Goal: Task Accomplishment & Management: Use online tool/utility

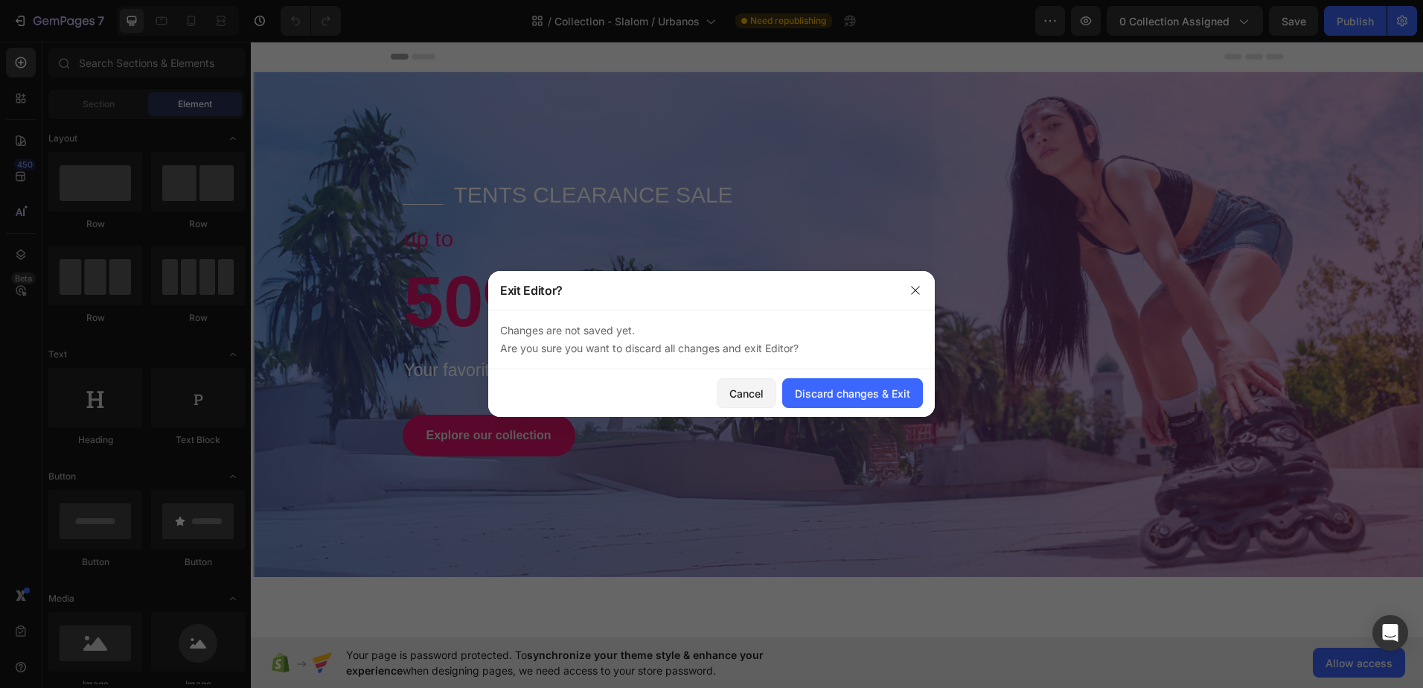
click at [857, 408] on div "Cancel Discard changes & Exit" at bounding box center [711, 393] width 447 height 48
click at [857, 383] on button "Discard changes & Exit" at bounding box center [852, 393] width 141 height 30
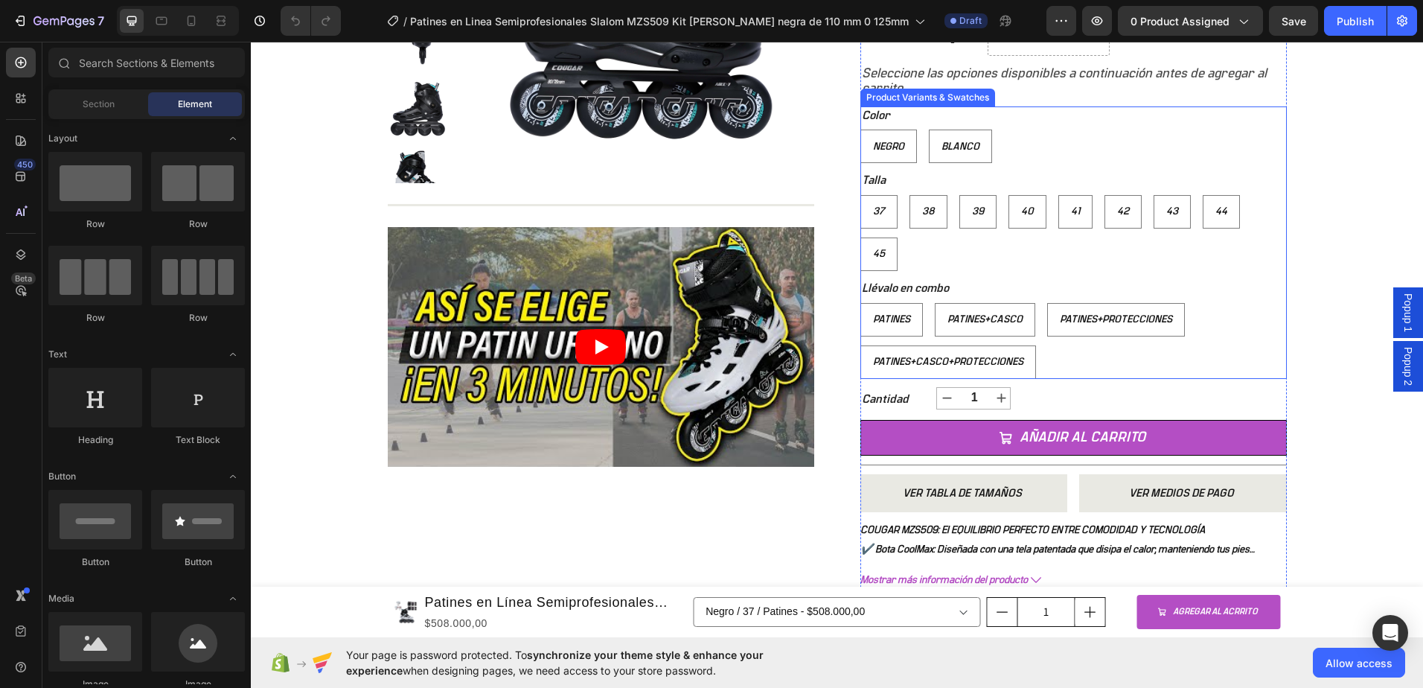
scroll to position [521, 0]
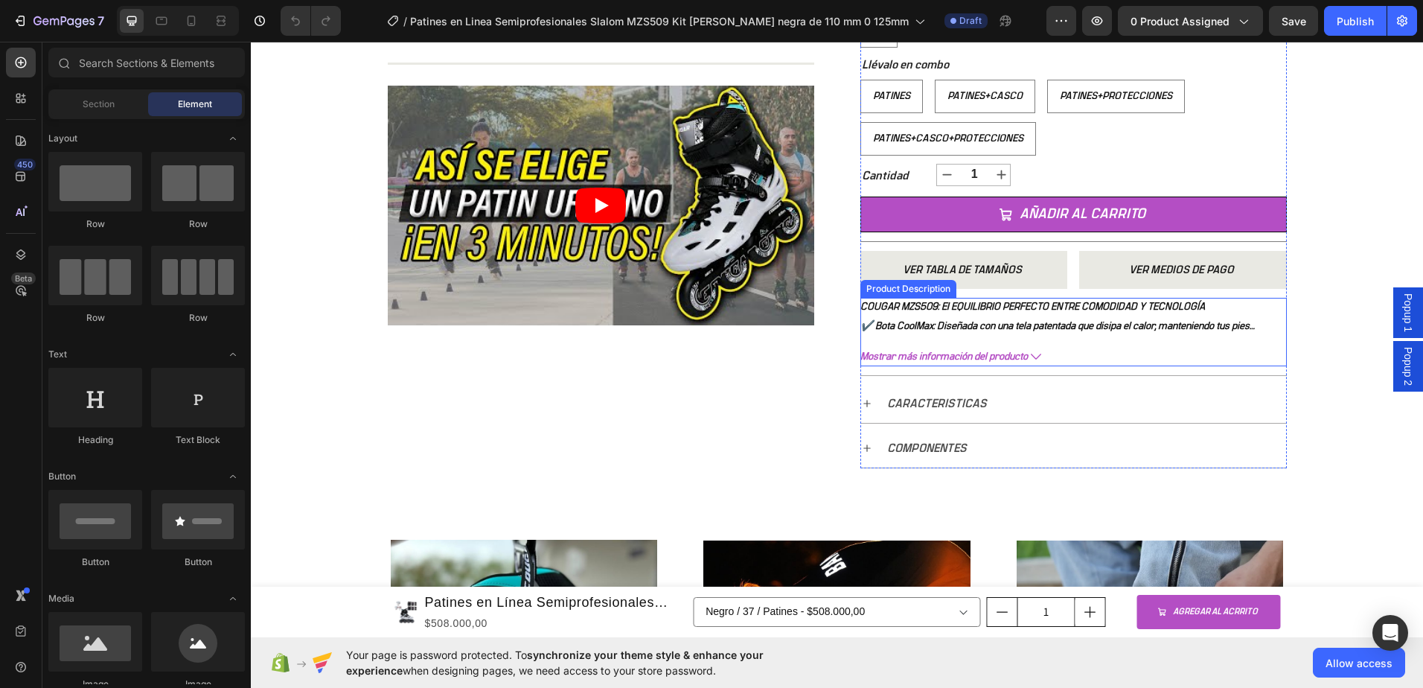
click at [1031, 356] on icon at bounding box center [1036, 356] width 10 height 10
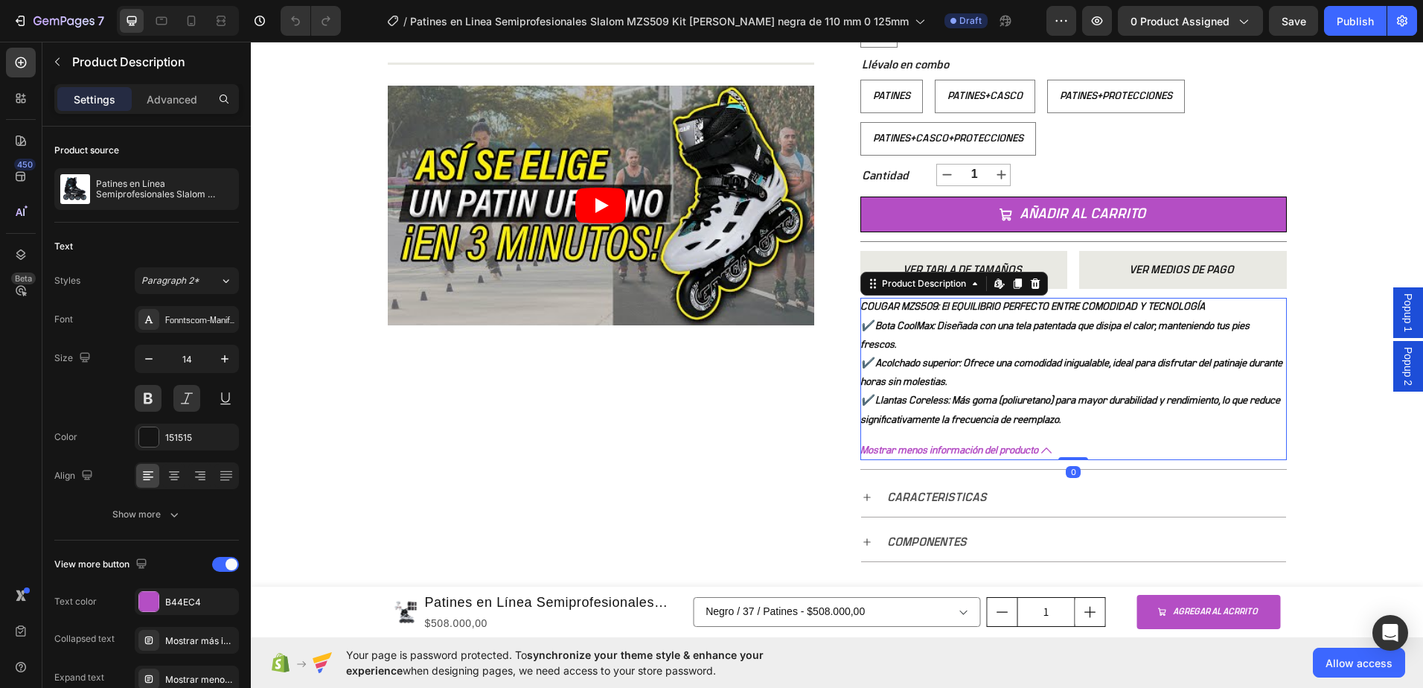
click at [1012, 348] on div "COUGAR MZS509: El EQUILIBRIO PERFECTO ENTRE COMODIDAD Y TECNOLOGÍA ✔️ Bota Cool…" at bounding box center [1073, 363] width 426 height 131
click at [993, 282] on icon at bounding box center [999, 284] width 12 height 12
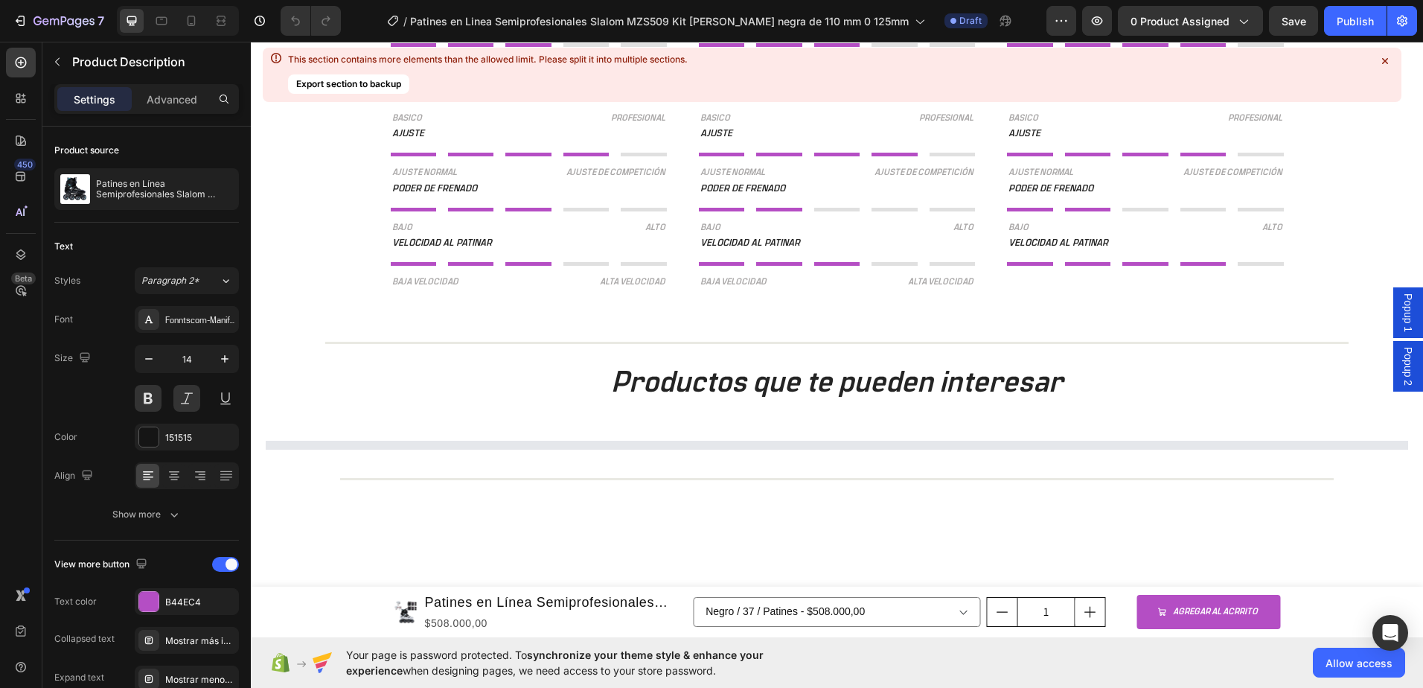
scroll to position [2158, 0]
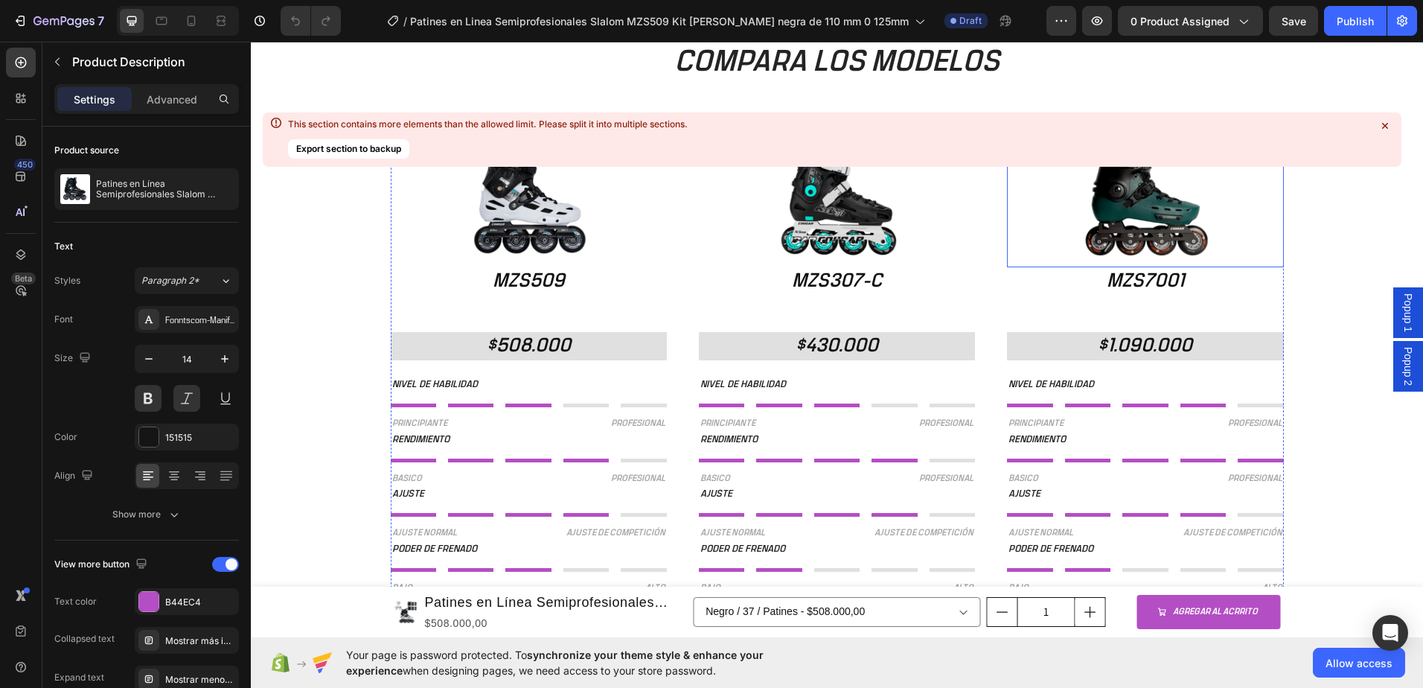
click at [1386, 124] on icon at bounding box center [1385, 126] width 6 height 6
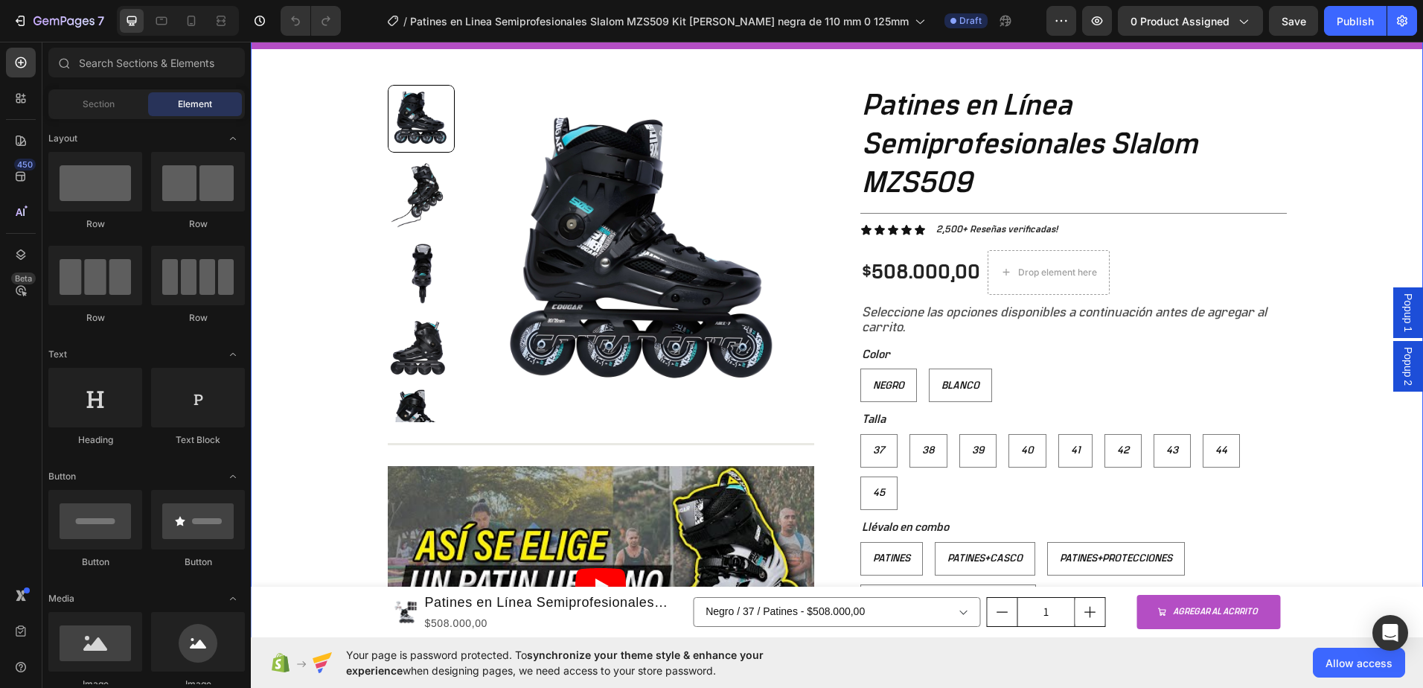
scroll to position [0, 0]
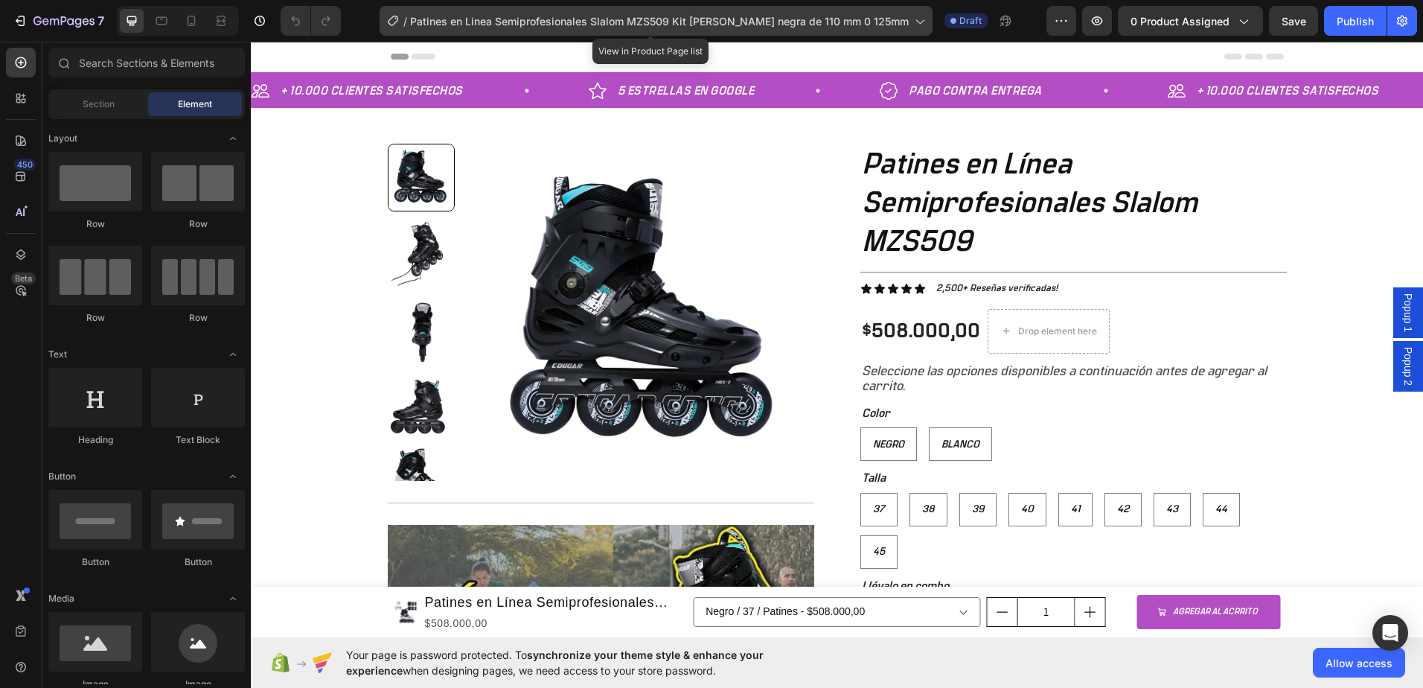
click at [588, 19] on span "Patines en Linea Semiprofesionales Slalom MZS509 Kit Urbano Ruedas negra de 110…" at bounding box center [659, 21] width 499 height 16
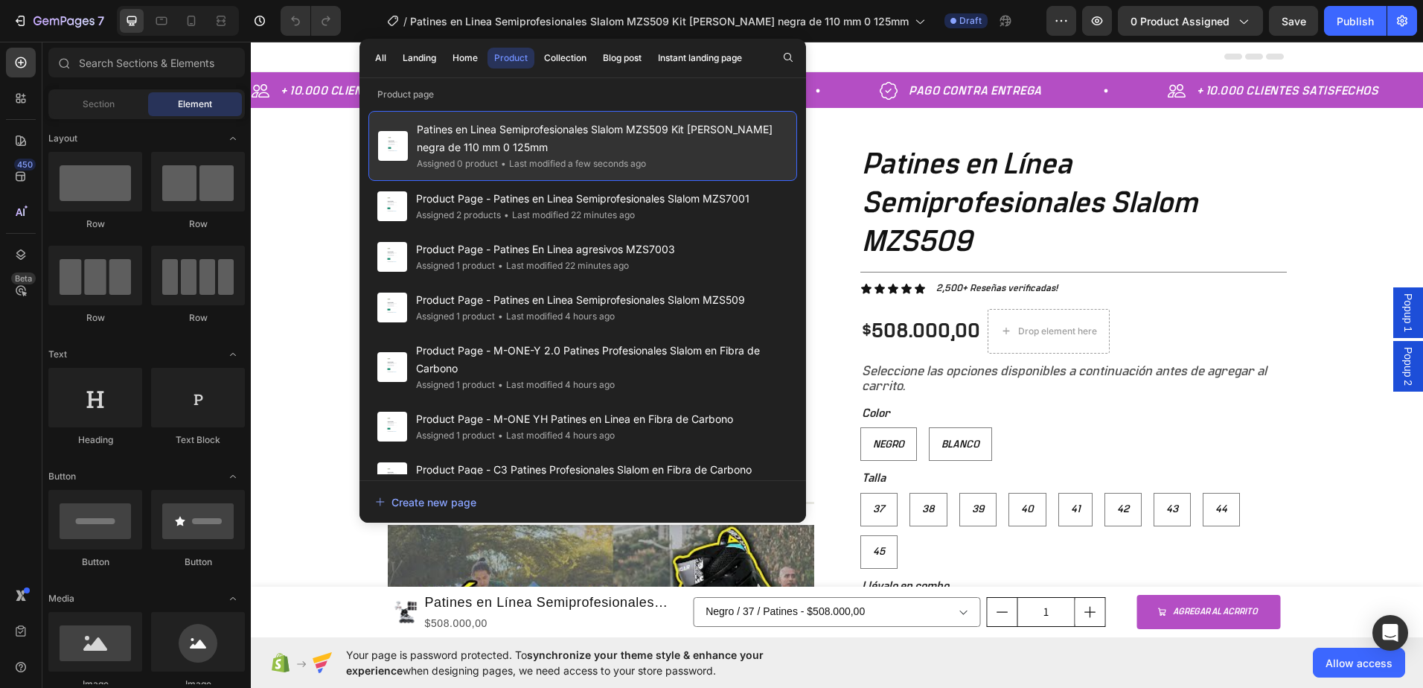
click at [560, 125] on span "Patines en Linea Semiprofesionales Slalom MZS509 Kit Urbano Ruedas negra de 110…" at bounding box center [602, 139] width 371 height 36
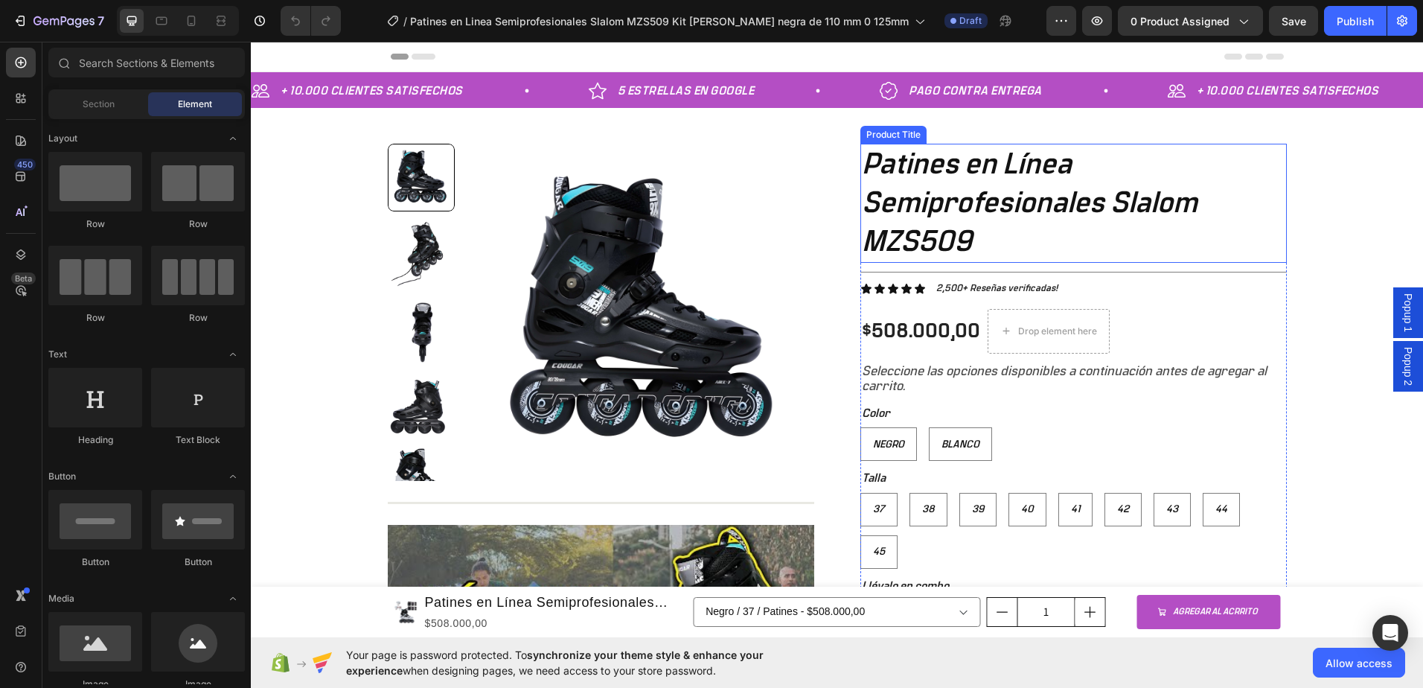
click at [957, 203] on h1 "Patines en Línea Semiprofesionales Slalom MZS509" at bounding box center [1073, 203] width 426 height 119
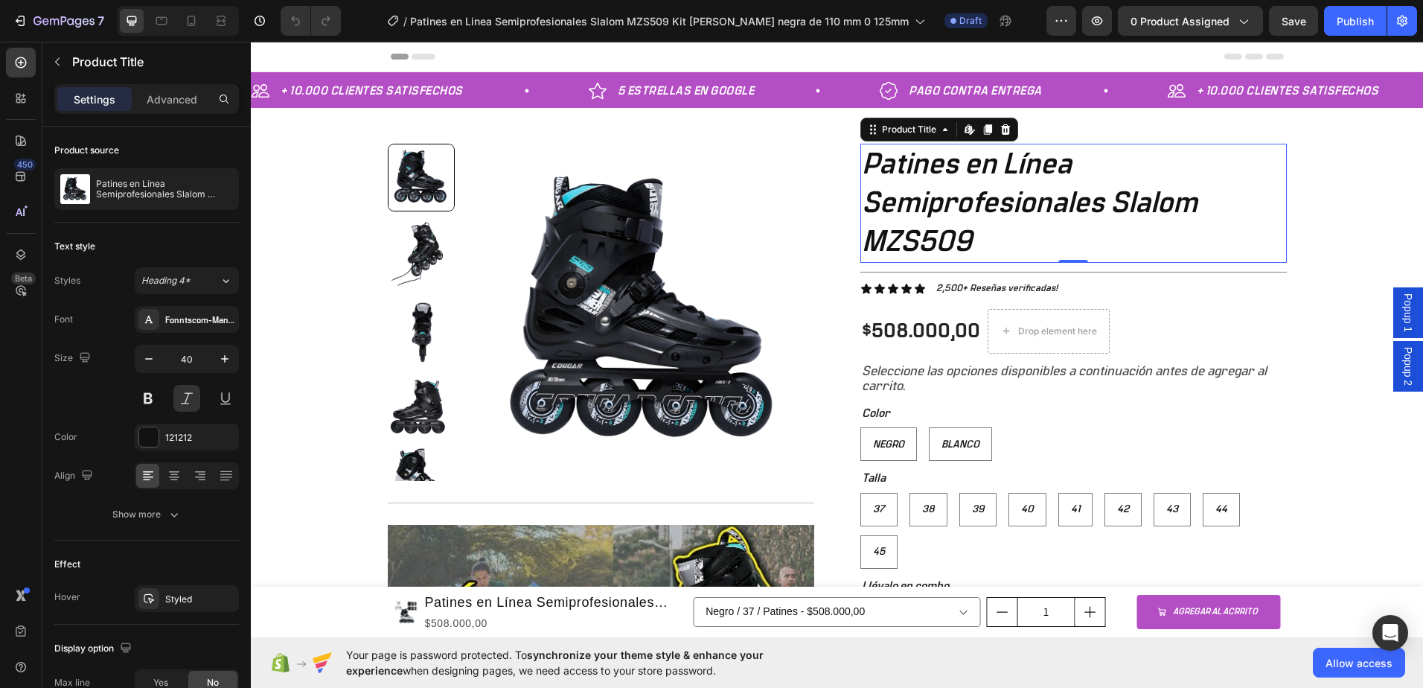
click at [956, 240] on h1 "Patines en Línea Semiprofesionales Slalom MZS509" at bounding box center [1073, 203] width 426 height 119
click at [963, 237] on h1 "Patines en Línea Semiprofesionales Slalom MZS509" at bounding box center [1073, 203] width 426 height 119
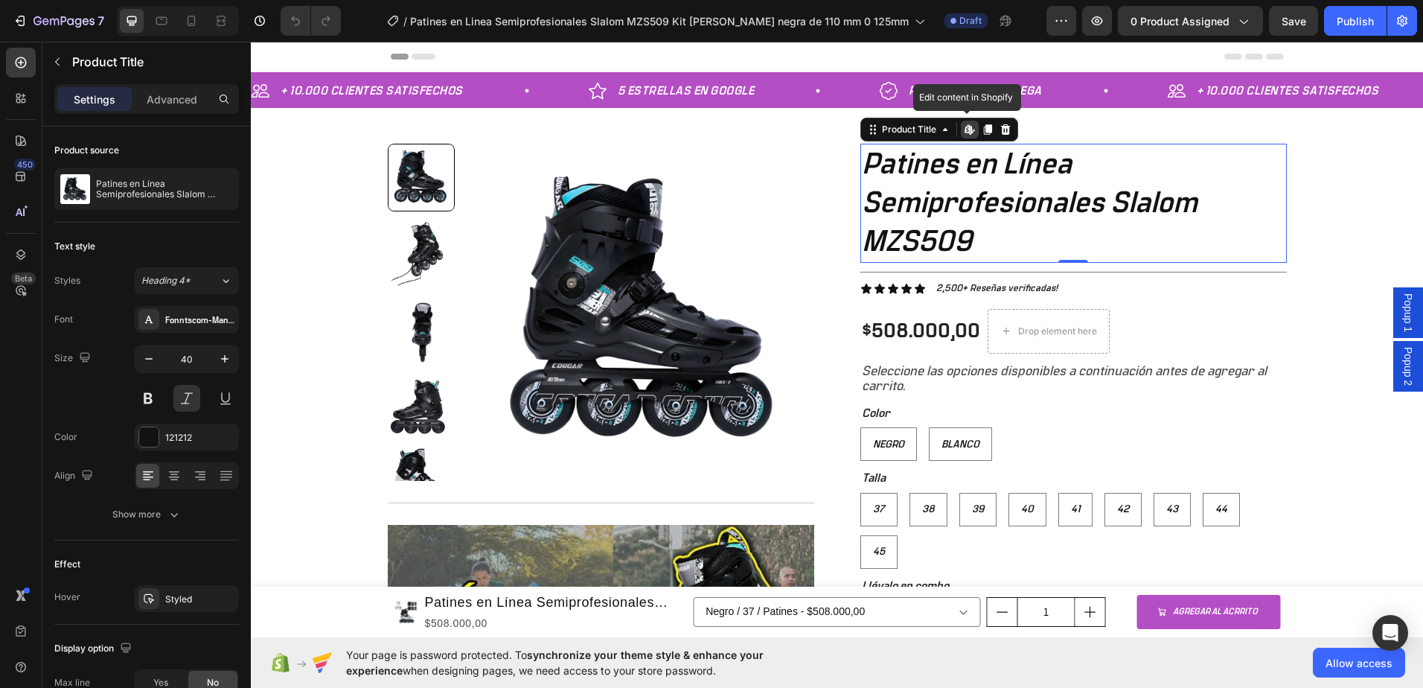
click at [955, 191] on h1 "Patines en Línea Semiprofesionales Slalom MZS509" at bounding box center [1073, 203] width 426 height 119
click at [956, 252] on h1 "Patines en Línea Semiprofesionales Slalom MZS509" at bounding box center [1073, 203] width 426 height 119
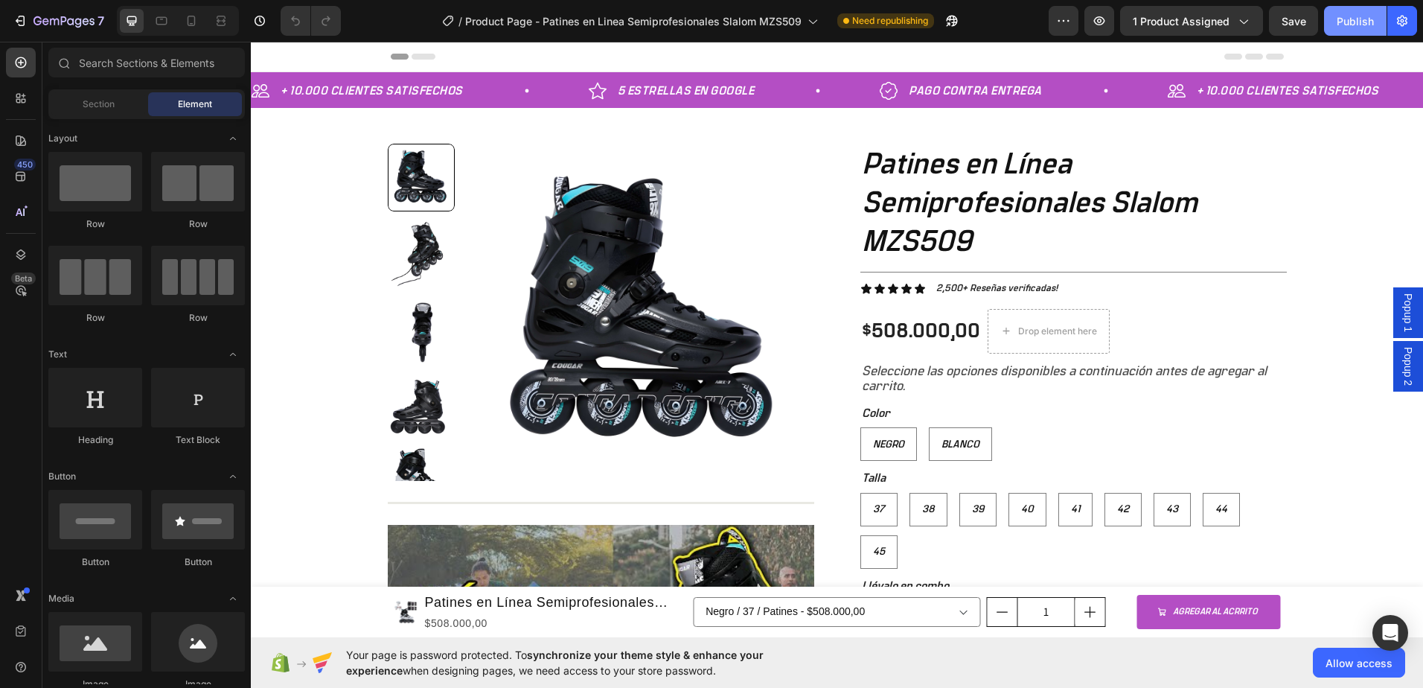
click at [1351, 21] on div "Publish" at bounding box center [1355, 21] width 37 height 16
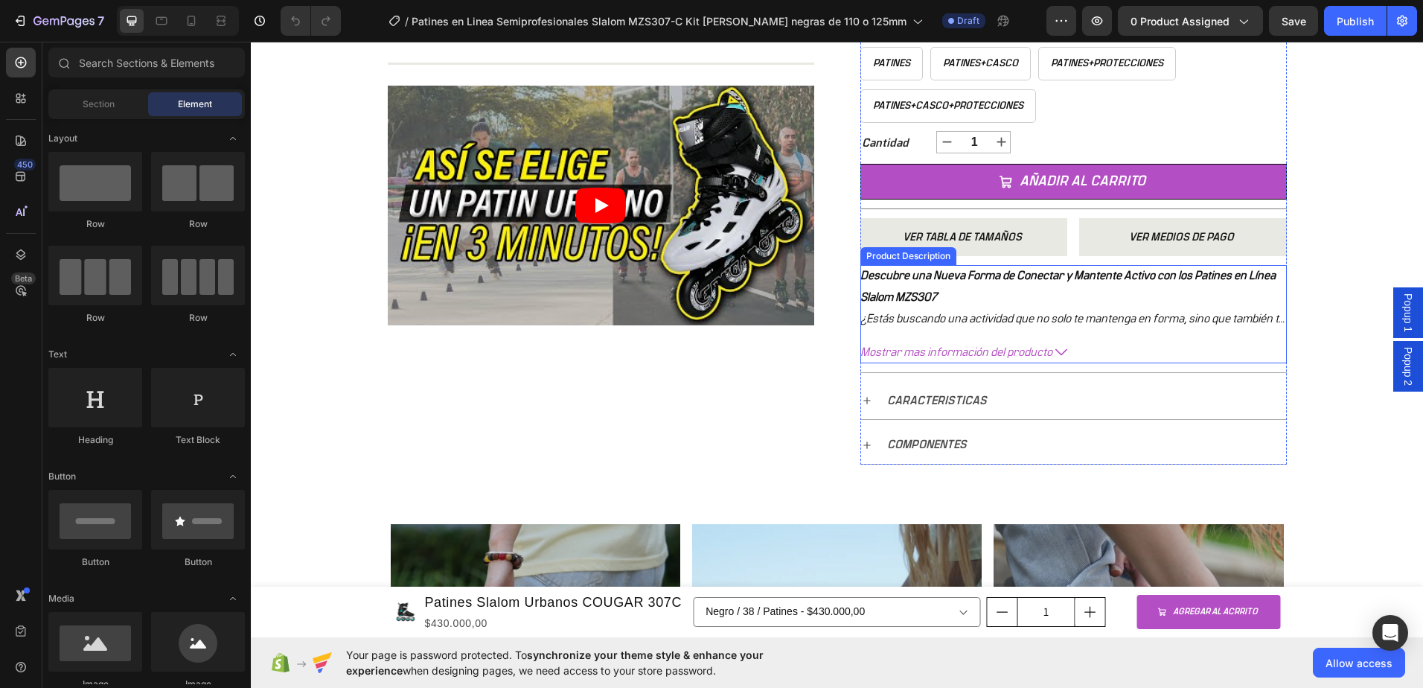
click at [1055, 353] on icon at bounding box center [1061, 352] width 12 height 12
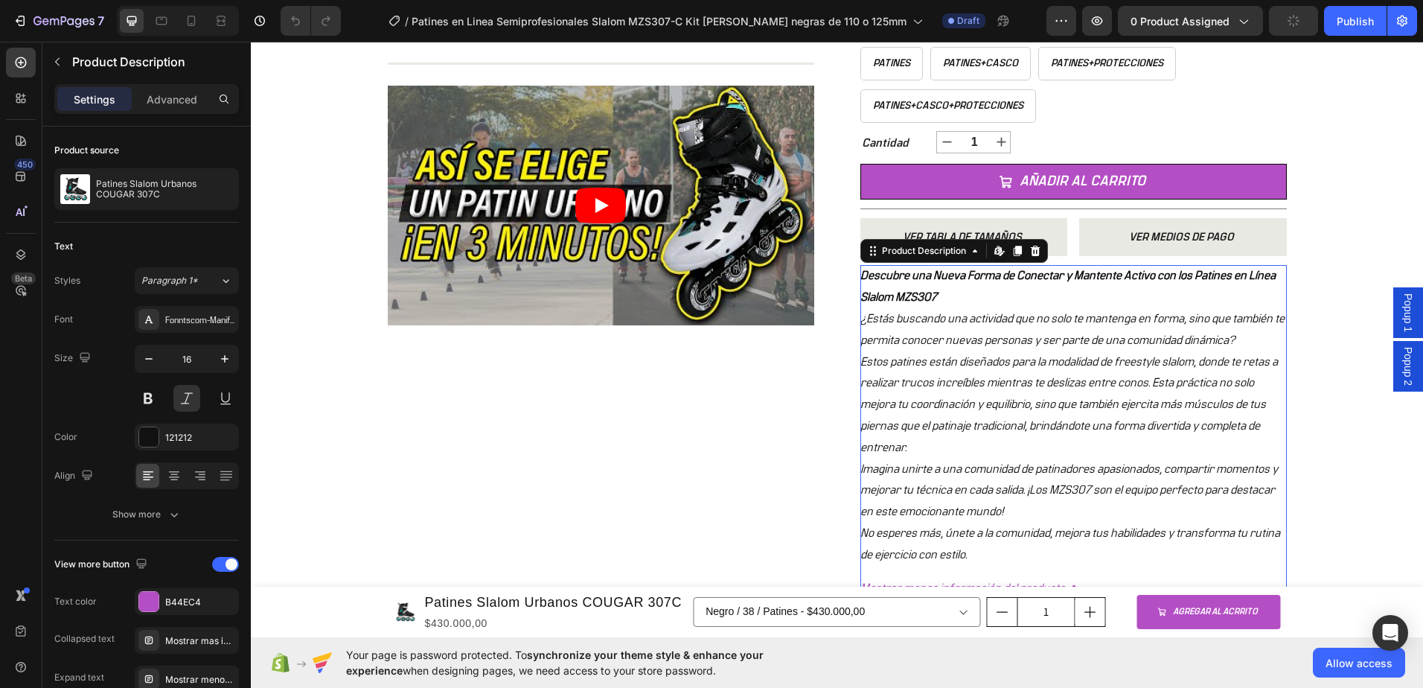
click at [1022, 300] on div "Descubre una Nueva Forma de Conectar y Mantente Activo con los Patines en Línea…" at bounding box center [1073, 415] width 426 height 300
click at [995, 252] on icon at bounding box center [999, 251] width 12 height 12
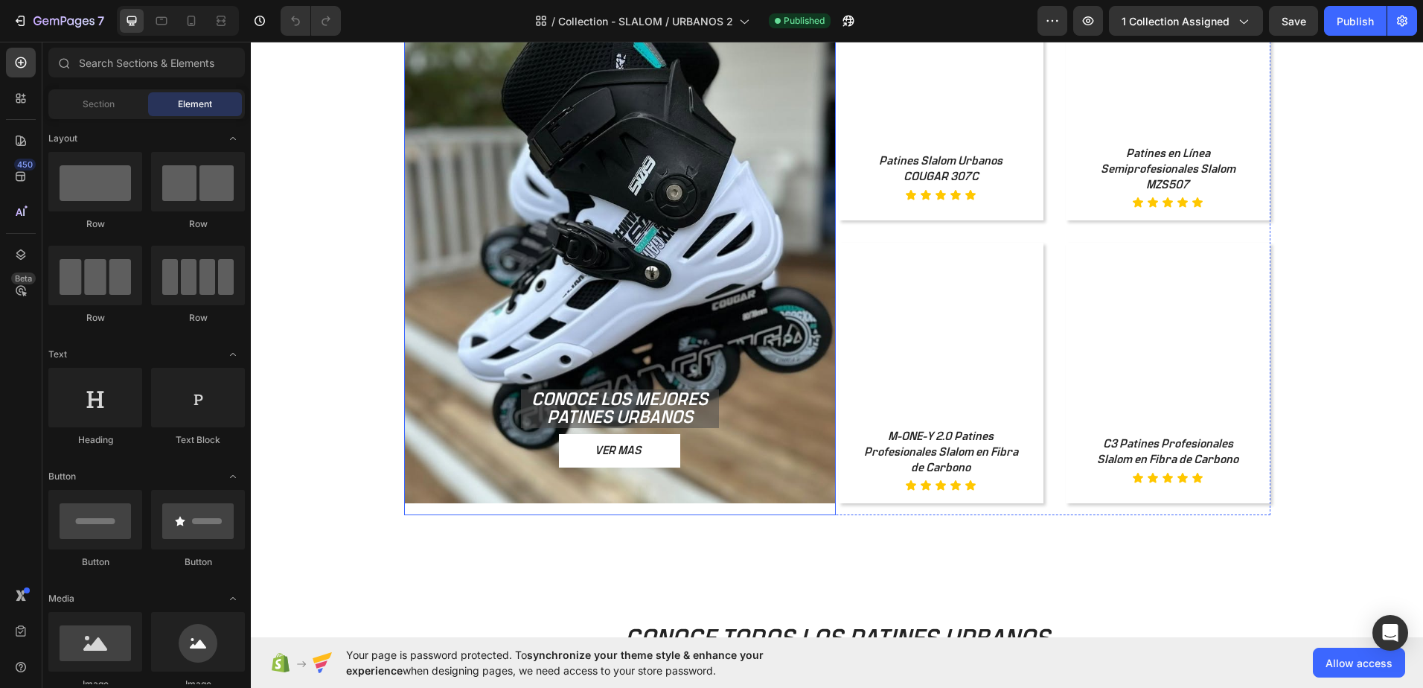
scroll to position [1191, 0]
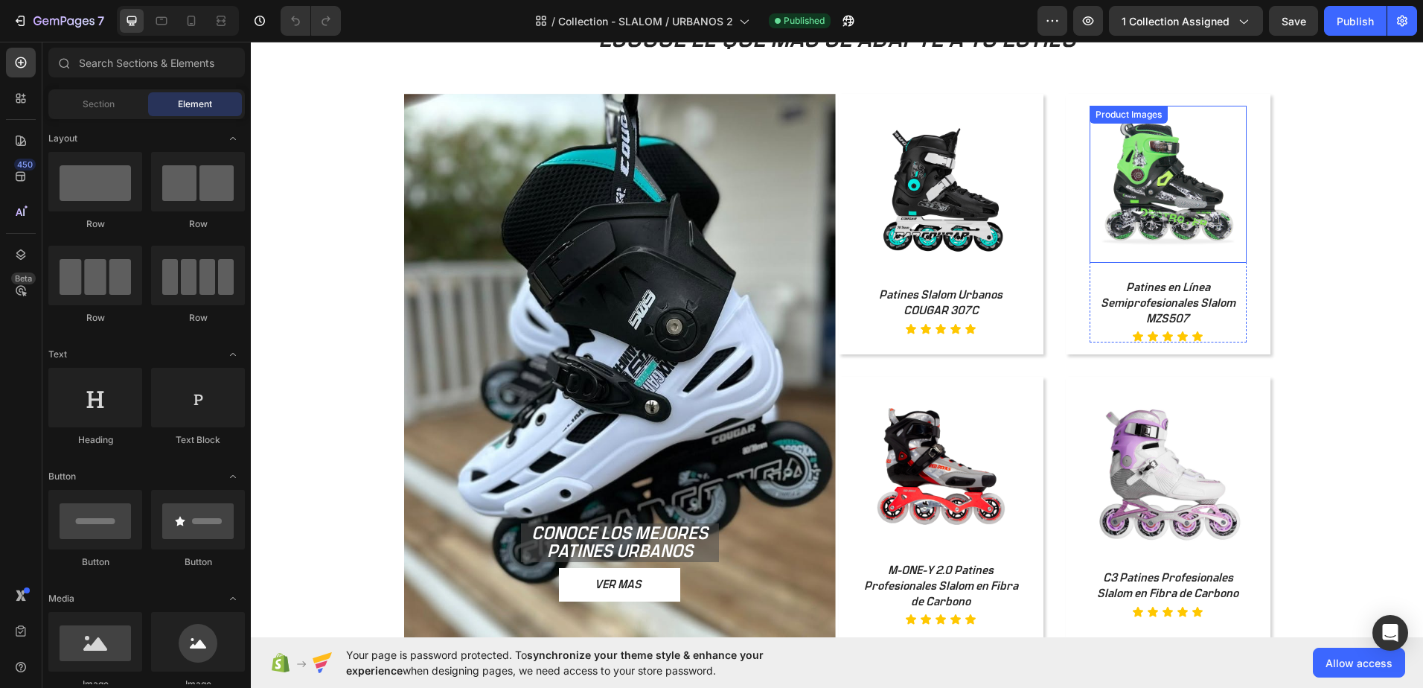
click at [1194, 180] on img at bounding box center [1167, 184] width 157 height 157
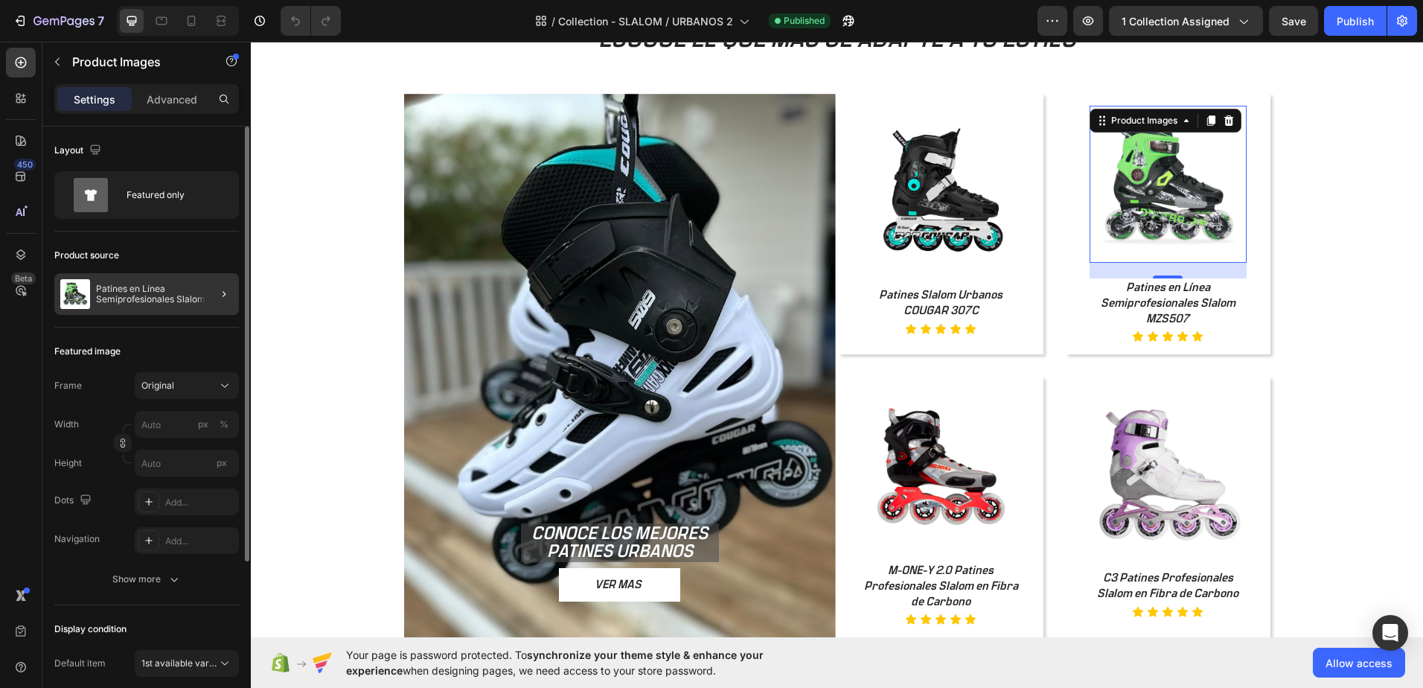
click at [205, 290] on div at bounding box center [218, 294] width 42 height 42
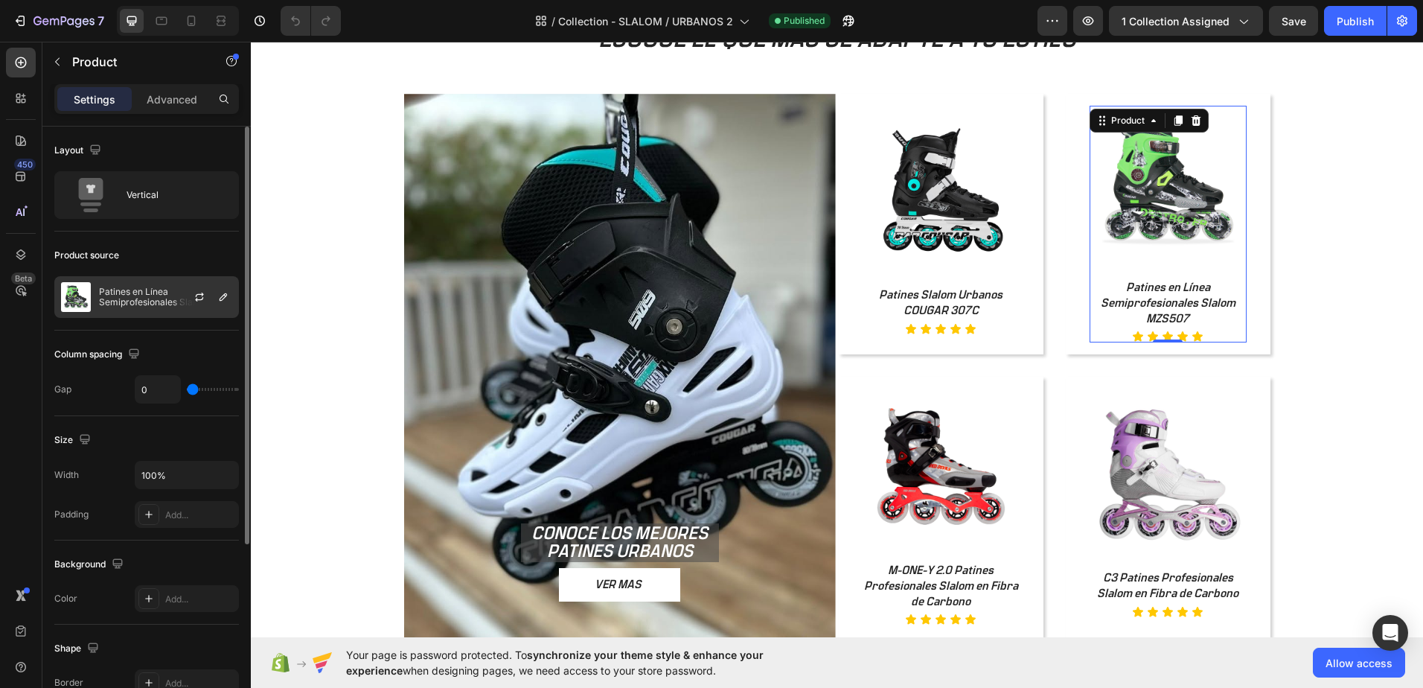
click at [153, 304] on p "Patines en Línea Semiprofesionales Slalom MZS507" at bounding box center [165, 297] width 133 height 21
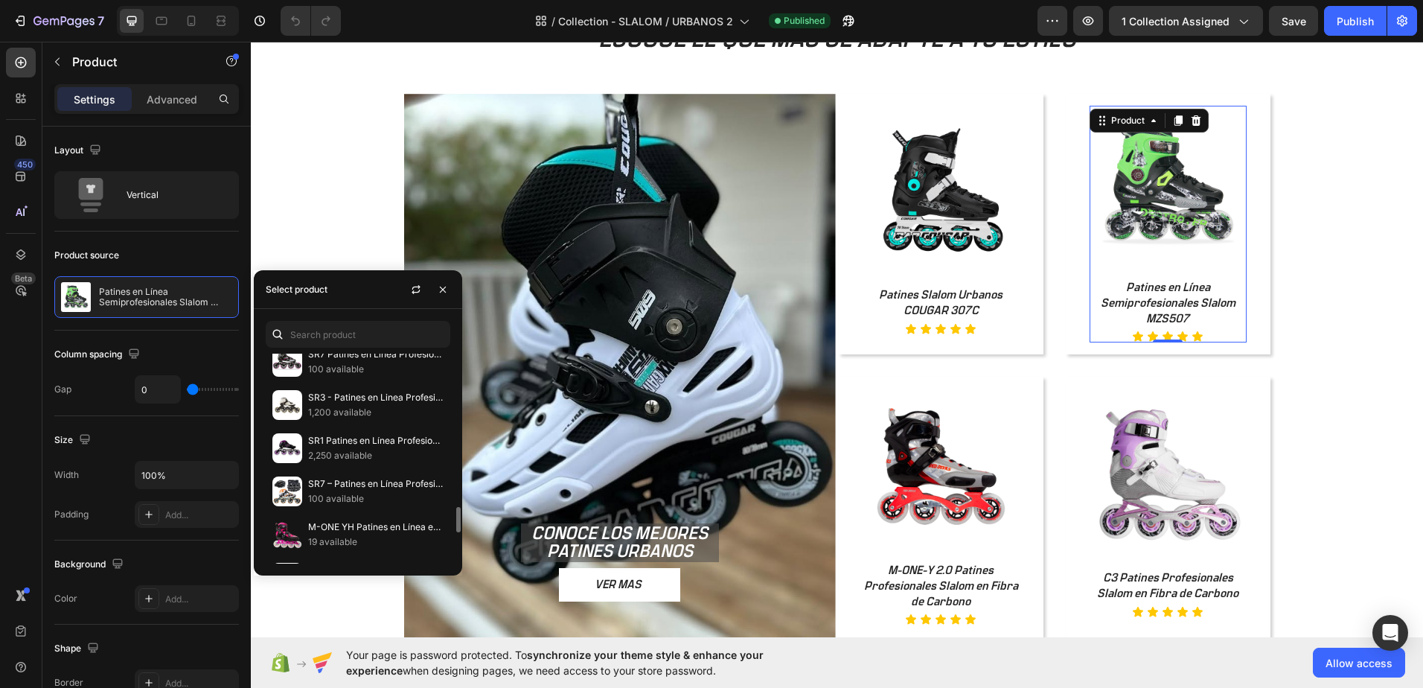
scroll to position [1340, 0]
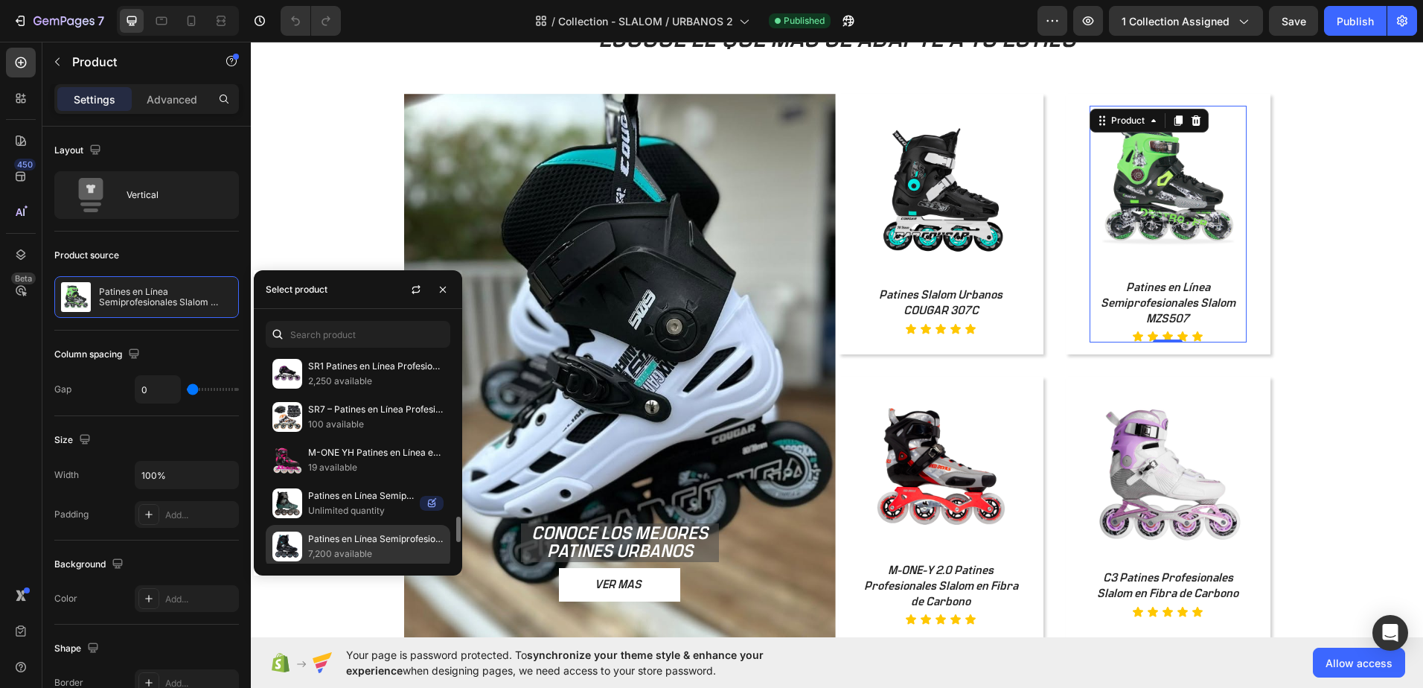
click at [360, 540] on p "Patines en Línea Semiprofesionales Slalom MZS509" at bounding box center [375, 538] width 135 height 15
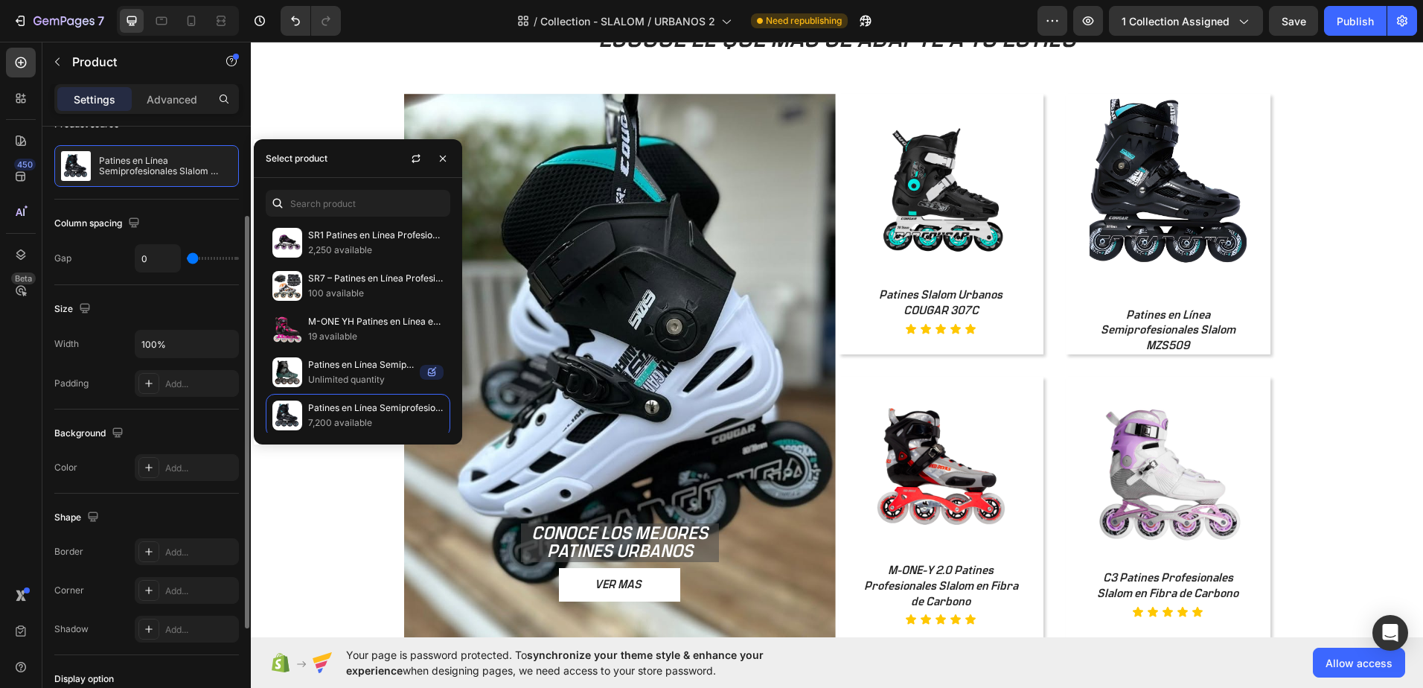
scroll to position [280, 0]
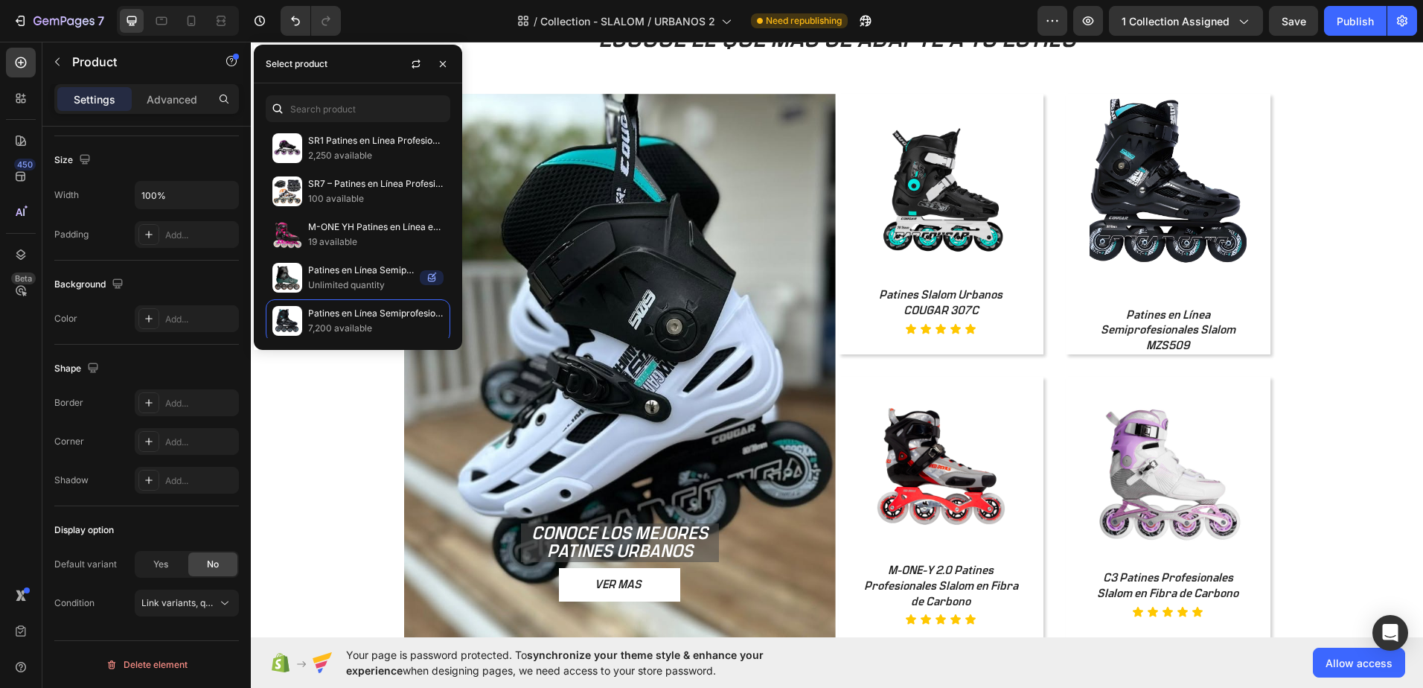
click at [151, 112] on div "Settings Advanced" at bounding box center [146, 99] width 185 height 30
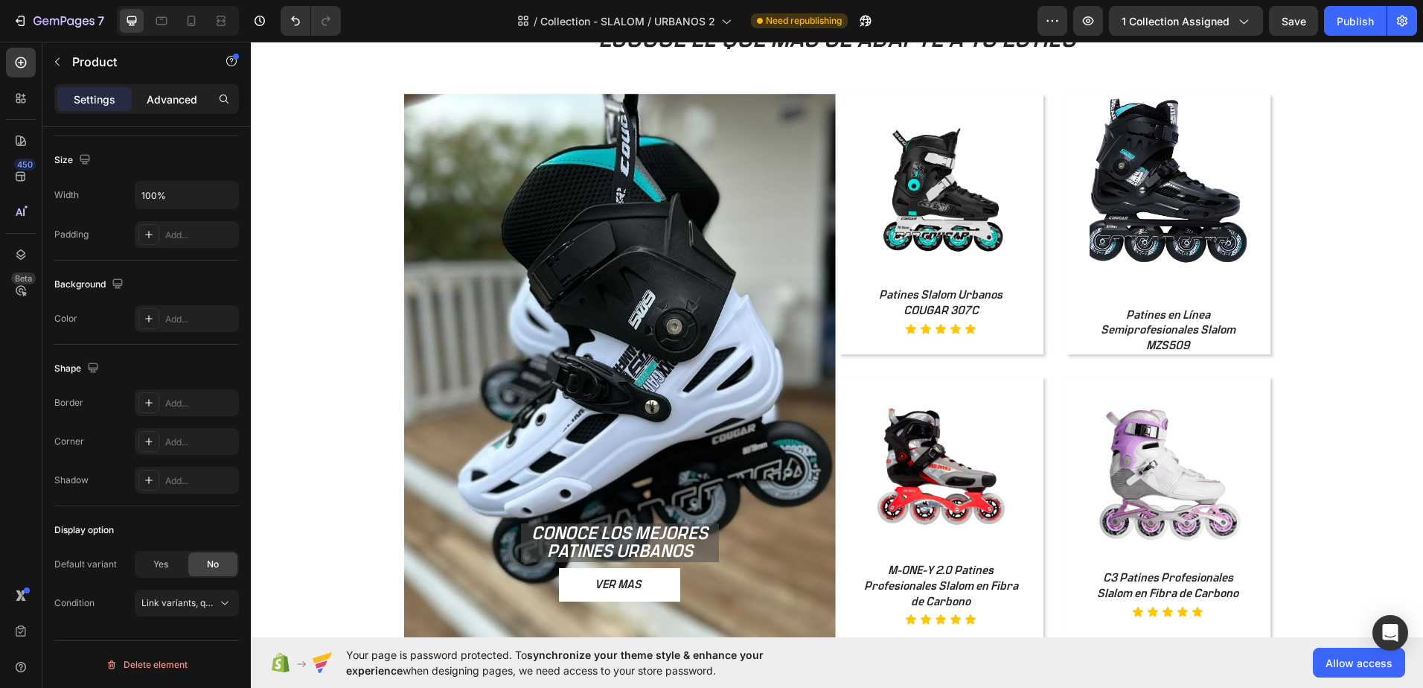
click at [152, 99] on p "Advanced" at bounding box center [172, 100] width 51 height 16
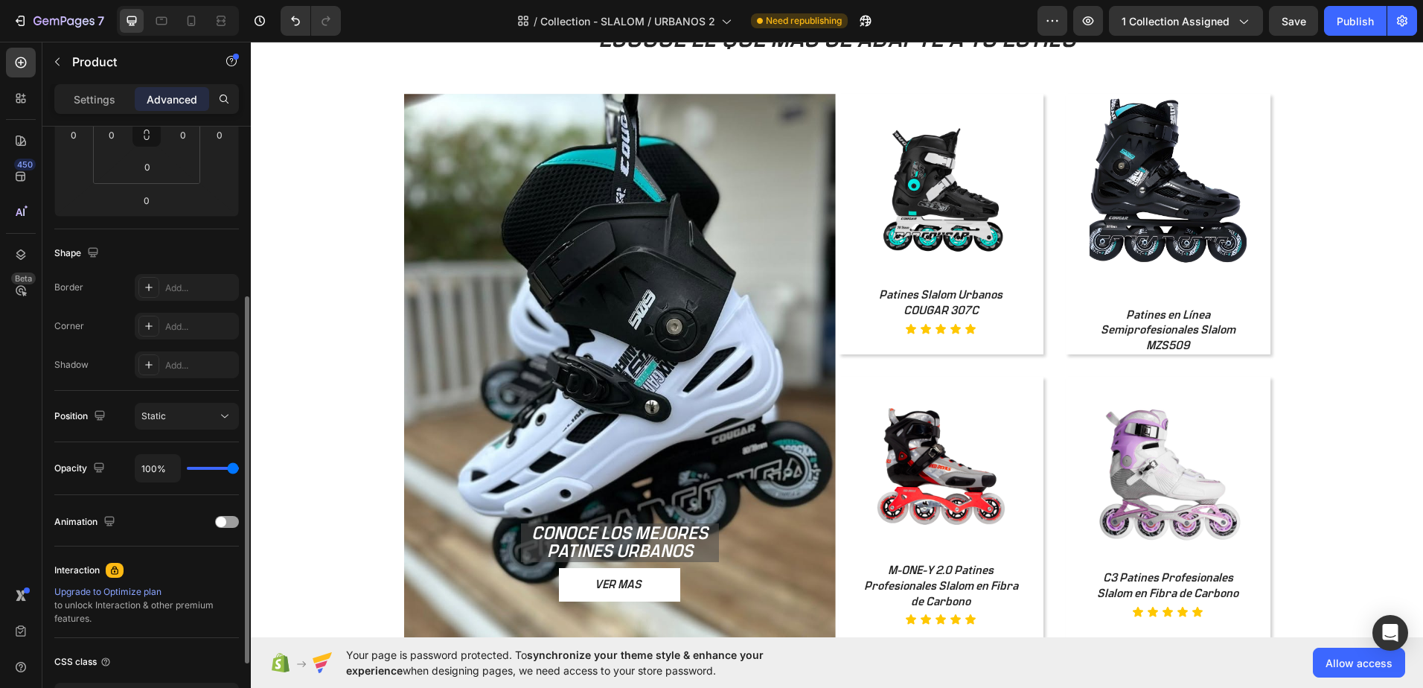
scroll to position [131, 0]
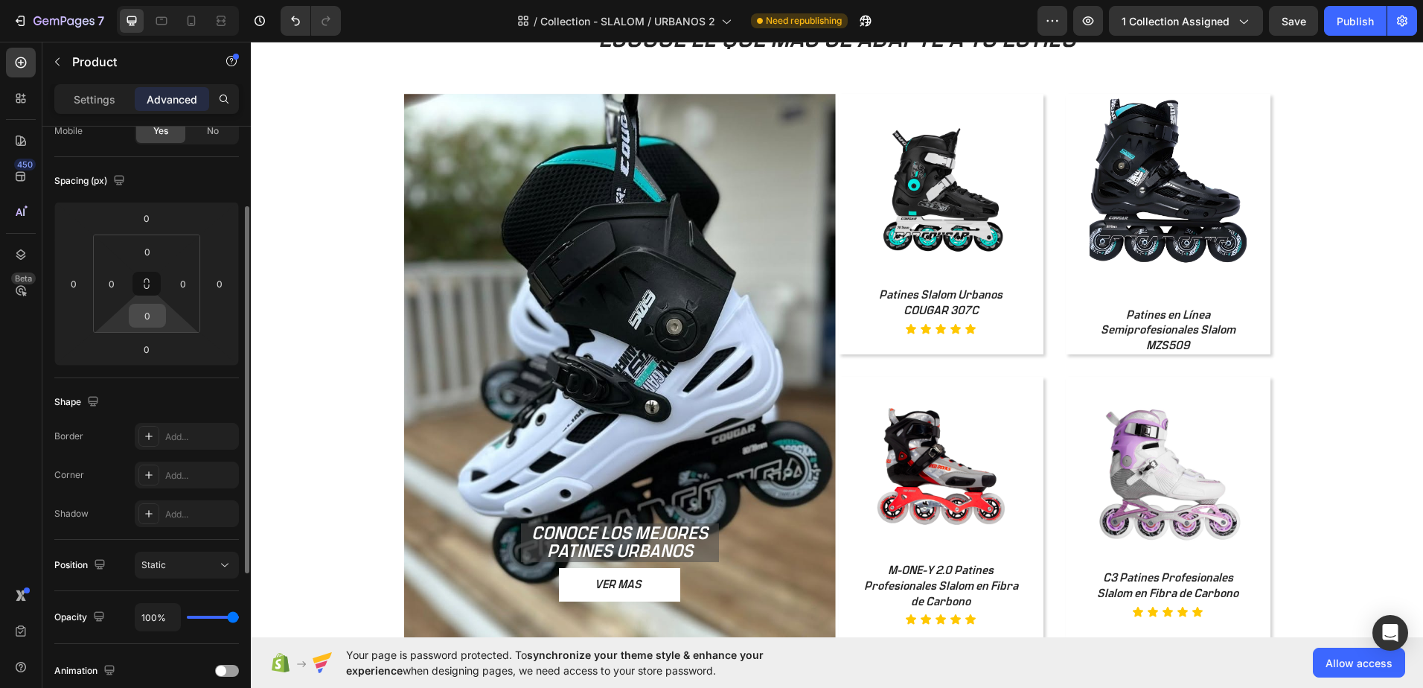
click at [151, 319] on input "0" at bounding box center [147, 315] width 30 height 22
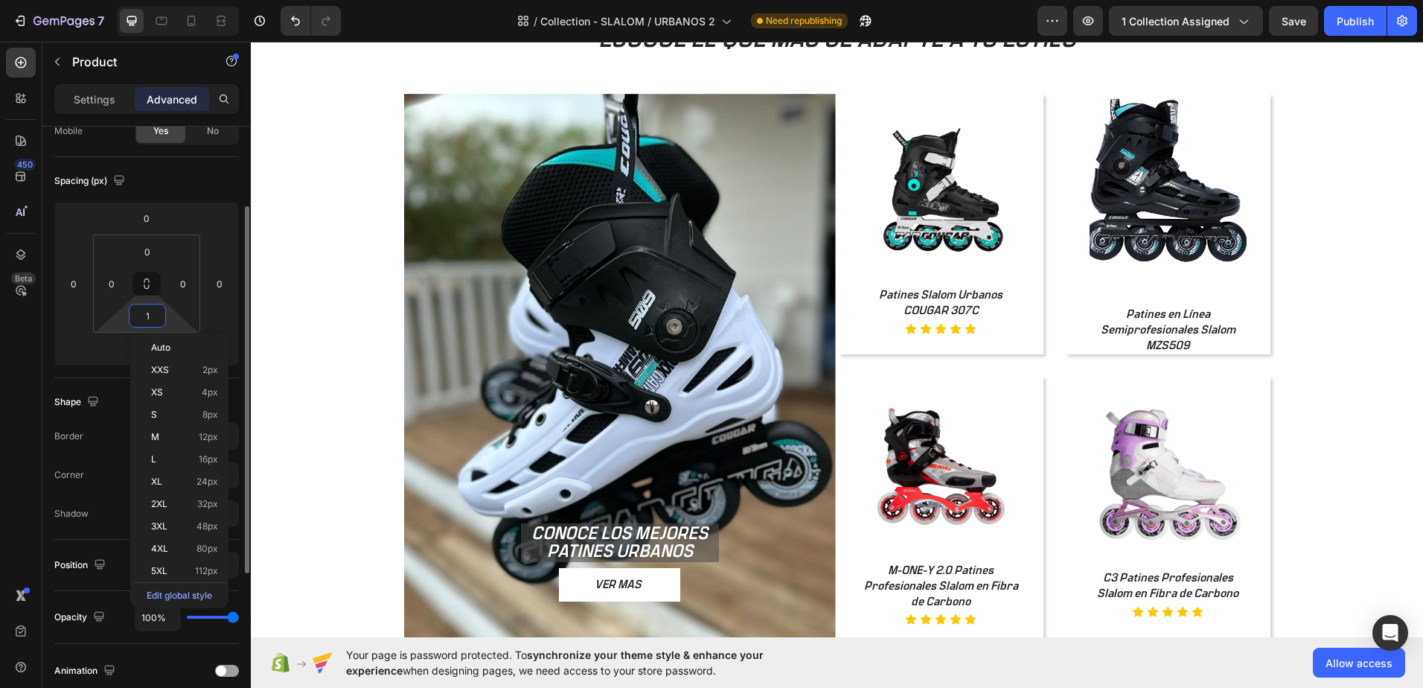
type input "0"
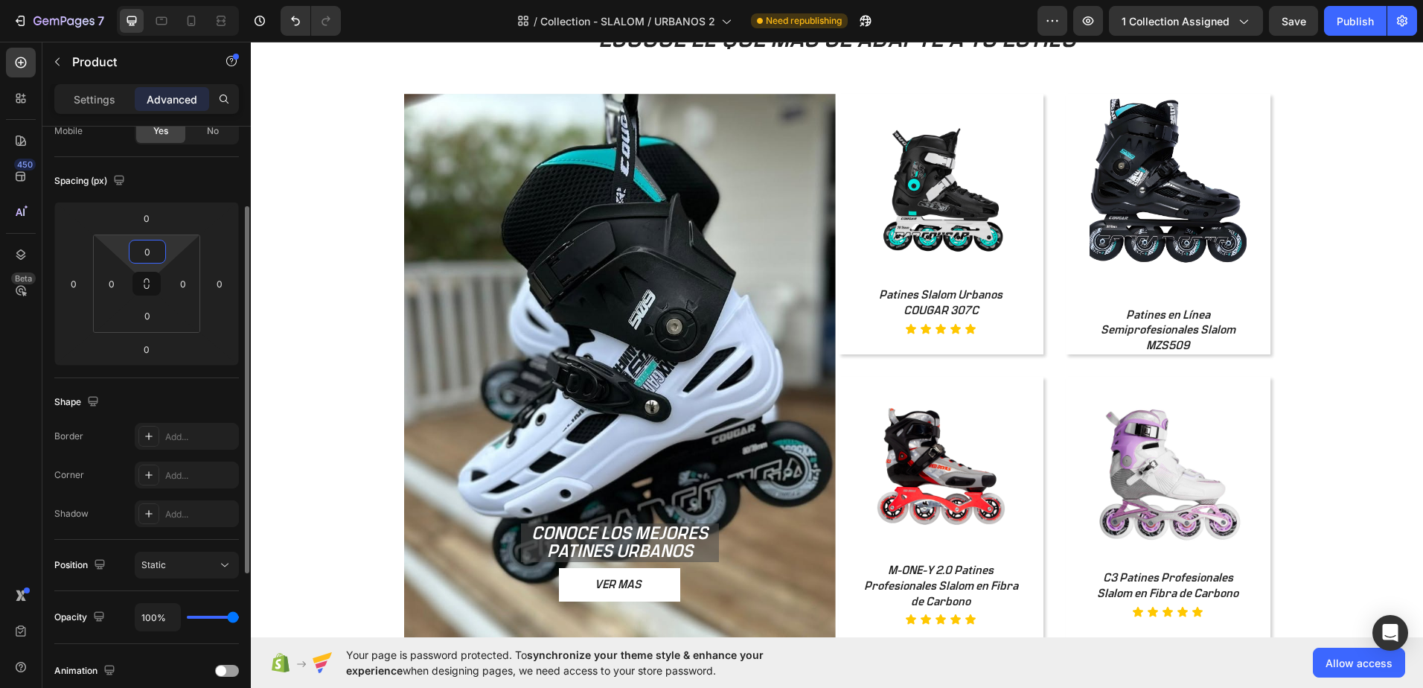
click at [154, 255] on input "0" at bounding box center [147, 251] width 30 height 22
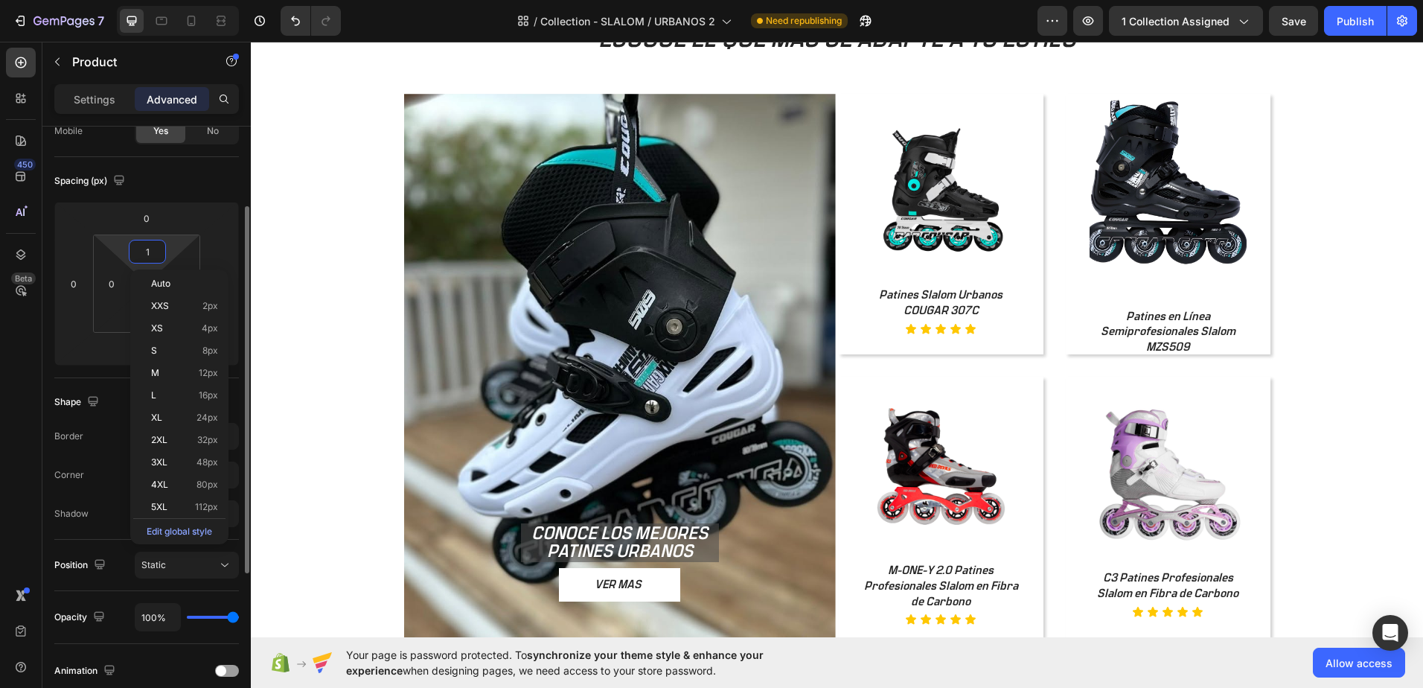
type input "0"
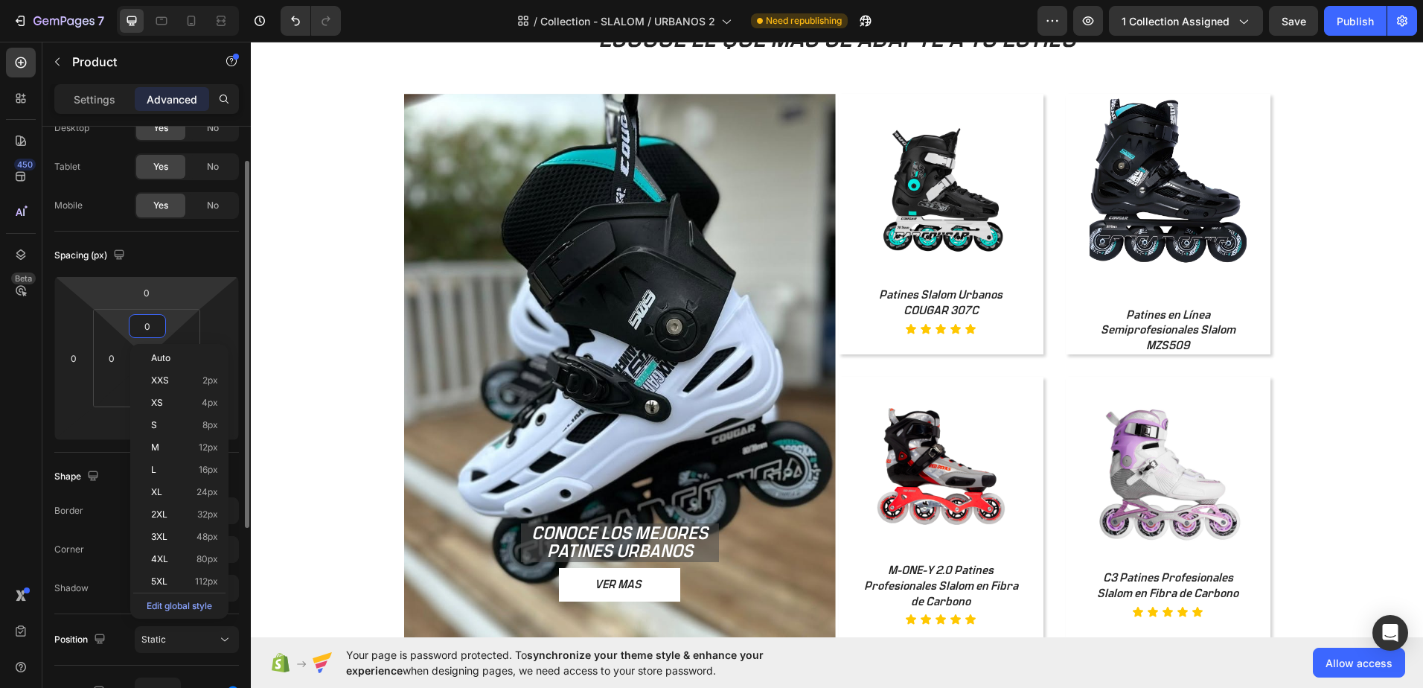
scroll to position [0, 0]
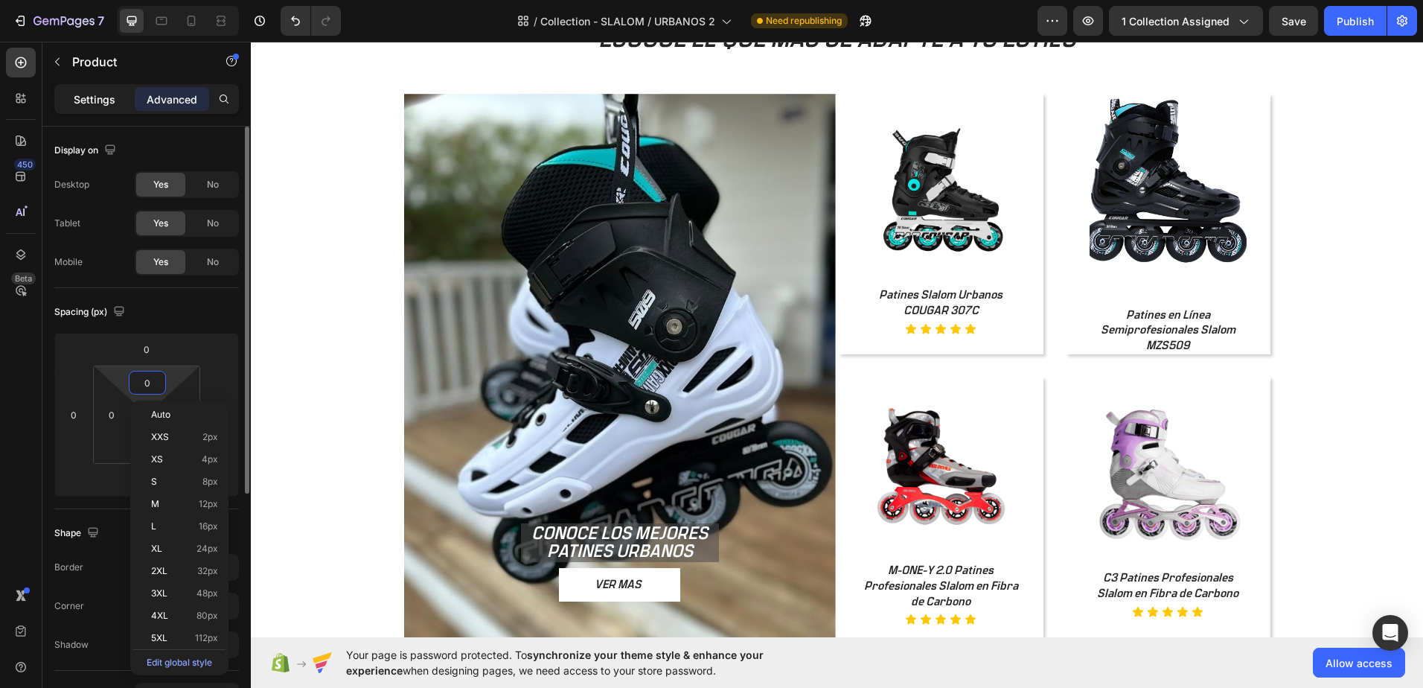
click at [93, 100] on p "Settings" at bounding box center [95, 100] width 42 height 16
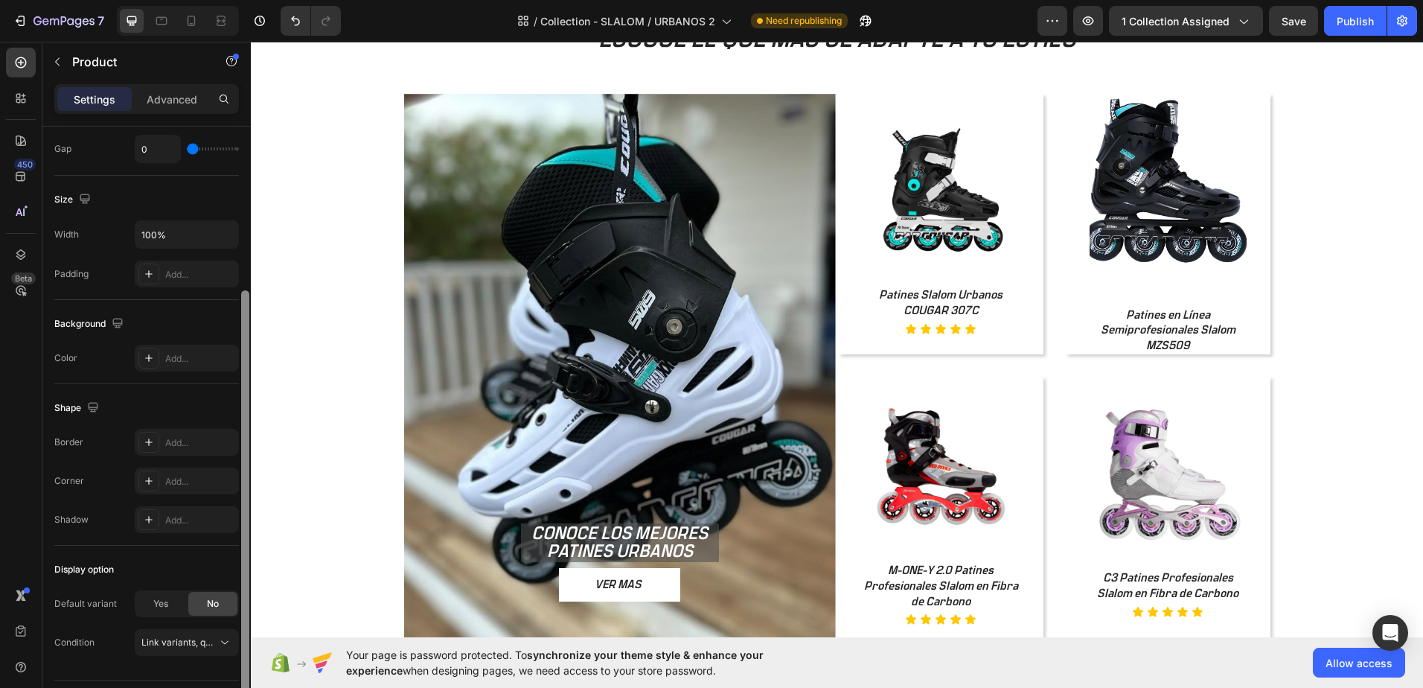
scroll to position [280, 0]
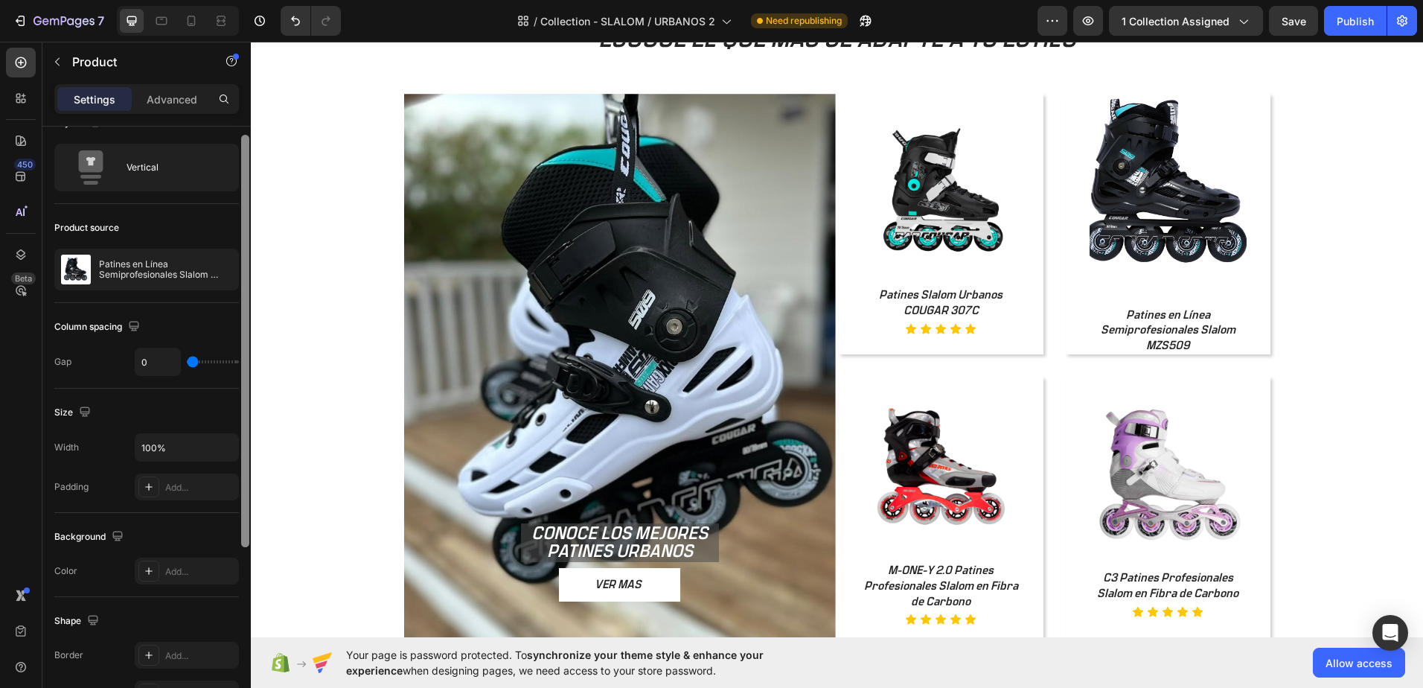
drag, startPoint x: 244, startPoint y: 229, endPoint x: 249, endPoint y: 237, distance: 9.7
click at [246, 243] on div at bounding box center [245, 341] width 8 height 412
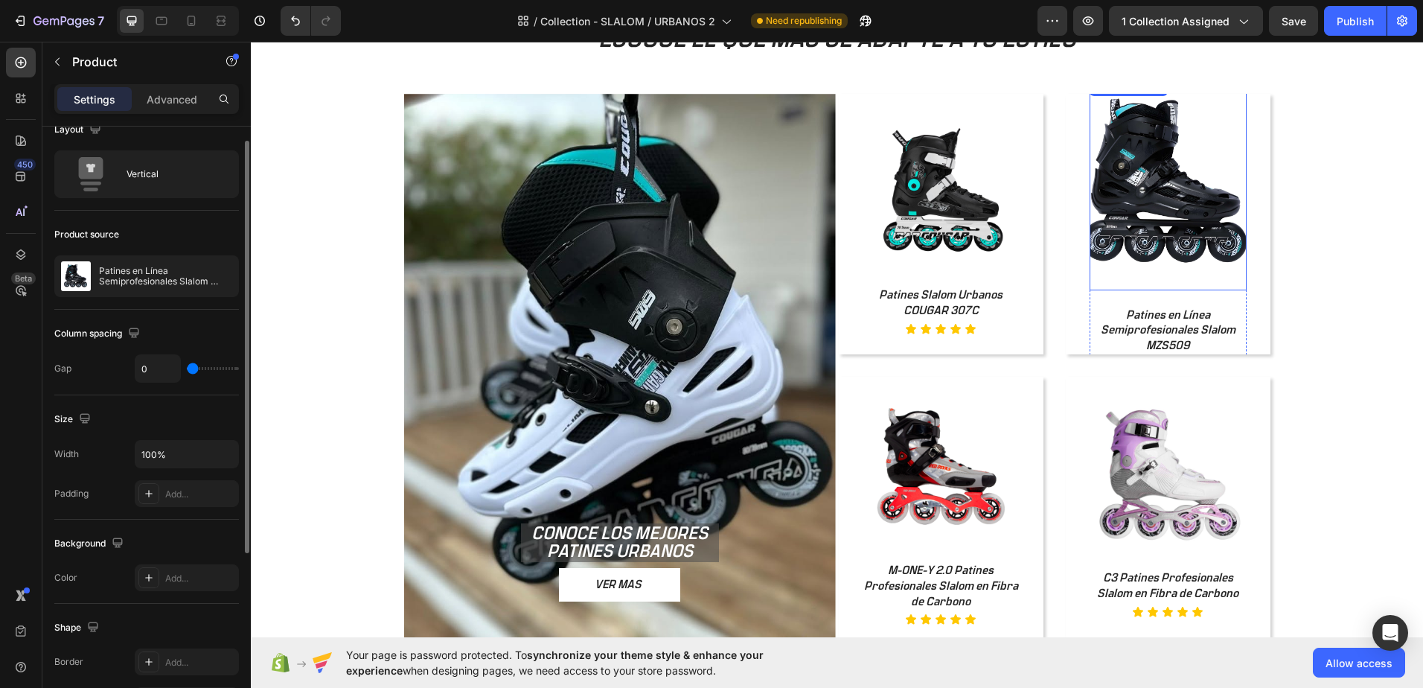
click at [1148, 193] on img at bounding box center [1167, 183] width 157 height 211
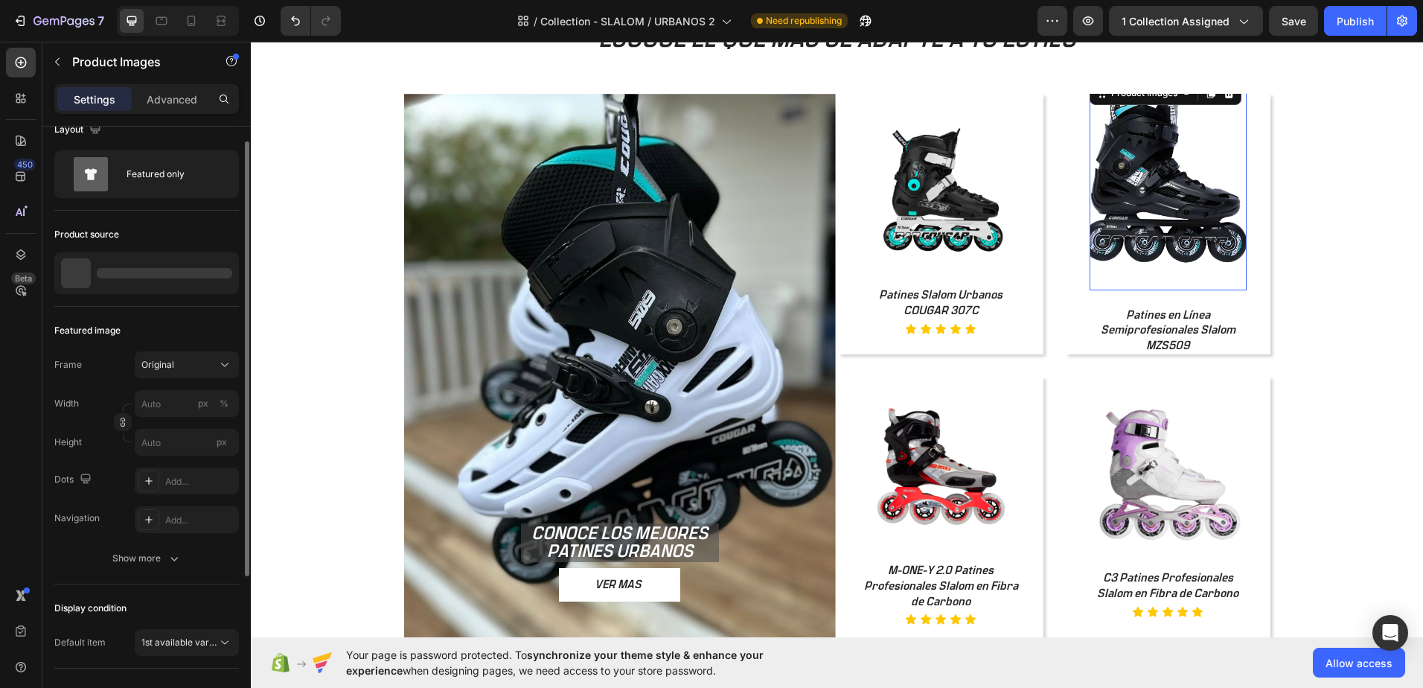
scroll to position [0, 0]
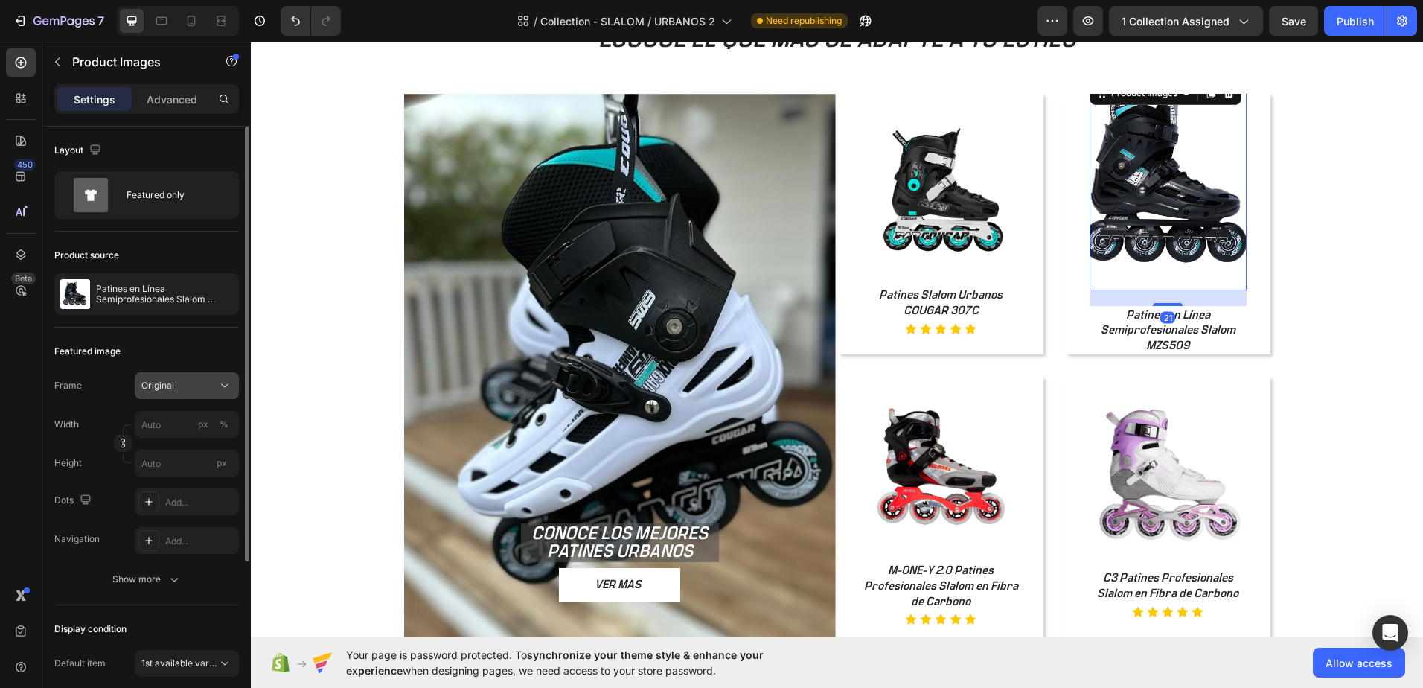
click at [191, 390] on div "Original" at bounding box center [177, 385] width 73 height 13
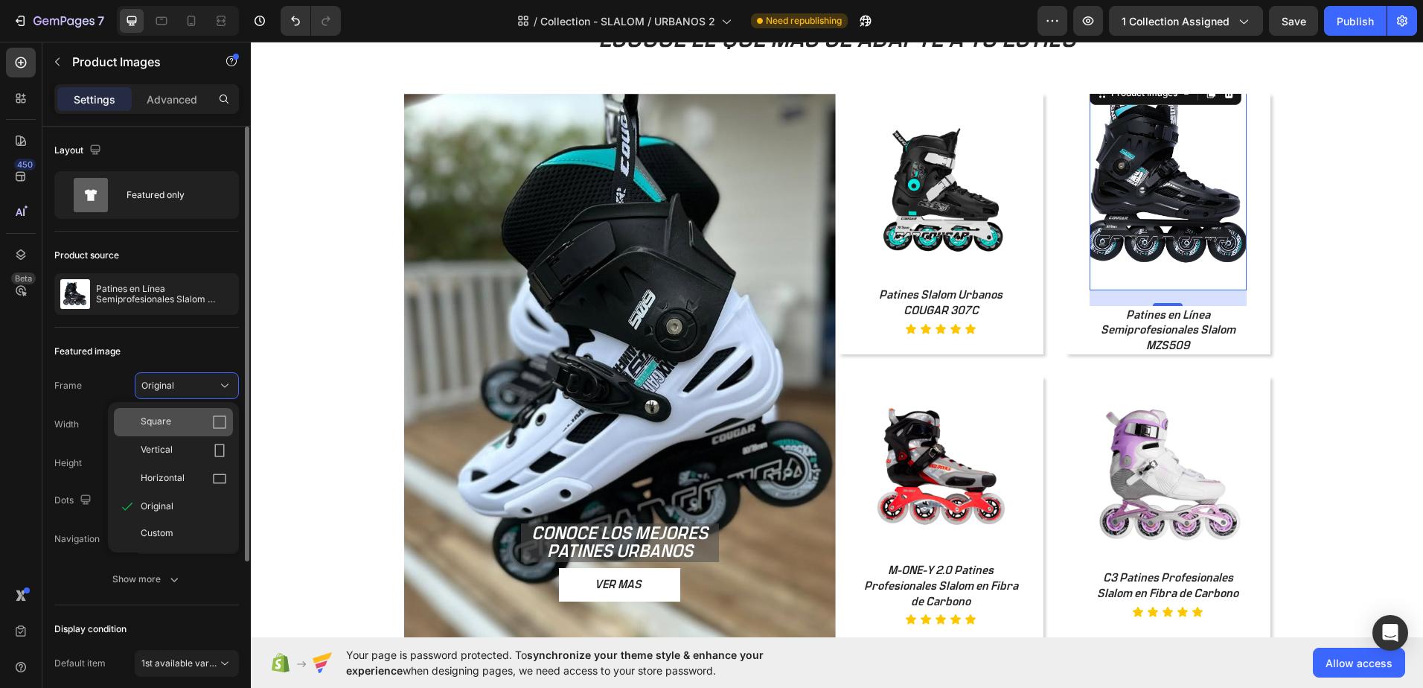
click at [191, 420] on div "Square" at bounding box center [184, 422] width 86 height 15
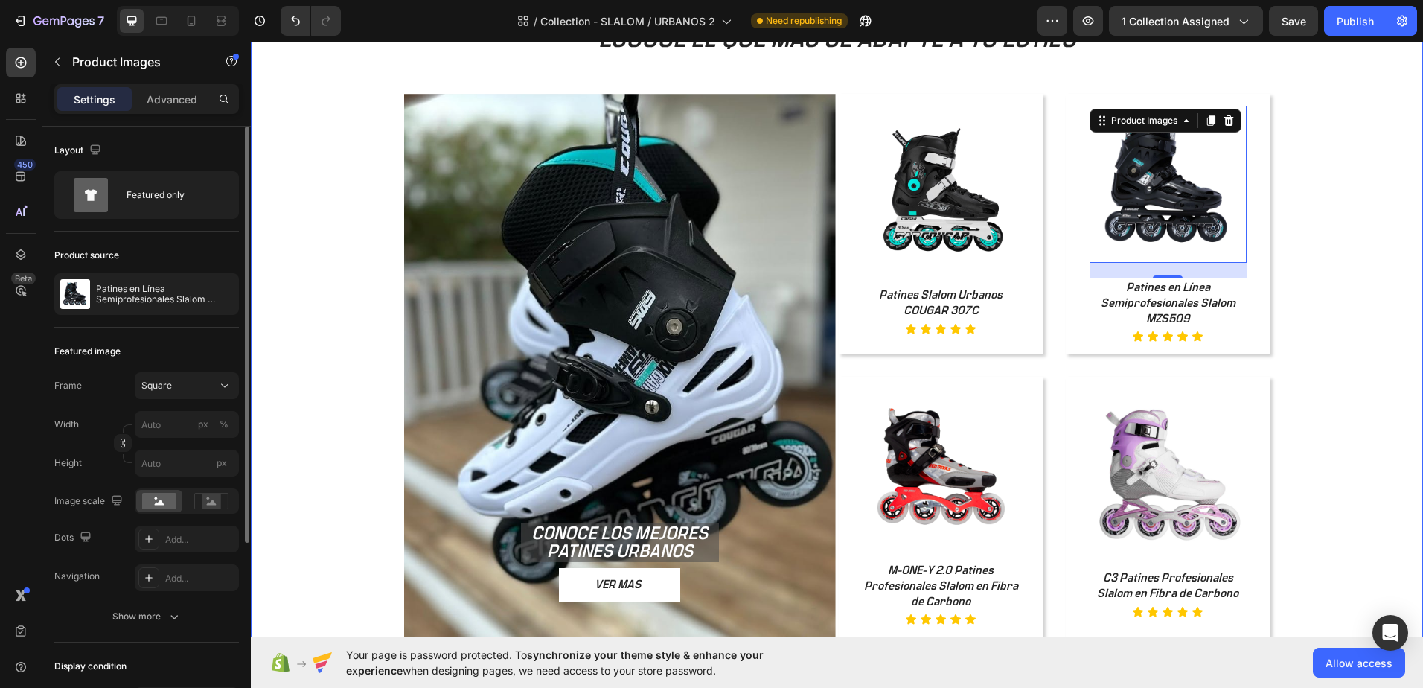
click at [1379, 251] on div "ESCOGE EL QUE MÁS SE ADAPTE A TU ESTILO Heading CONOCE LOS MEJORES PATINES URBA…" at bounding box center [837, 330] width 1172 height 733
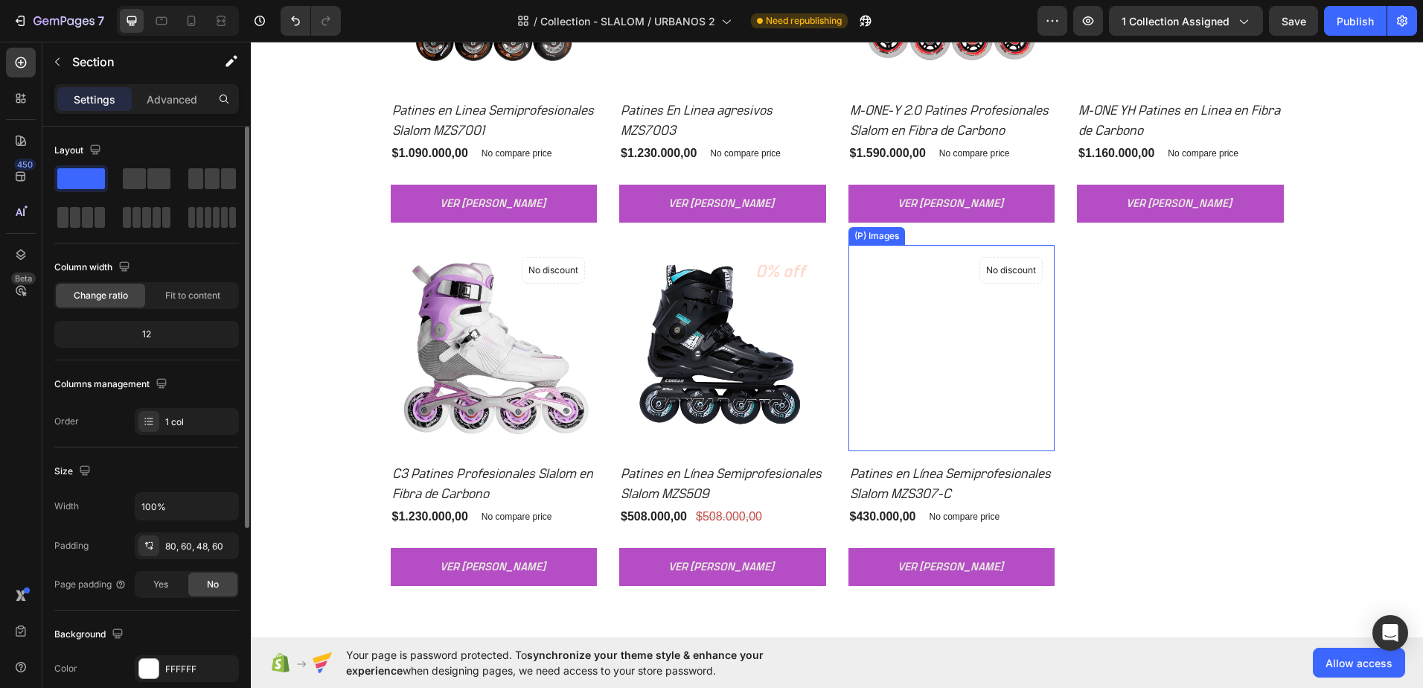
scroll to position [2084, 0]
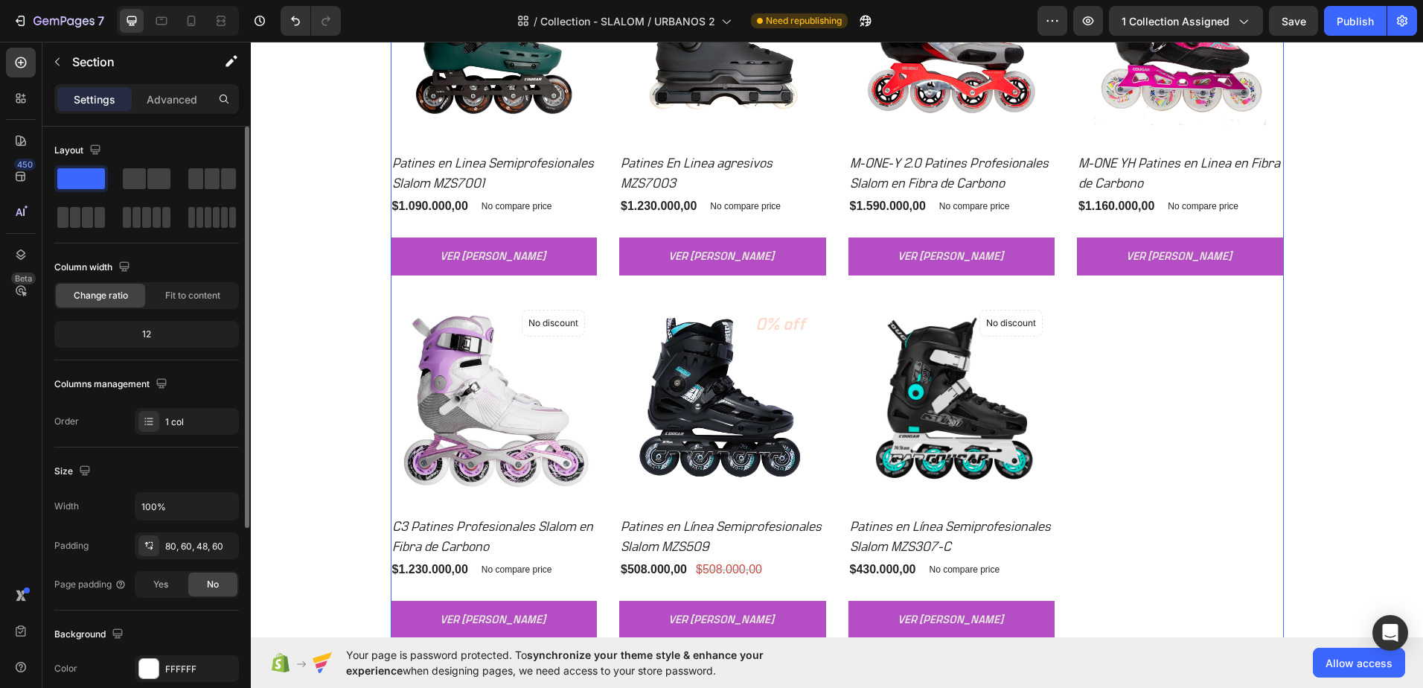
click at [1139, 420] on div "(P) Images No discount Not be displayed when published Product Badge Row Patine…" at bounding box center [837, 286] width 893 height 705
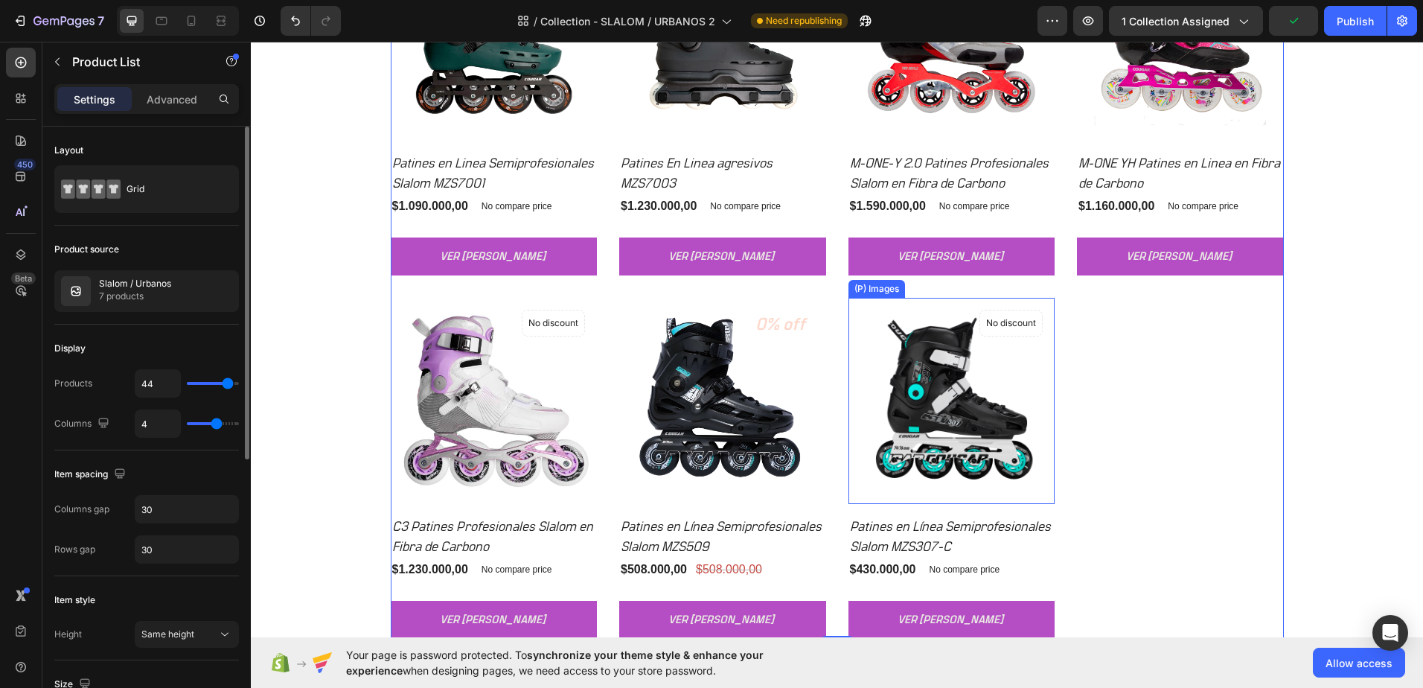
scroll to position [2233, 0]
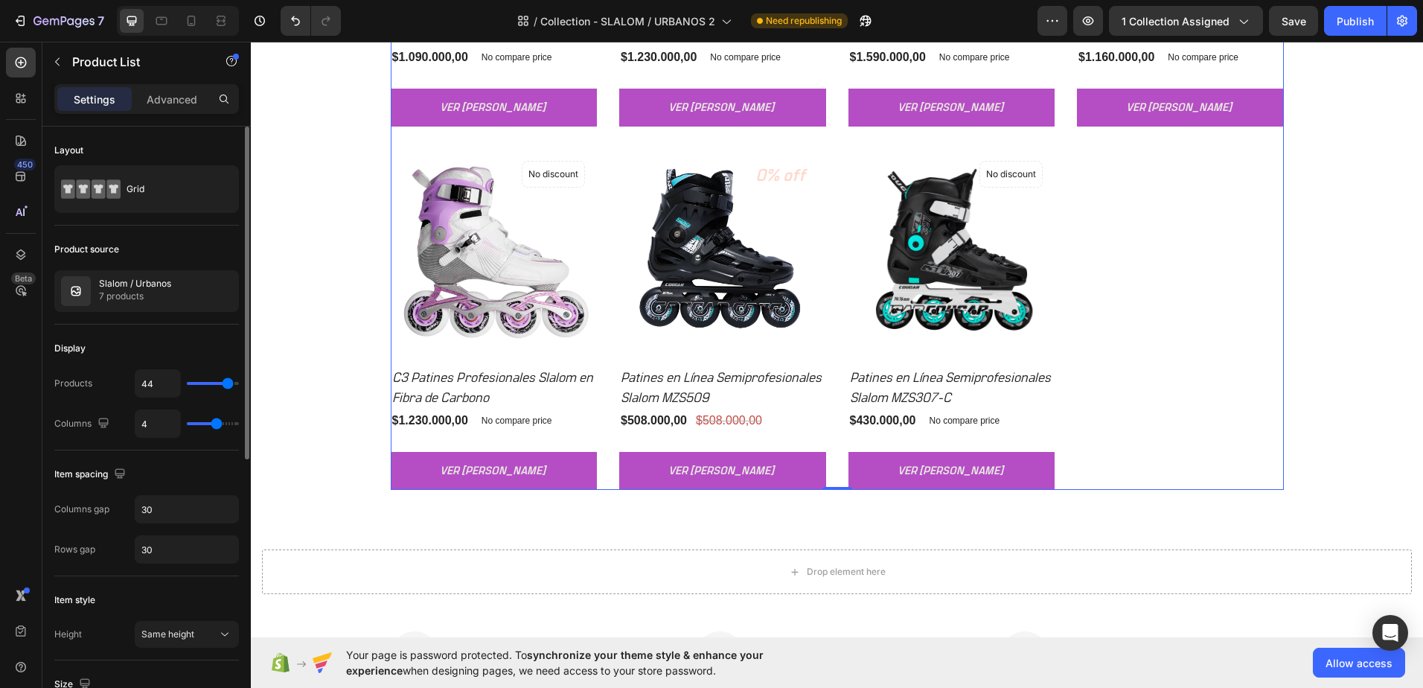
click at [1145, 255] on div "(P) Images No discount Not be displayed when published Product Badge Row Patine…" at bounding box center [837, 137] width 893 height 705
click at [1005, 379] on h2 "Patines en Línea Semiprofesionales Slalom MZS307-C" at bounding box center [951, 388] width 207 height 43
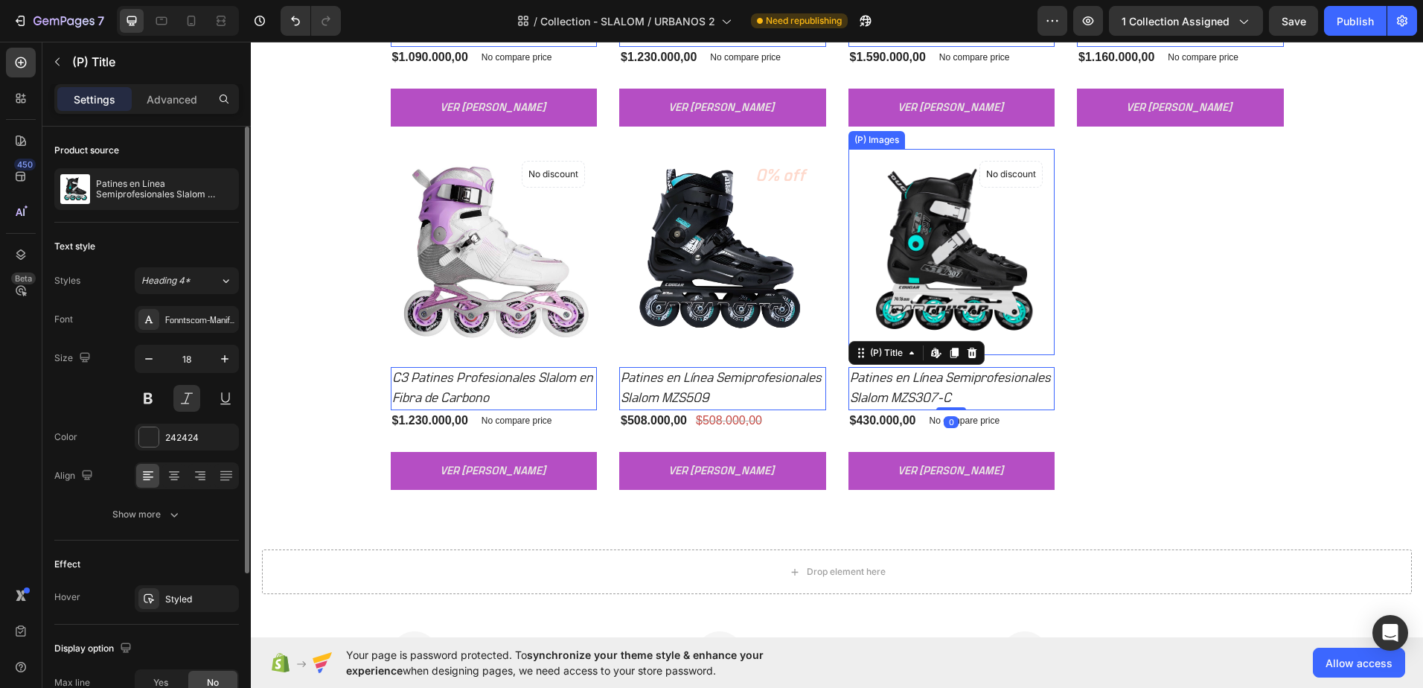
click at [985, 298] on img at bounding box center [951, 252] width 207 height 207
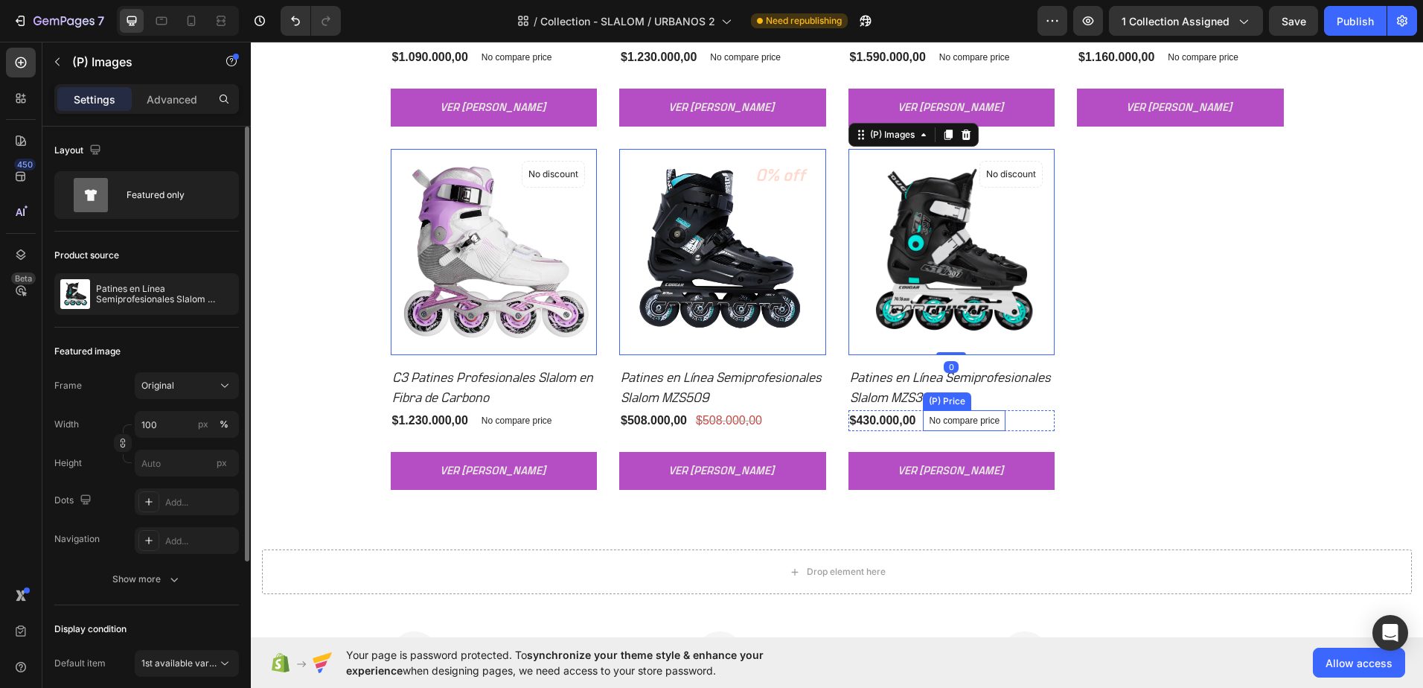
click at [558, 68] on div "No compare price" at bounding box center [517, 57] width 83 height 21
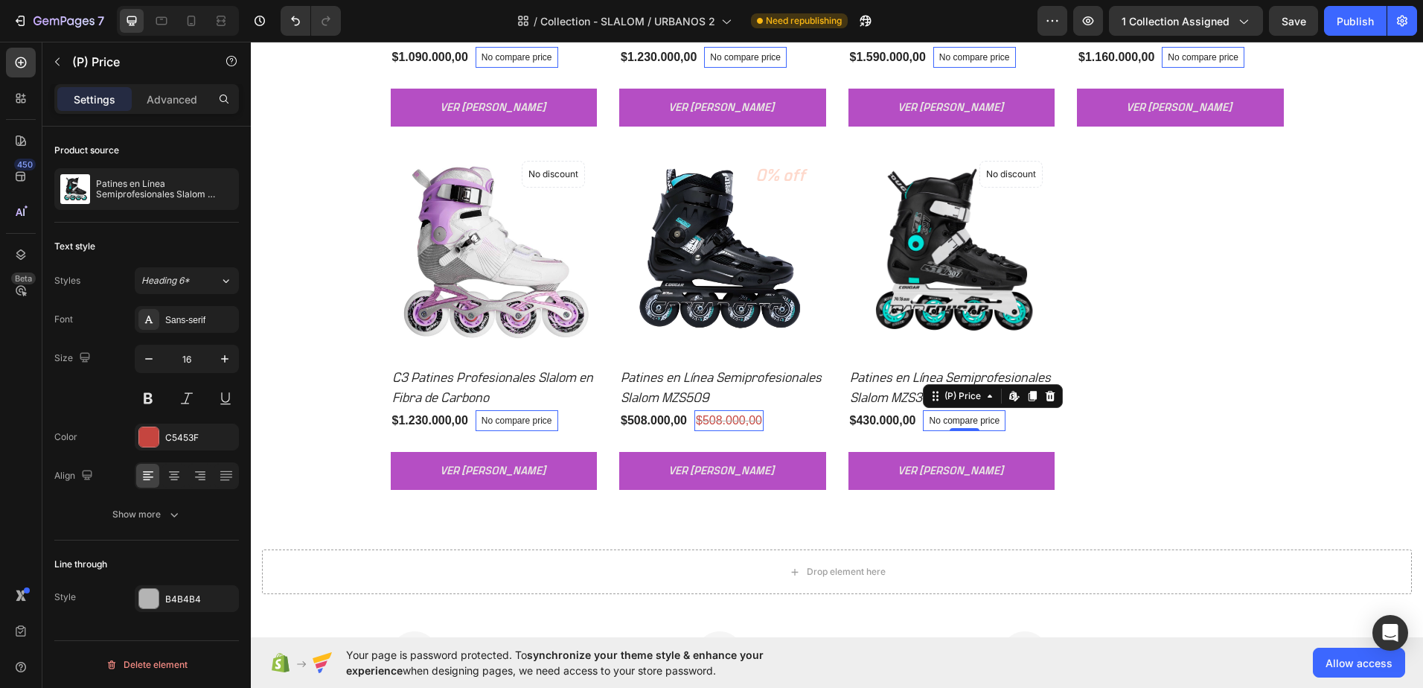
click at [1021, 241] on img at bounding box center [951, 252] width 207 height 207
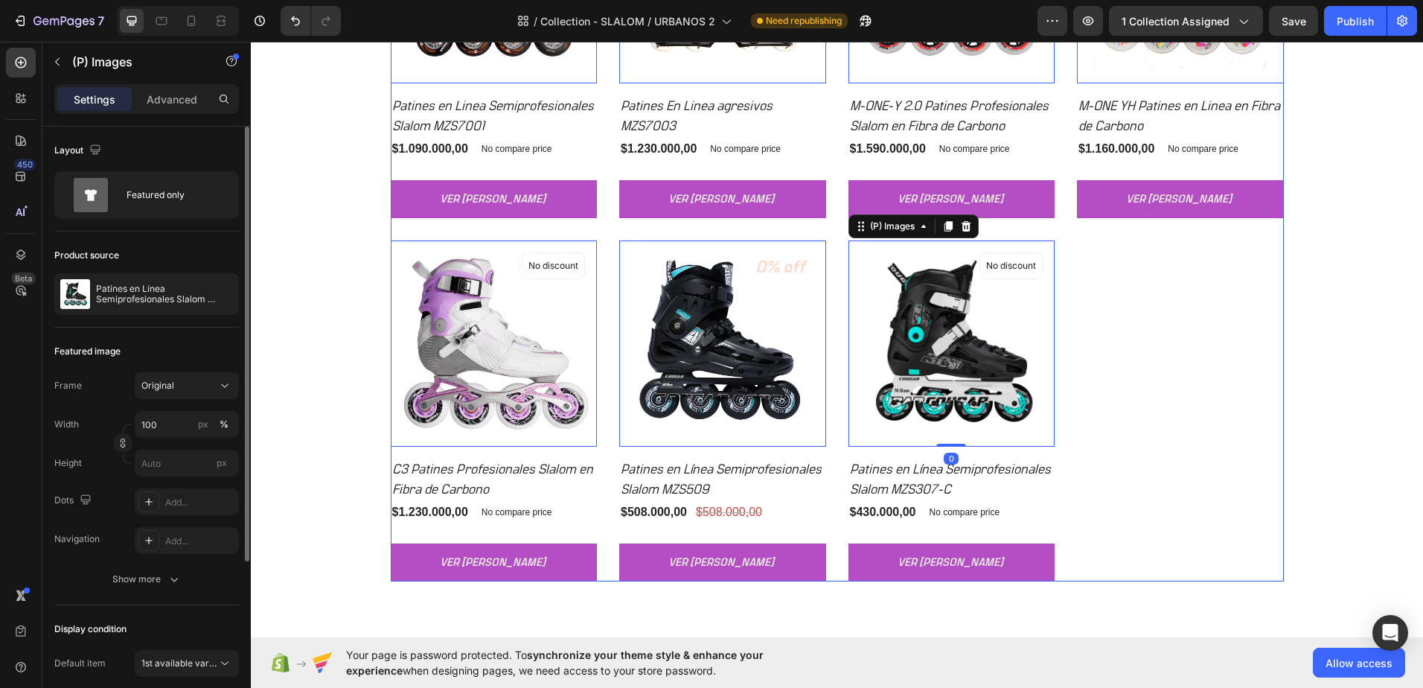
scroll to position [2084, 0]
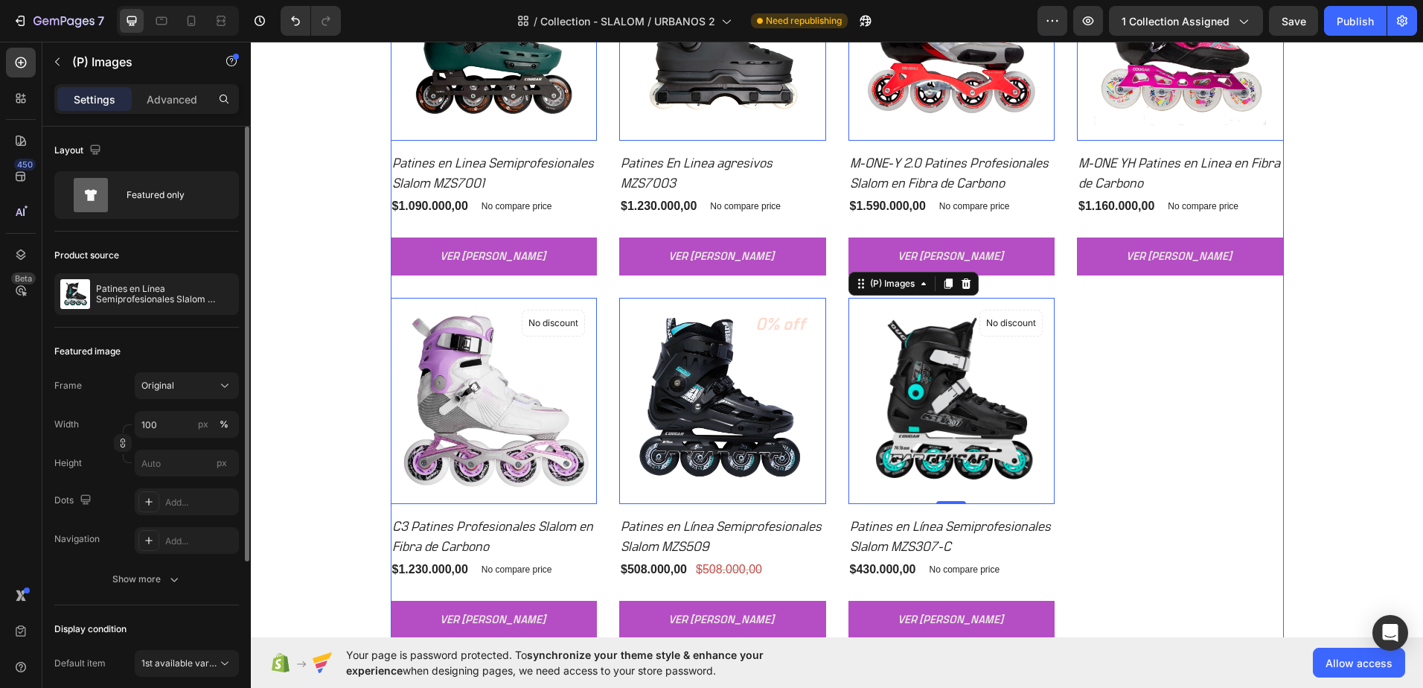
click at [1136, 415] on div "(P) Images 0 No discount Not be displayed when published Product Badge Row Pati…" at bounding box center [837, 286] width 893 height 705
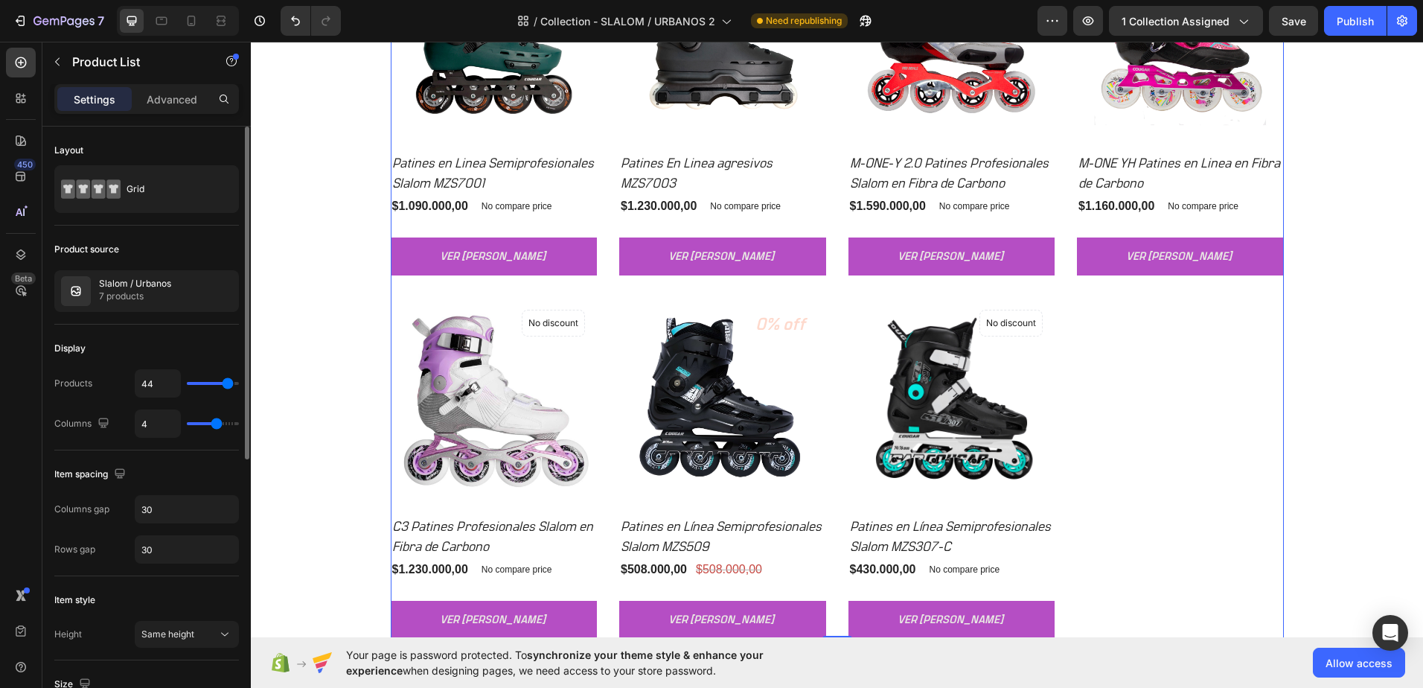
click at [1136, 415] on div "(P) Images No discount Not be displayed when published Product Badge Row Patine…" at bounding box center [837, 286] width 893 height 705
click at [150, 189] on div "Grid" at bounding box center [172, 189] width 91 height 34
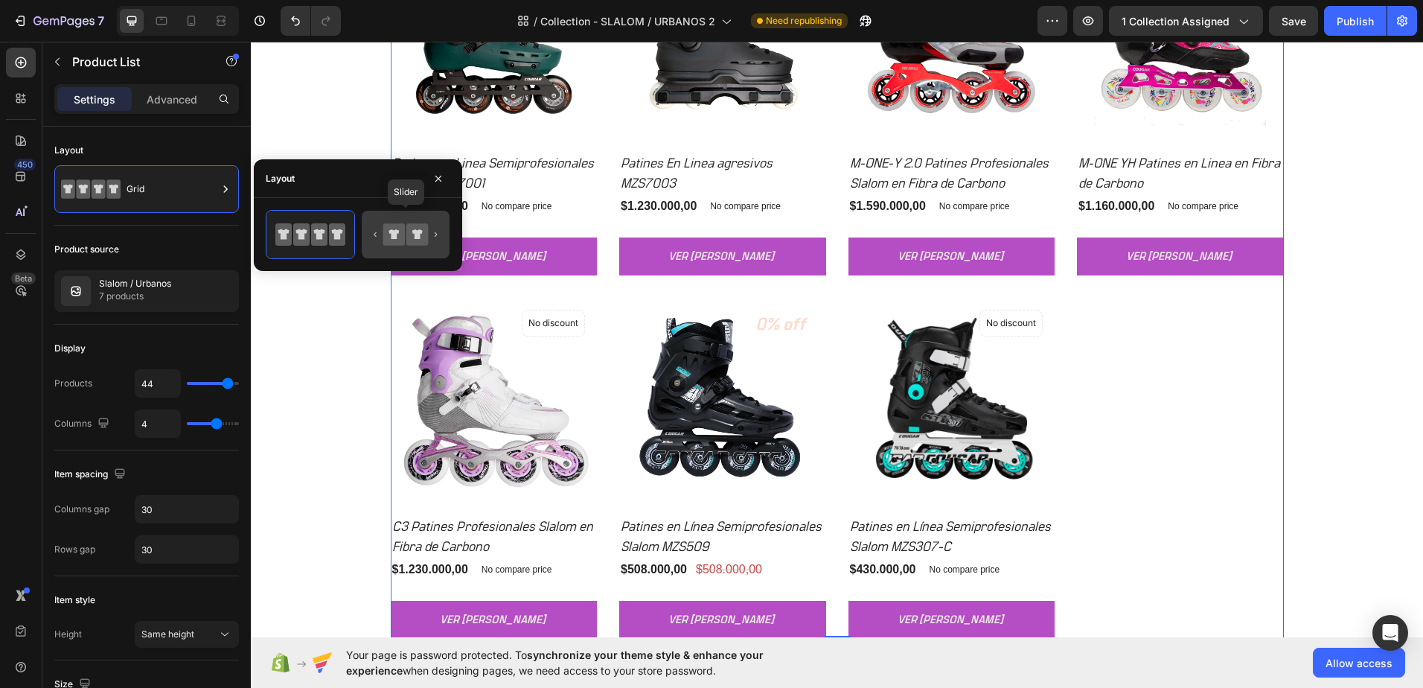
click at [415, 243] on icon at bounding box center [417, 234] width 22 height 22
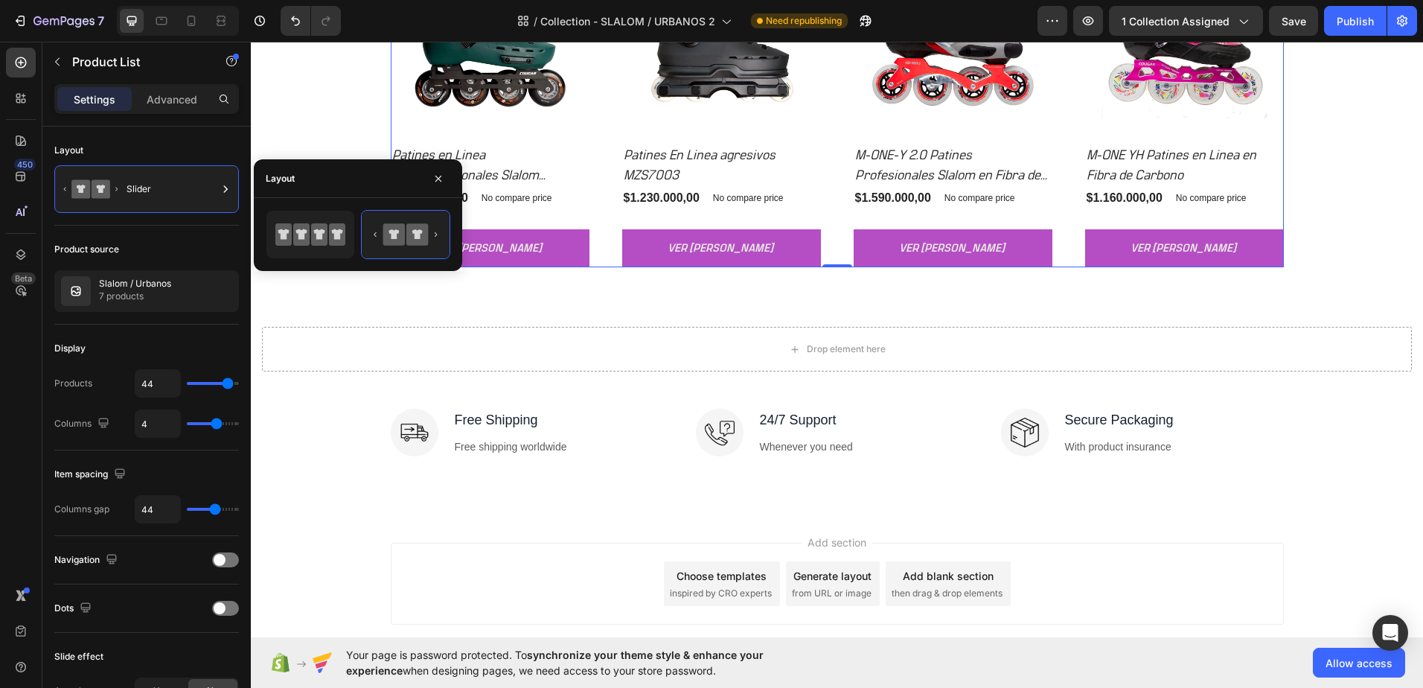
scroll to position [1935, 0]
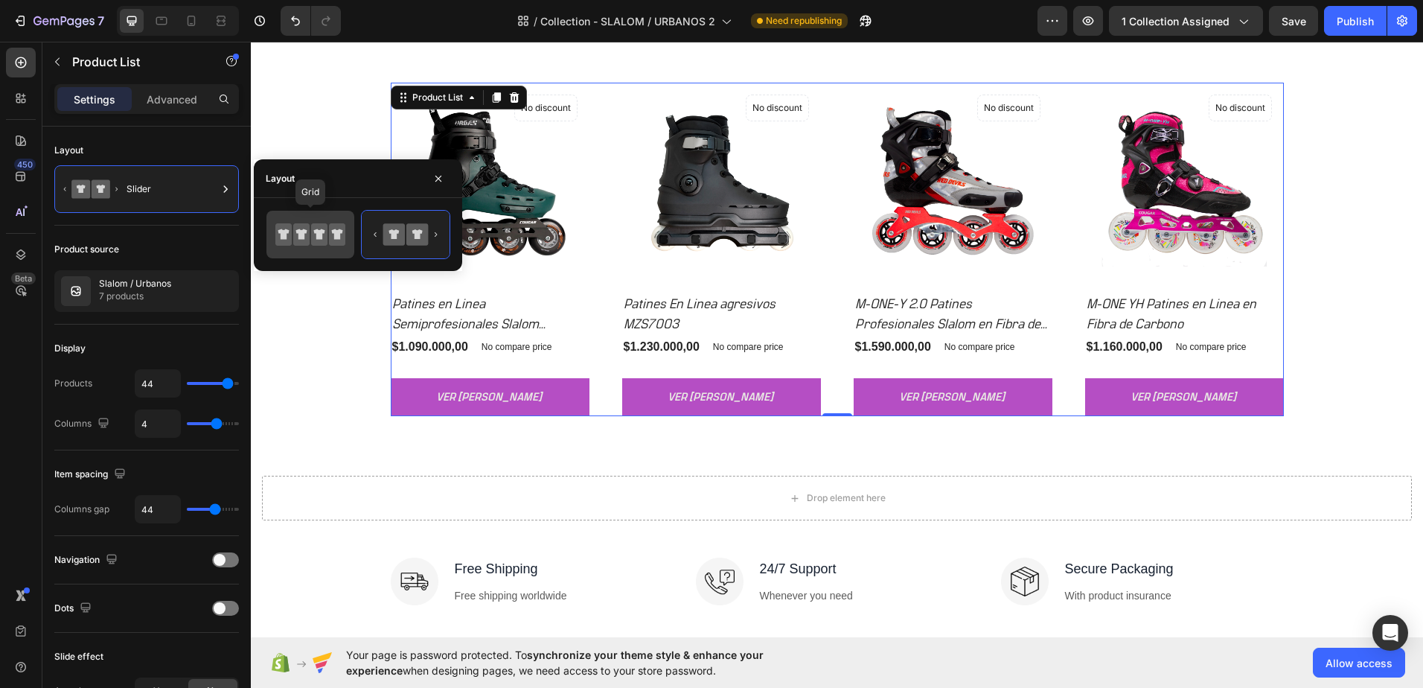
click at [319, 228] on icon at bounding box center [319, 234] width 16 height 22
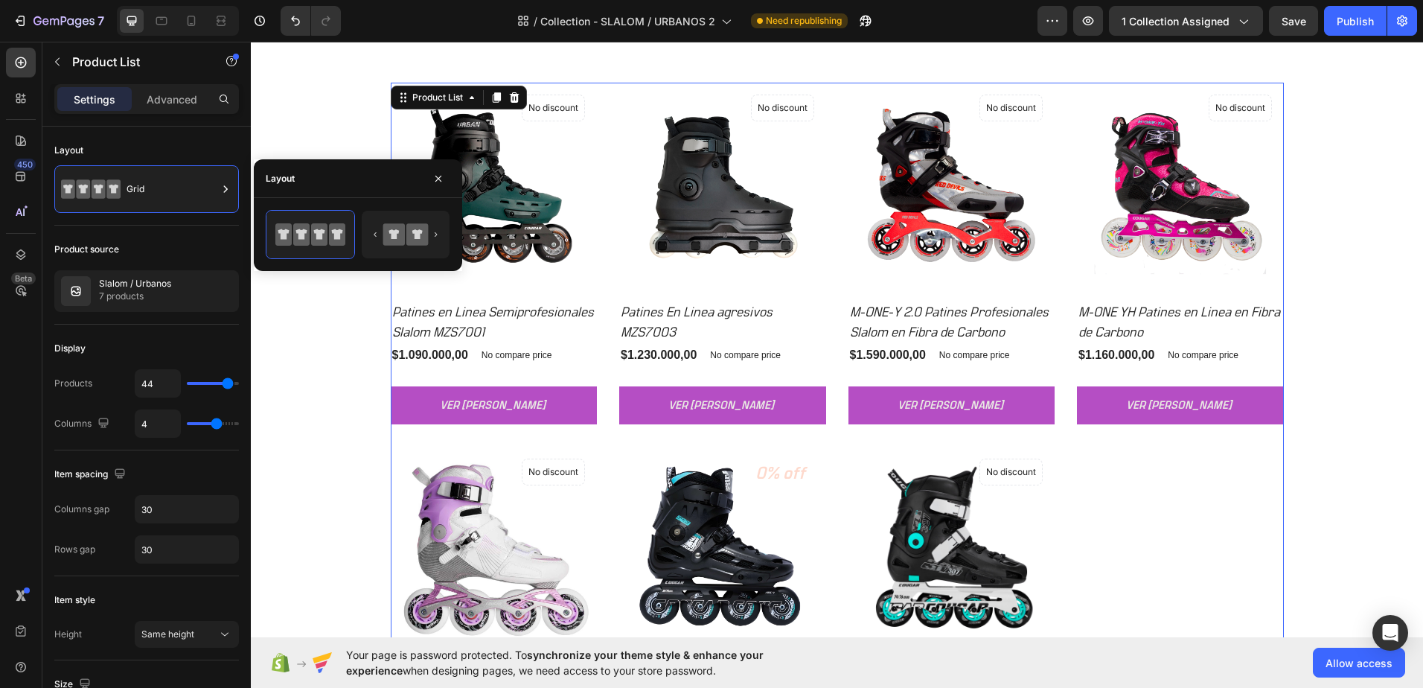
click at [338, 180] on div "Layout" at bounding box center [358, 178] width 208 height 39
click at [619, 118] on img at bounding box center [722, 186] width 207 height 207
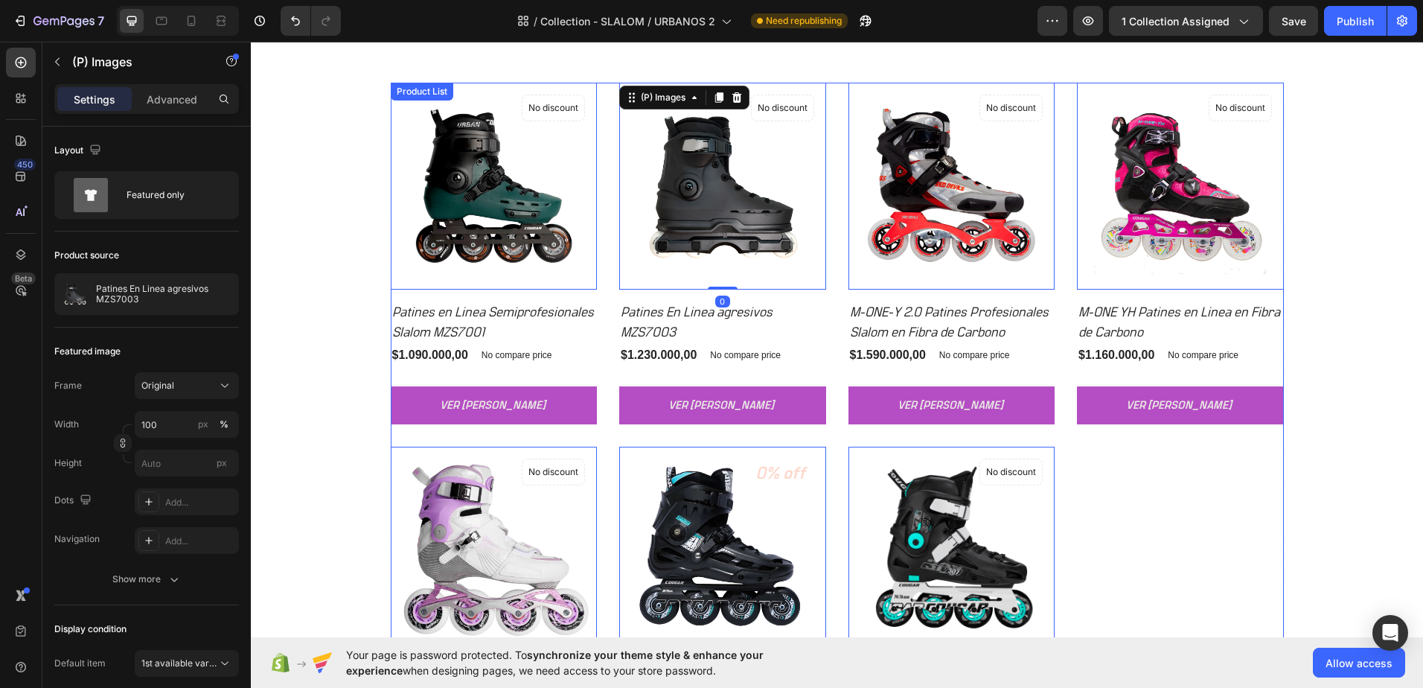
click at [601, 91] on div "(P) Images 0 No discount Not be displayed when published Product Badge Row Pati…" at bounding box center [837, 435] width 893 height 705
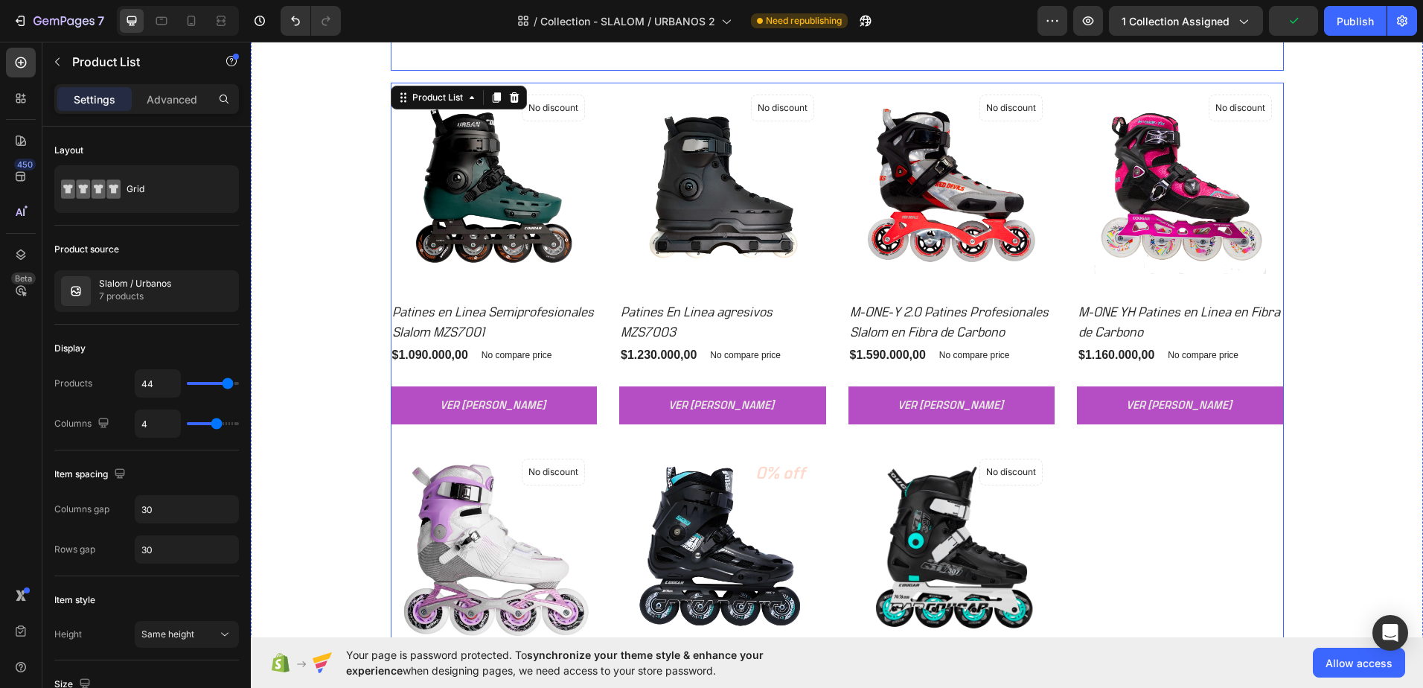
click at [604, 64] on div "CONOCE TODOS LOS PATINES URBANOS Heading" at bounding box center [837, 41] width 893 height 59
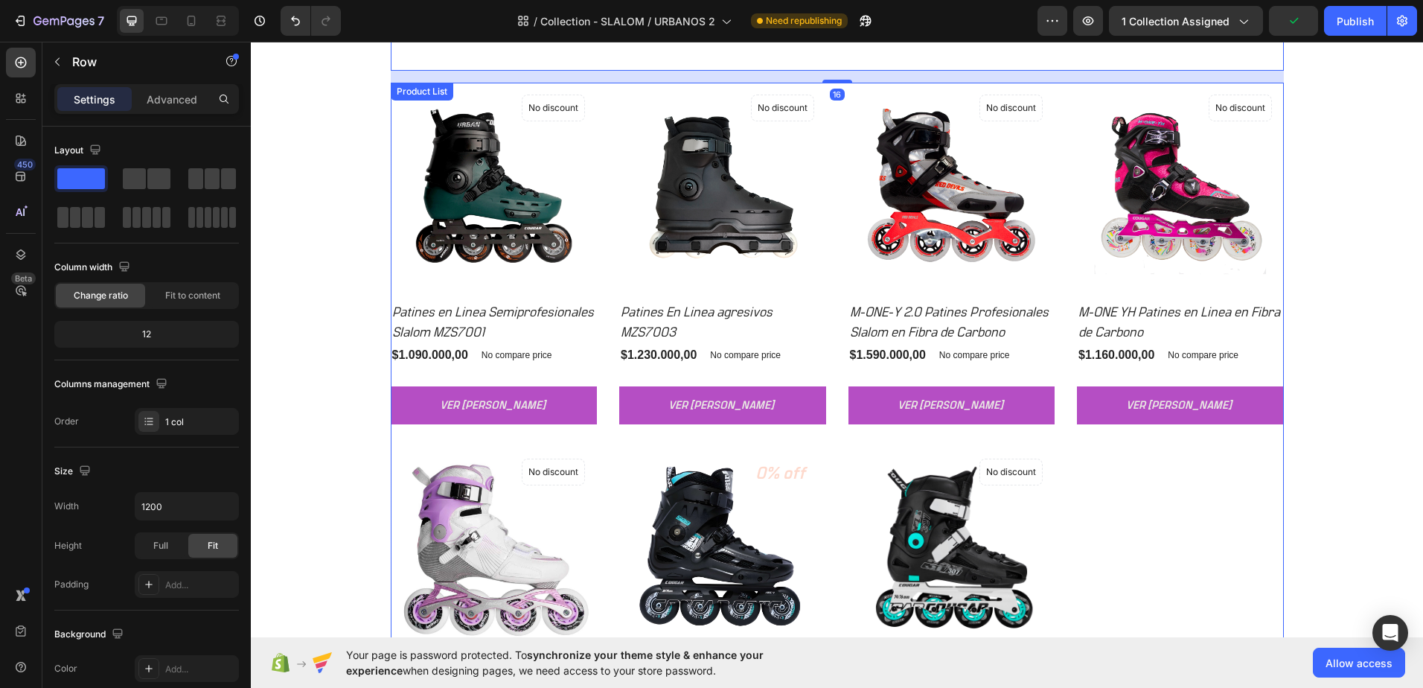
click at [597, 95] on div "(P) Images No discount Not be displayed when published Product Badge Row Patine…" at bounding box center [837, 435] width 893 height 705
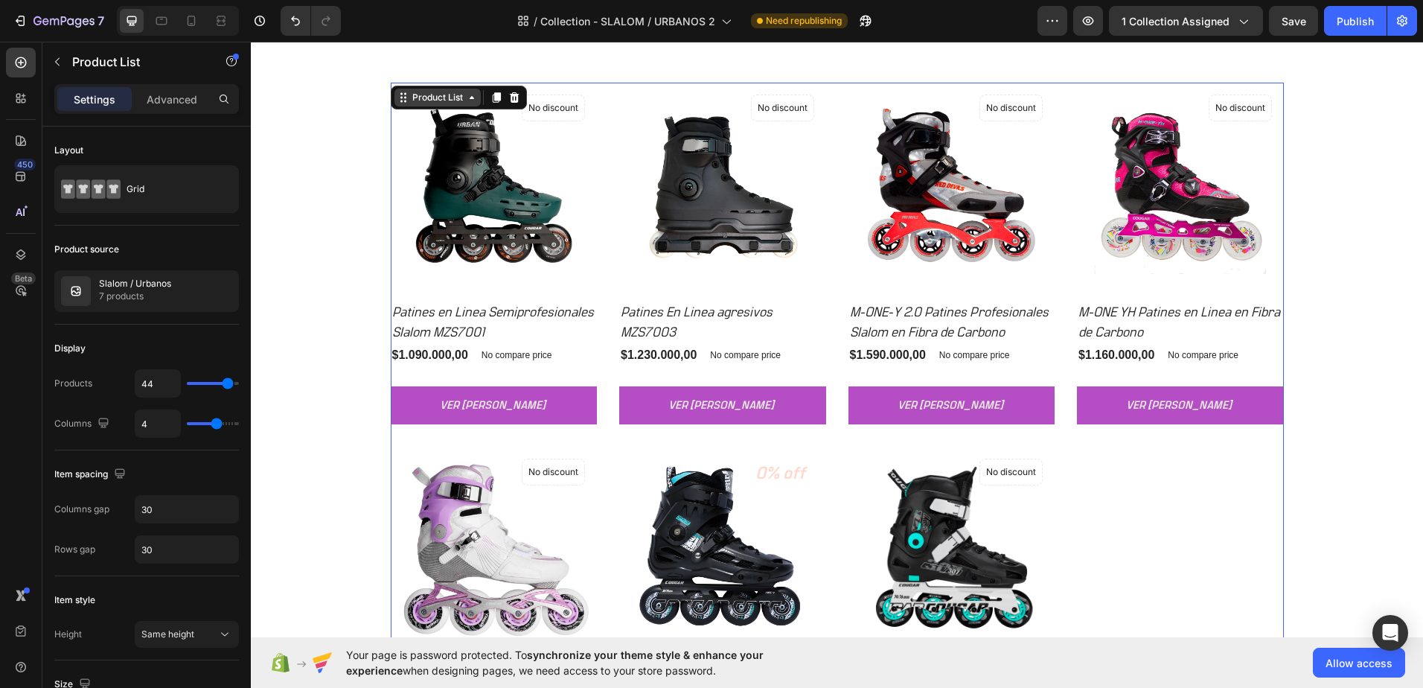
click at [423, 97] on div "Product List" at bounding box center [437, 97] width 57 height 13
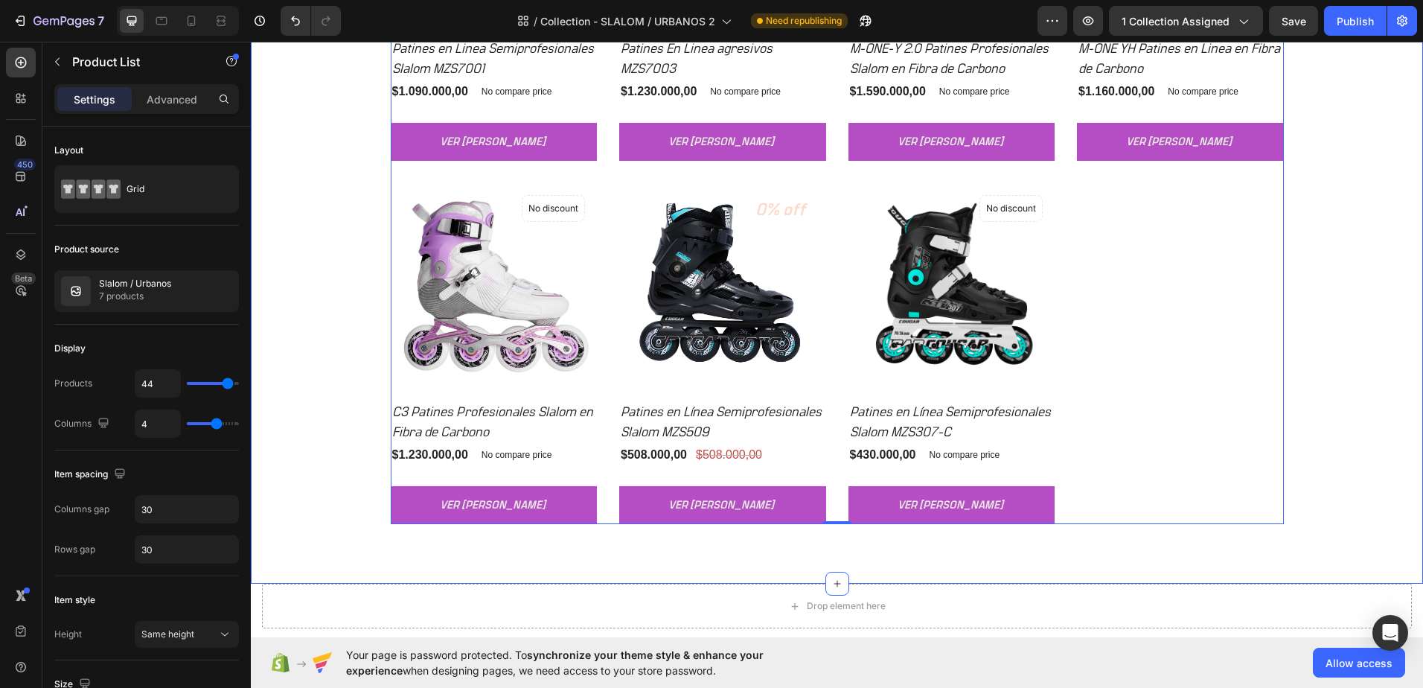
scroll to position [2233, 0]
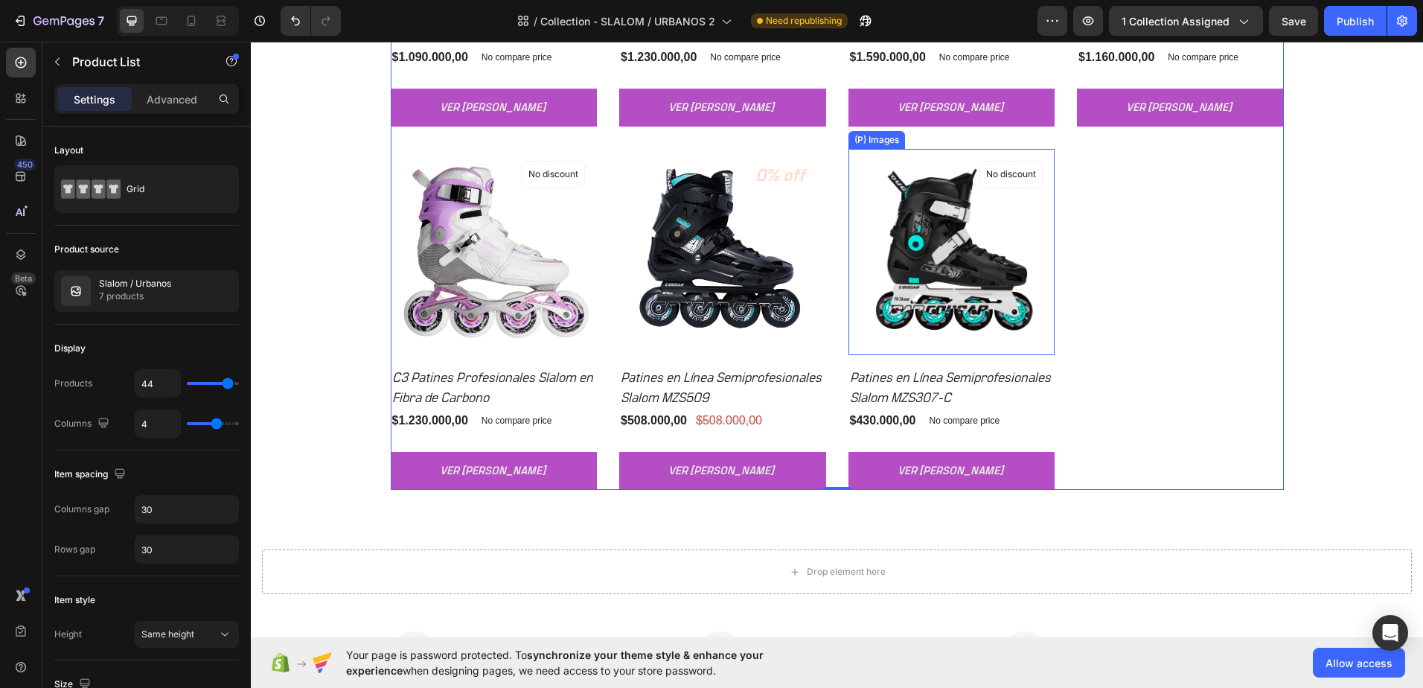
click at [899, 193] on img at bounding box center [951, 252] width 207 height 207
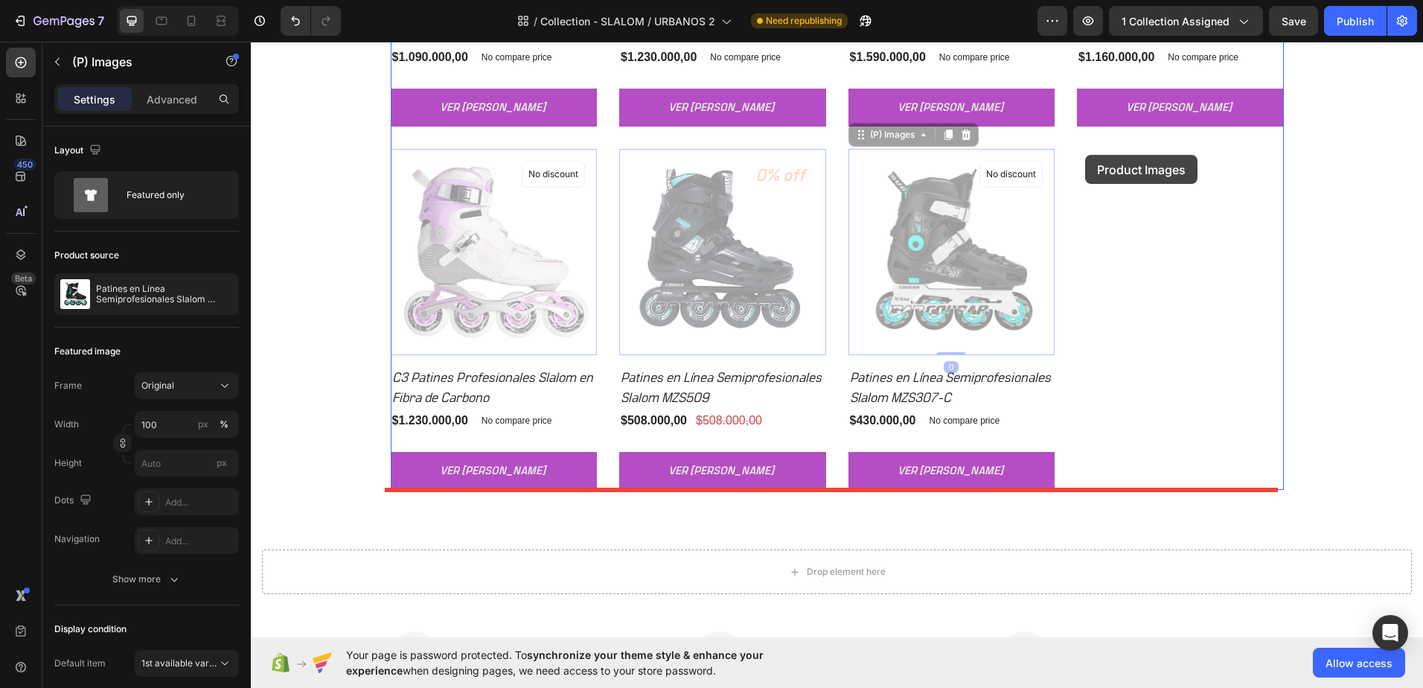
drag, startPoint x: 892, startPoint y: 138, endPoint x: 1085, endPoint y: 155, distance: 194.2
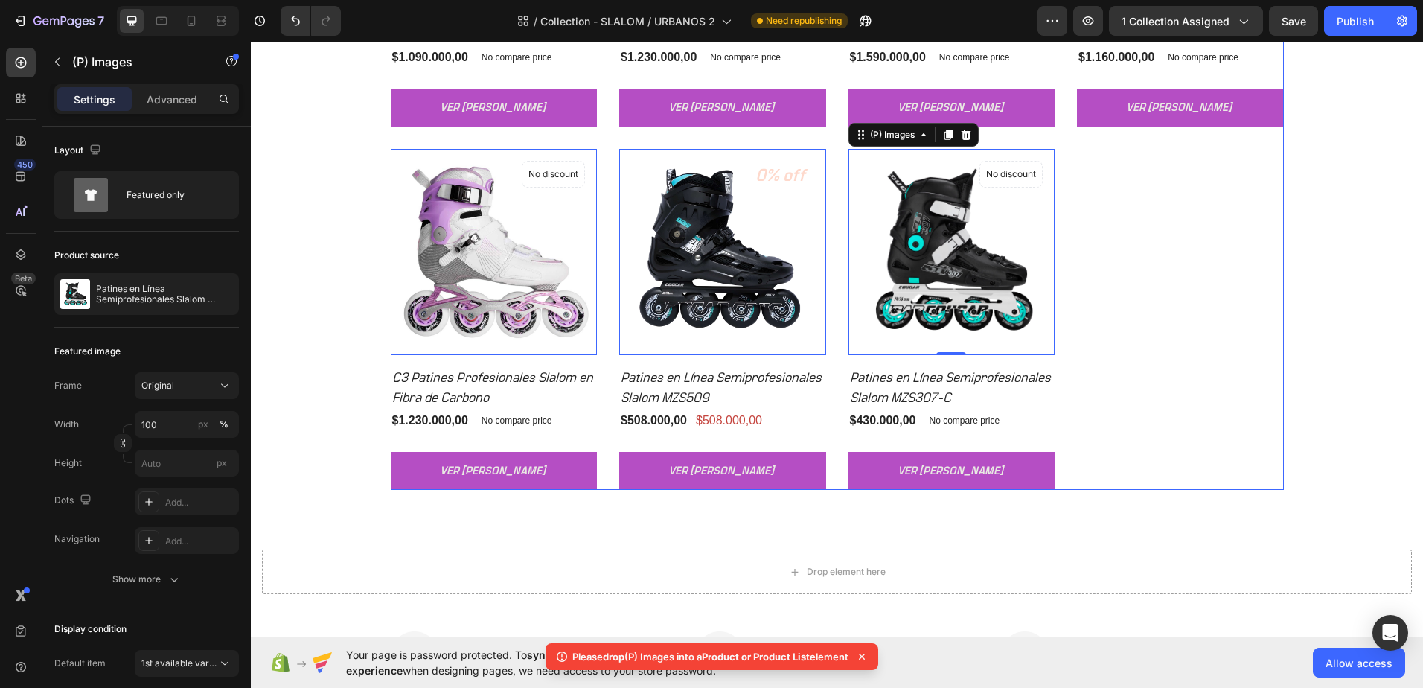
click at [1117, 226] on div "(P) Images 0 No discount Not be displayed when published Product Badge Row Pati…" at bounding box center [837, 137] width 893 height 705
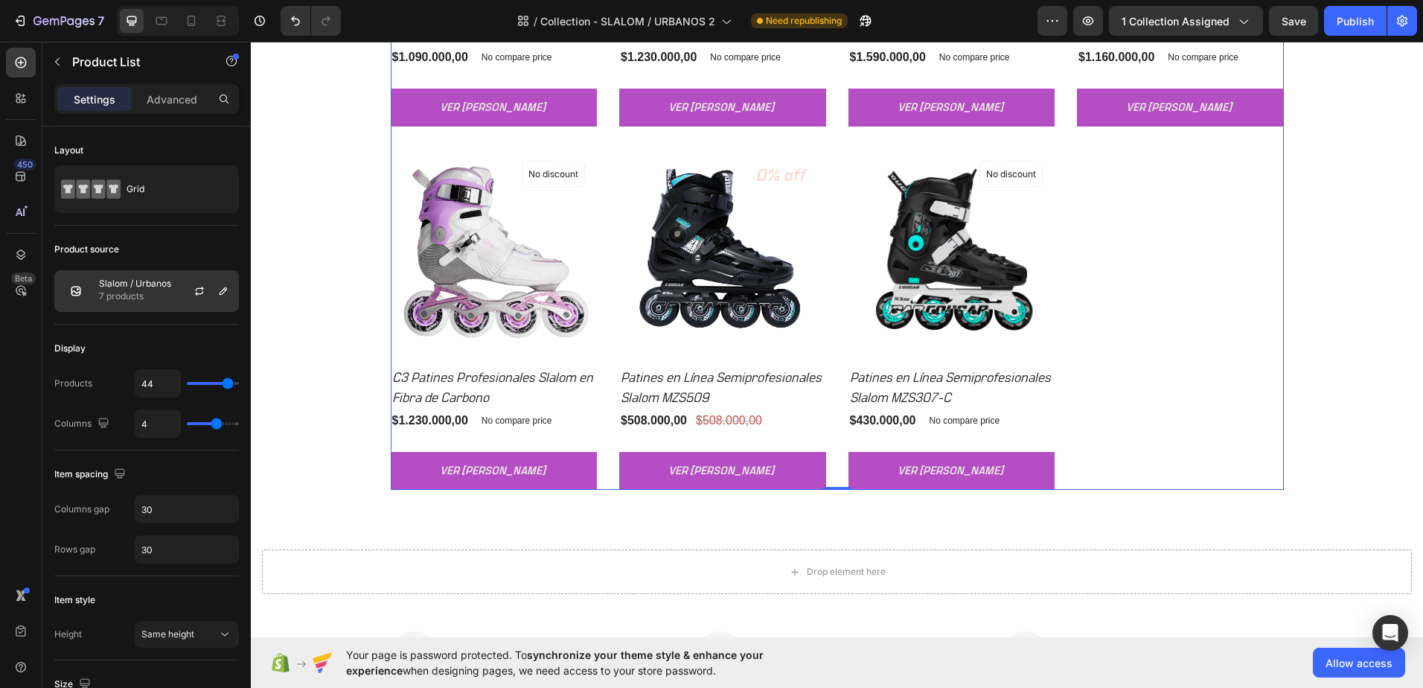
click at [167, 295] on p "7 products" at bounding box center [135, 296] width 72 height 15
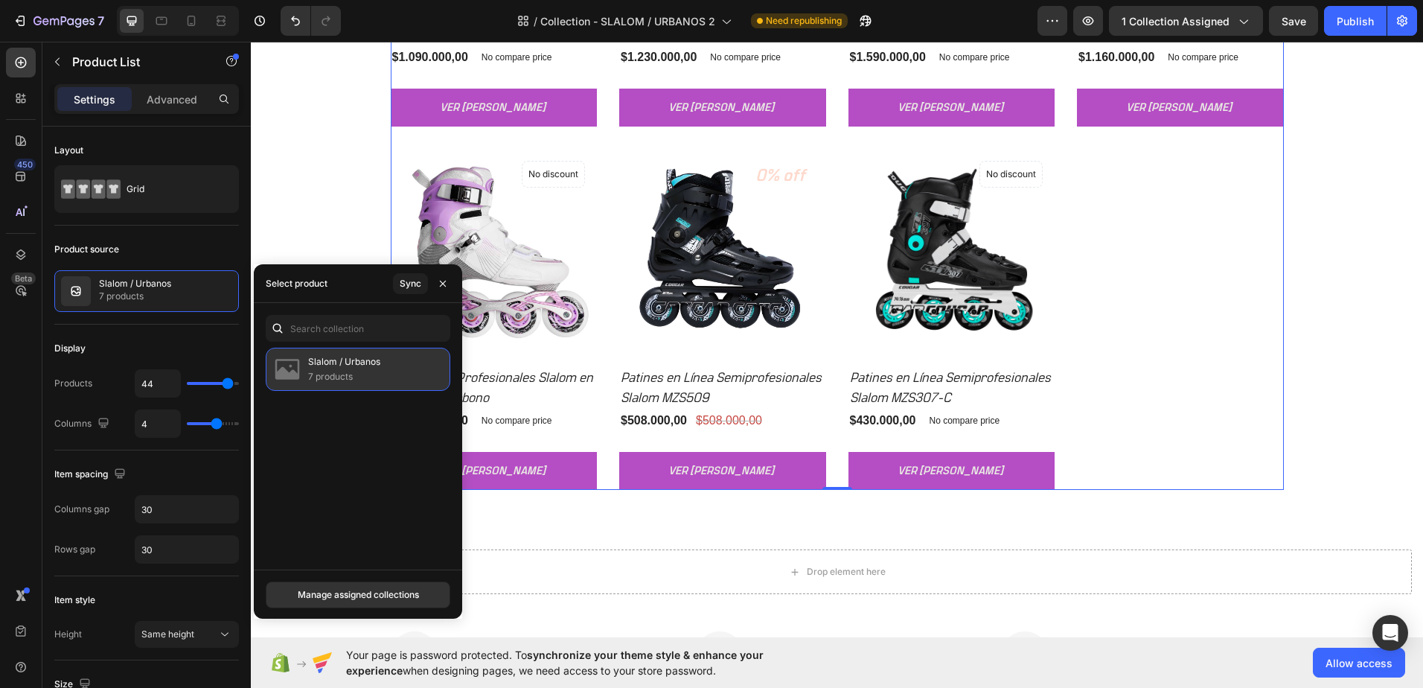
click at [364, 372] on p "7 products" at bounding box center [344, 376] width 72 height 15
click at [376, 595] on div "Manage assigned collections" at bounding box center [358, 594] width 121 height 13
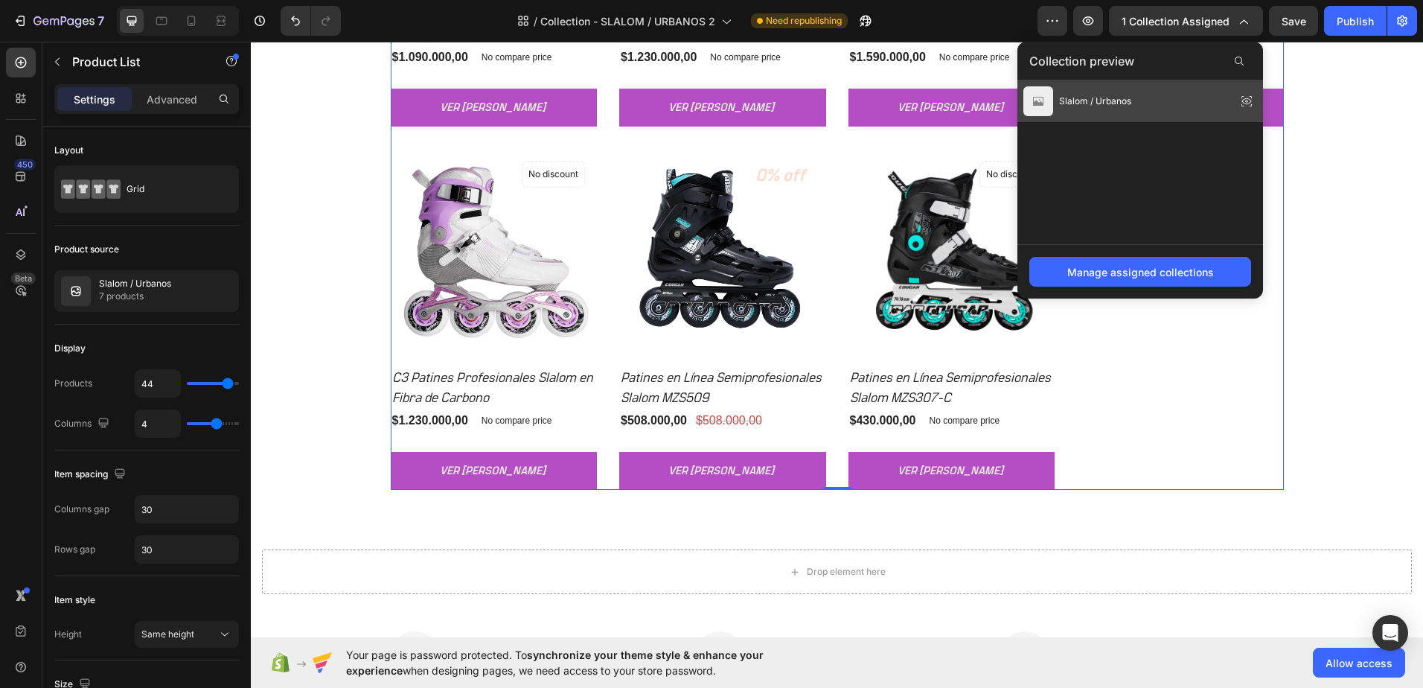
click at [1252, 99] on icon at bounding box center [1246, 101] width 21 height 21
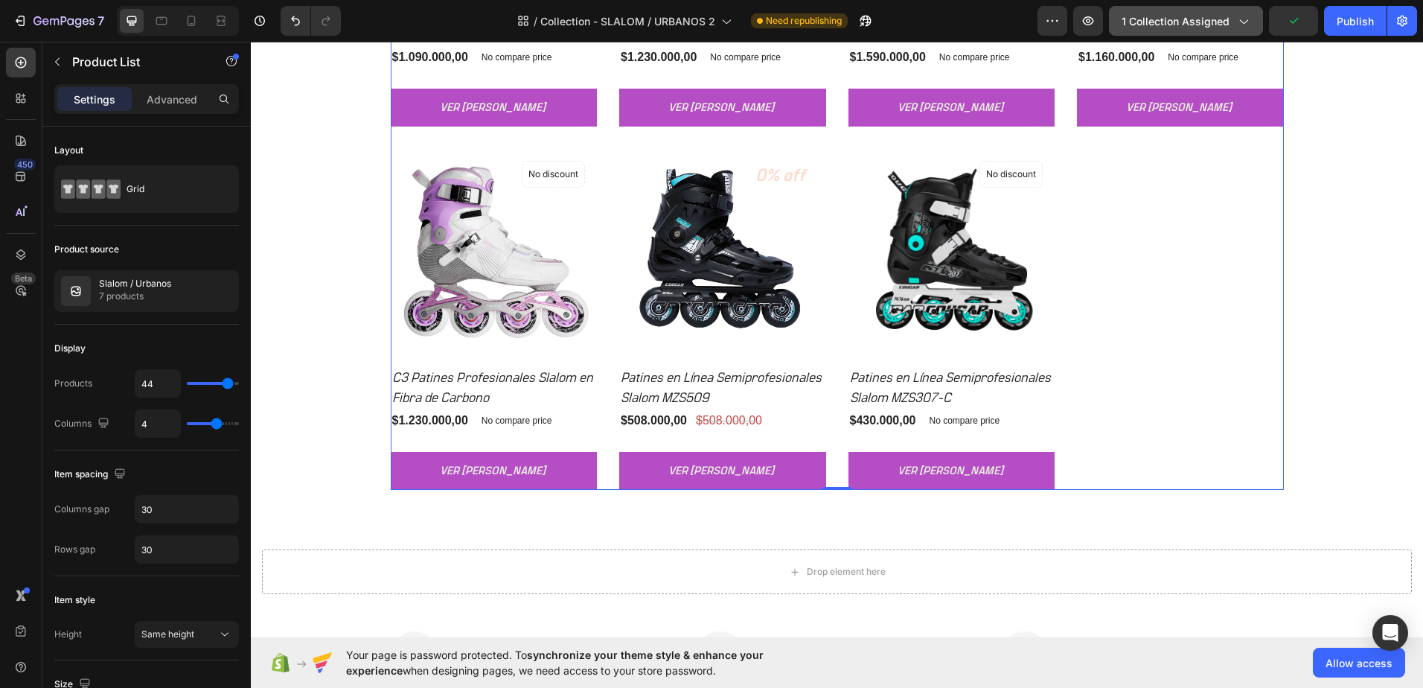
click at [1242, 28] on div "1 collection assigned" at bounding box center [1185, 21] width 129 height 16
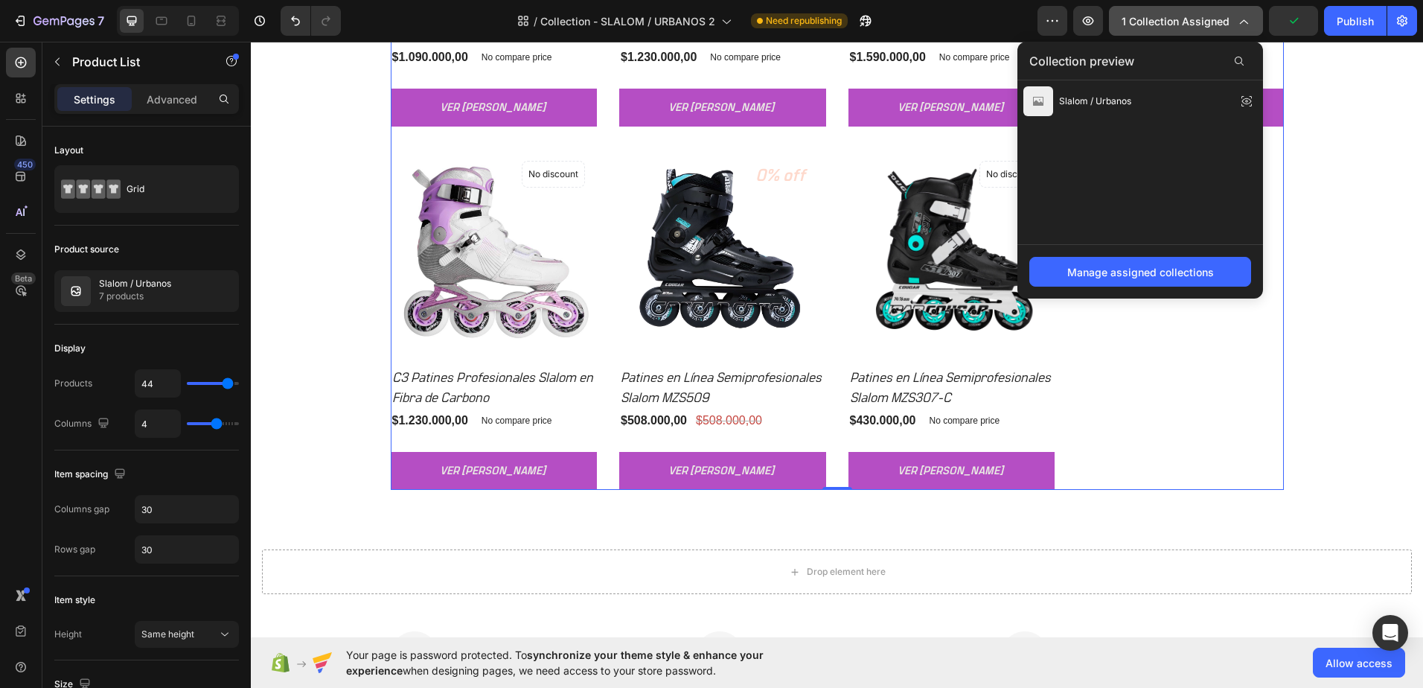
click at [1242, 28] on div "1 collection assigned" at bounding box center [1185, 21] width 129 height 16
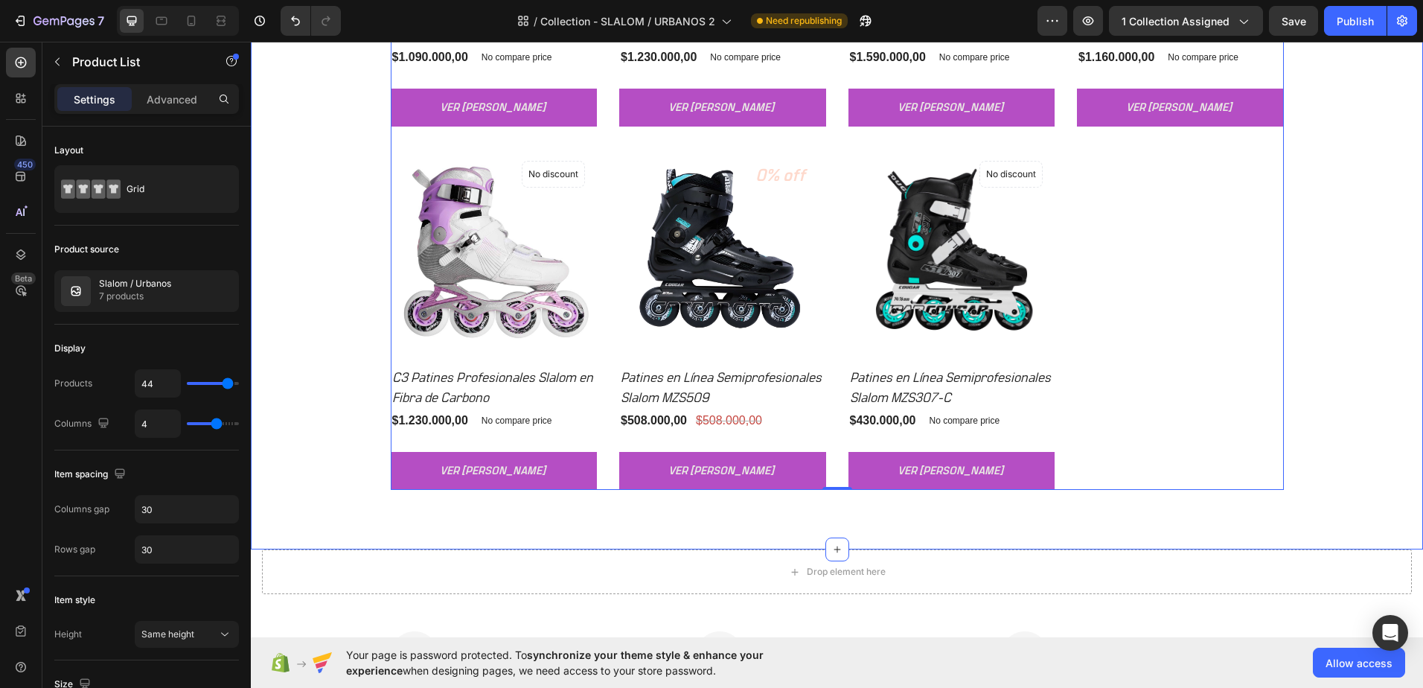
click at [331, 330] on div "CONOCE TODOS LOS PATINES URBANOS Heading Row (P) Images No discount Not be disp…" at bounding box center [837, 101] width 1150 height 775
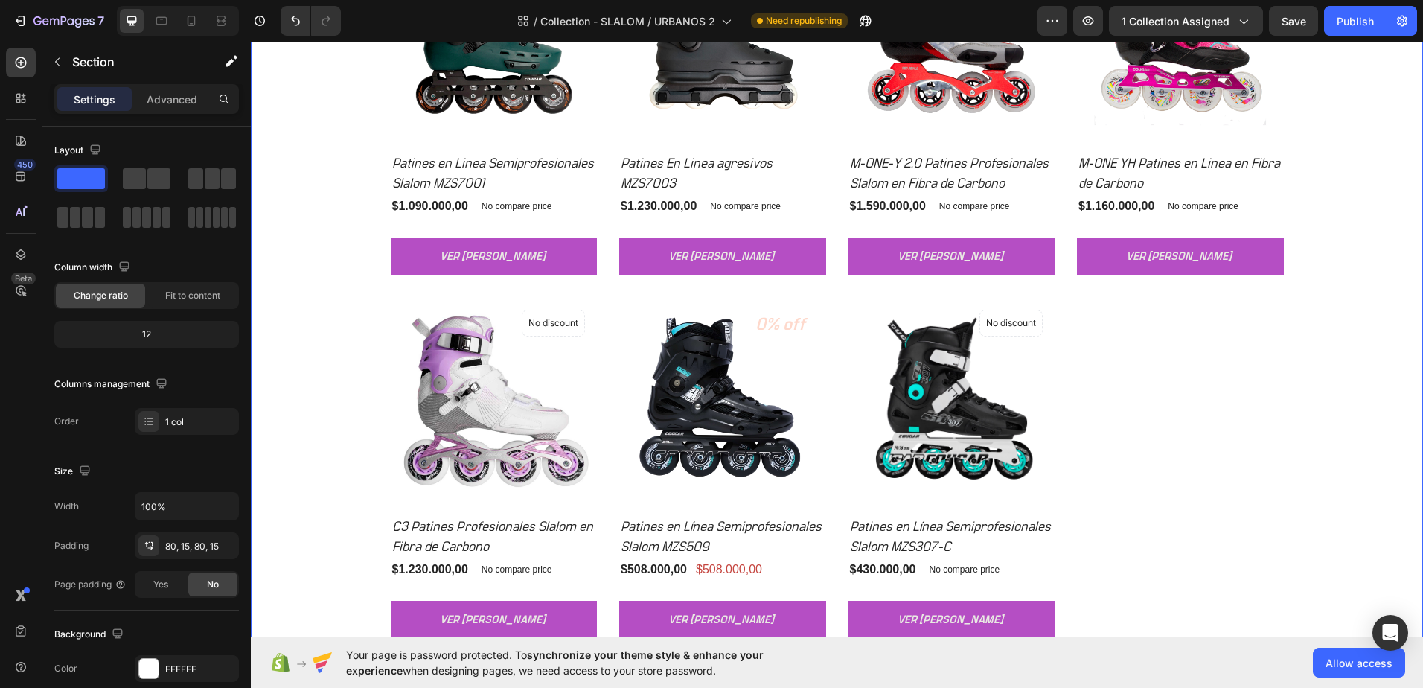
scroll to position [1860, 0]
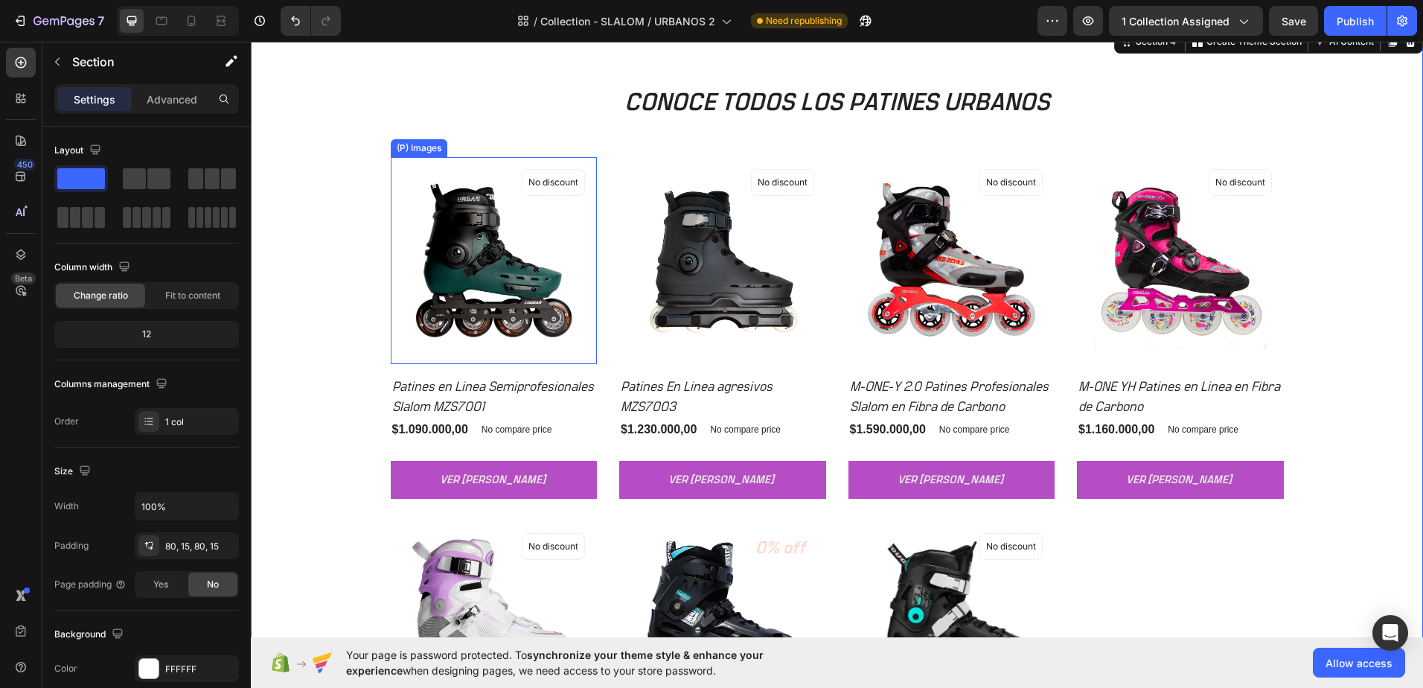
click at [479, 286] on img at bounding box center [494, 260] width 207 height 207
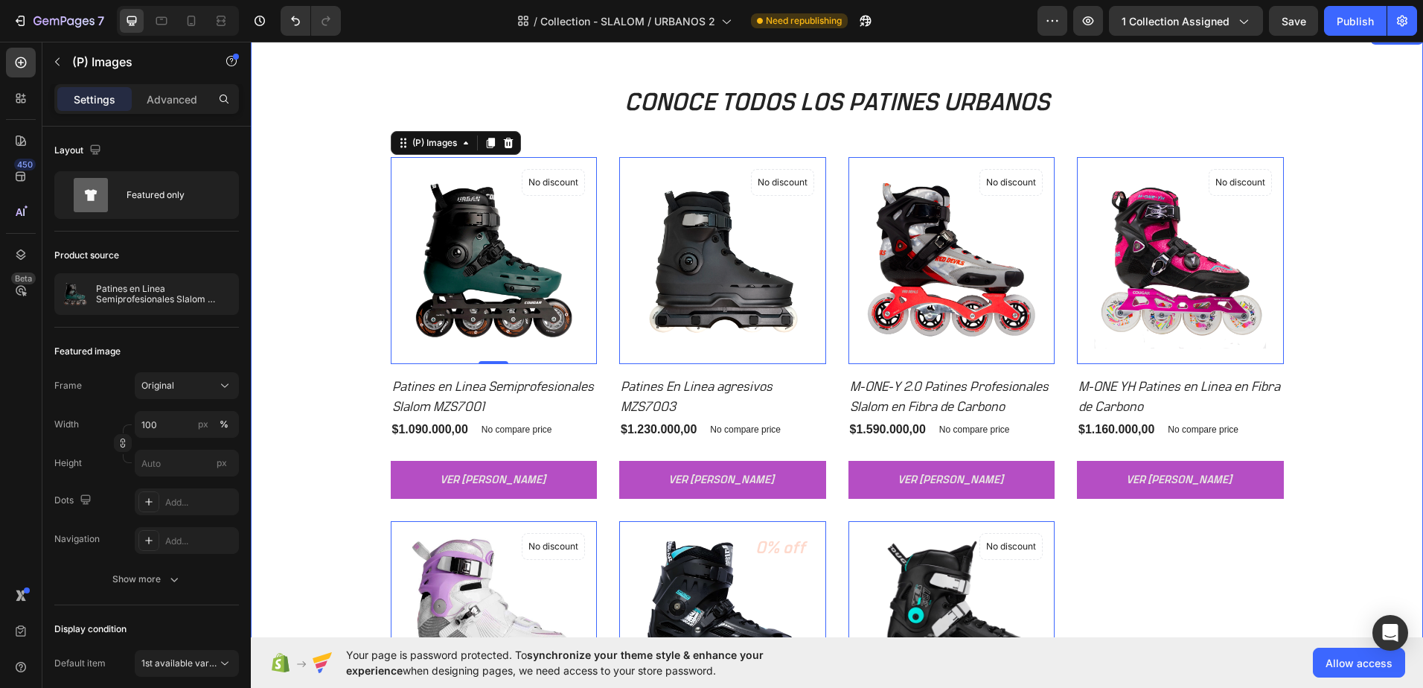
click at [306, 287] on div "CONOCE TODOS LOS PATINES URBANOS Heading Row (P) Images 0 No discount Not be di…" at bounding box center [837, 473] width 1150 height 775
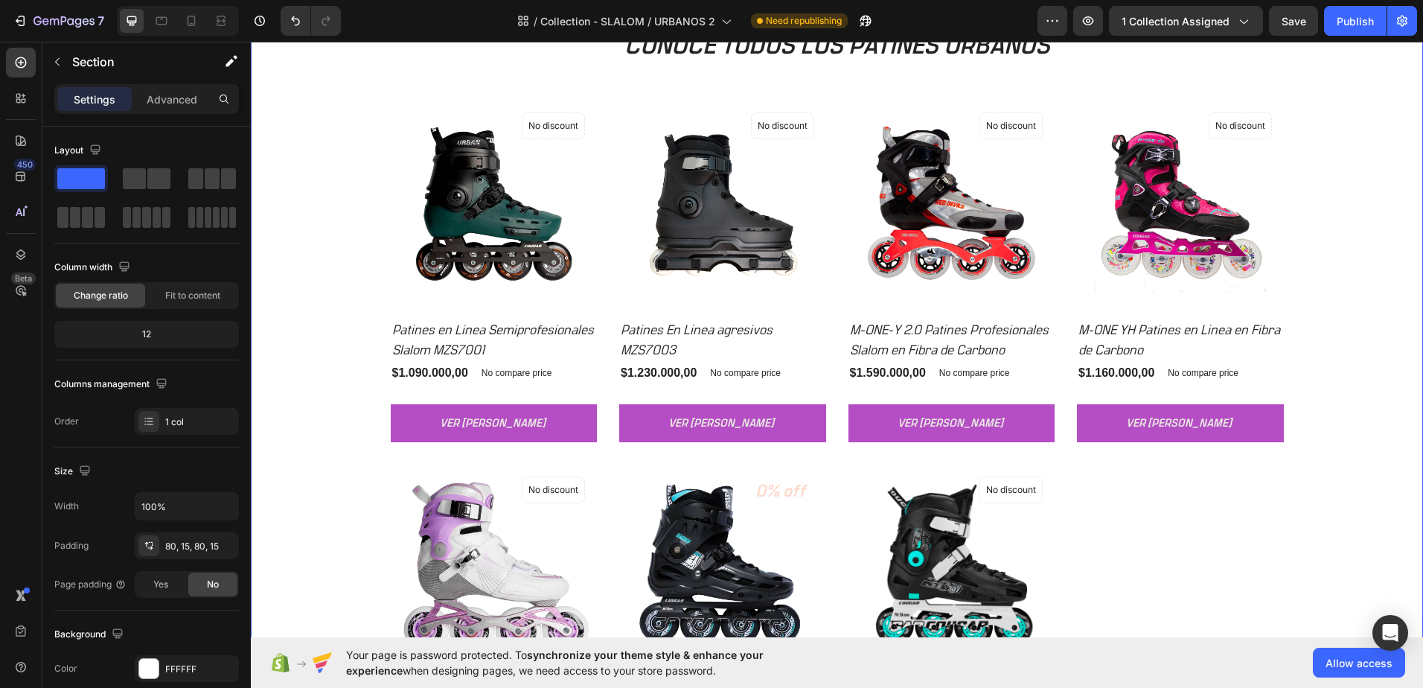
scroll to position [1935, 0]
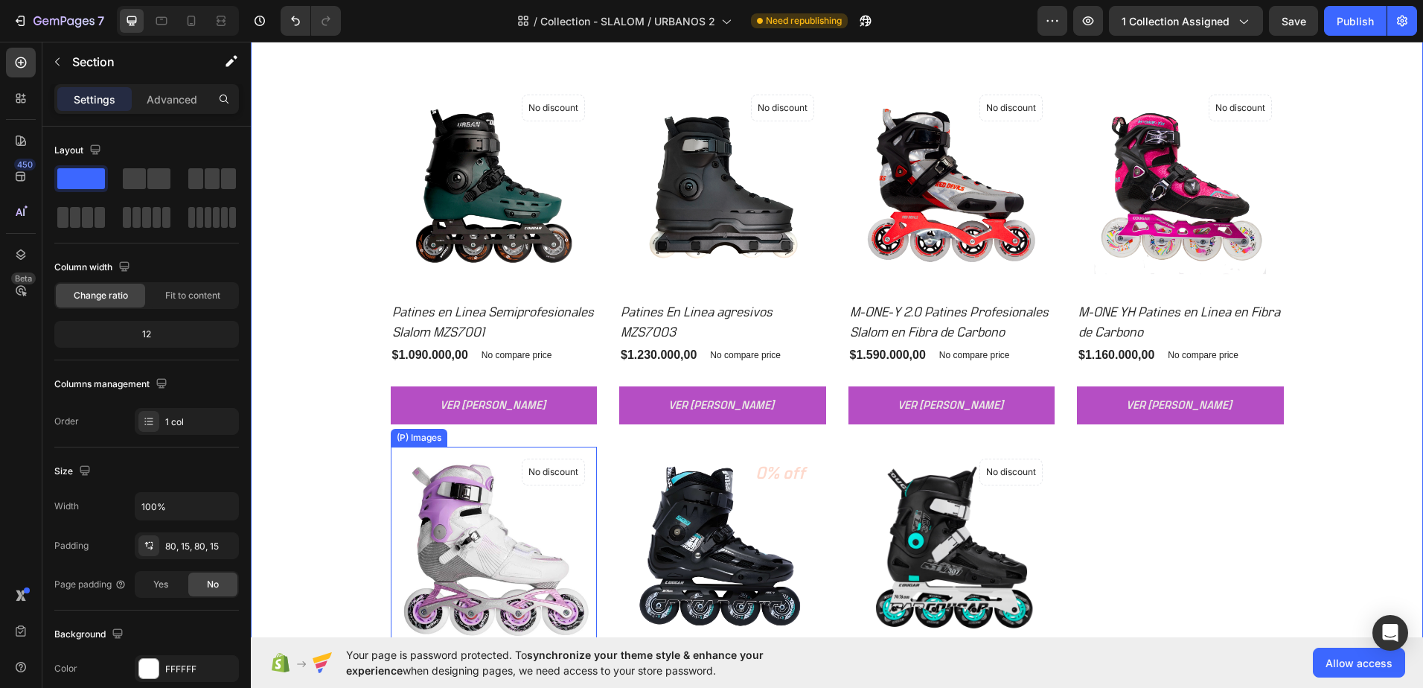
click at [465, 528] on img at bounding box center [494, 550] width 207 height 207
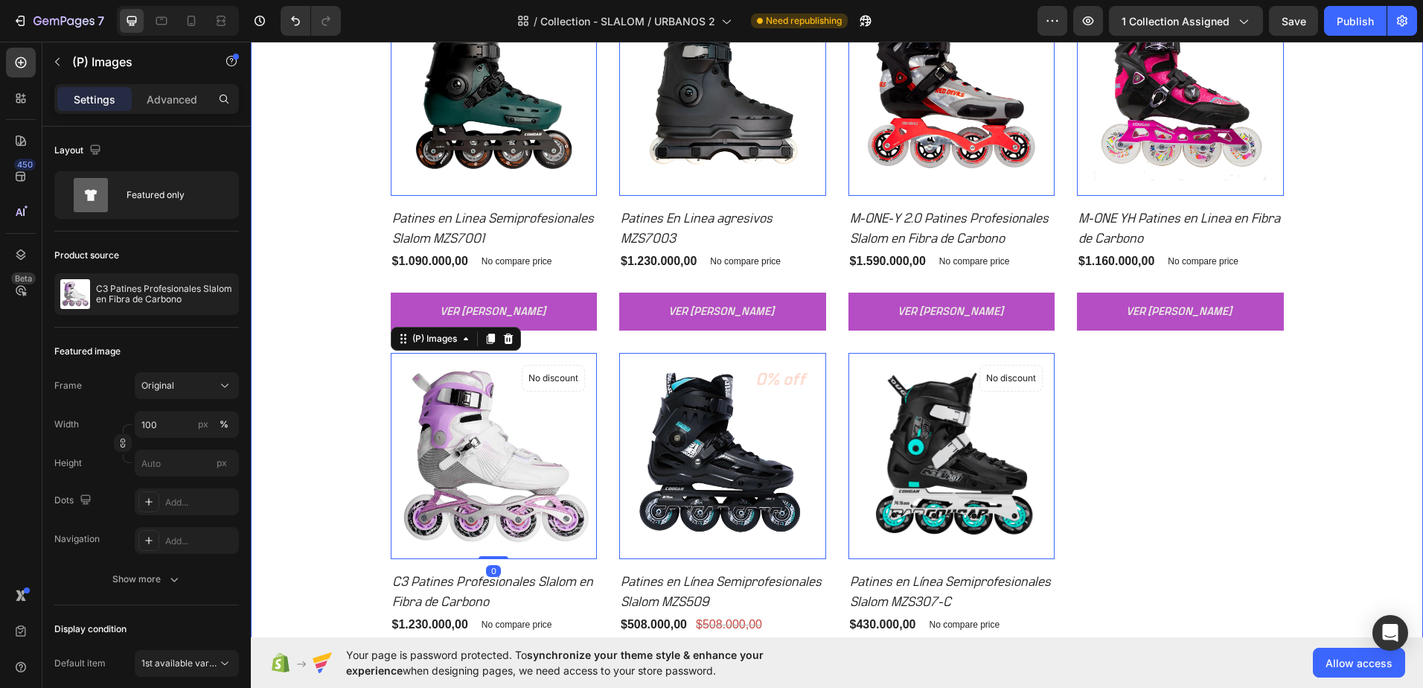
scroll to position [2084, 0]
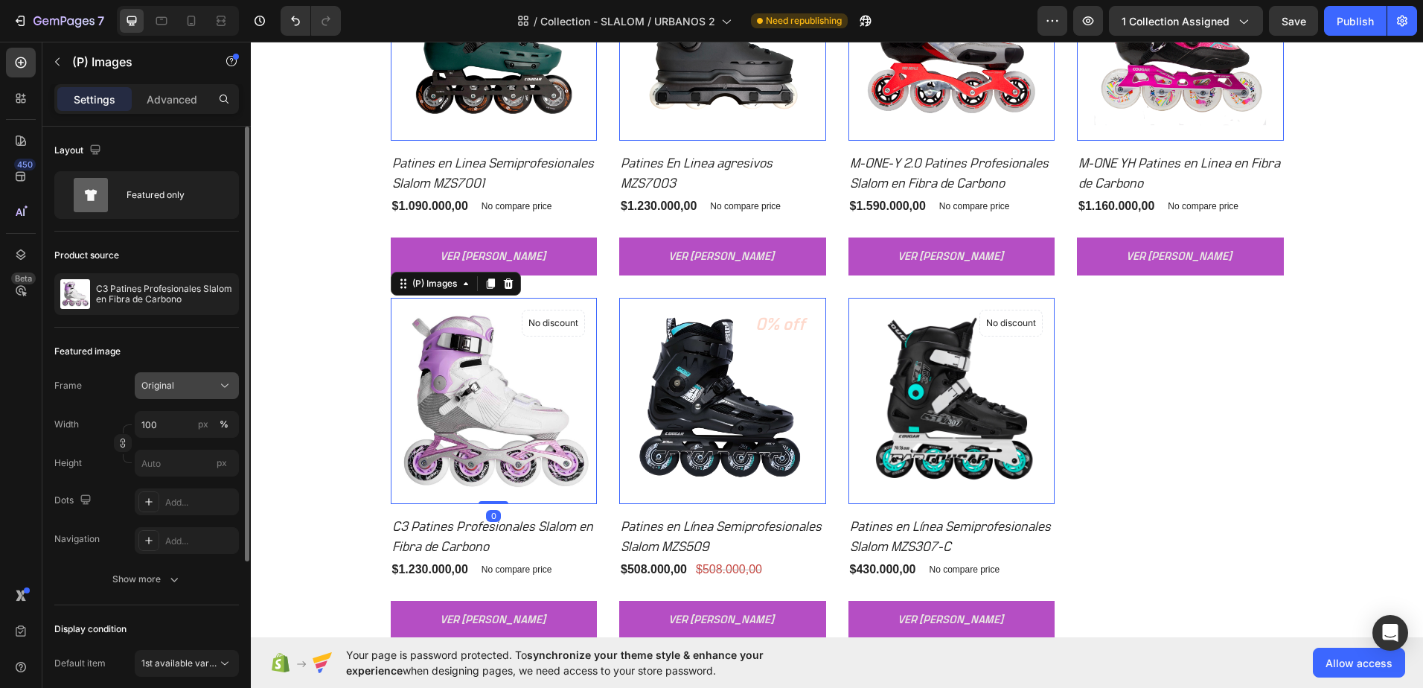
click at [225, 384] on icon at bounding box center [224, 385] width 15 height 15
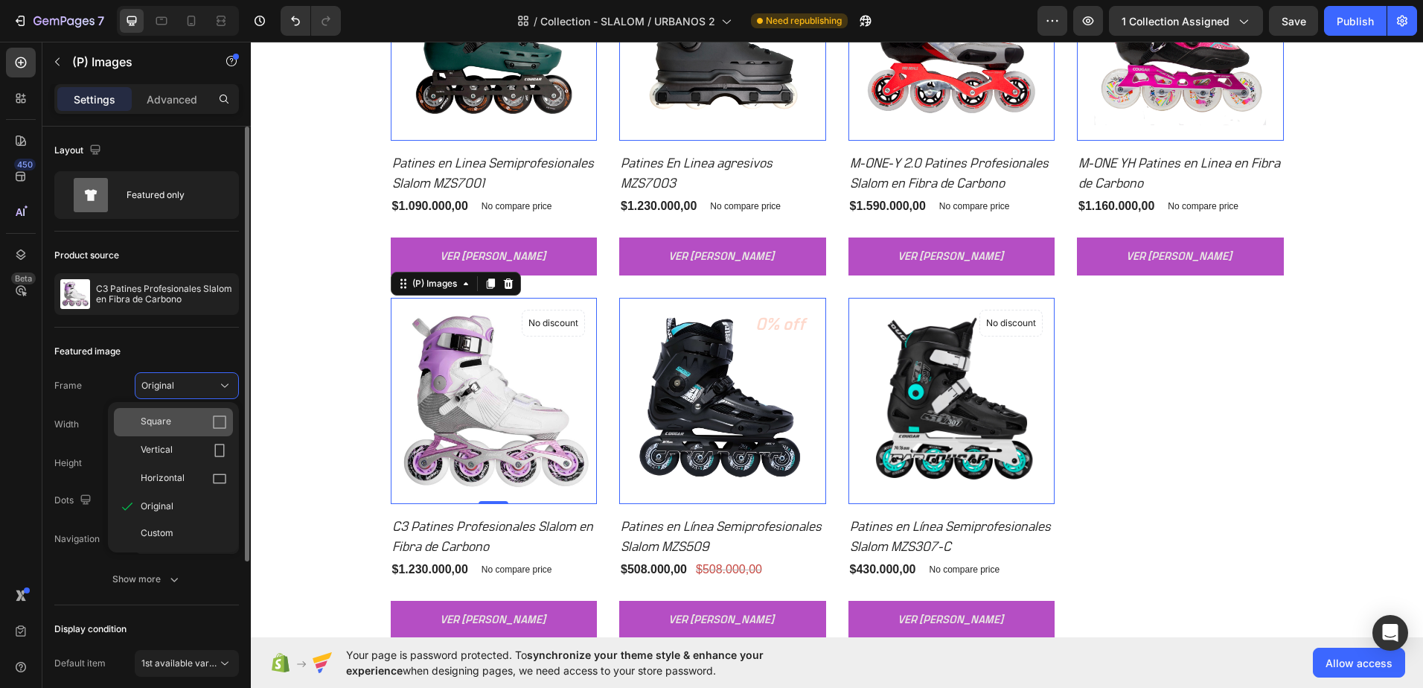
click at [187, 410] on div "Square" at bounding box center [173, 422] width 119 height 28
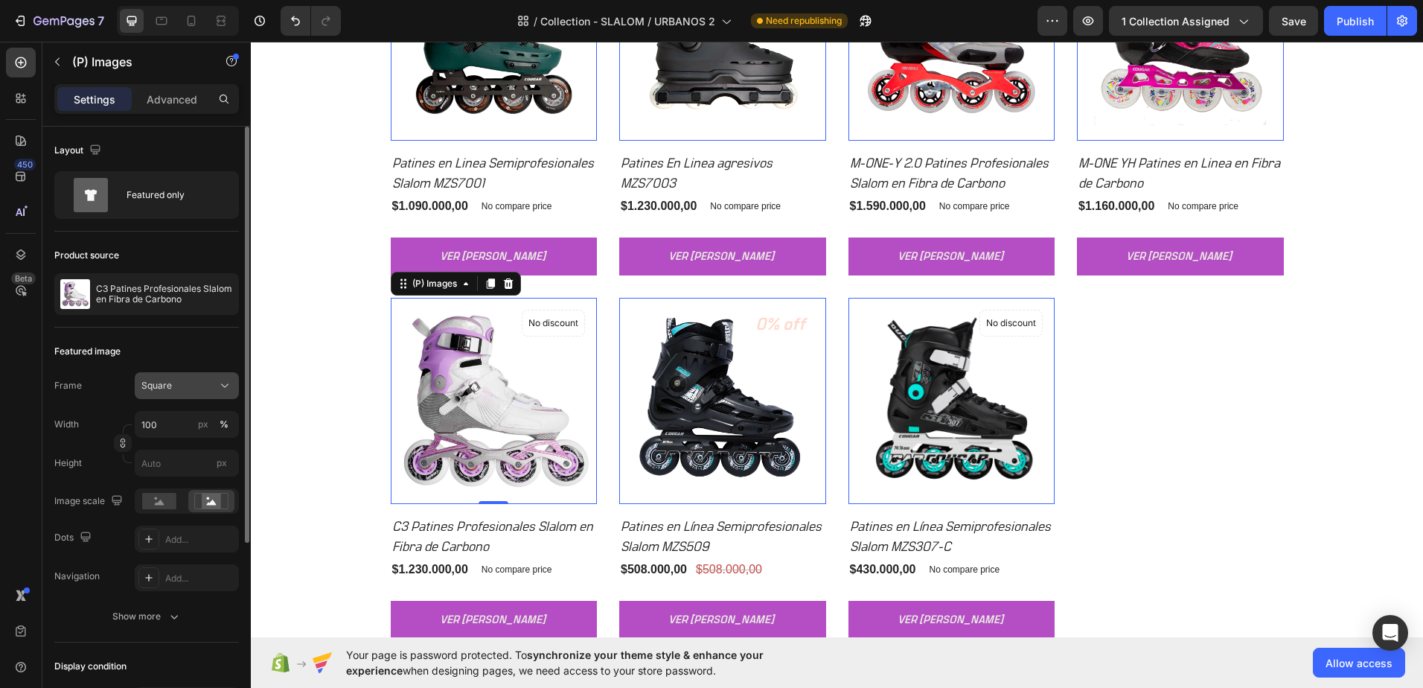
click at [188, 388] on div "Square" at bounding box center [177, 385] width 73 height 13
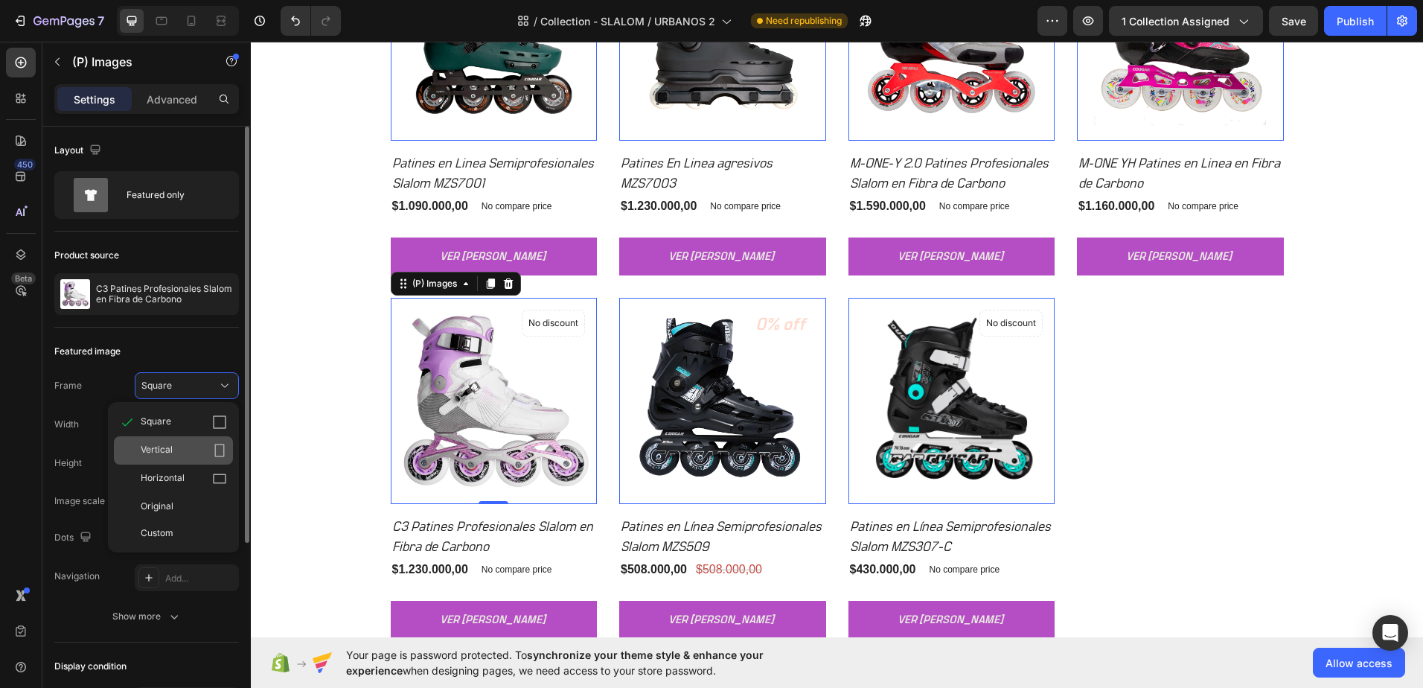
click at [187, 438] on div "Vertical" at bounding box center [173, 450] width 119 height 28
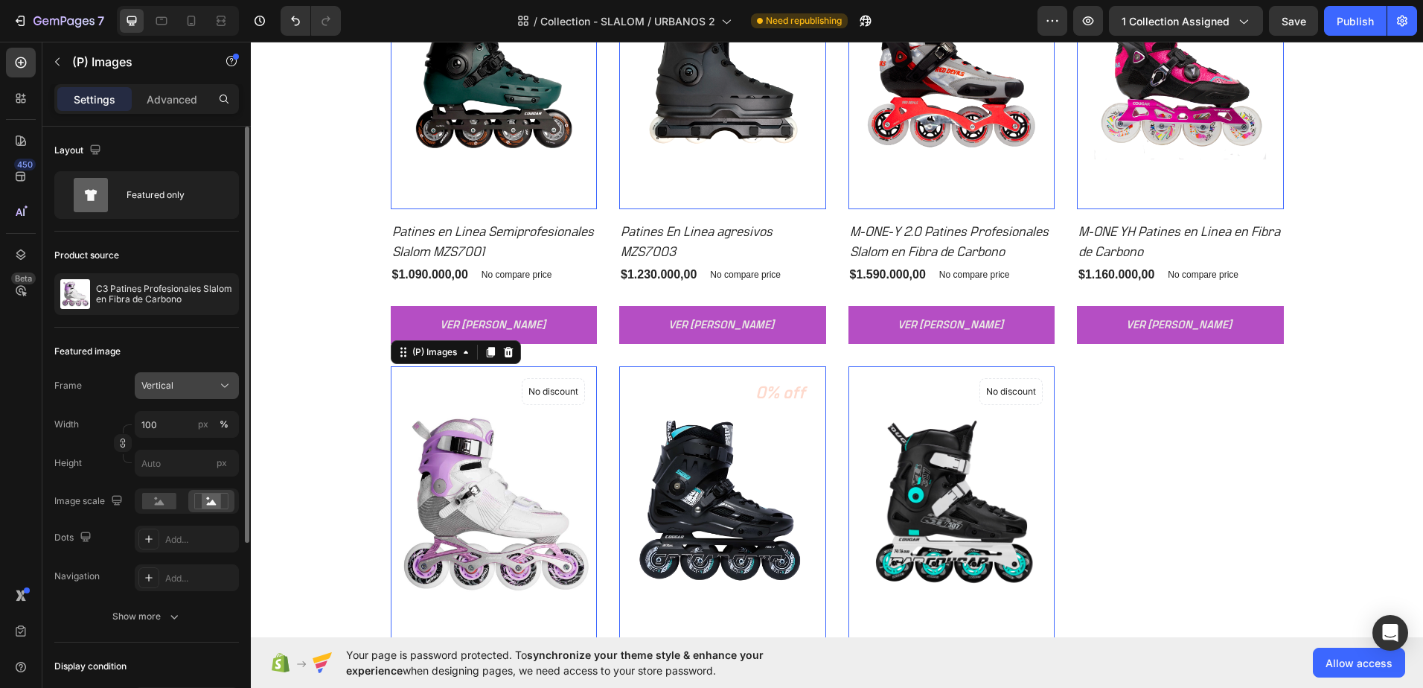
click at [177, 383] on div "Vertical" at bounding box center [177, 385] width 73 height 13
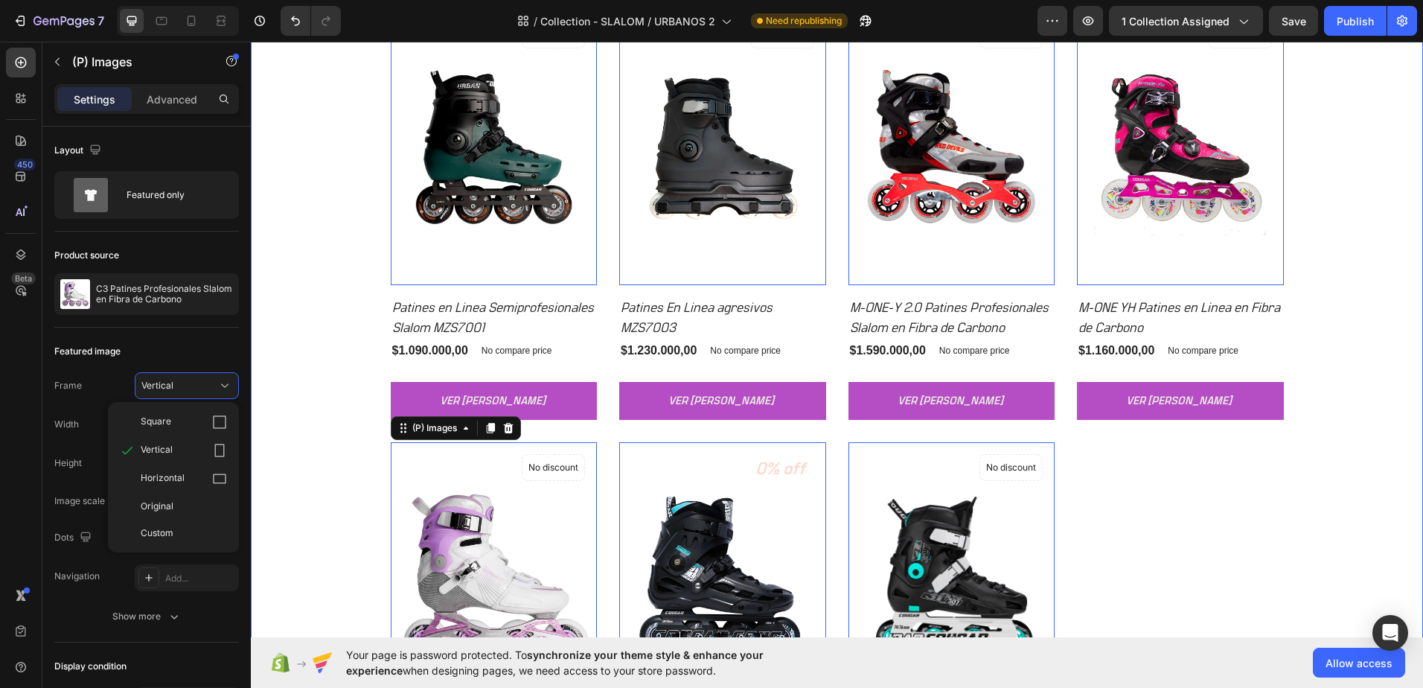
scroll to position [1935, 0]
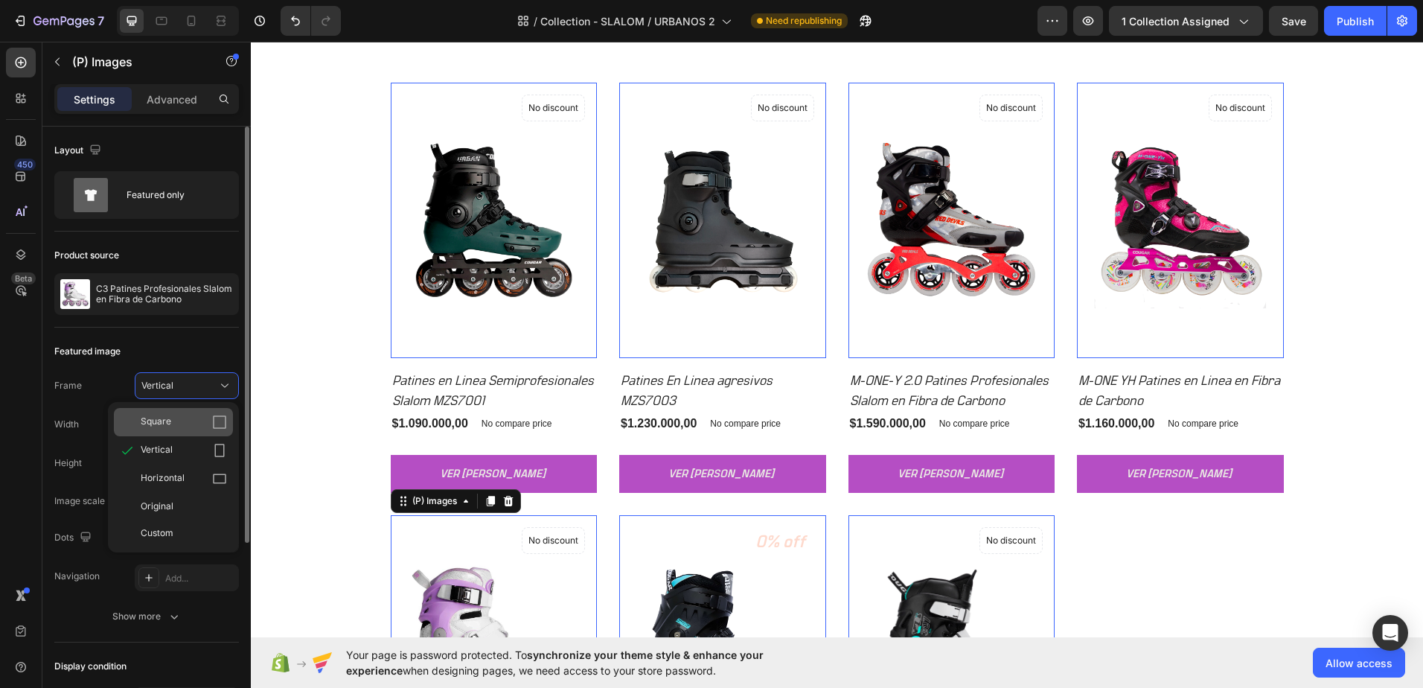
click at [205, 416] on div "Square" at bounding box center [184, 422] width 86 height 15
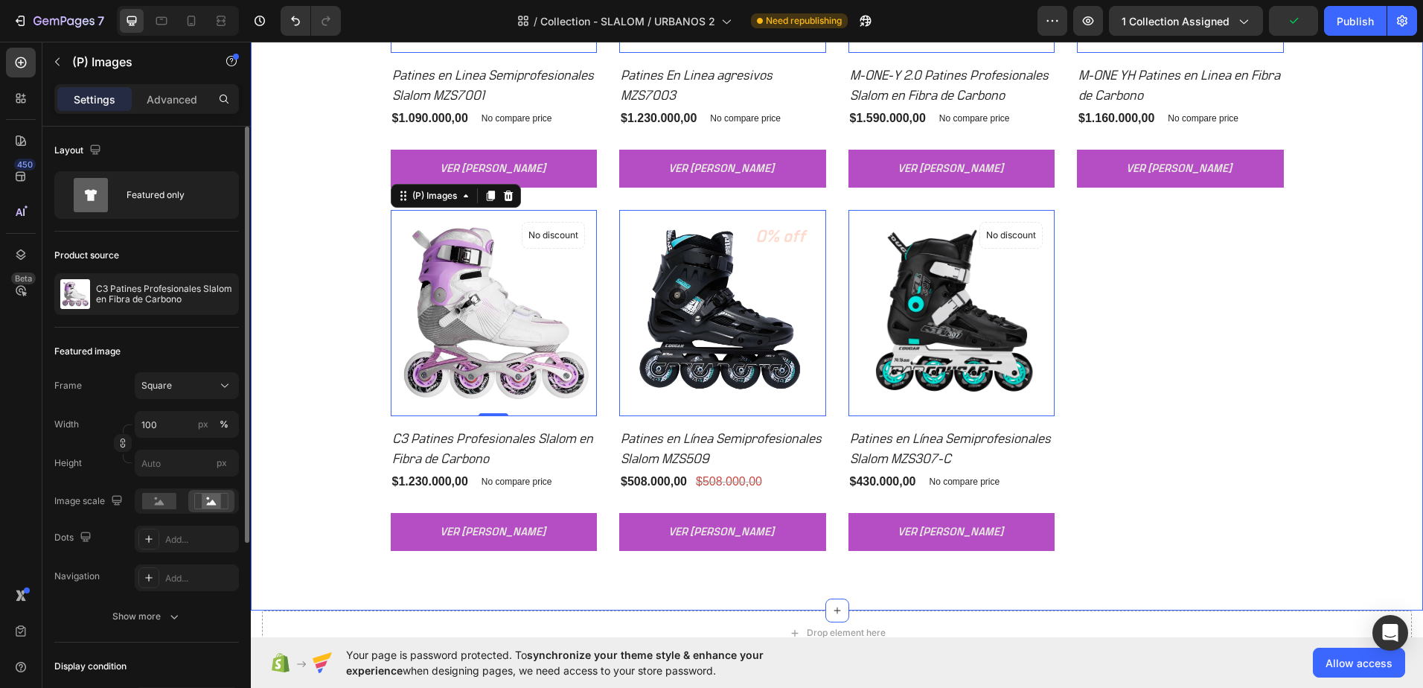
scroll to position [2233, 0]
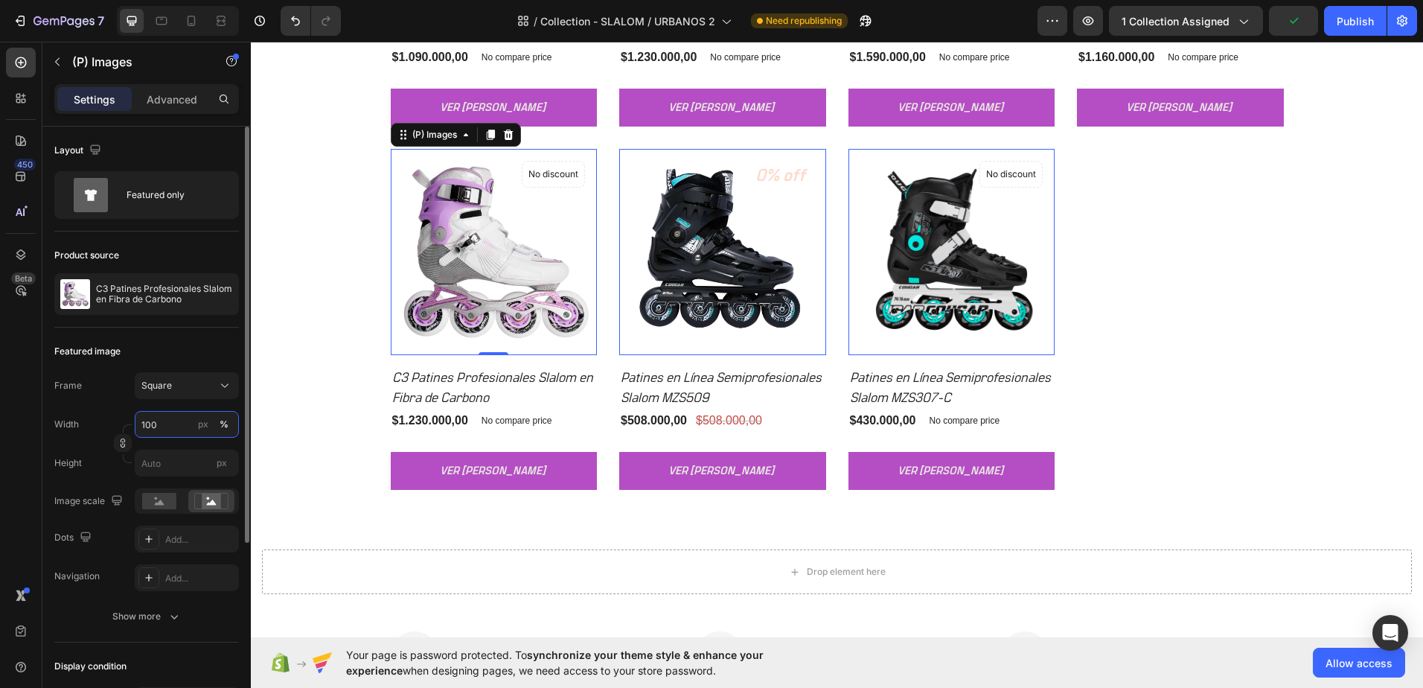
click at [177, 431] on input "100" at bounding box center [187, 424] width 104 height 27
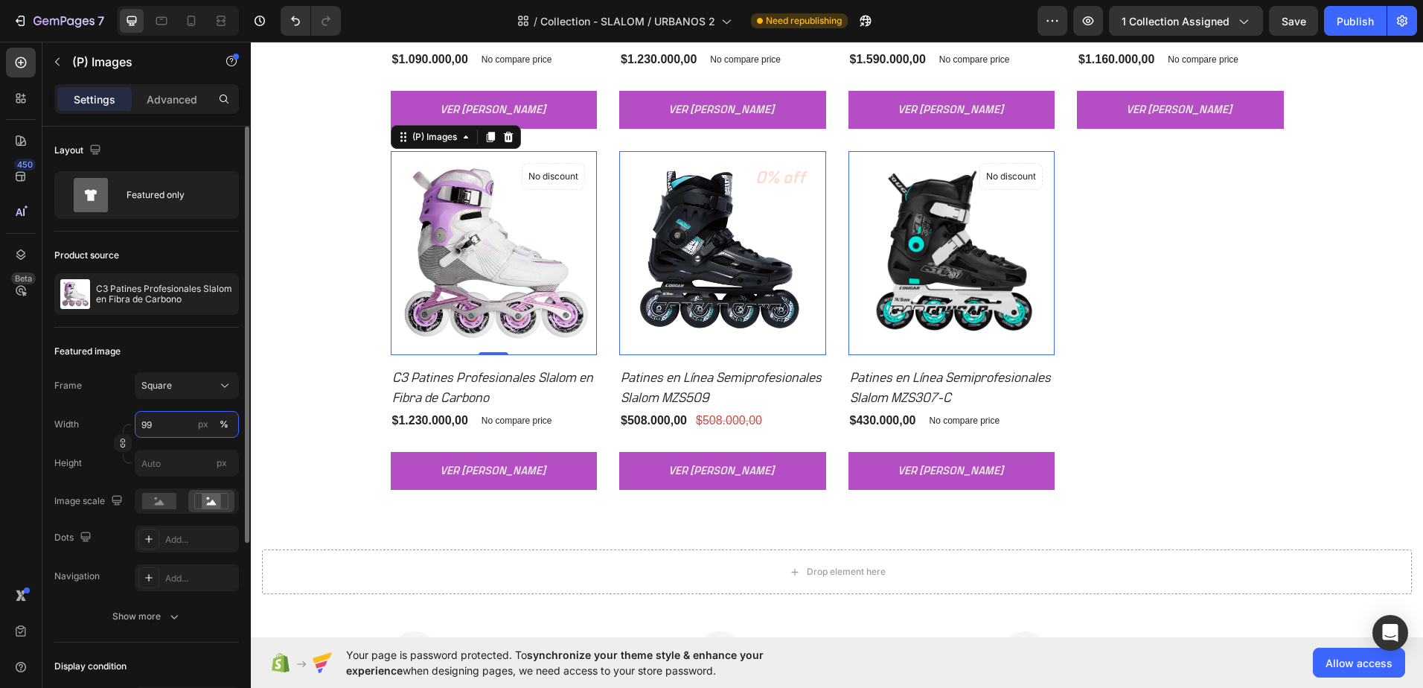
scroll to position [2230, 0]
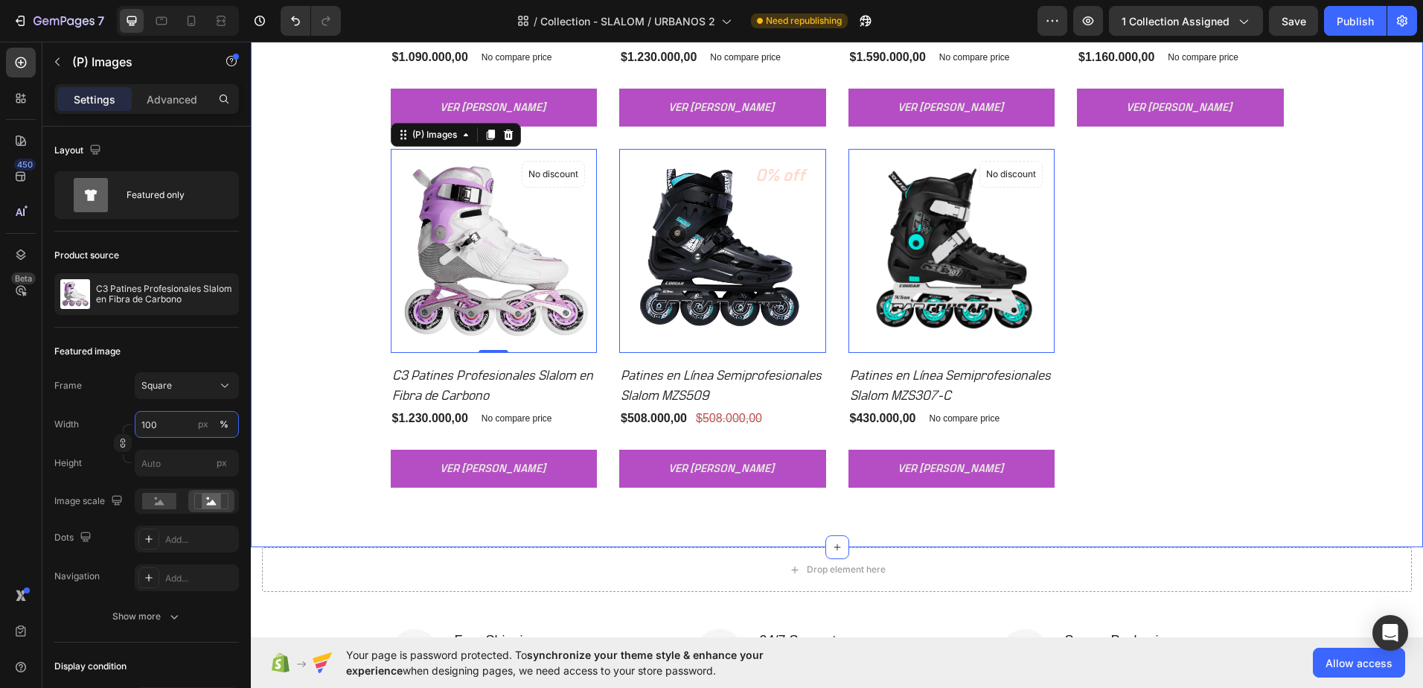
type input "99"
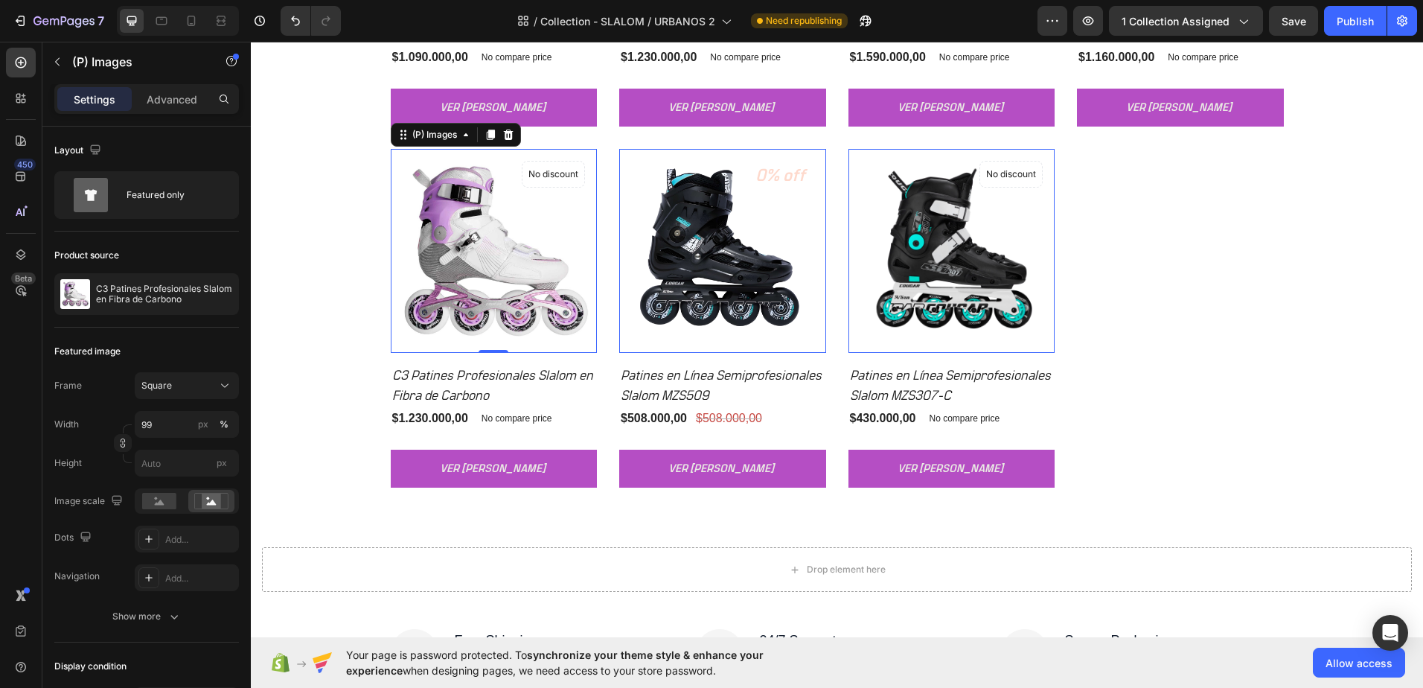
click at [461, 296] on img at bounding box center [493, 251] width 205 height 205
click at [484, 254] on img at bounding box center [493, 251] width 205 height 205
click at [251, 42] on div at bounding box center [251, 42] width 0 height 0
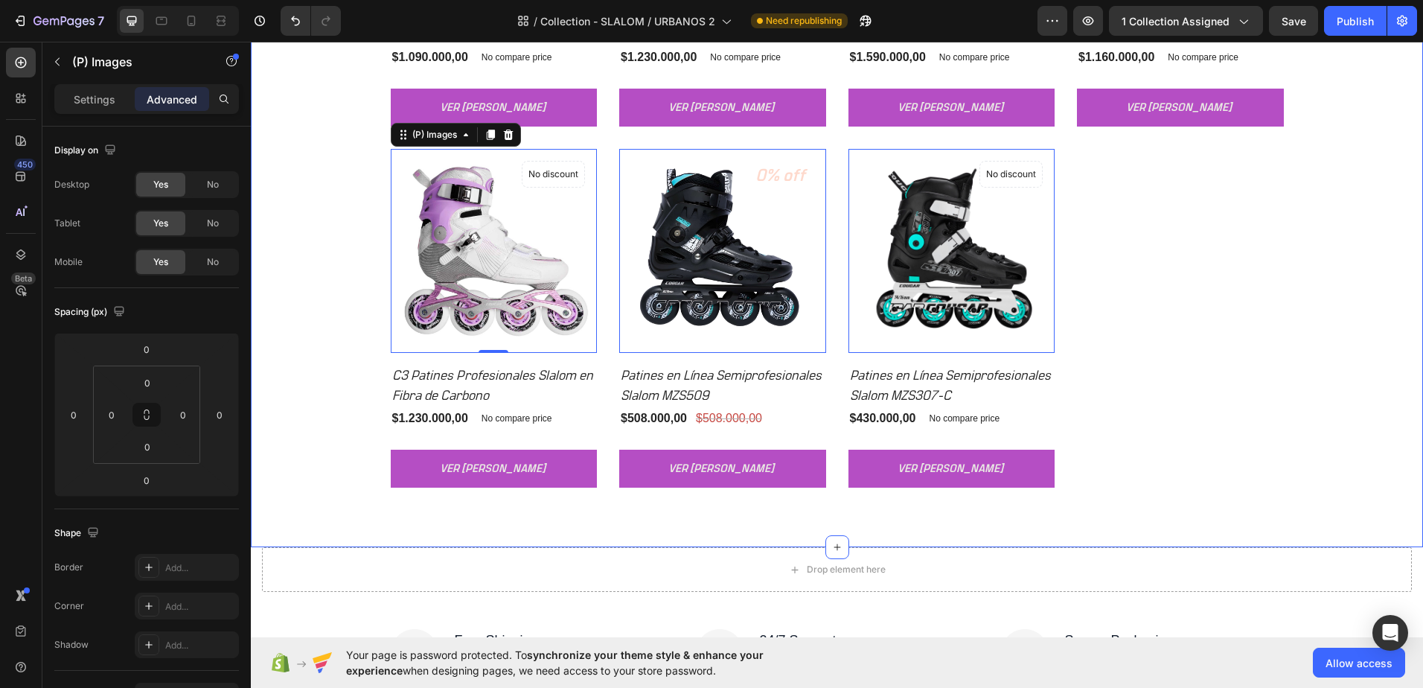
click at [348, 364] on div "CONOCE TODOS LOS PATINES URBANOS Heading Row (P) Images 0 No discount Not be di…" at bounding box center [837, 101] width 1150 height 771
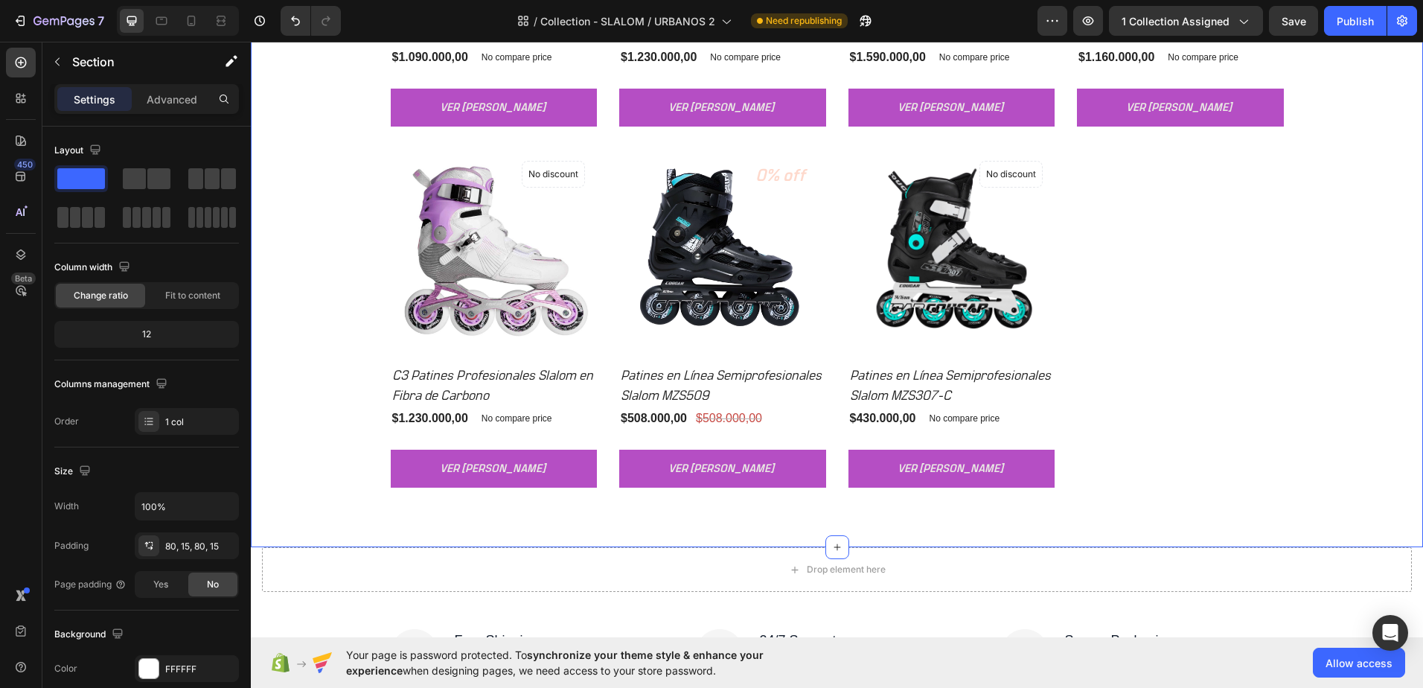
click at [471, 282] on img at bounding box center [493, 251] width 205 height 205
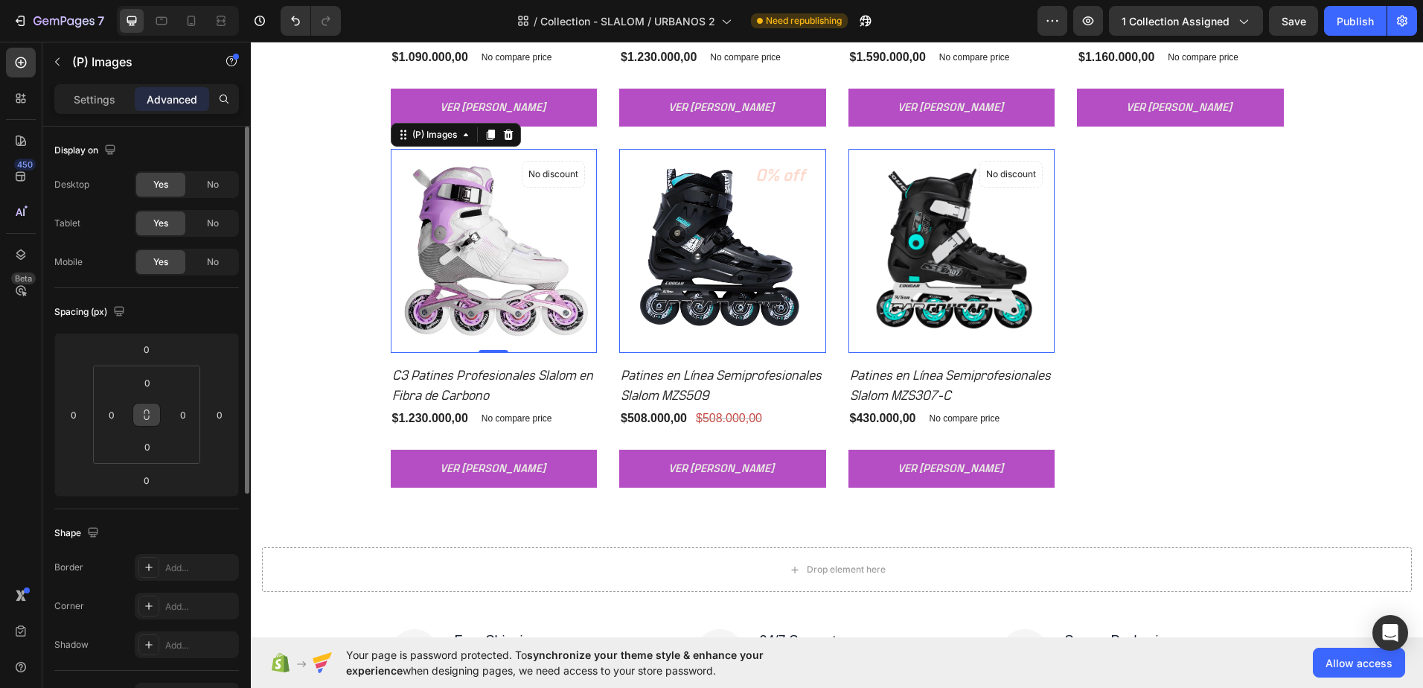
click at [150, 409] on icon at bounding box center [147, 415] width 12 height 12
click at [169, 0] on html "7 Version history / Collection - SLALOM / URBANOS 2 Need republishing Preview 1…" at bounding box center [711, 0] width 1423 height 0
type input "1"
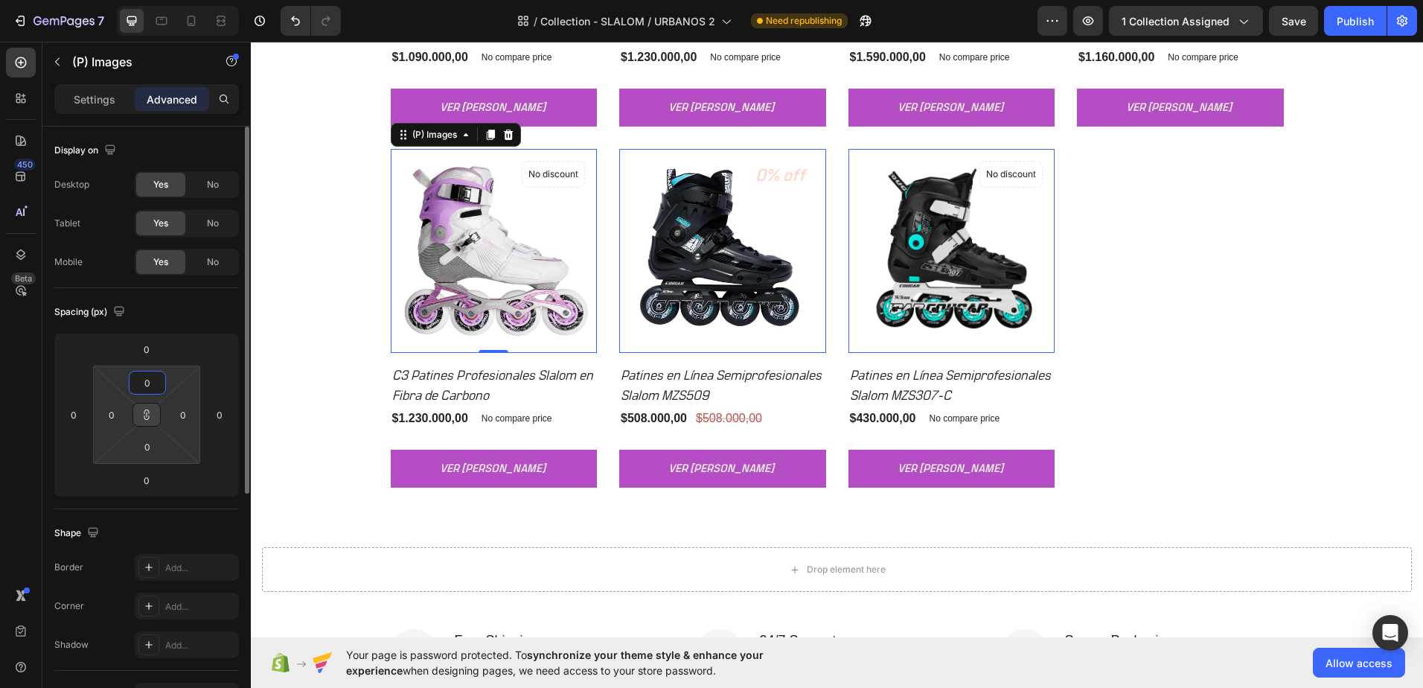
type input "1"
type input "2"
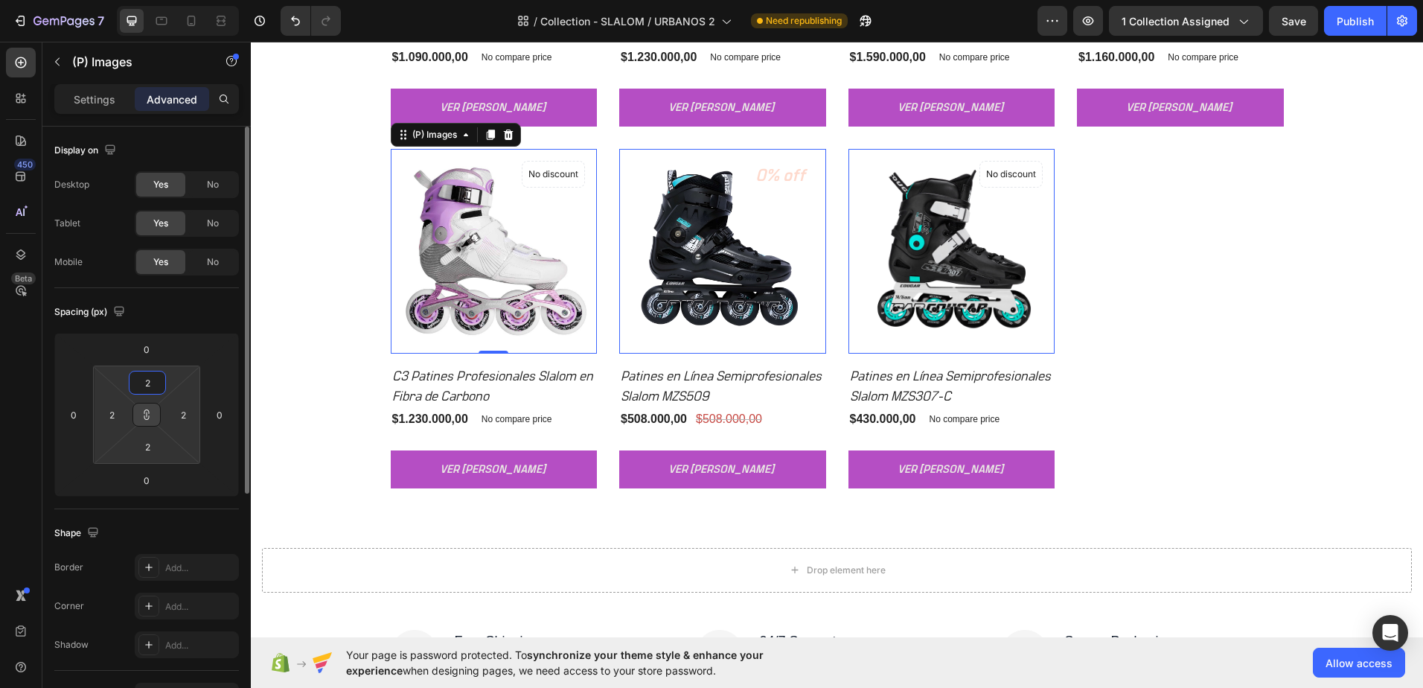
type input "3"
type input "4"
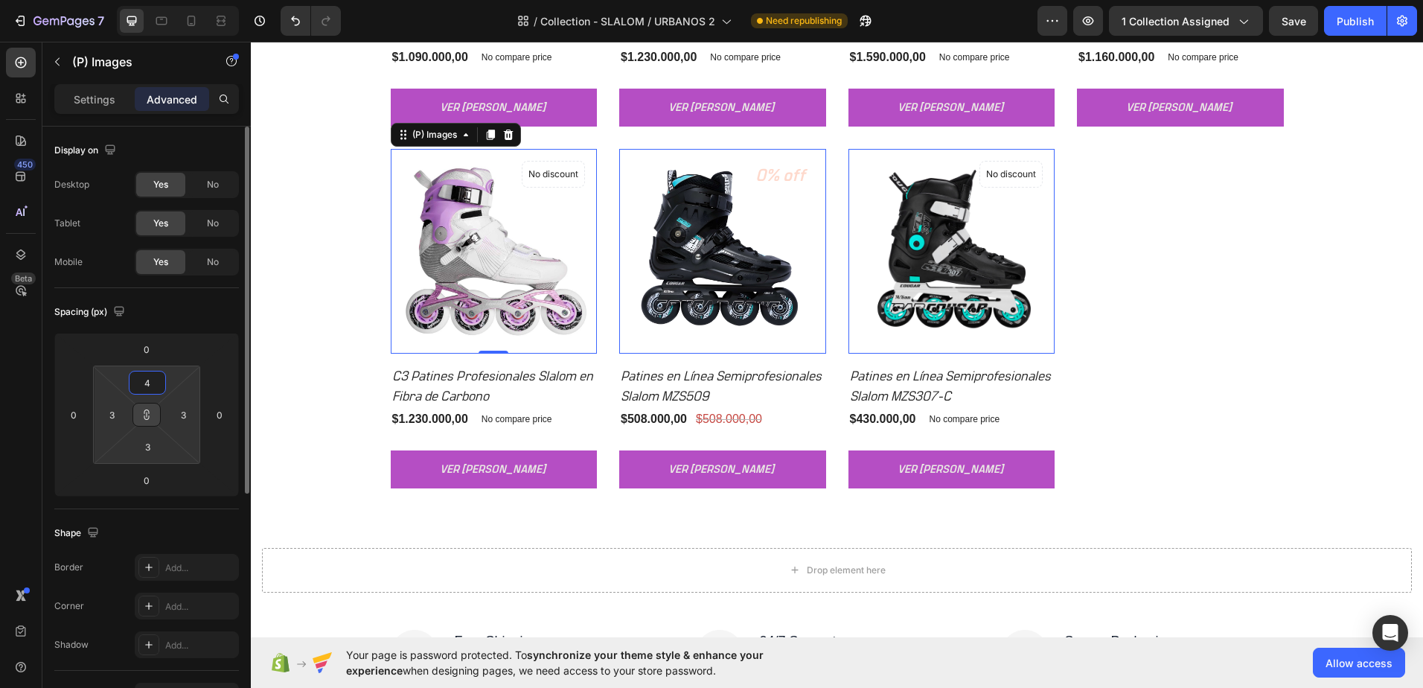
type input "4"
type input "5"
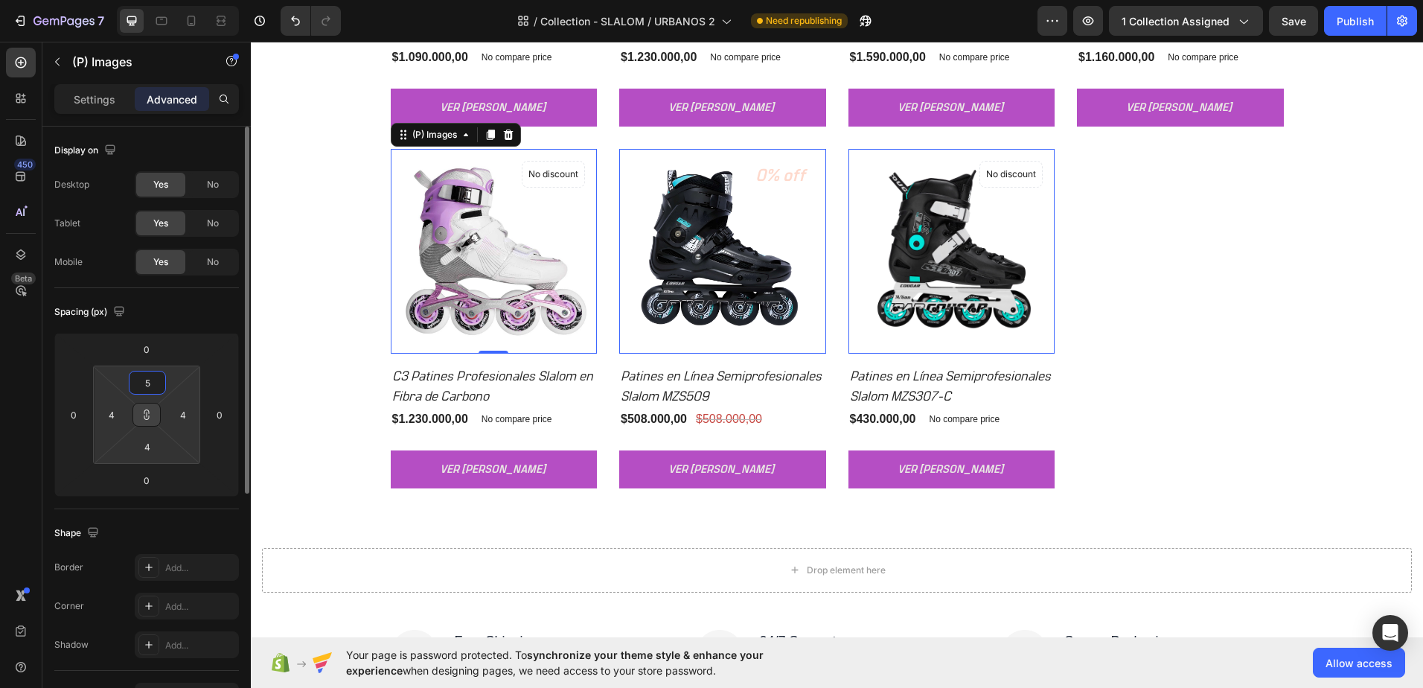
type input "5"
type input "6"
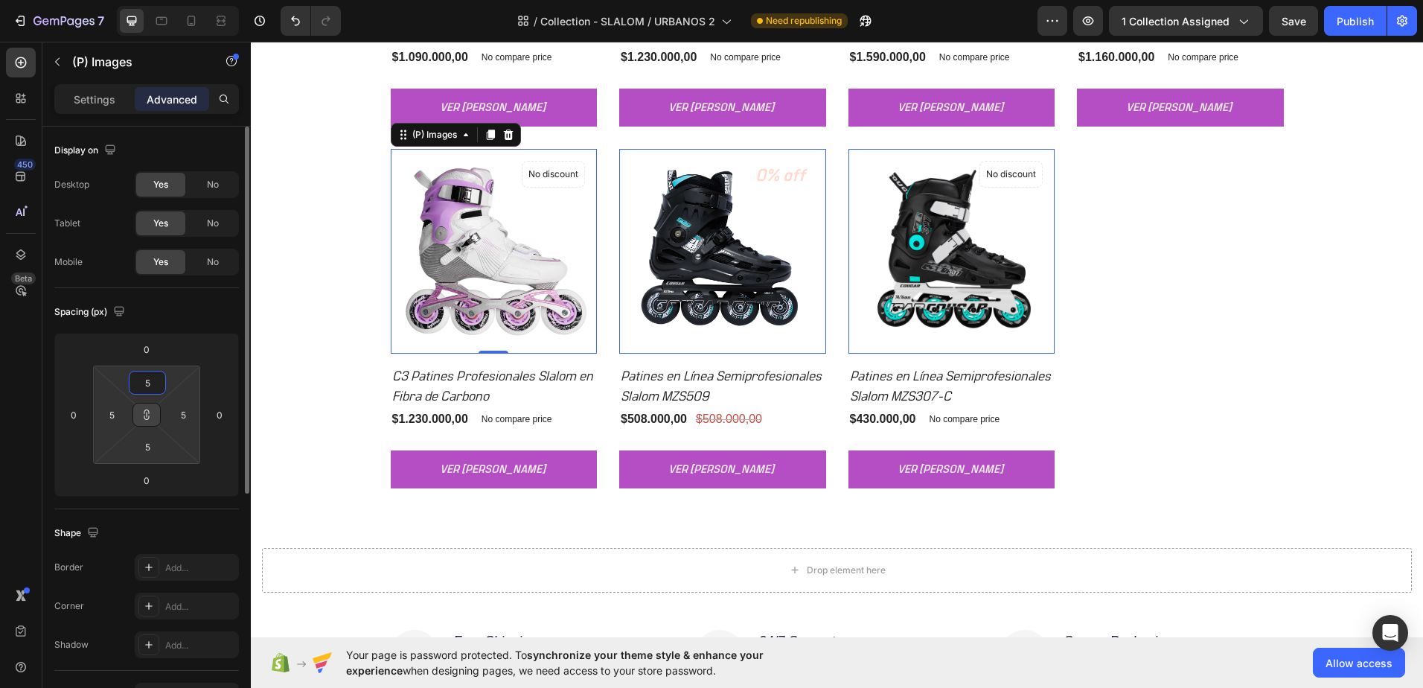
type input "6"
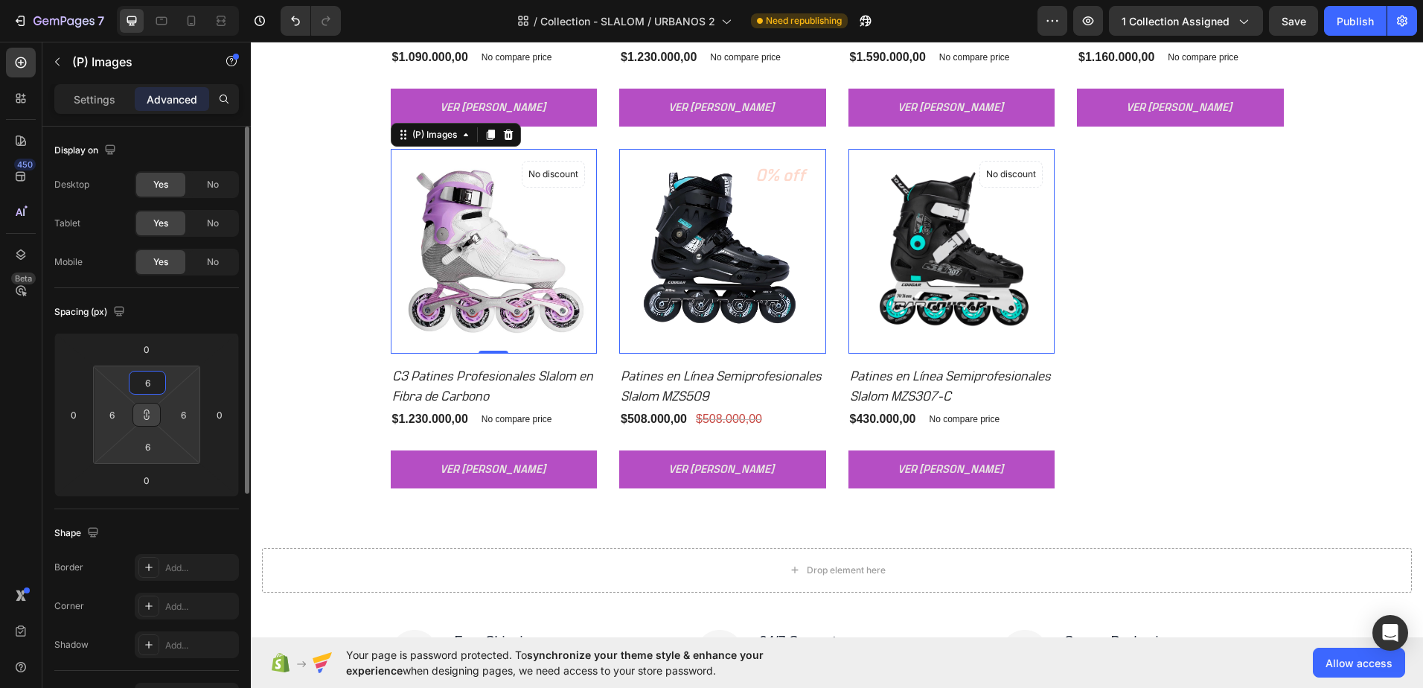
type input "7"
type input "8"
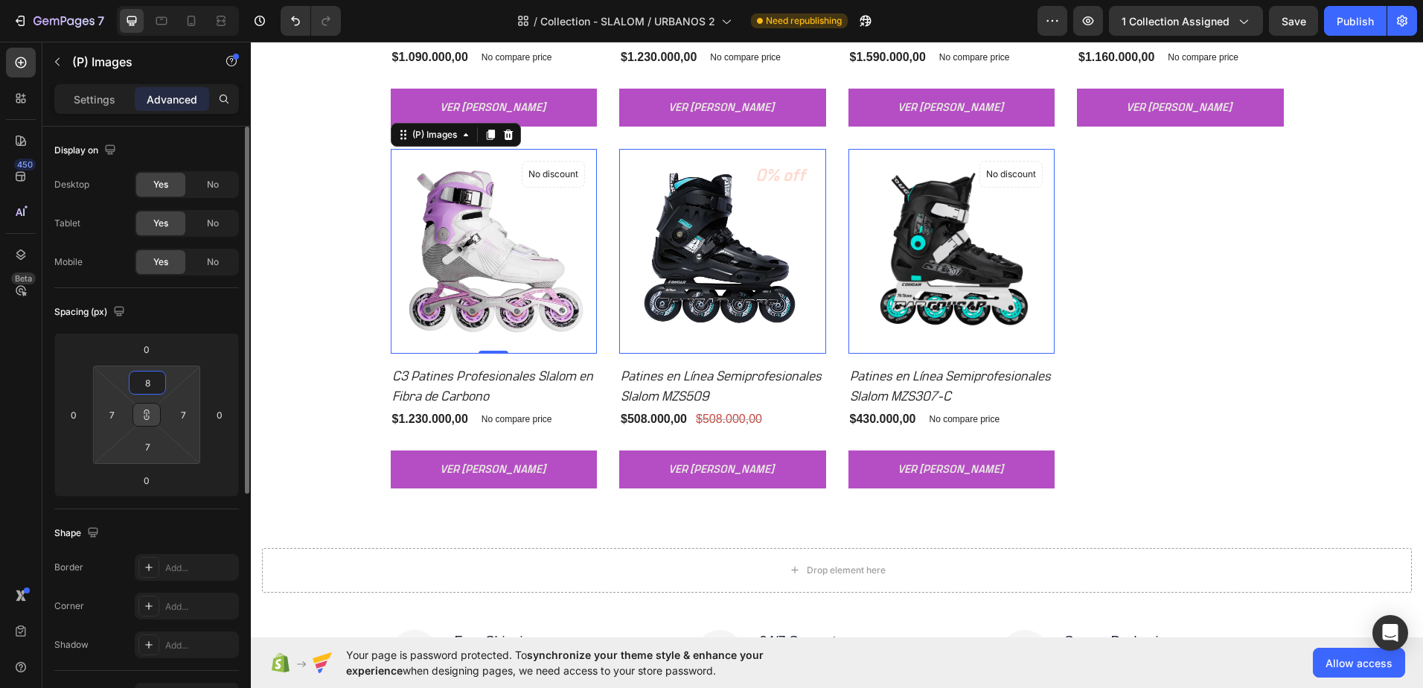
type input "8"
type input "9"
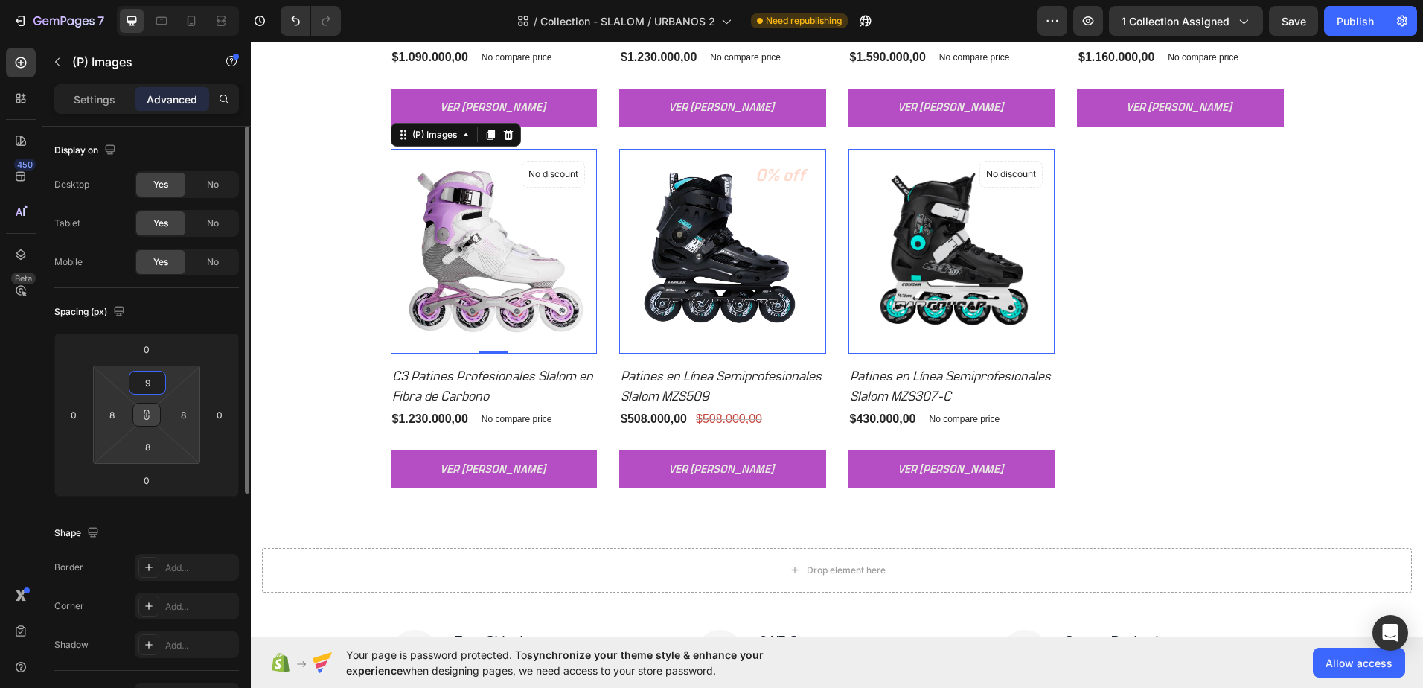
type input "9"
type input "10"
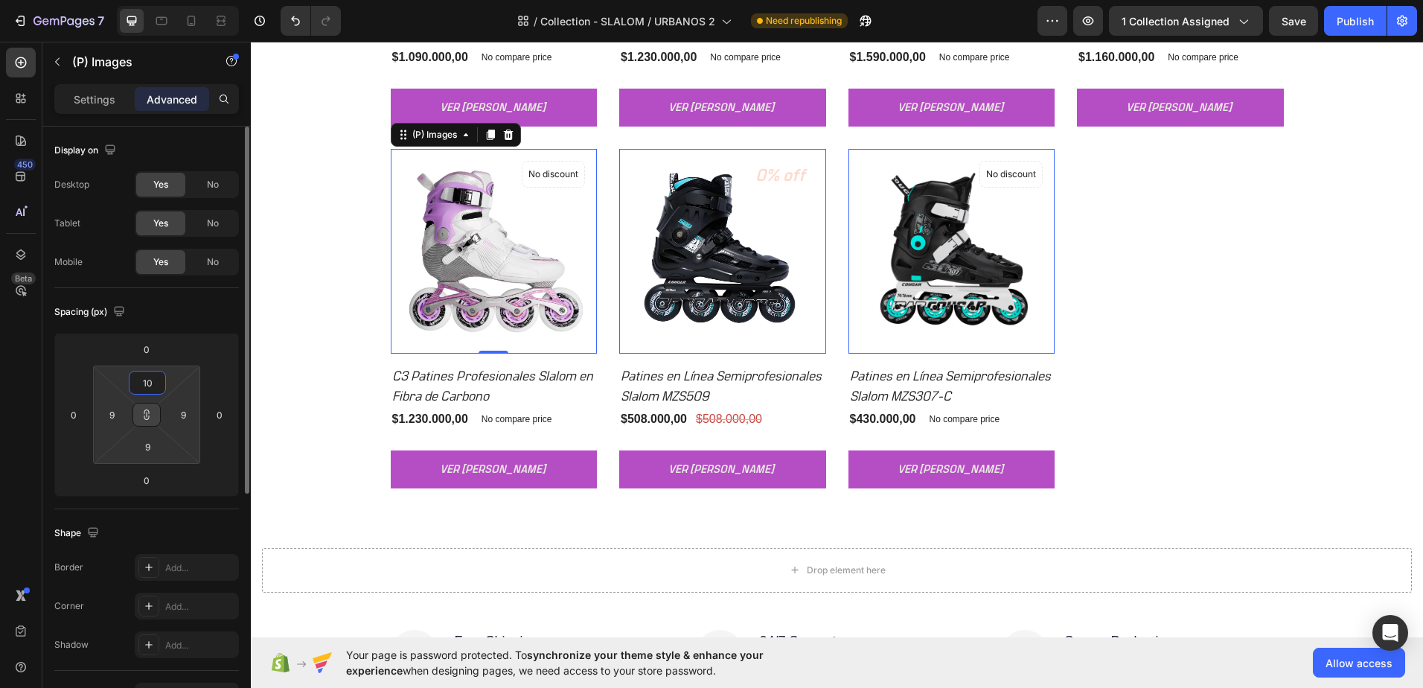
type input "10"
type input "11"
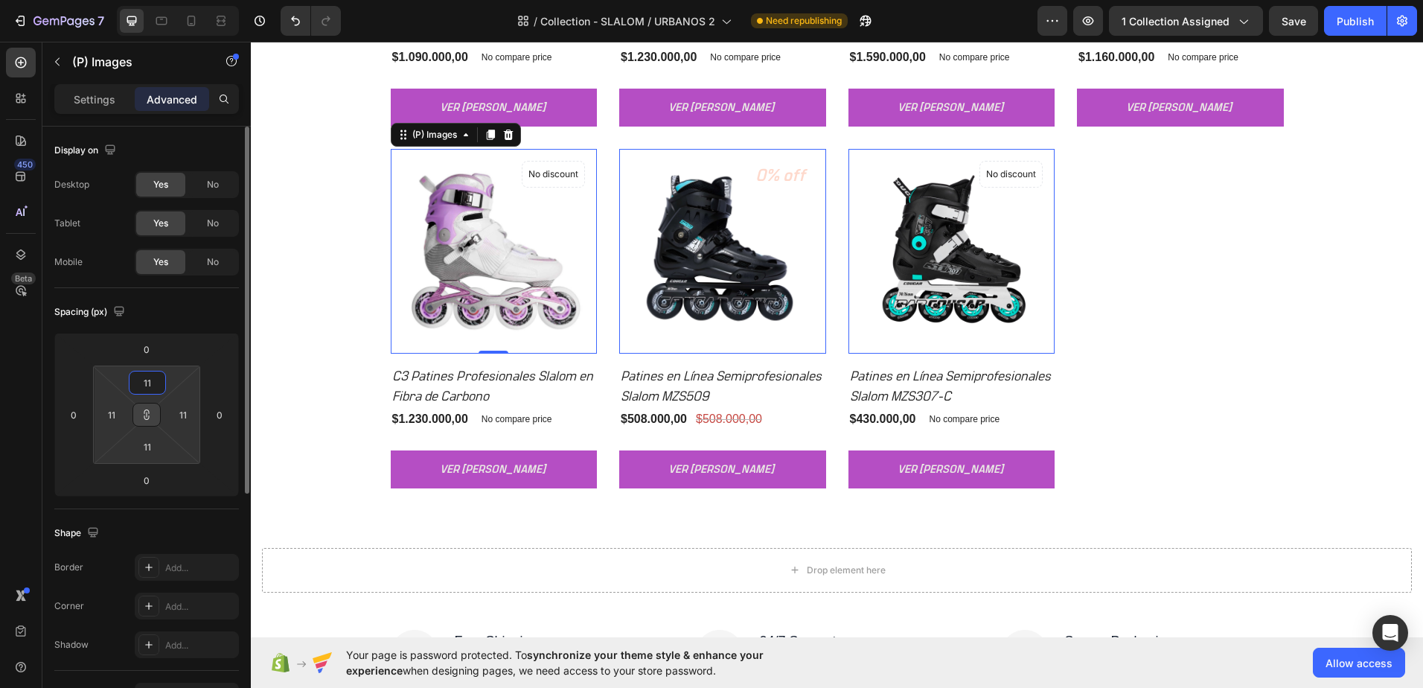
type input "12"
type input "11"
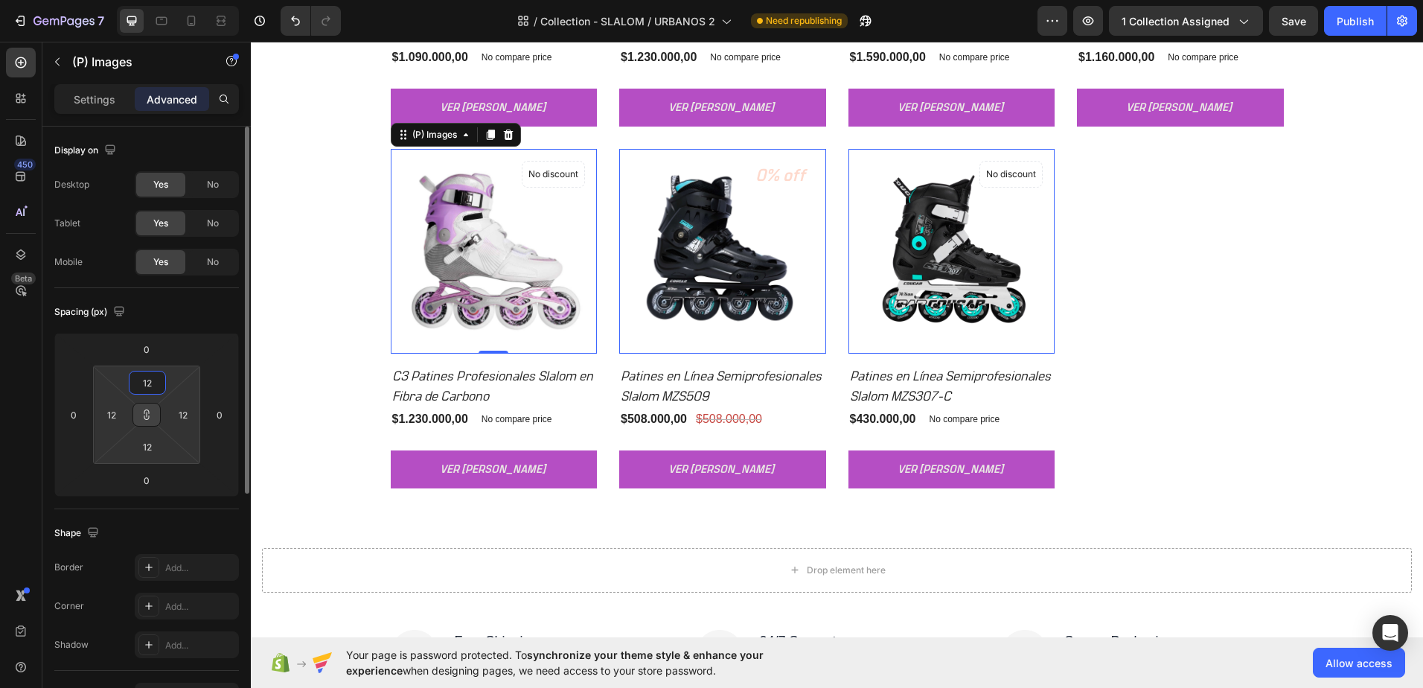
type input "11"
type input "10"
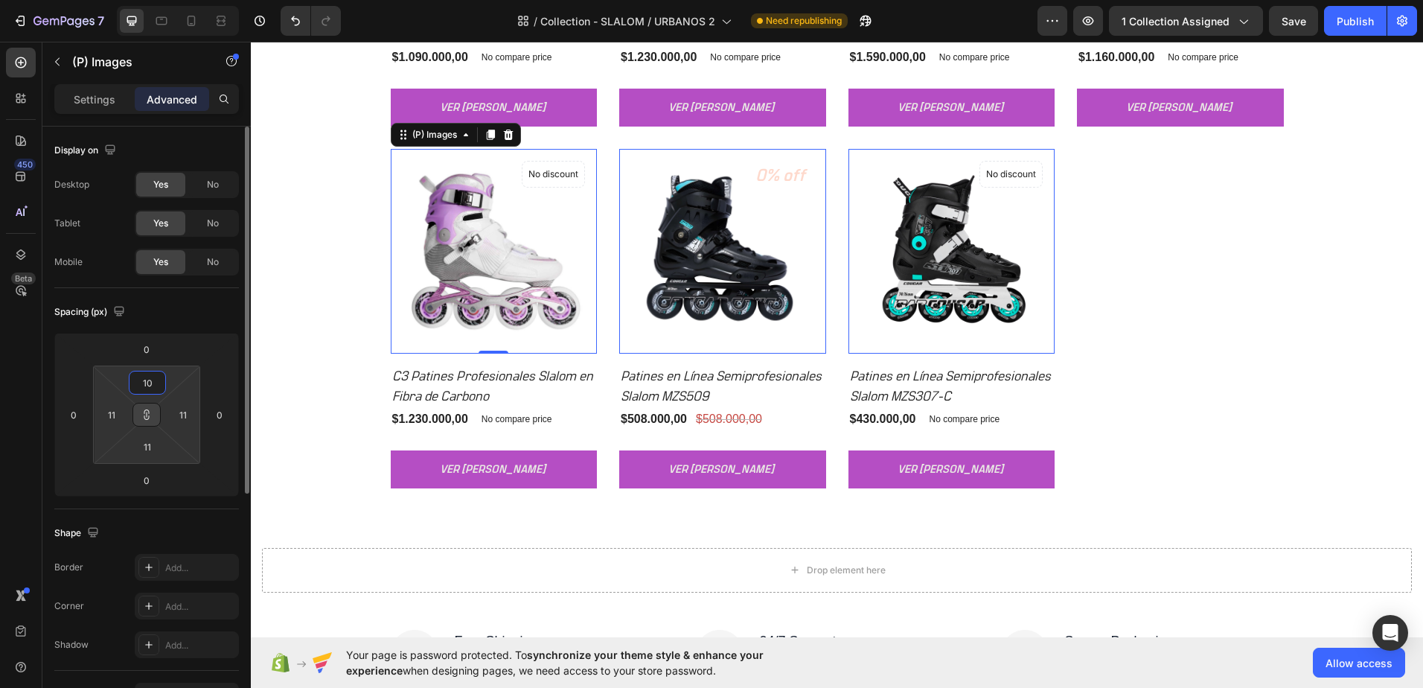
type input "10"
type input "9"
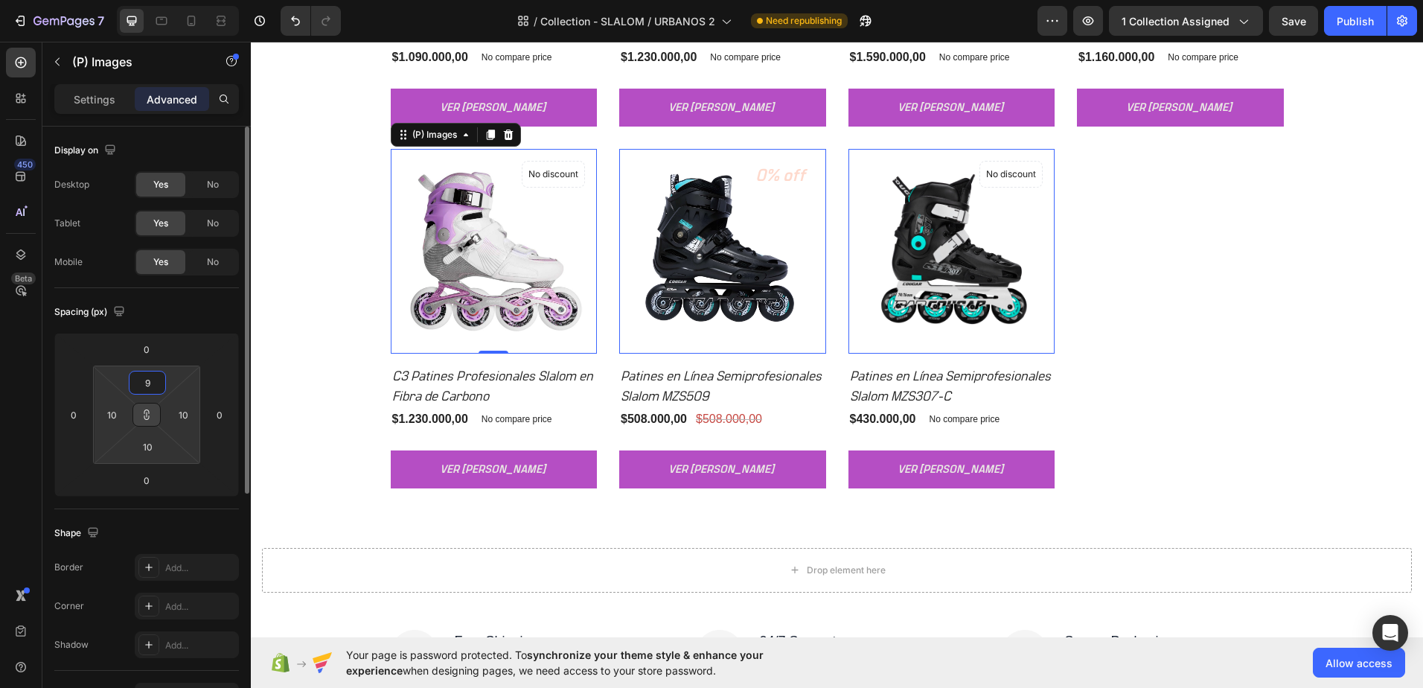
type input "9"
type input "8"
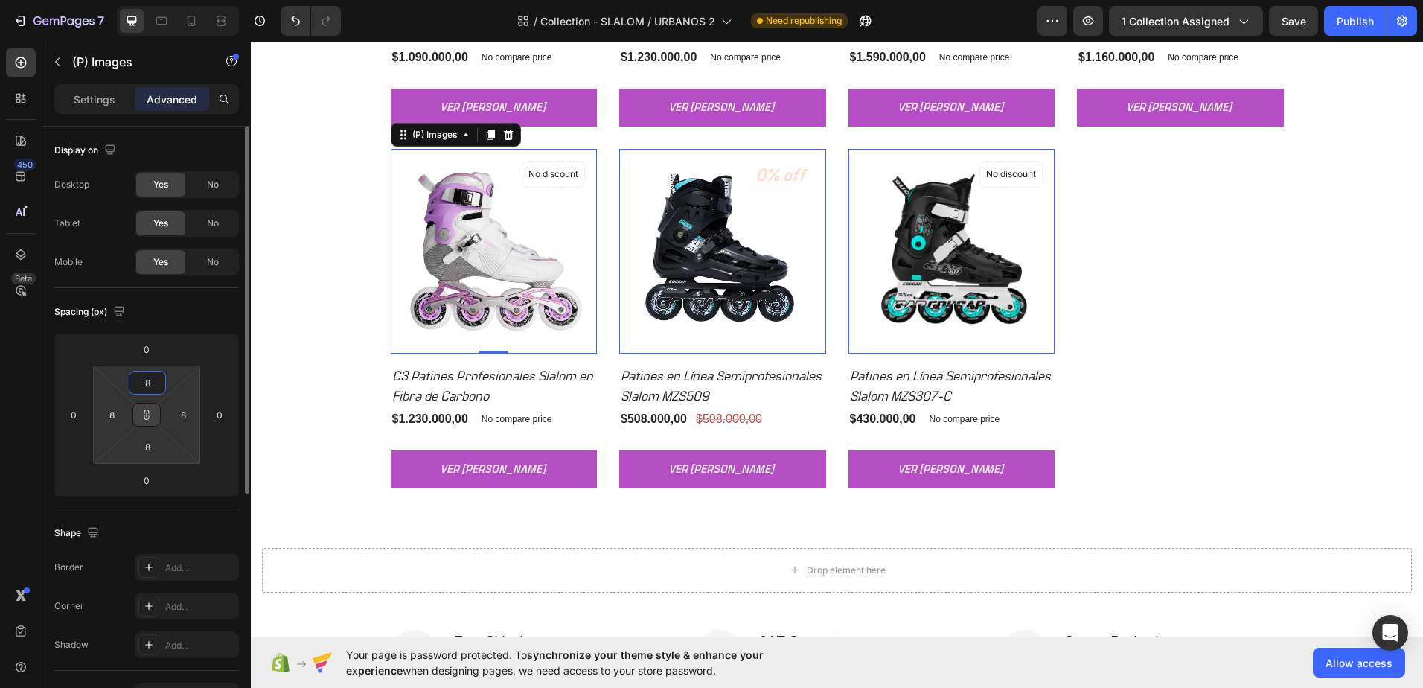
type input "7"
type input "6"
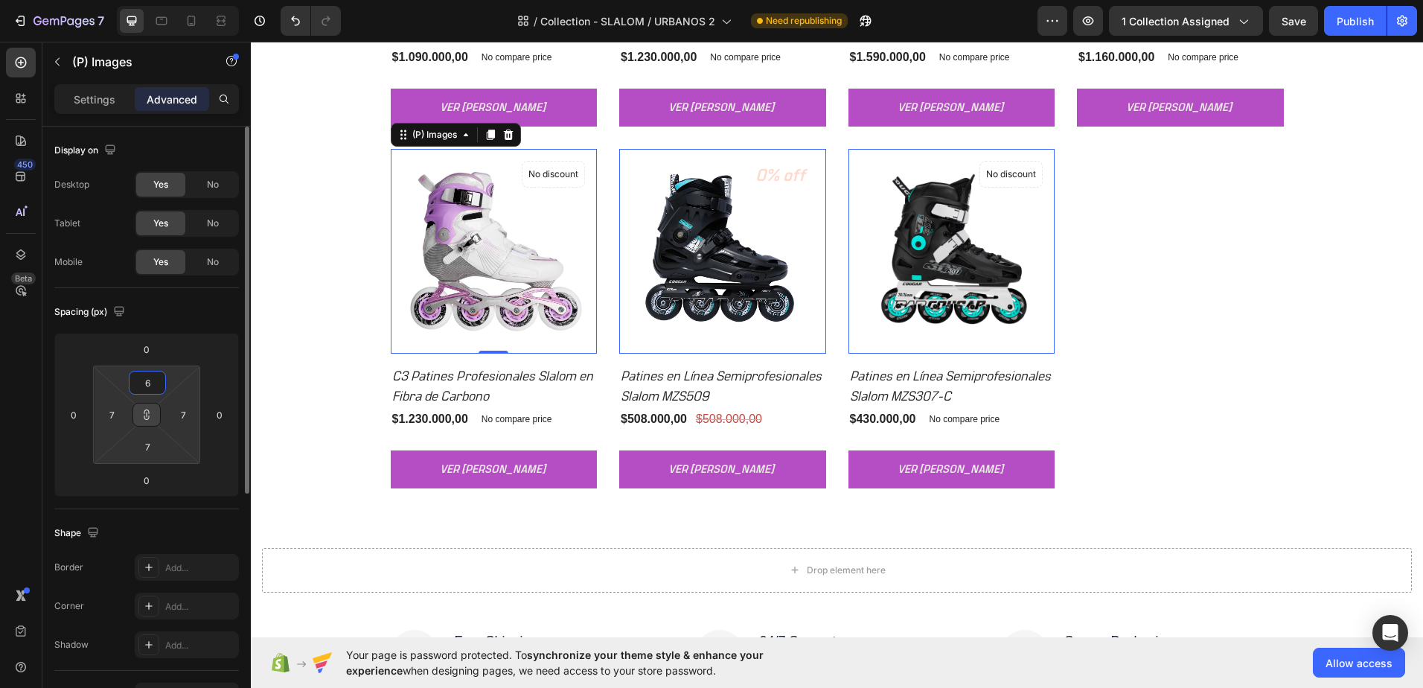
type input "6"
type input "5"
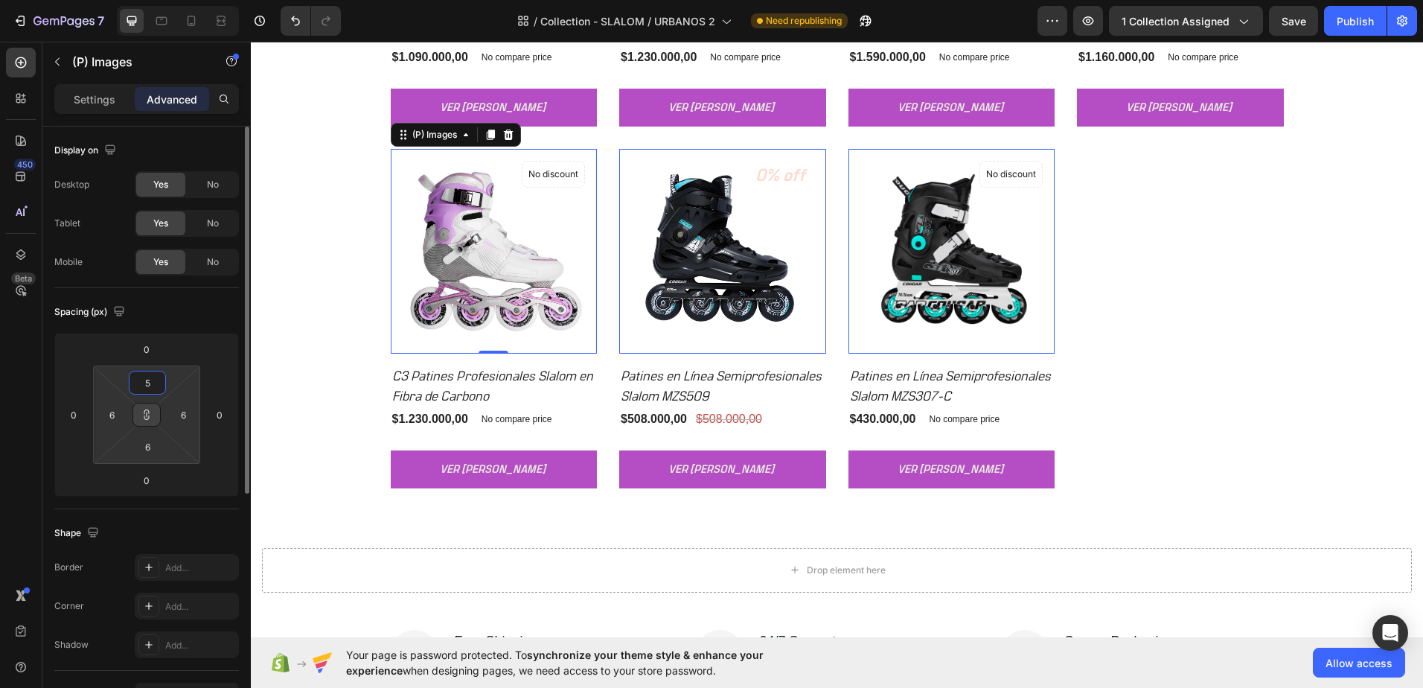
type input "5"
type input "4"
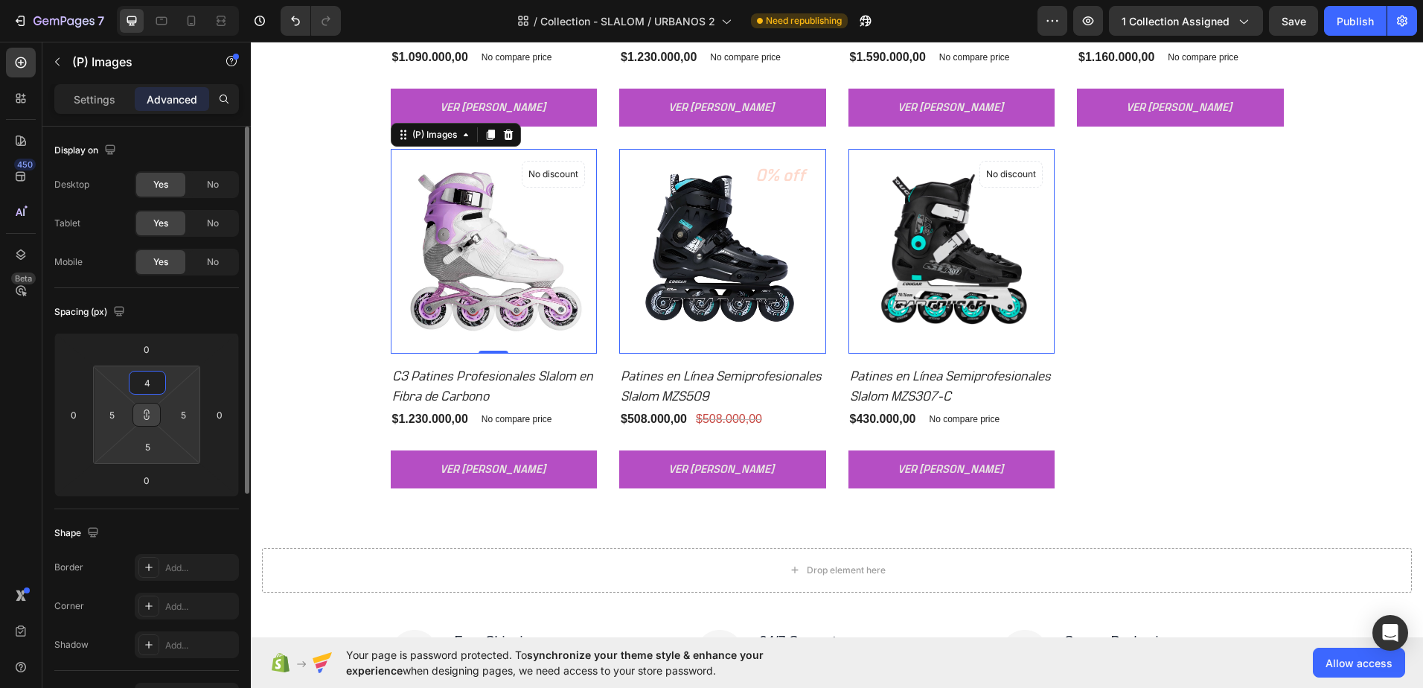
type input "4"
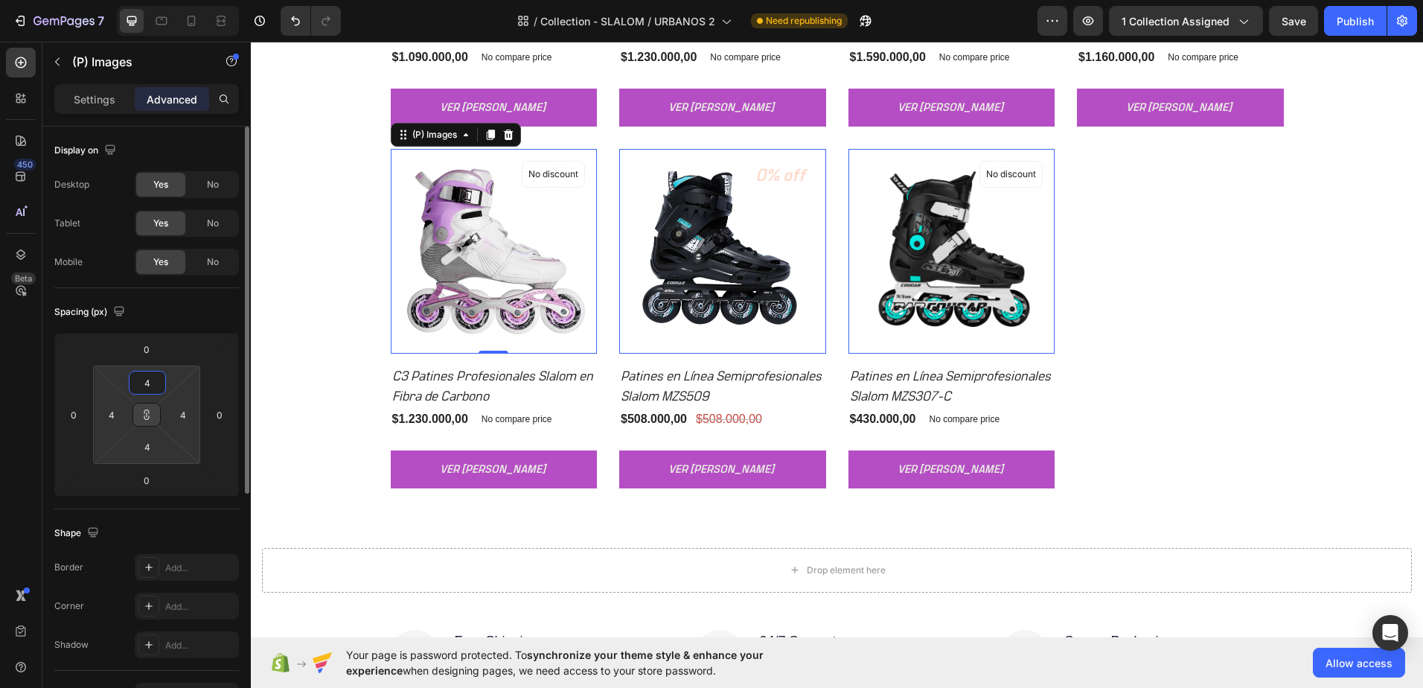
type input "3"
type input "2"
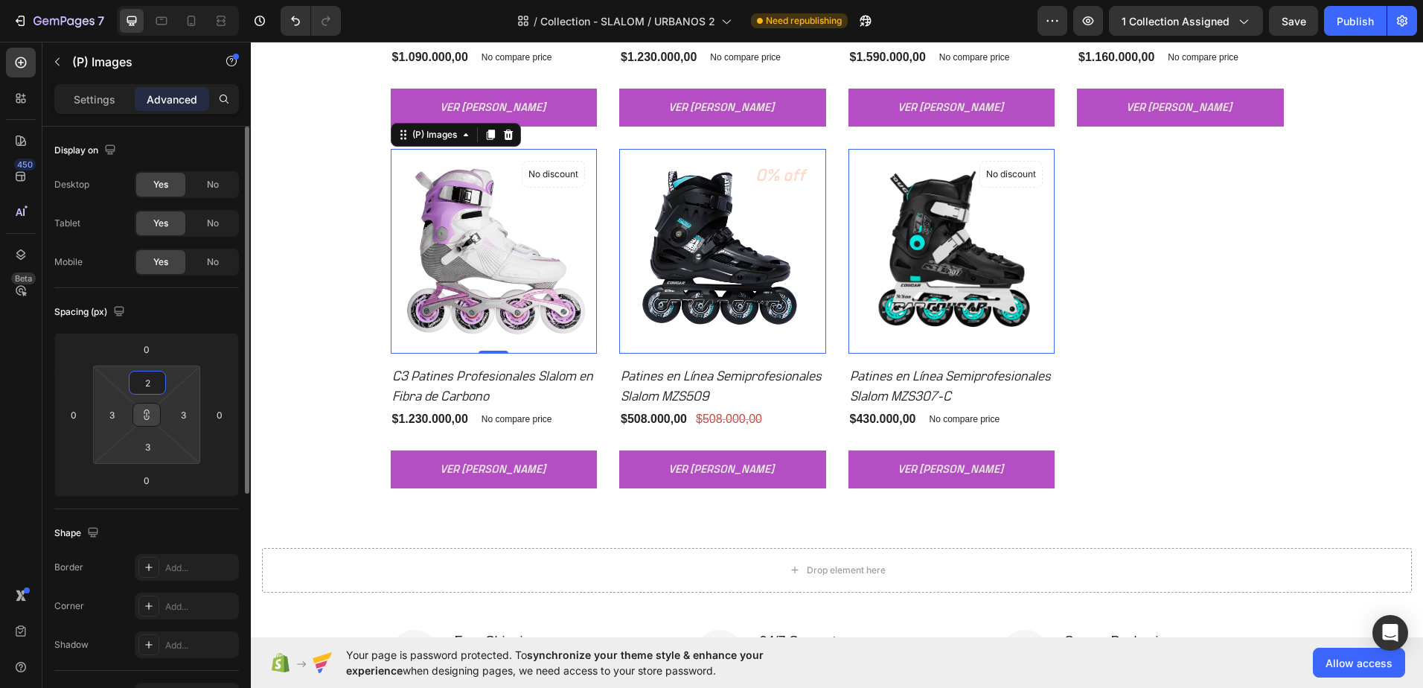
type input "2"
type input "1"
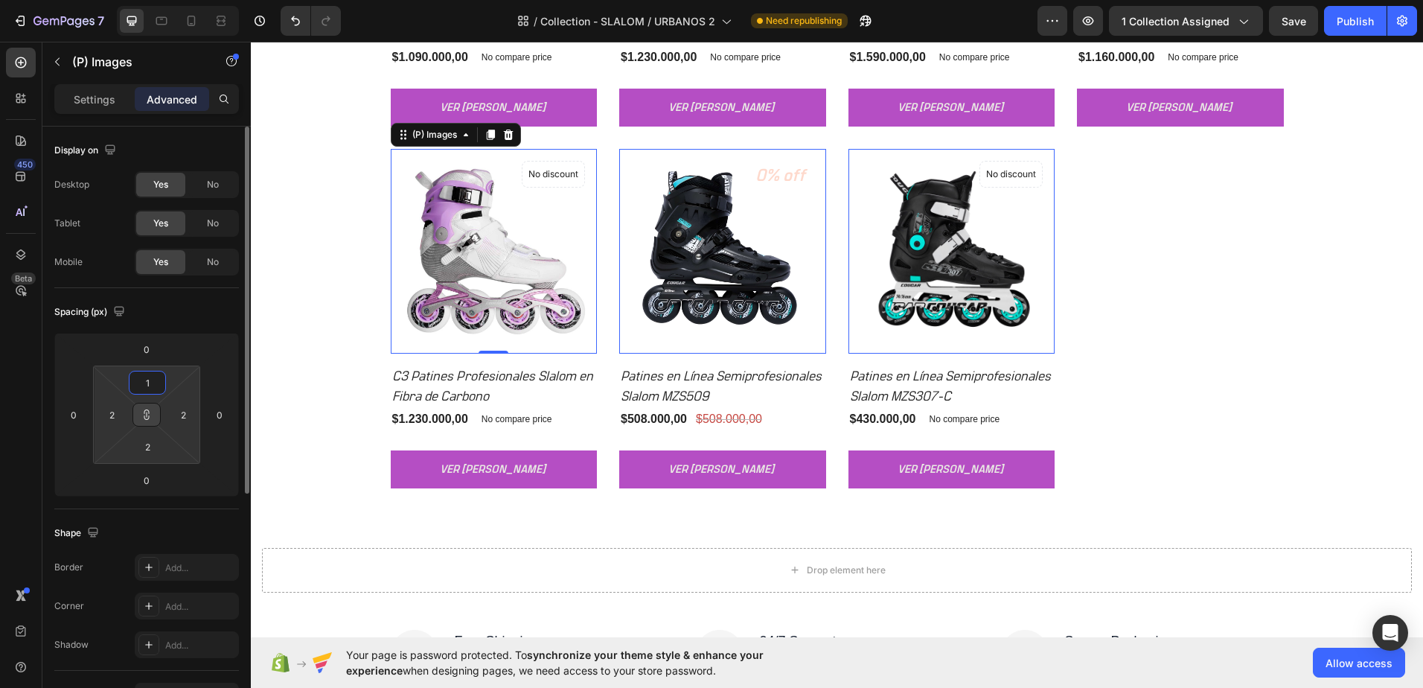
type input "1"
type input "0"
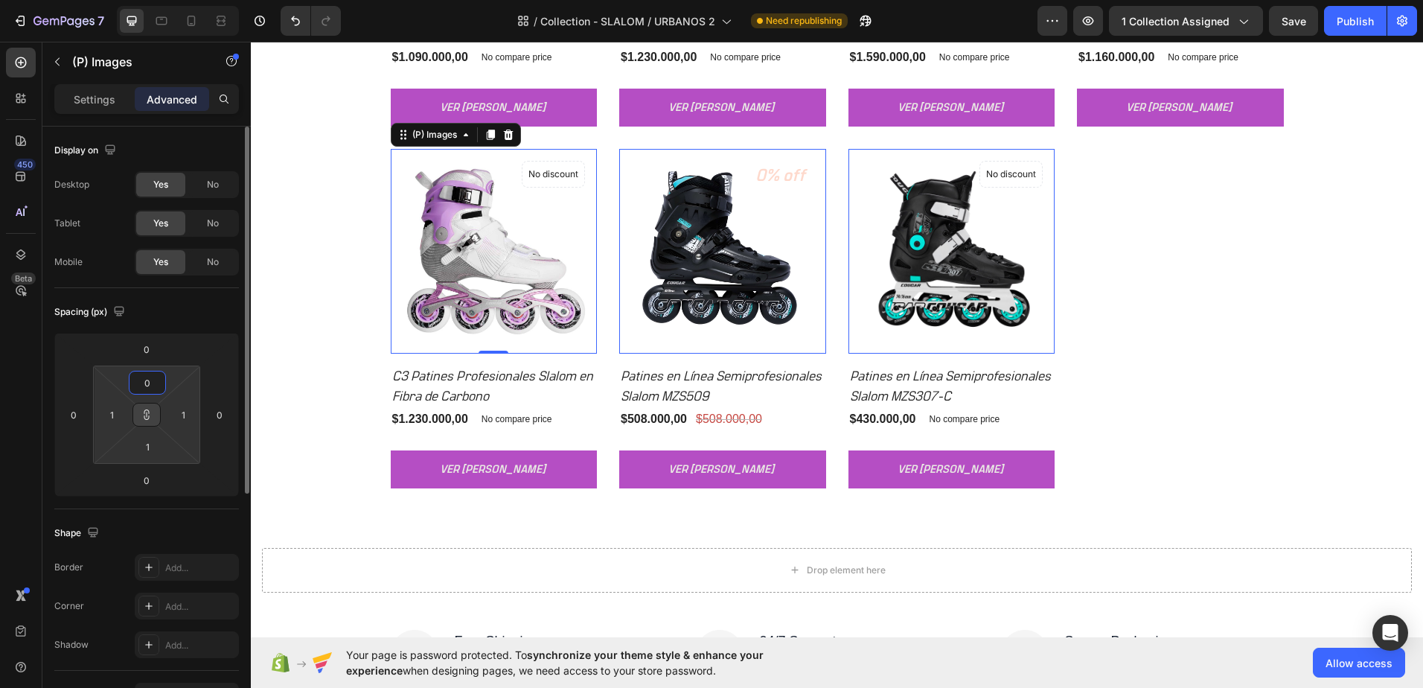
type input "0"
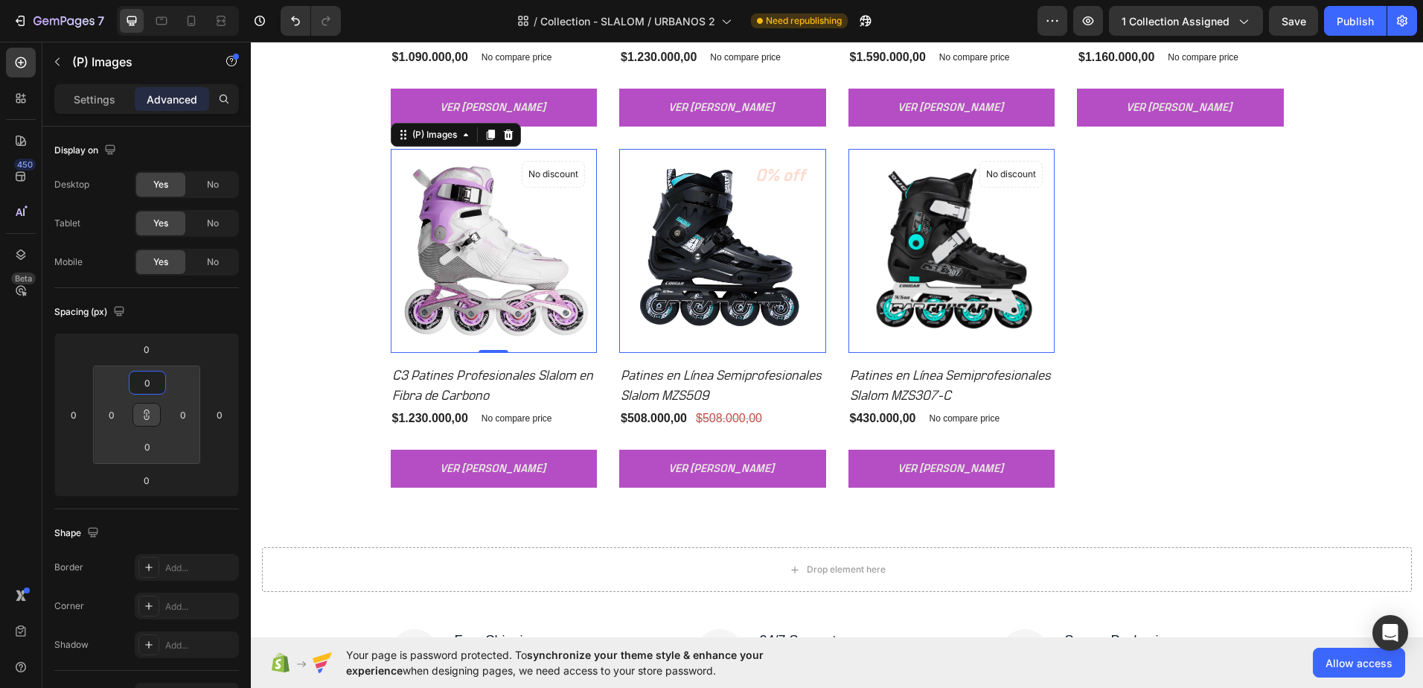
click at [502, 269] on img at bounding box center [493, 251] width 205 height 205
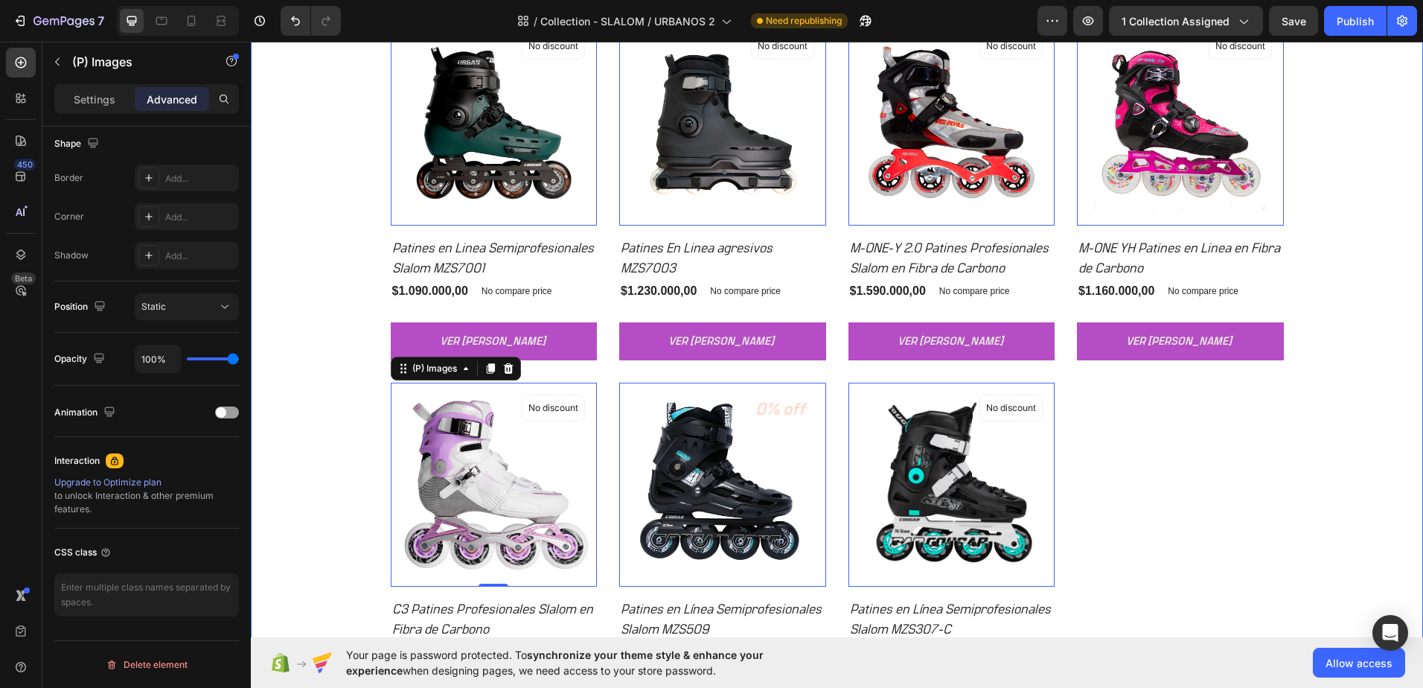
scroll to position [1933, 0]
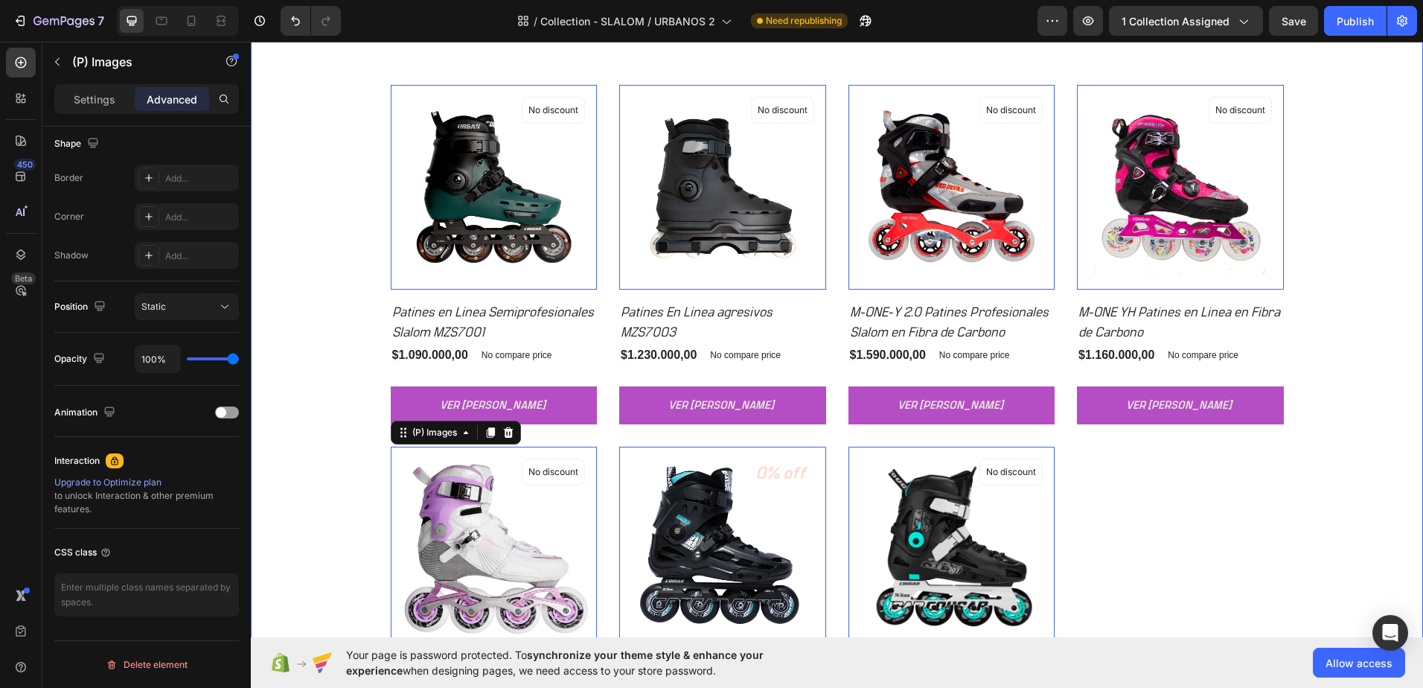
click at [1373, 405] on div "CONOCE TODOS LOS PATINES URBANOS Heading Row (P) Images 0 No discount Not be di…" at bounding box center [837, 399] width 1150 height 771
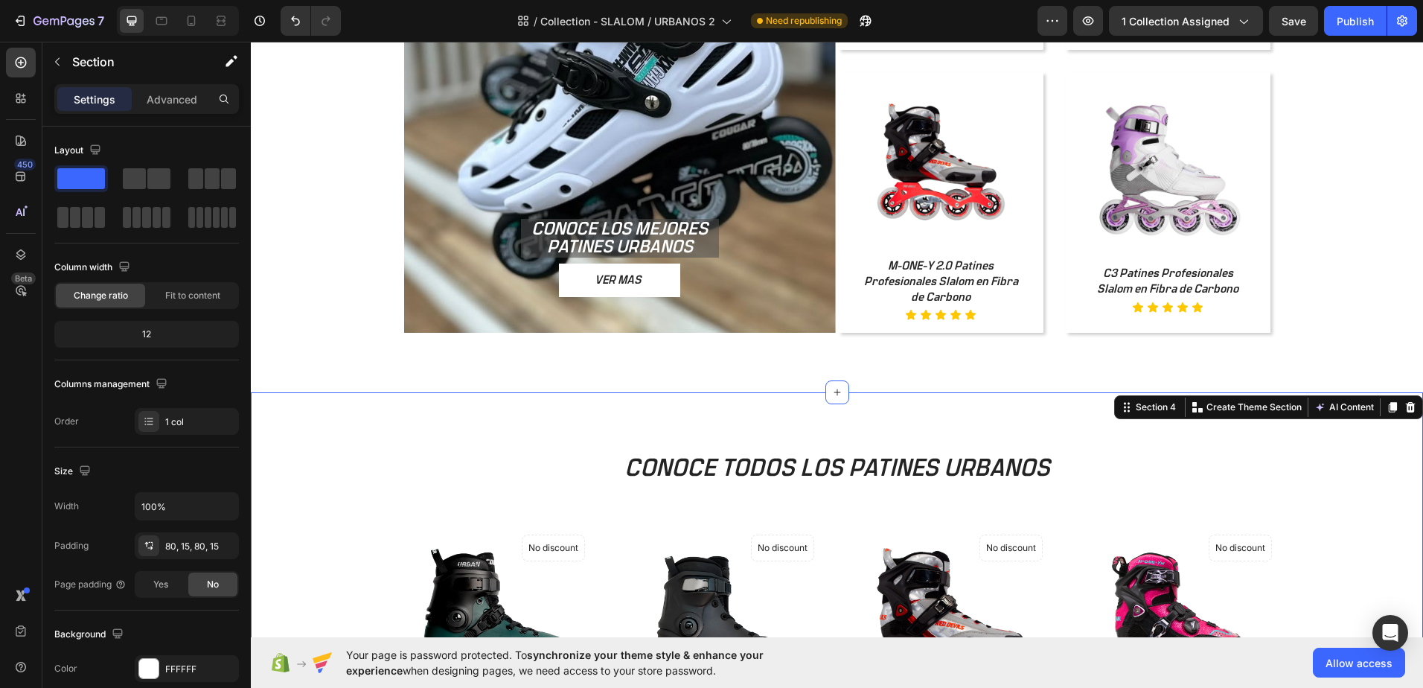
scroll to position [1412, 0]
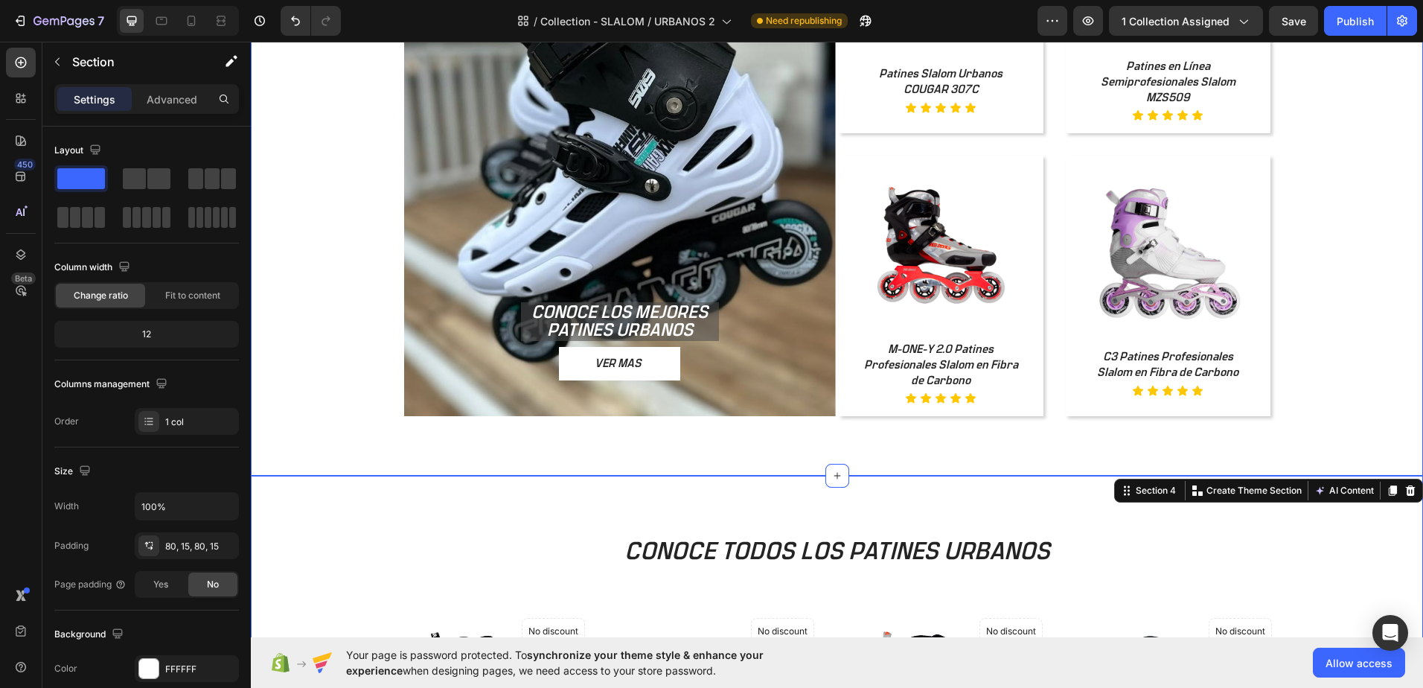
click at [1325, 301] on div "ESCOGE EL QUE MÁS SE ADAPTE A TU ESTILO Heading CONOCE LOS MEJORES PATINES URBA…" at bounding box center [836, 121] width 1083 height 638
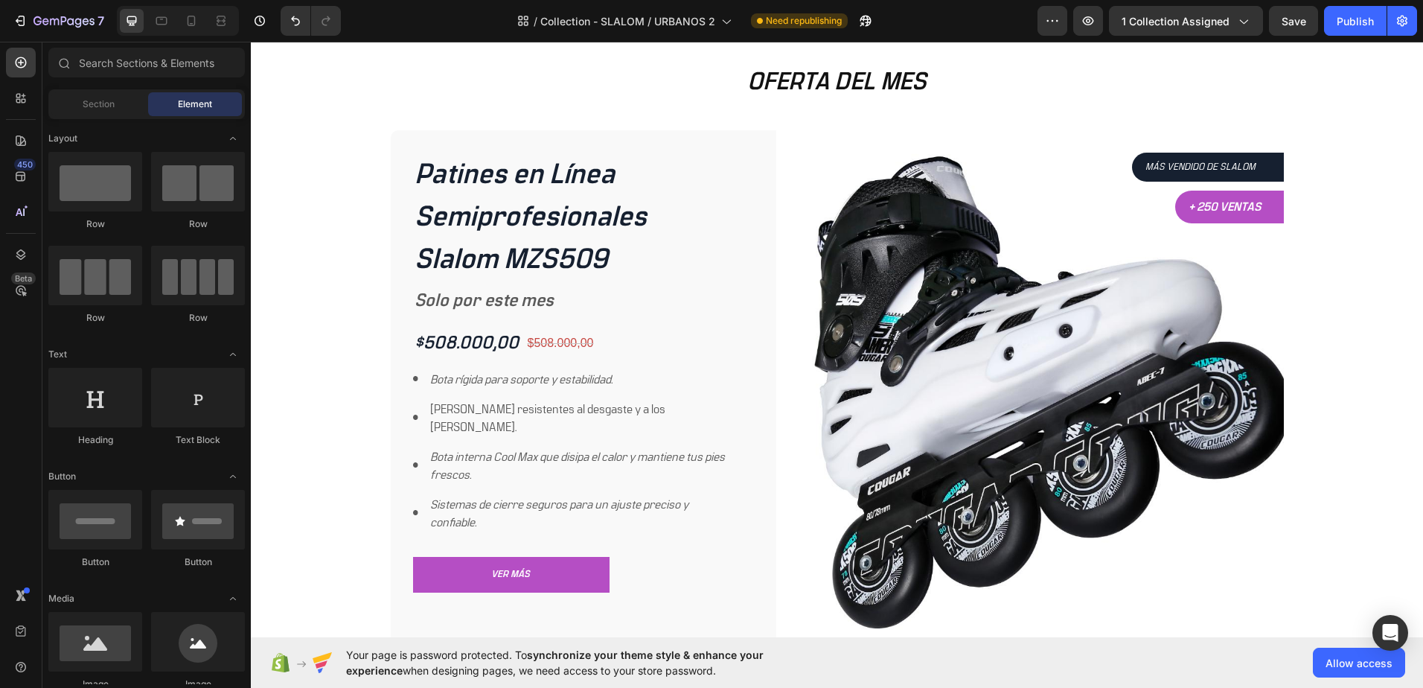
scroll to position [624, 0]
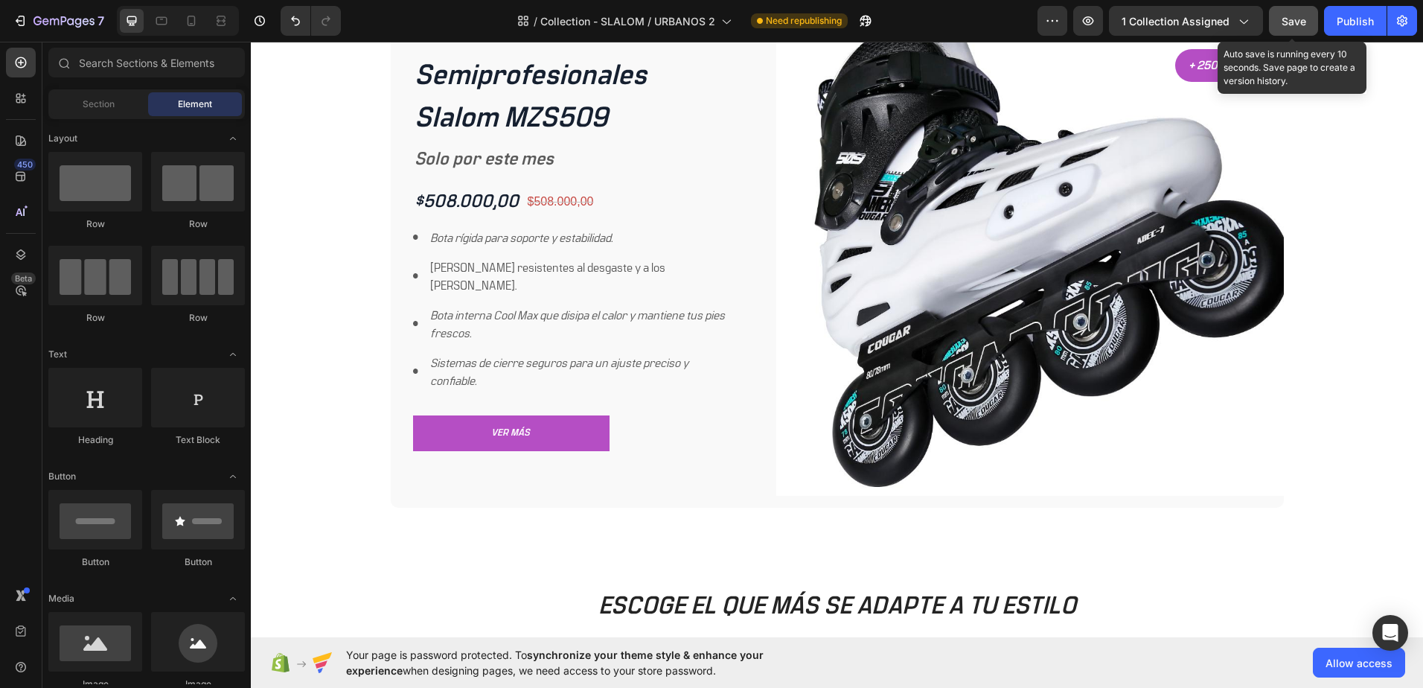
click at [1284, 29] on button "Save" at bounding box center [1293, 21] width 49 height 30
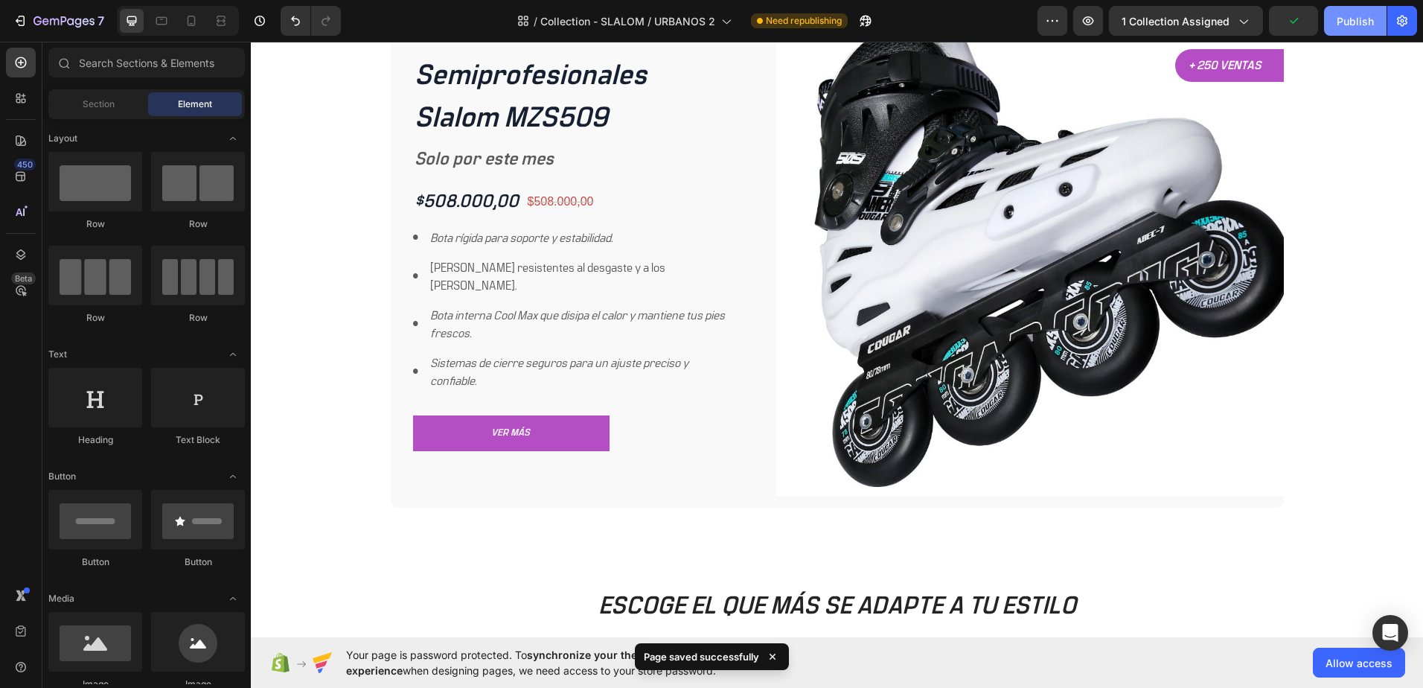
click at [1348, 16] on div "Publish" at bounding box center [1355, 21] width 37 height 16
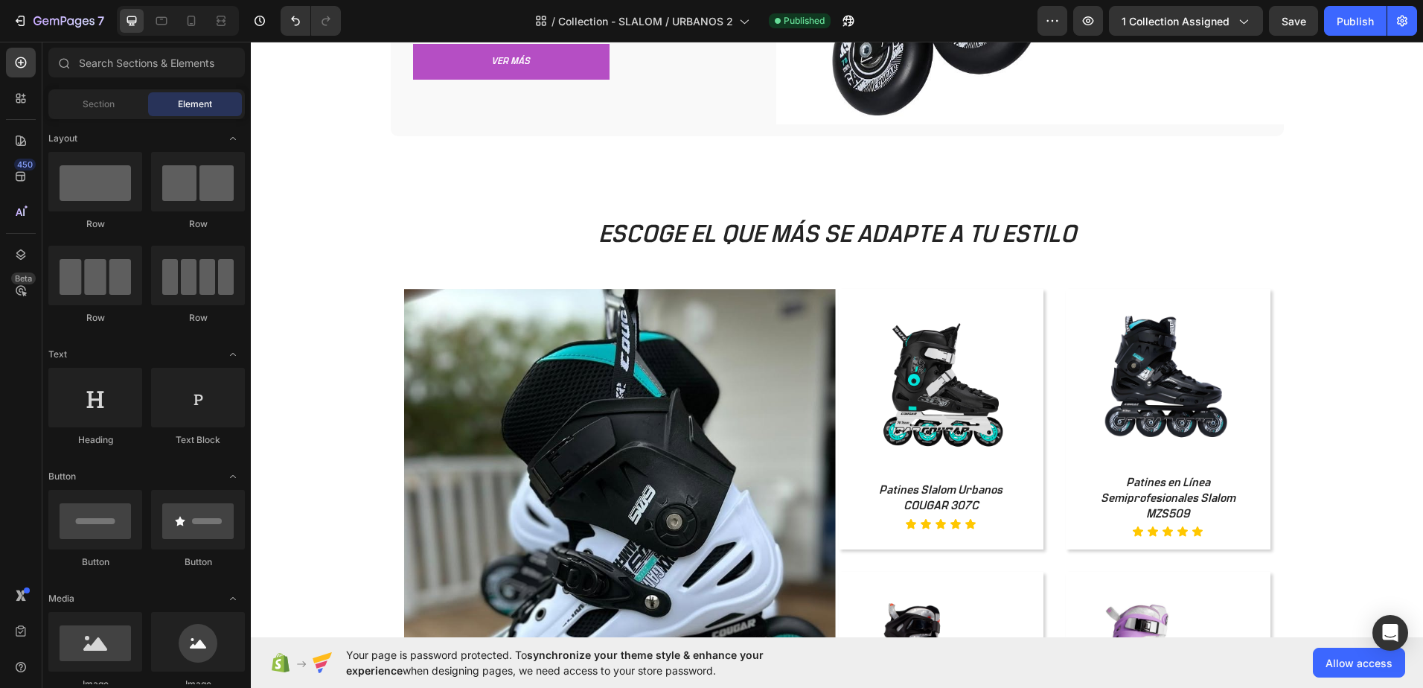
scroll to position [1008, 0]
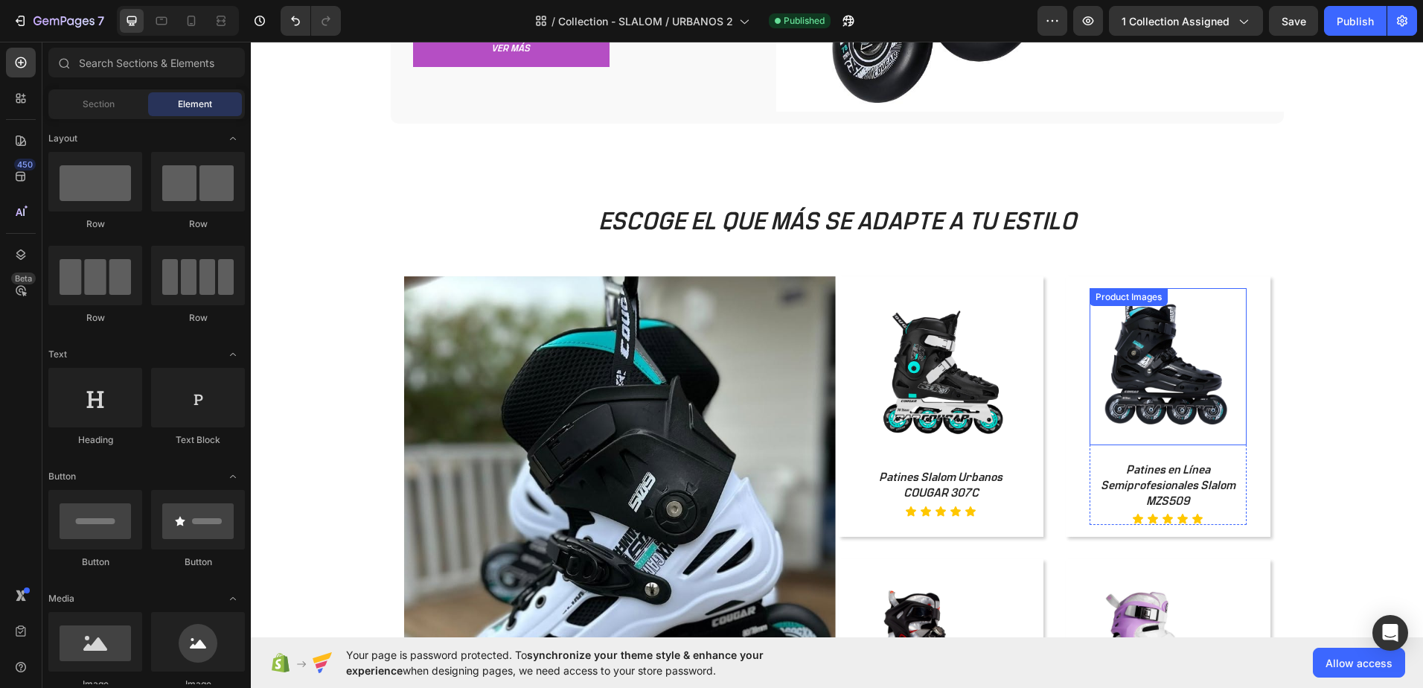
click at [1183, 374] on img at bounding box center [1167, 366] width 157 height 157
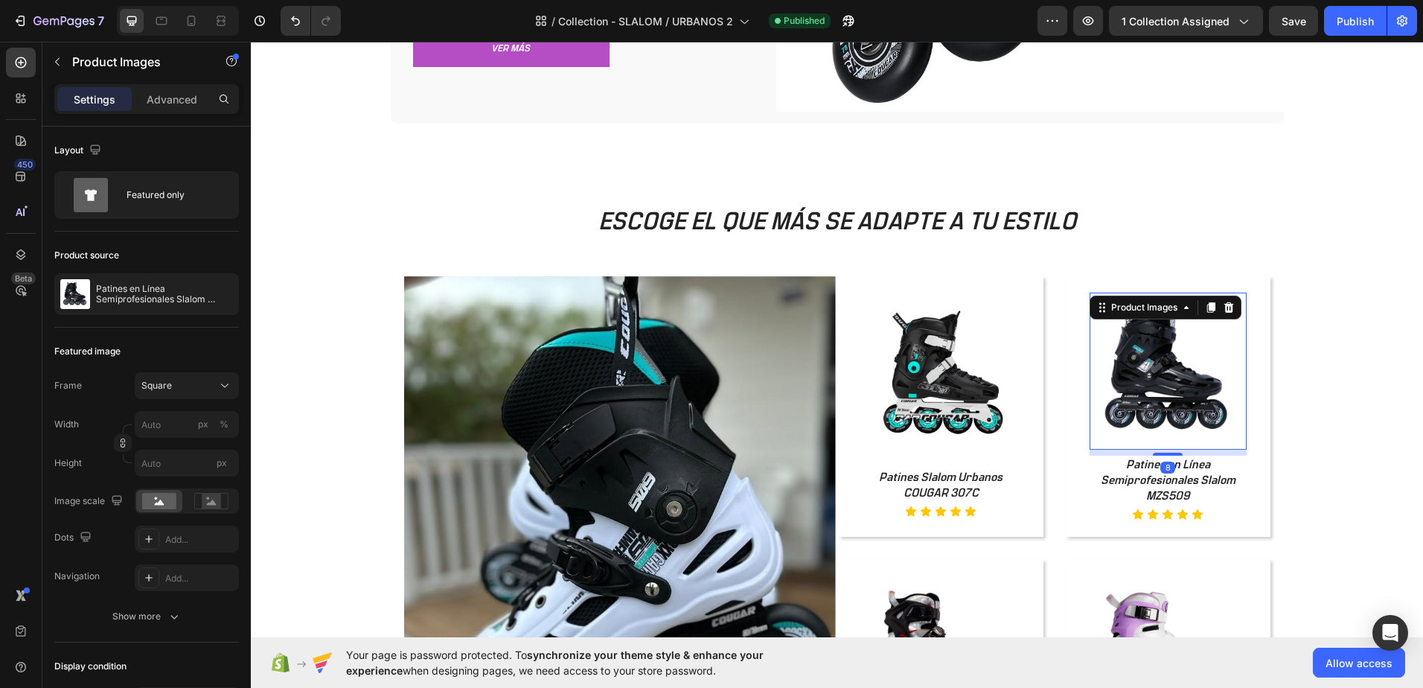
drag, startPoint x: 1157, startPoint y: 457, endPoint x: 1159, endPoint y: 447, distance: 9.8
click at [1159, 447] on div "Product Images 8" at bounding box center [1167, 370] width 157 height 157
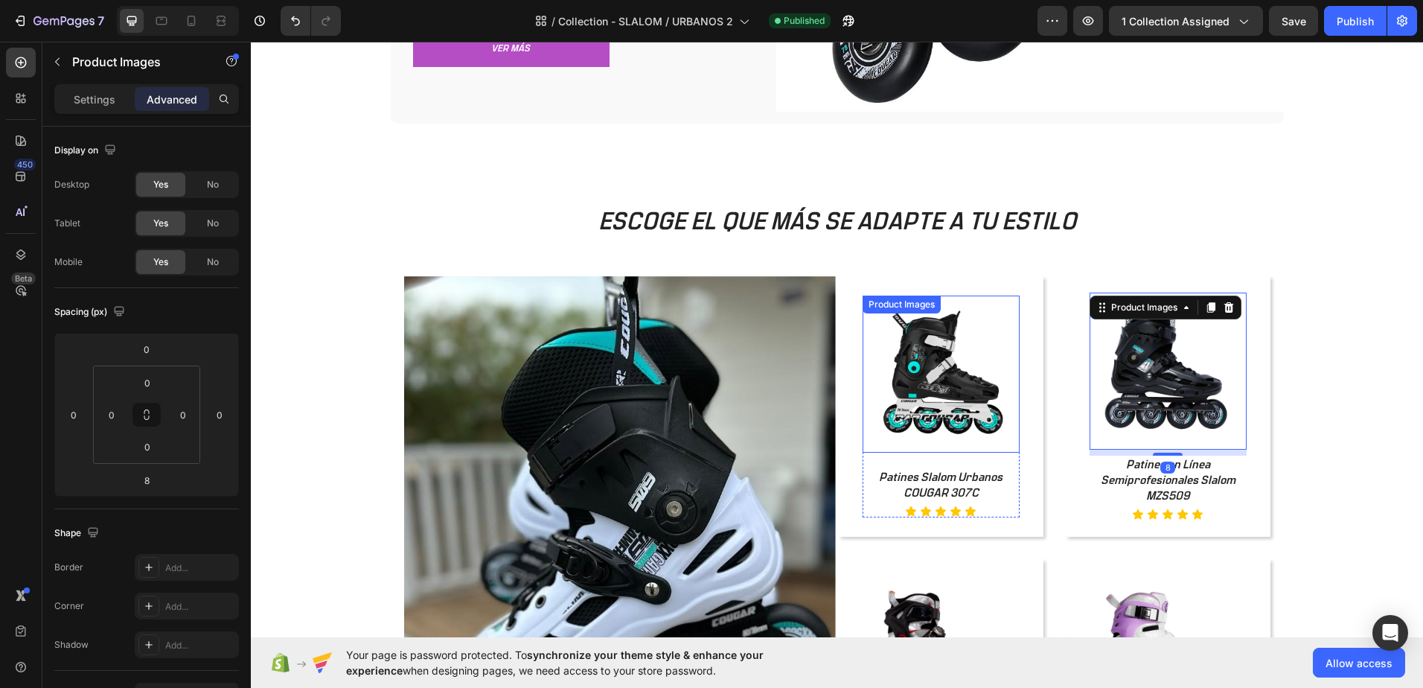
click at [955, 391] on img at bounding box center [940, 373] width 157 height 157
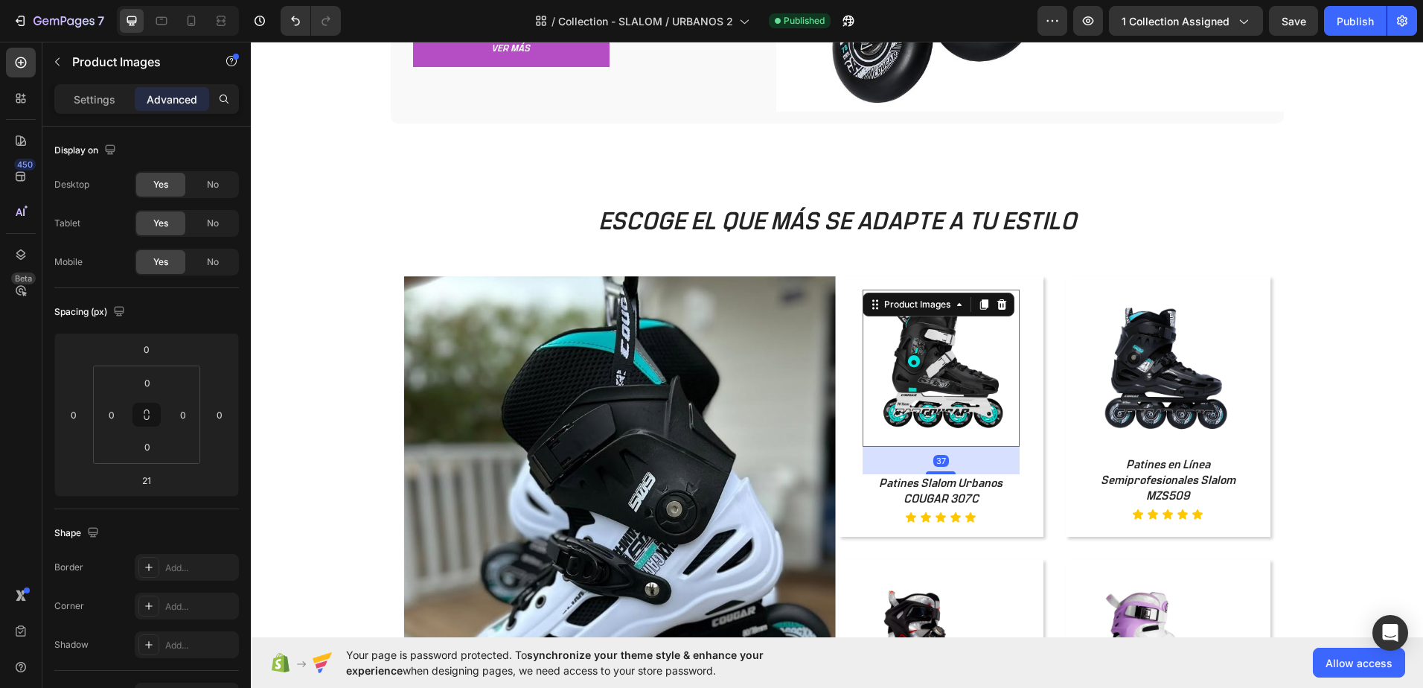
drag, startPoint x: 934, startPoint y: 470, endPoint x: 932, endPoint y: 479, distance: 9.1
click at [932, 479] on div "Product Images 37 Patines Slalom Urbanos COUGAR 307C Product Title Icon Icon Ic…" at bounding box center [940, 406] width 157 height 234
type input "37"
click at [1309, 409] on div "ESCOGE EL QUE MÁS SE ADAPTE A TU ESTILO Heading CONOCE LOS MEJORES PATINES URBA…" at bounding box center [836, 524] width 1083 height 638
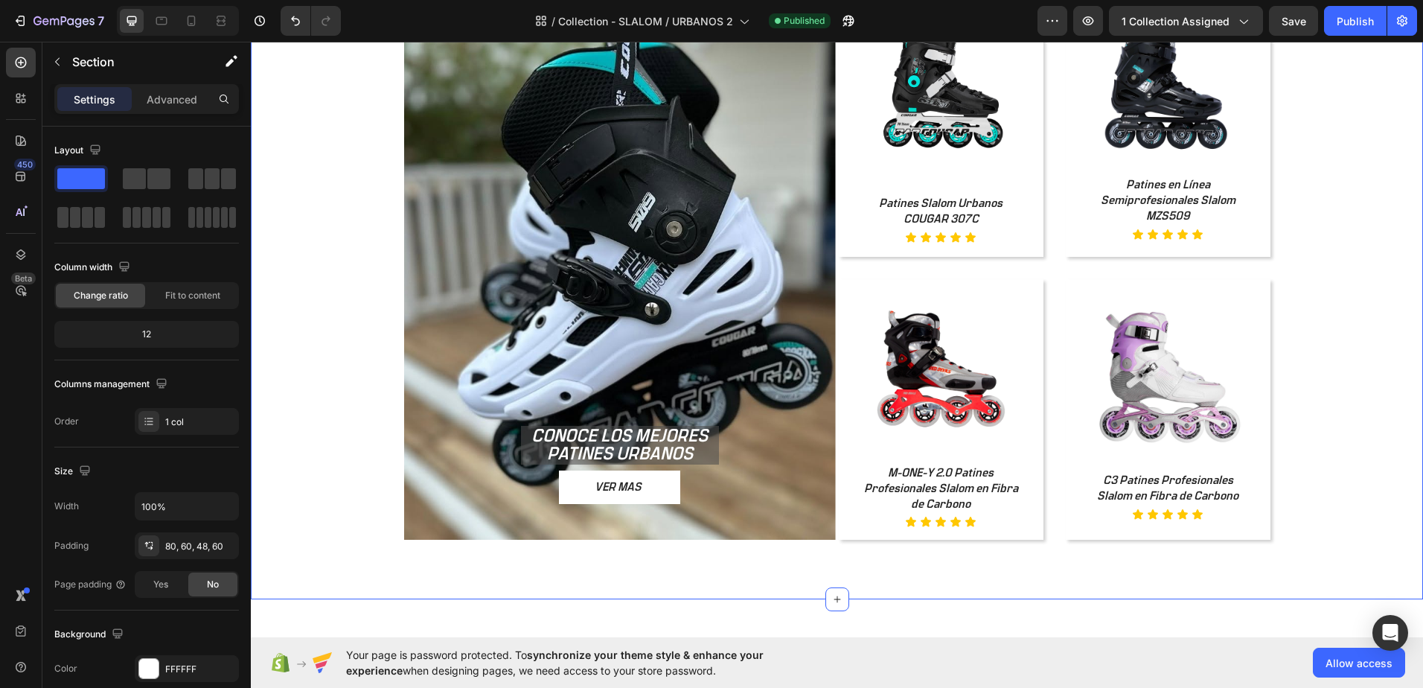
scroll to position [1306, 0]
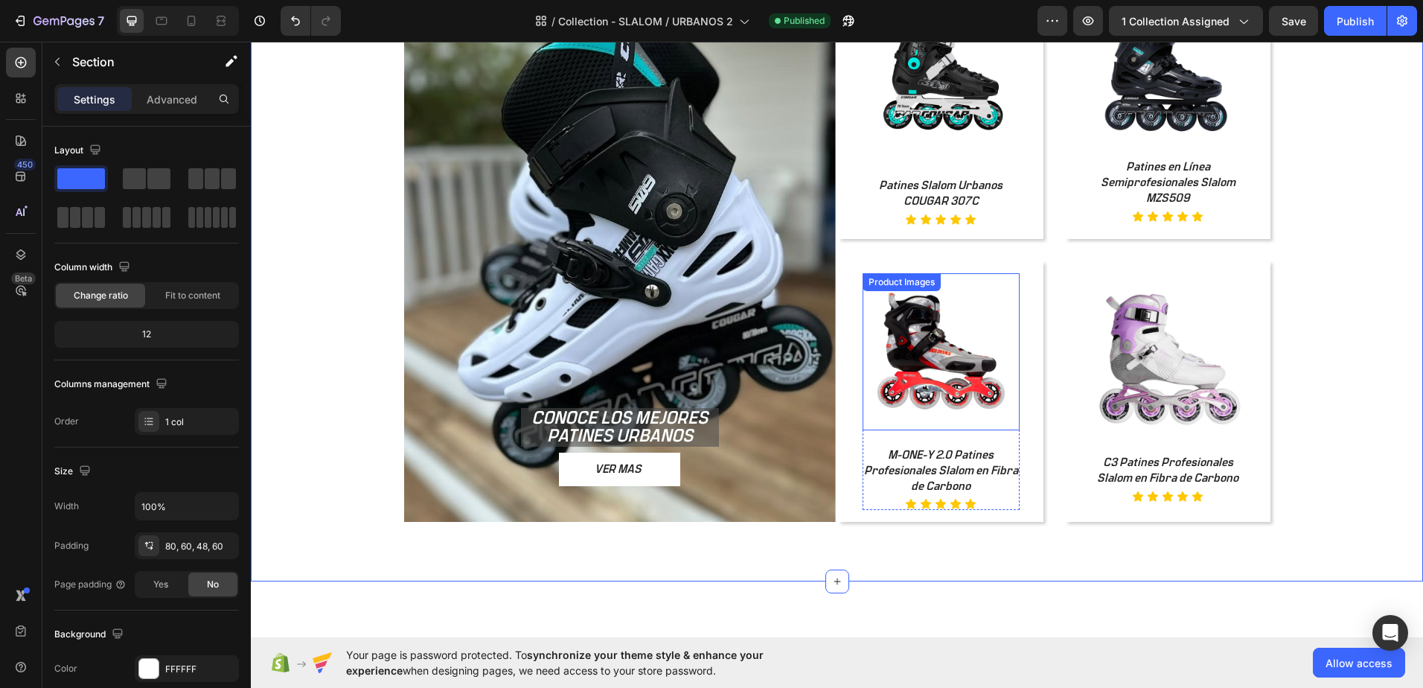
click at [934, 397] on img at bounding box center [940, 351] width 157 height 157
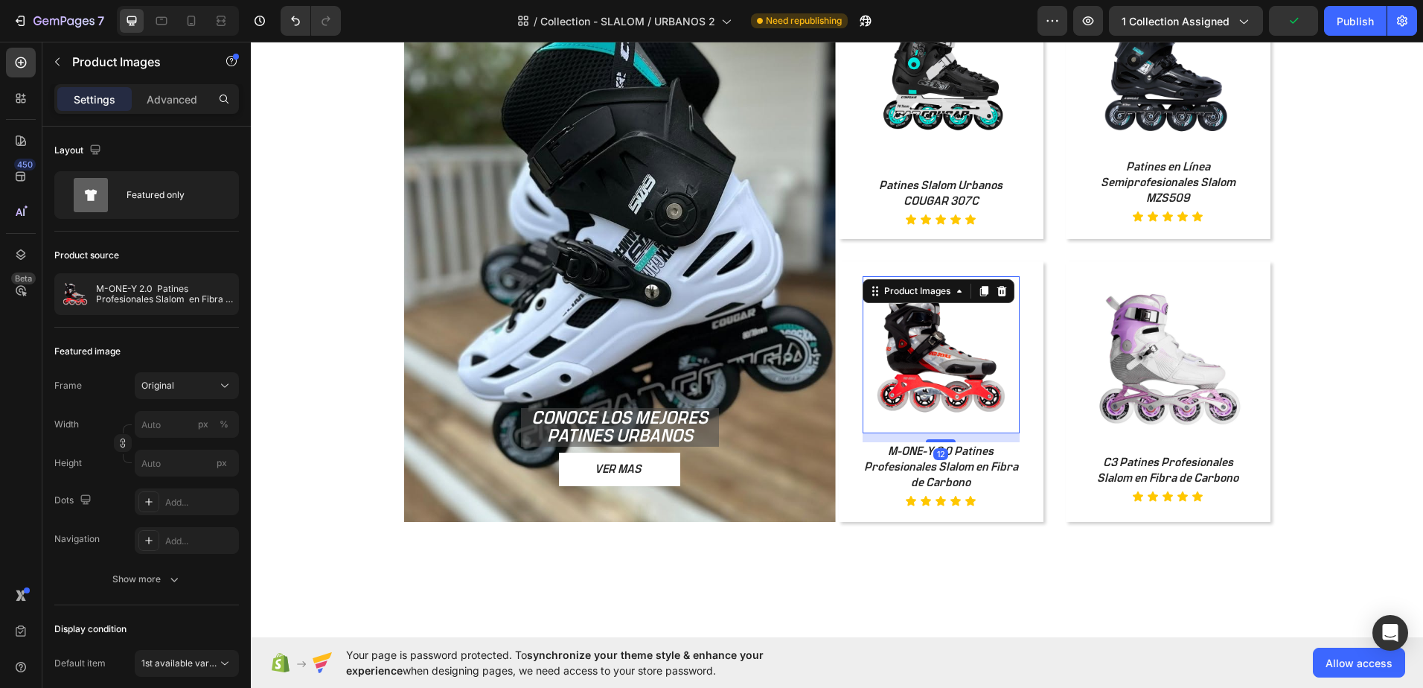
click at [936, 433] on div "12" at bounding box center [940, 433] width 157 height 0
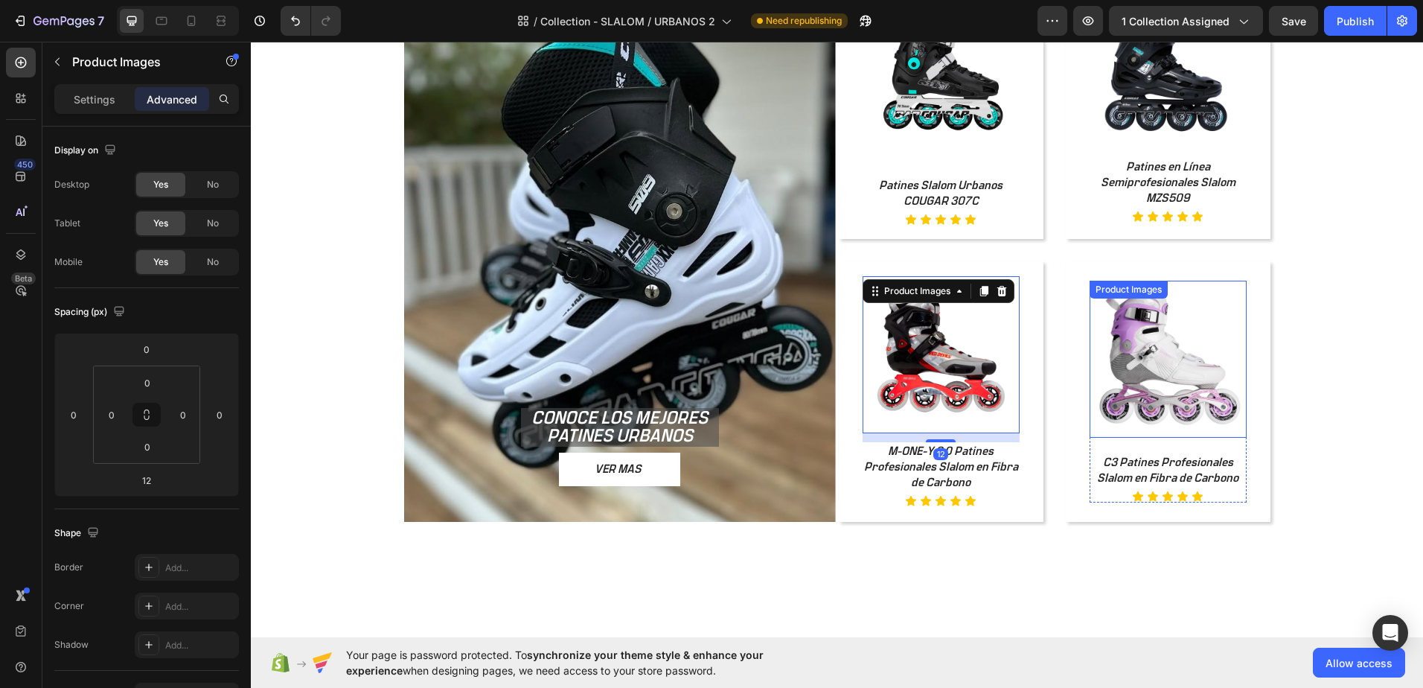
click at [1135, 394] on img at bounding box center [1167, 359] width 157 height 157
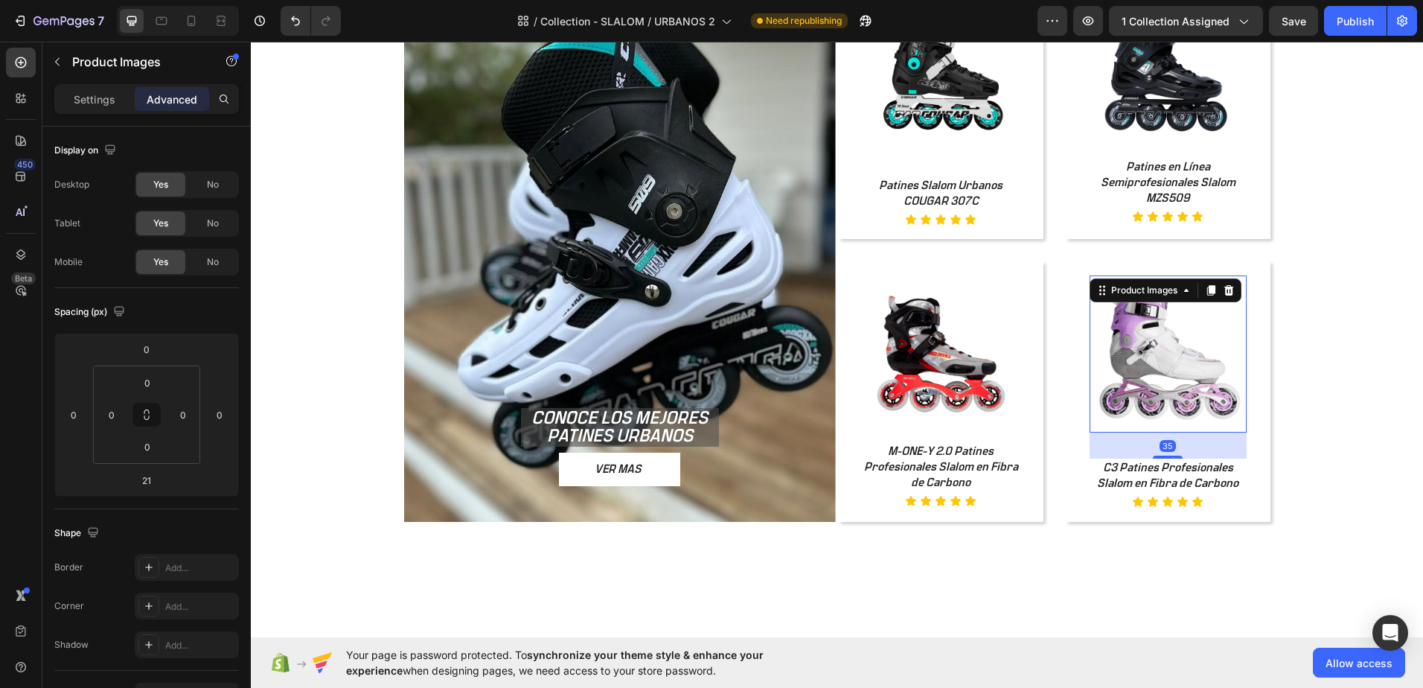
drag, startPoint x: 1158, startPoint y: 449, endPoint x: 1156, endPoint y: 460, distance: 10.7
click at [1156, 460] on div "Product Images 35 C3 Patines Profesionales Slalom en Fibra de Carbono Product T…" at bounding box center [1167, 391] width 157 height 232
type input "35"
click at [1281, 424] on div "ESCOGE EL QUE MÁS SE ADAPTE A TU ESTILO Heading CONOCE LOS MEJORES PATINES URBA…" at bounding box center [836, 227] width 1083 height 638
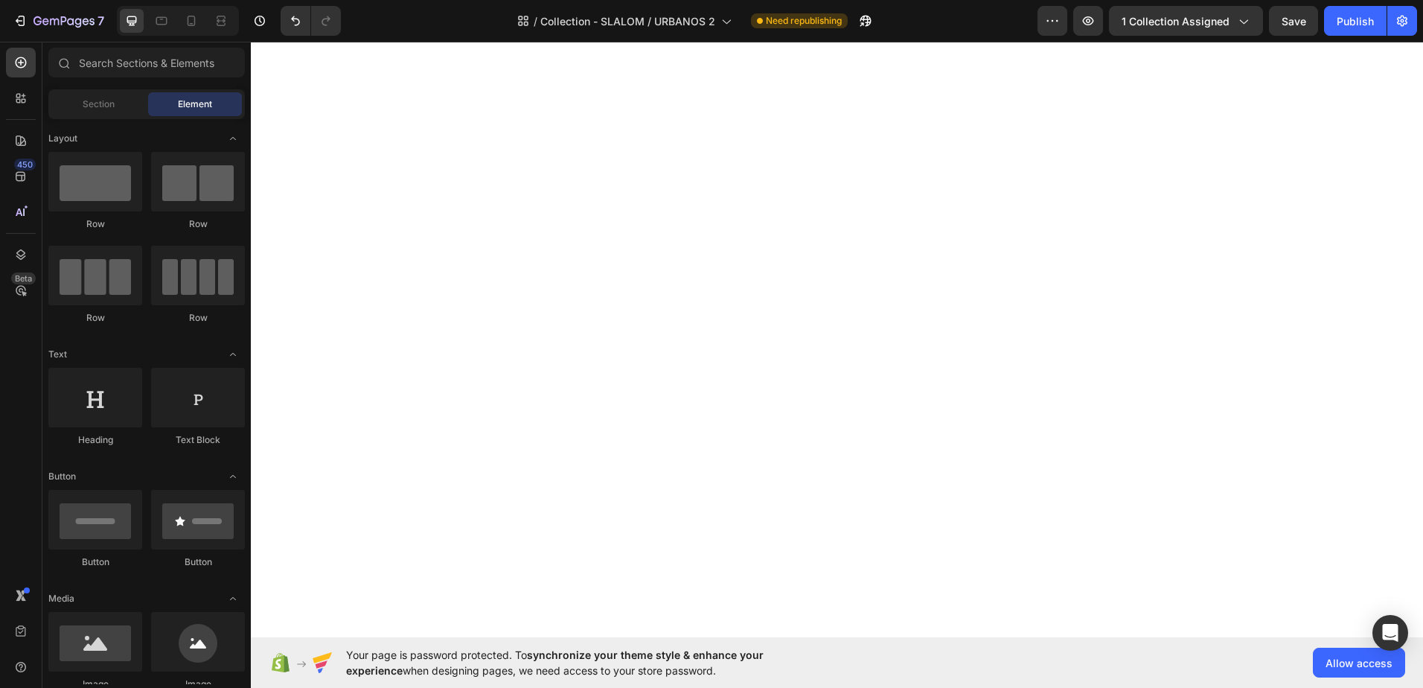
scroll to position [0, 0]
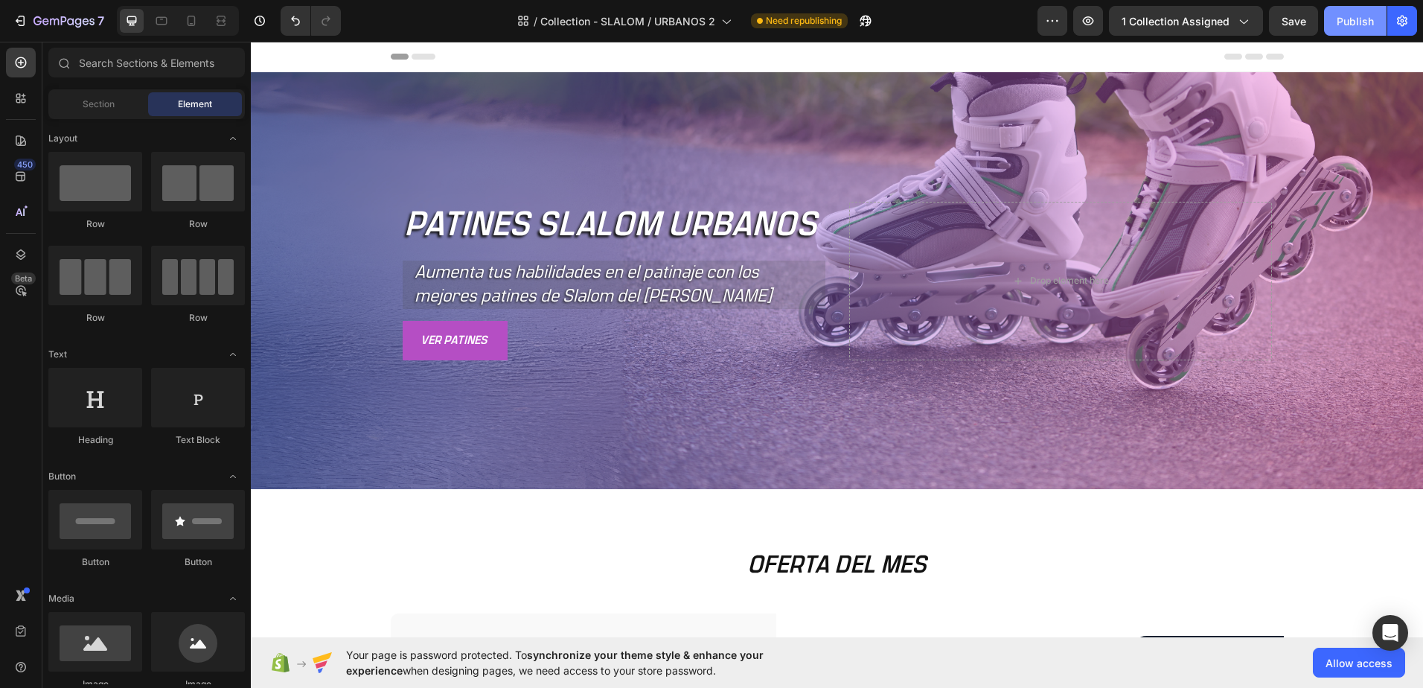
click at [1352, 28] on div "Publish" at bounding box center [1355, 21] width 37 height 16
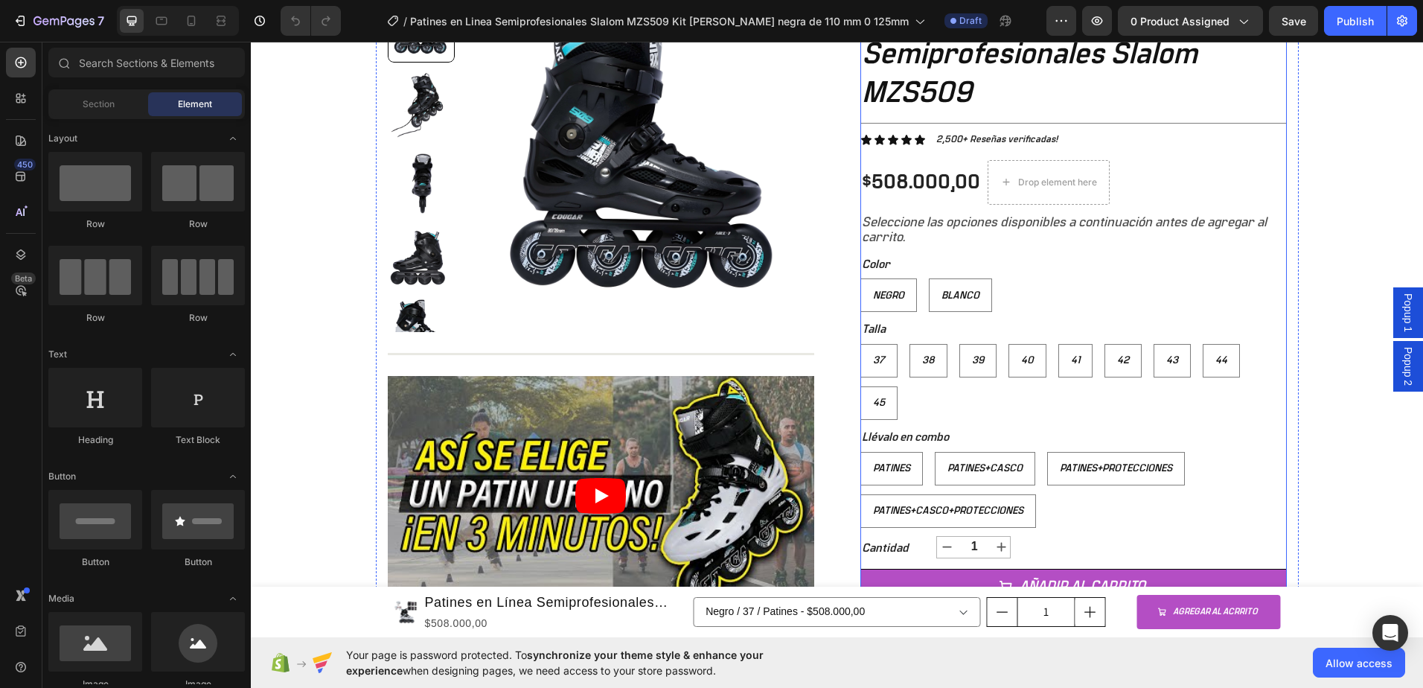
scroll to position [372, 0]
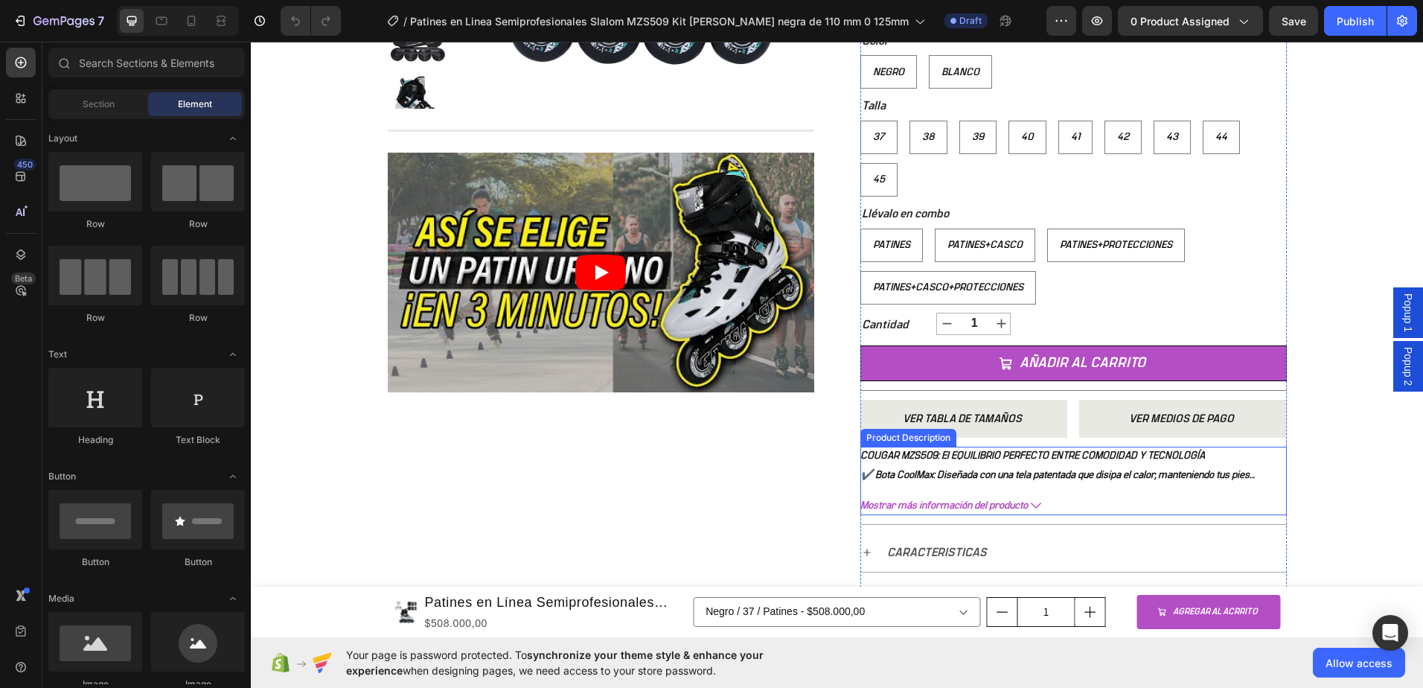
click at [907, 502] on span "Mostrar más información del producto" at bounding box center [943, 505] width 167 height 19
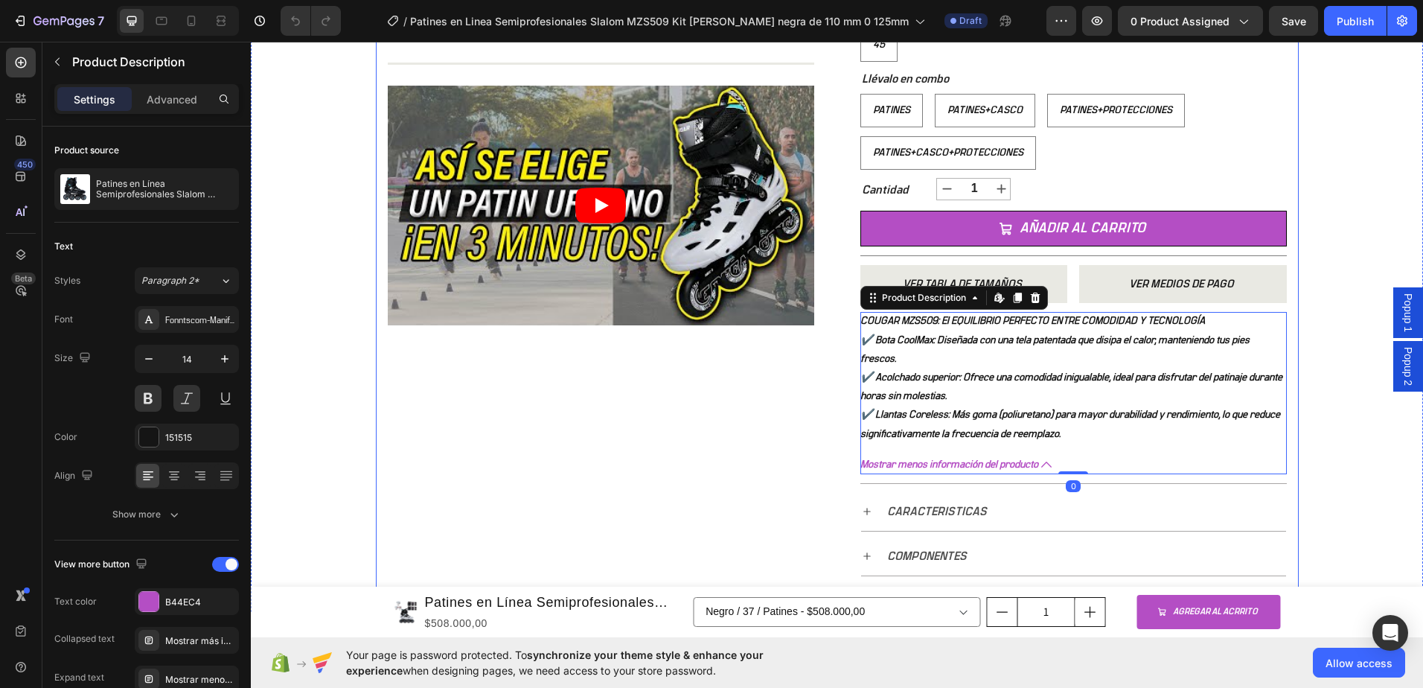
scroll to position [521, 0]
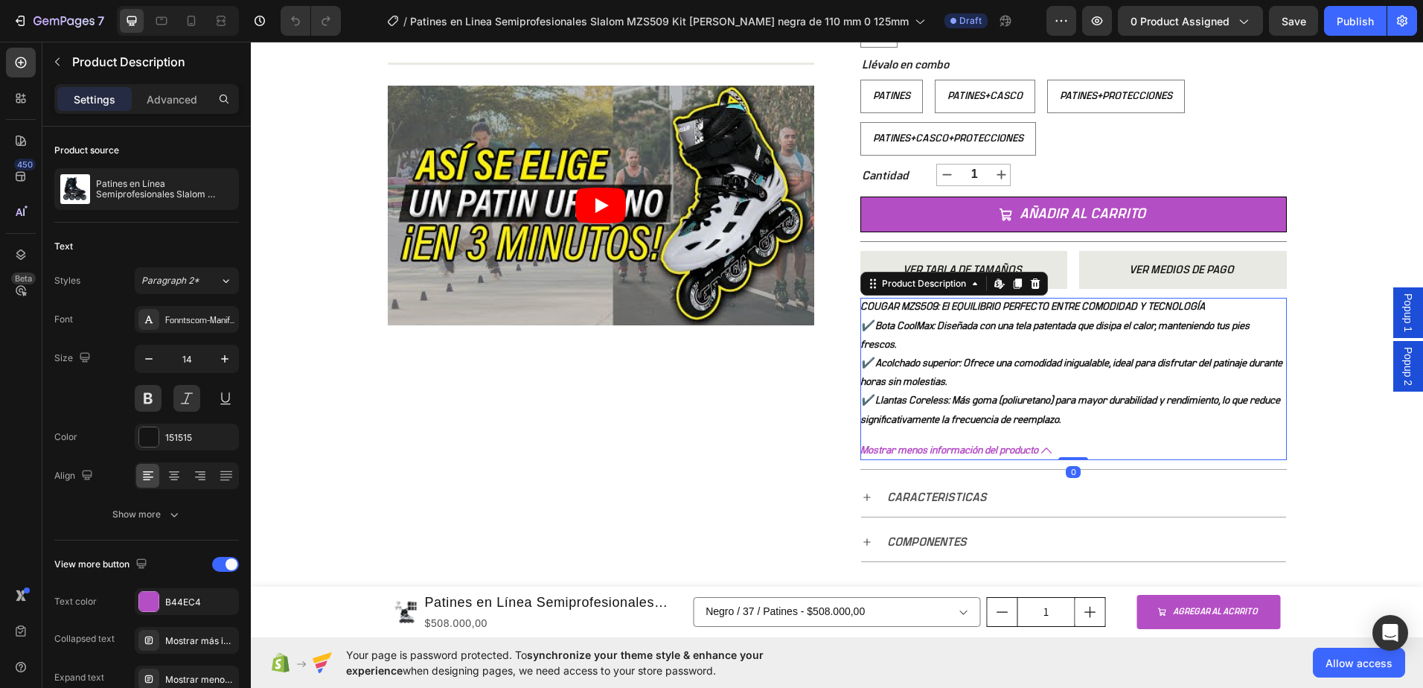
click at [993, 417] on em "✔️ Llantas Coreless: Más goma (poliuretano) para mayor durabilidad y rendimient…" at bounding box center [1070, 409] width 420 height 29
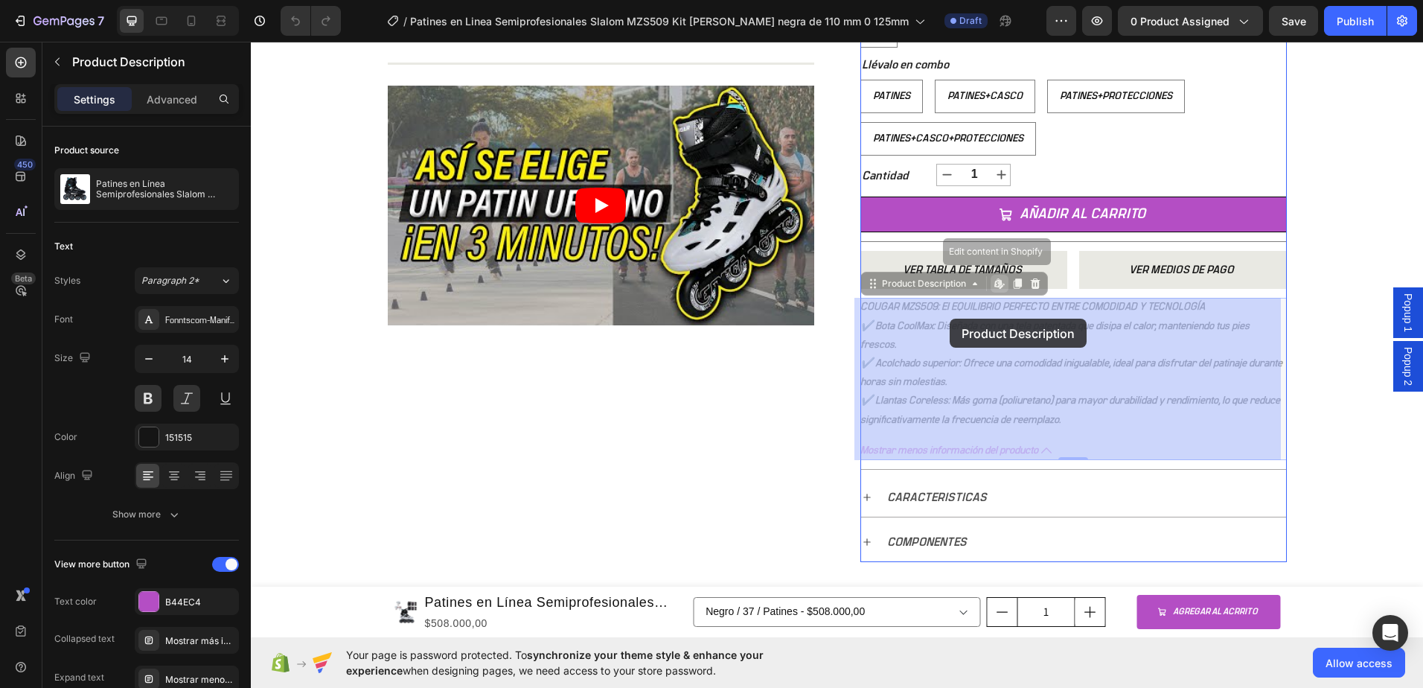
drag, startPoint x: 1083, startPoint y: 419, endPoint x: 974, endPoint y: 354, distance: 126.5
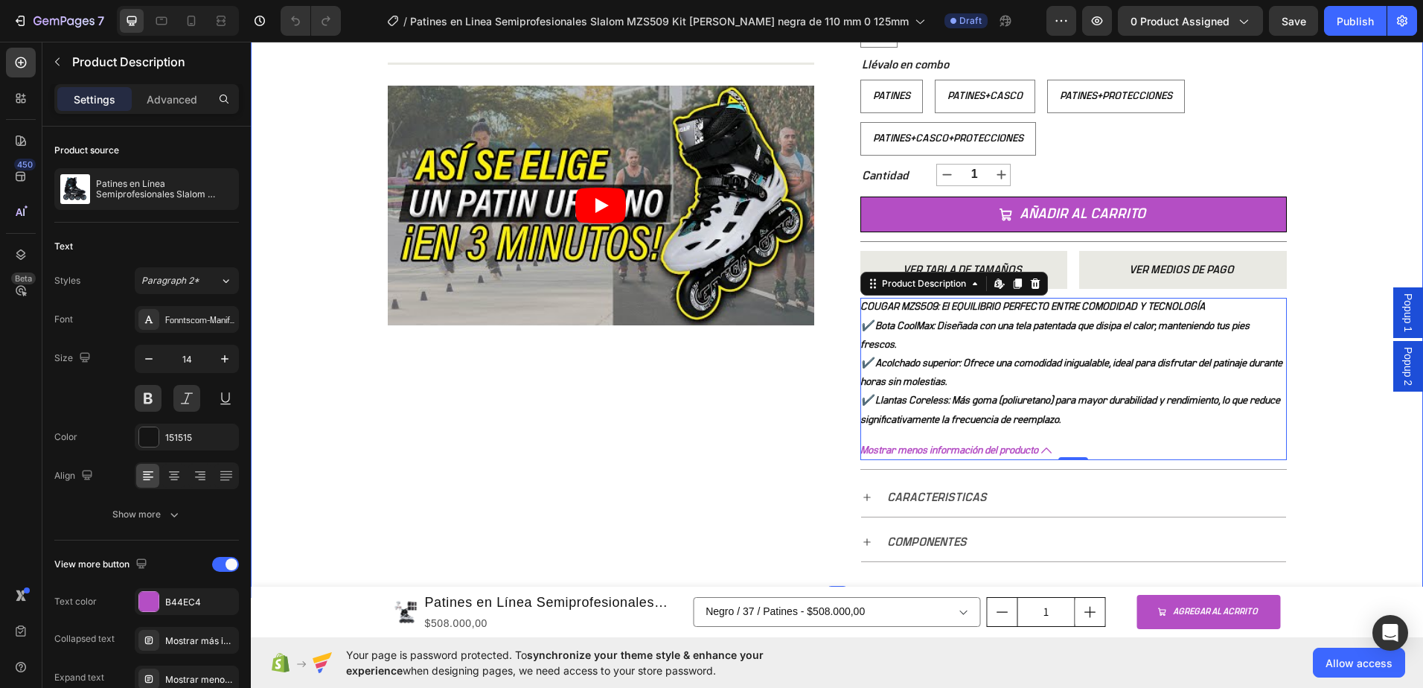
drag, startPoint x: 338, startPoint y: 332, endPoint x: 363, endPoint y: 298, distance: 42.0
click at [337, 332] on div "+ 10.000 CLIENTES SATISFECHOS Item List 5 ESTRELLAS EN GOOGLE Item List PAGO CO…" at bounding box center [837, 74] width 1172 height 1046
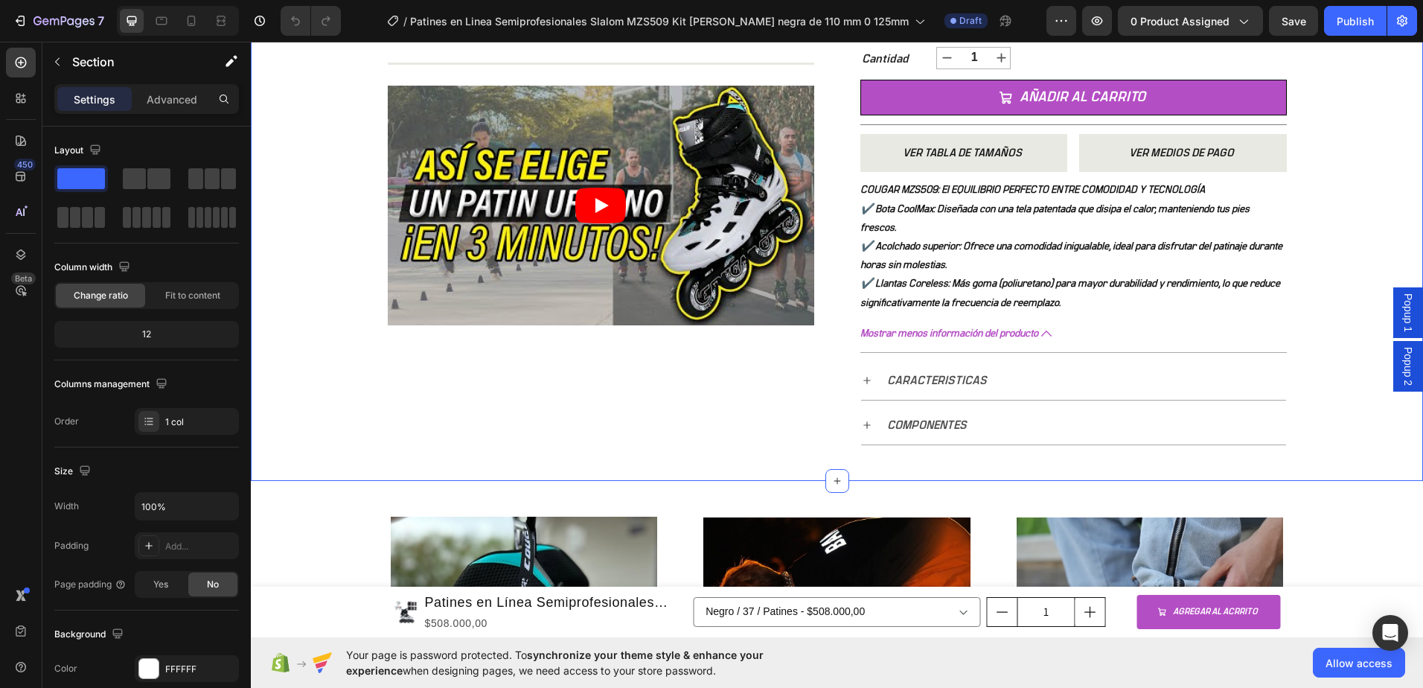
scroll to position [670, 0]
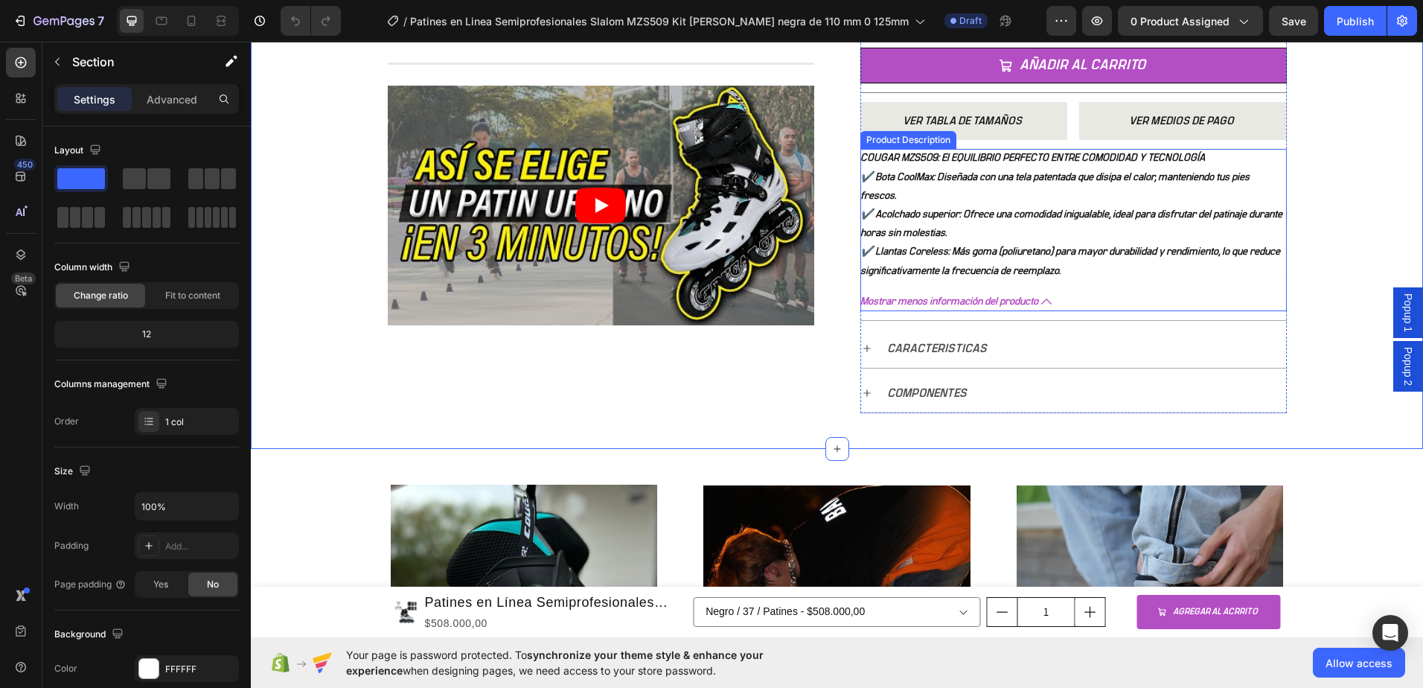
click at [1078, 271] on em "✔️ Llantas Coreless: Más goma (poliuretano) para mayor durabilidad y rendimient…" at bounding box center [1070, 260] width 420 height 29
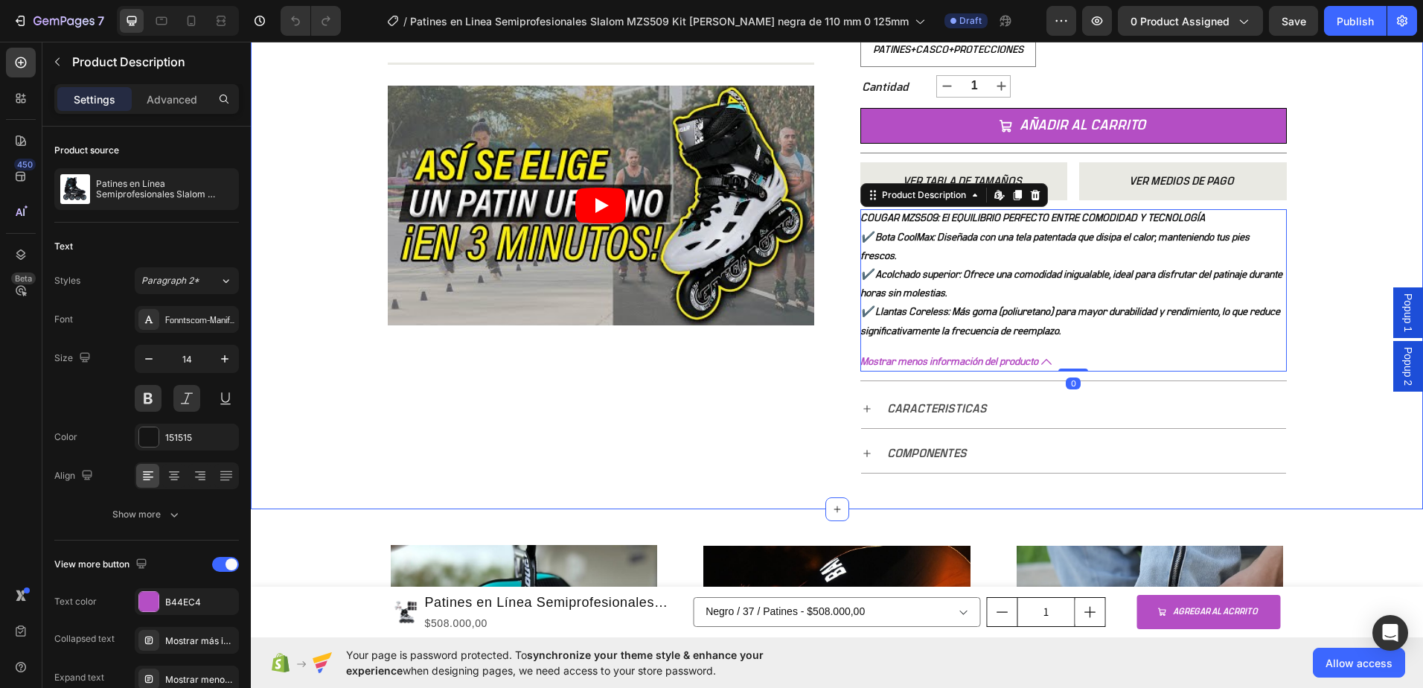
scroll to position [595, 0]
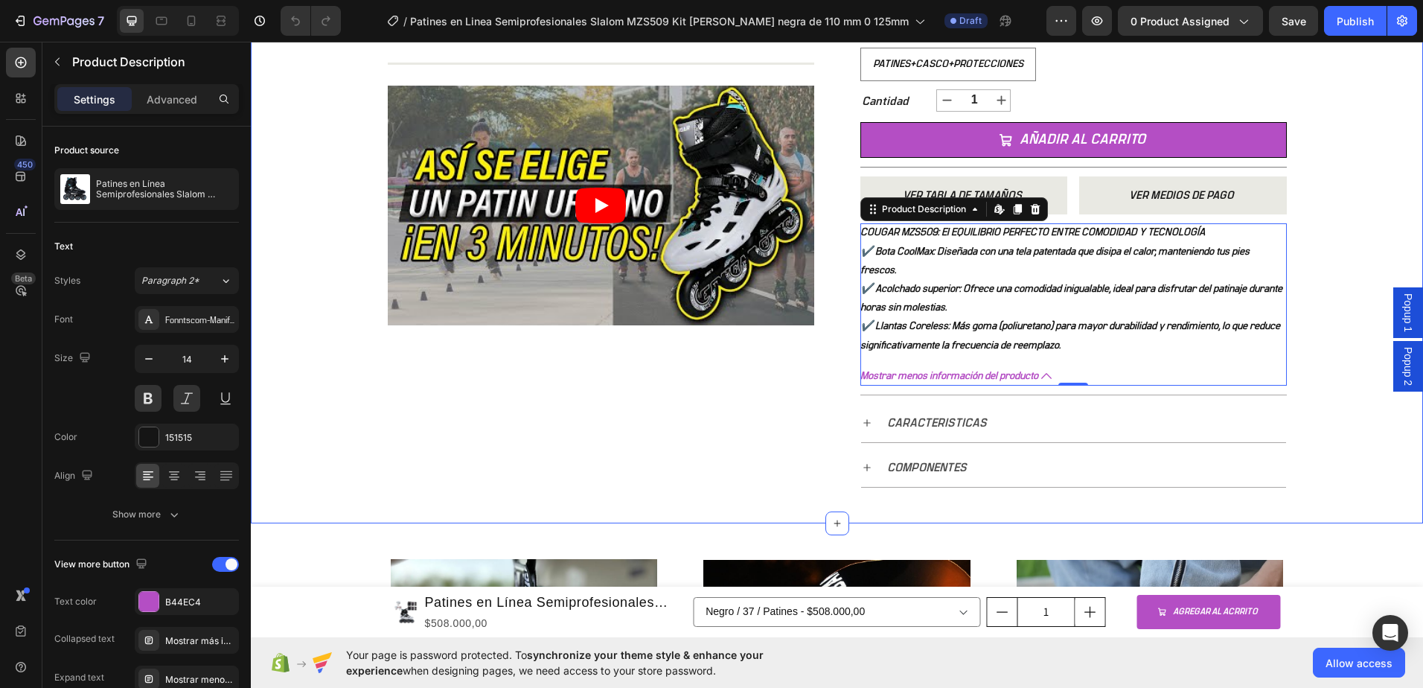
click at [1358, 223] on div "+ 10.000 CLIENTES SATISFECHOS Item List 5 ESTRELLAS EN GOOGLE Item List PAGO CO…" at bounding box center [837, 0] width 1172 height 1046
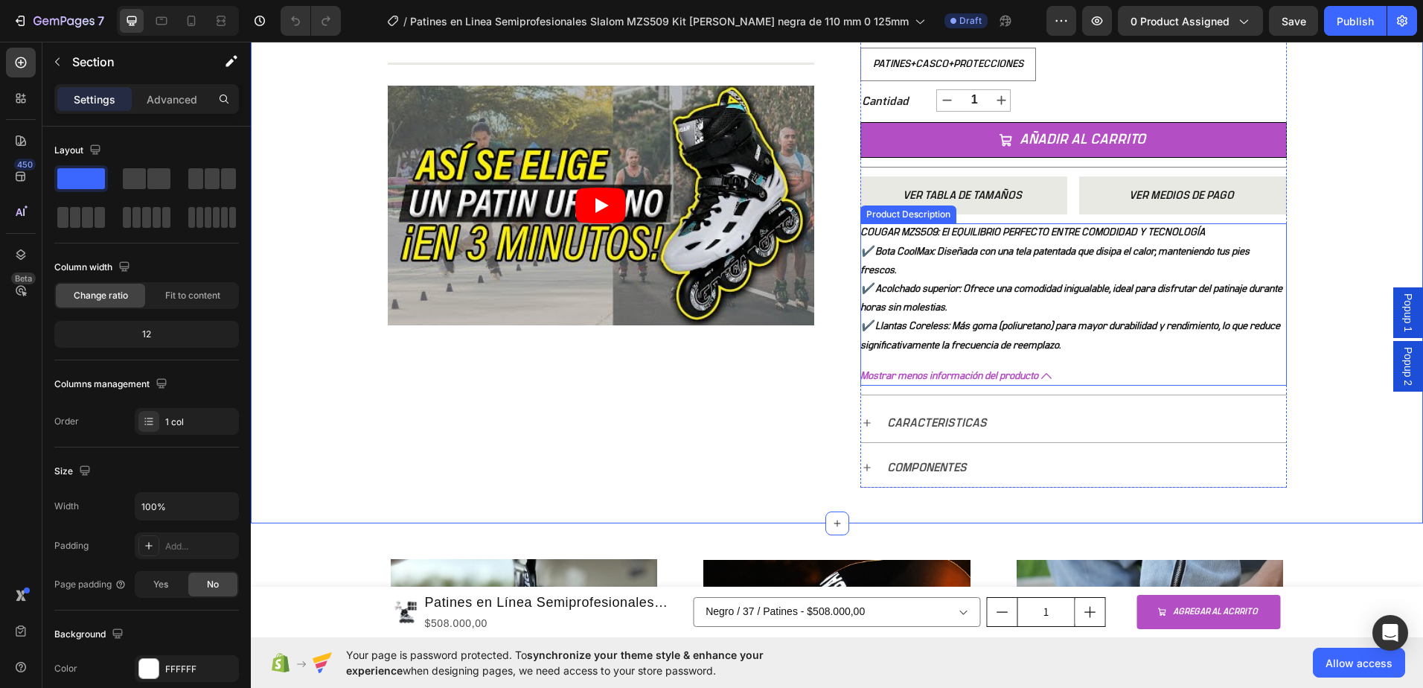
click at [1072, 328] on em "✔️ Llantas Coreless: Más goma (poliuretano) para mayor durabilidad y rendimient…" at bounding box center [1070, 335] width 420 height 29
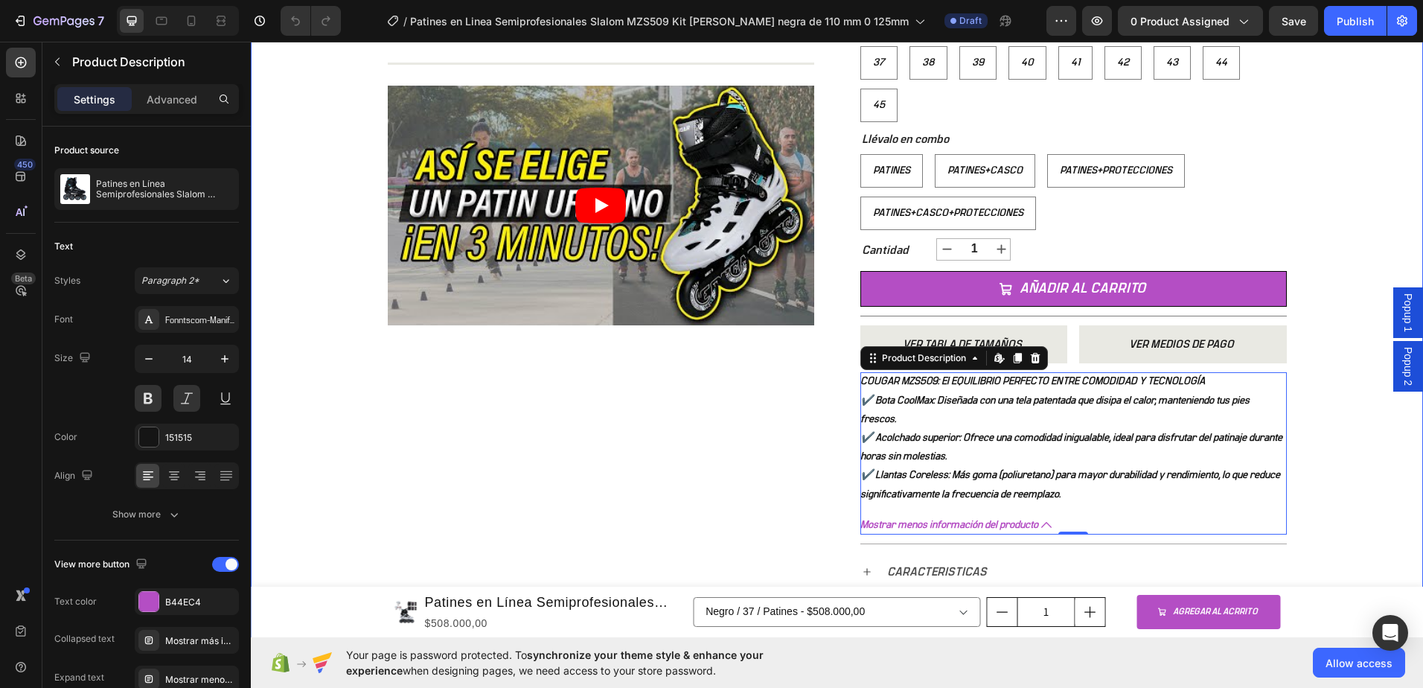
scroll to position [521, 0]
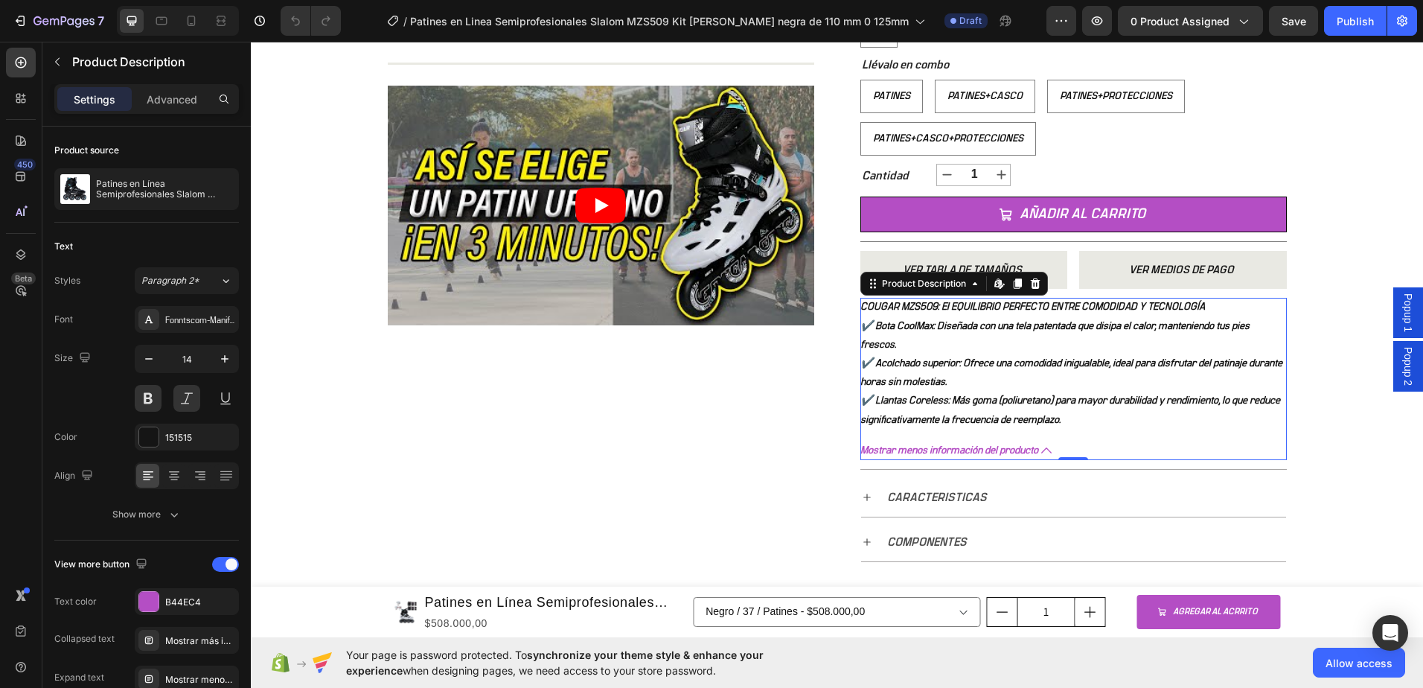
click at [860, 304] on em "COUGAR MZS509: El EQUILIBRIO PERFECTO ENTRE COMODIDAD Y TECNOLOGÍA" at bounding box center [1032, 306] width 345 height 10
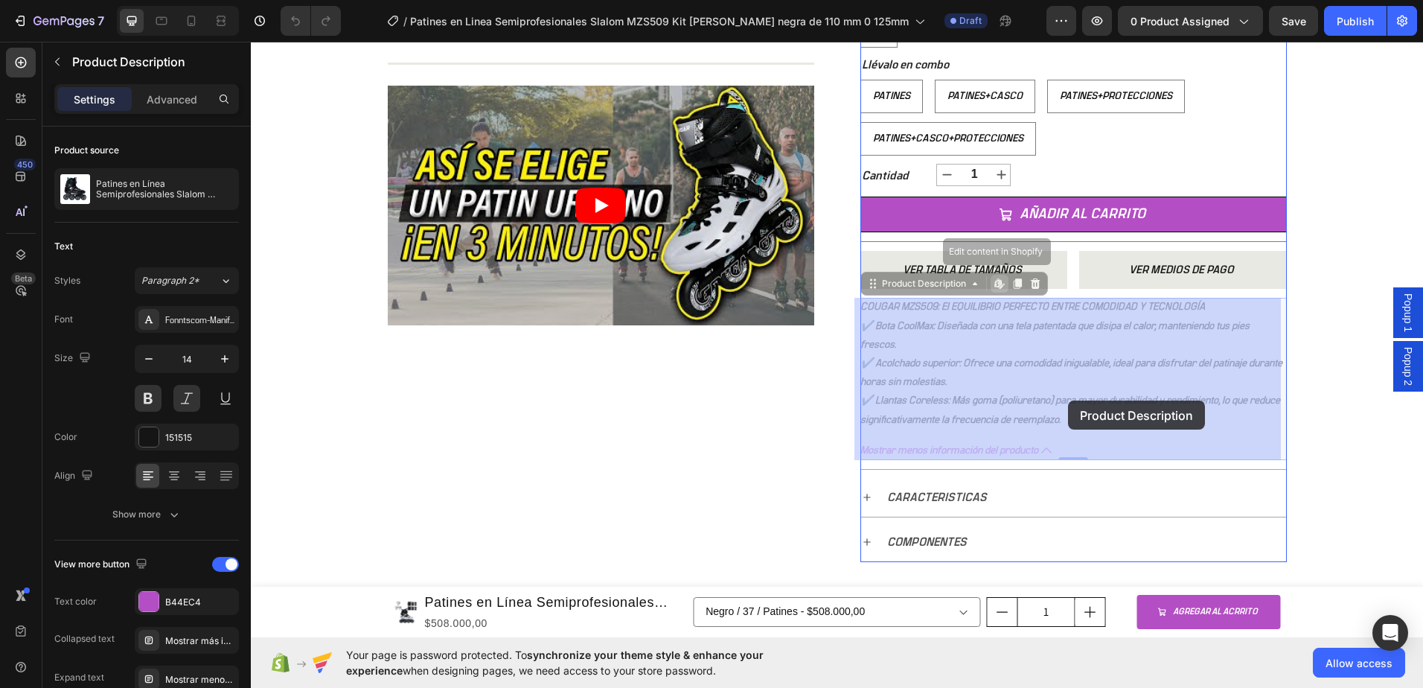
drag, startPoint x: 857, startPoint y: 307, endPoint x: 891, endPoint y: 318, distance: 35.3
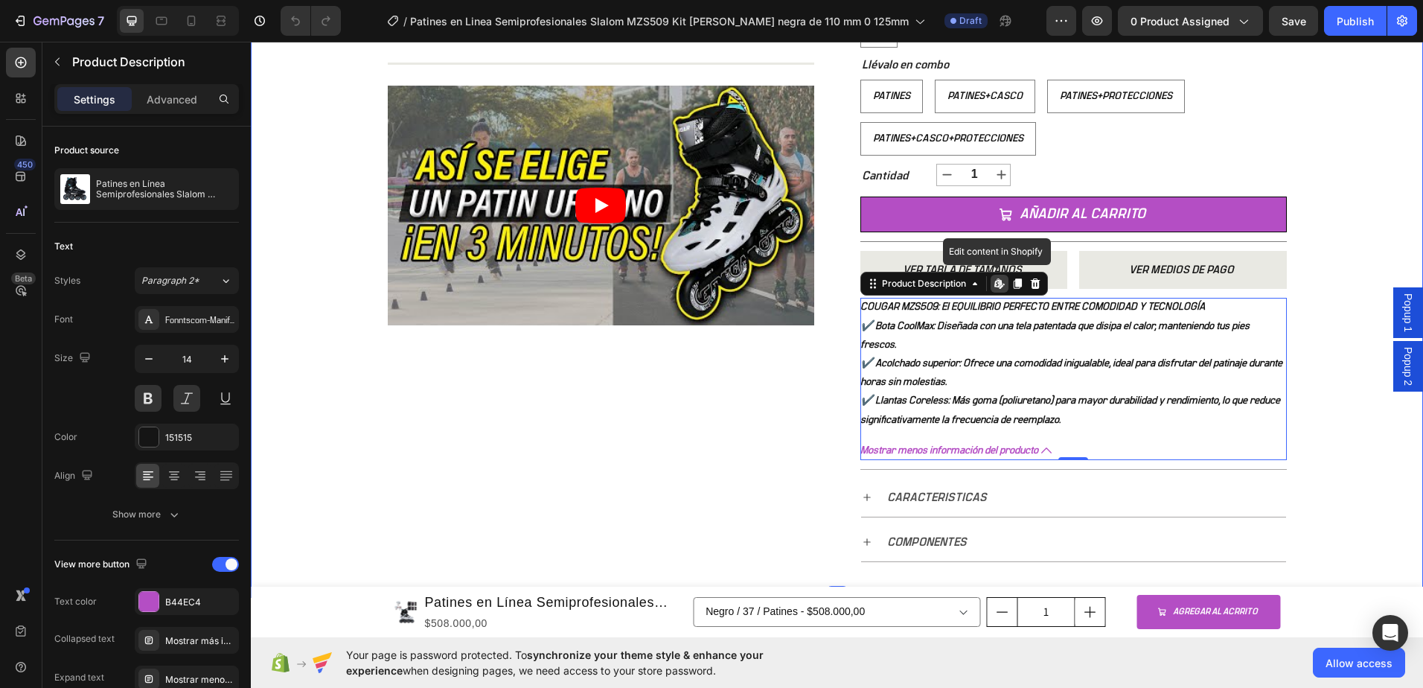
click at [1295, 359] on div "+ 10.000 CLIENTES SATISFECHOS Item List 5 ESTRELLAS EN GOOGLE Item List PAGO CO…" at bounding box center [837, 74] width 1172 height 1046
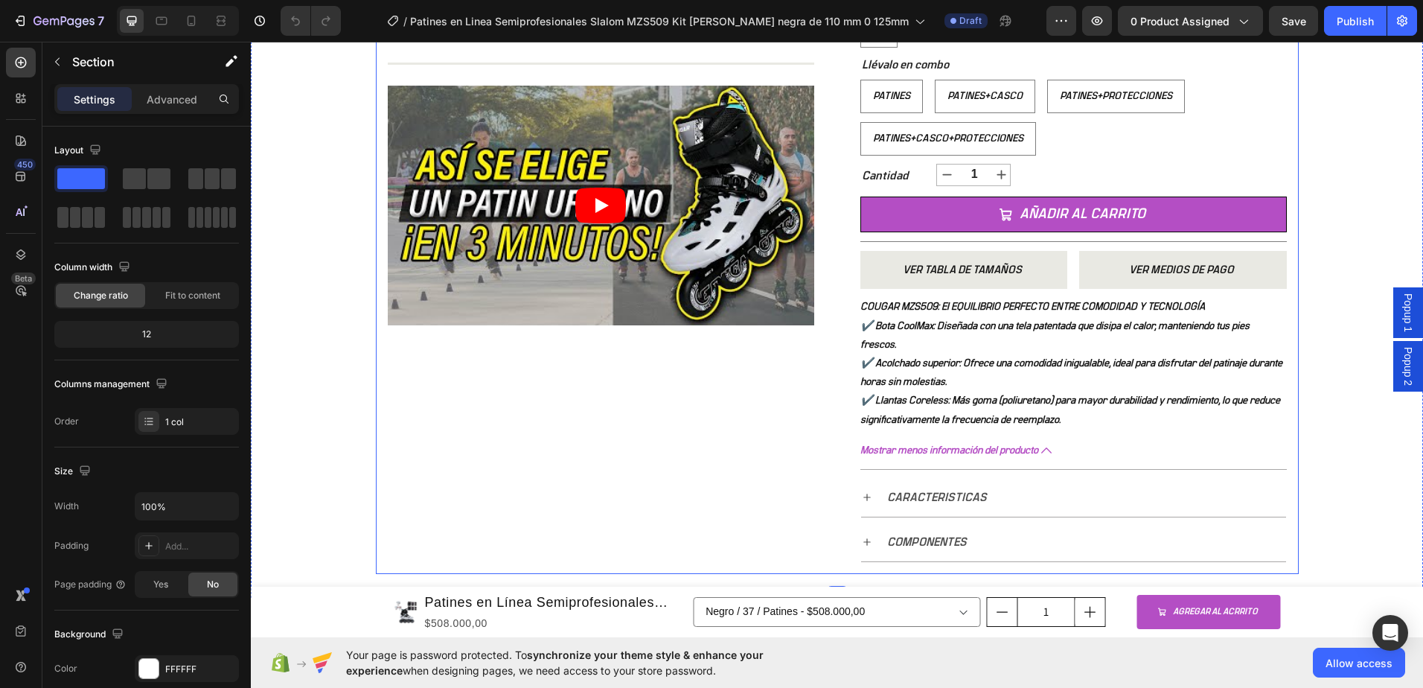
click at [1174, 360] on em "✔️ Acolchado superior: Ofrece una comodidad inigualable, ideal para disfrutar d…" at bounding box center [1071, 372] width 422 height 29
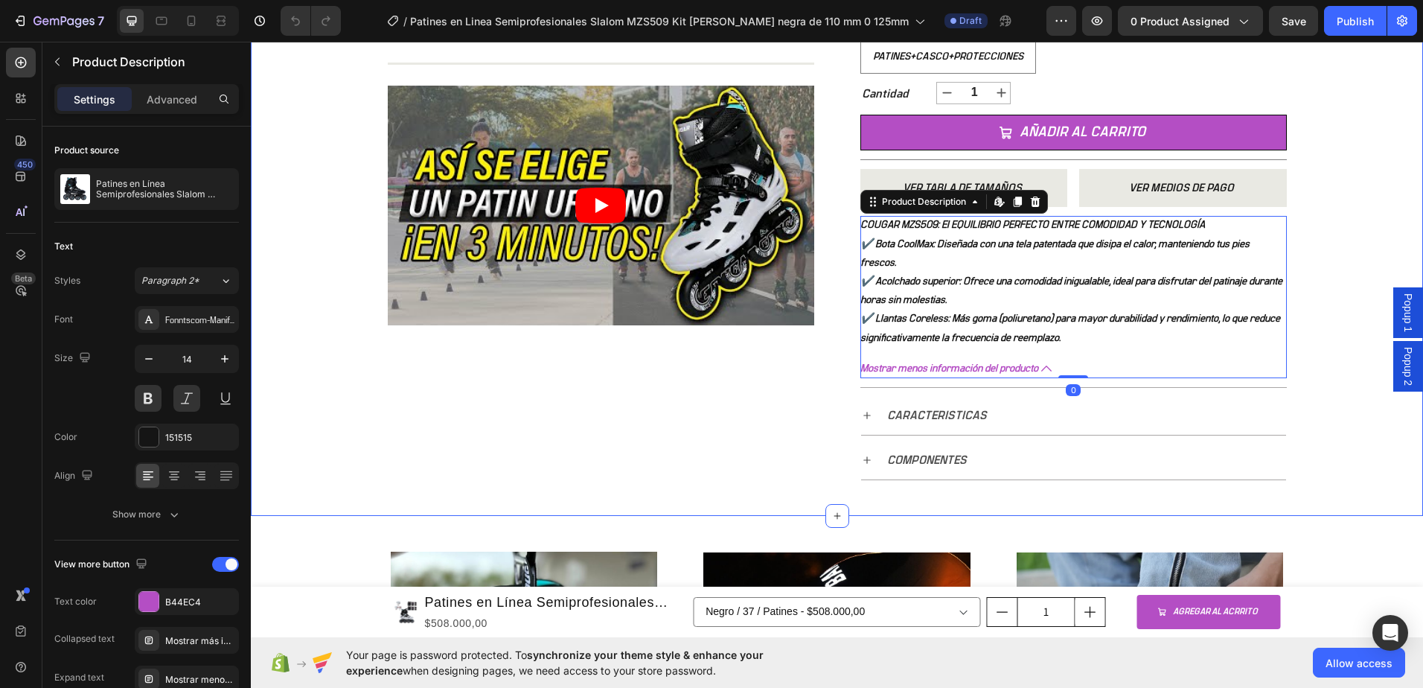
scroll to position [595, 0]
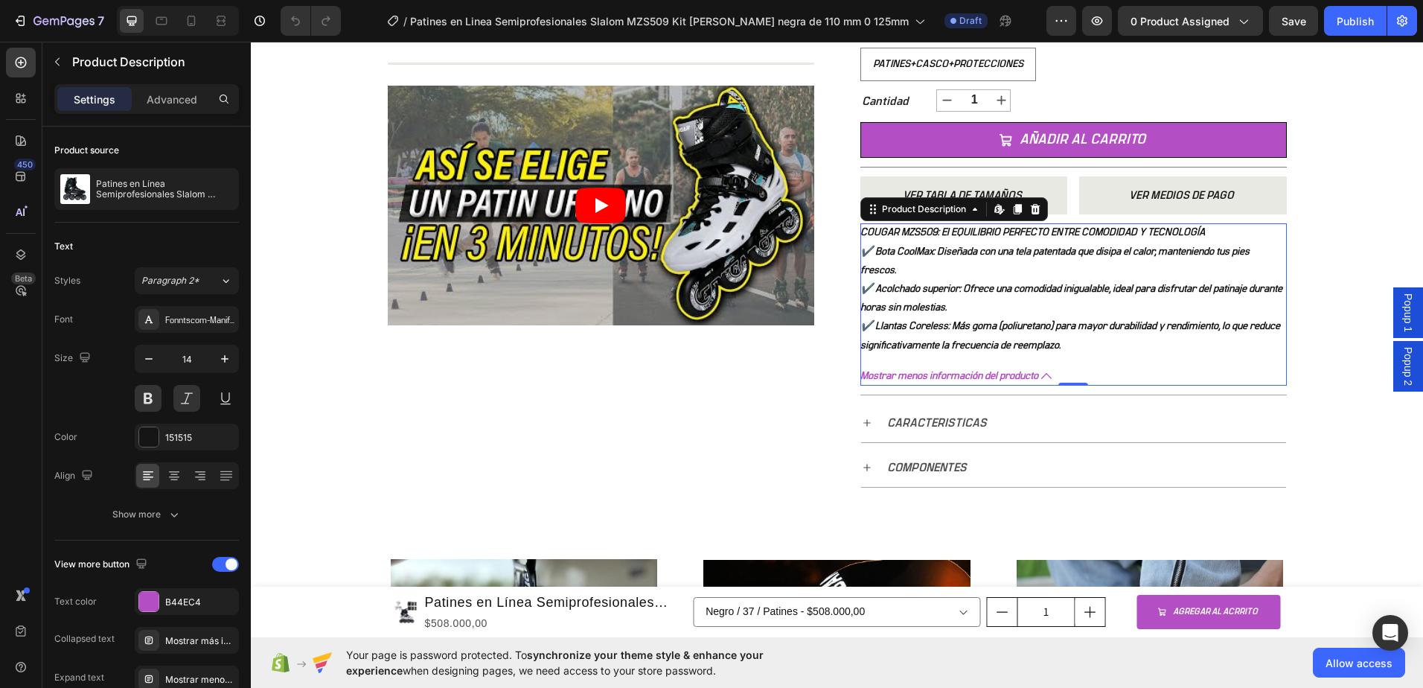
click at [1028, 374] on span "Mostrar menos información del producto" at bounding box center [949, 376] width 178 height 19
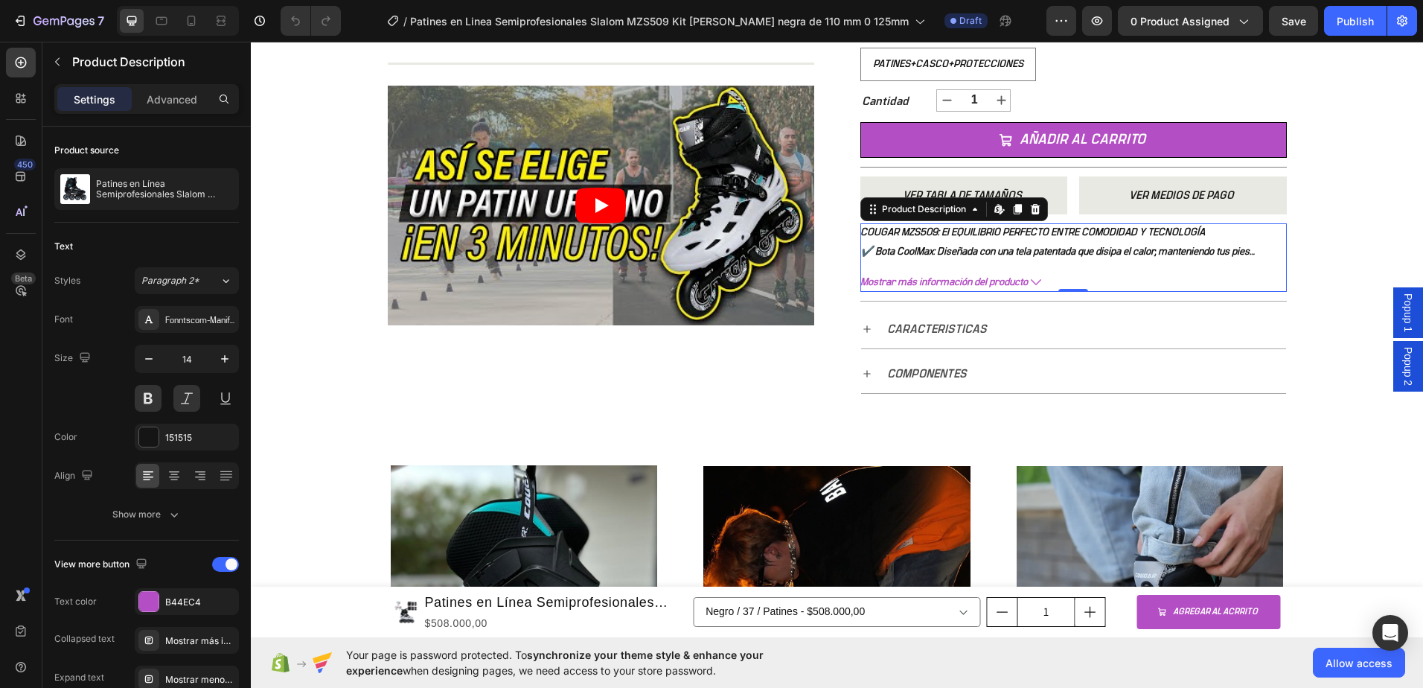
click at [983, 287] on span "Mostrar más información del producto" at bounding box center [943, 282] width 167 height 19
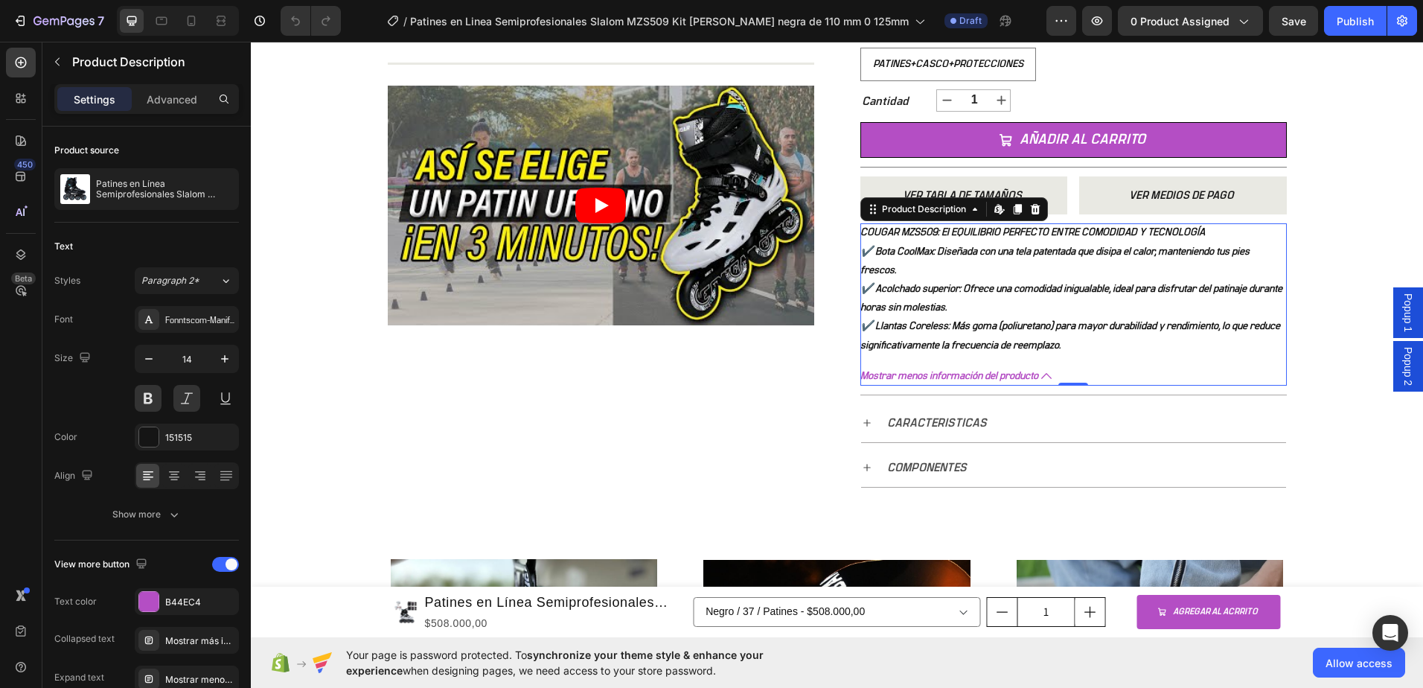
click at [1002, 372] on span "Mostrar menos información del producto" at bounding box center [949, 376] width 178 height 19
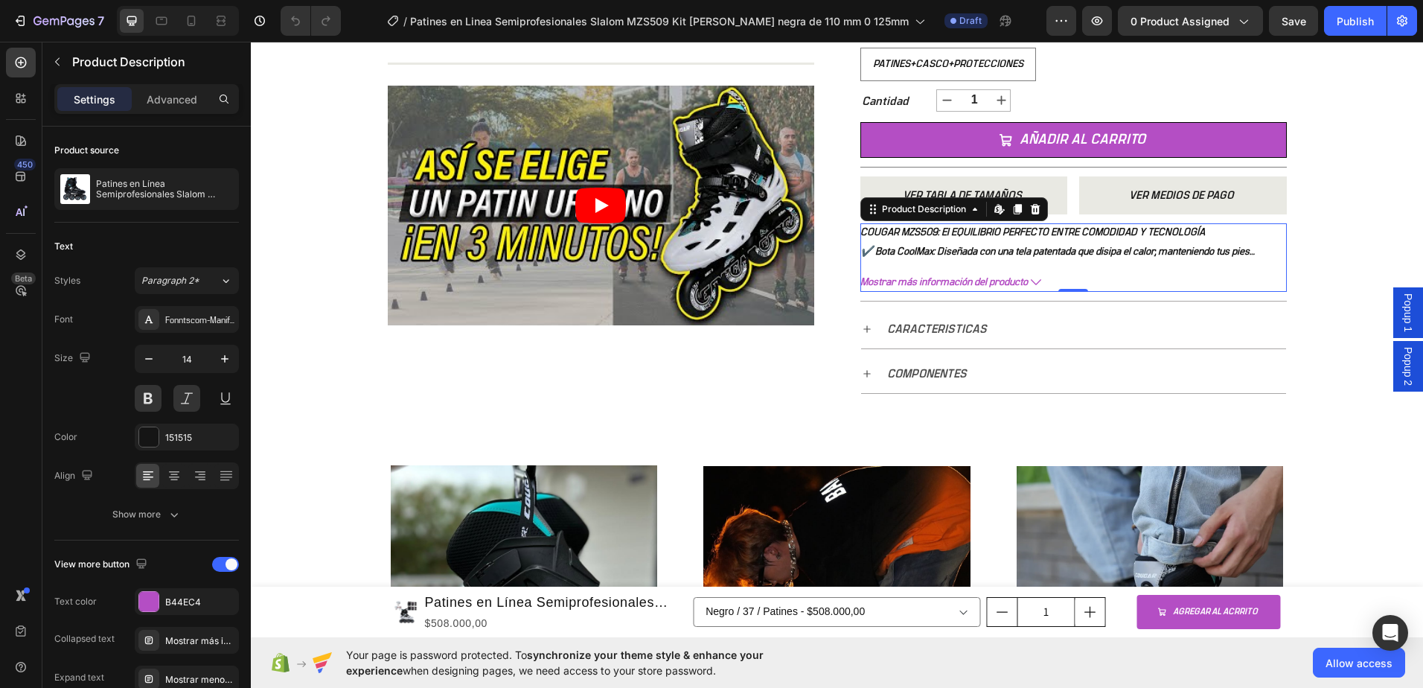
click at [972, 284] on span "Mostrar más información del producto" at bounding box center [943, 282] width 167 height 19
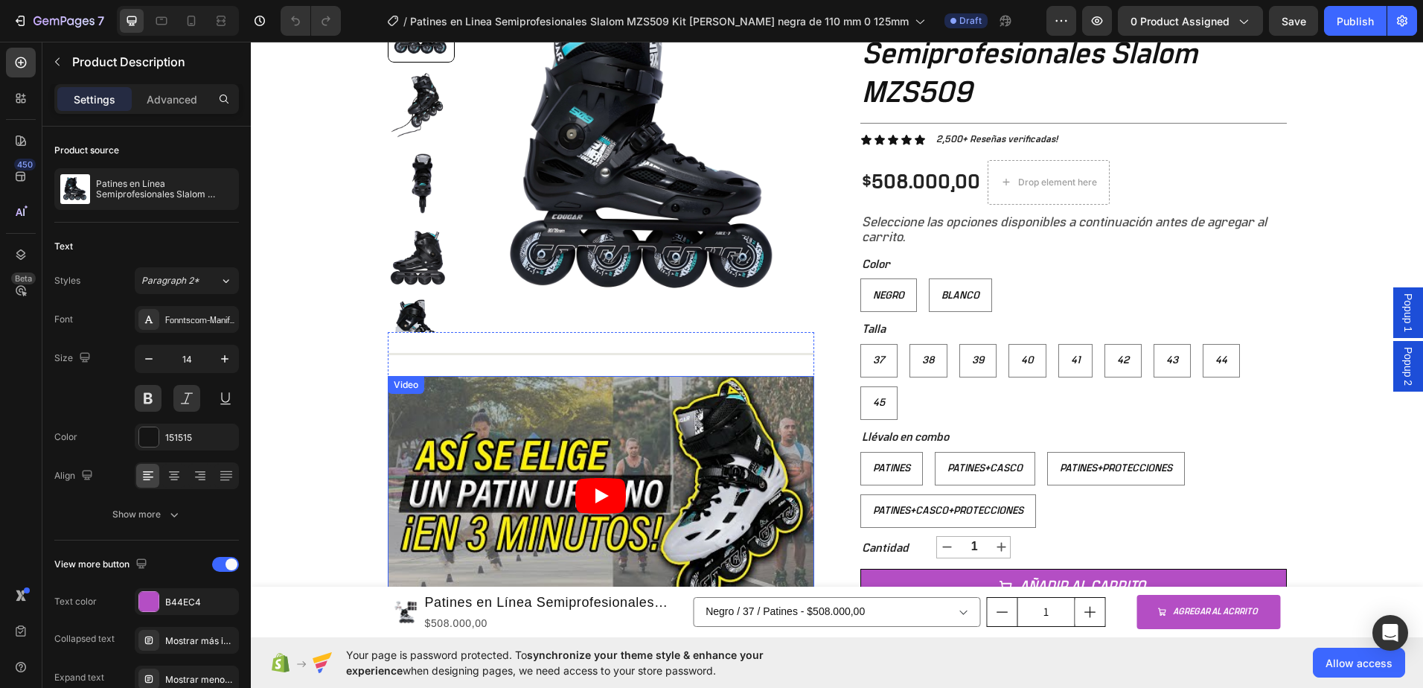
scroll to position [0, 0]
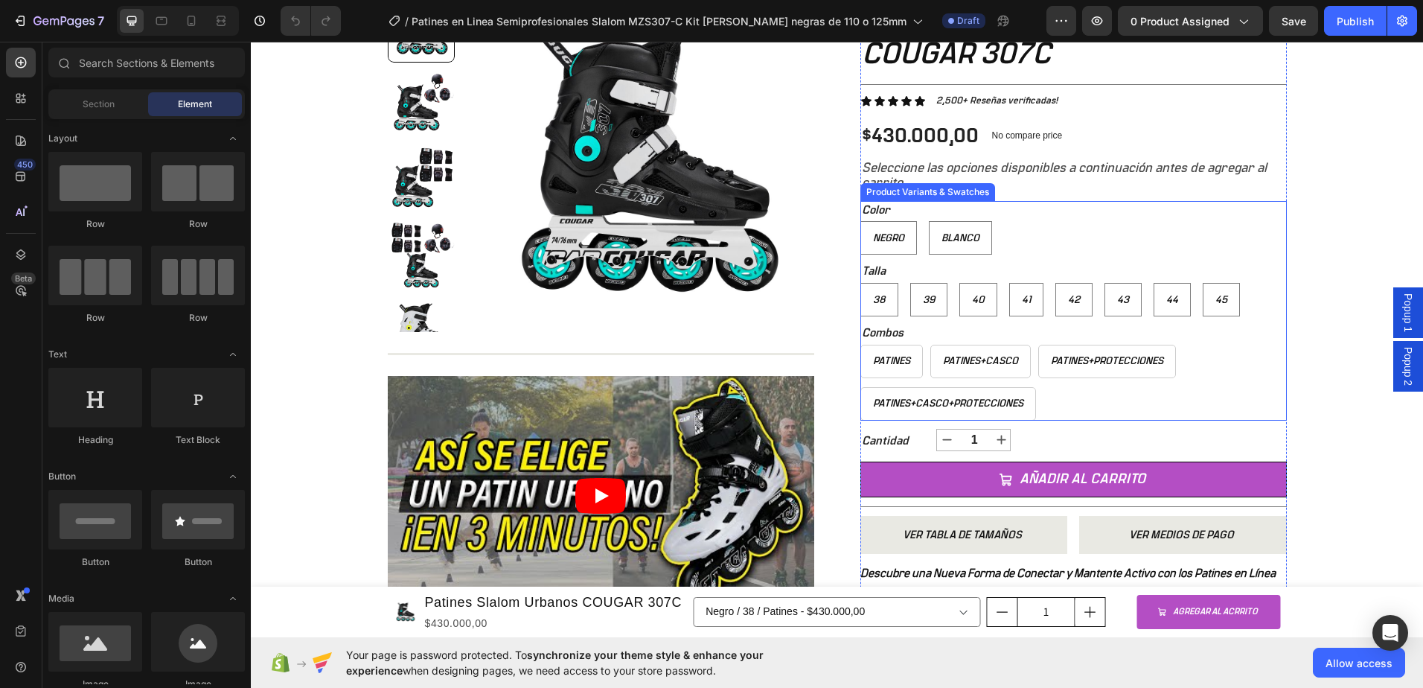
scroll to position [74, 0]
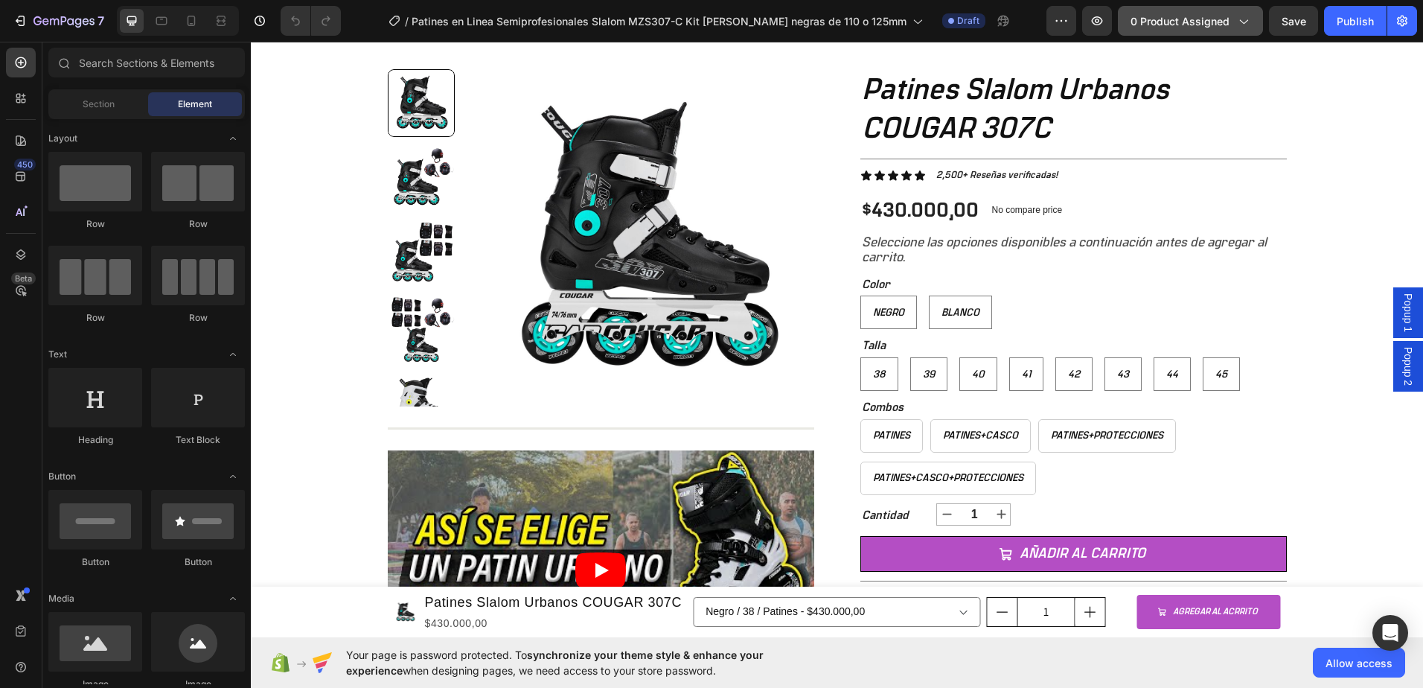
click at [1238, 25] on icon "button" at bounding box center [1242, 20] width 15 height 15
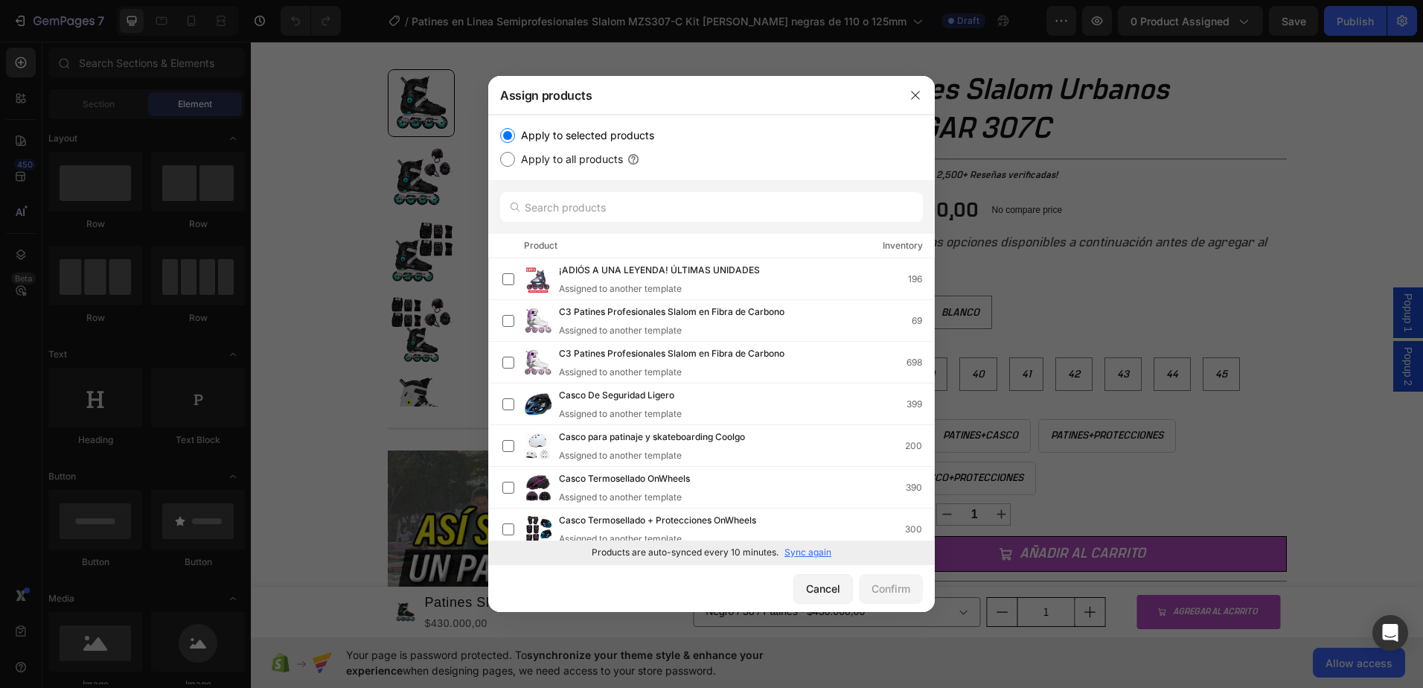
click at [1276, 181] on div at bounding box center [711, 344] width 1423 height 688
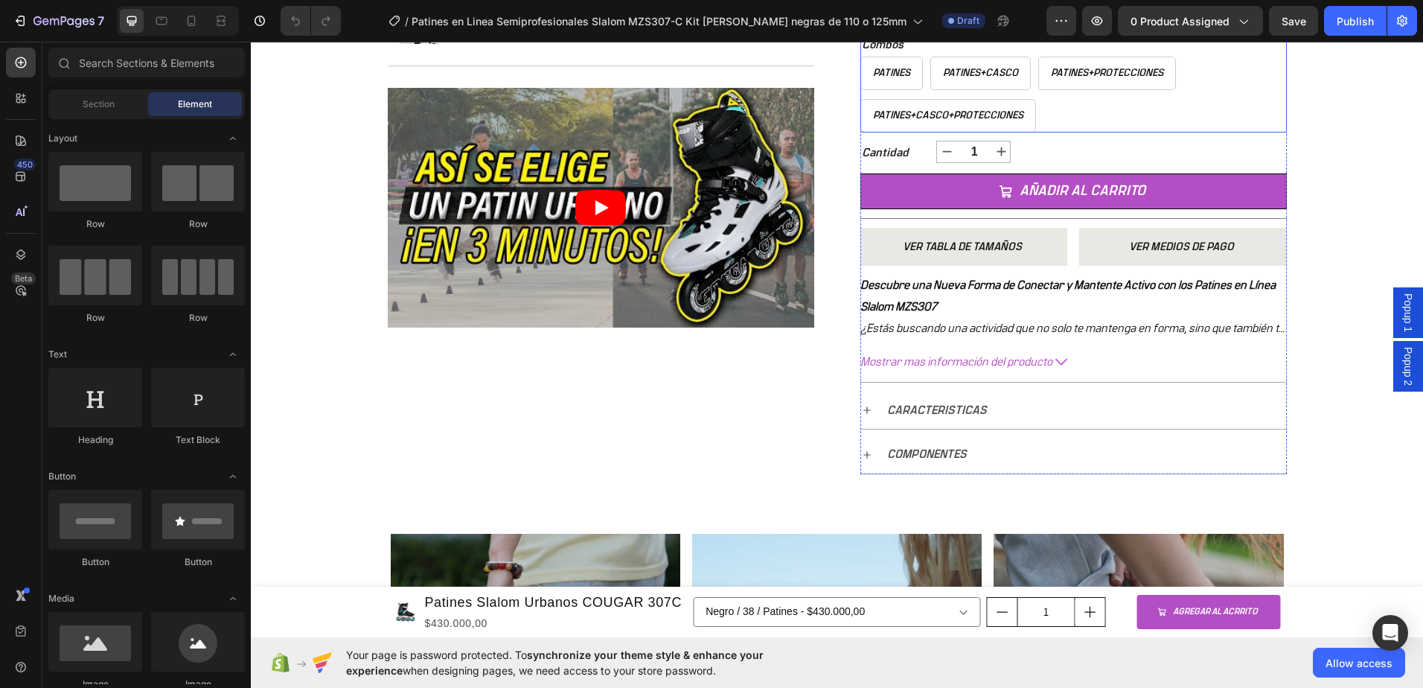
scroll to position [447, 0]
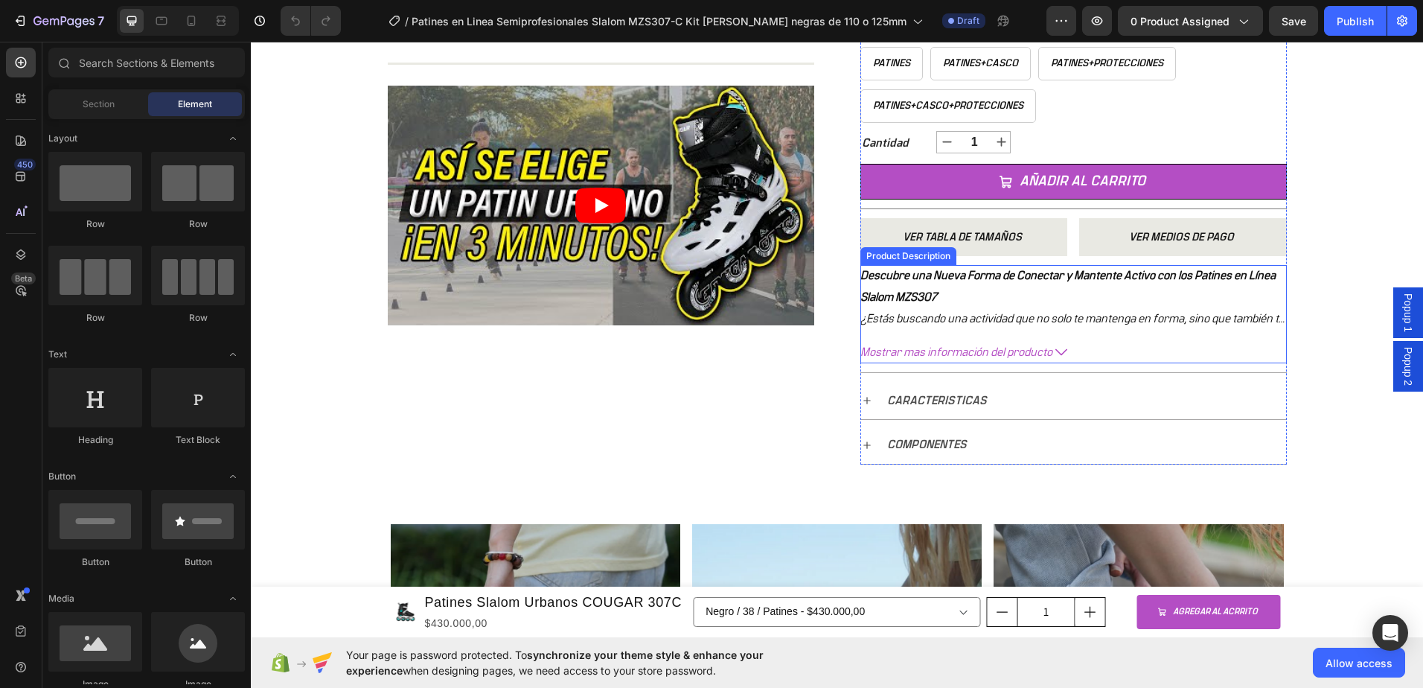
click at [1035, 302] on div "Descubre una Nueva Forma de Conectar y Mantente Activo con los Patines en Línea…" at bounding box center [1073, 297] width 426 height 64
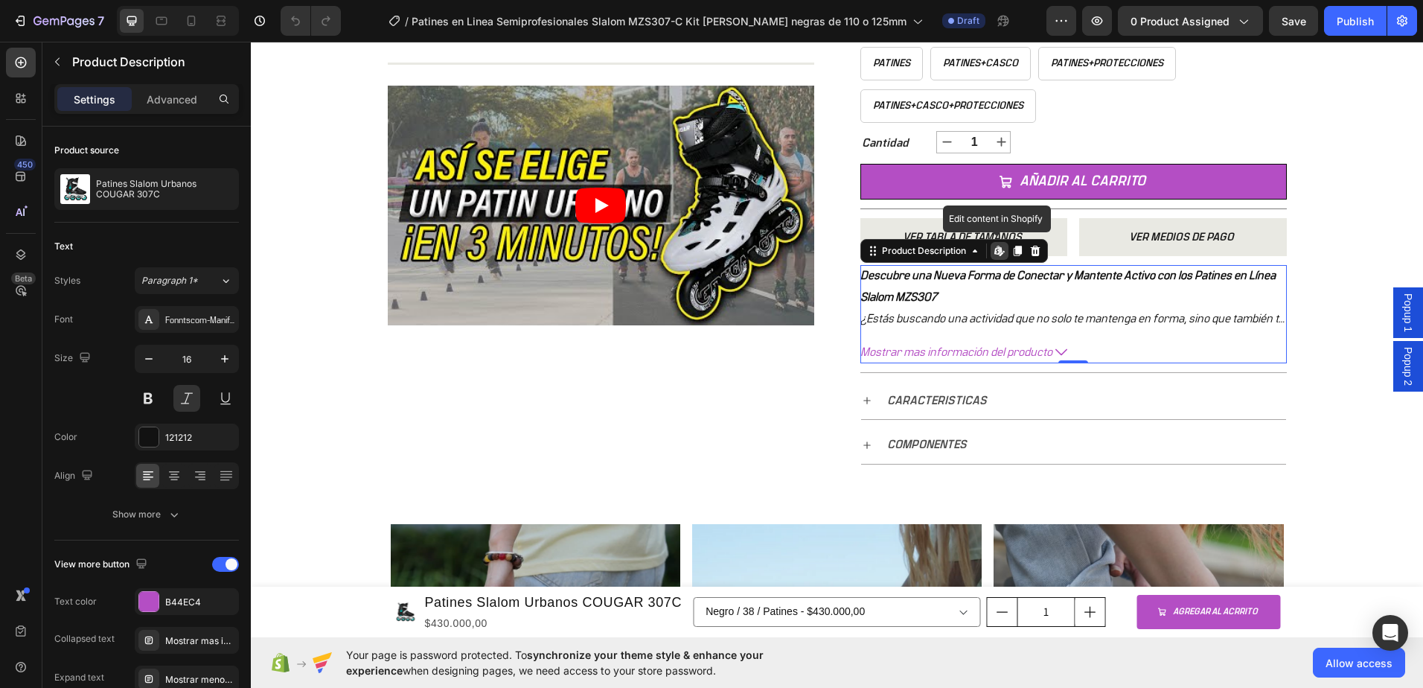
click at [996, 255] on icon at bounding box center [999, 251] width 12 height 12
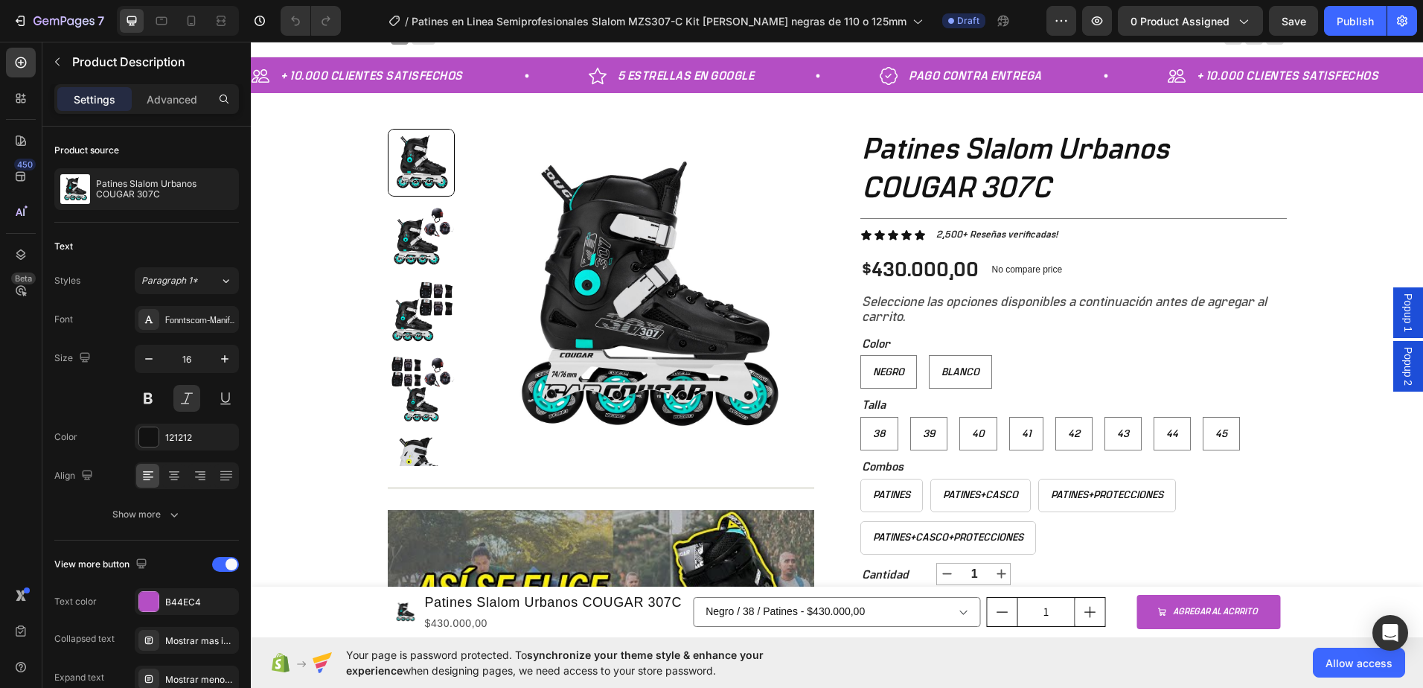
scroll to position [0, 0]
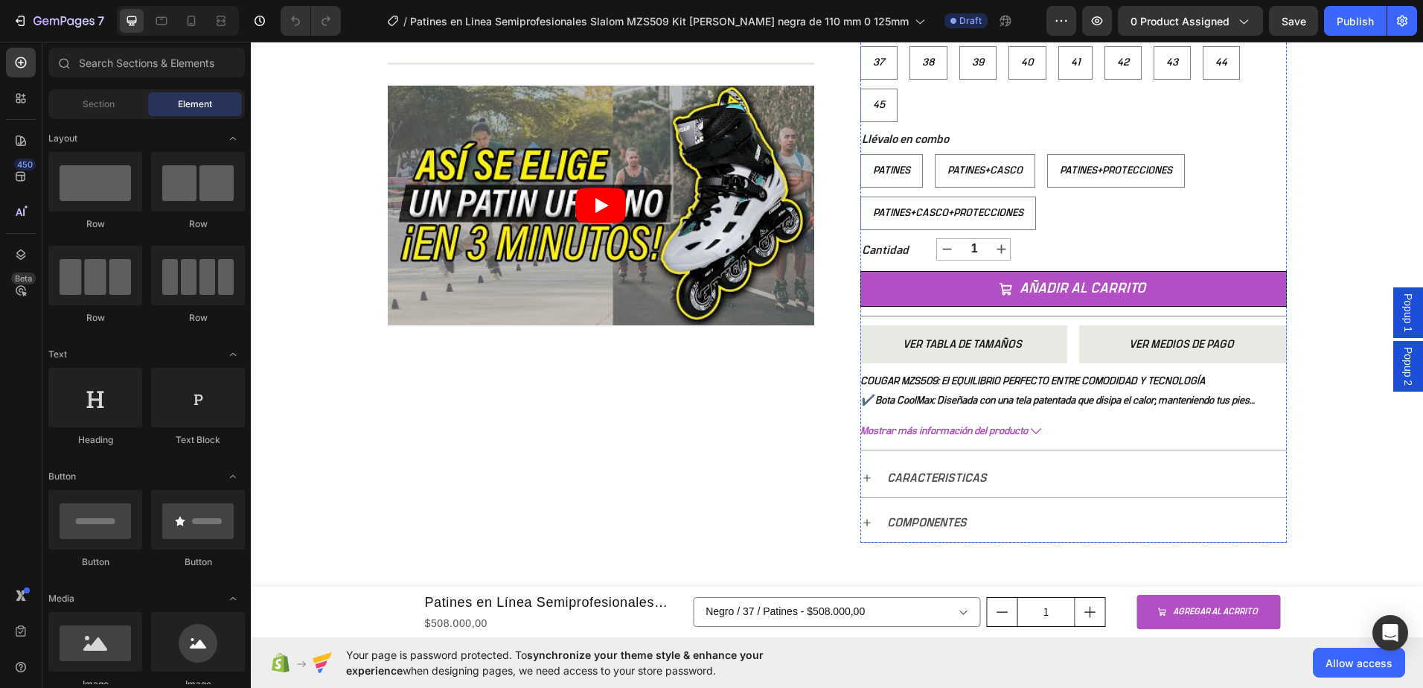
scroll to position [595, 0]
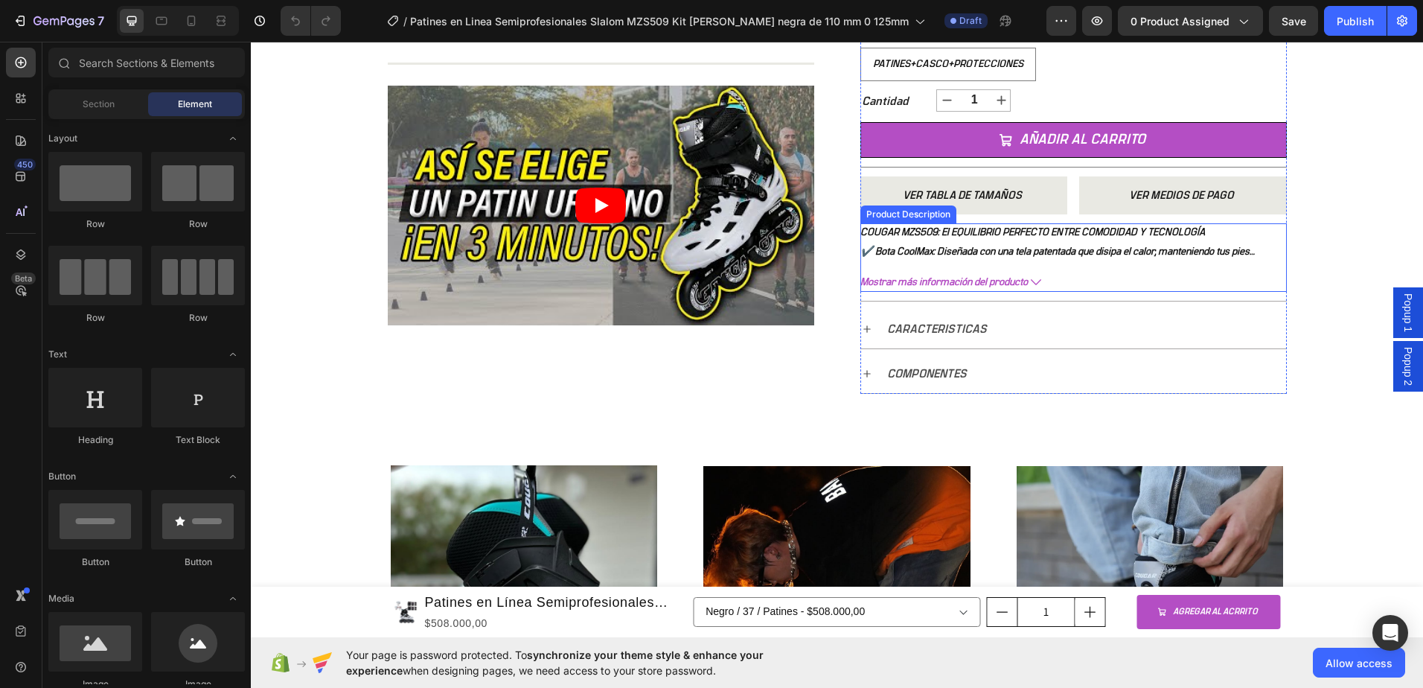
click at [970, 246] on em "✔️ Bota CoolMax: Diseñada con una tela patentada que disipa el calor, mantenien…" at bounding box center [1057, 260] width 394 height 29
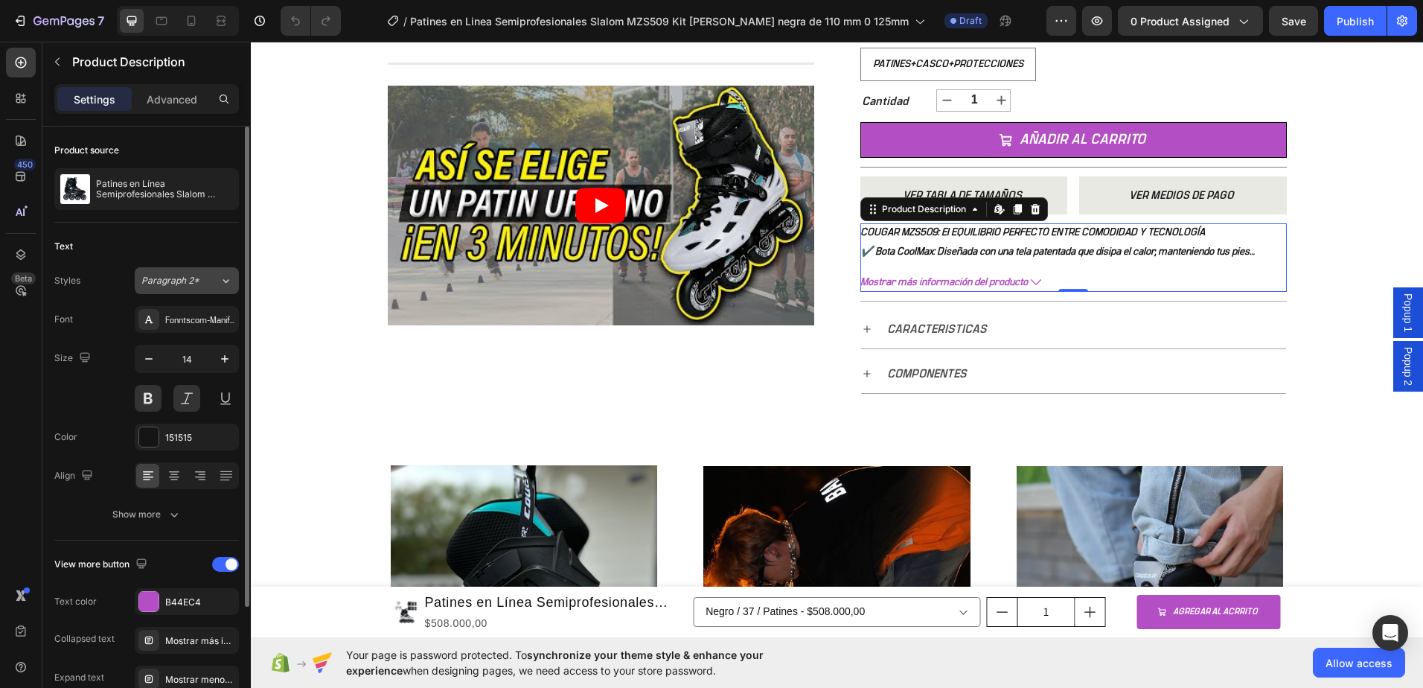
click at [220, 280] on icon at bounding box center [226, 280] width 13 height 15
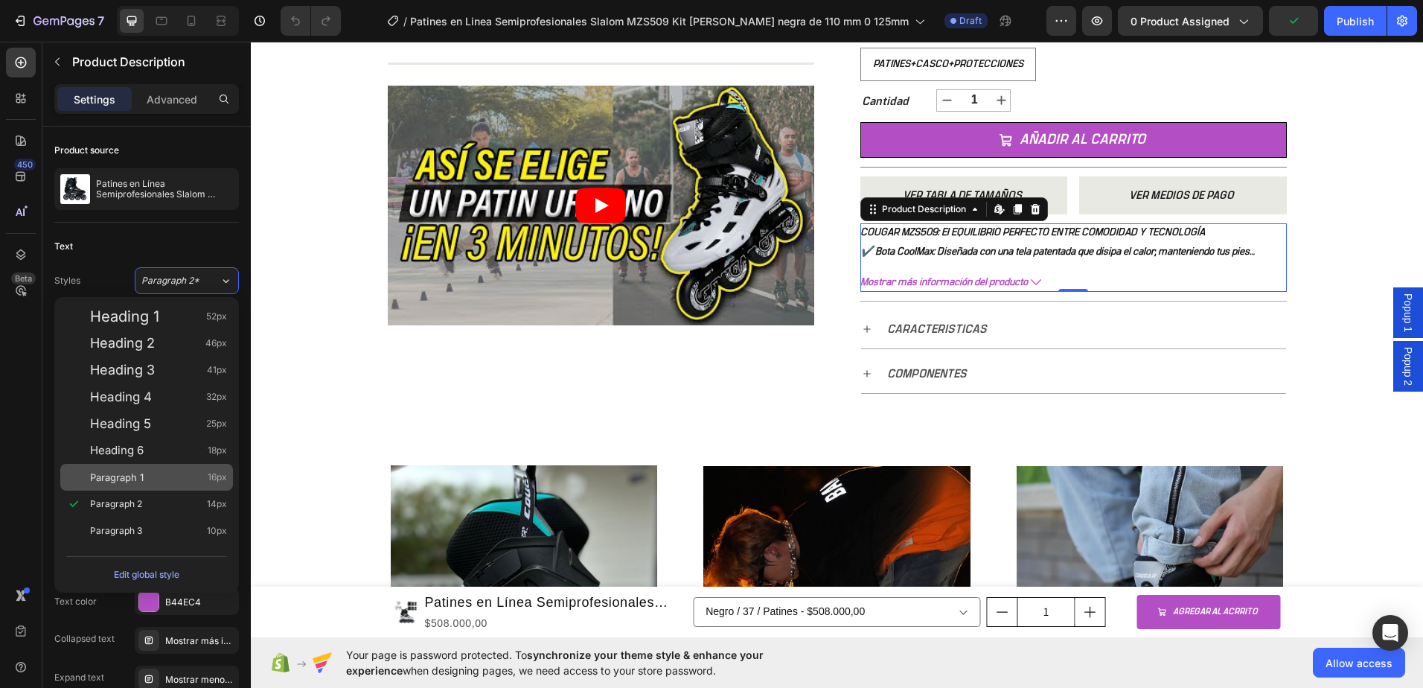
click at [156, 478] on div "Paragraph 1 16px" at bounding box center [158, 477] width 137 height 15
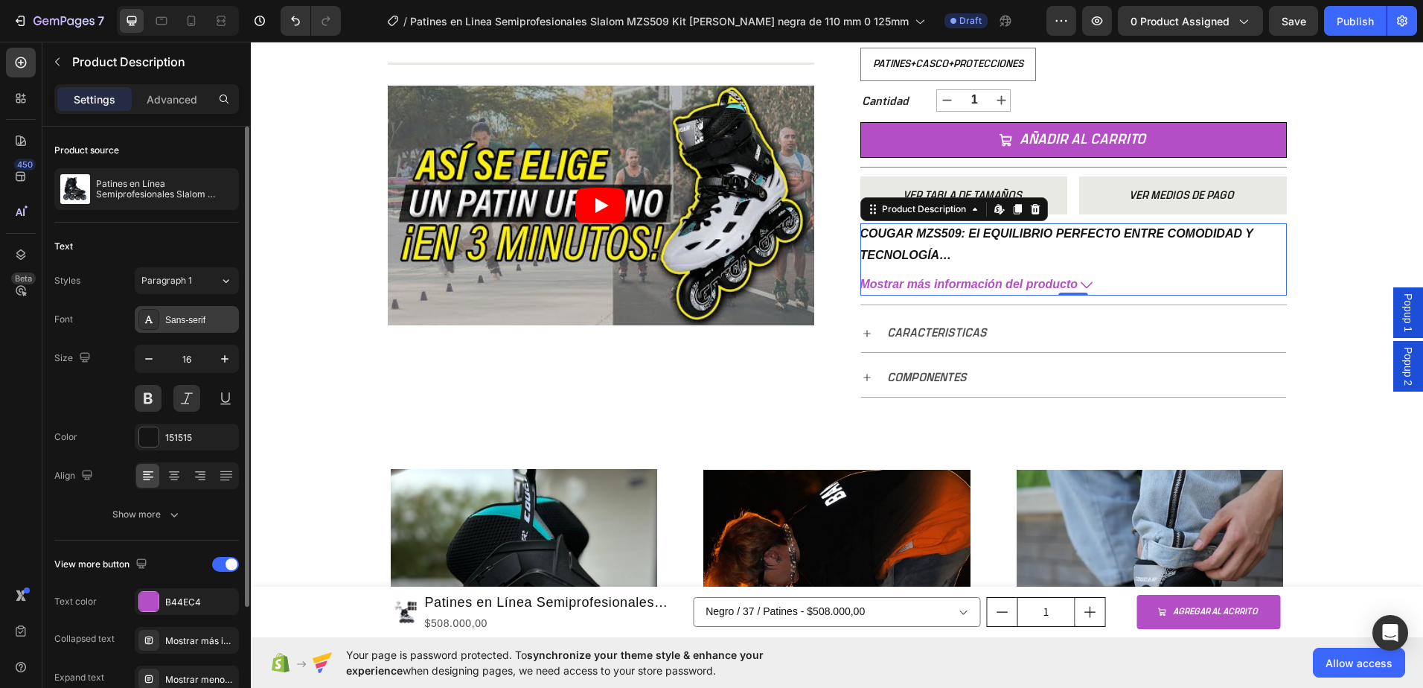
click at [196, 327] on div "Sans-serif" at bounding box center [187, 319] width 104 height 27
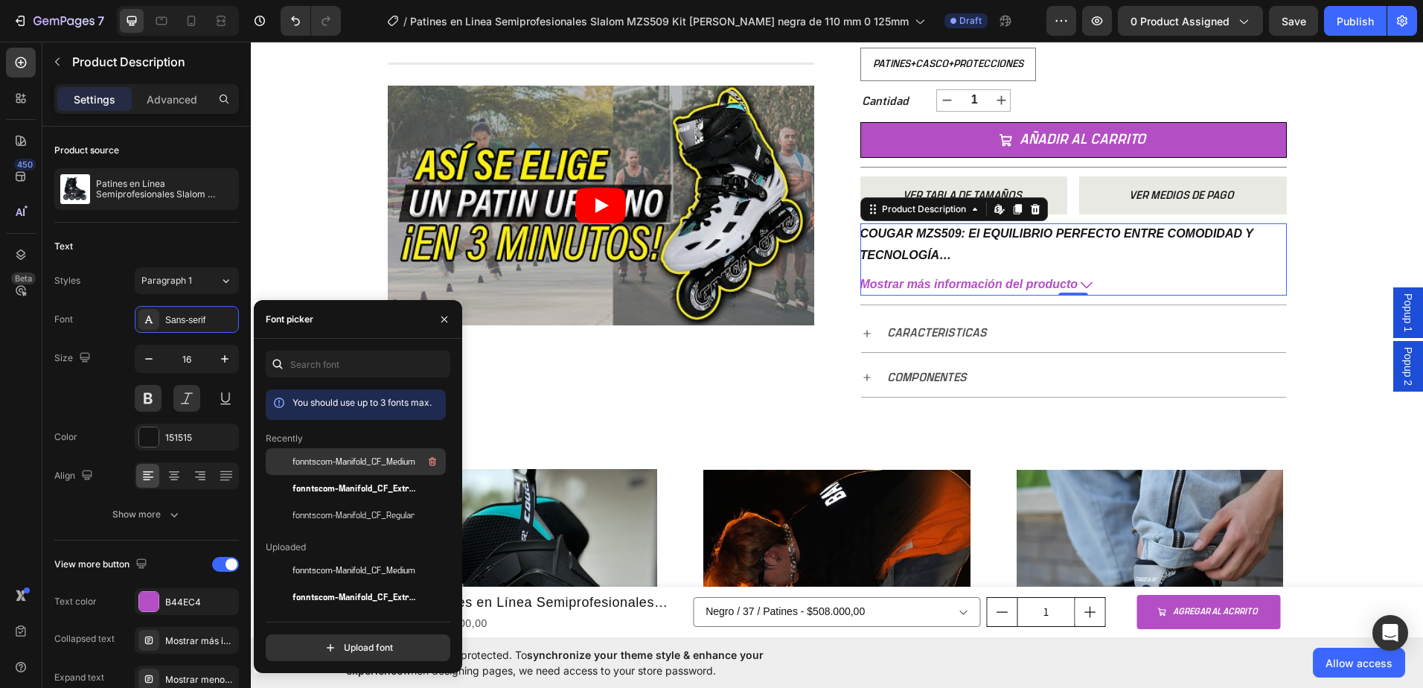
click at [369, 464] on span "fonntscom-Manifold_CF_Medium" at bounding box center [353, 461] width 123 height 13
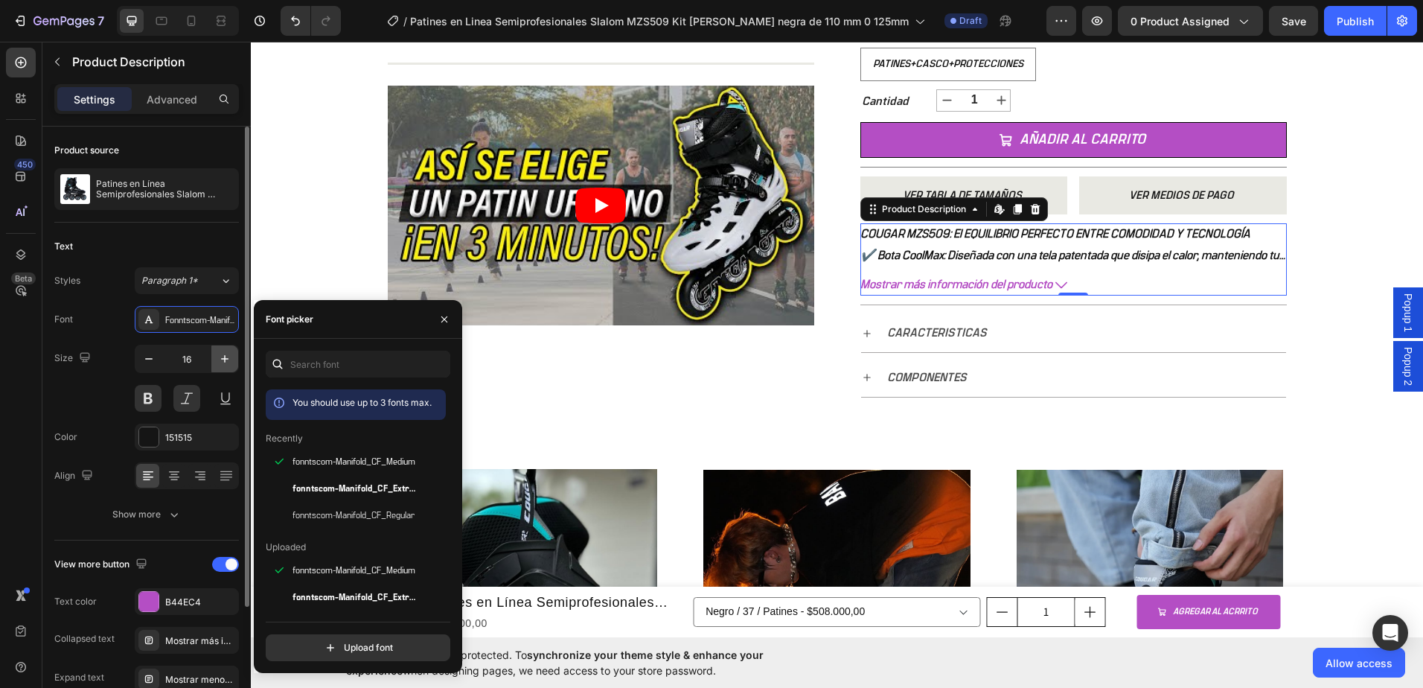
click at [223, 355] on icon "button" at bounding box center [224, 358] width 15 height 15
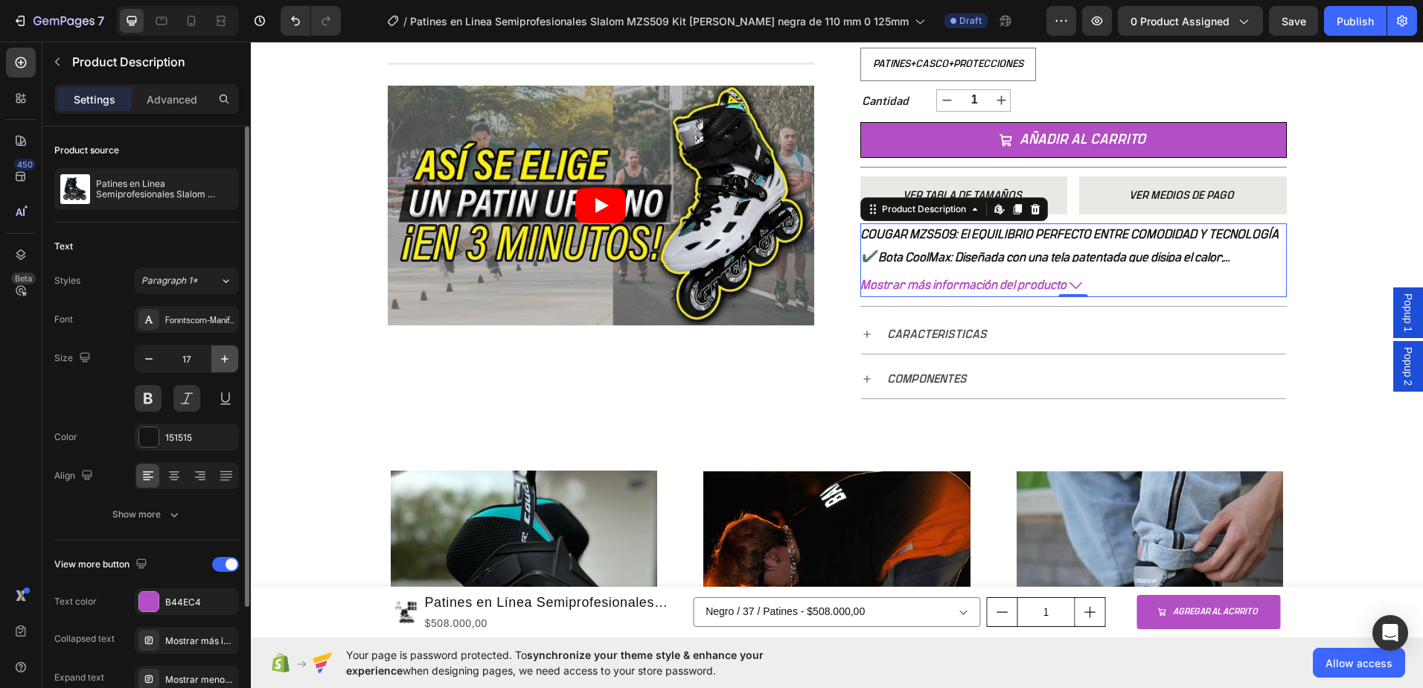
click at [223, 355] on icon "button" at bounding box center [224, 358] width 15 height 15
type input "18"
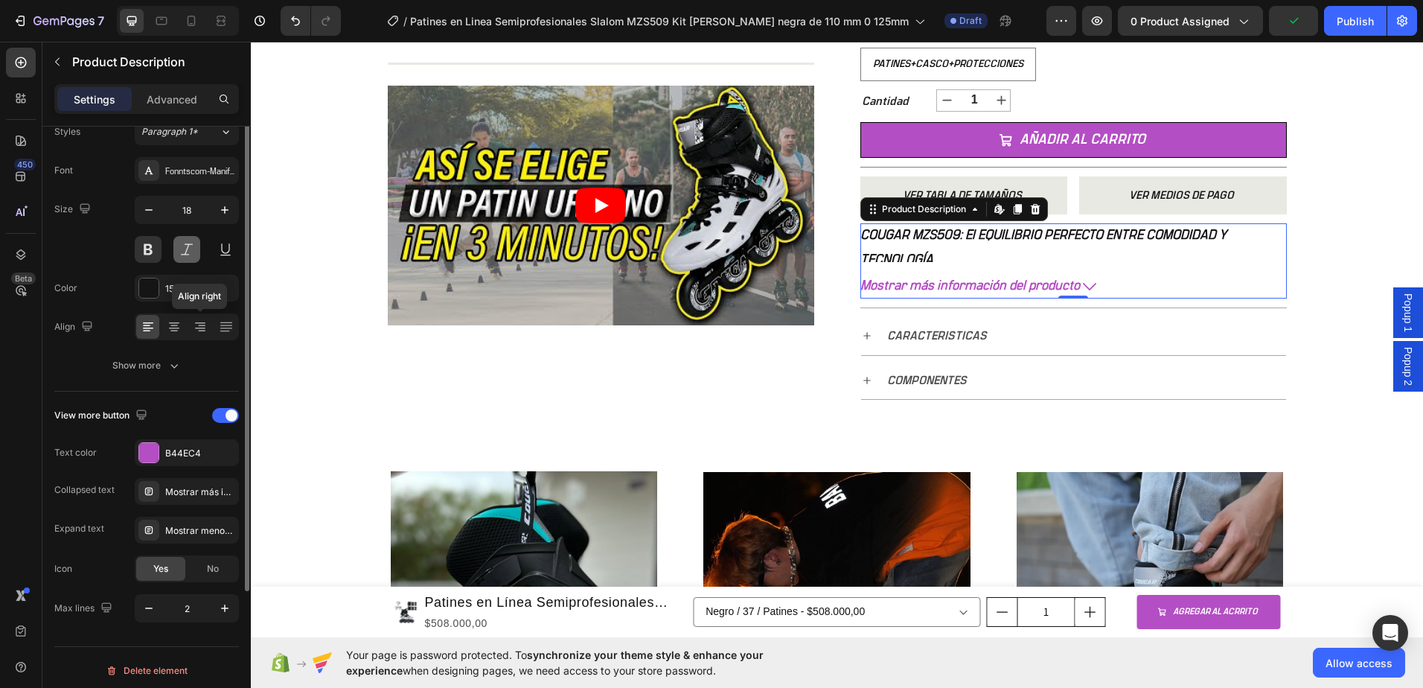
scroll to position [74, 0]
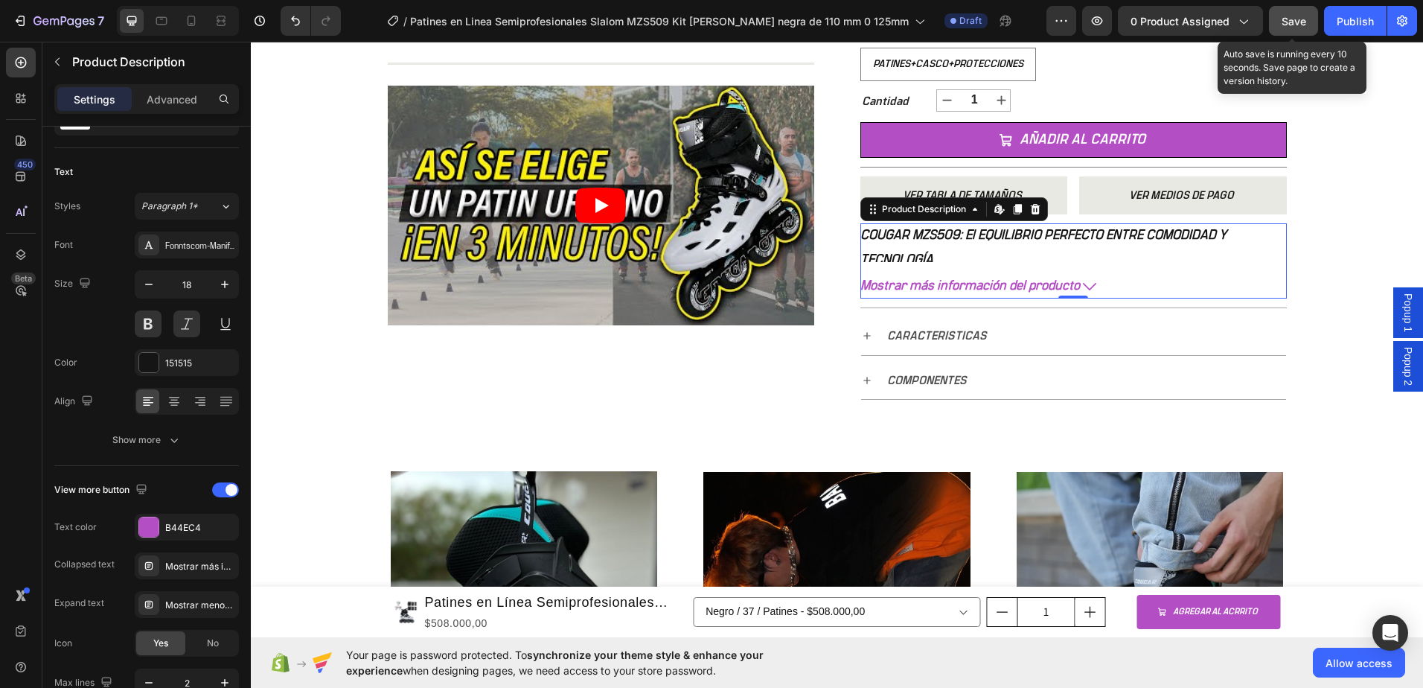
click at [1279, 21] on button "Save" at bounding box center [1293, 21] width 49 height 30
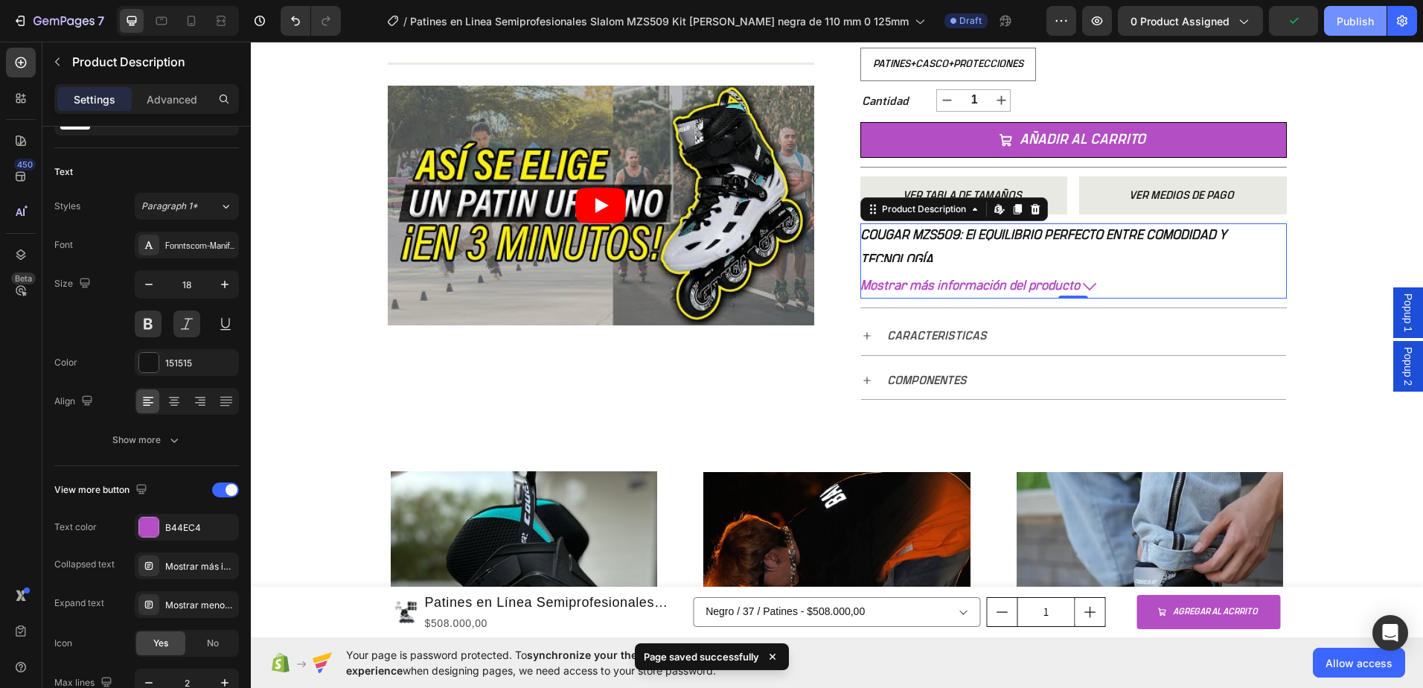
click at [1355, 25] on div "Publish" at bounding box center [1355, 21] width 37 height 16
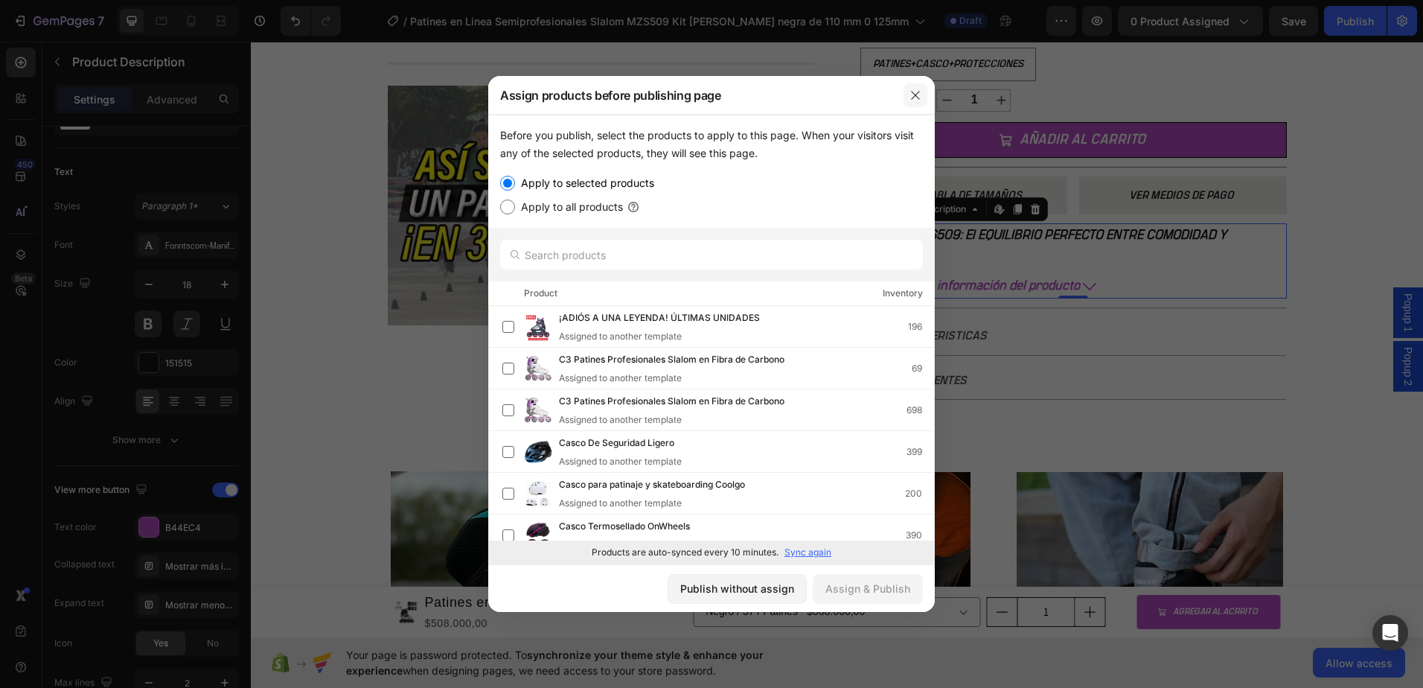
click at [918, 98] on icon "button" at bounding box center [915, 95] width 8 height 8
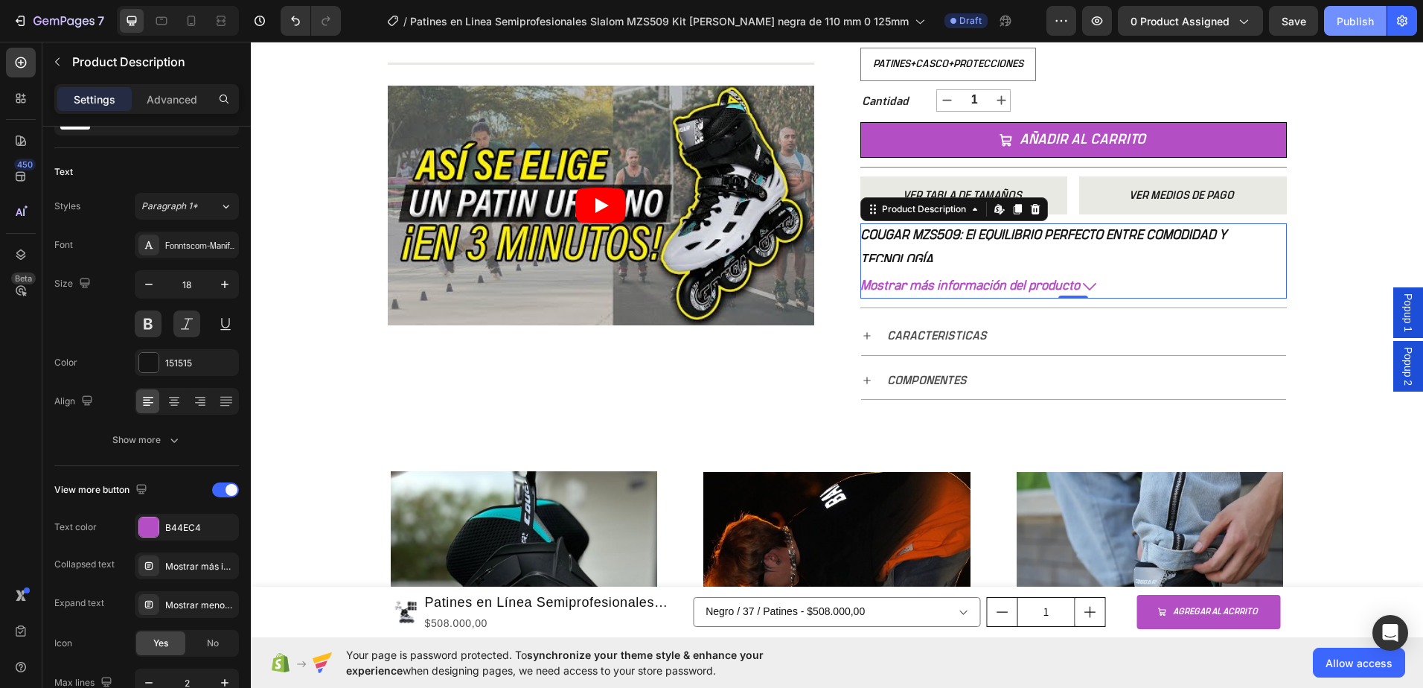
click at [1349, 17] on div "Publish" at bounding box center [1355, 21] width 37 height 16
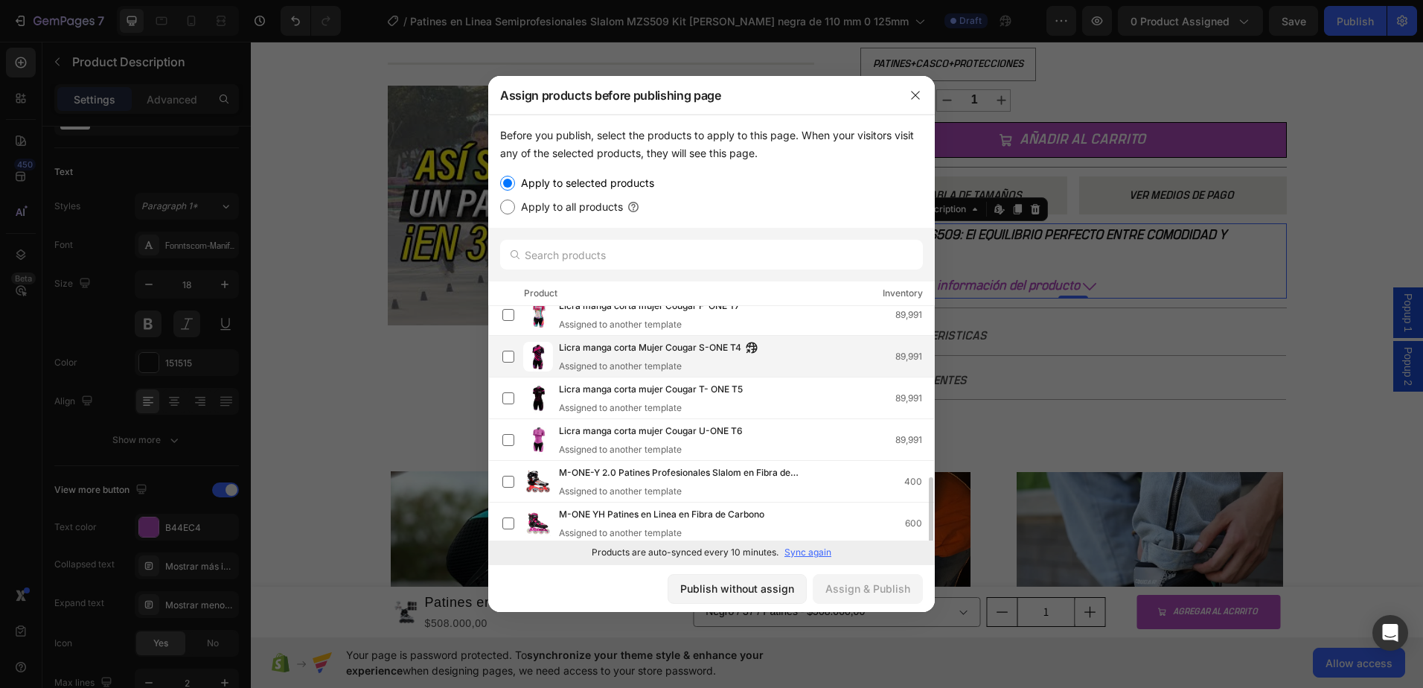
scroll to position [596, 0]
click at [627, 256] on input "text" at bounding box center [711, 255] width 423 height 30
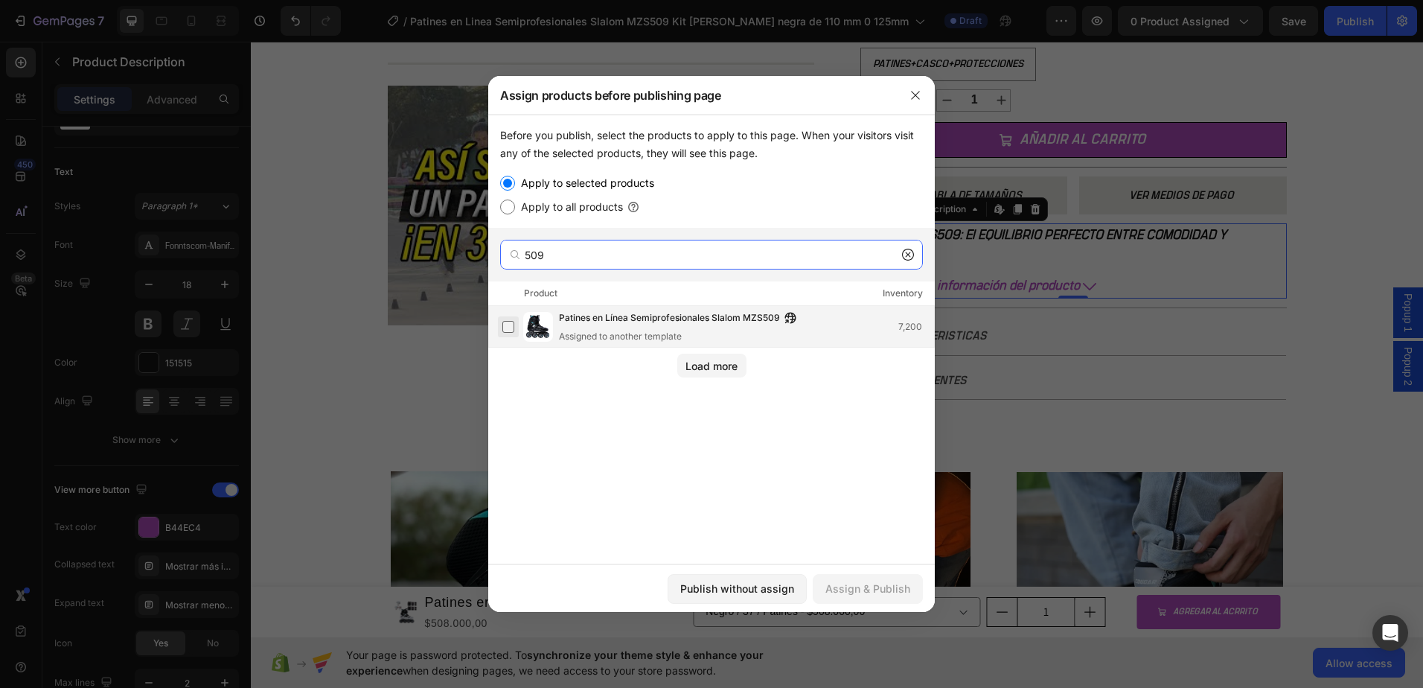
type input "509"
click at [508, 328] on label at bounding box center [508, 327] width 12 height 12
click at [881, 585] on div "Assign & Publish" at bounding box center [867, 588] width 85 height 16
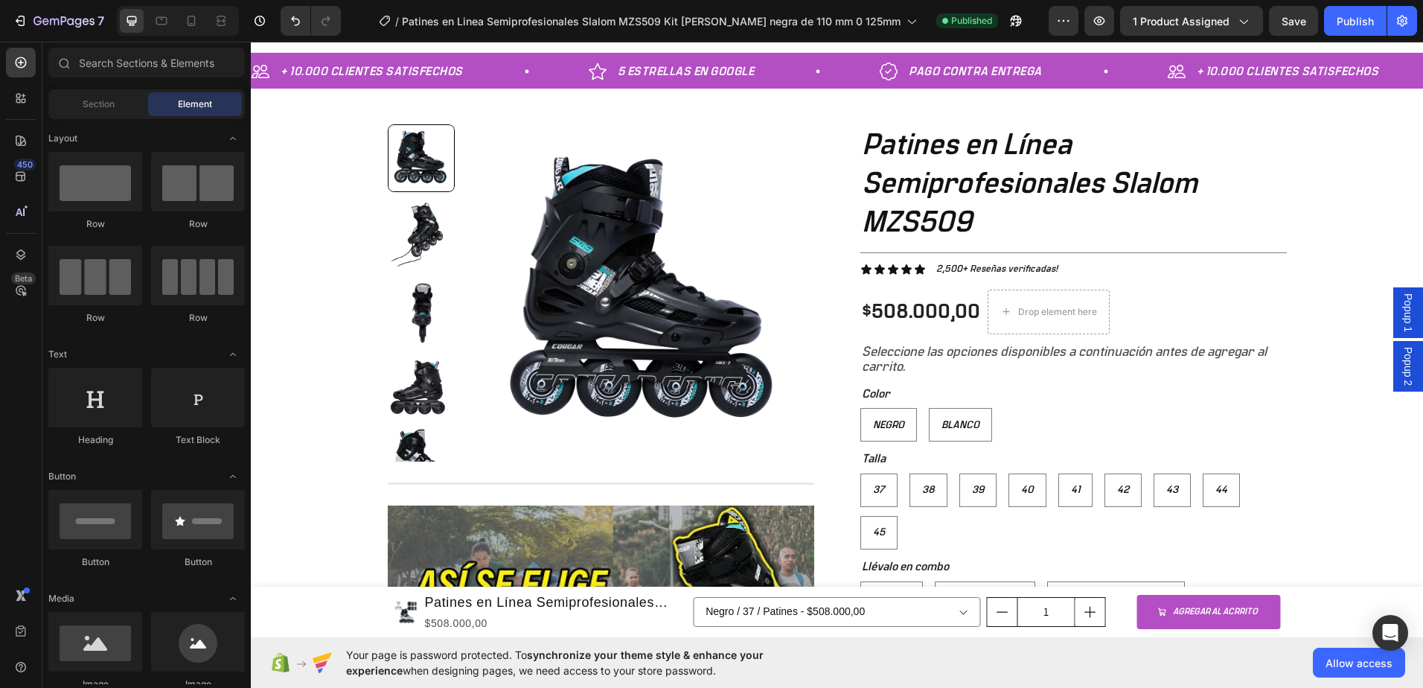
scroll to position [25, 0]
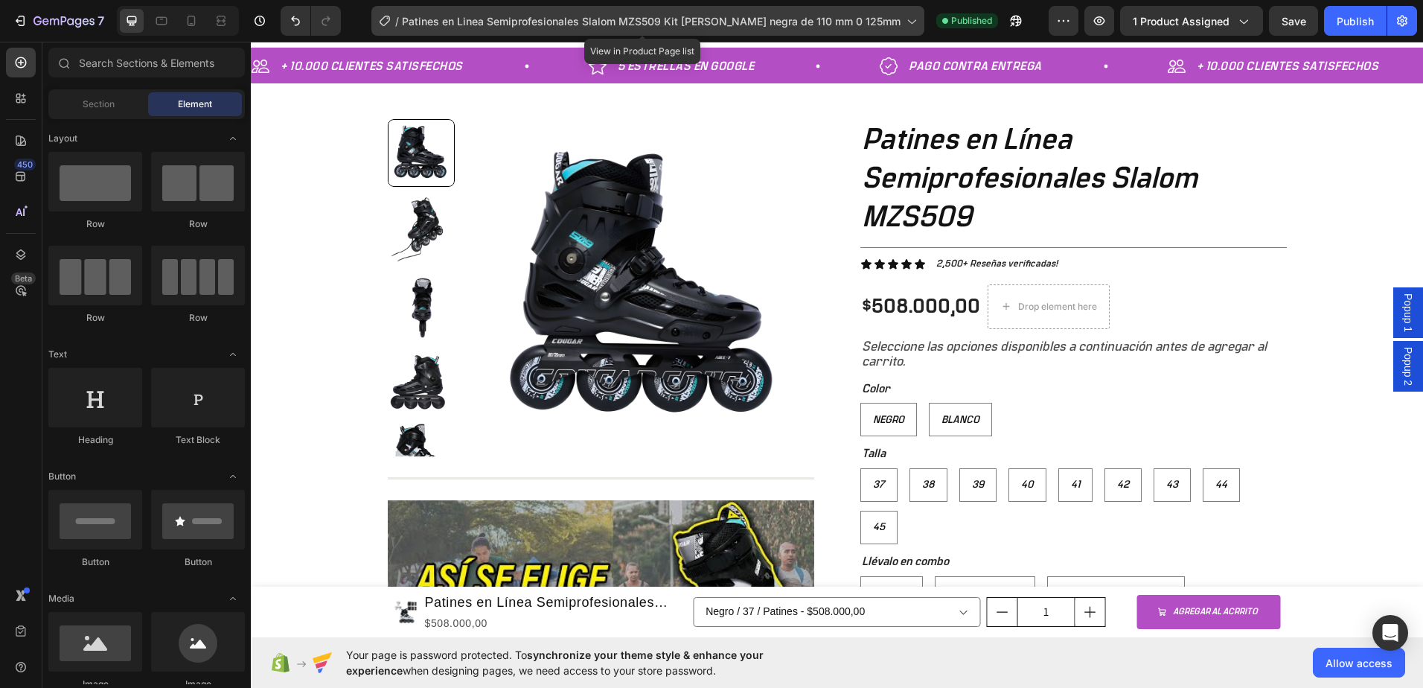
click at [903, 22] on icon at bounding box center [910, 20] width 15 height 15
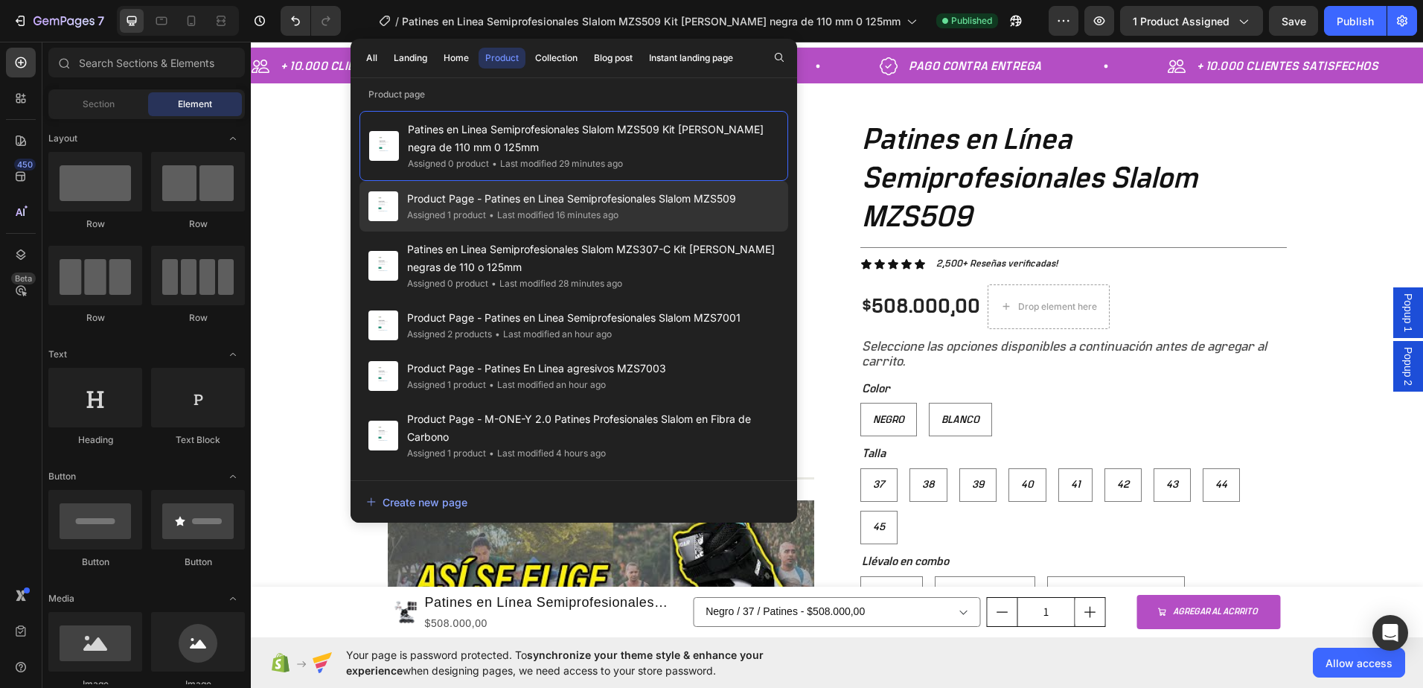
click at [691, 204] on span "Product Page - Patines en Linea Semiprofesionales Slalom MZS509" at bounding box center [571, 199] width 329 height 18
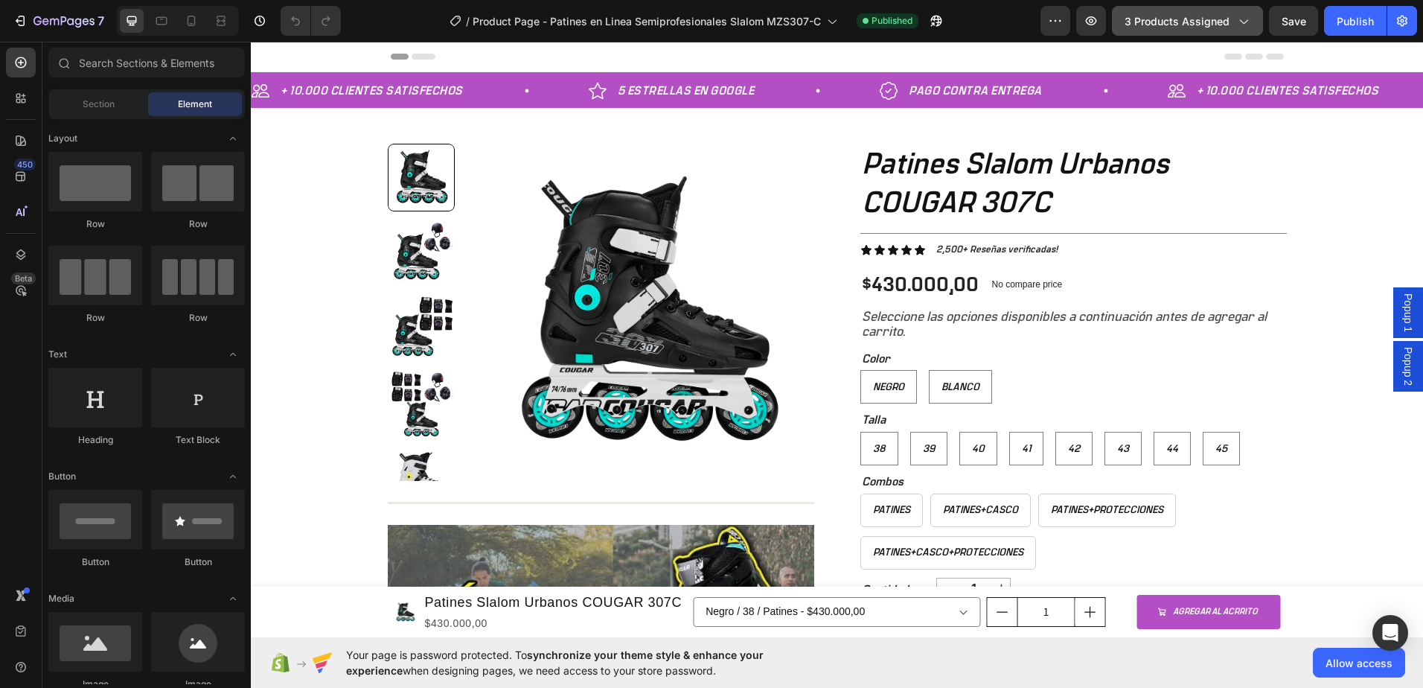
click at [1239, 14] on icon "button" at bounding box center [1242, 20] width 15 height 15
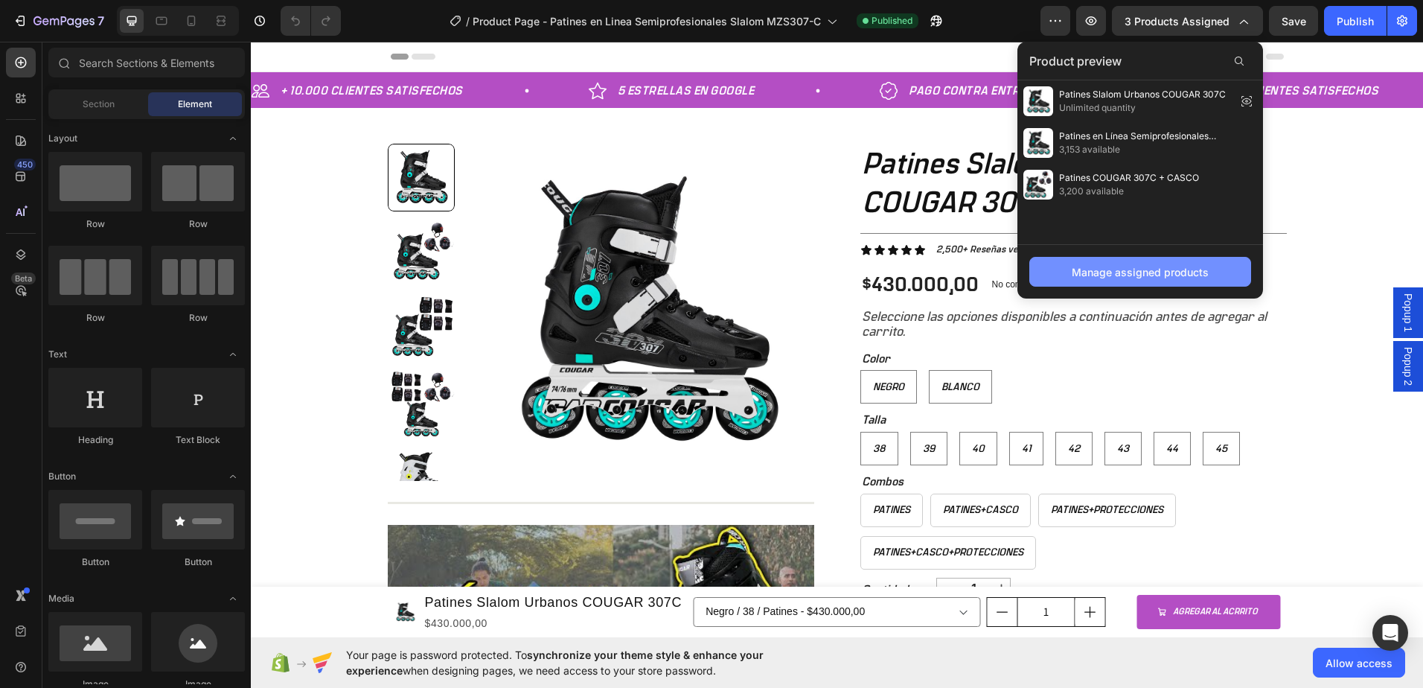
click at [1149, 278] on div "Manage assigned products" at bounding box center [1140, 272] width 137 height 16
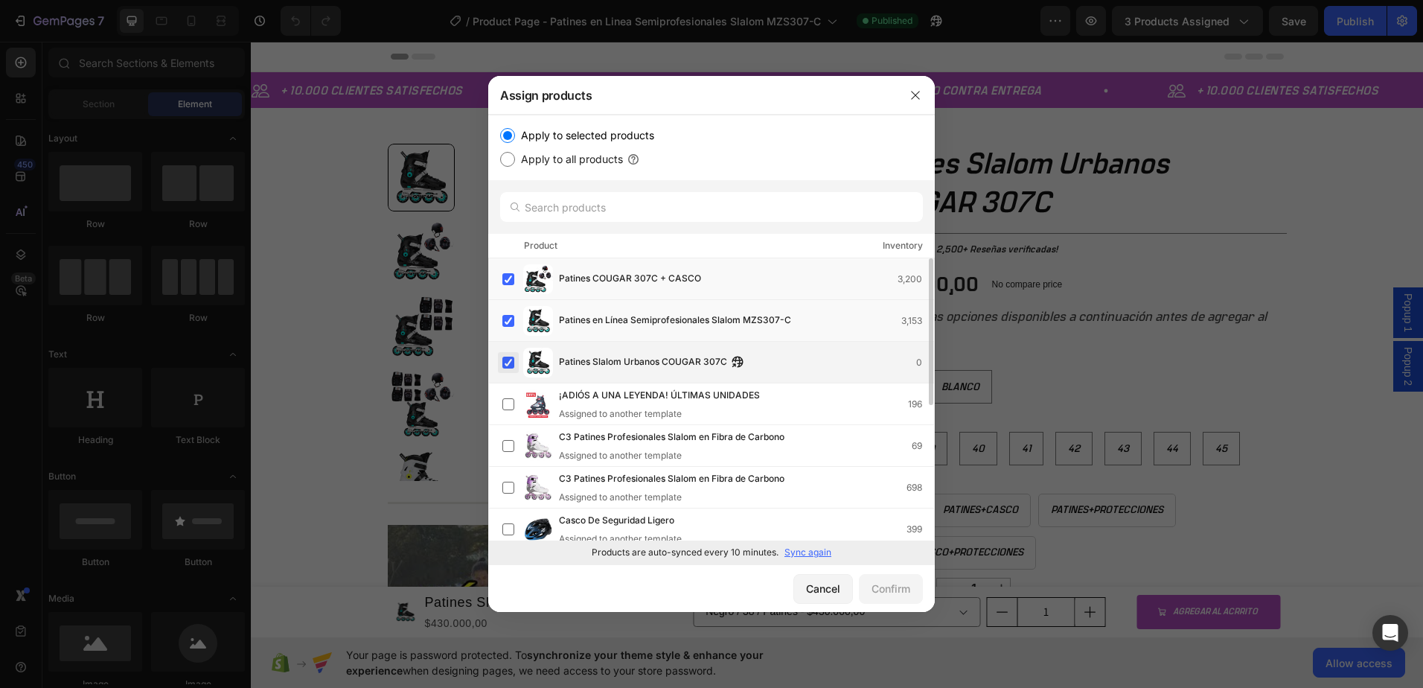
click at [506, 366] on label at bounding box center [508, 362] width 12 height 12
click at [507, 284] on label at bounding box center [508, 279] width 12 height 12
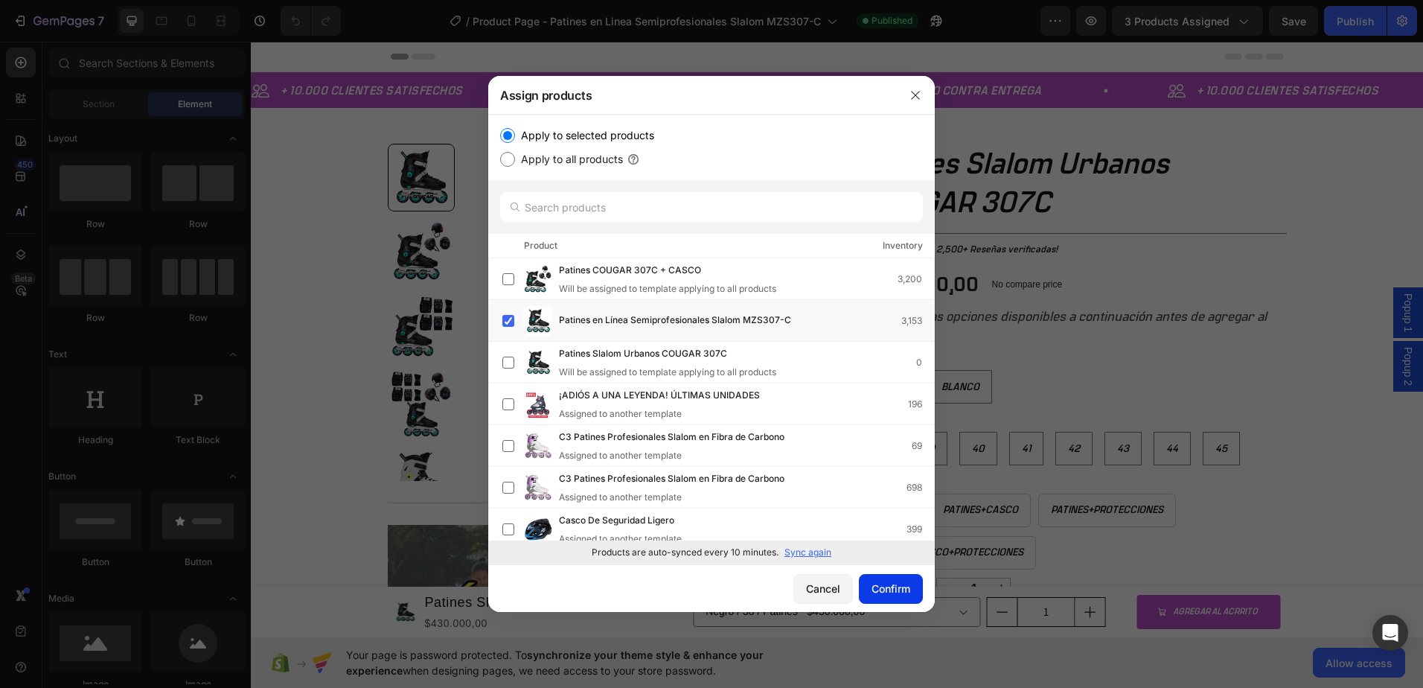
click at [893, 596] on button "Confirm" at bounding box center [891, 589] width 64 height 30
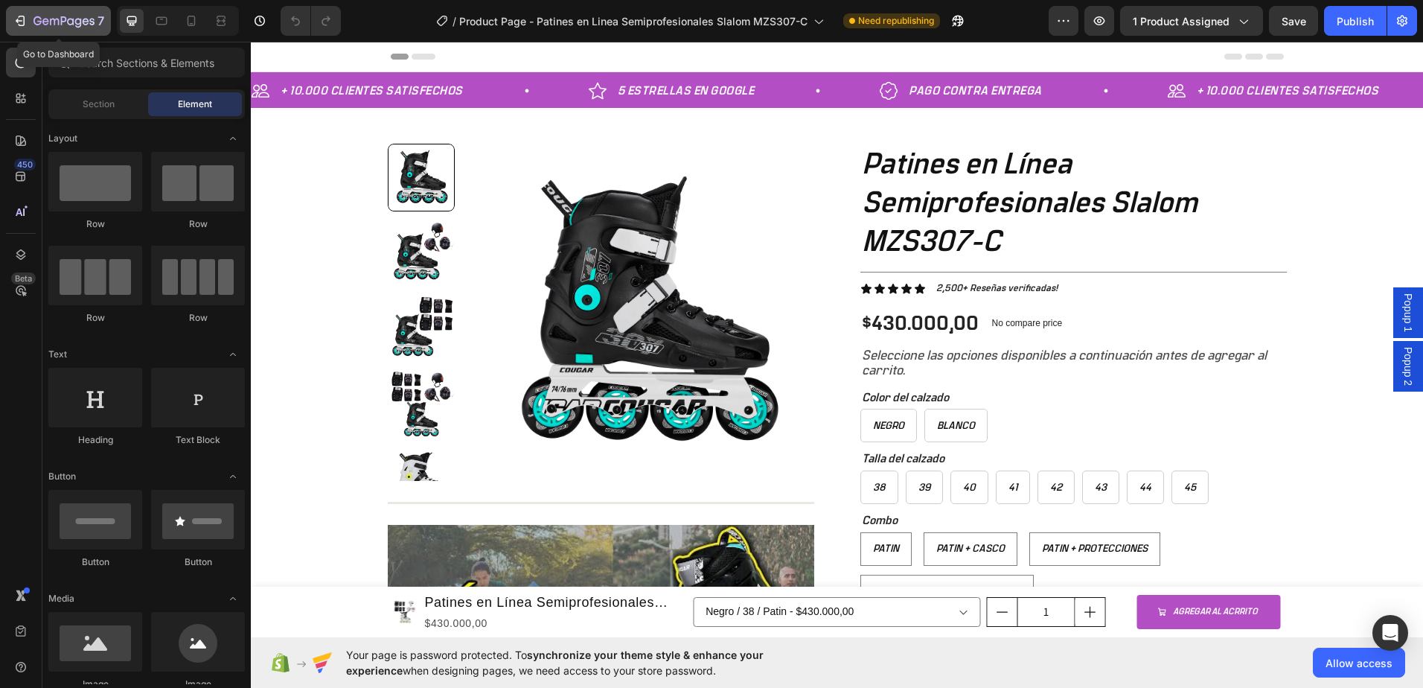
click at [65, 18] on icon "button" at bounding box center [64, 20] width 6 height 9
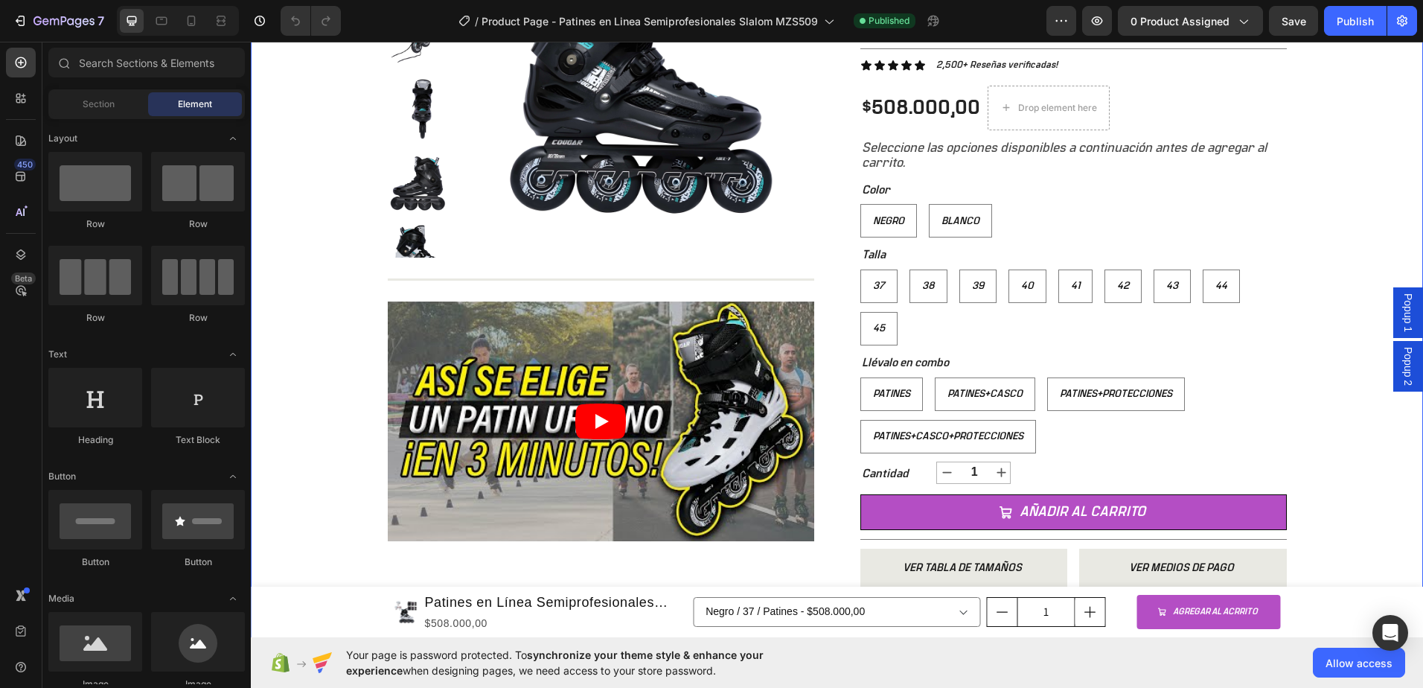
scroll to position [372, 0]
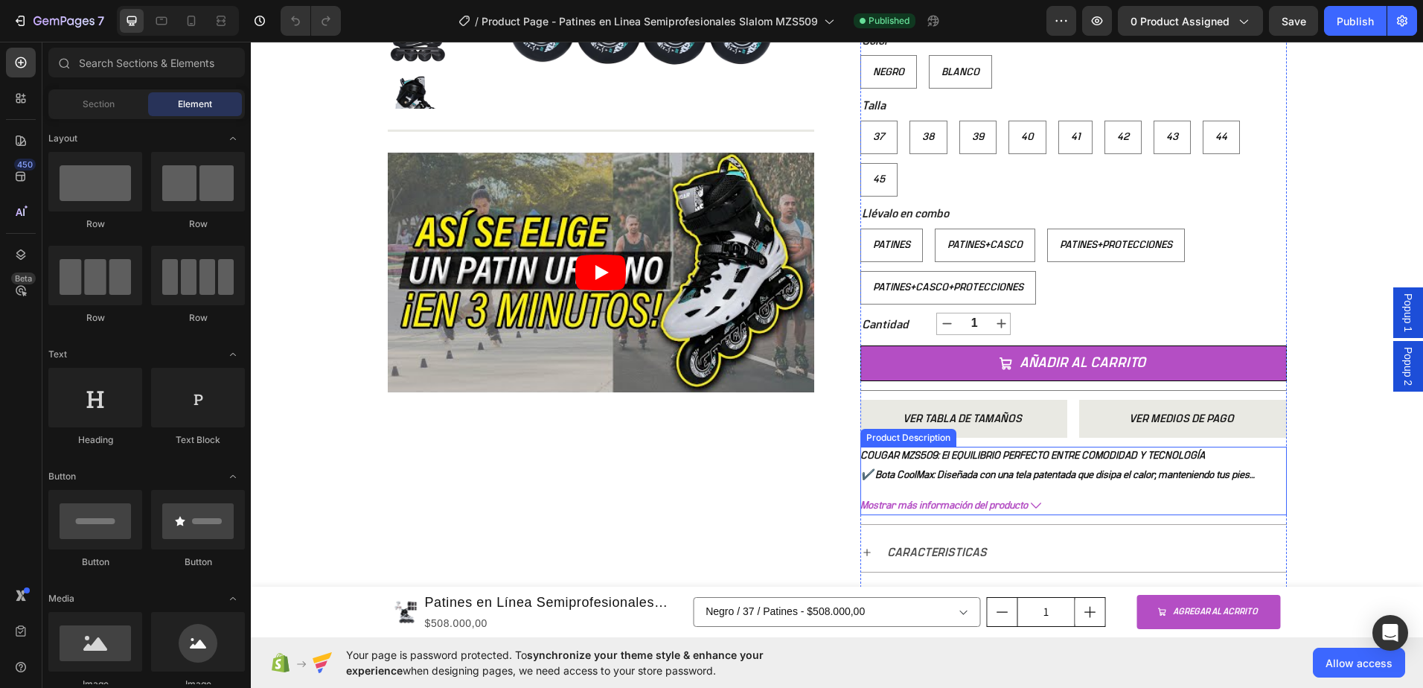
click at [1031, 505] on icon at bounding box center [1036, 506] width 10 height 6
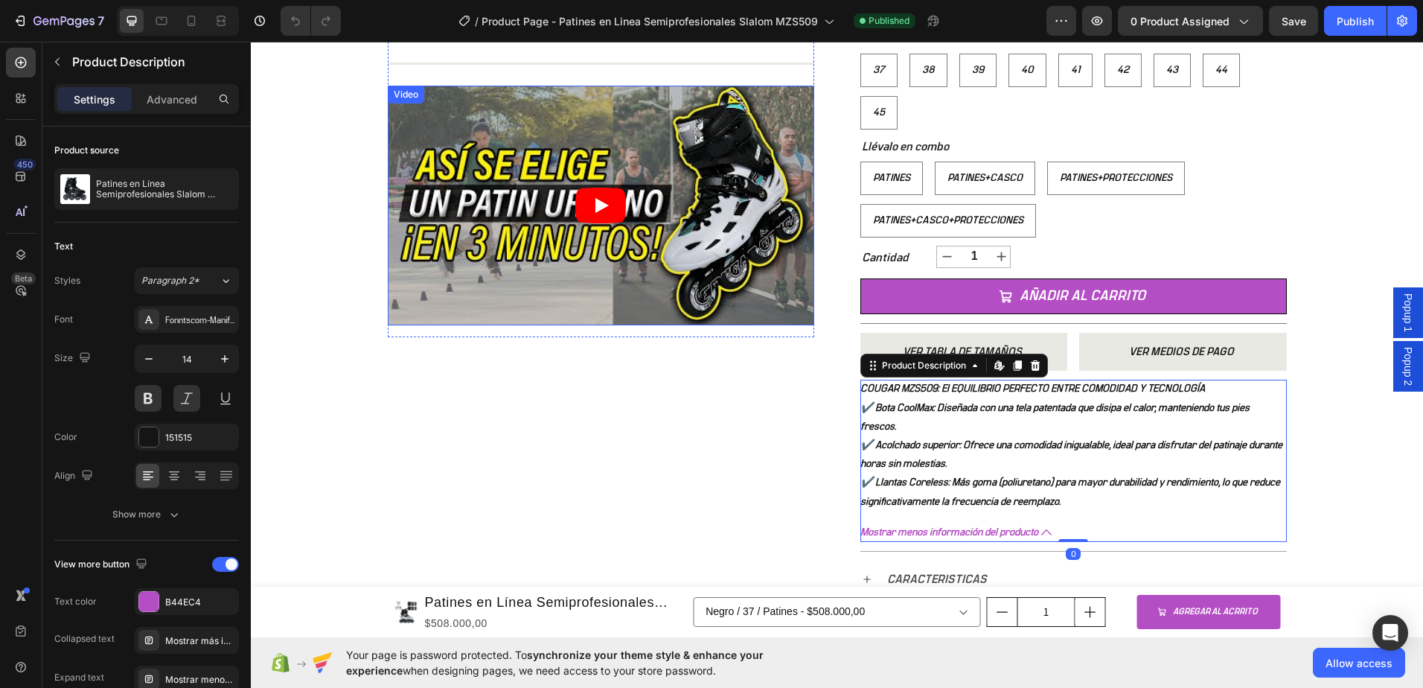
scroll to position [447, 0]
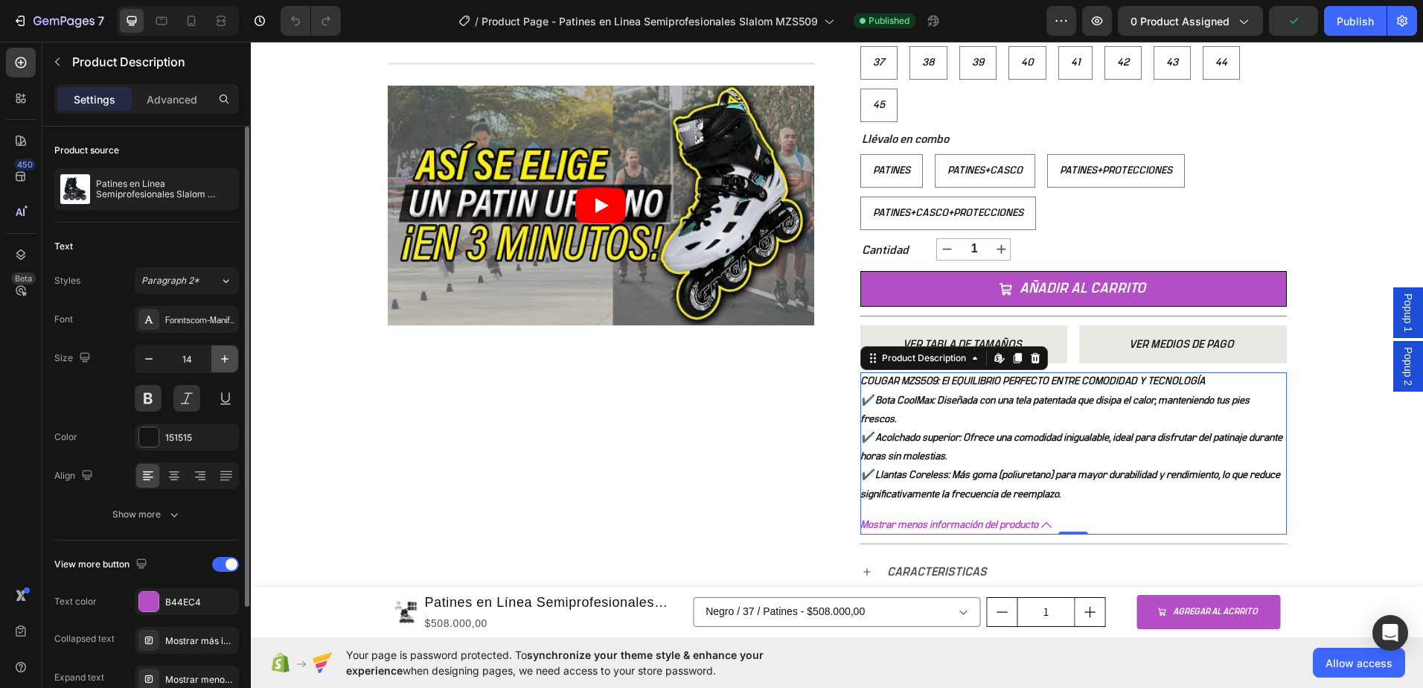
click at [226, 353] on icon "button" at bounding box center [224, 358] width 15 height 15
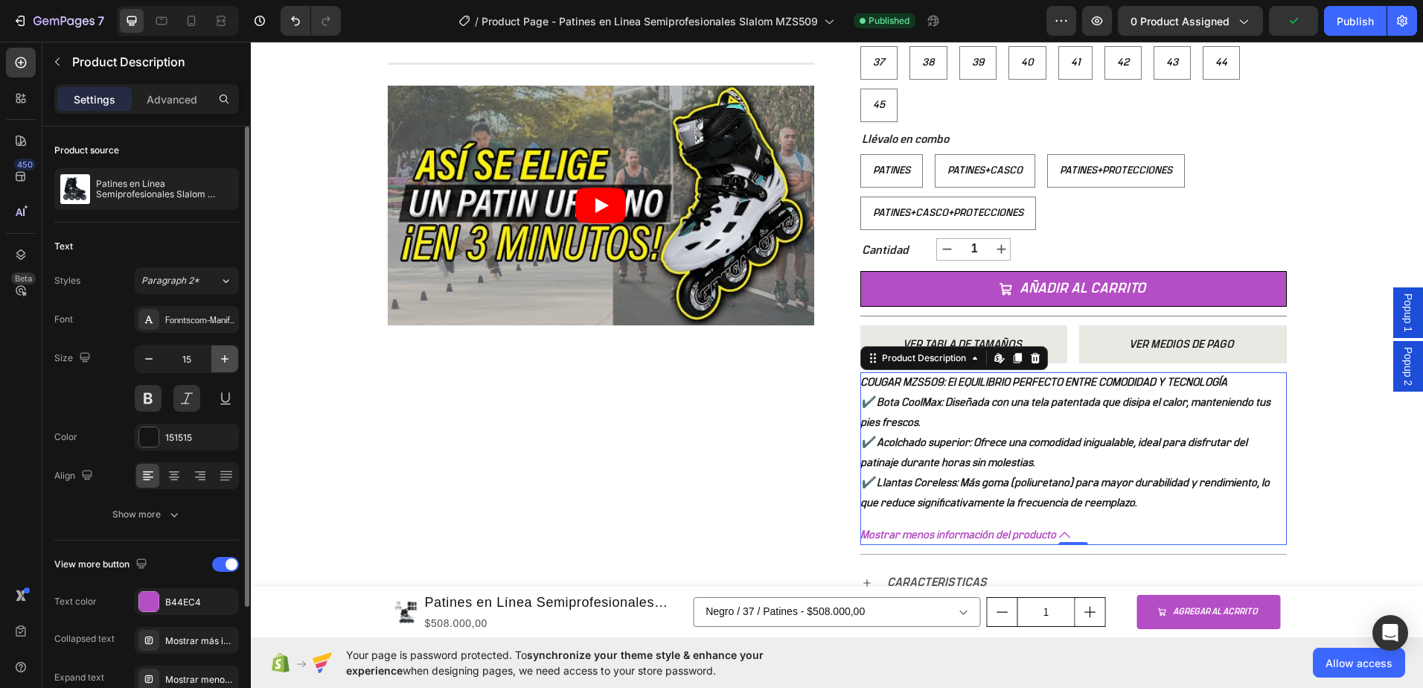
click at [226, 353] on icon "button" at bounding box center [224, 358] width 15 height 15
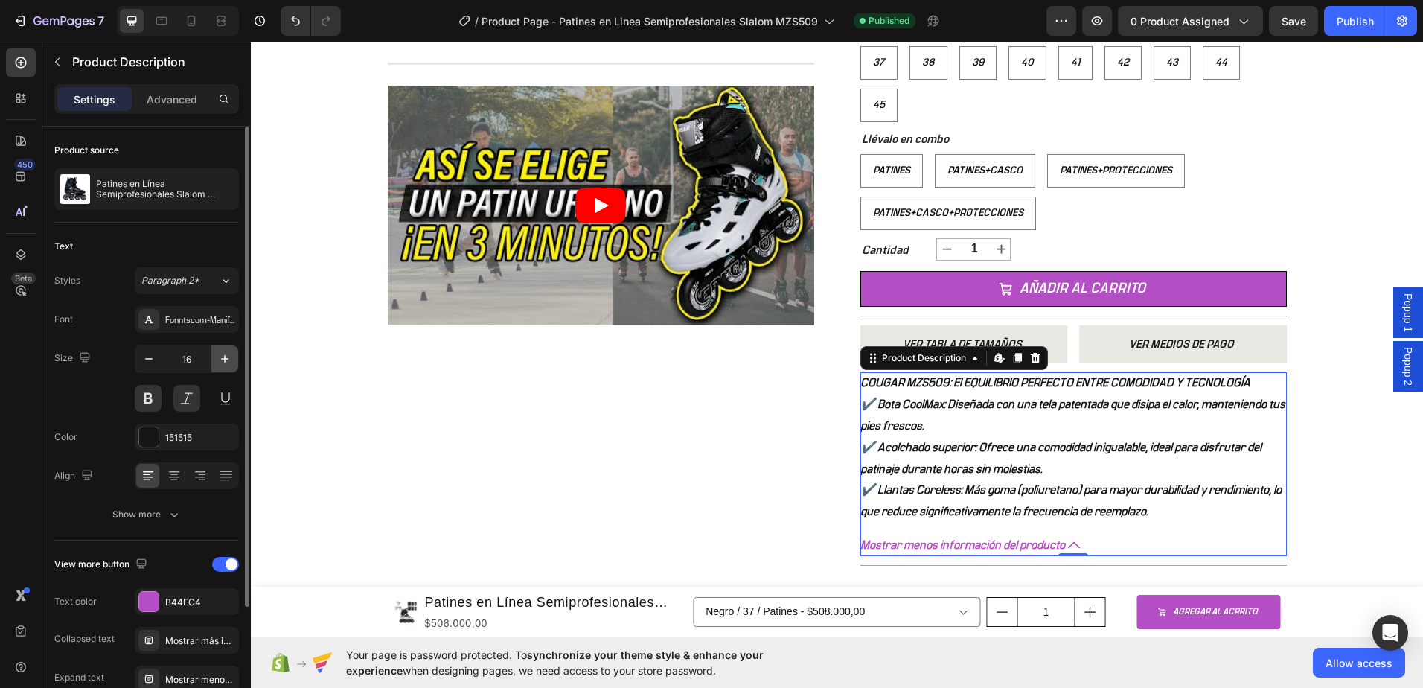
click at [226, 353] on icon "button" at bounding box center [224, 358] width 15 height 15
type input "17"
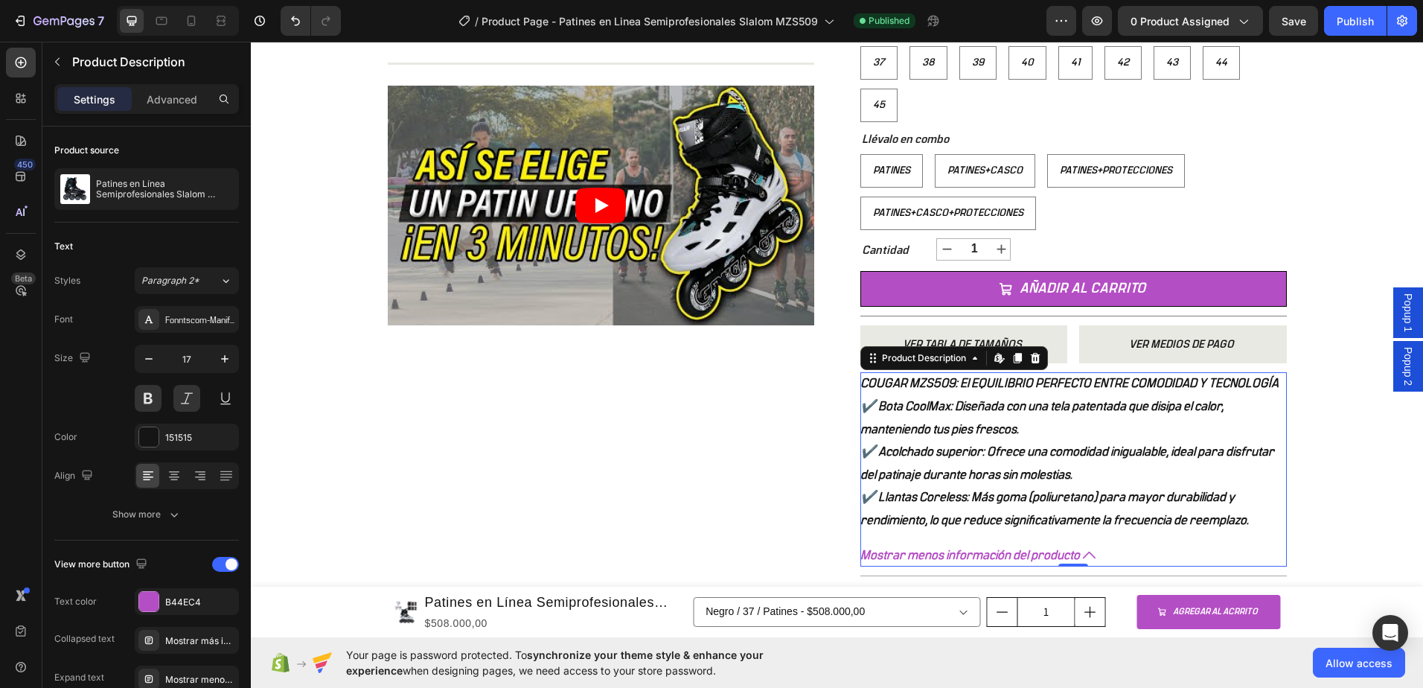
click at [1083, 553] on icon at bounding box center [1089, 554] width 13 height 7
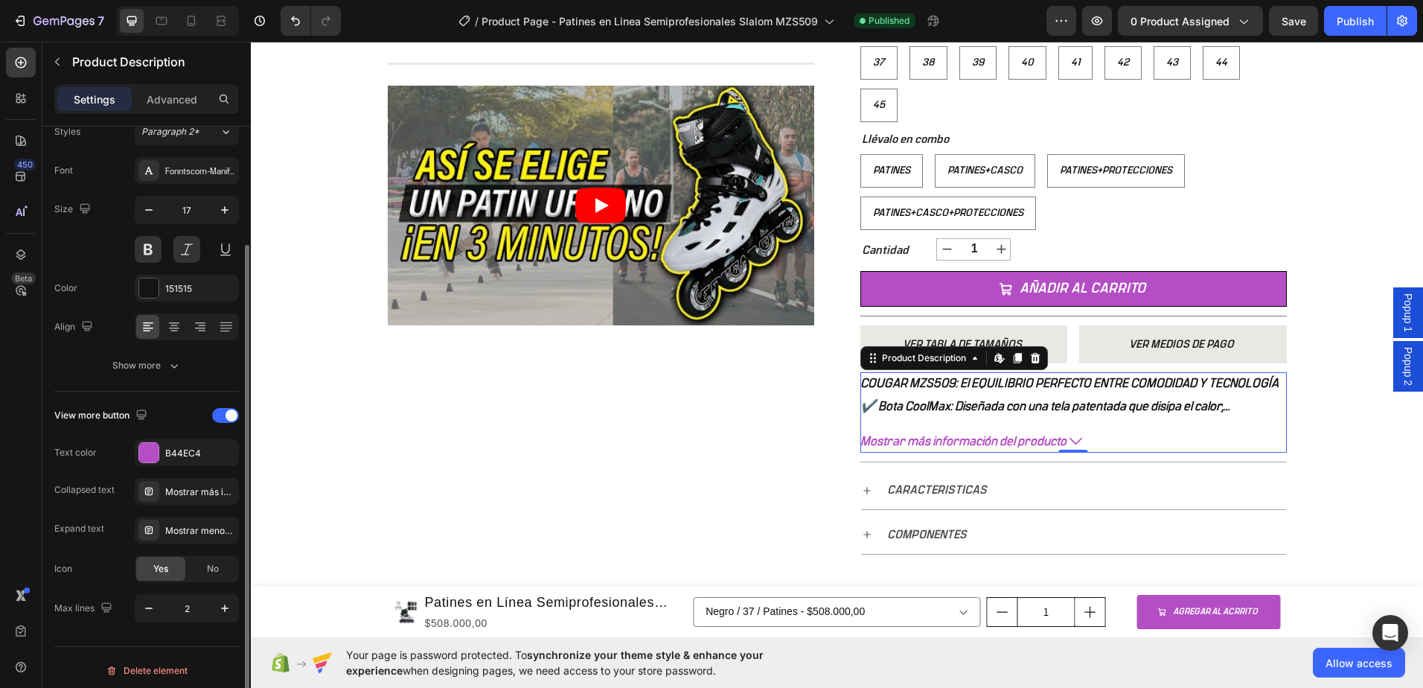
scroll to position [155, 0]
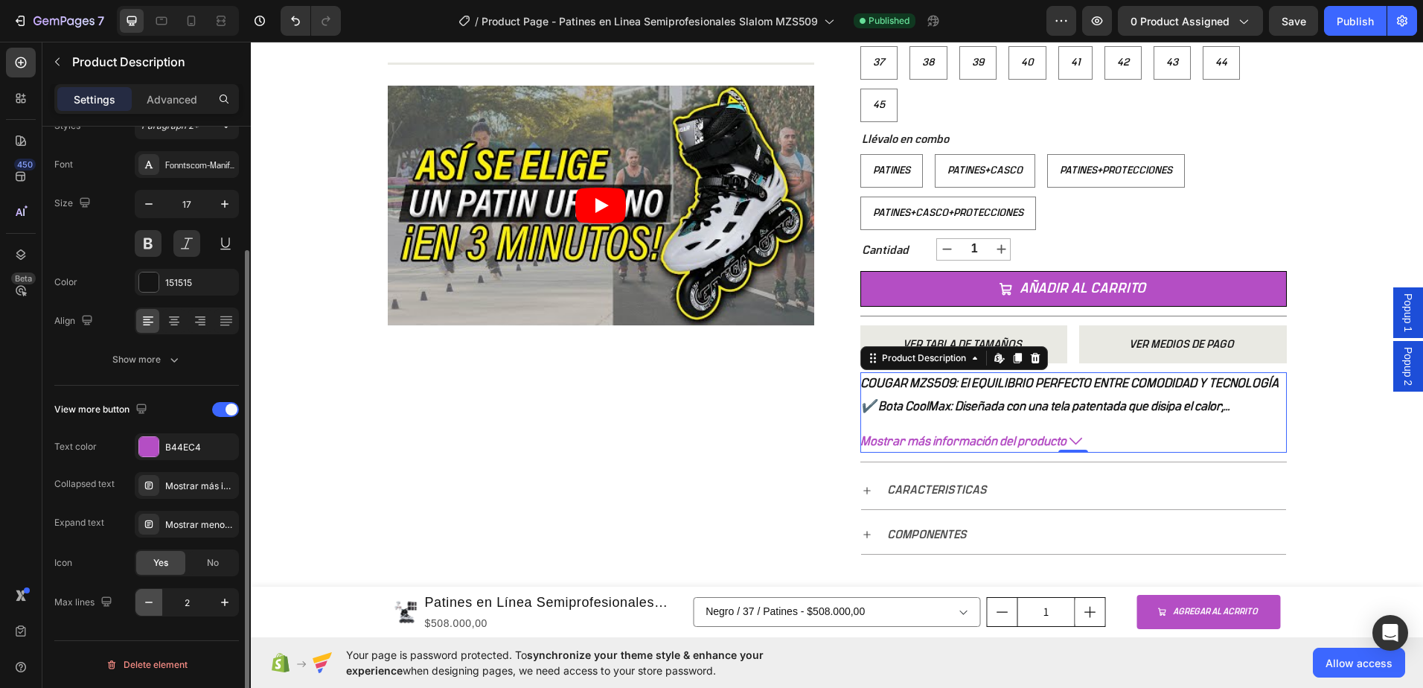
click at [153, 609] on button "button" at bounding box center [148, 602] width 27 height 27
type input "1"
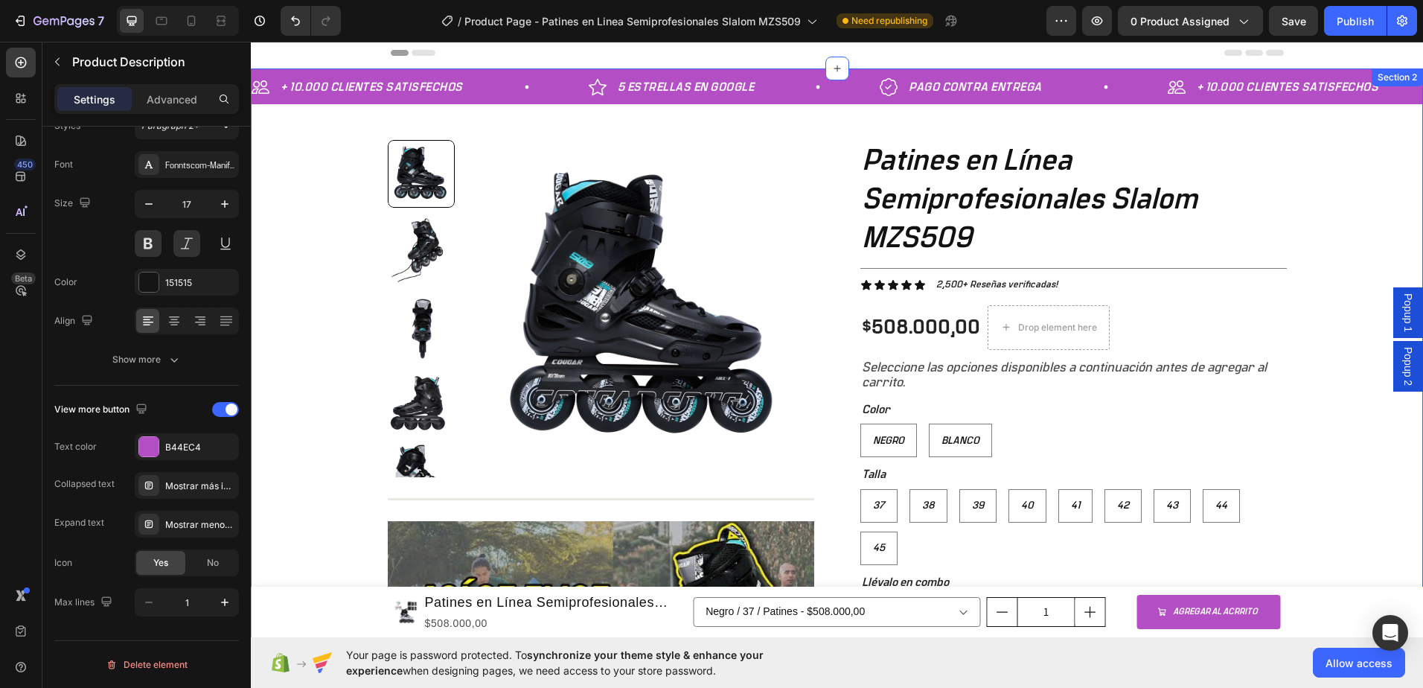
scroll to position [0, 0]
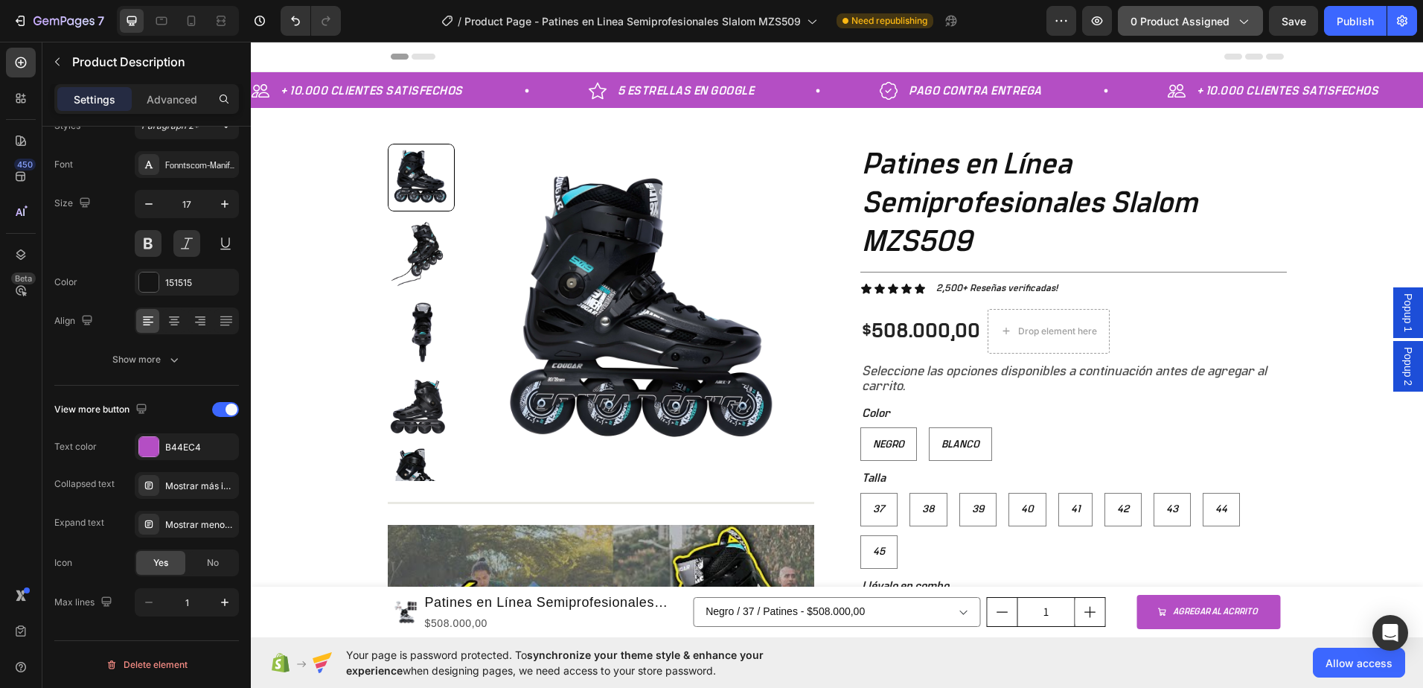
click at [1238, 22] on icon "button" at bounding box center [1242, 20] width 15 height 15
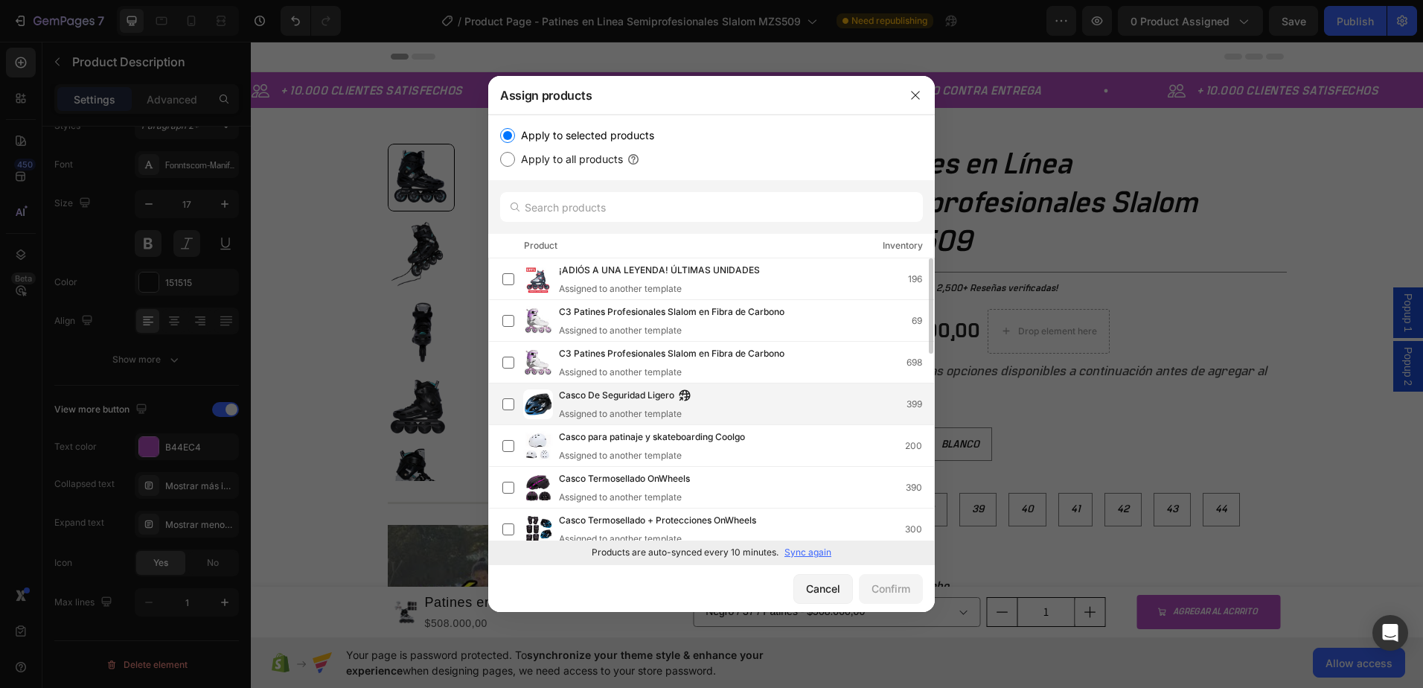
scroll to position [149, 0]
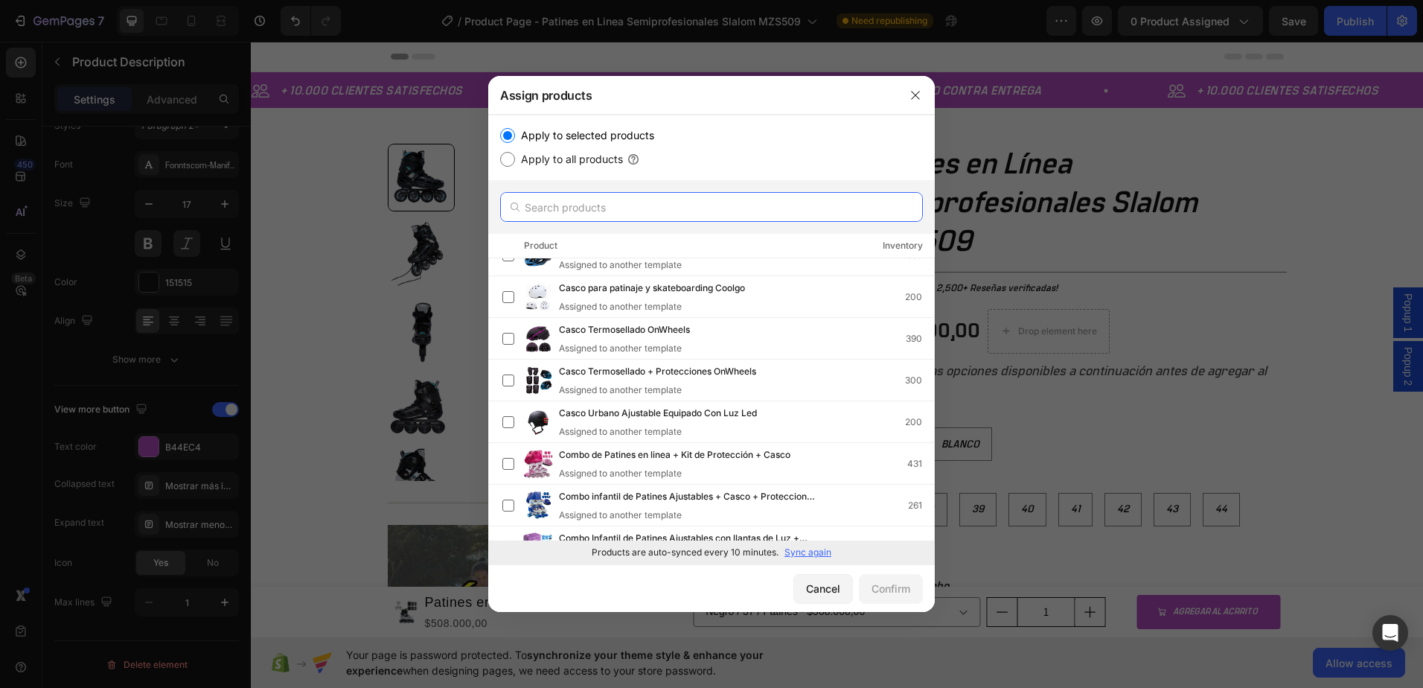
click at [674, 201] on input "text" at bounding box center [711, 207] width 423 height 30
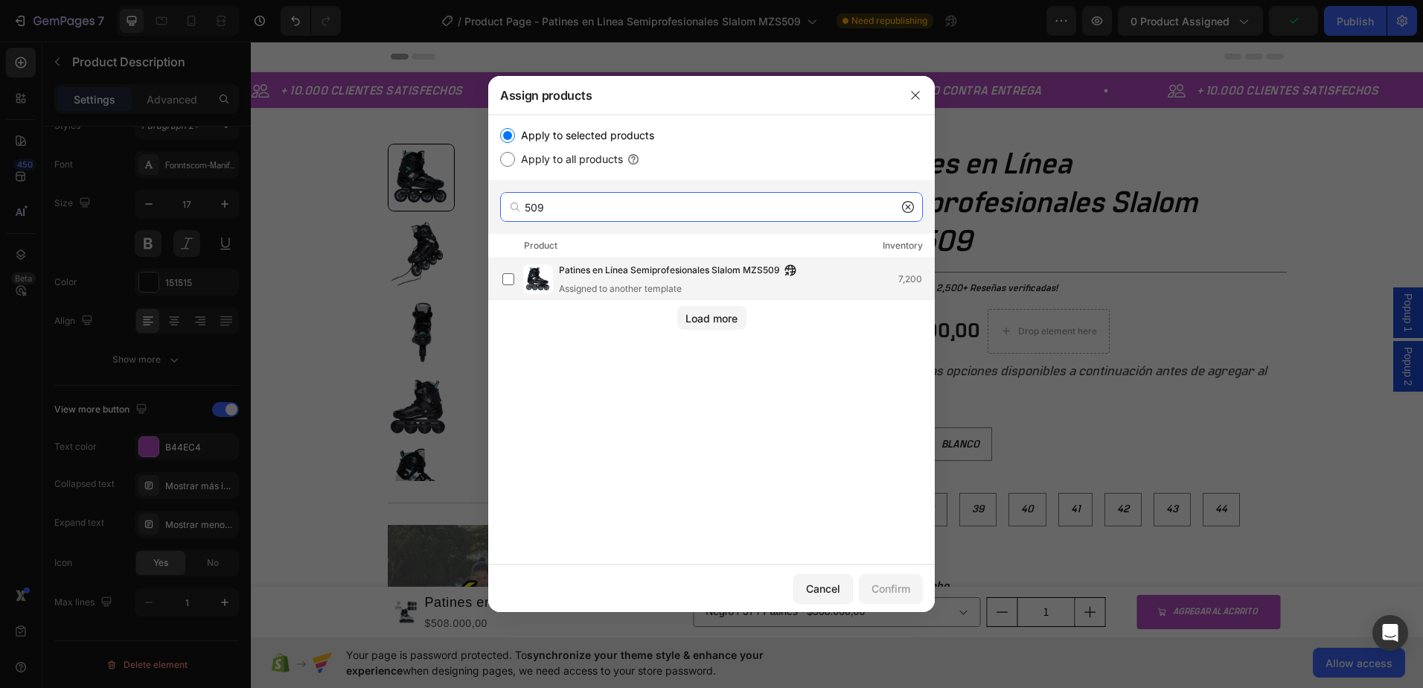
type input "509"
click at [601, 277] on span "Patines en Línea Semiprofesionales Slalom MZS509" at bounding box center [669, 271] width 221 height 16
click at [888, 591] on div "Confirm" at bounding box center [890, 588] width 39 height 16
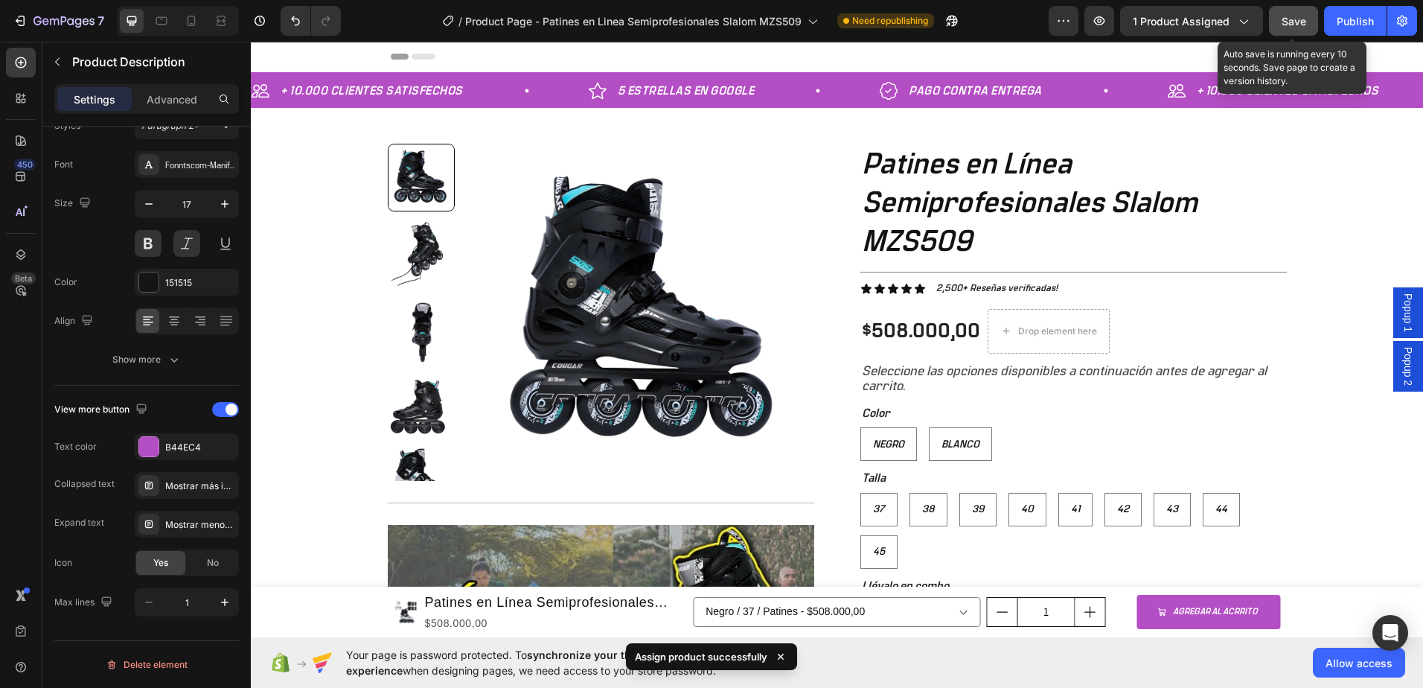
click at [1289, 22] on span "Save" at bounding box center [1293, 21] width 25 height 13
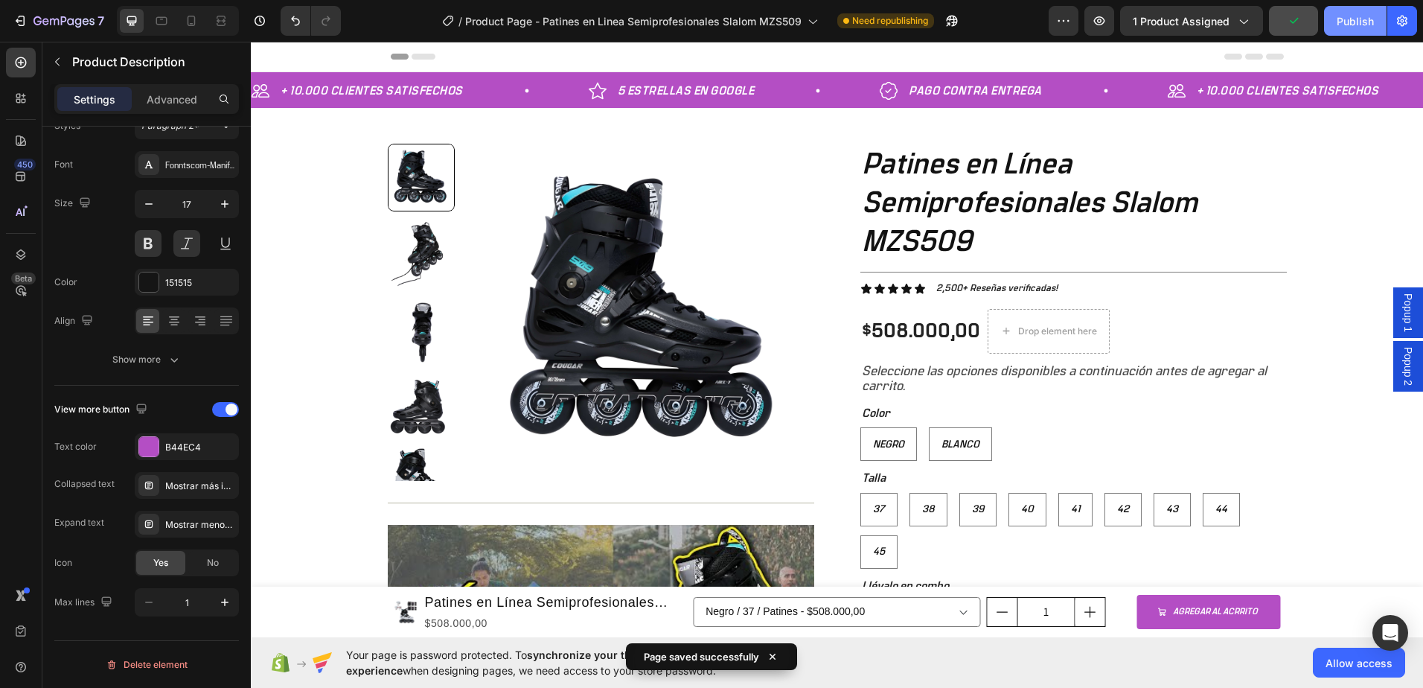
click at [1343, 23] on div "Publish" at bounding box center [1355, 21] width 37 height 16
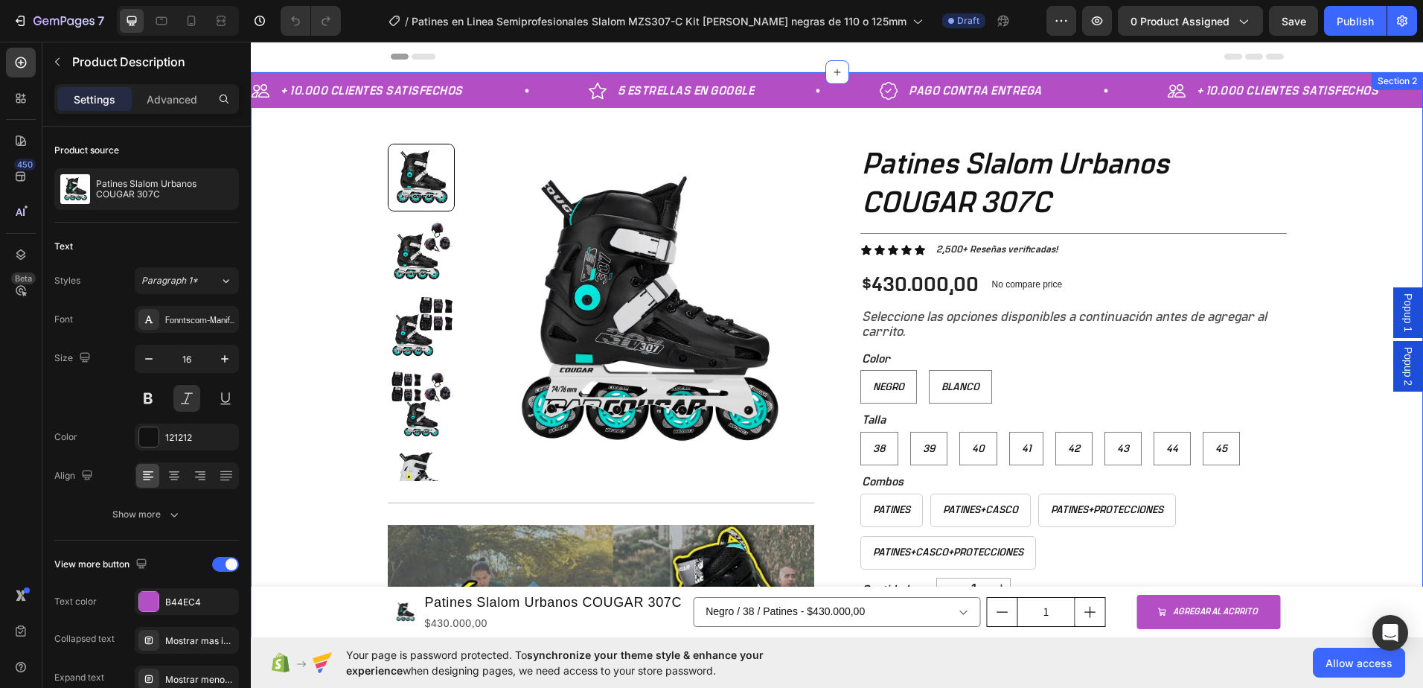
scroll to position [447, 0]
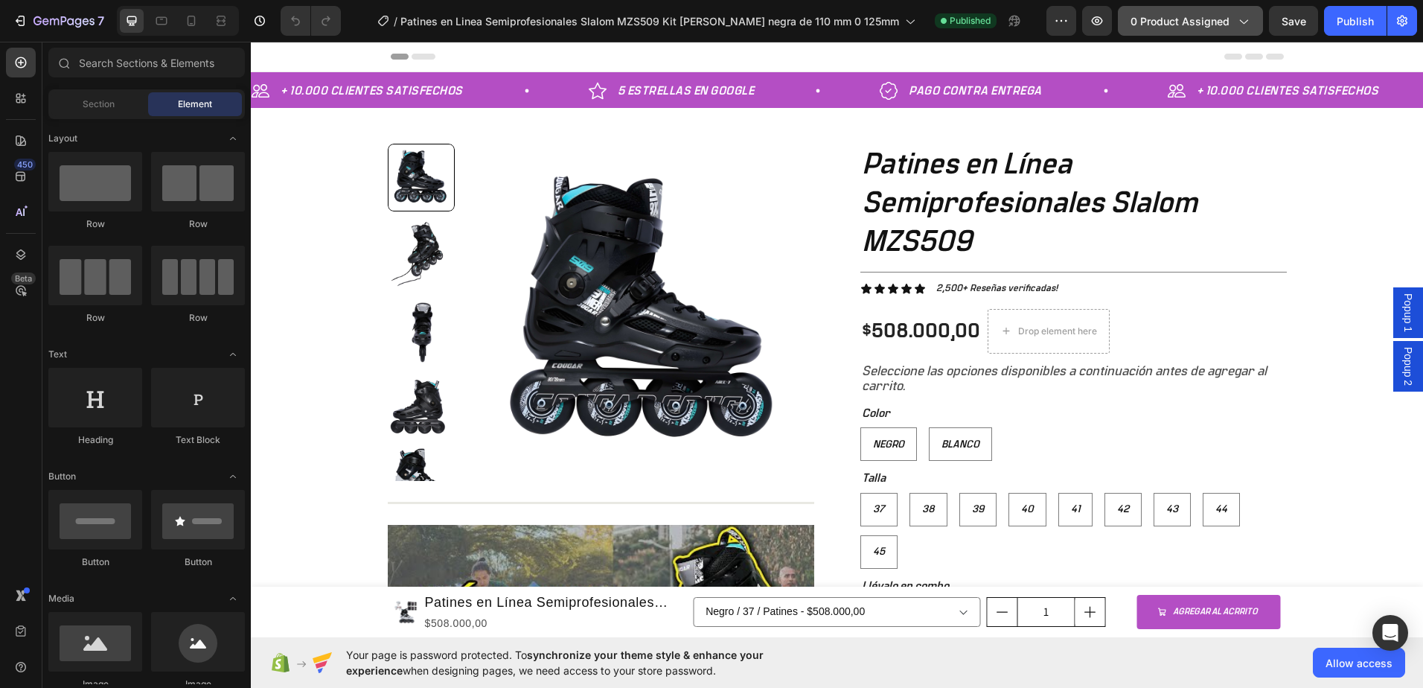
click at [1249, 18] on icon "button" at bounding box center [1242, 20] width 15 height 15
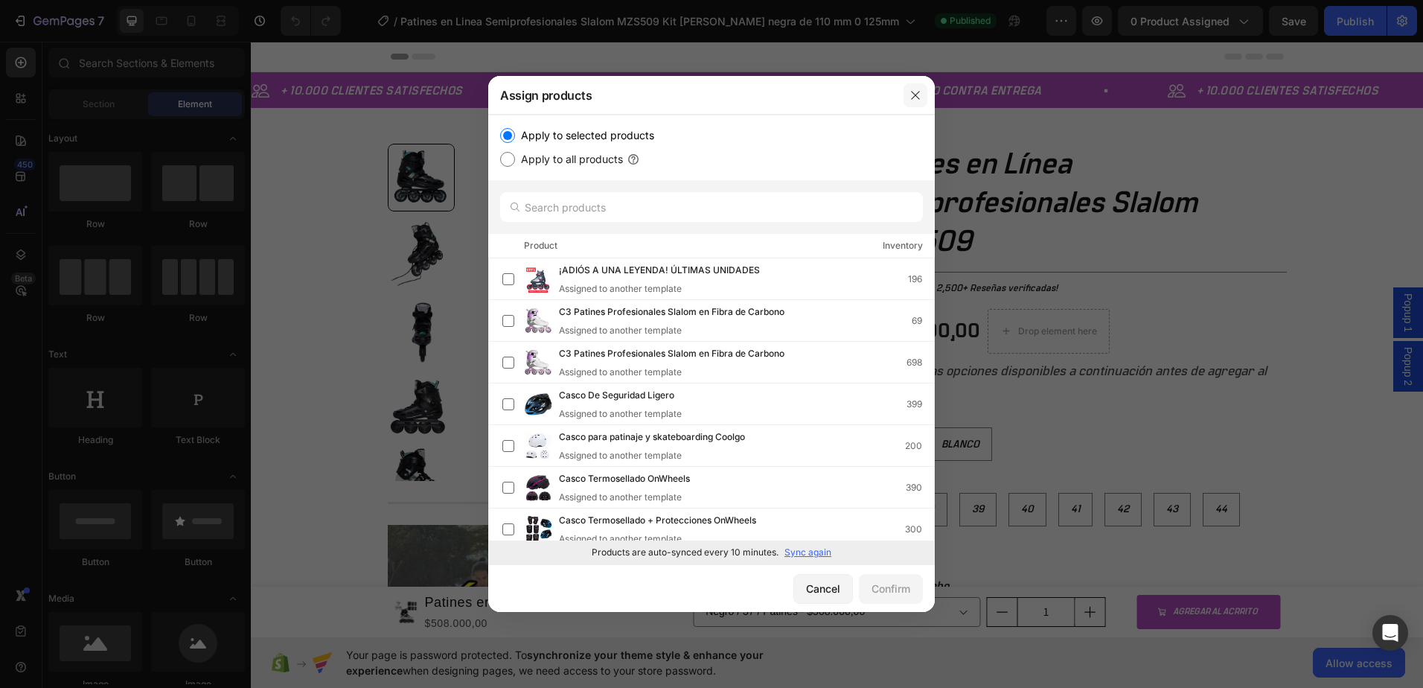
click at [917, 96] on icon "button" at bounding box center [915, 95] width 8 height 8
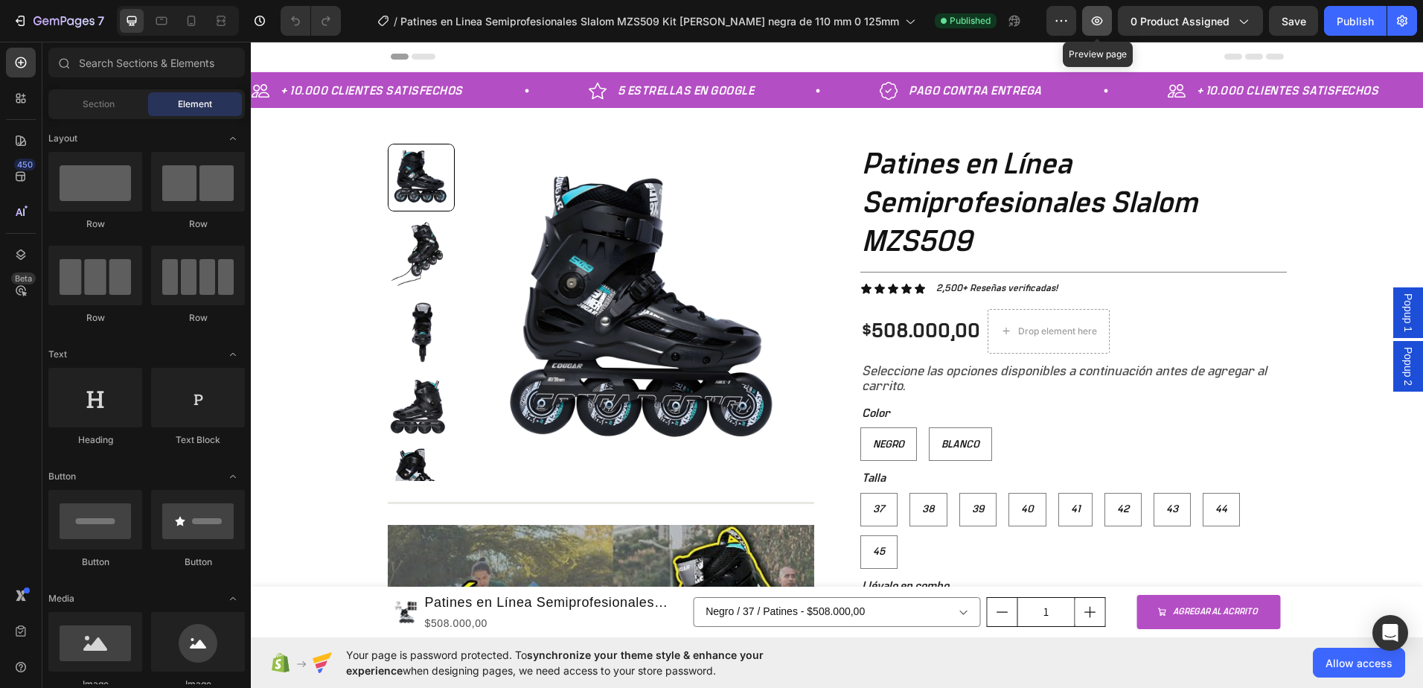
click at [1092, 29] on button "button" at bounding box center [1097, 21] width 30 height 30
click at [1244, 25] on icon "button" at bounding box center [1242, 20] width 15 height 15
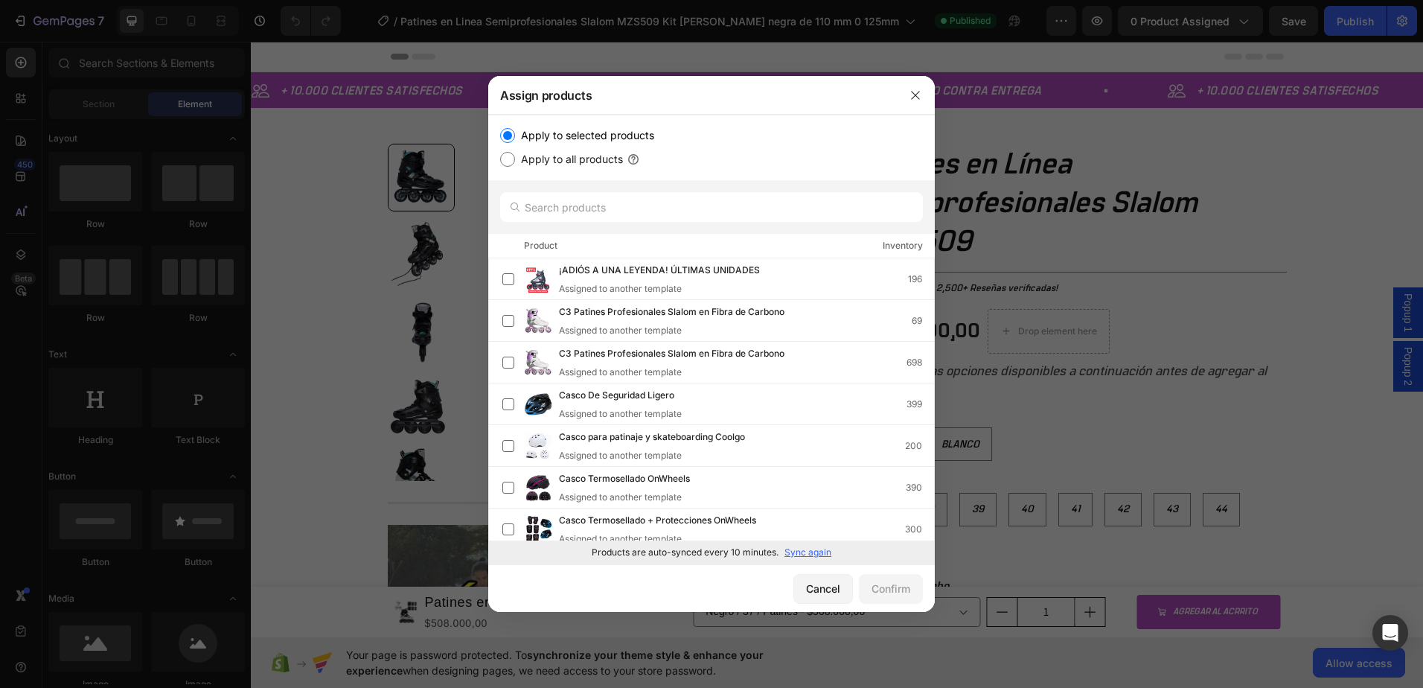
click at [1193, 141] on div at bounding box center [711, 344] width 1423 height 688
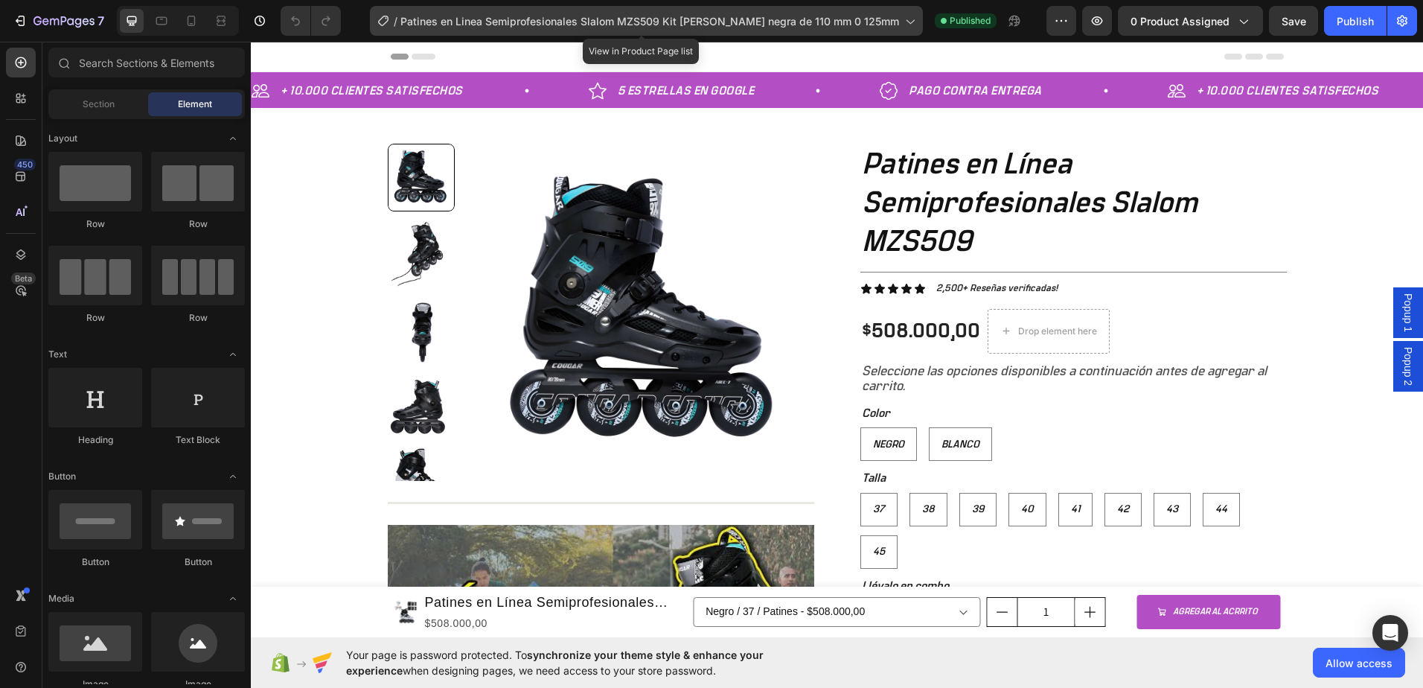
click at [905, 22] on icon at bounding box center [909, 20] width 15 height 15
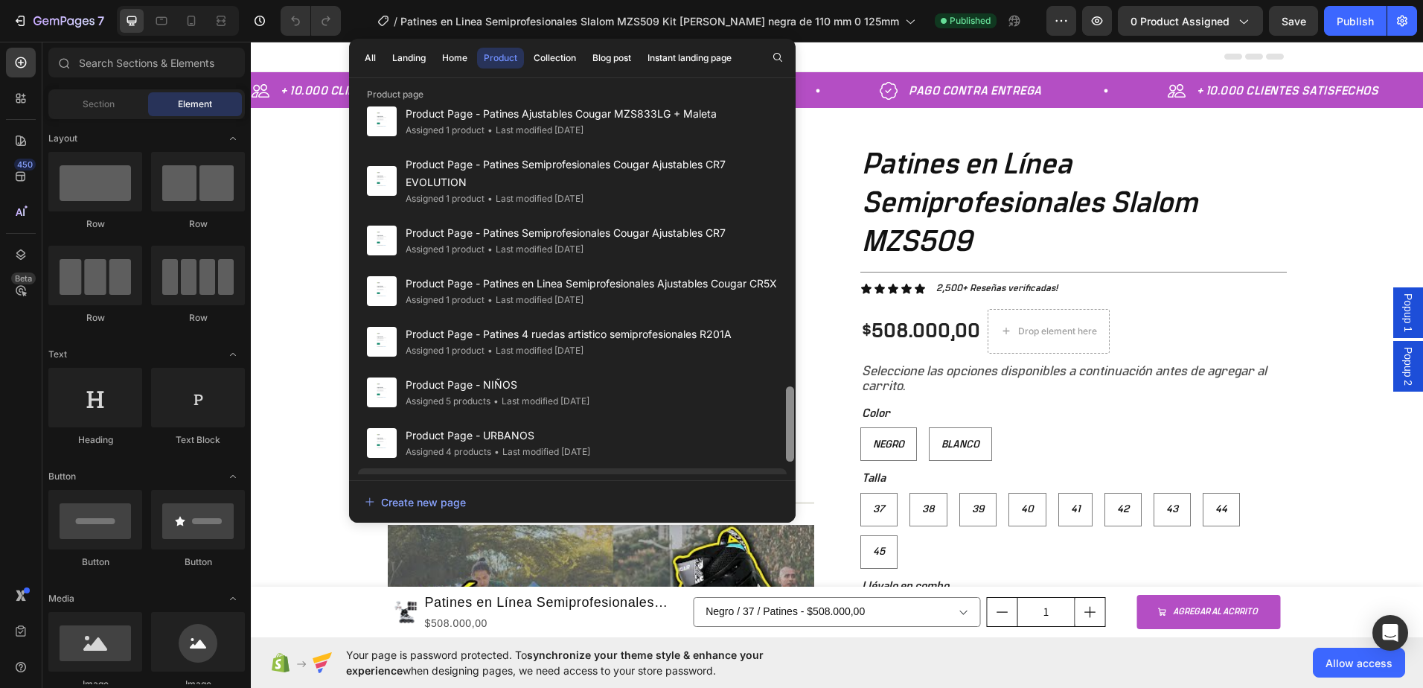
scroll to position [1469, 0]
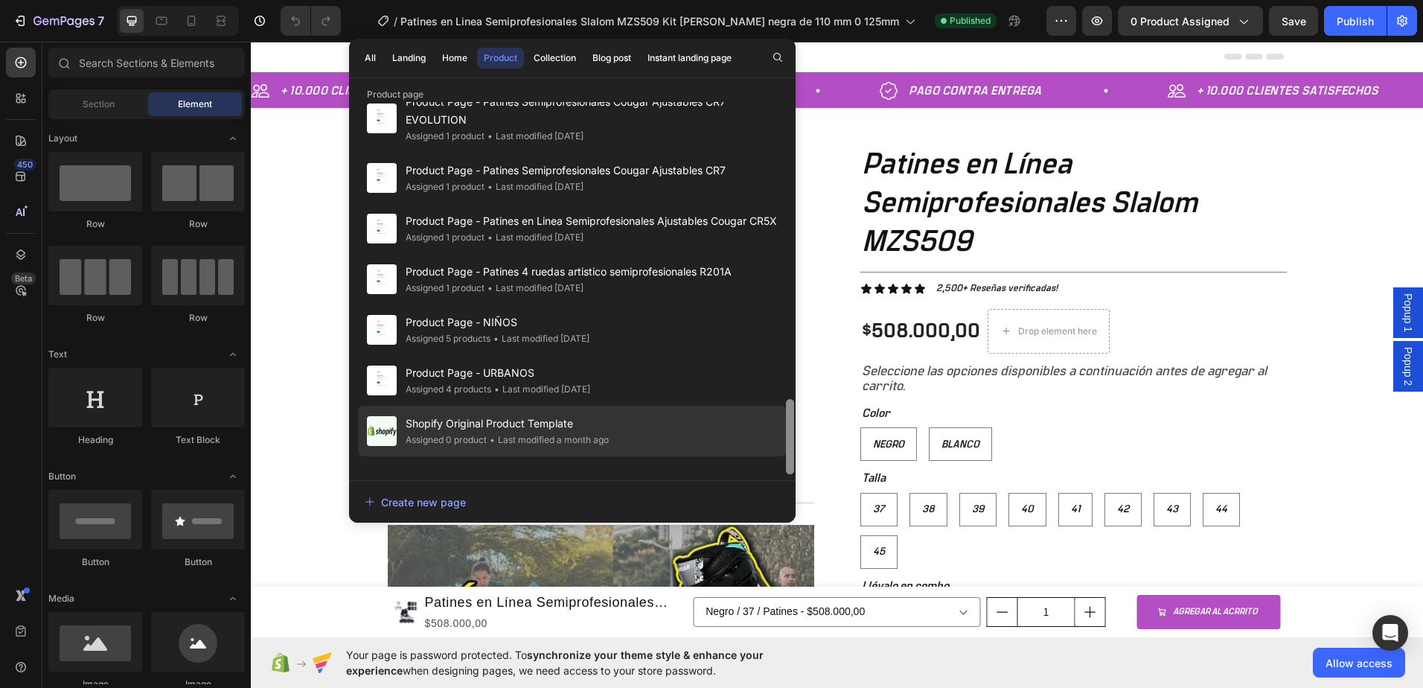
drag, startPoint x: 789, startPoint y: 428, endPoint x: 784, endPoint y: 436, distance: 9.7
click at [784, 436] on div "Patines en Linea Semiprofesionales Slalom MZS509 Kit Urbano Ruedas negra de 110…" at bounding box center [572, 288] width 447 height 372
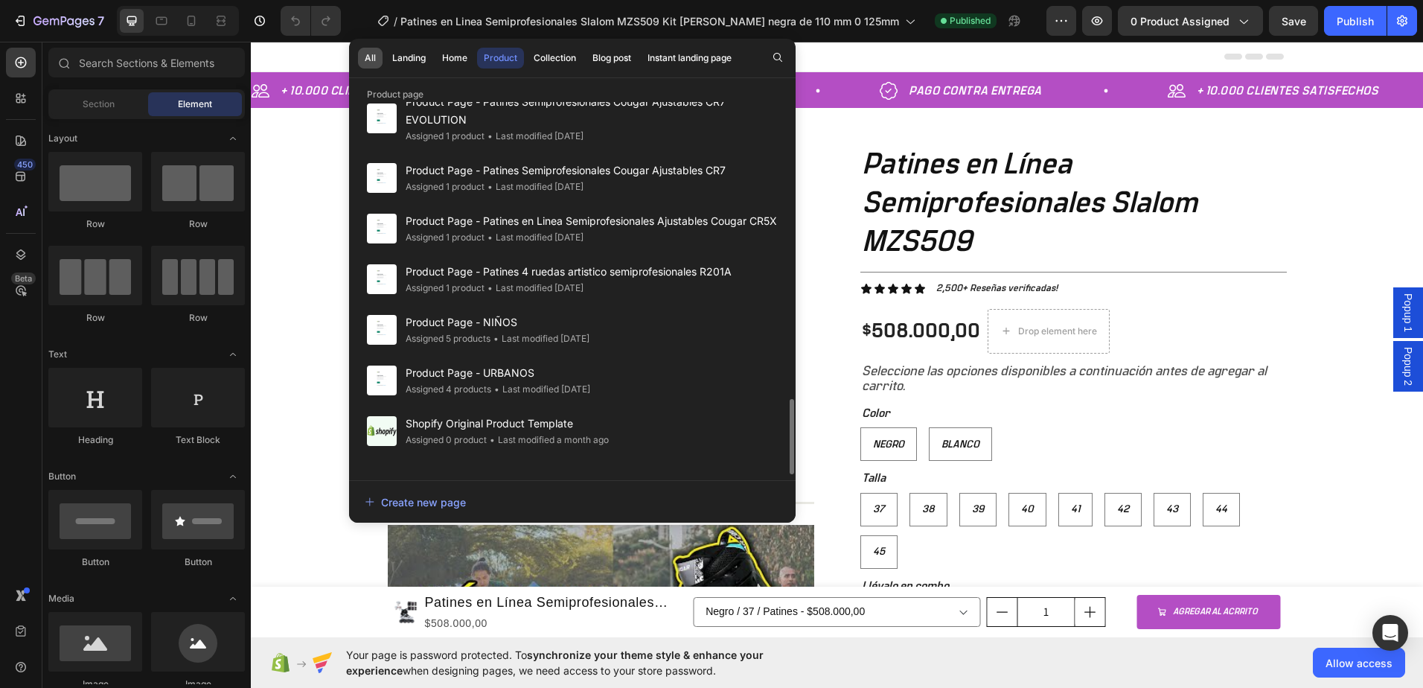
click at [368, 62] on div "All" at bounding box center [370, 57] width 11 height 13
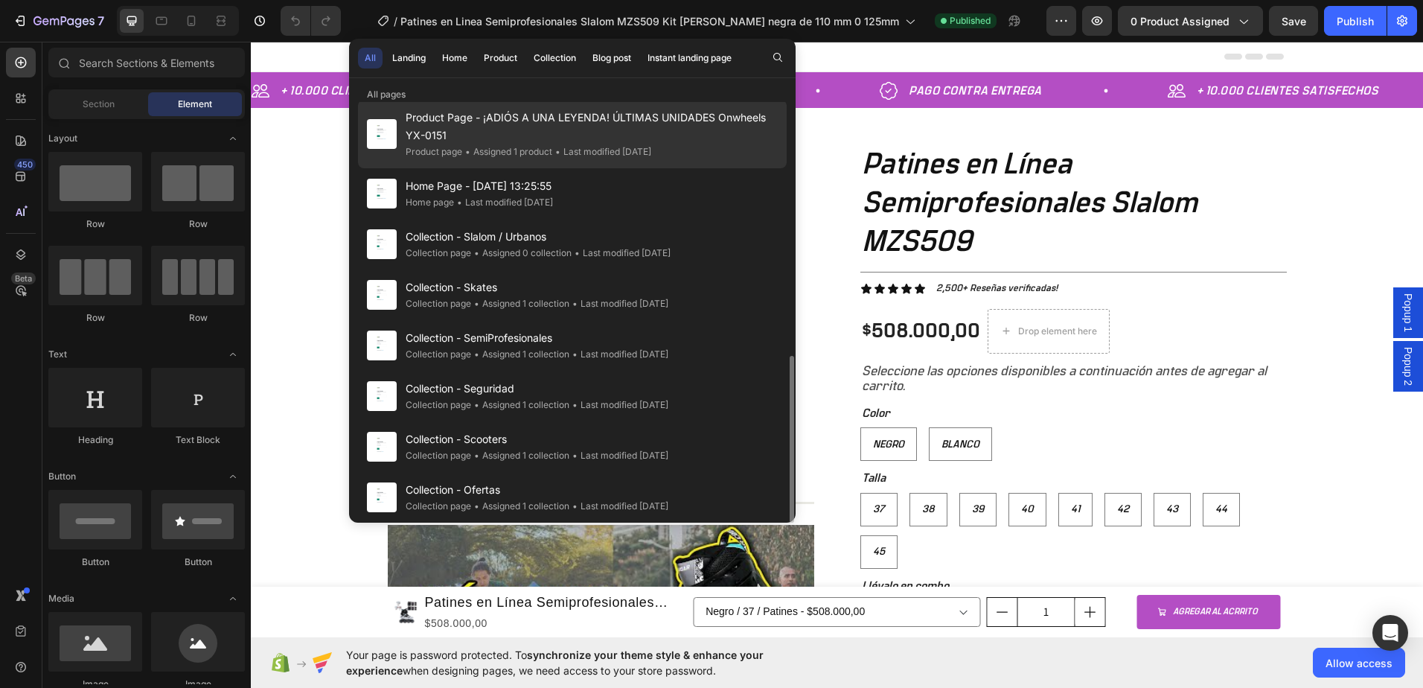
scroll to position [636, 0]
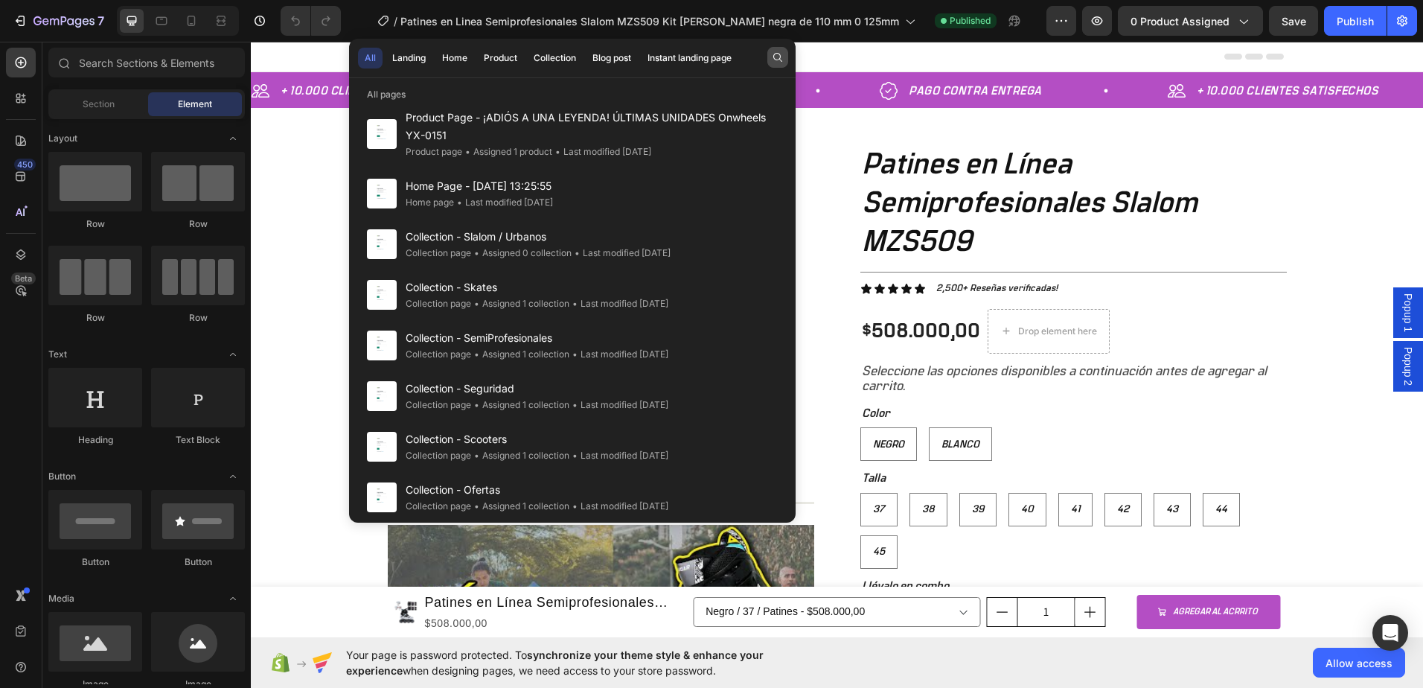
click at [778, 64] on button "button" at bounding box center [777, 57] width 21 height 21
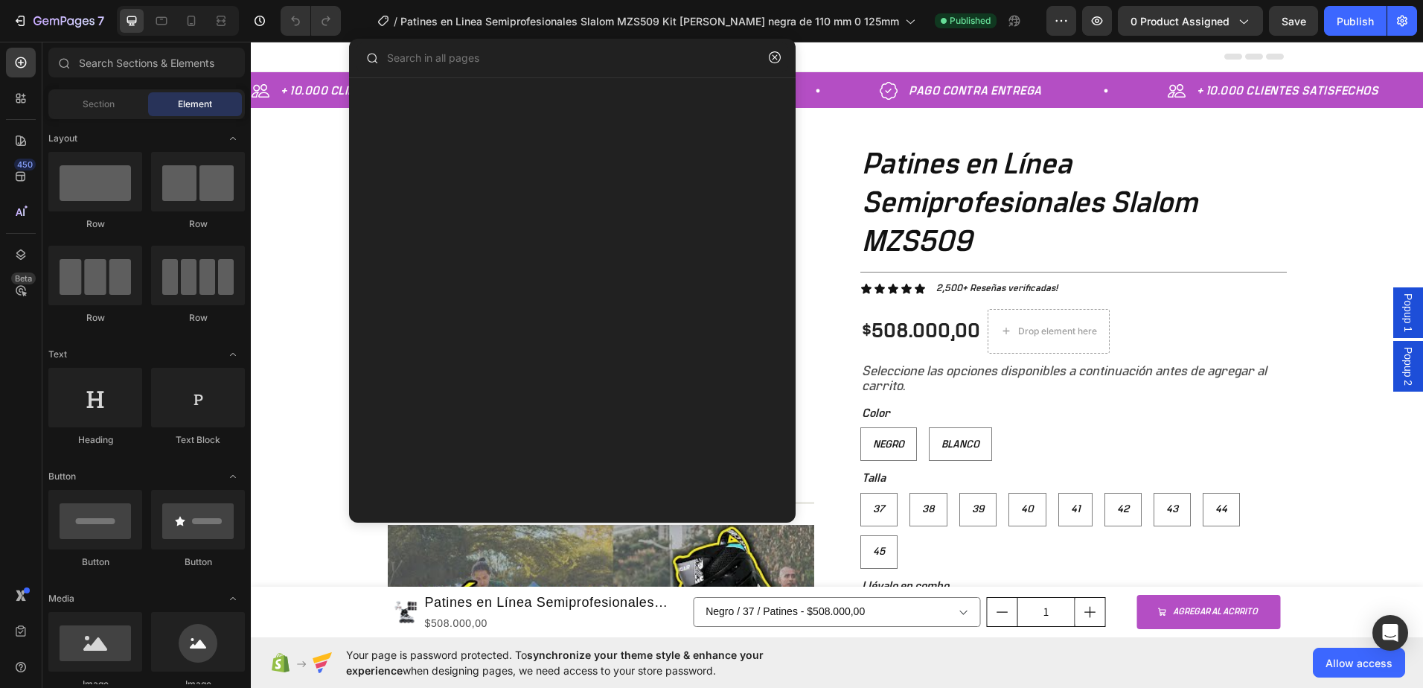
scroll to position [0, 0]
type input "3"
click at [313, 168] on div "+ 10.000 CLIENTES SATISFECHOS Item List 5 ESTRELLAS EN GOOGLE Item List PAGO CO…" at bounding box center [837, 556] width 1172 height 968
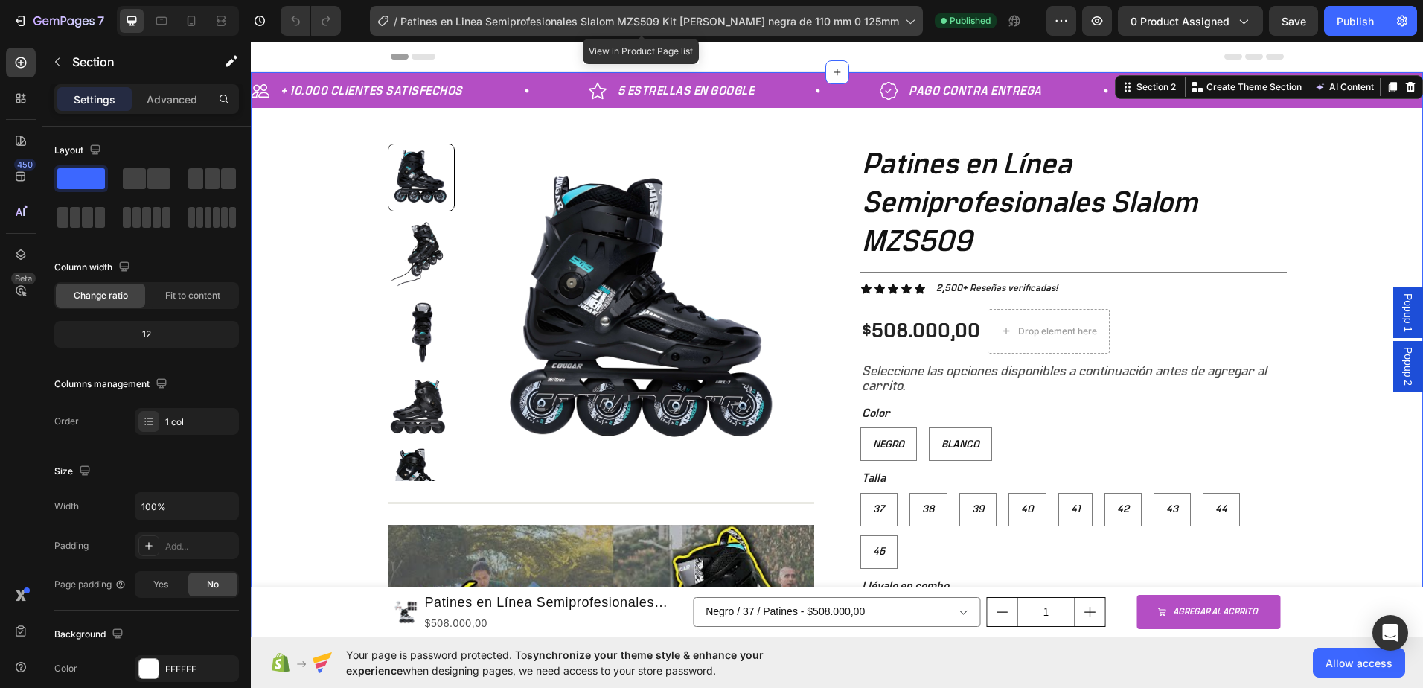
click at [870, 16] on span "Patines en Linea Semiprofesionales Slalom MZS509 Kit Urbano Ruedas negra de 110…" at bounding box center [649, 21] width 499 height 16
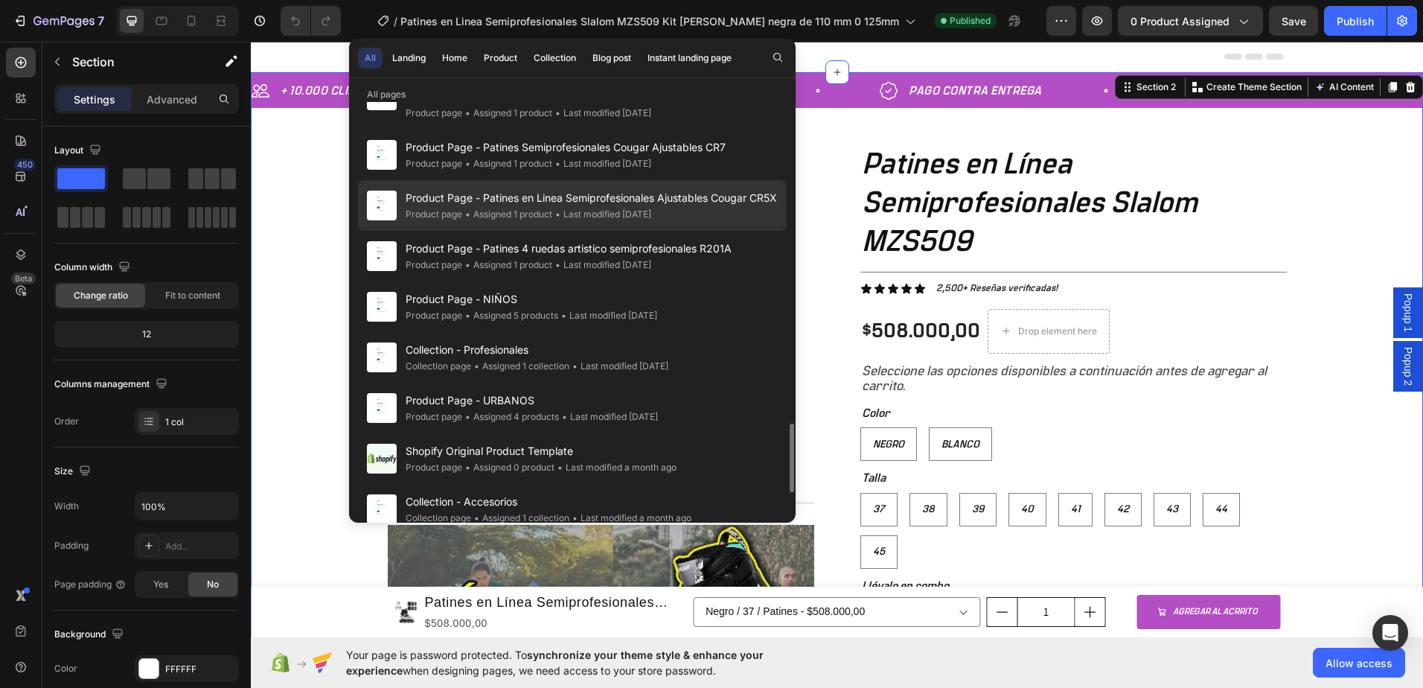
scroll to position [2142, 0]
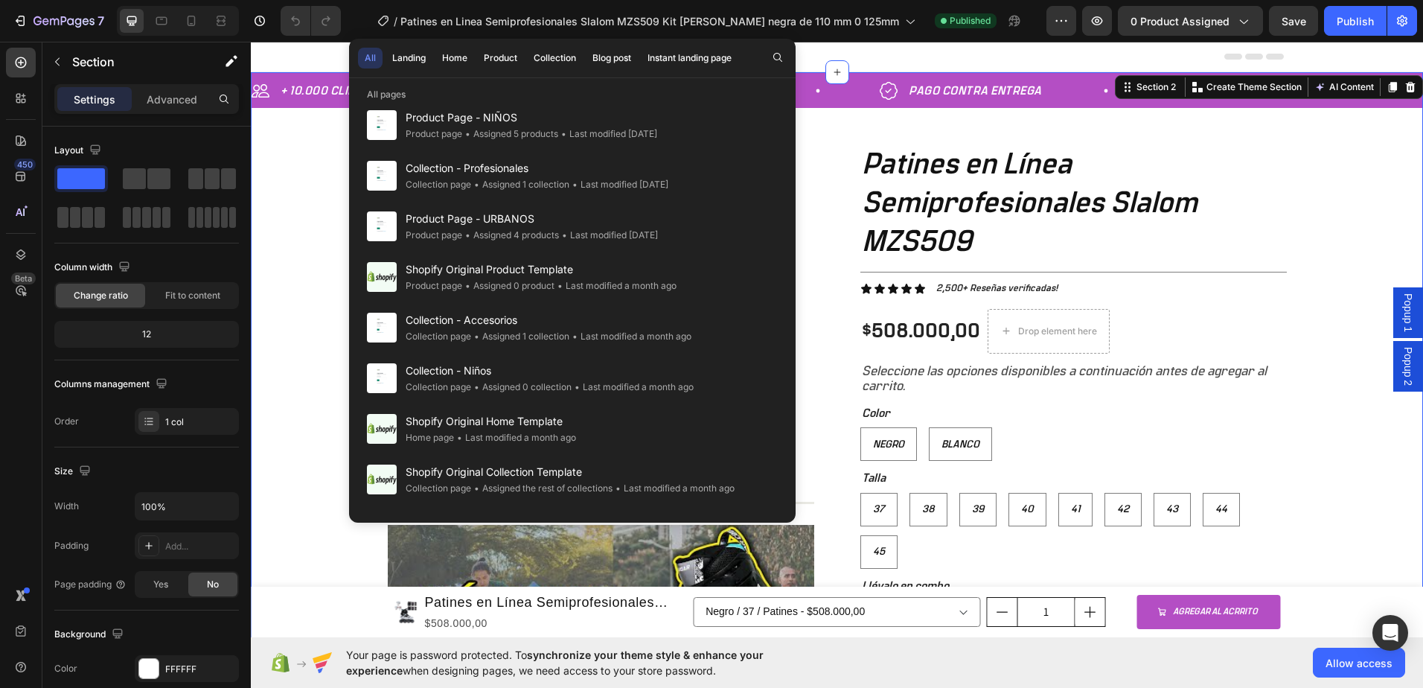
click at [317, 270] on div "+ 10.000 CLIENTES SATISFECHOS Item List 5 ESTRELLAS EN GOOGLE Item List PAGO CO…" at bounding box center [837, 556] width 1172 height 968
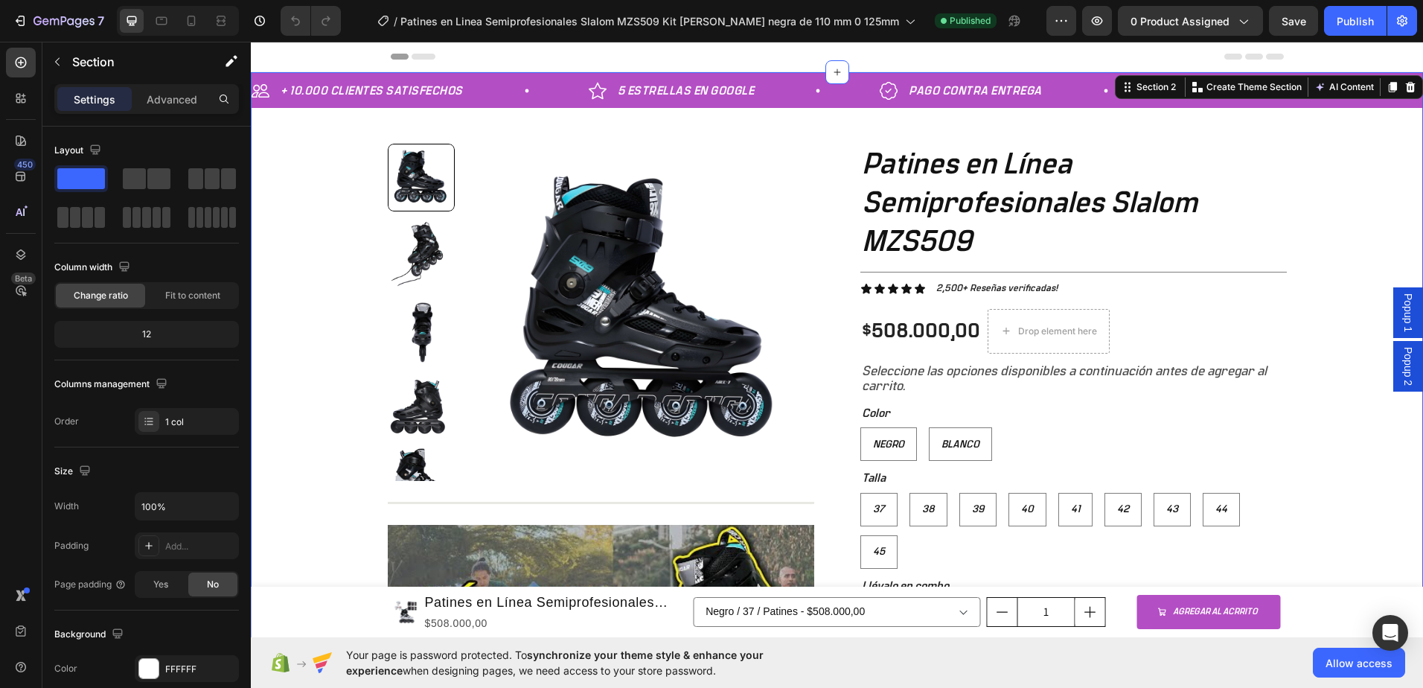
click at [287, 147] on div "+ 10.000 CLIENTES SATISFECHOS Item List 5 ESTRELLAS EN GOOGLE Item List PAGO CO…" at bounding box center [837, 556] width 1172 height 968
click at [16, 86] on div at bounding box center [21, 98] width 30 height 30
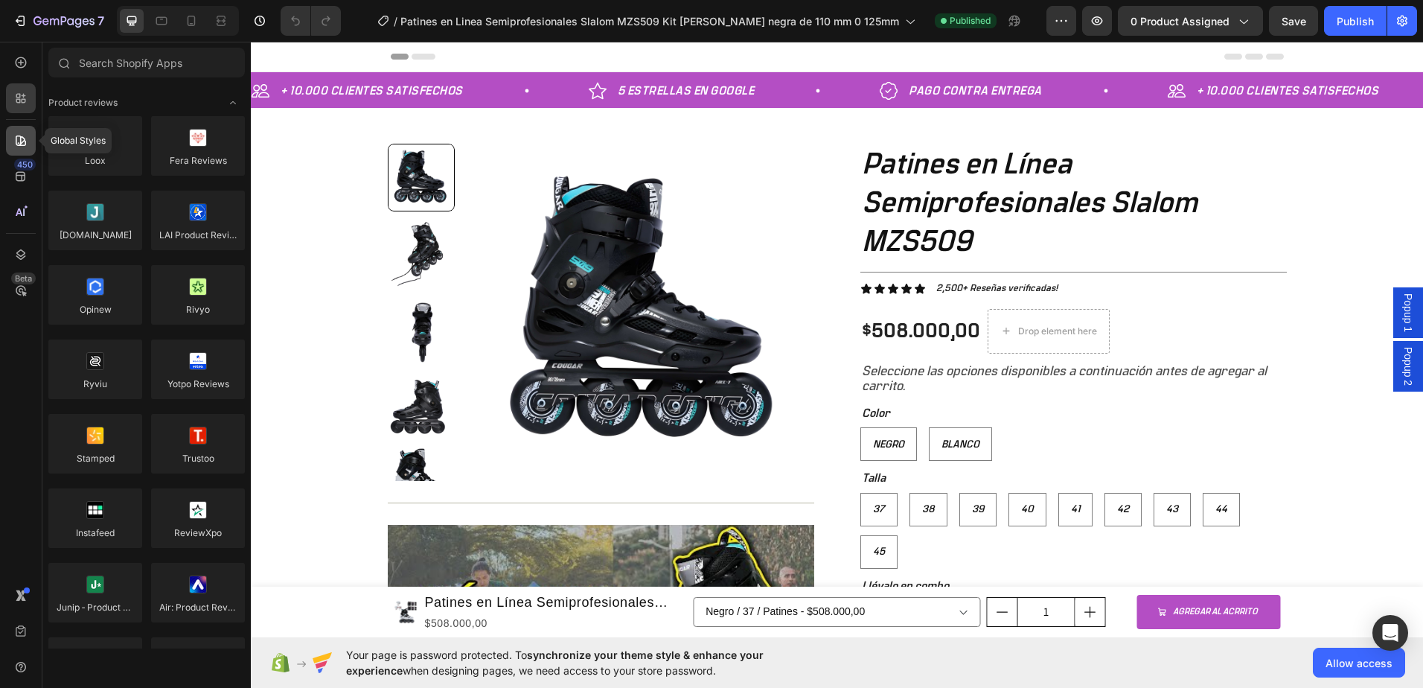
click at [13, 150] on div at bounding box center [21, 141] width 30 height 30
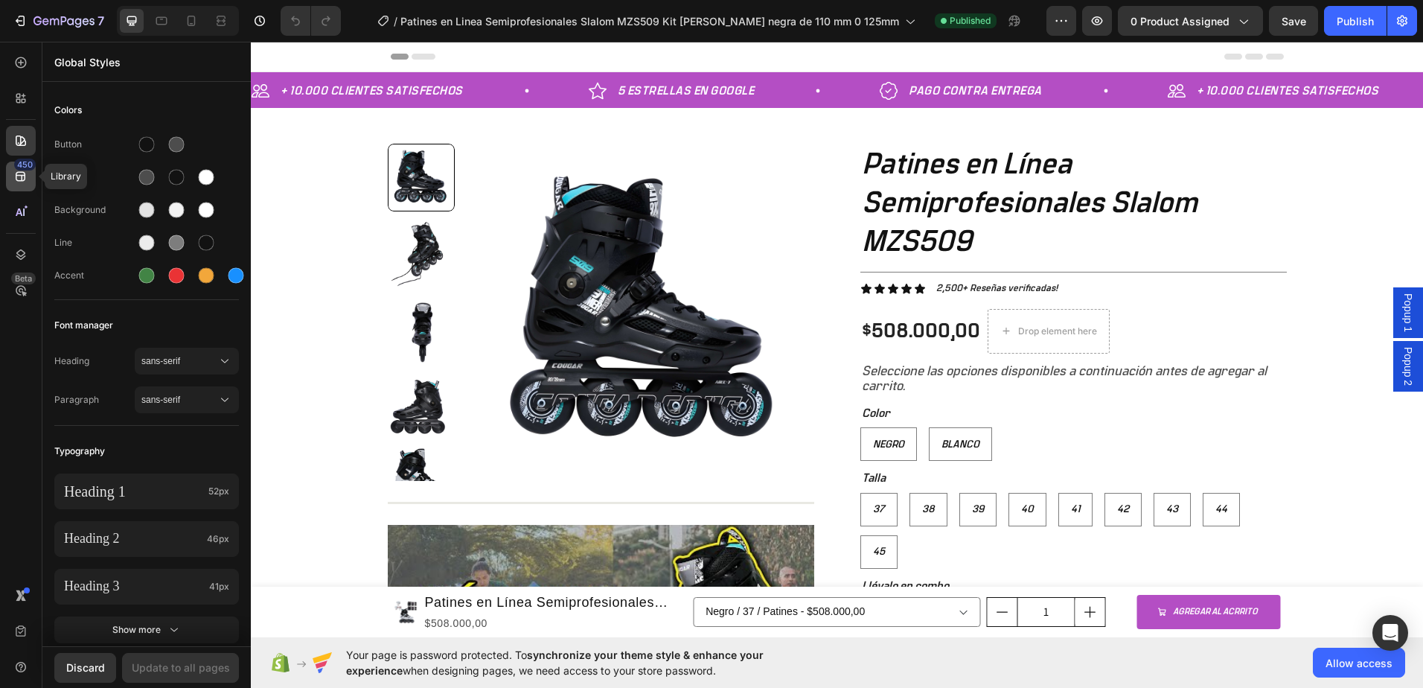
click at [14, 188] on div "450" at bounding box center [21, 176] width 30 height 30
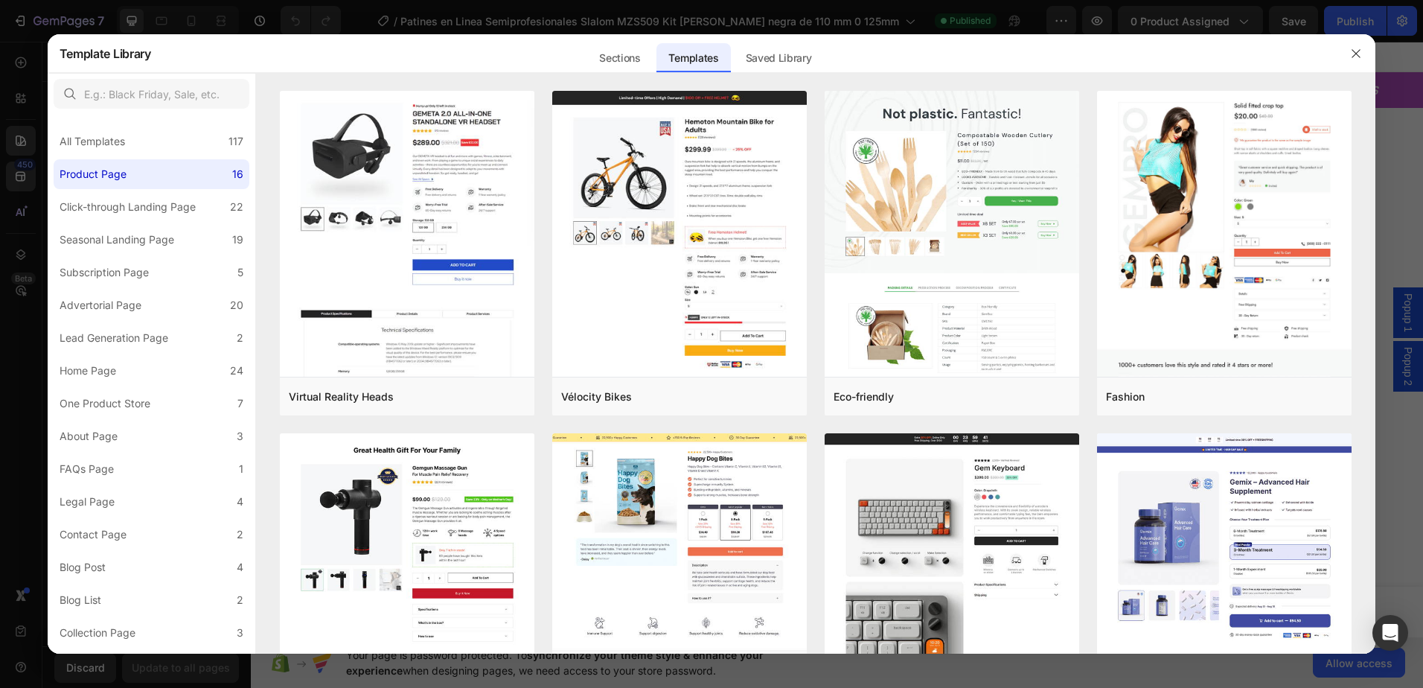
click at [14, 223] on div at bounding box center [711, 344] width 1423 height 688
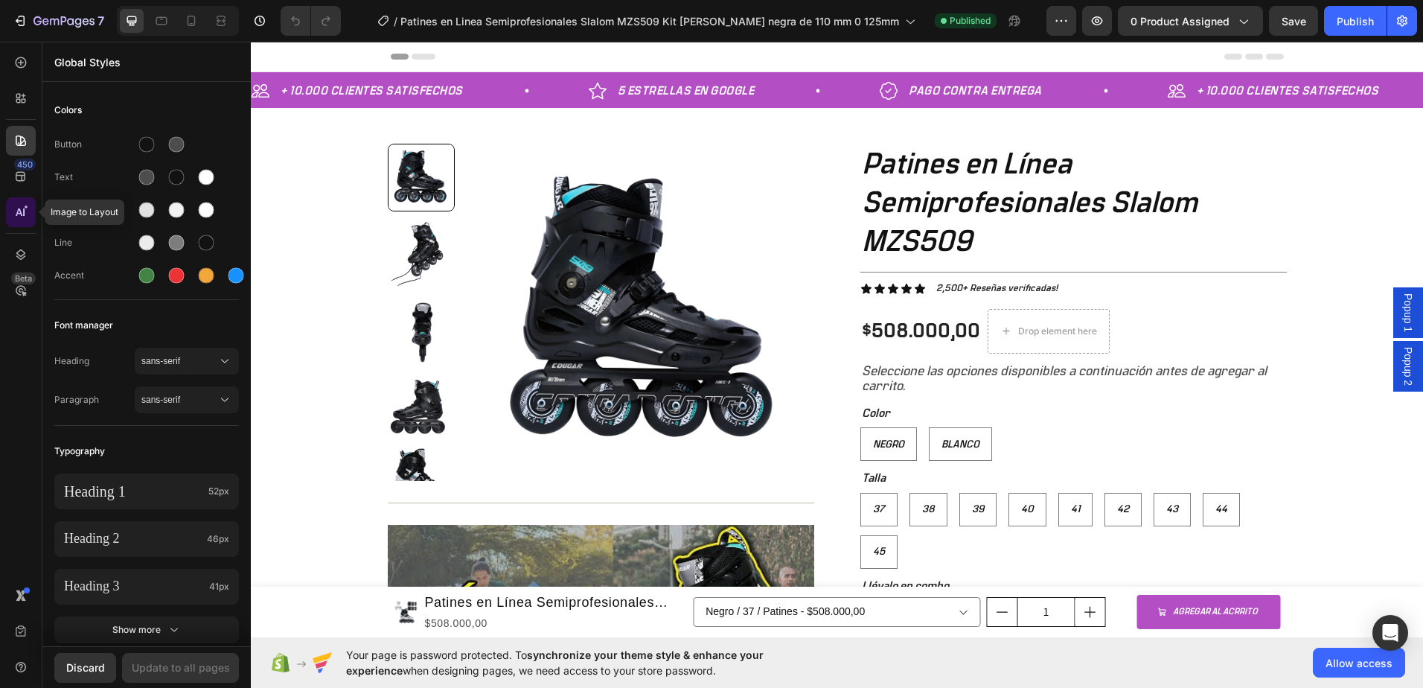
click at [13, 213] on icon at bounding box center [20, 212] width 15 height 15
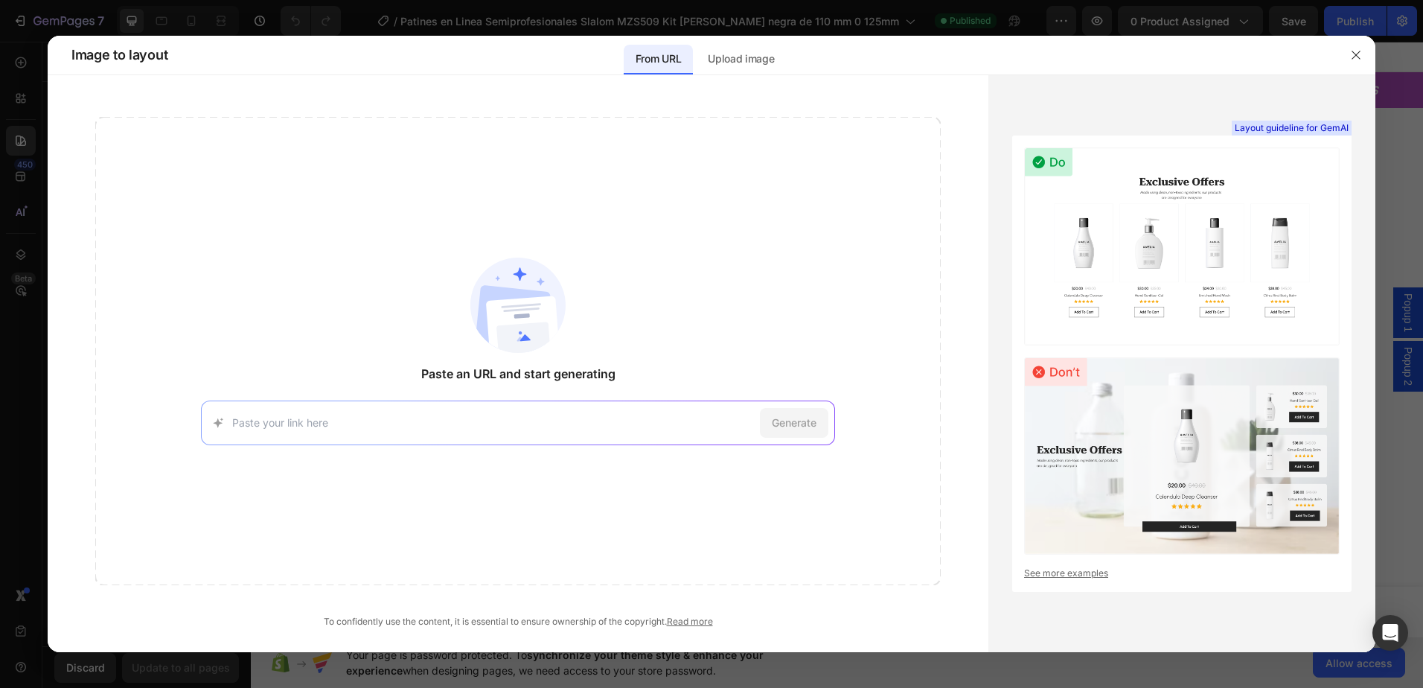
click at [1261, 57] on div "Image to layout From URL Upload image" at bounding box center [698, 55] width 1277 height 39
drag, startPoint x: 1365, startPoint y: 59, endPoint x: 960, endPoint y: 76, distance: 405.2
click at [1365, 59] on button "button" at bounding box center [1356, 55] width 24 height 24
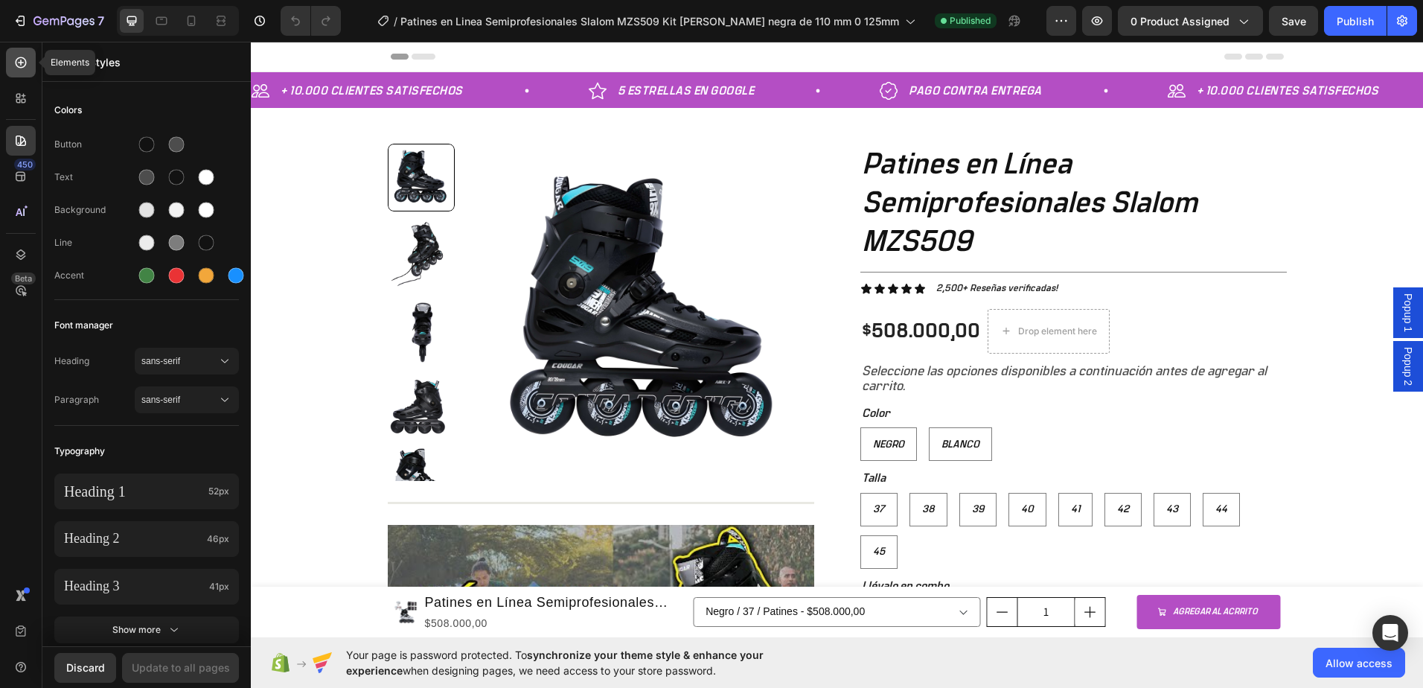
click at [19, 60] on icon at bounding box center [20, 62] width 15 height 15
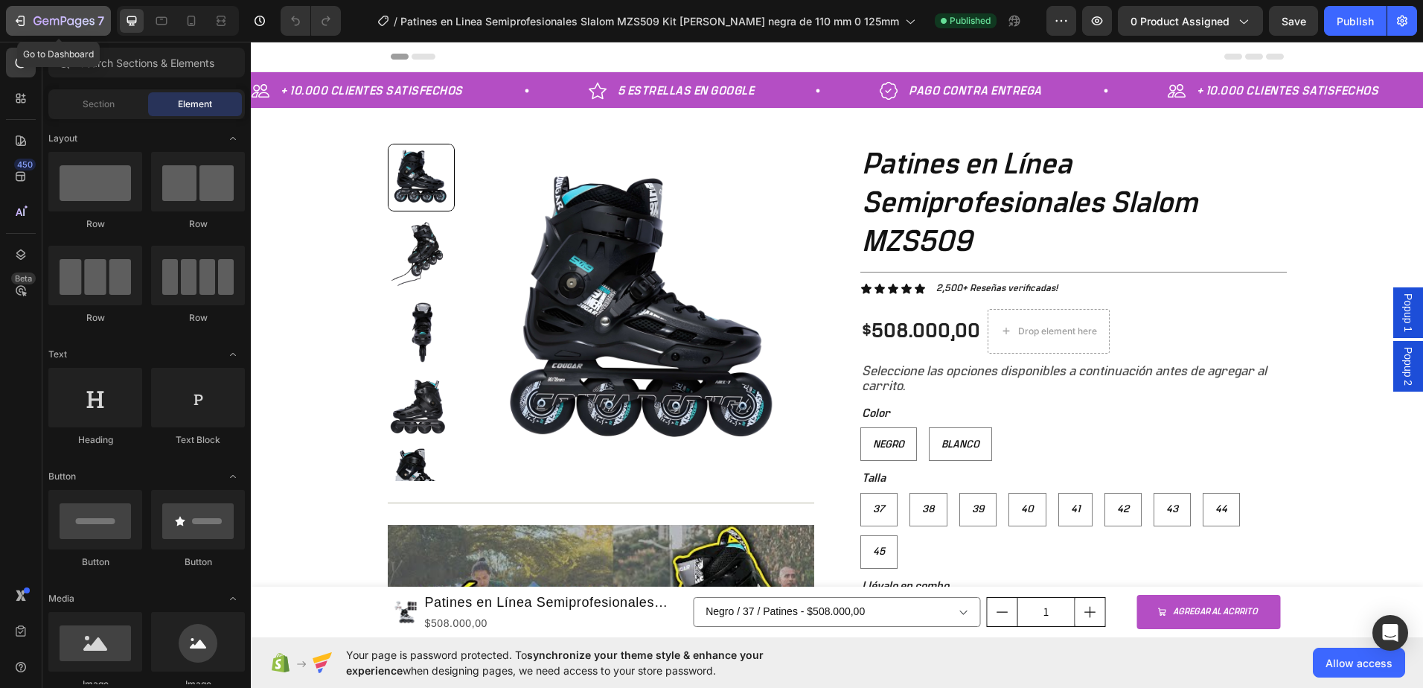
click at [21, 25] on icon "button" at bounding box center [20, 20] width 15 height 15
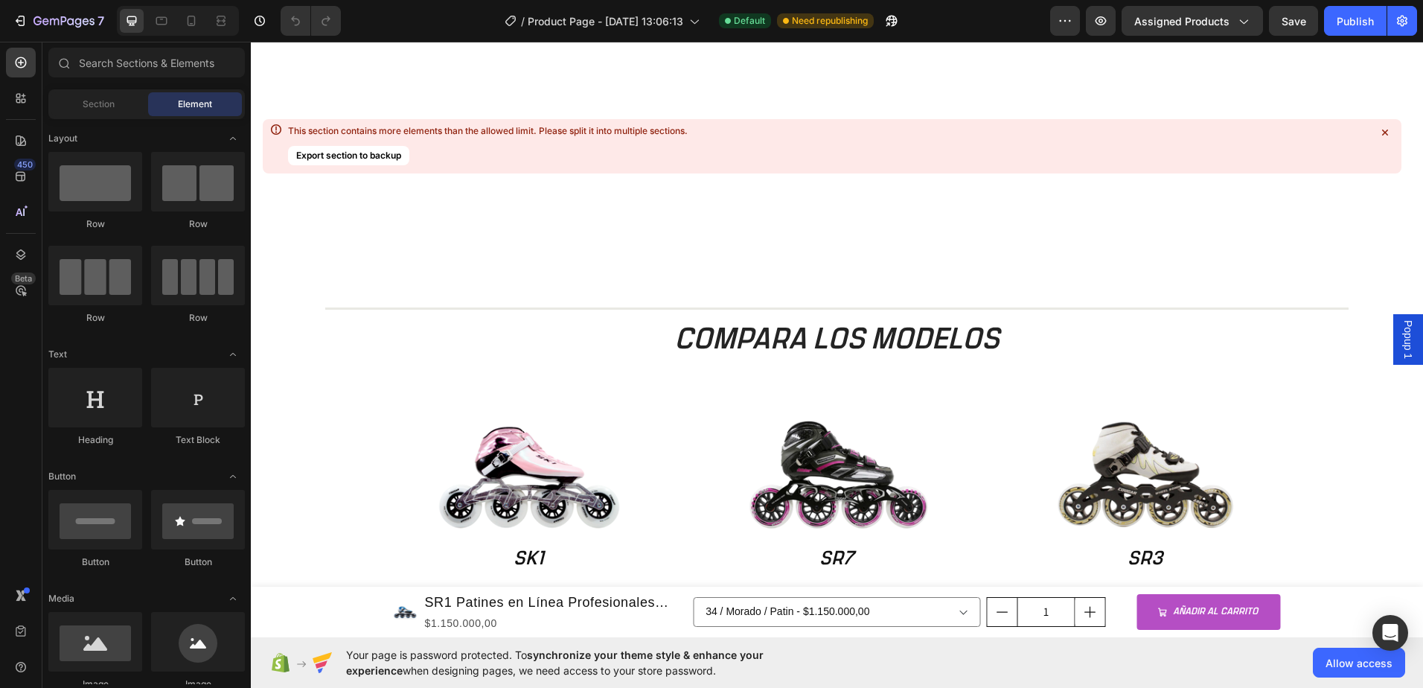
scroll to position [1786, 0]
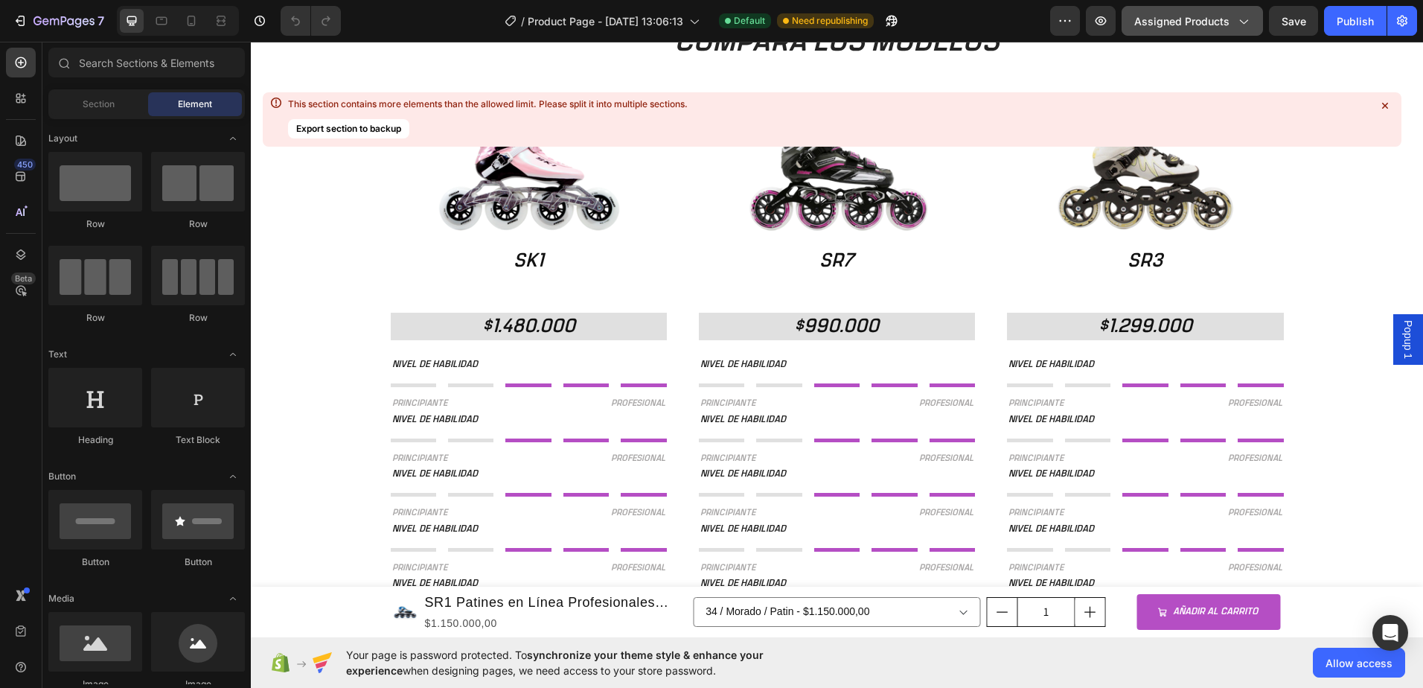
click at [1248, 25] on icon "button" at bounding box center [1242, 20] width 15 height 15
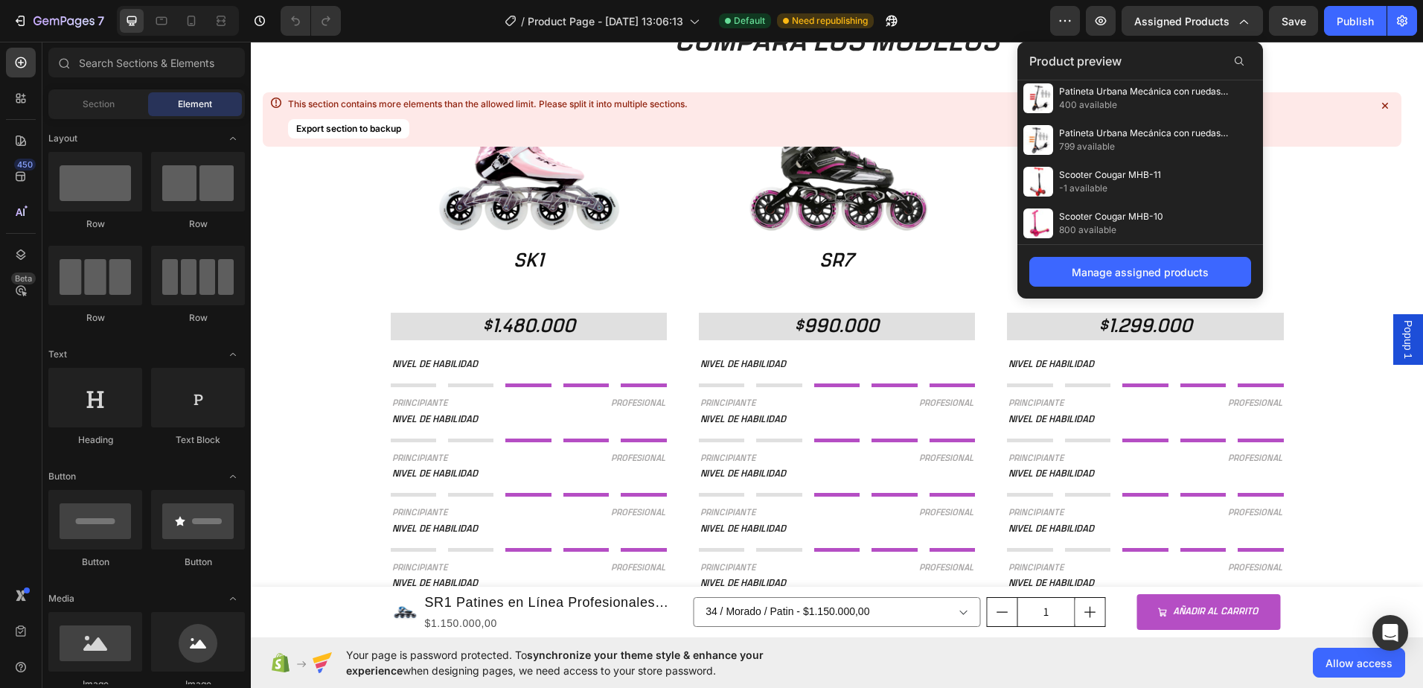
scroll to position [378, 0]
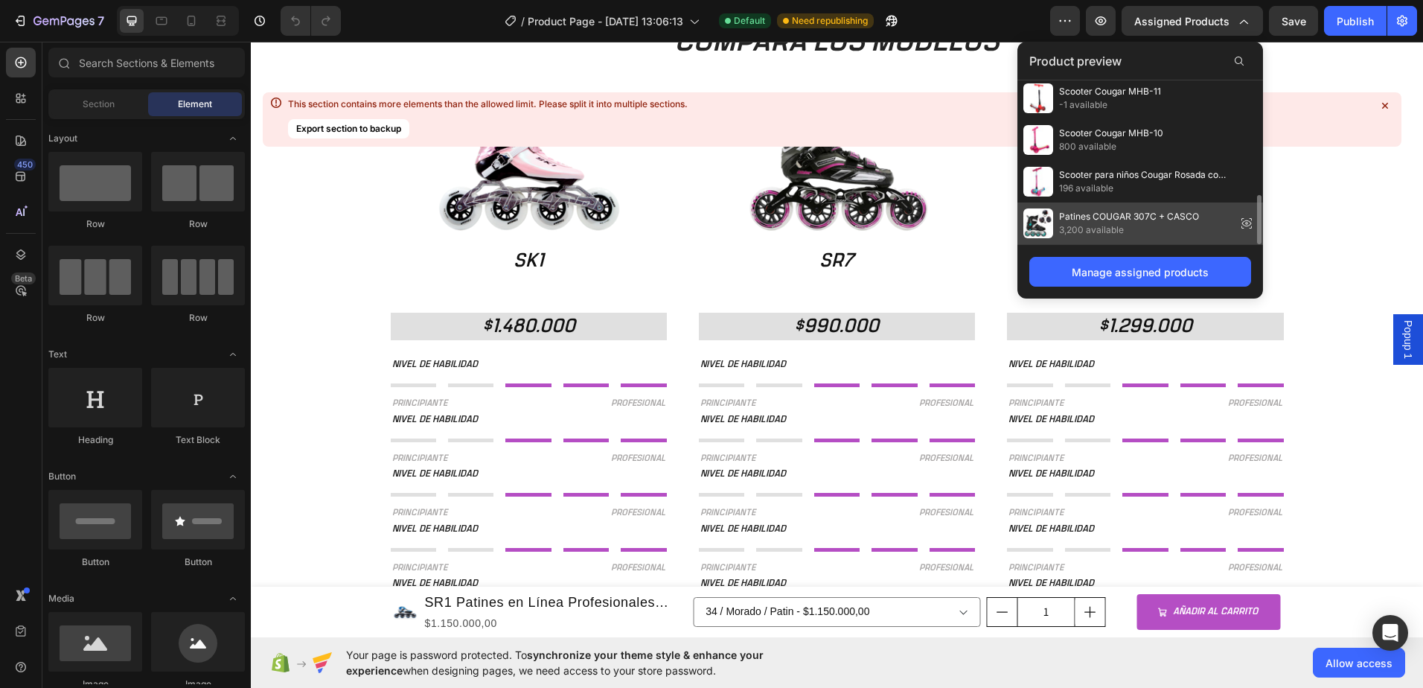
click at [1248, 223] on icon at bounding box center [1246, 223] width 3 height 3
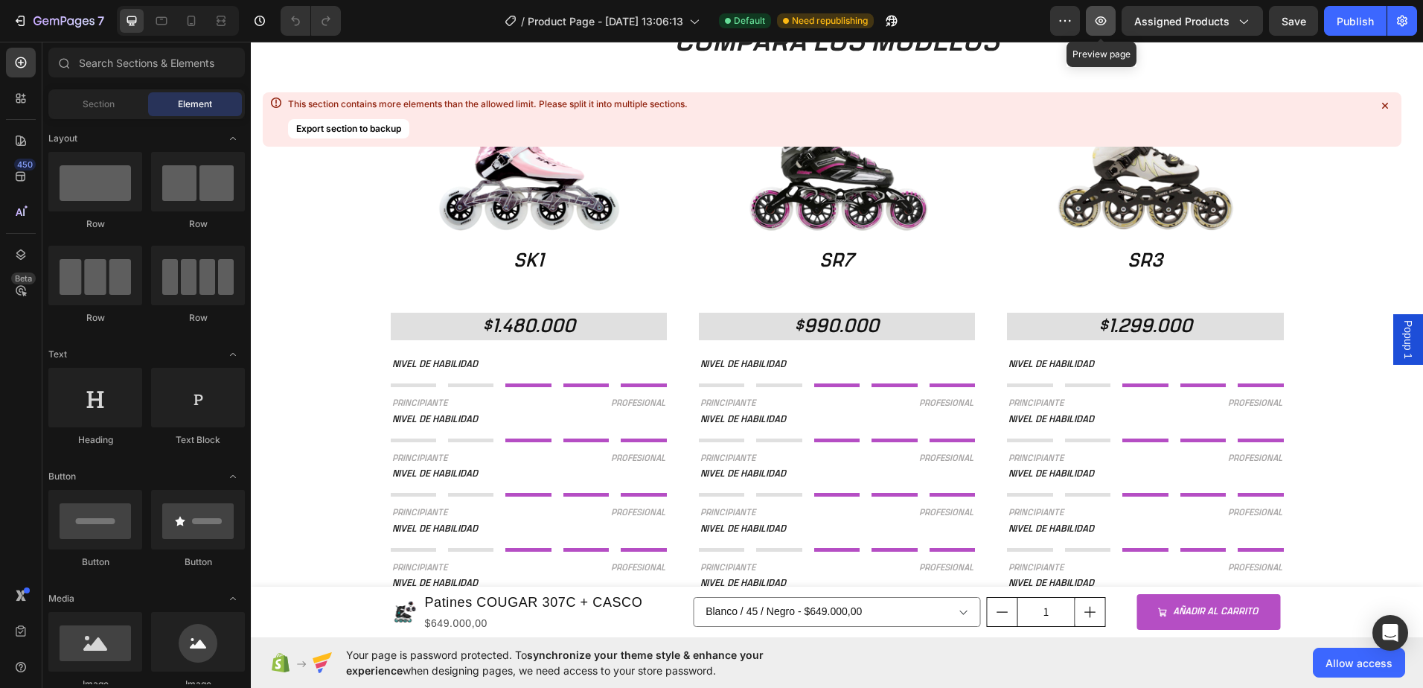
click at [1108, 21] on icon "button" at bounding box center [1100, 20] width 15 height 15
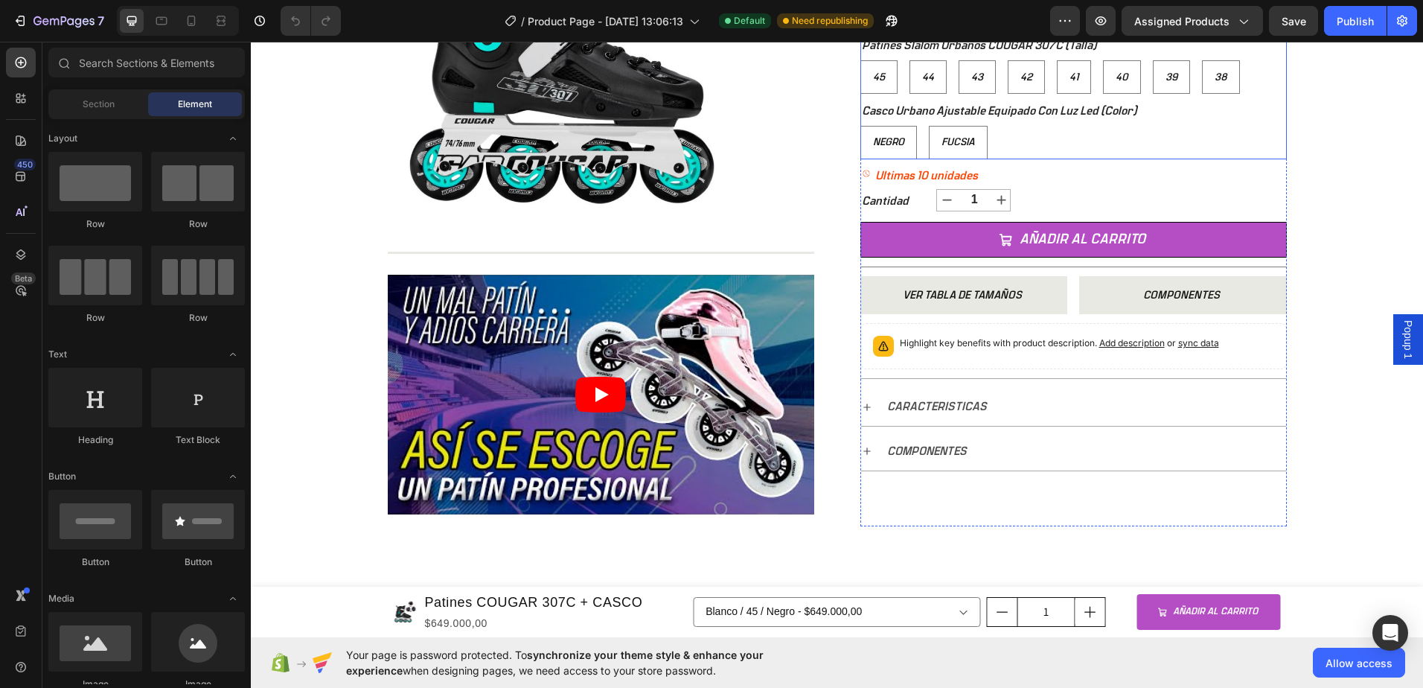
scroll to position [488, 0]
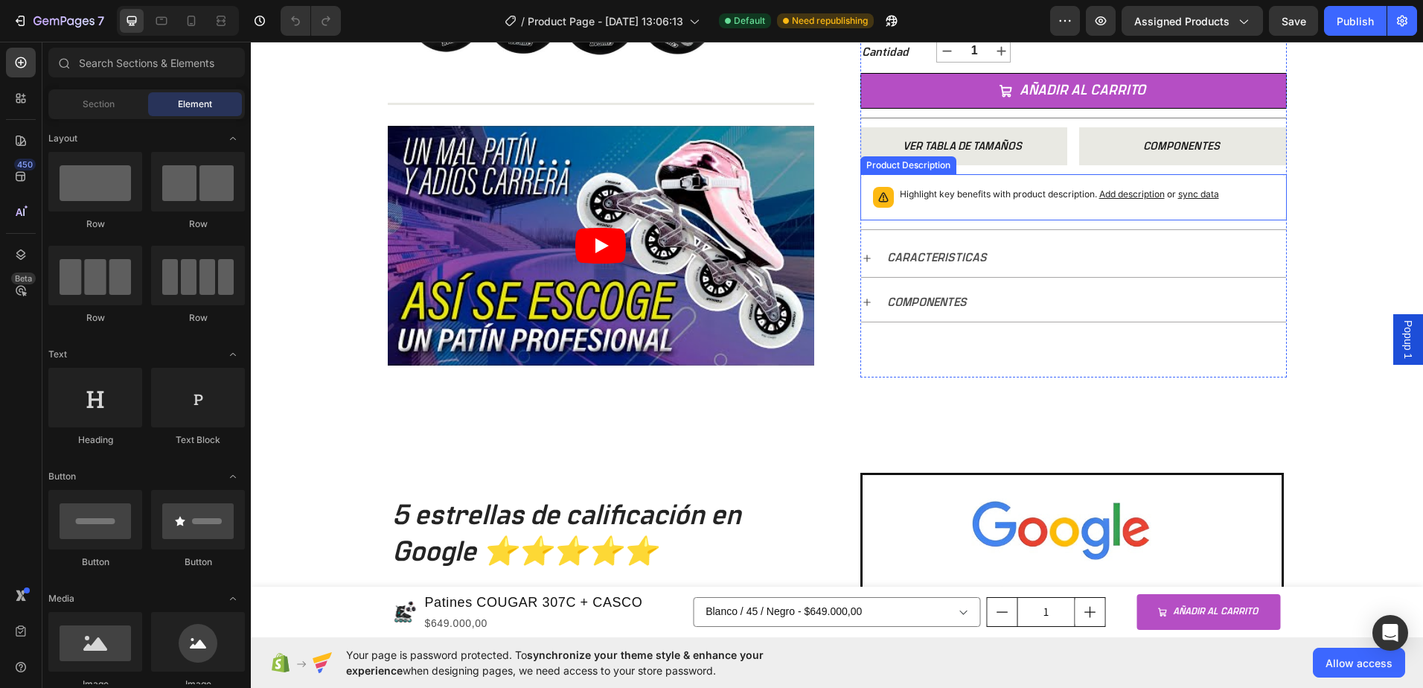
click at [1035, 194] on p "Highlight key benefits with product description. Add description or sync data" at bounding box center [1059, 194] width 319 height 15
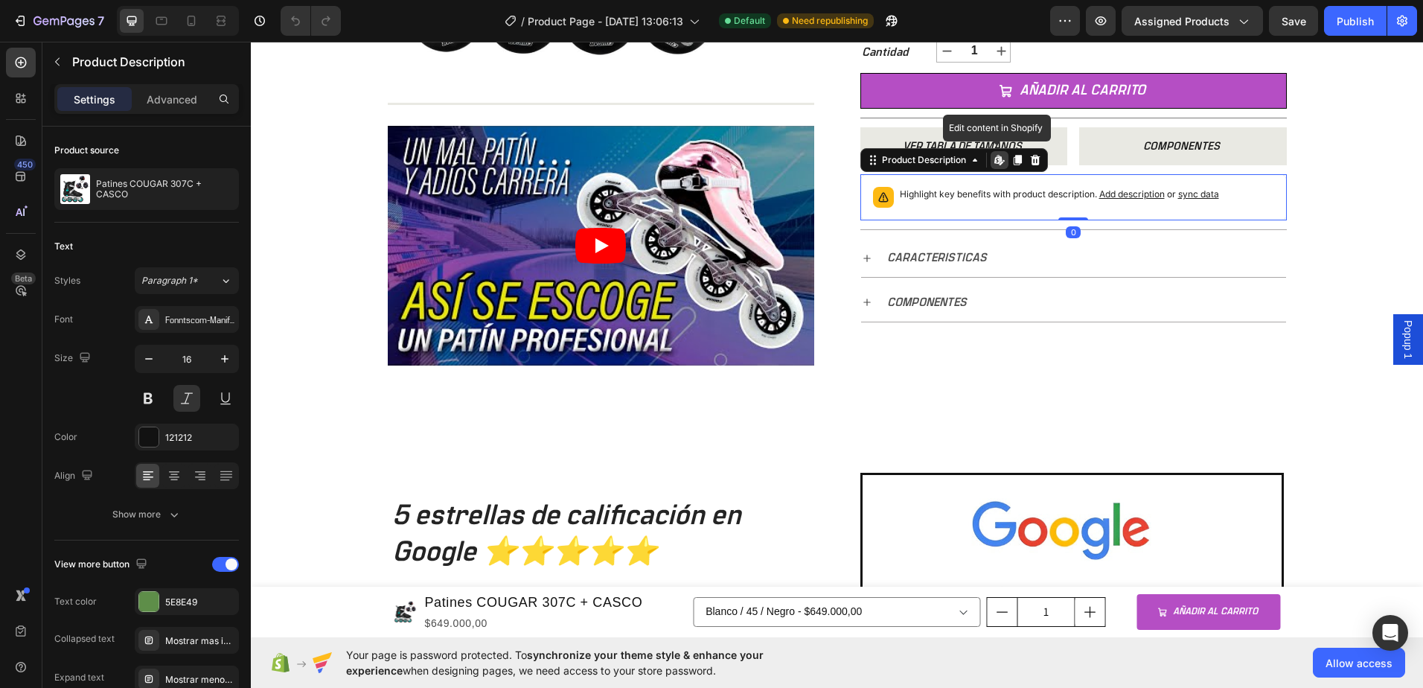
click at [993, 164] on icon at bounding box center [999, 160] width 12 height 12
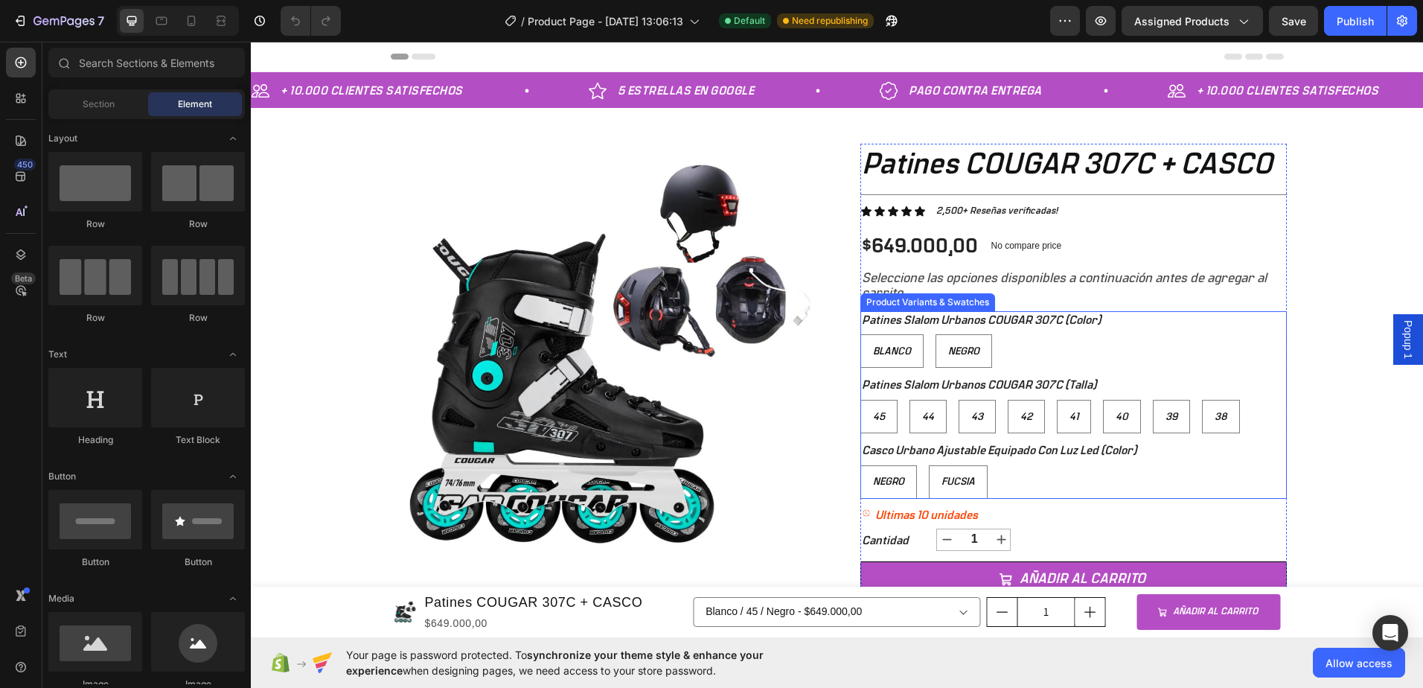
click at [1152, 349] on div "Blanco Blanco Blanco Negro Negro Negro" at bounding box center [1073, 350] width 426 height 33
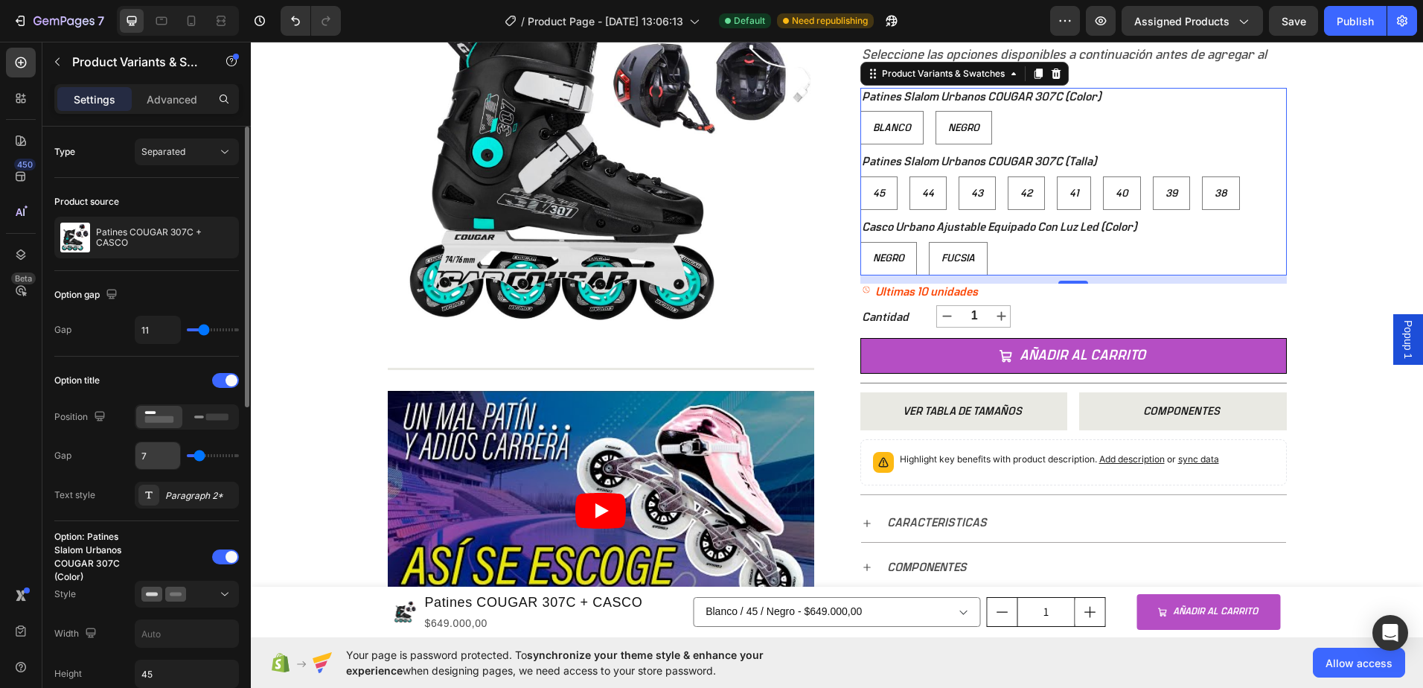
scroll to position [74, 0]
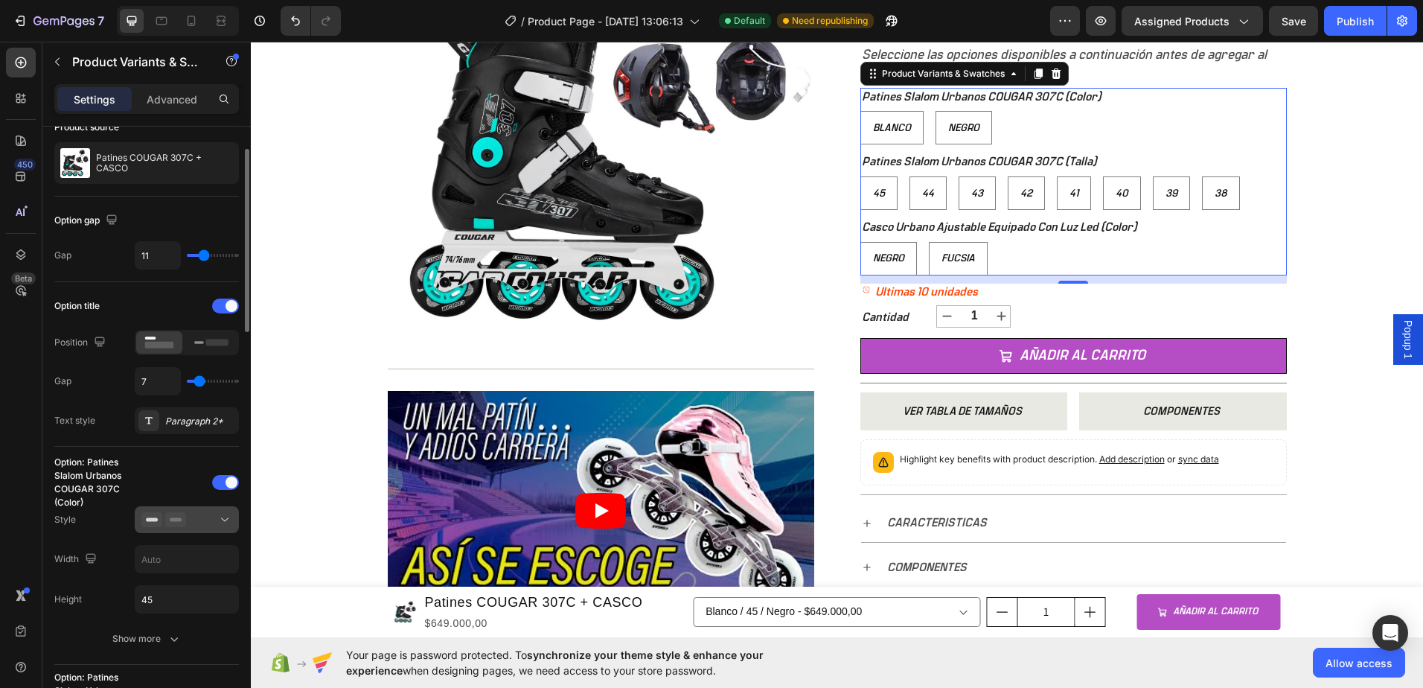
click at [202, 519] on div at bounding box center [186, 519] width 91 height 15
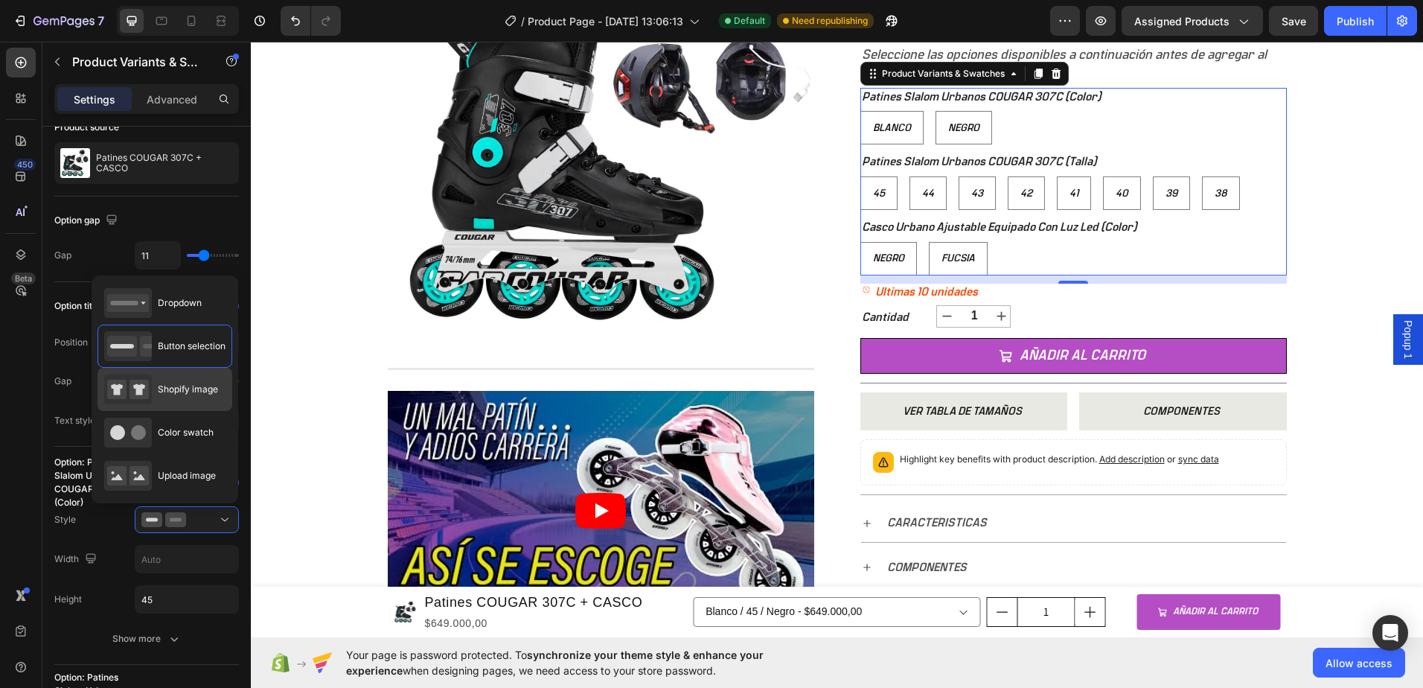
click at [129, 388] on icon at bounding box center [128, 389] width 48 height 30
type input "64"
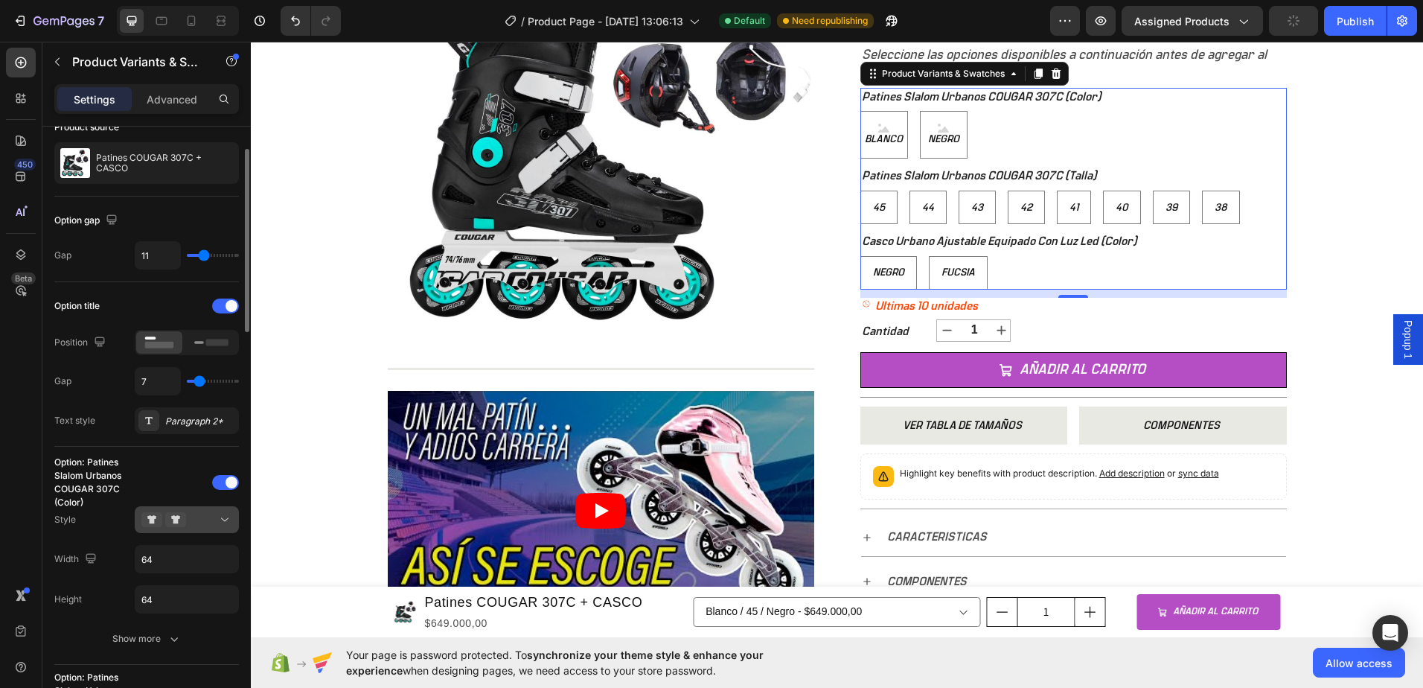
click at [200, 522] on div at bounding box center [186, 519] width 91 height 15
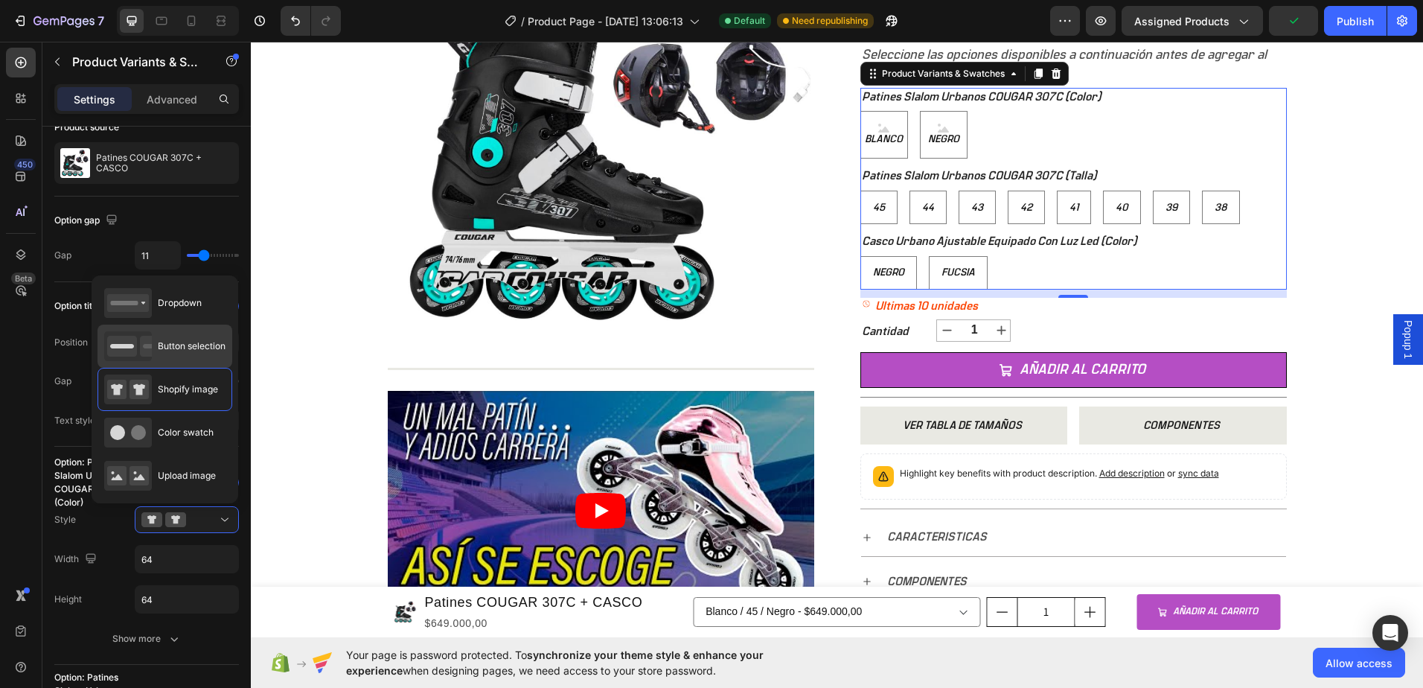
click at [179, 339] on span "Button selection" at bounding box center [192, 345] width 68 height 13
type input "45"
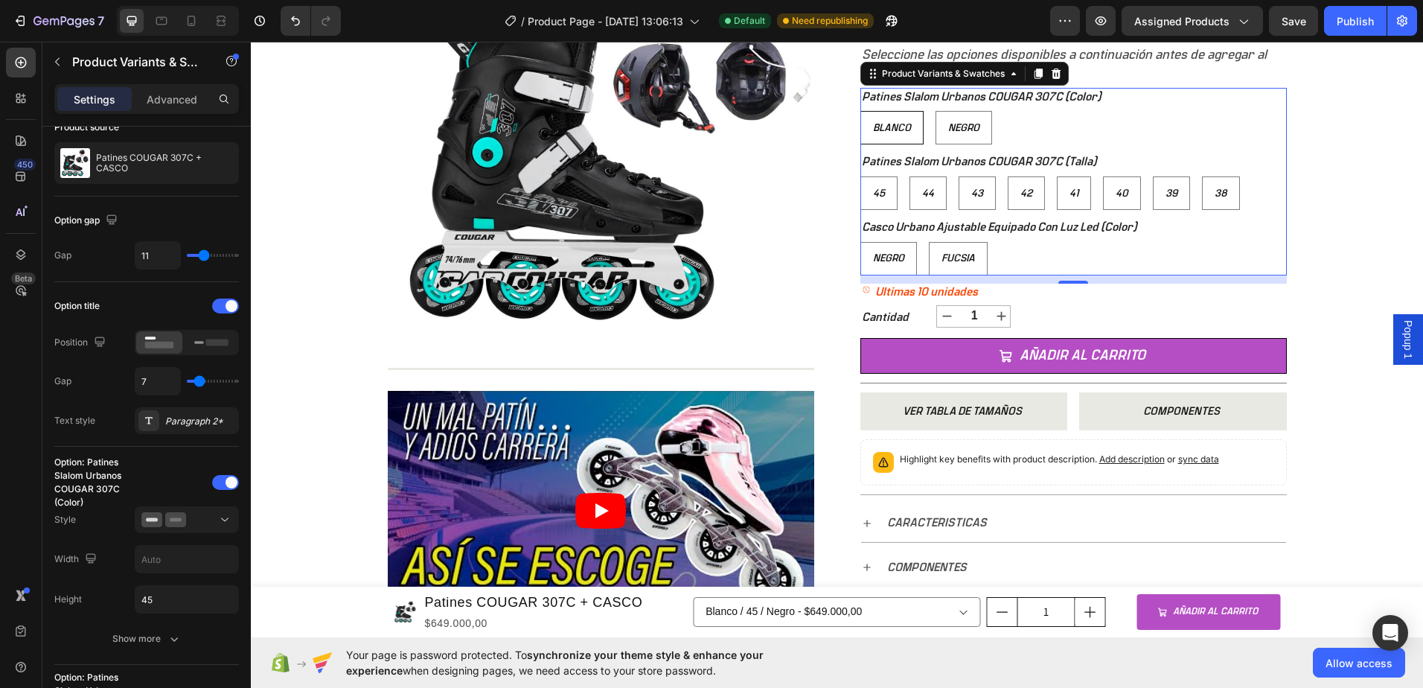
click at [891, 137] on div "Blanco" at bounding box center [892, 127] width 62 height 25
click at [860, 111] on input "Blanco Blanco Blanco" at bounding box center [860, 110] width 1 height 1
radio input "true"
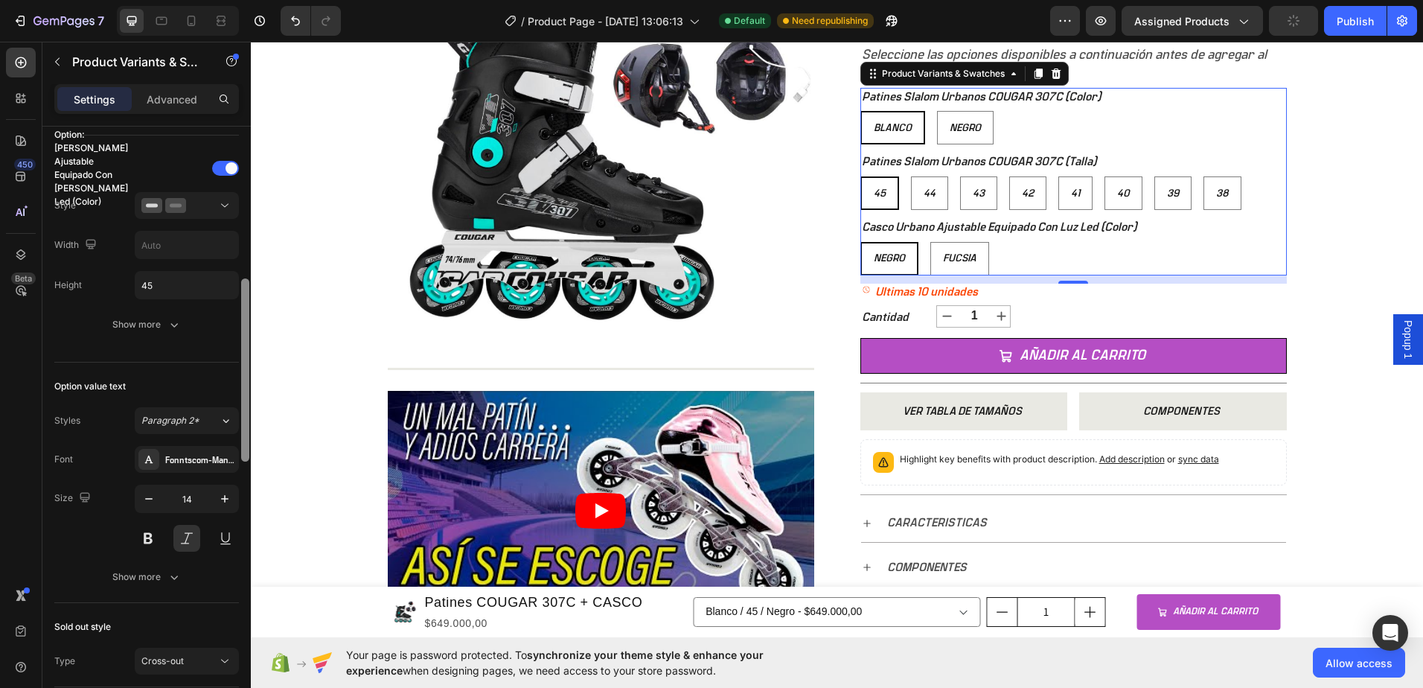
scroll to position [744, 0]
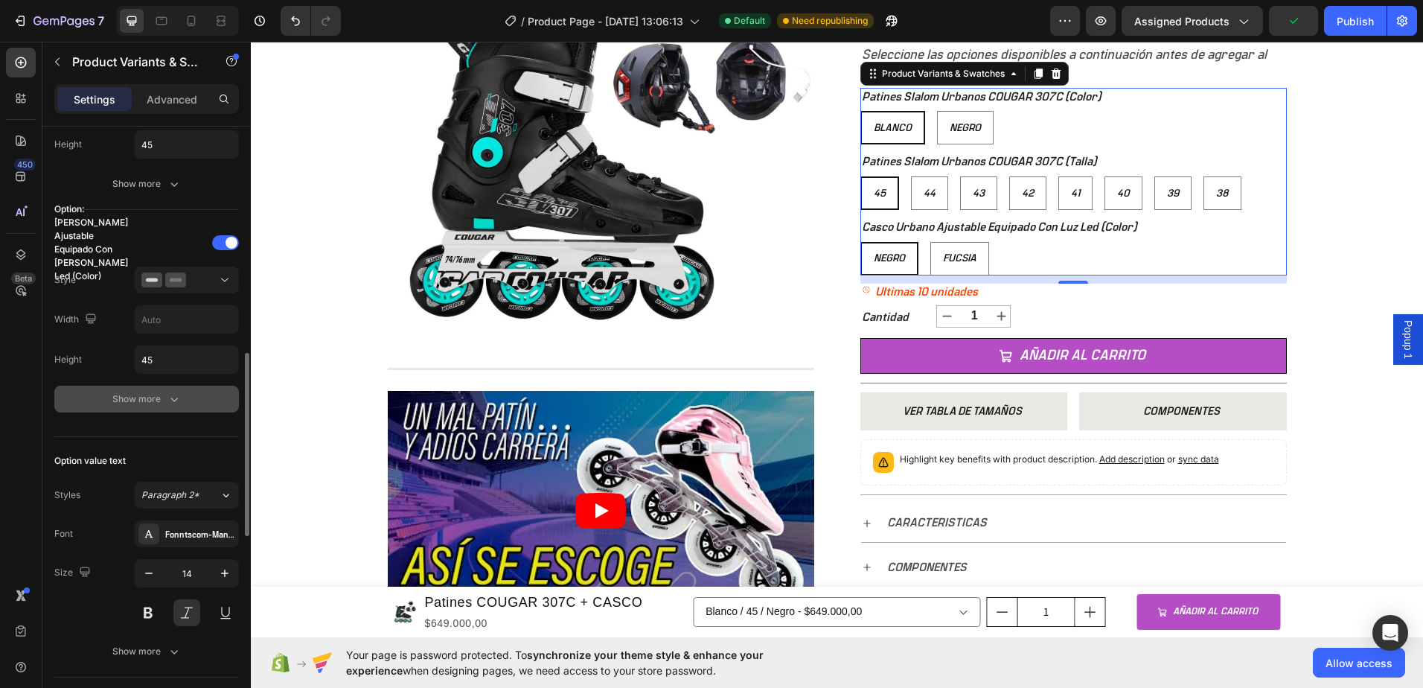
click at [163, 406] on div "Show more" at bounding box center [146, 398] width 69 height 15
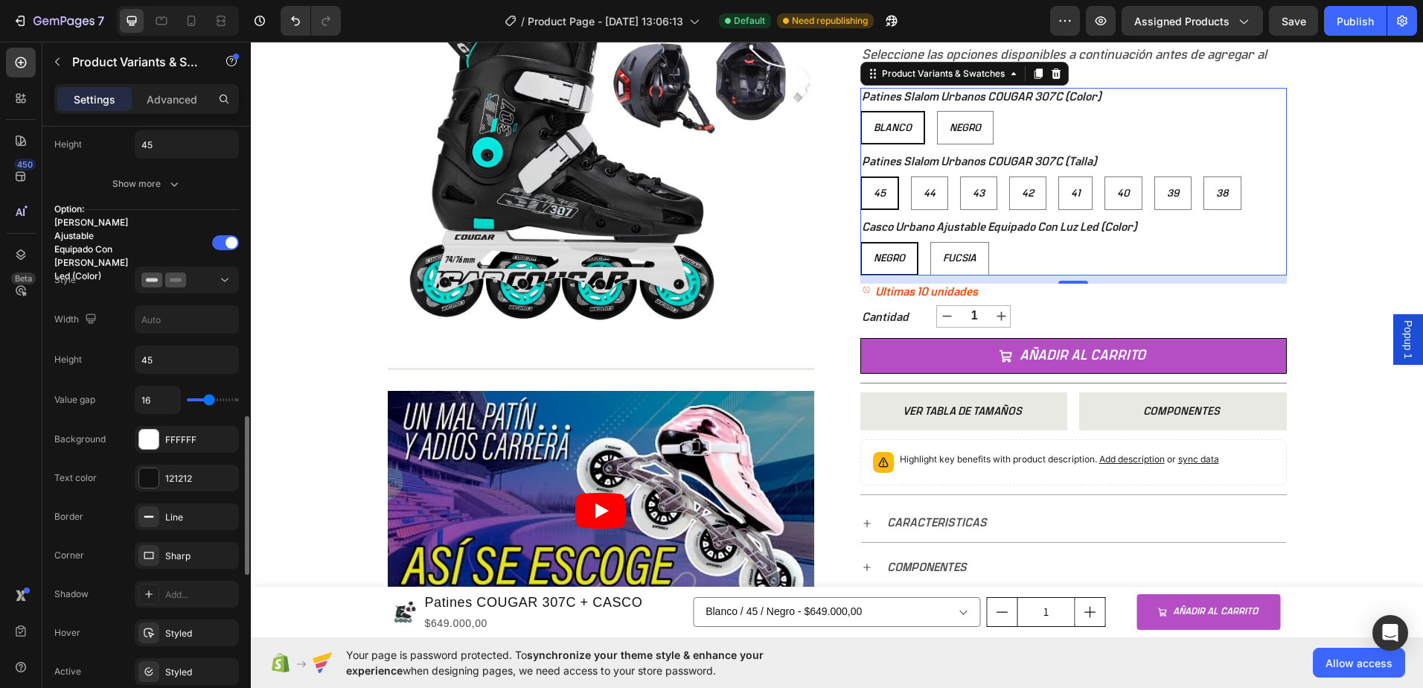
scroll to position [893, 0]
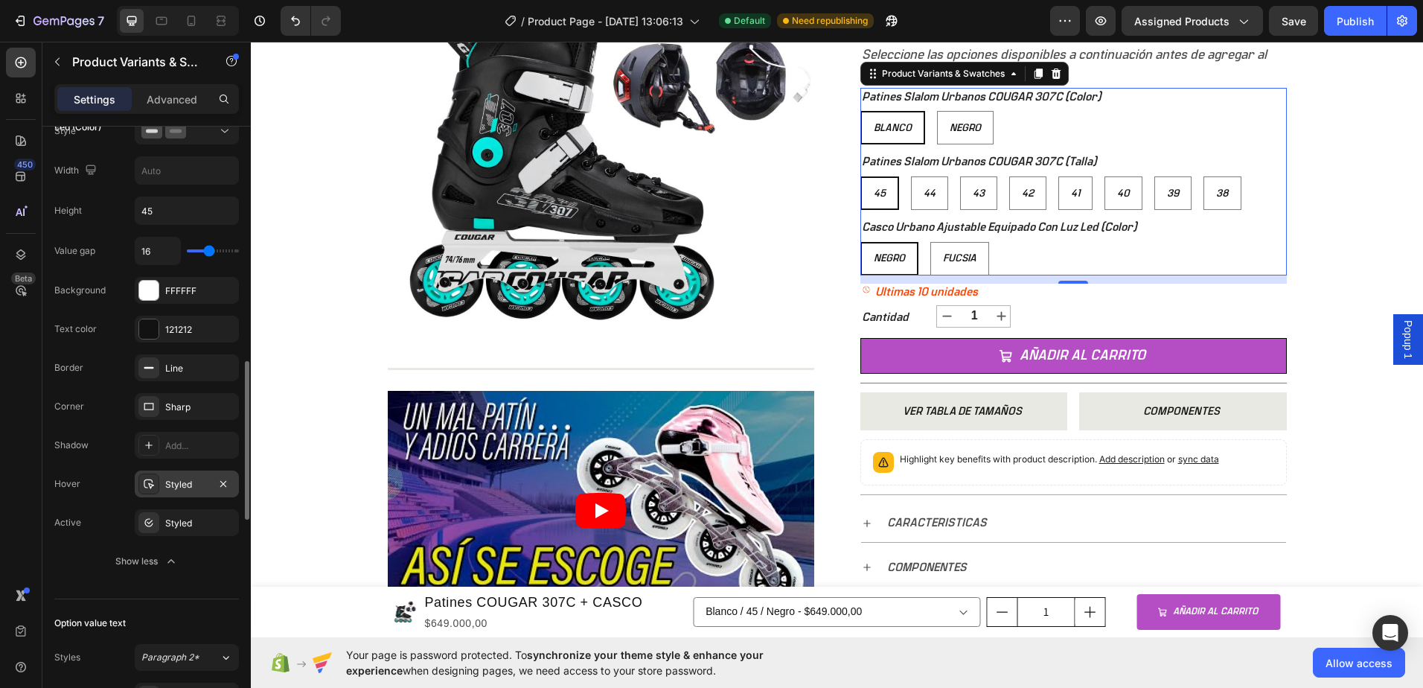
click at [195, 484] on div "Styled" at bounding box center [186, 484] width 43 height 13
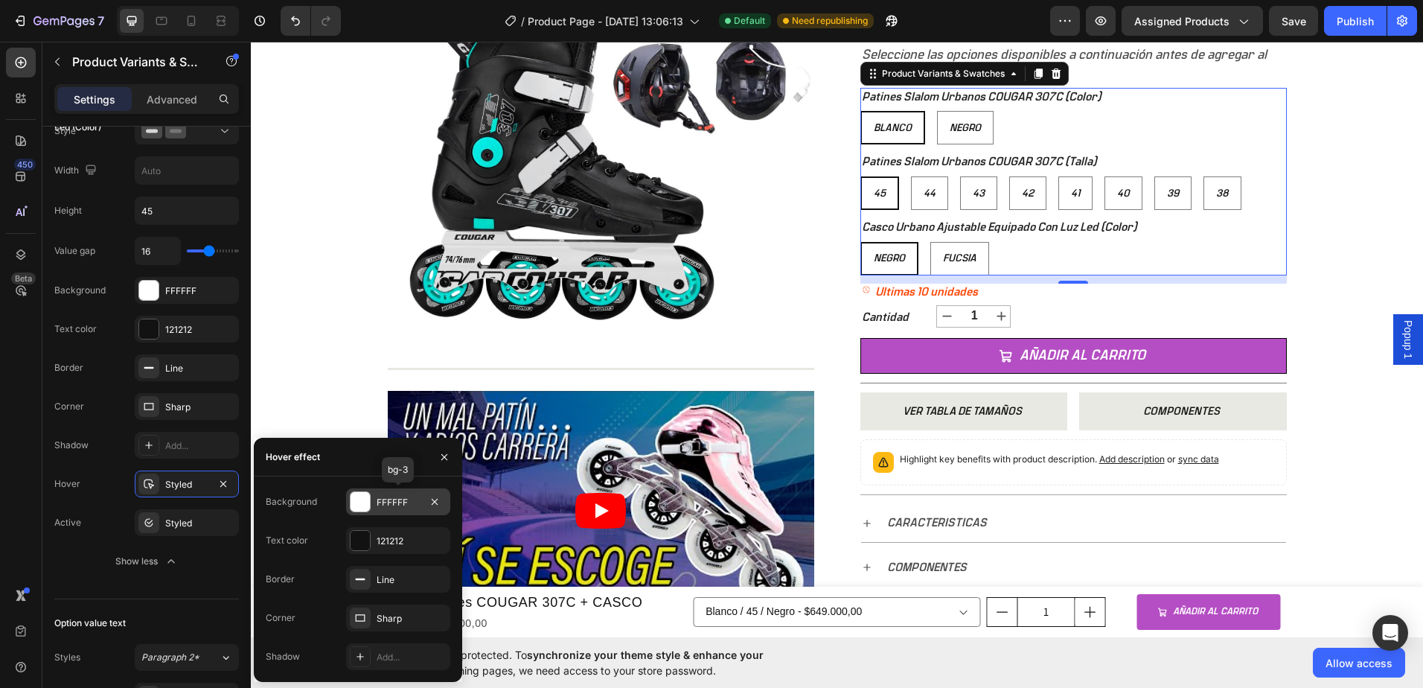
click at [351, 504] on div at bounding box center [360, 501] width 19 height 19
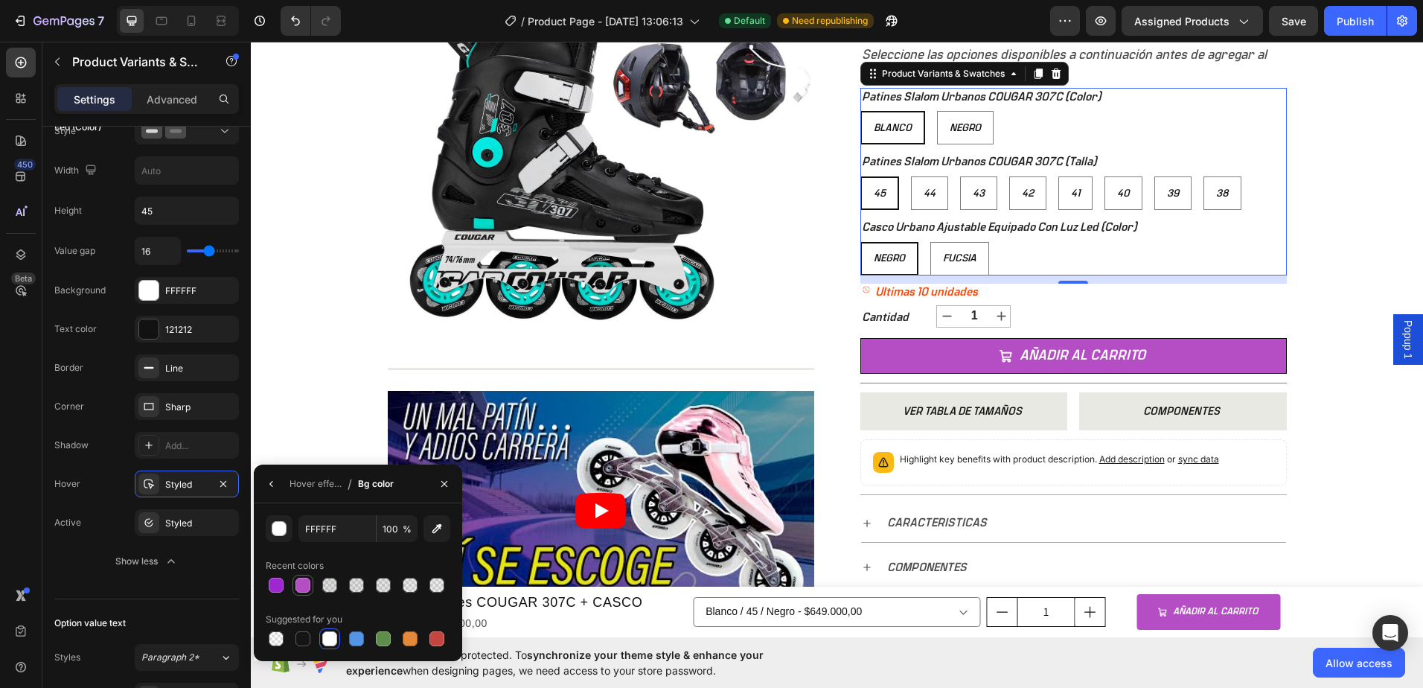
click at [299, 589] on div at bounding box center [302, 584] width 15 height 15
type input "B44EC4"
click at [311, 484] on div "Hover effect" at bounding box center [315, 483] width 52 height 13
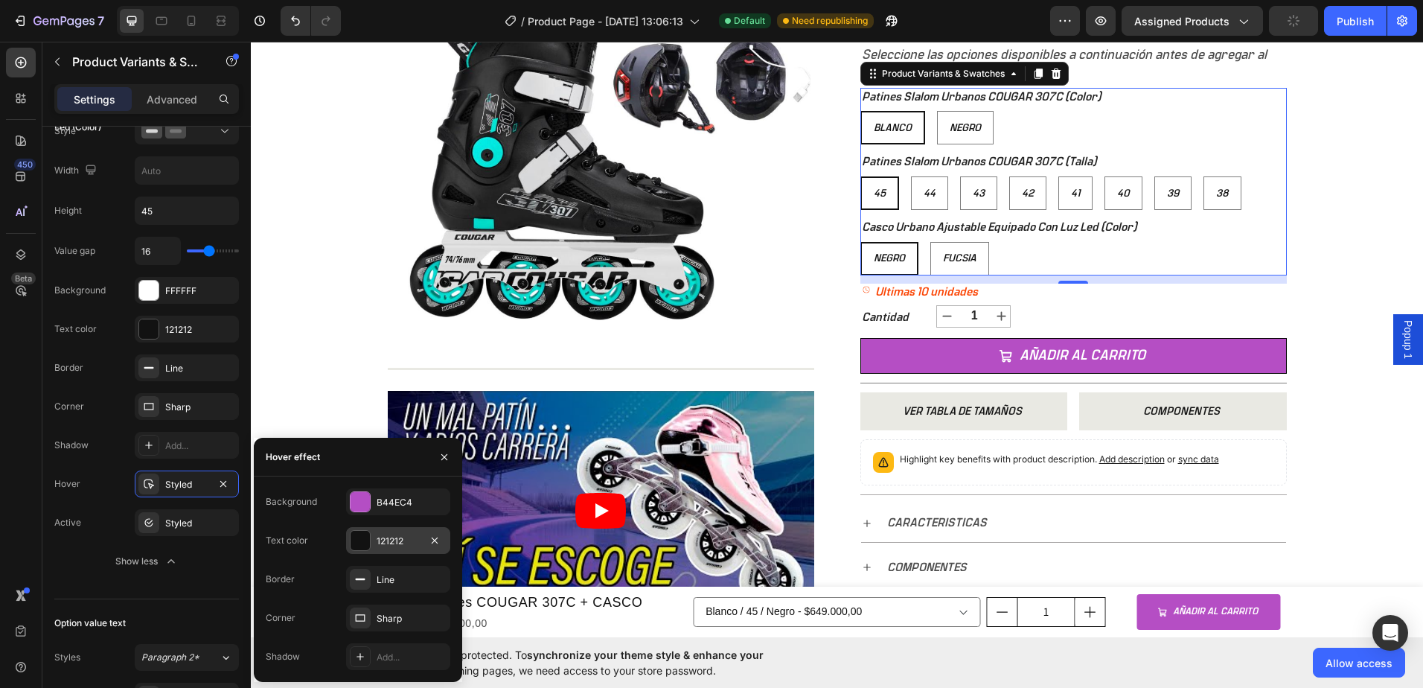
click at [386, 538] on div "121212" at bounding box center [398, 540] width 43 height 13
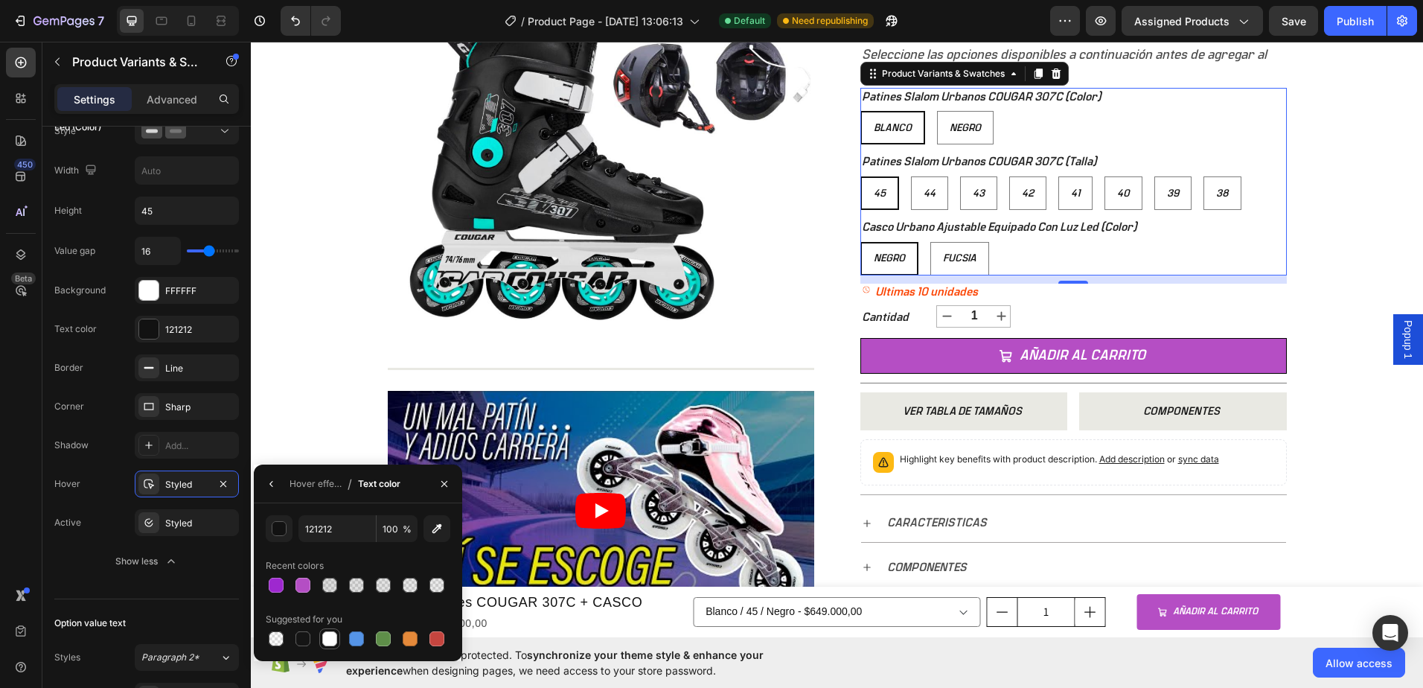
click at [334, 634] on div at bounding box center [329, 638] width 15 height 15
type input "FFFFFF"
click at [1117, 261] on div "Negro Negro Negro [PERSON_NAME]" at bounding box center [1073, 258] width 426 height 33
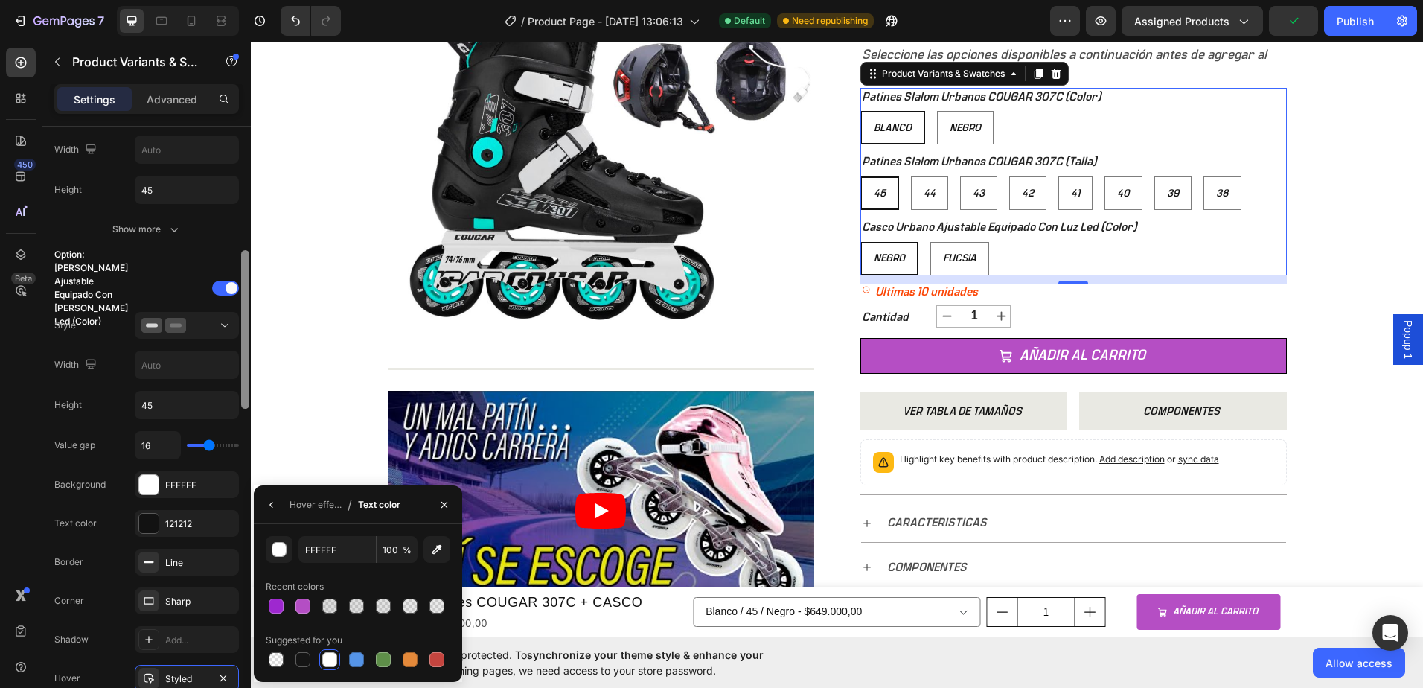
scroll to position [628, 0]
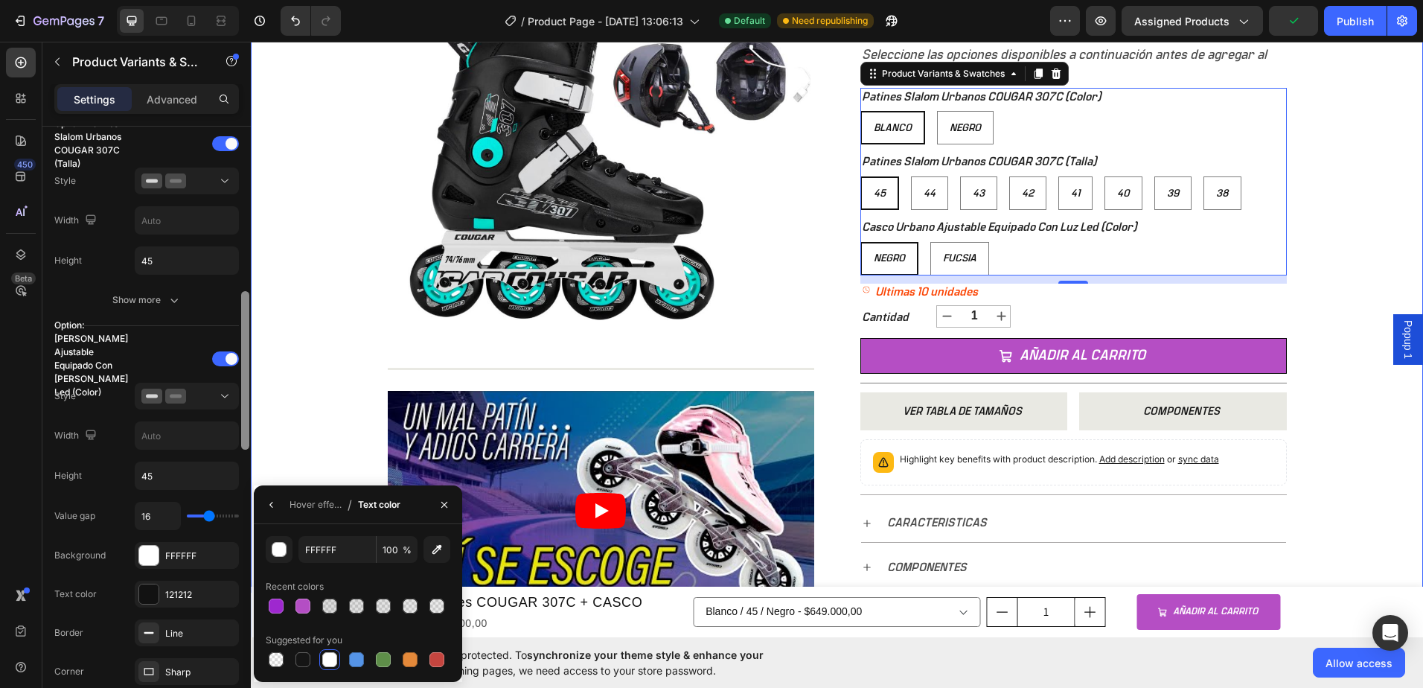
drag, startPoint x: 495, startPoint y: 380, endPoint x: 253, endPoint y: 263, distance: 268.6
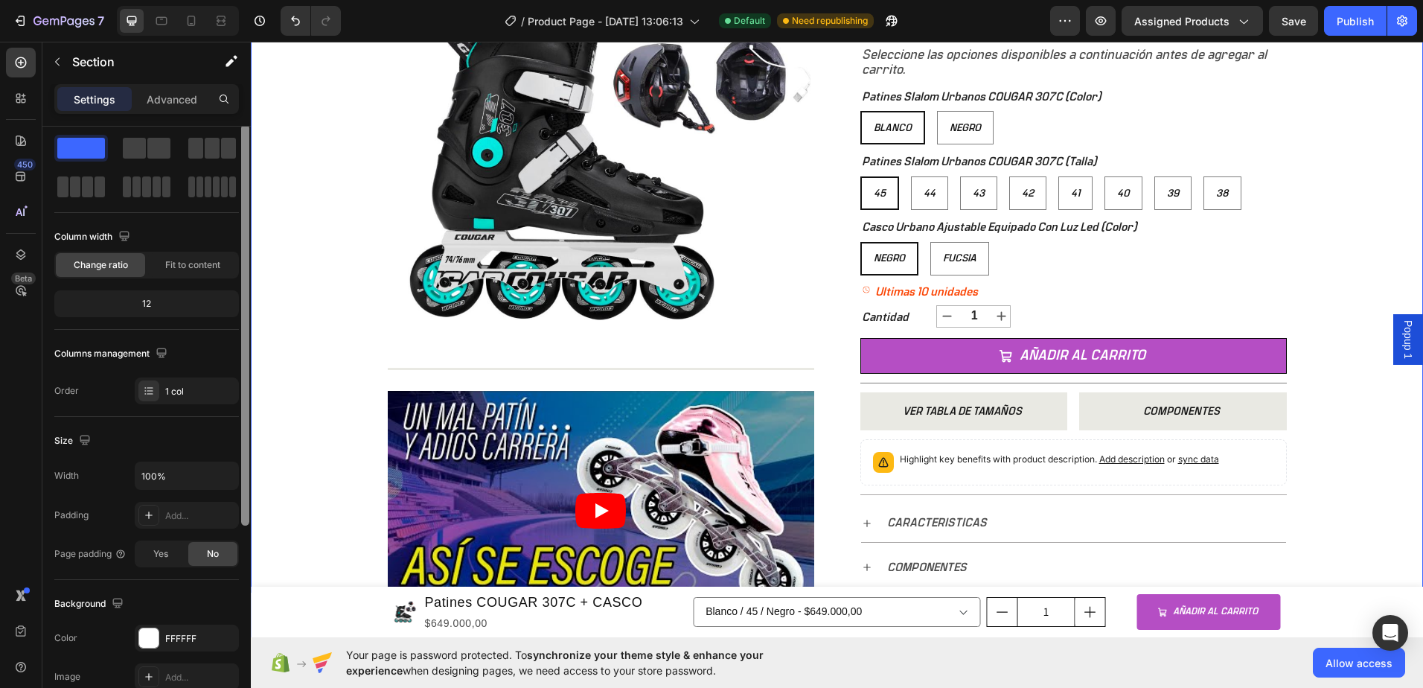
scroll to position [0, 0]
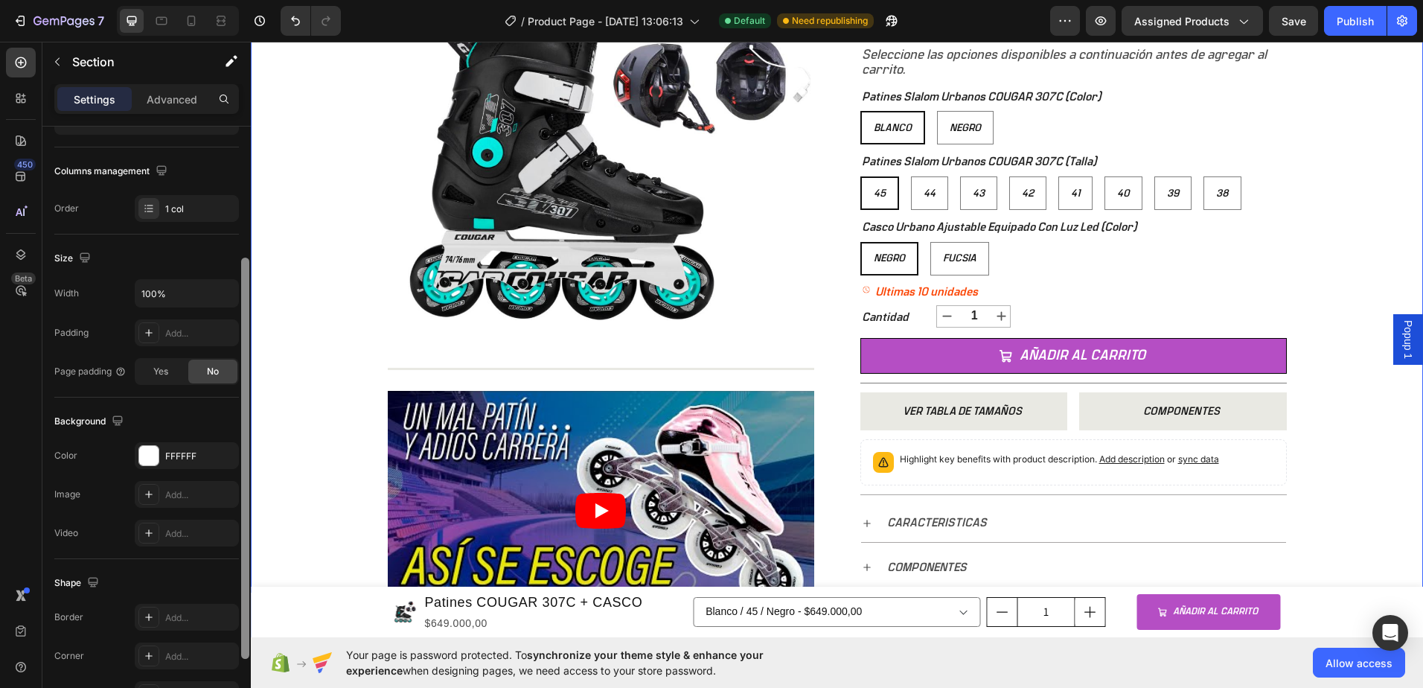
drag, startPoint x: 242, startPoint y: 337, endPoint x: 240, endPoint y: 278, distance: 58.8
click at [240, 278] on div at bounding box center [245, 423] width 11 height 604
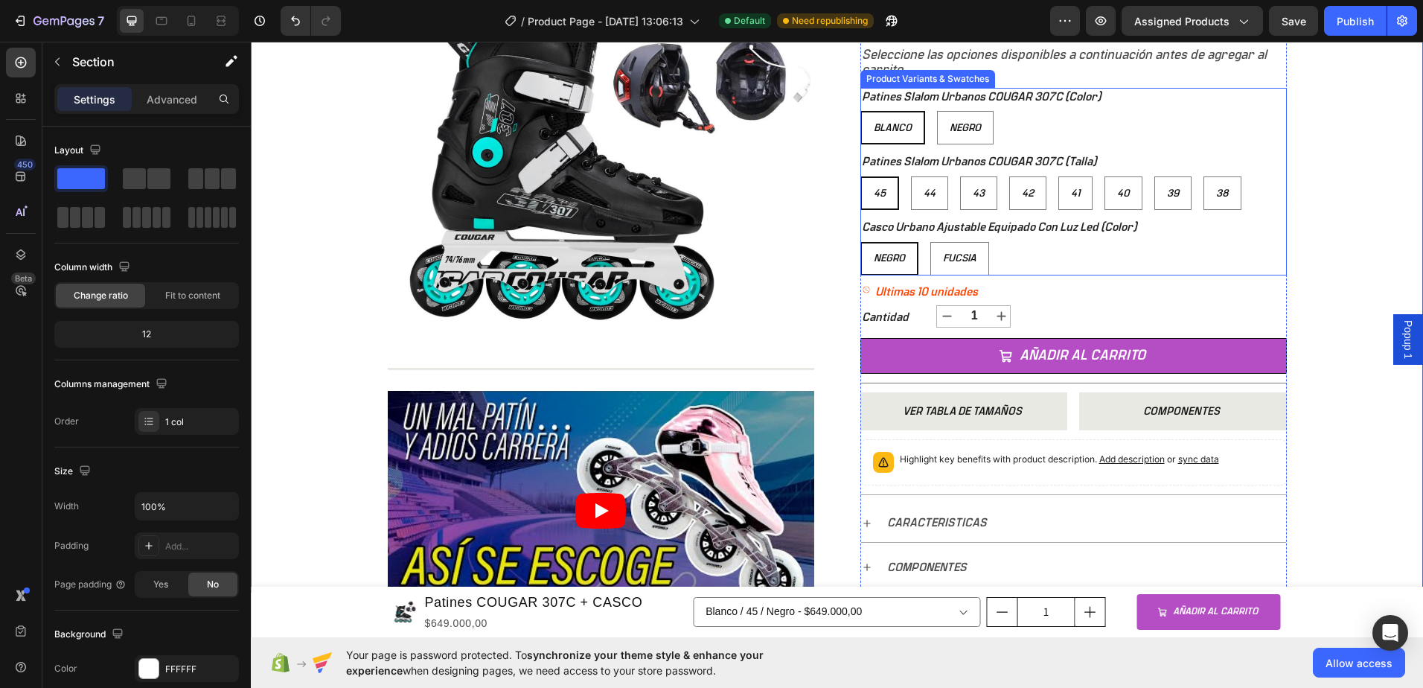
click at [1123, 222] on legend "Casco Urbano Ajustable Equipado Con Luz Led (Color)" at bounding box center [999, 227] width 278 height 19
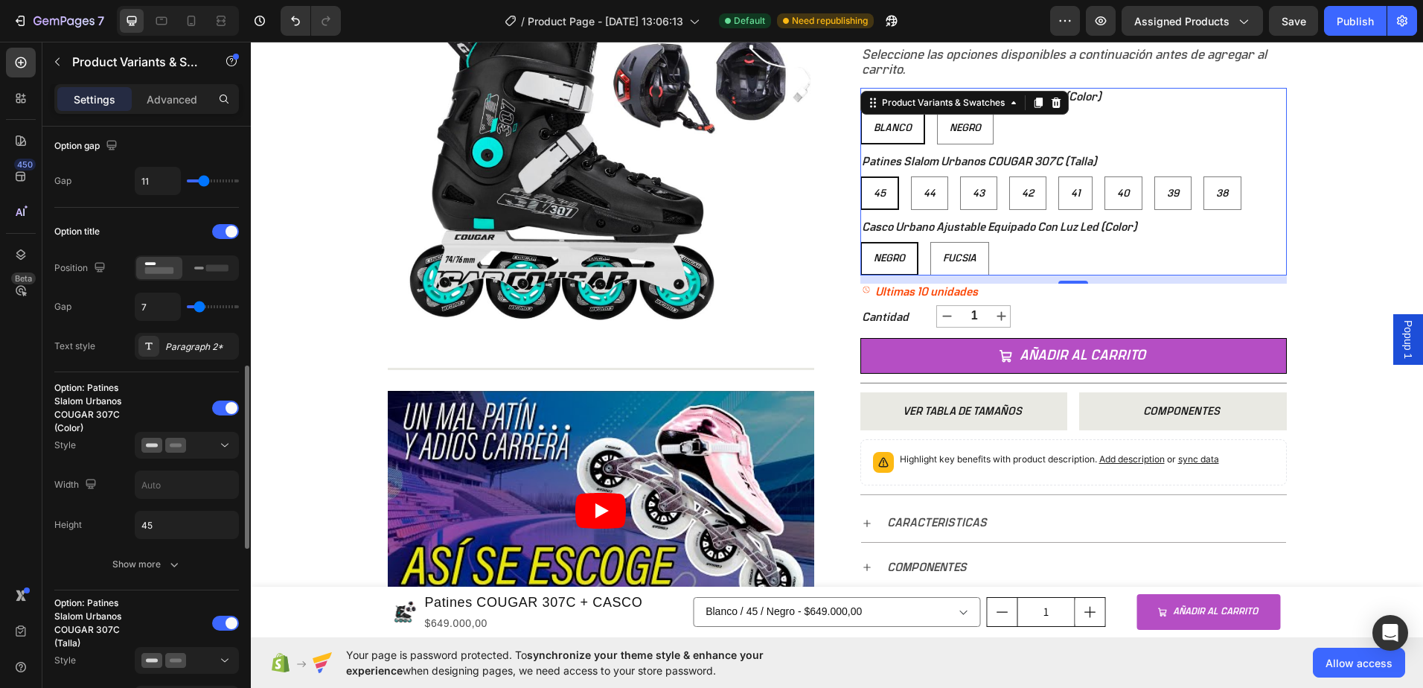
scroll to position [298, 0]
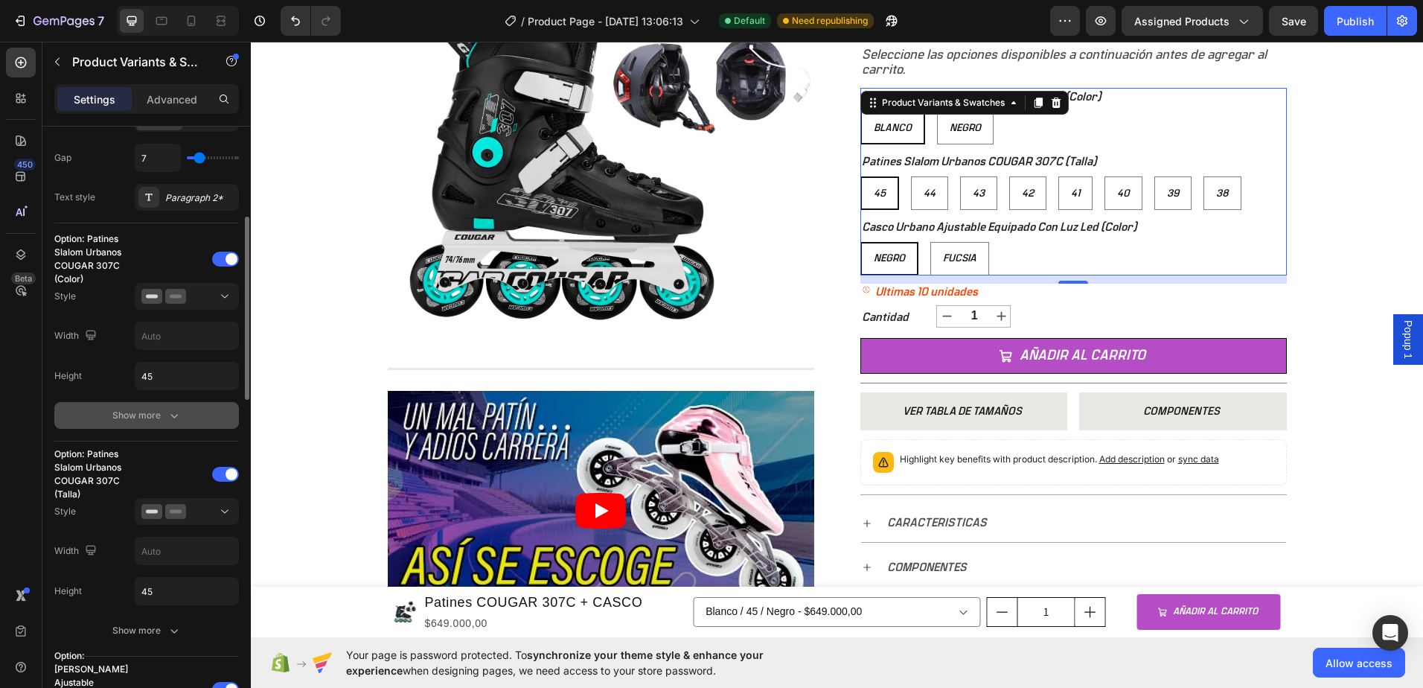
click at [180, 415] on icon "button" at bounding box center [174, 415] width 15 height 15
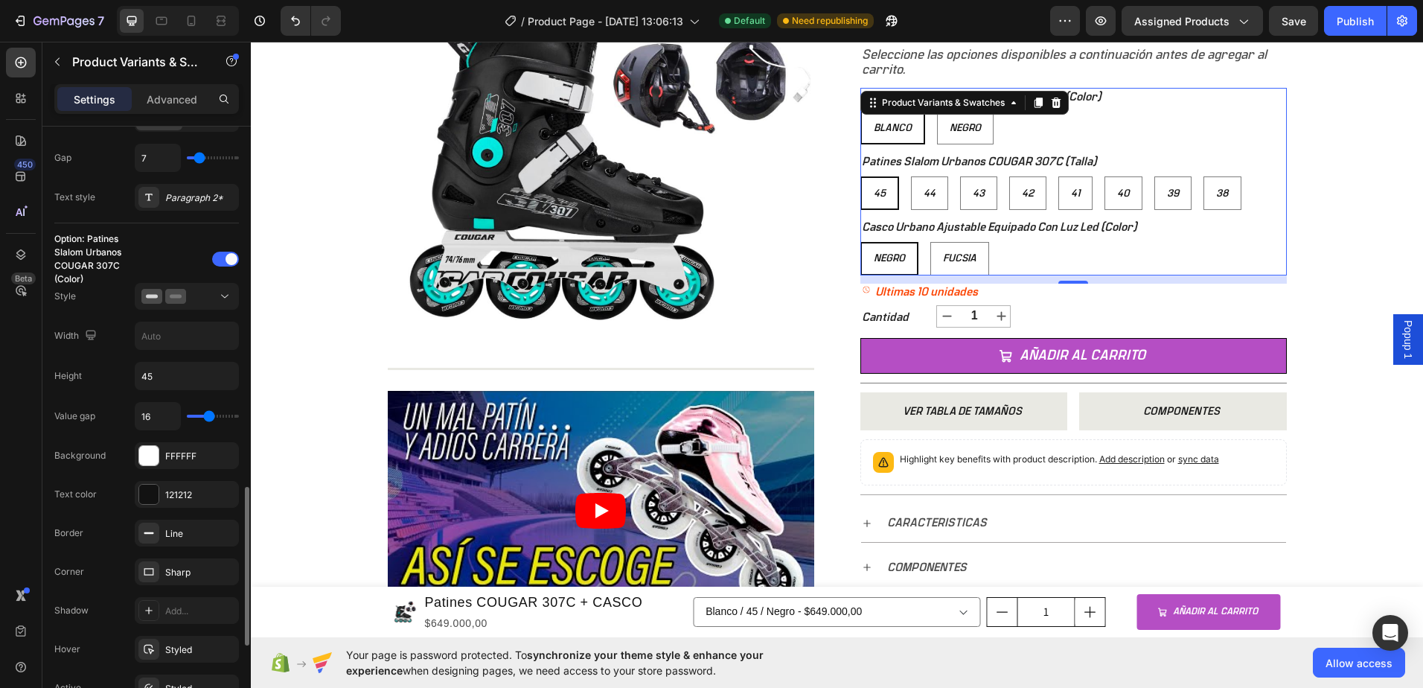
scroll to position [521, 0]
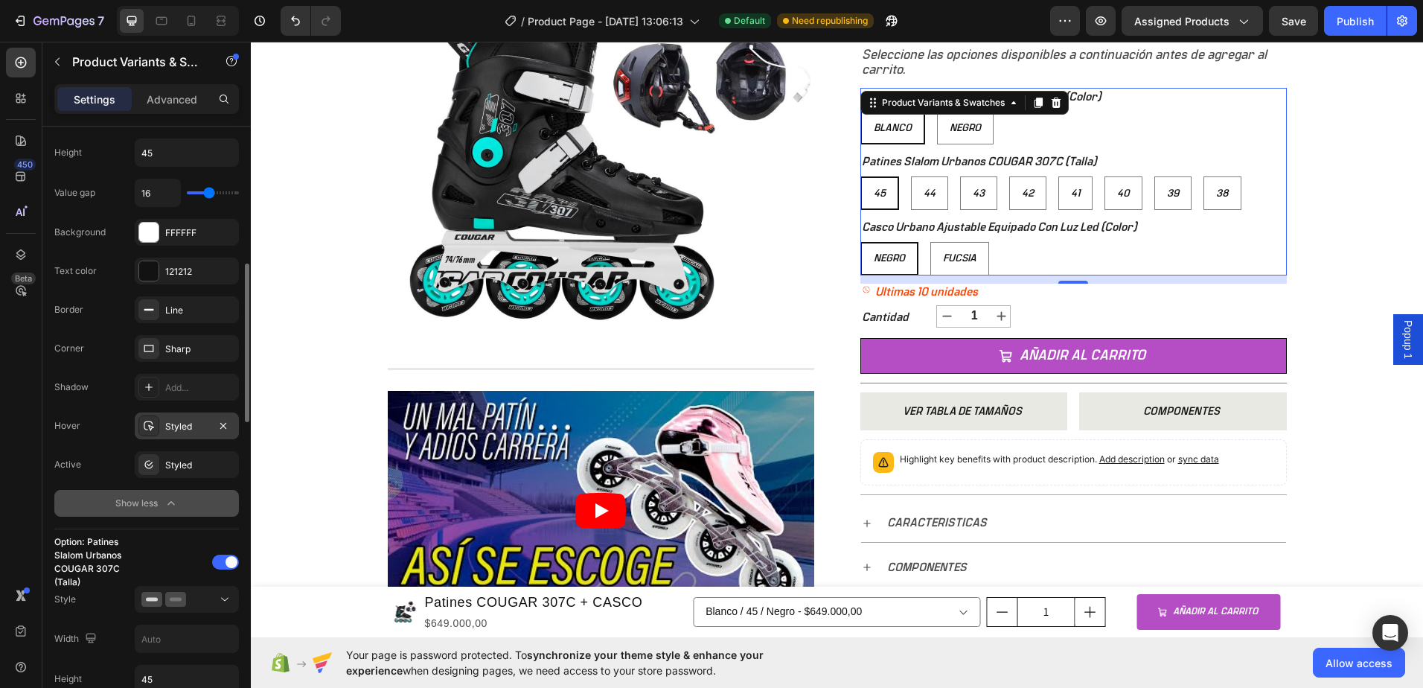
click at [197, 423] on div "Styled" at bounding box center [186, 426] width 43 height 13
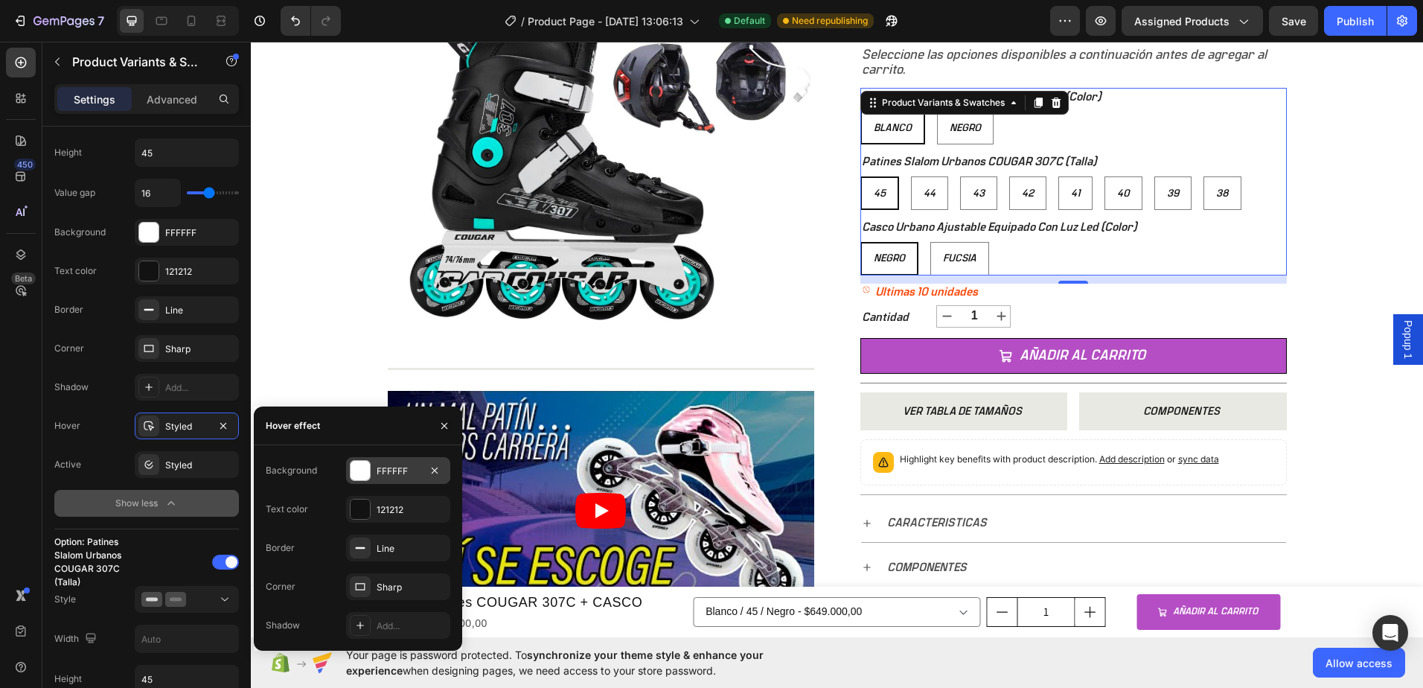
click at [397, 464] on div "FFFFFF" at bounding box center [398, 470] width 43 height 13
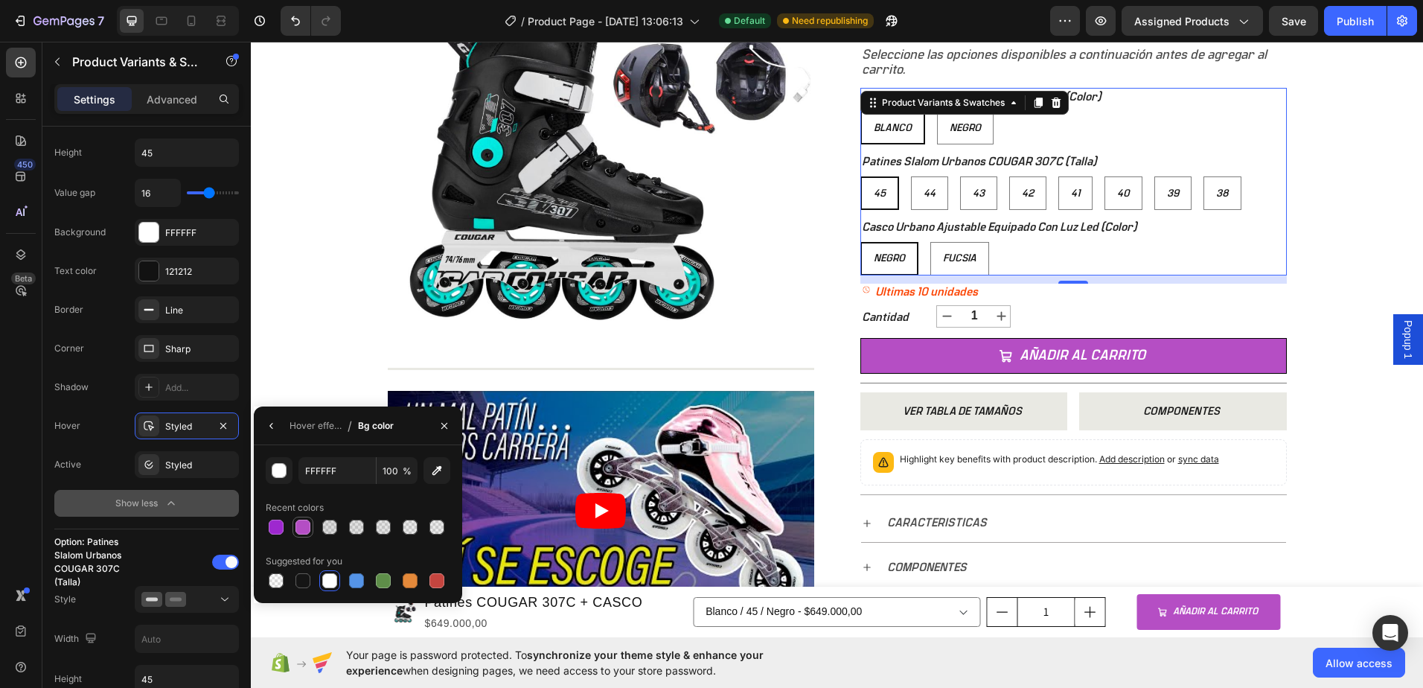
click at [298, 527] on div at bounding box center [302, 526] width 15 height 15
type input "B44EC4"
click at [283, 429] on button "button" at bounding box center [272, 426] width 24 height 24
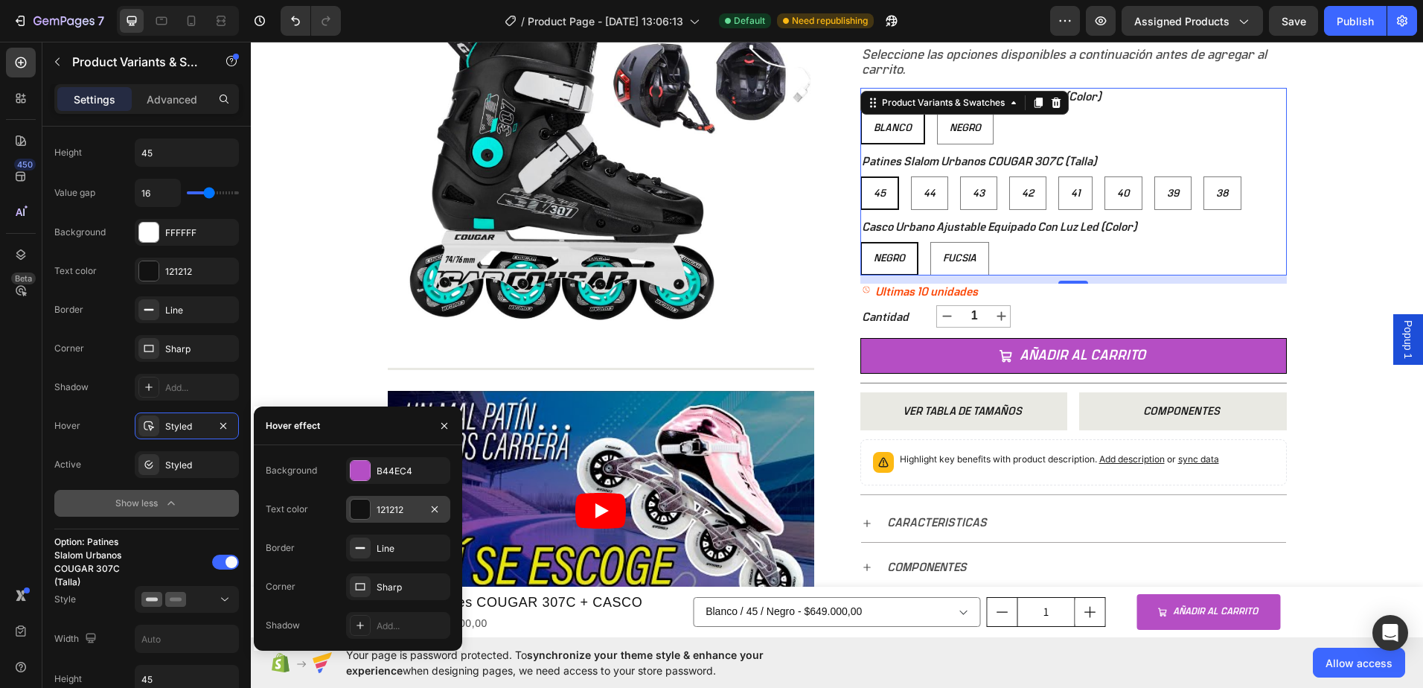
click at [403, 515] on div "121212" at bounding box center [398, 509] width 43 height 13
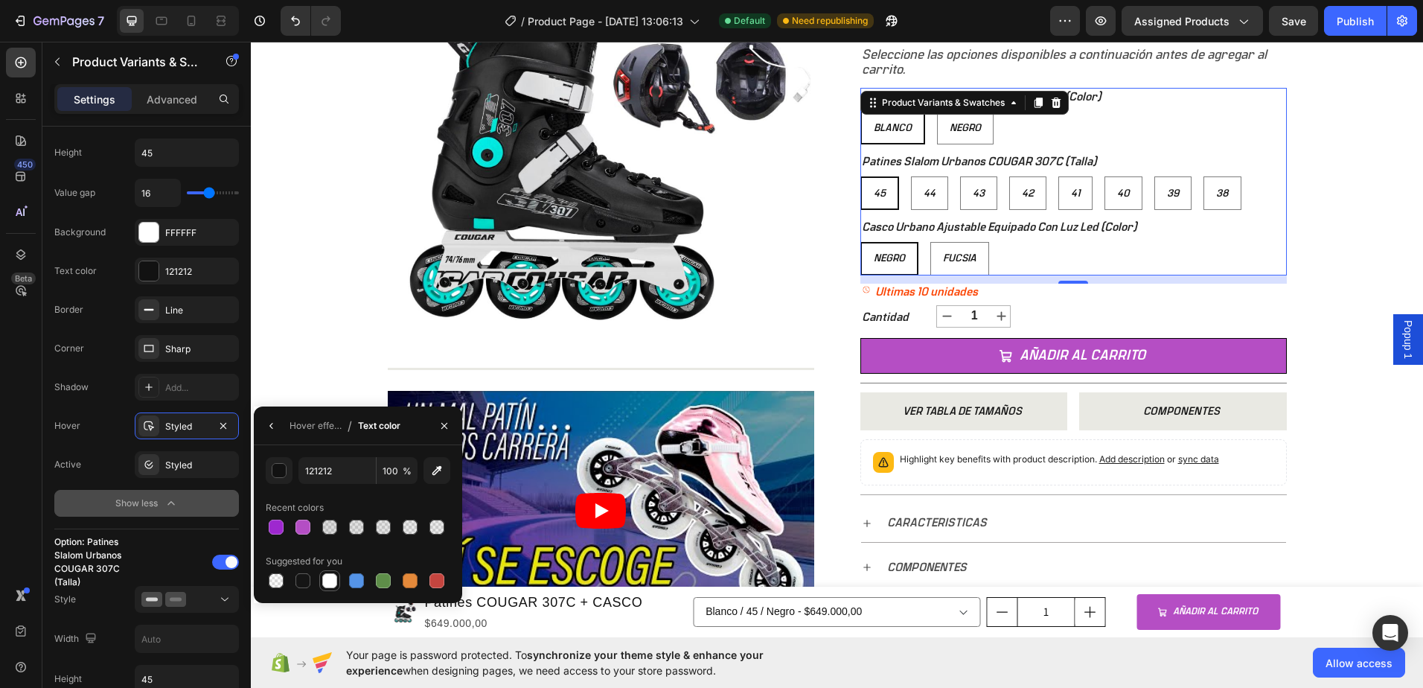
click at [328, 579] on div at bounding box center [329, 580] width 15 height 15
type input "FFFFFF"
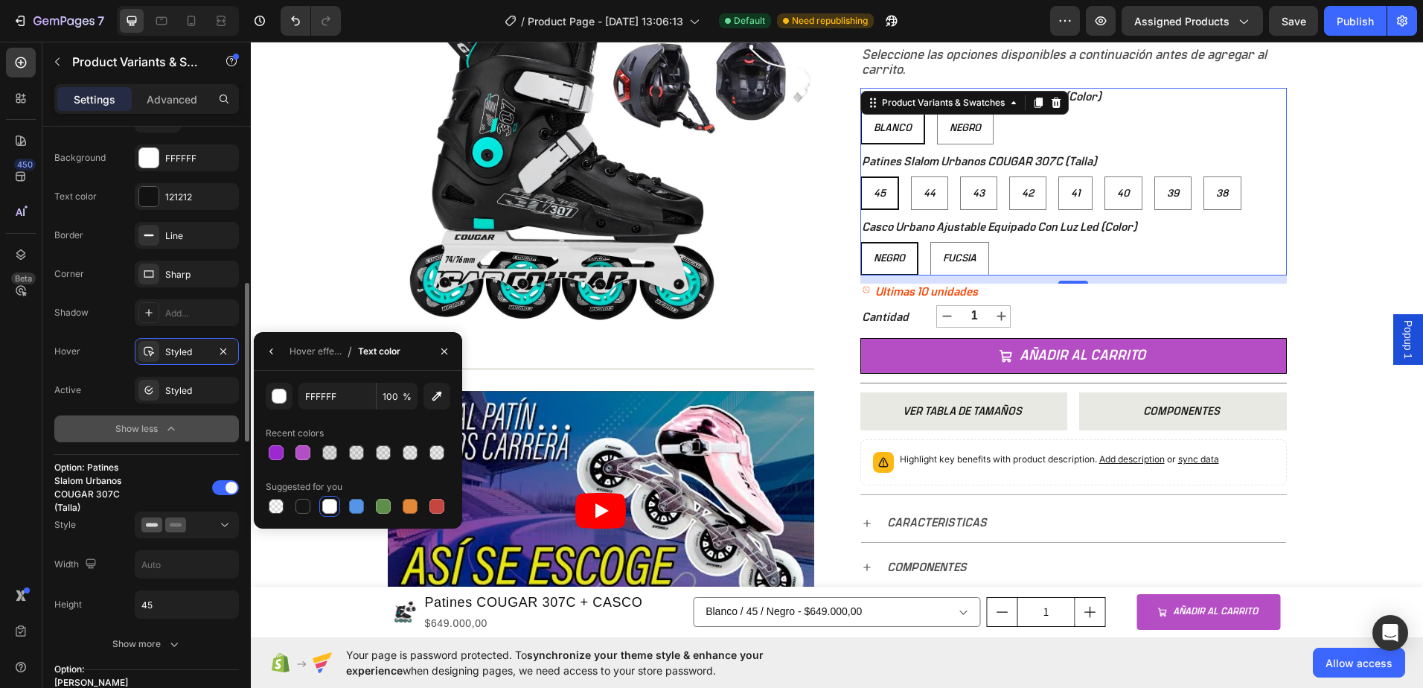
scroll to position [744, 0]
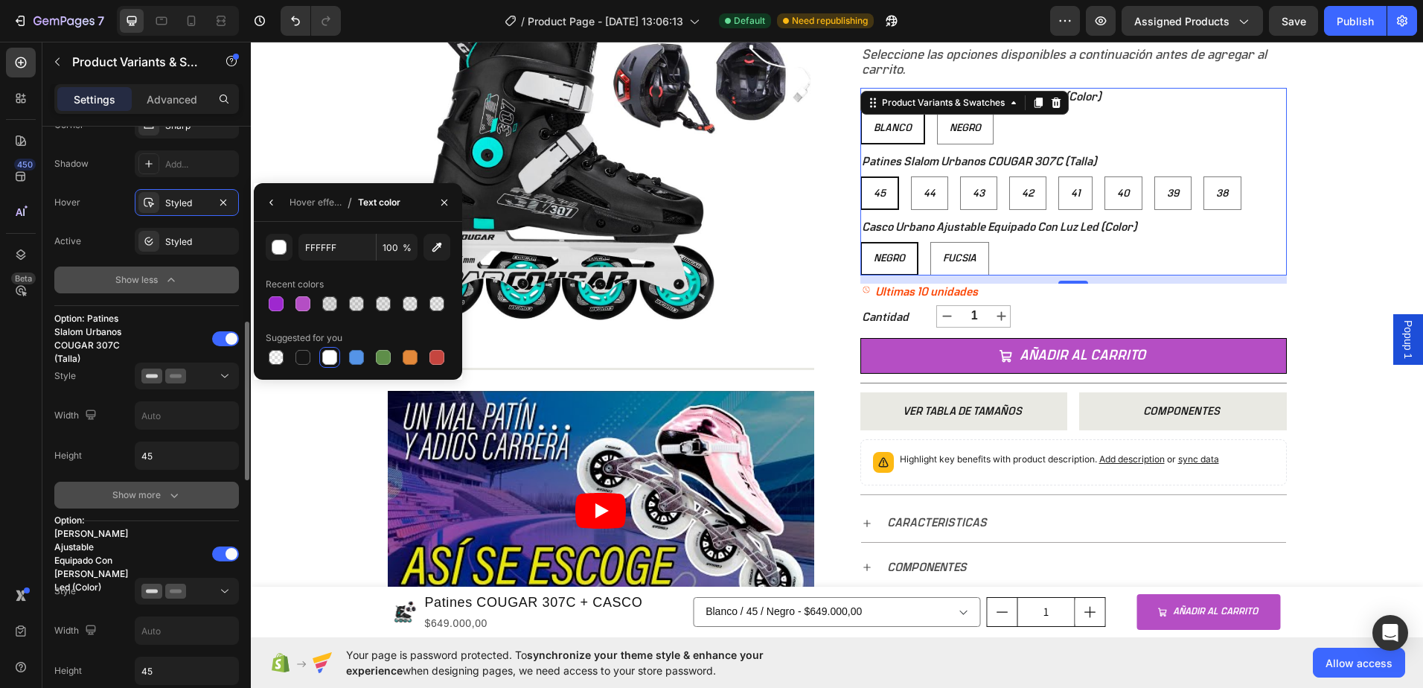
click at [177, 499] on icon "button" at bounding box center [174, 494] width 15 height 15
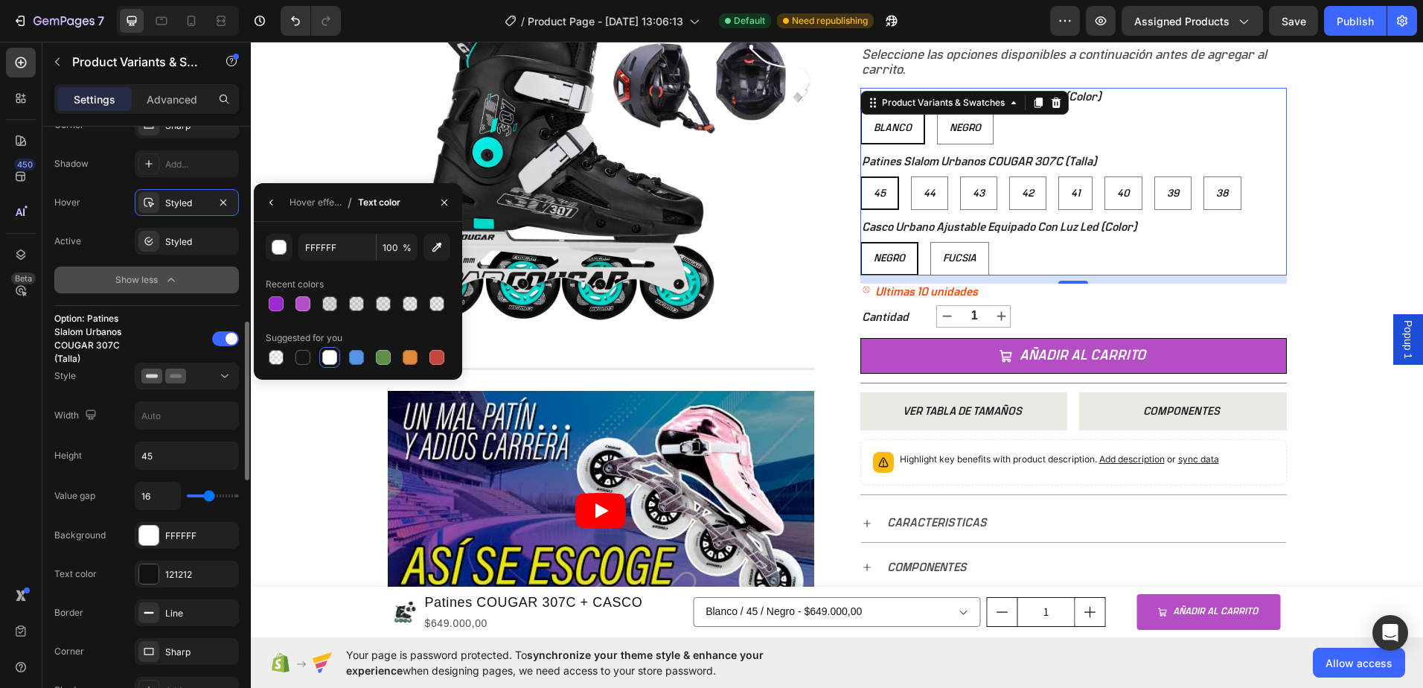
scroll to position [893, 0]
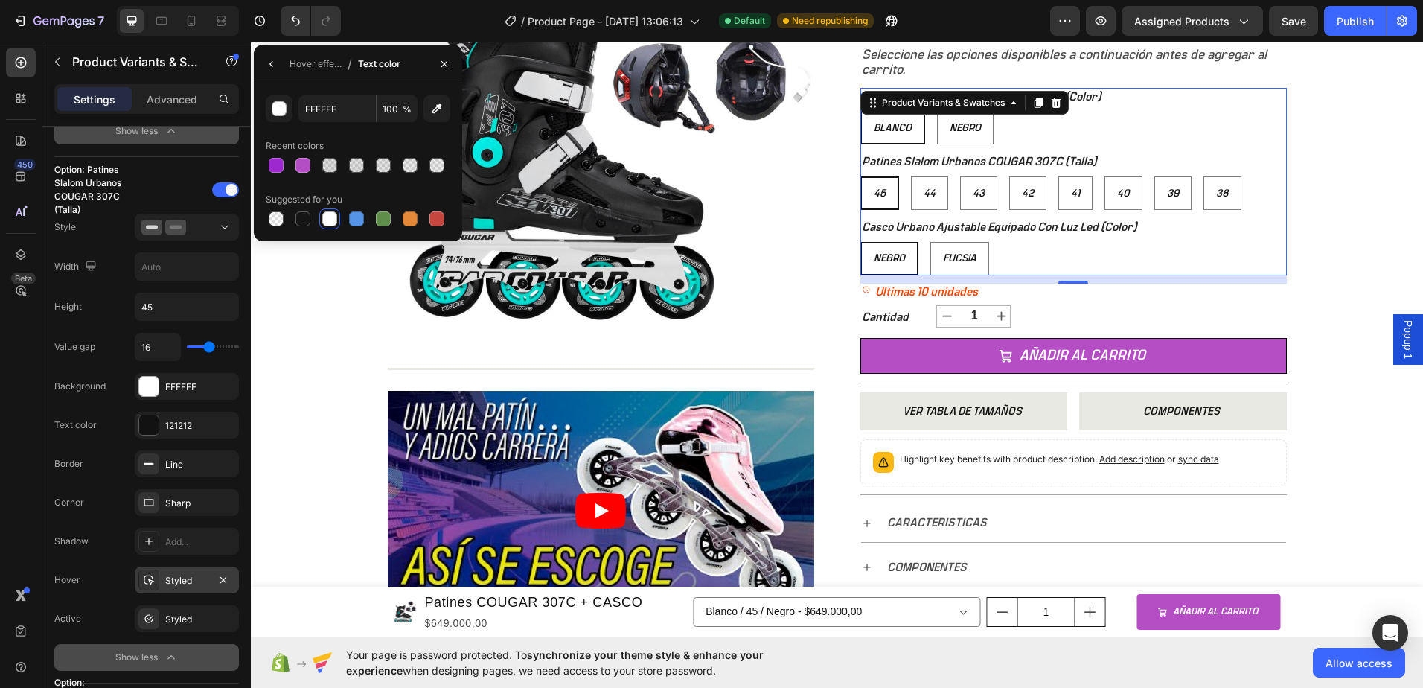
click at [192, 586] on div "Styled" at bounding box center [186, 580] width 43 height 13
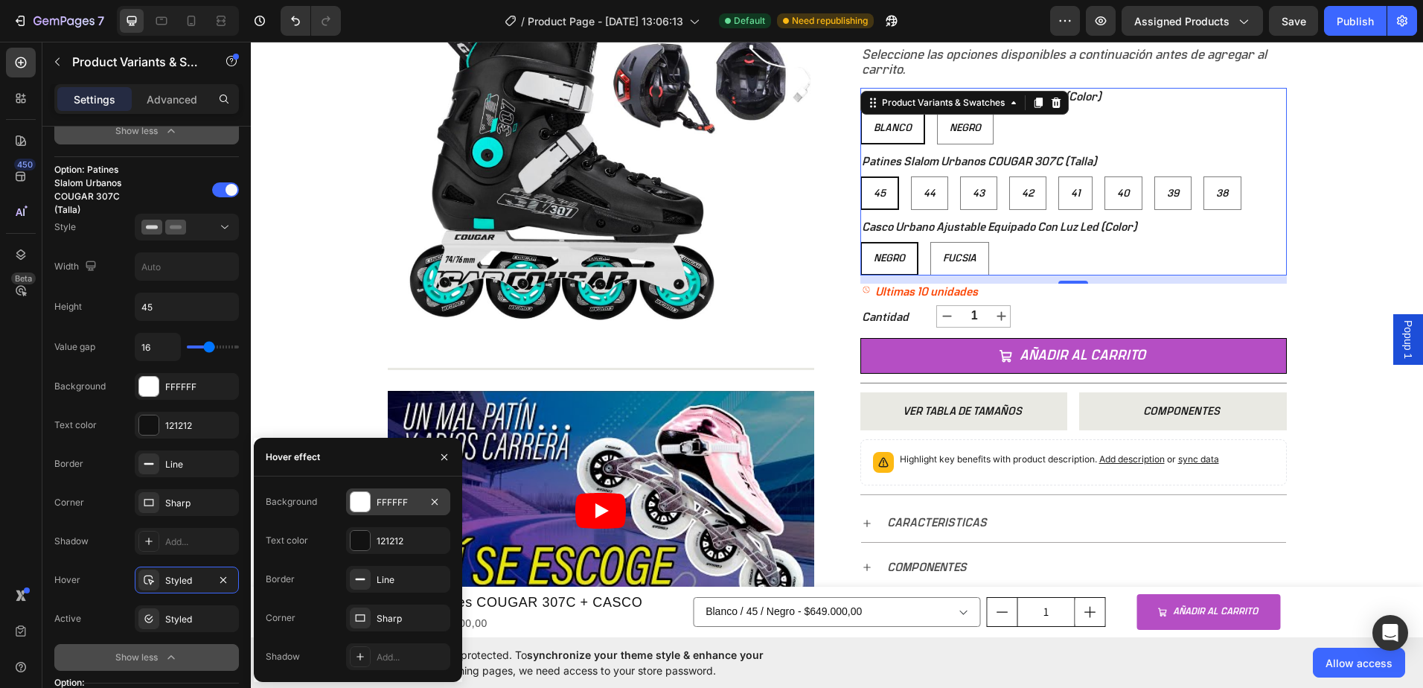
click at [415, 496] on div "FFFFFF" at bounding box center [398, 502] width 43 height 13
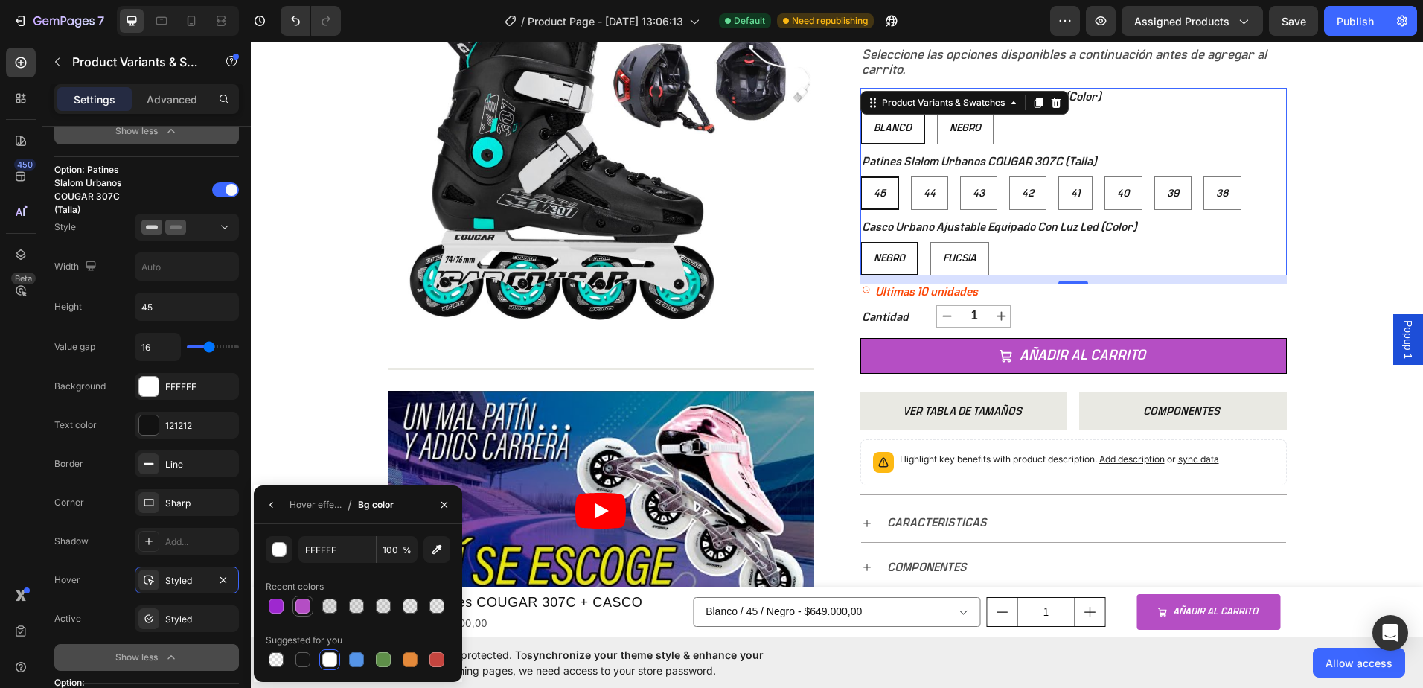
click at [296, 607] on div at bounding box center [302, 605] width 15 height 15
type input "B44EC4"
click at [322, 504] on div "Hover effect" at bounding box center [315, 504] width 52 height 13
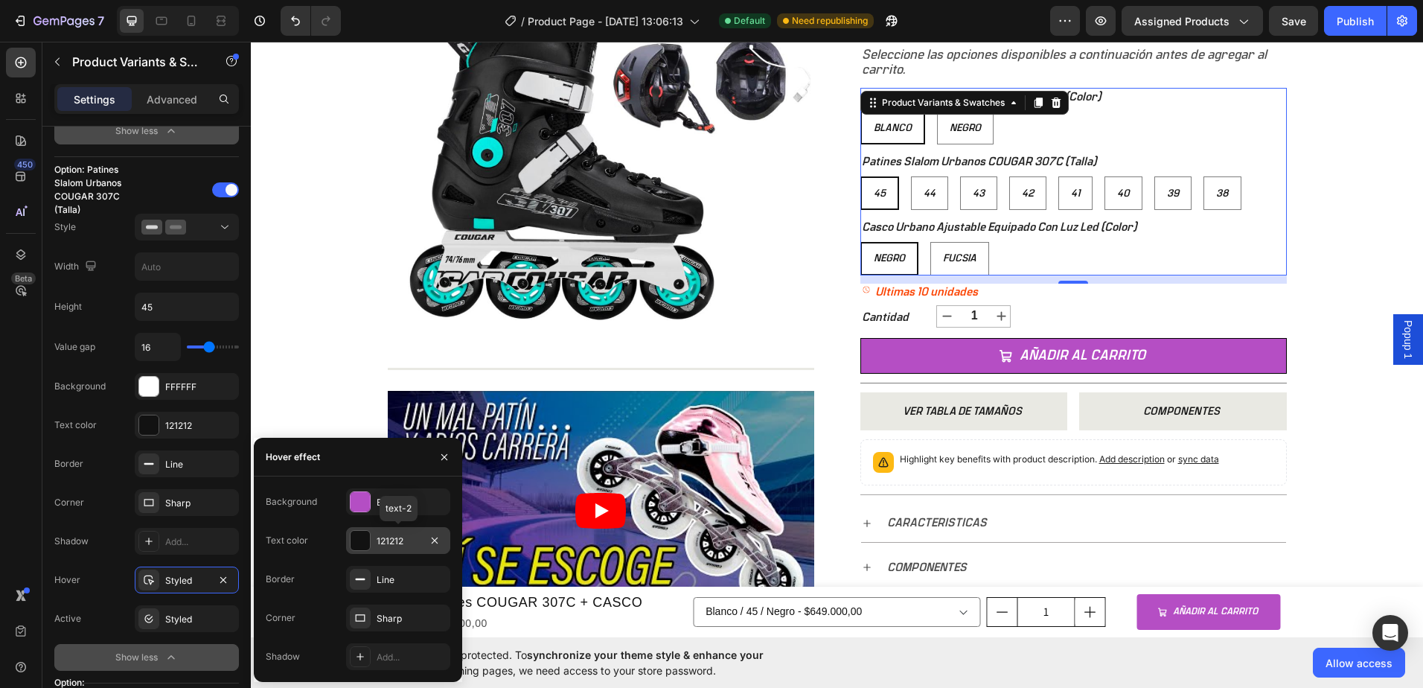
click at [404, 541] on div "121212" at bounding box center [398, 540] width 43 height 13
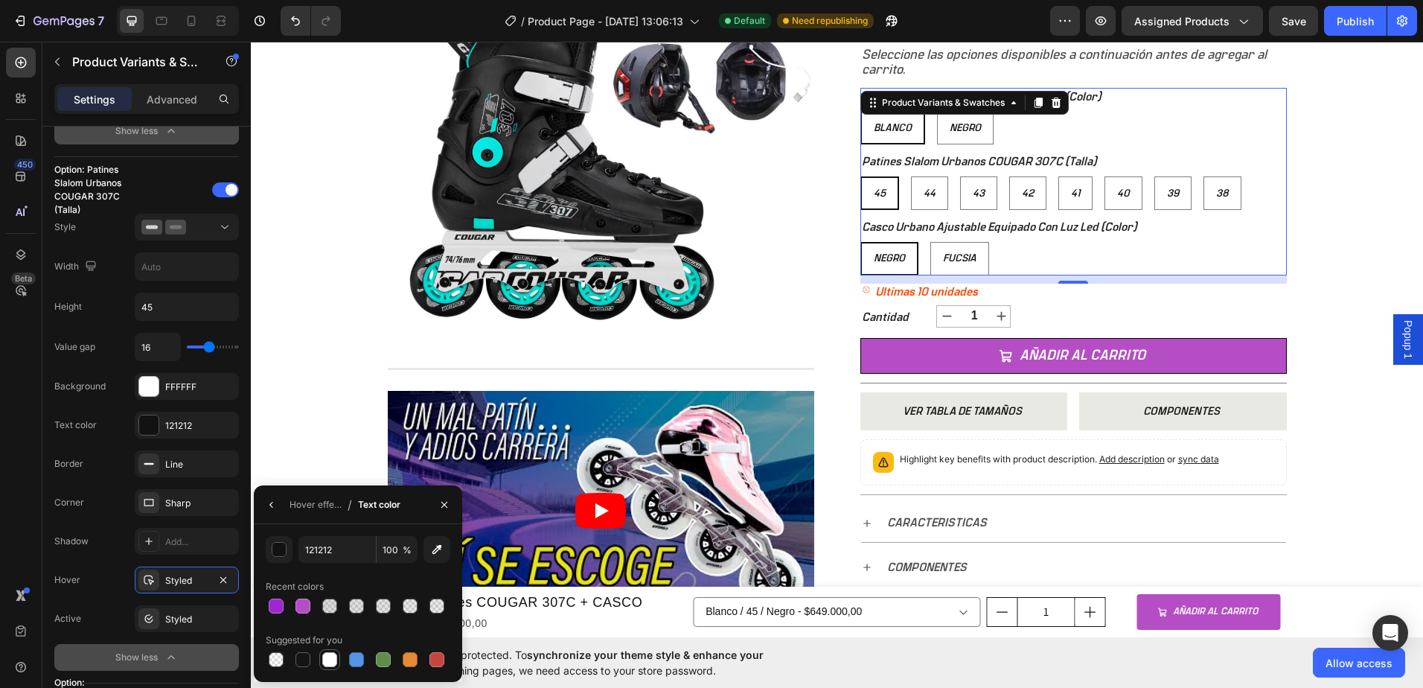
click at [327, 662] on div at bounding box center [329, 659] width 15 height 15
type input "FFFFFF"
click at [1328, 113] on div "+ 10.000 CLIENTES SATISFECHOS Item List 5 ESTRELLAS EN GOOGLE Item List PAGO CO…" at bounding box center [837, 263] width 1172 height 829
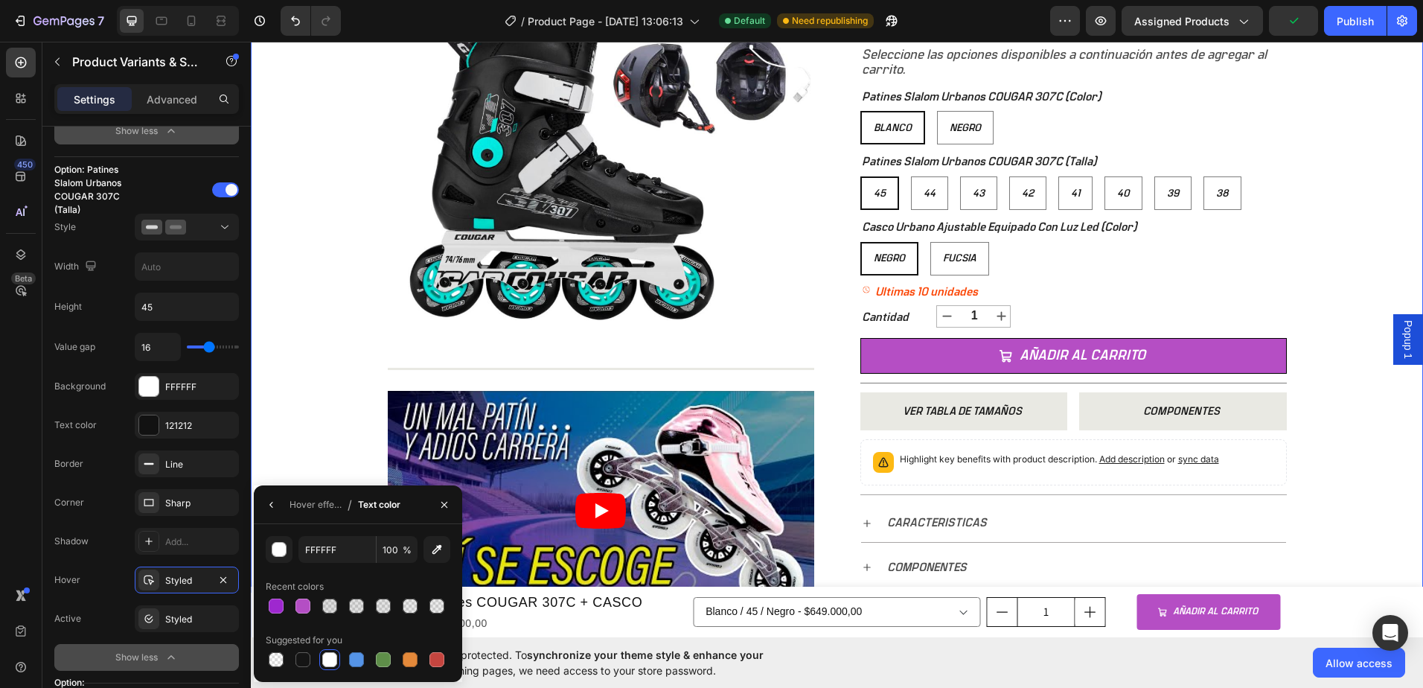
scroll to position [0, 0]
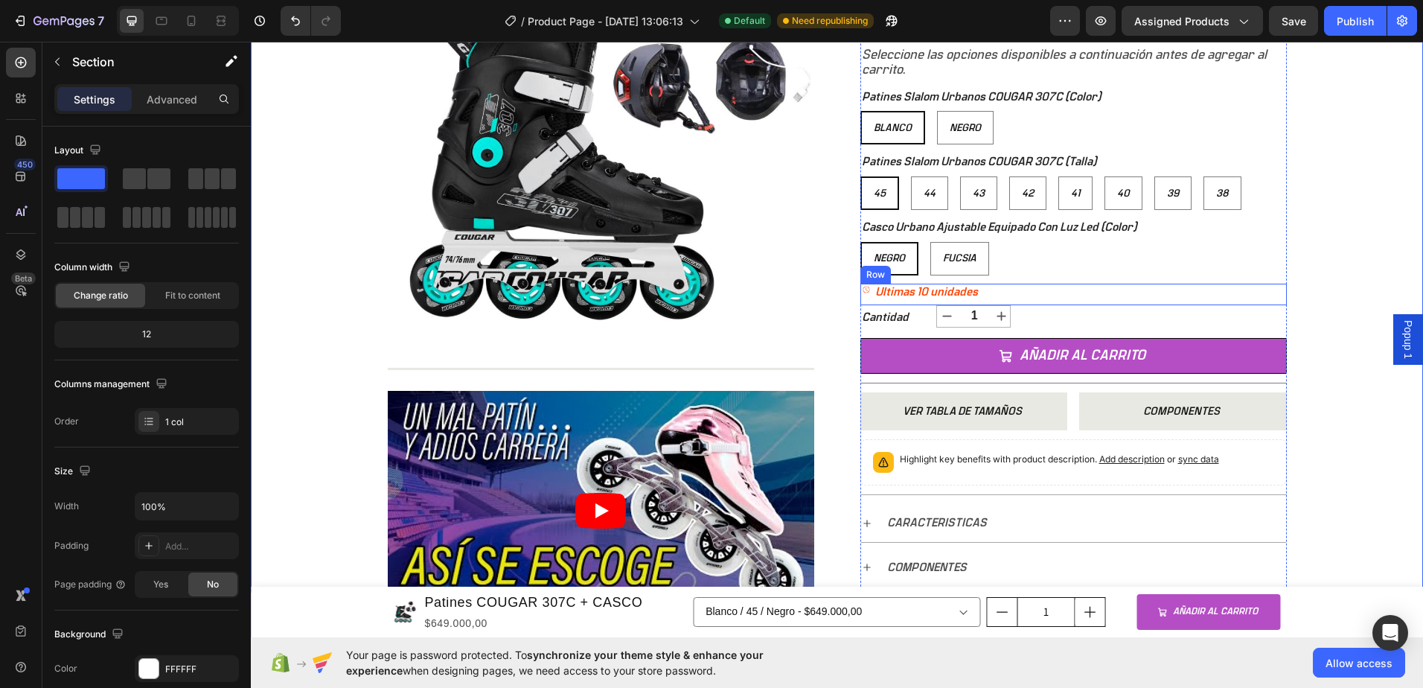
click at [987, 294] on div "Ultimas 10 unidades Stock Counter Row" at bounding box center [1073, 295] width 426 height 22
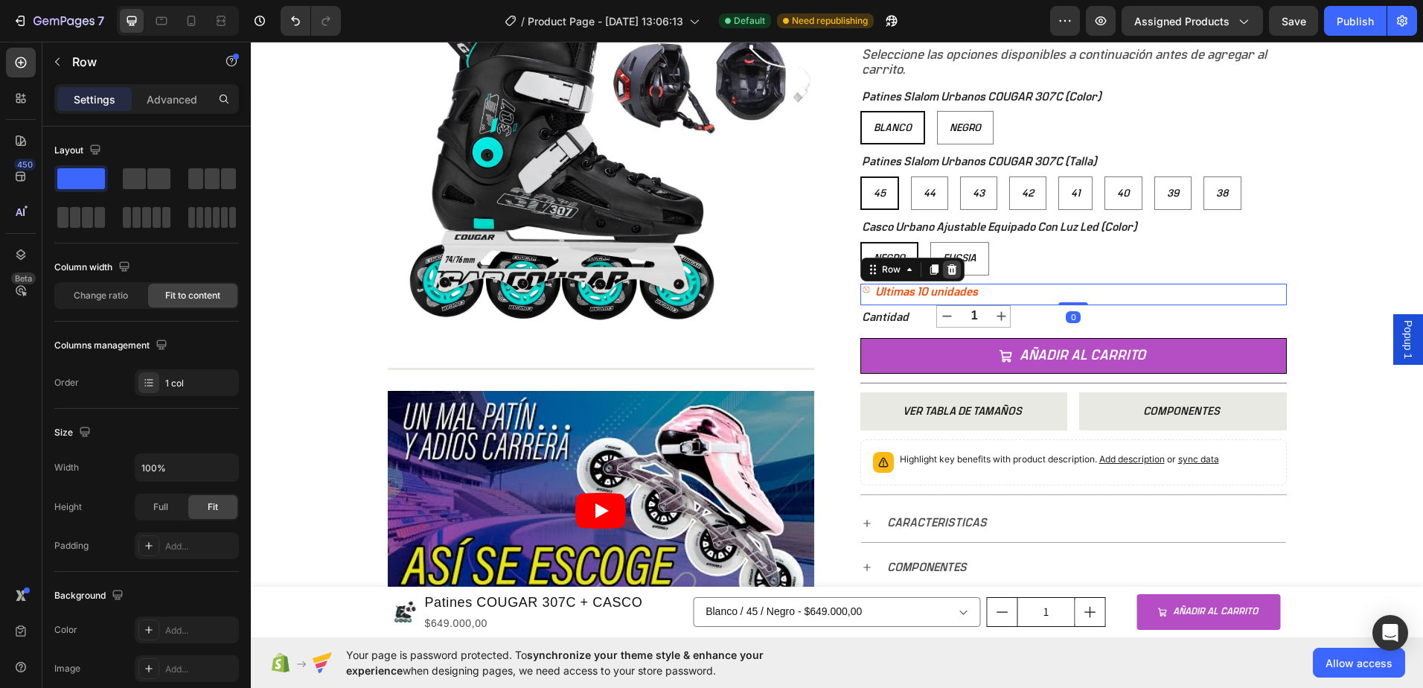
click at [946, 275] on div at bounding box center [952, 269] width 18 height 18
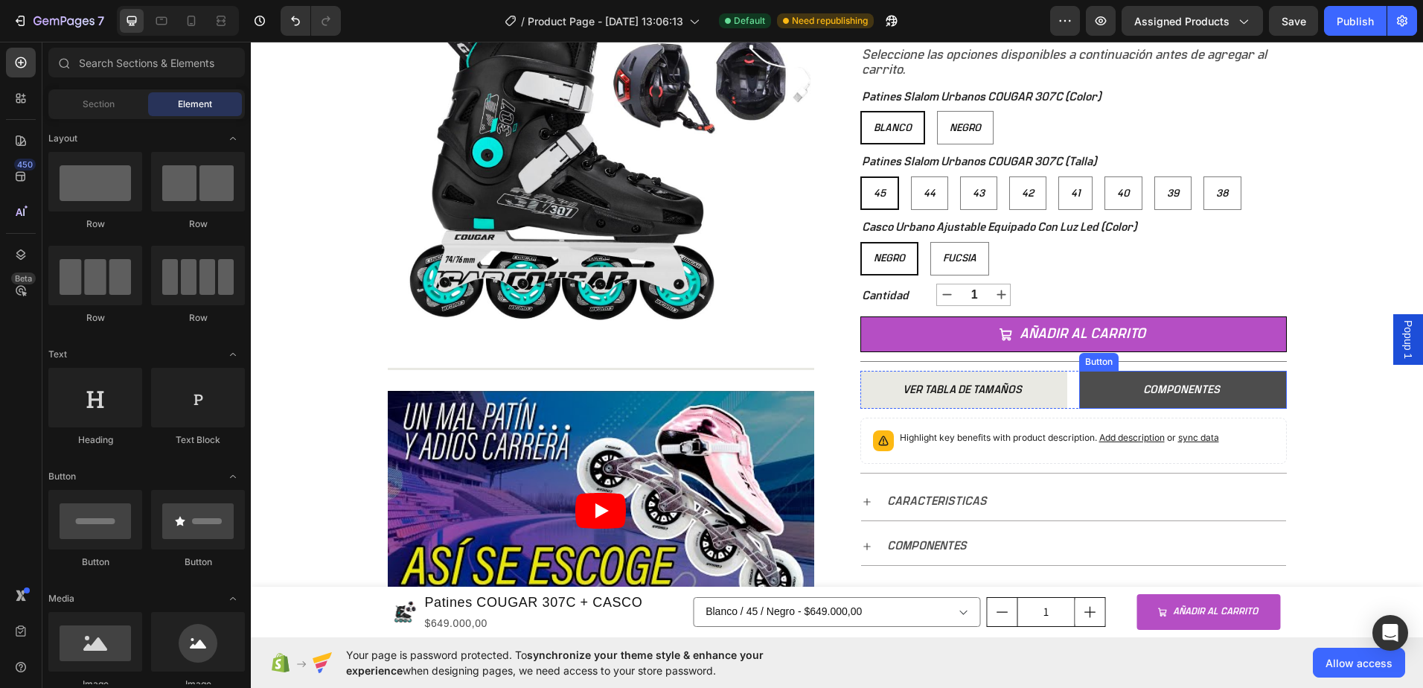
click at [1252, 394] on button "COMPONENTES" at bounding box center [1183, 390] width 208 height 38
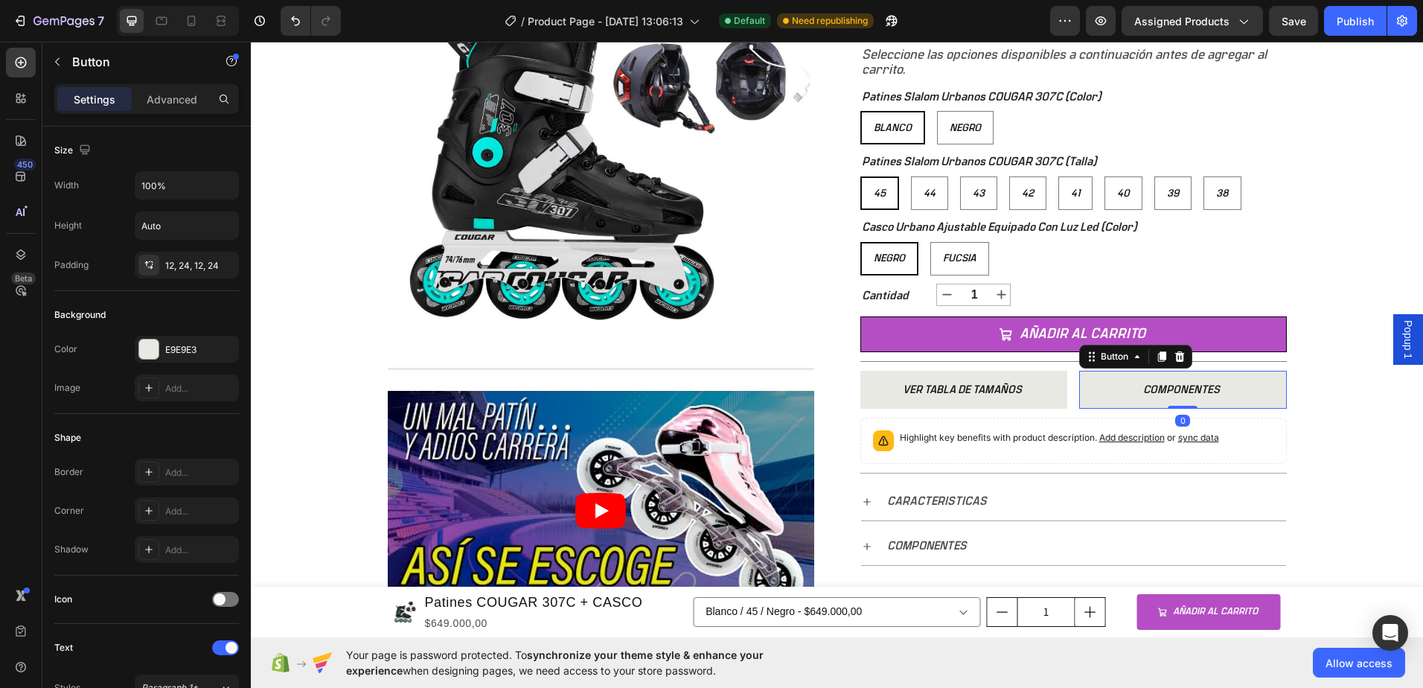
click at [1401, 332] on span "Popup 1" at bounding box center [1408, 339] width 15 height 39
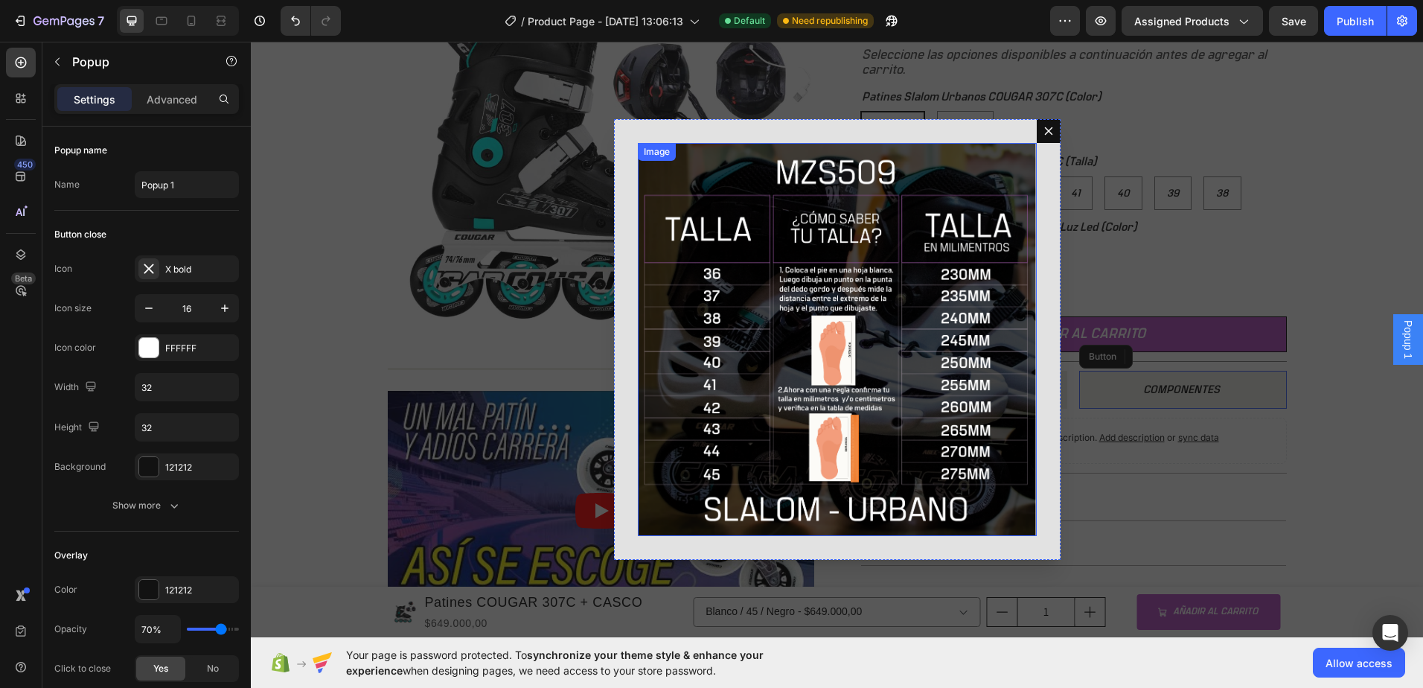
click at [729, 351] on img "Dialog body" at bounding box center [837, 339] width 399 height 393
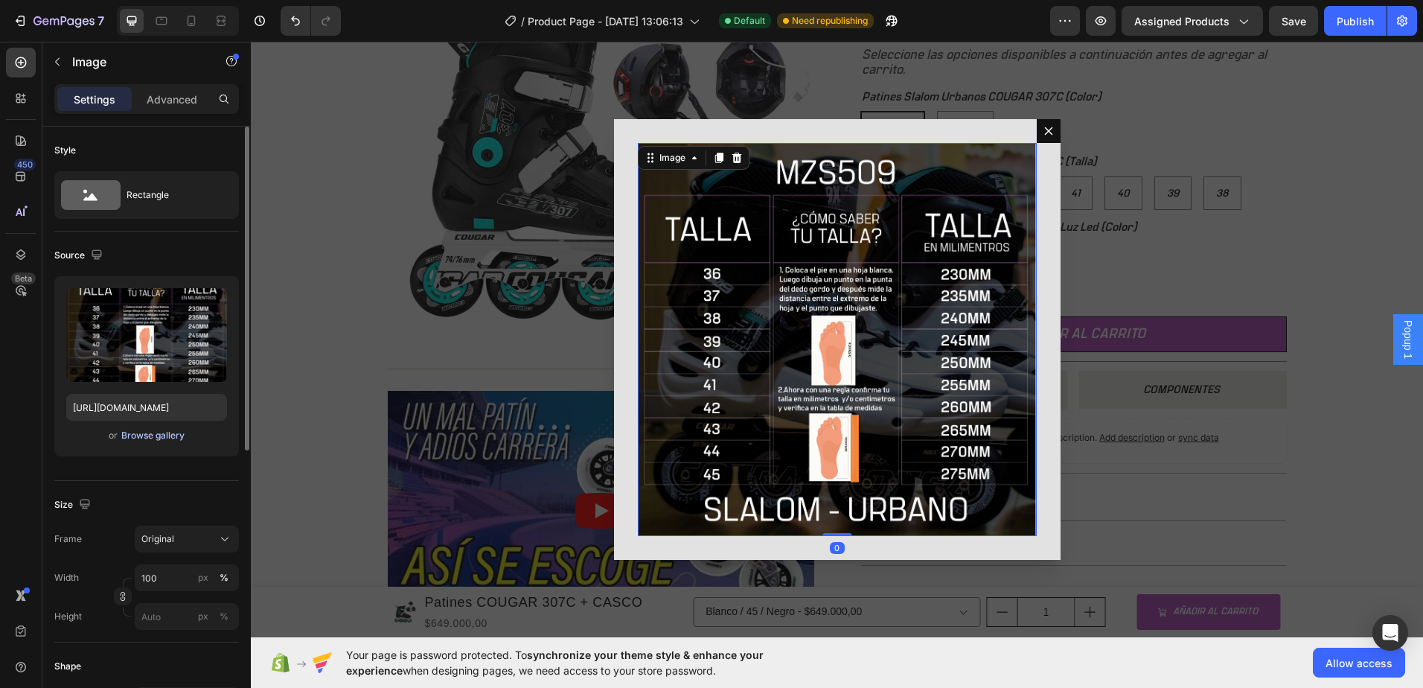
click at [140, 437] on div "Browse gallery" at bounding box center [152, 435] width 63 height 13
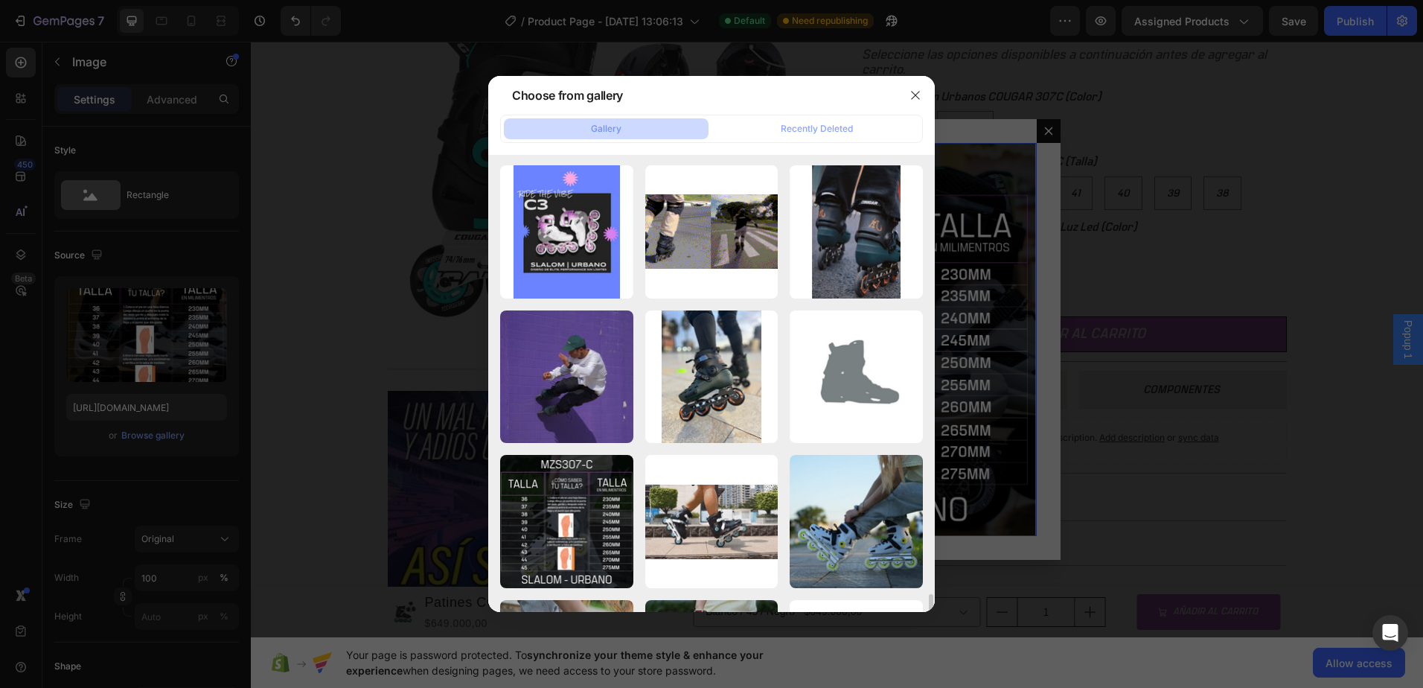
scroll to position [1020, 0]
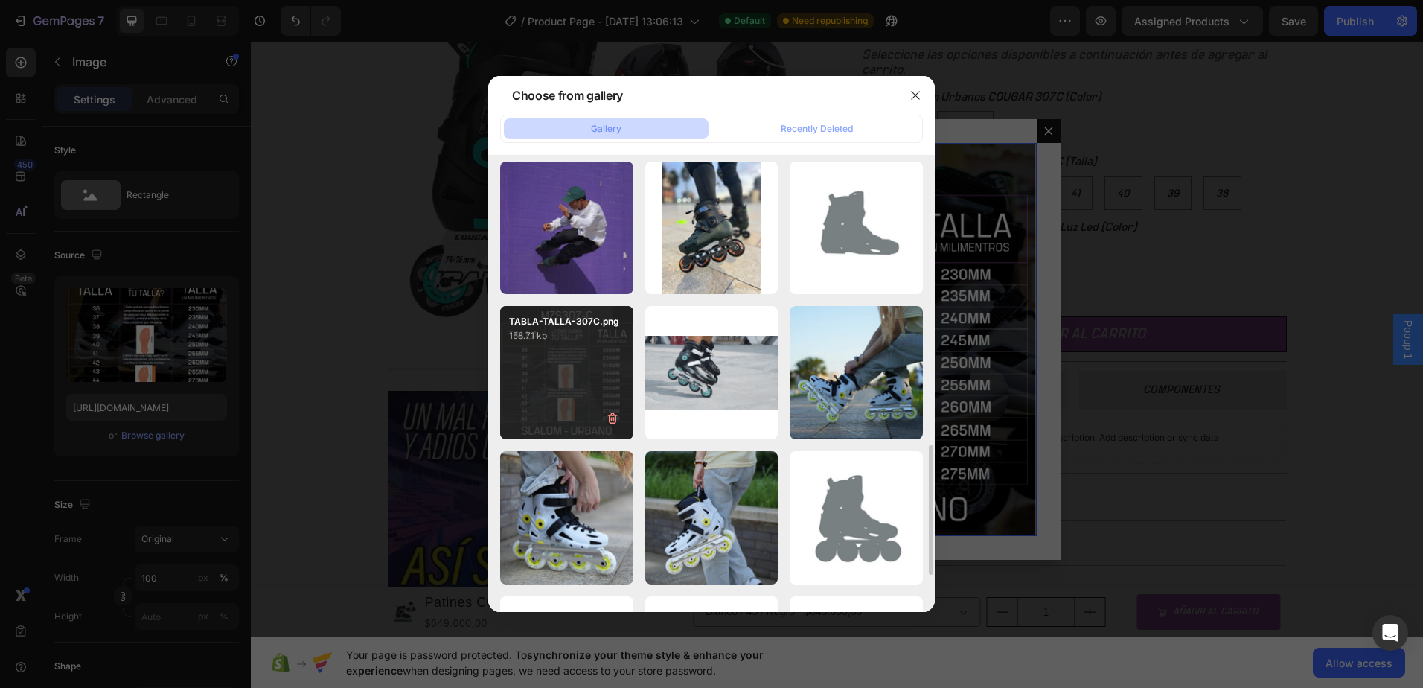
click at [560, 351] on div "TABLA-TALLA-307C.png 158.71 kb" at bounding box center [566, 372] width 133 height 133
type input "[URL][DOMAIN_NAME]"
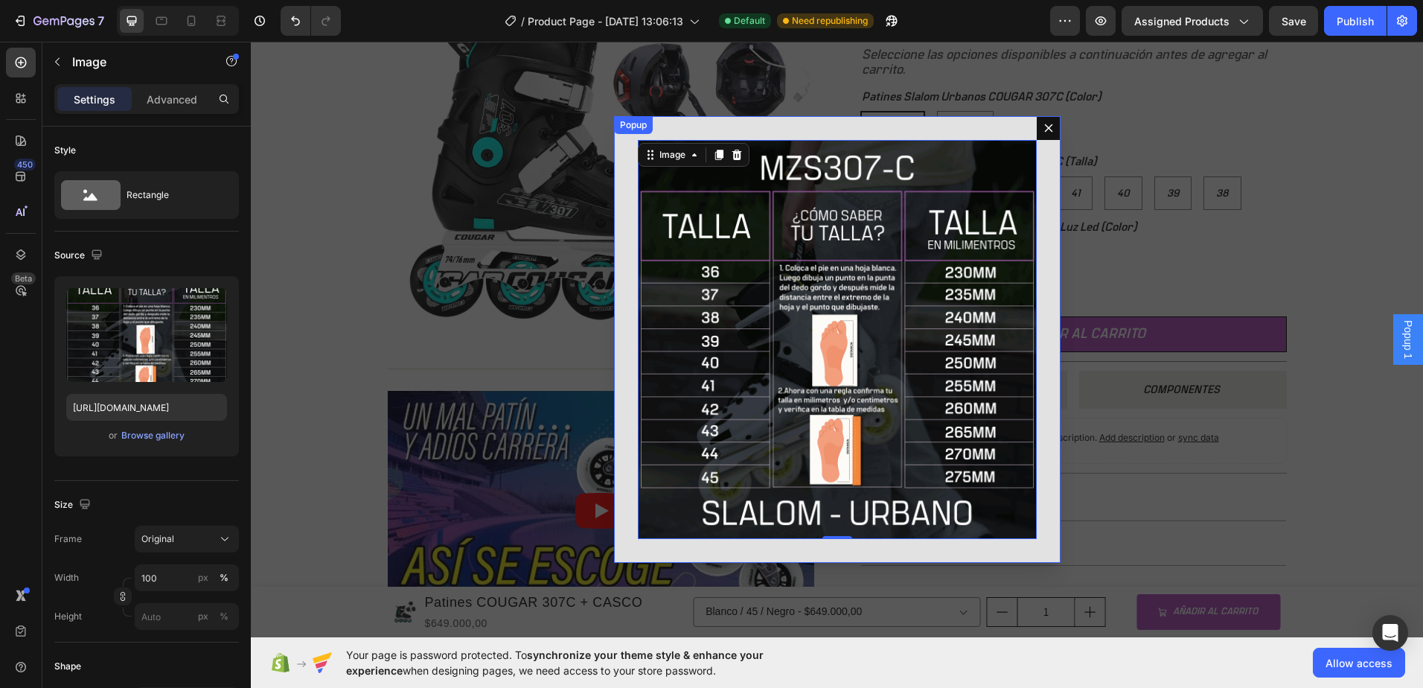
click at [627, 225] on div "Image 0" at bounding box center [837, 339] width 447 height 447
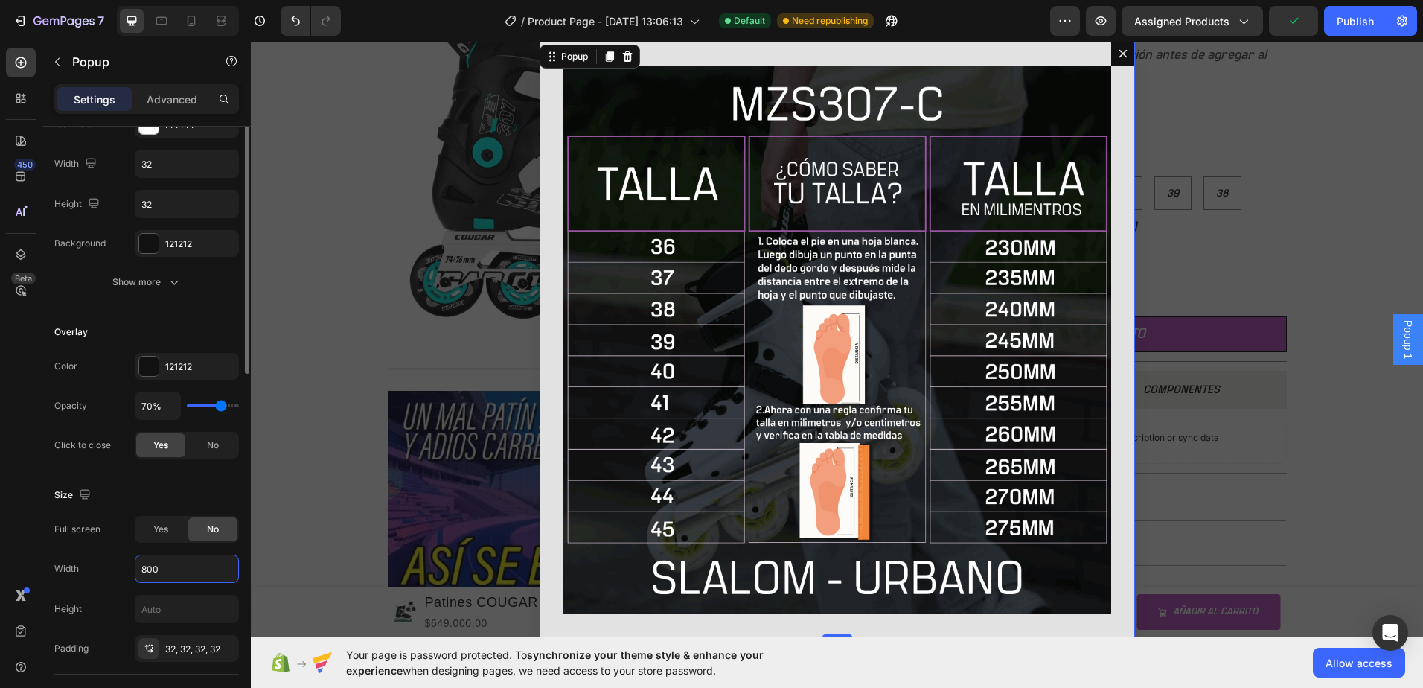
scroll to position [74, 0]
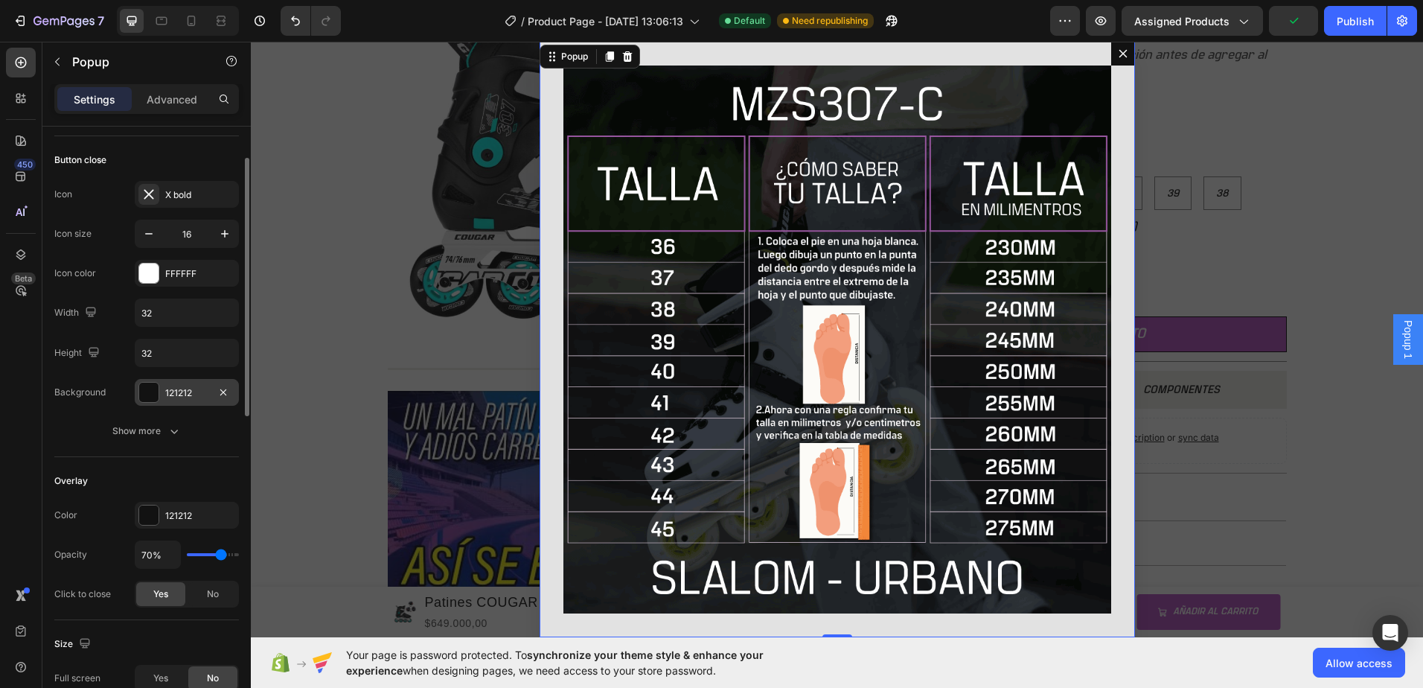
type input "800"
click at [149, 391] on div at bounding box center [148, 392] width 19 height 19
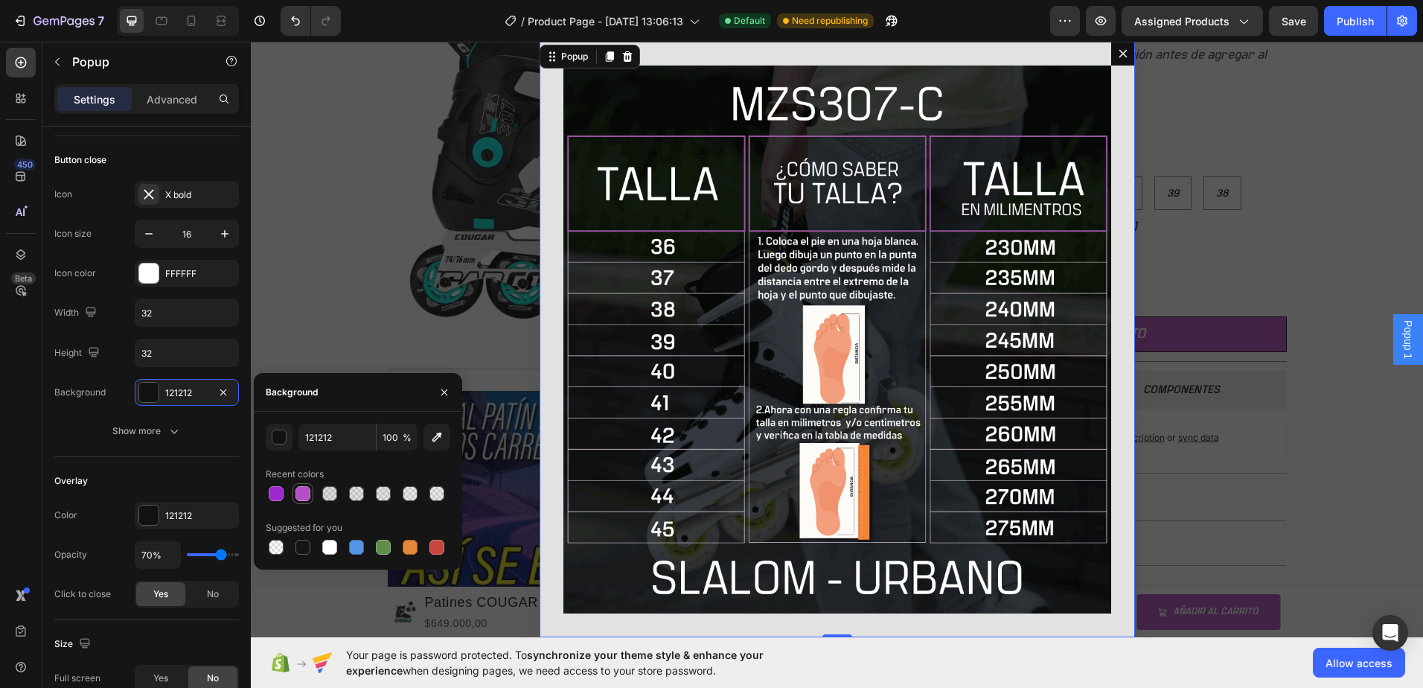
click at [303, 491] on div at bounding box center [302, 493] width 15 height 15
type input "B44EC4"
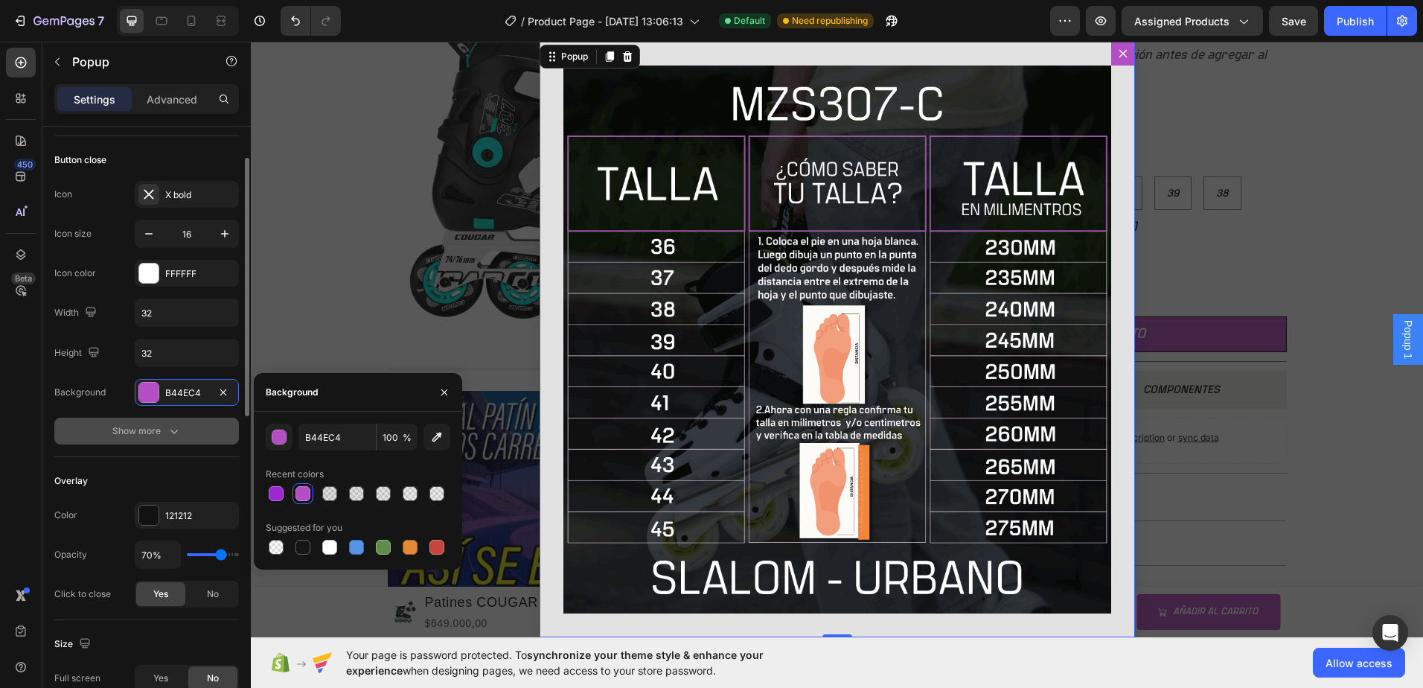
click at [199, 426] on button "Show more" at bounding box center [146, 430] width 185 height 27
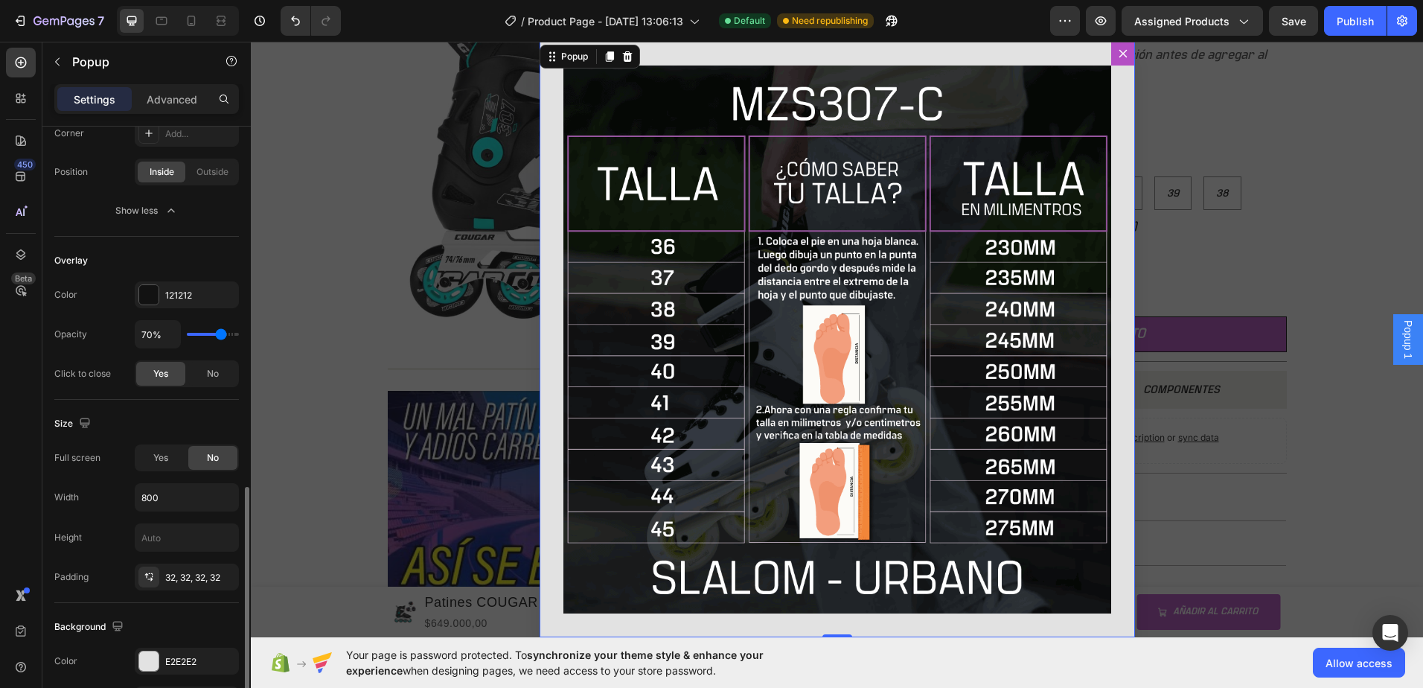
scroll to position [521, 0]
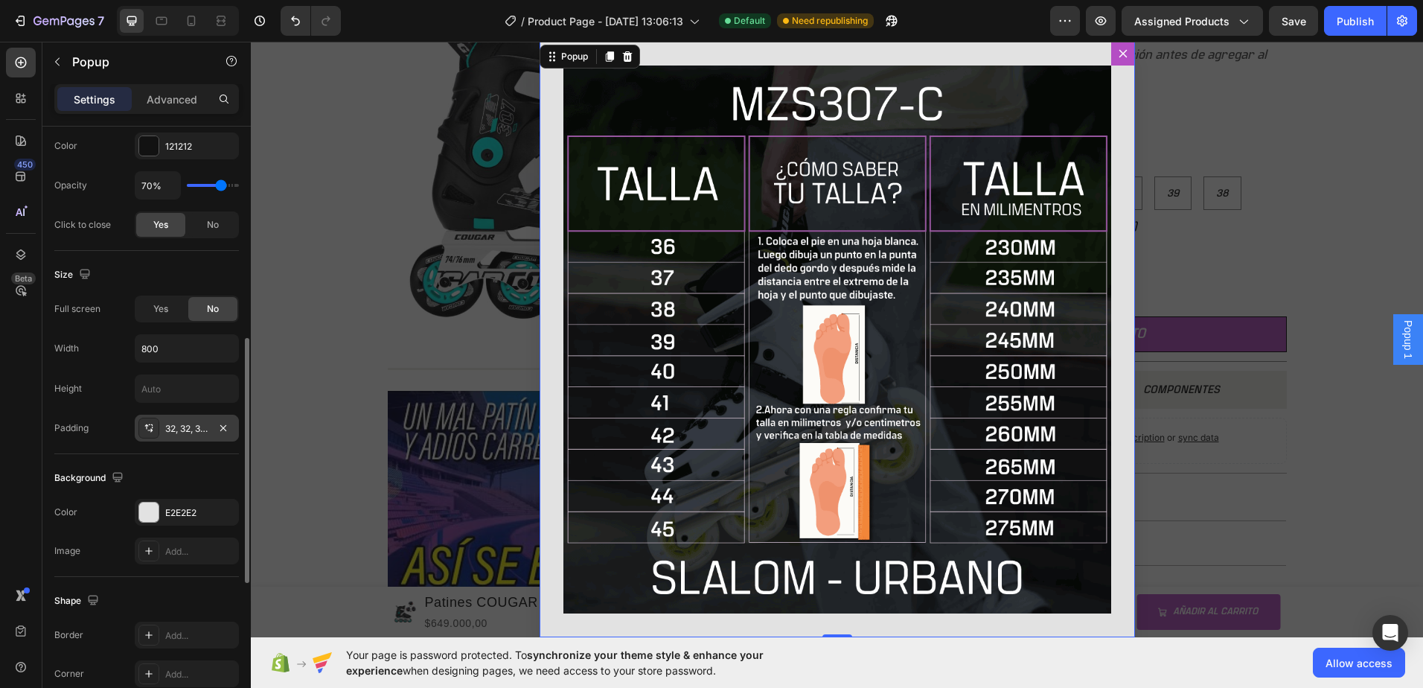
click at [188, 429] on div "32, 32, 32, 32" at bounding box center [186, 428] width 43 height 13
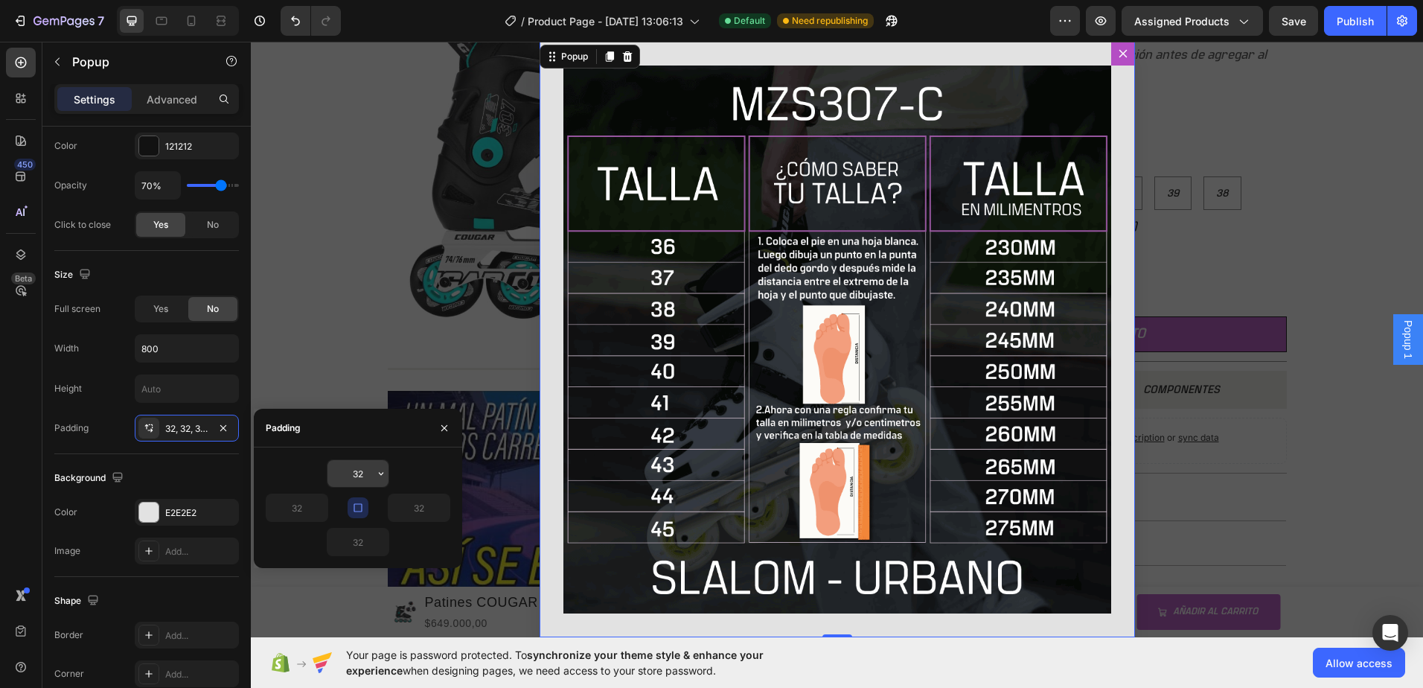
click at [357, 470] on input "32" at bounding box center [357, 473] width 61 height 27
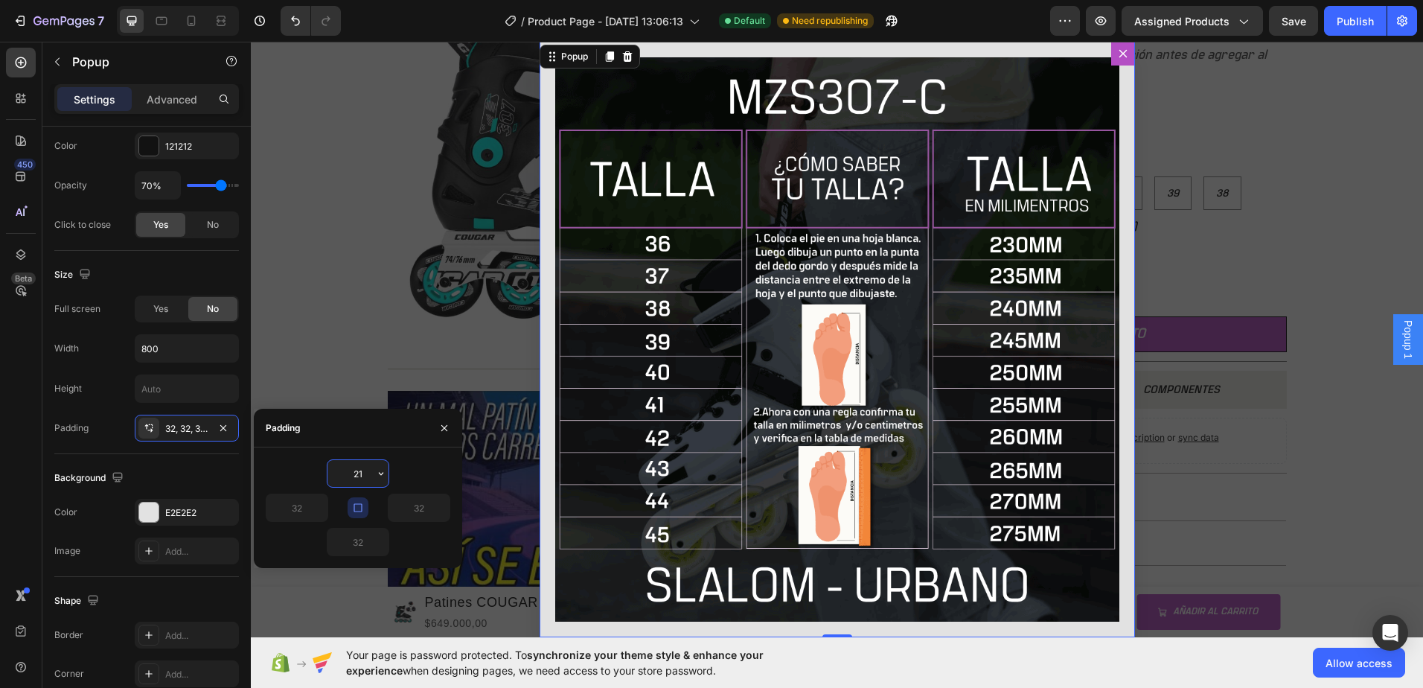
type input "20"
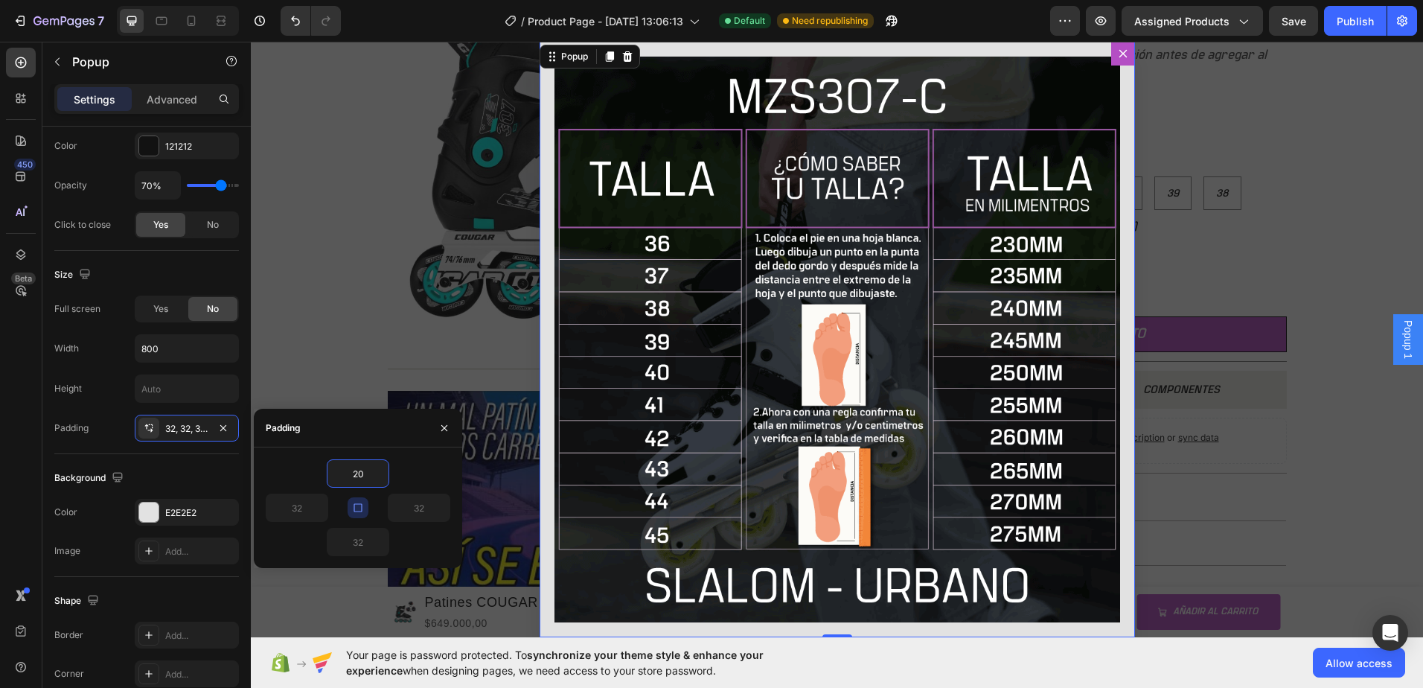
click at [336, 353] on div "Backdrop" at bounding box center [837, 339] width 1172 height 595
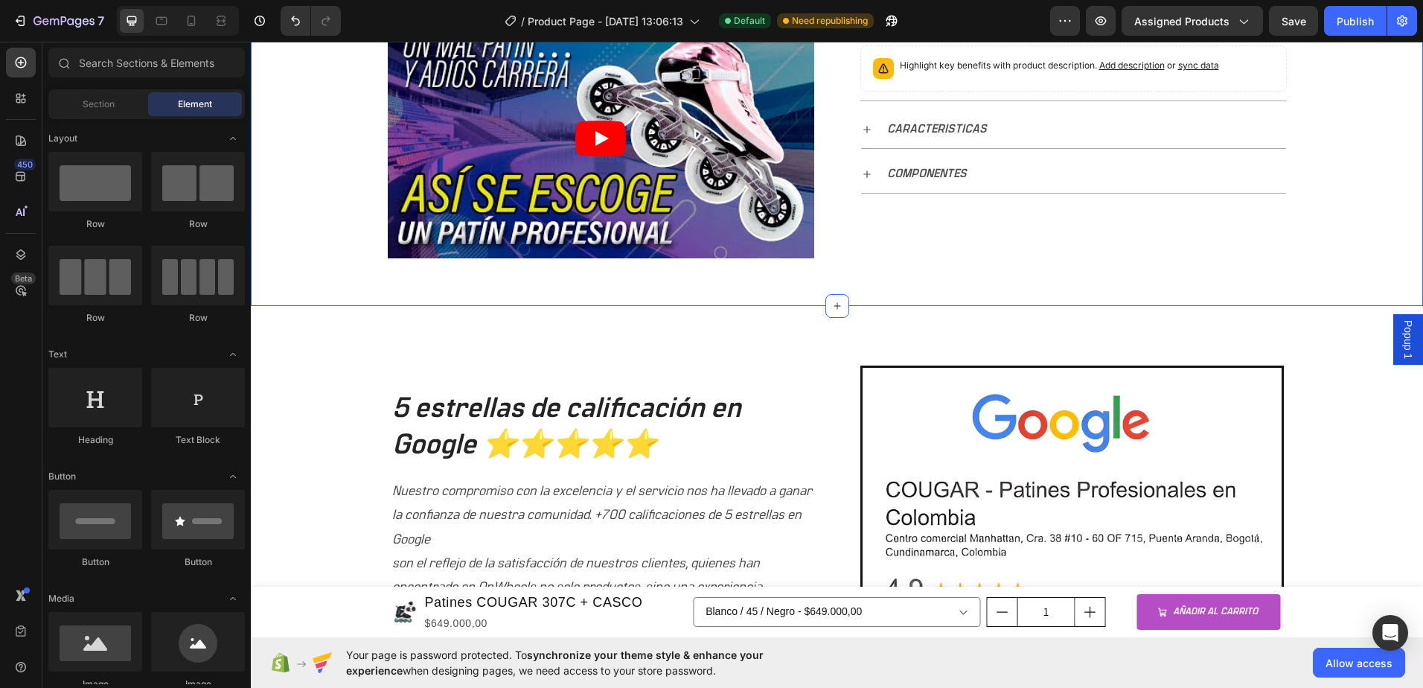
scroll to position [819, 0]
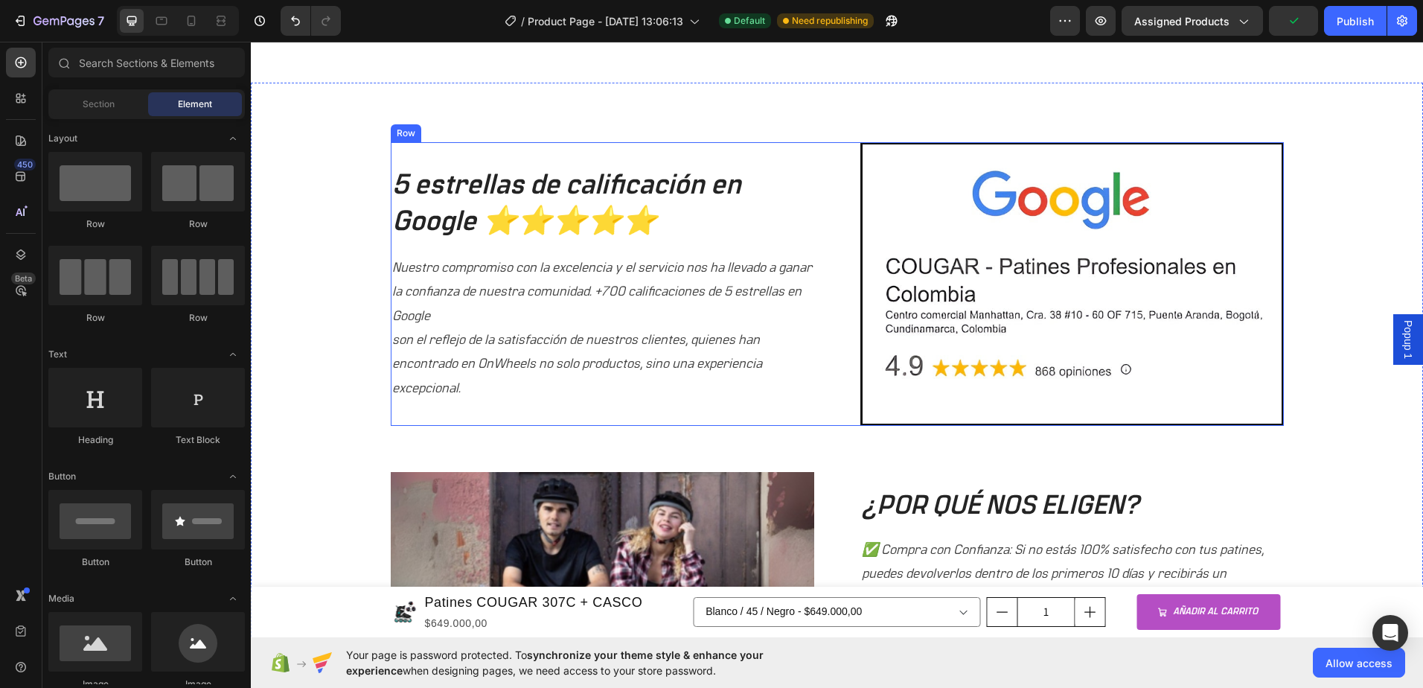
click at [832, 177] on div "5 estrellas de calificación en Google ⭐⭐⭐⭐⭐ Heading Nuestro compromiso con la e…" at bounding box center [837, 283] width 893 height 283
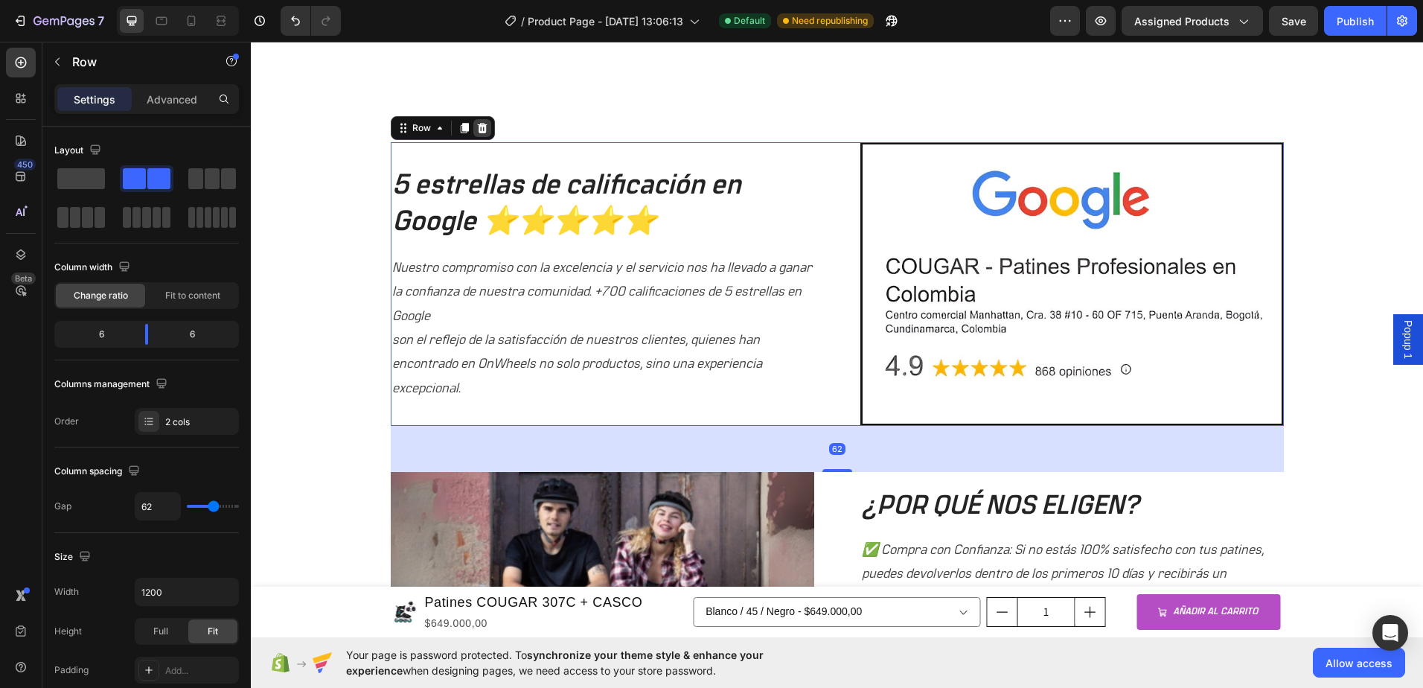
click at [478, 125] on icon at bounding box center [482, 128] width 10 height 10
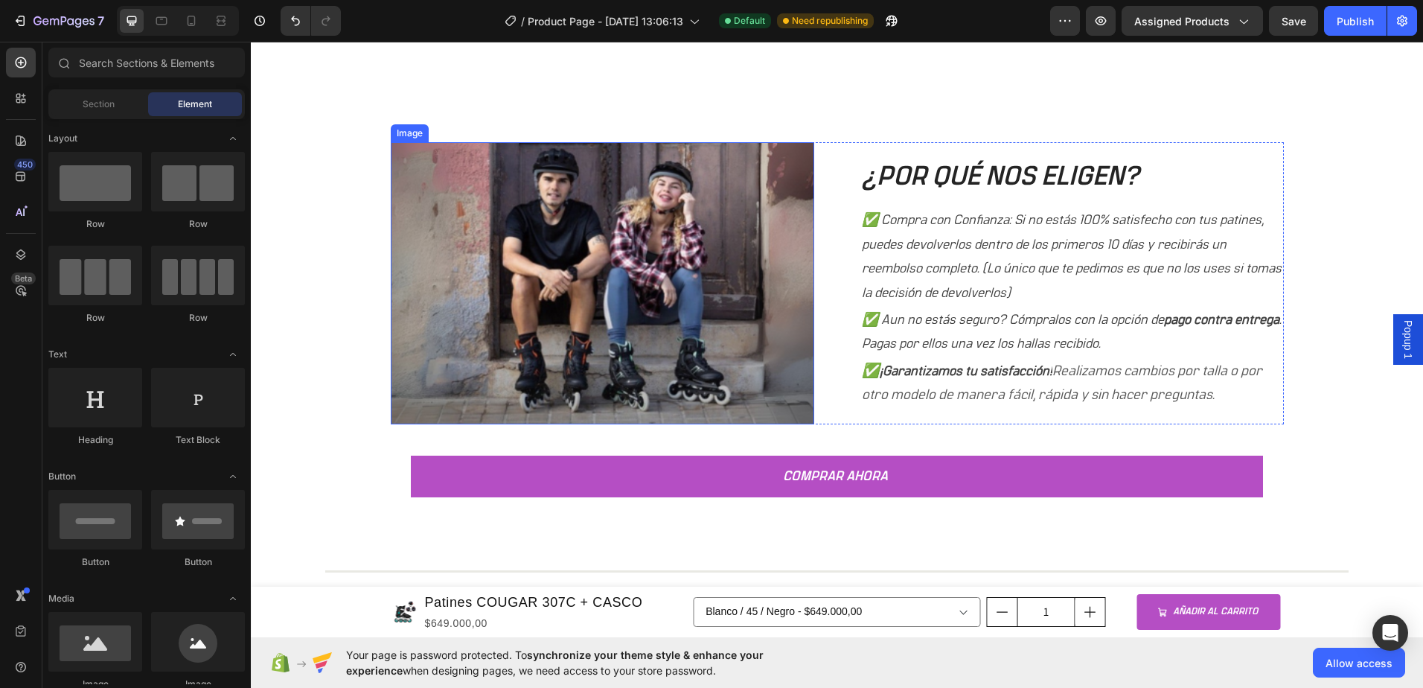
scroll to position [670, 0]
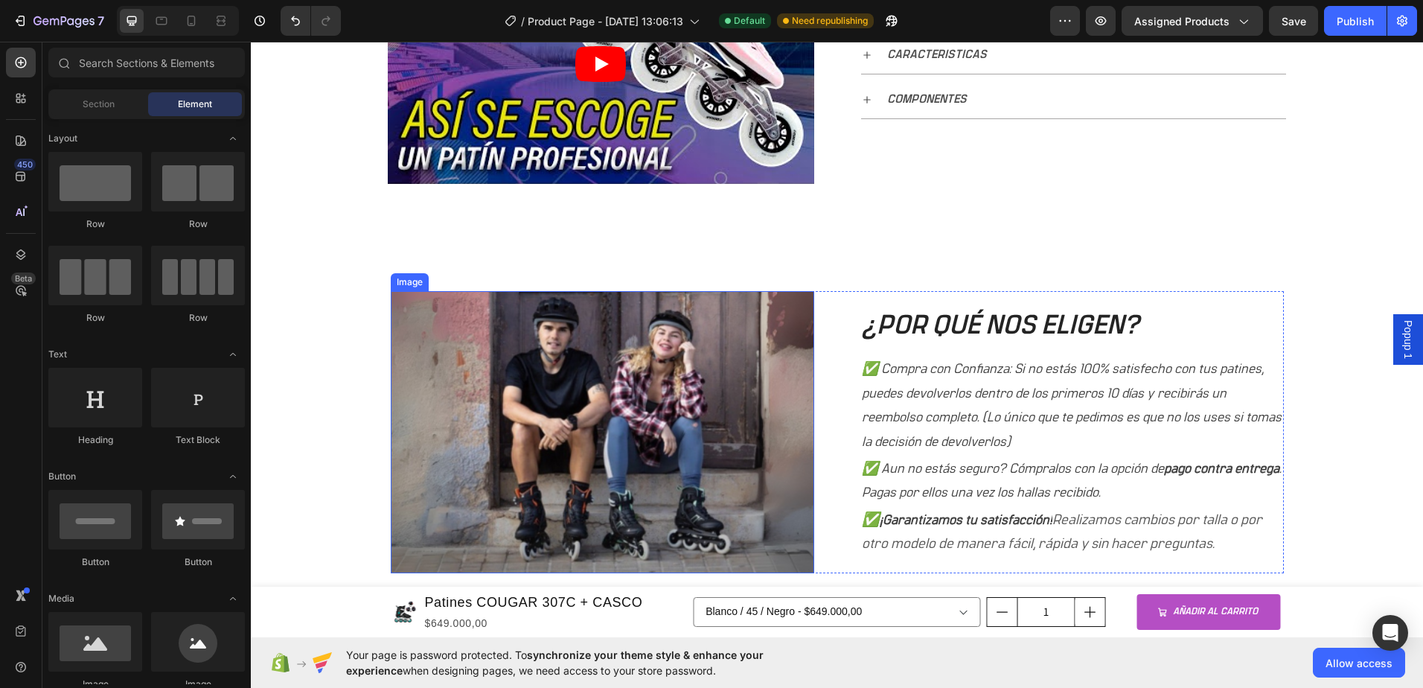
click at [747, 355] on img at bounding box center [602, 431] width 423 height 281
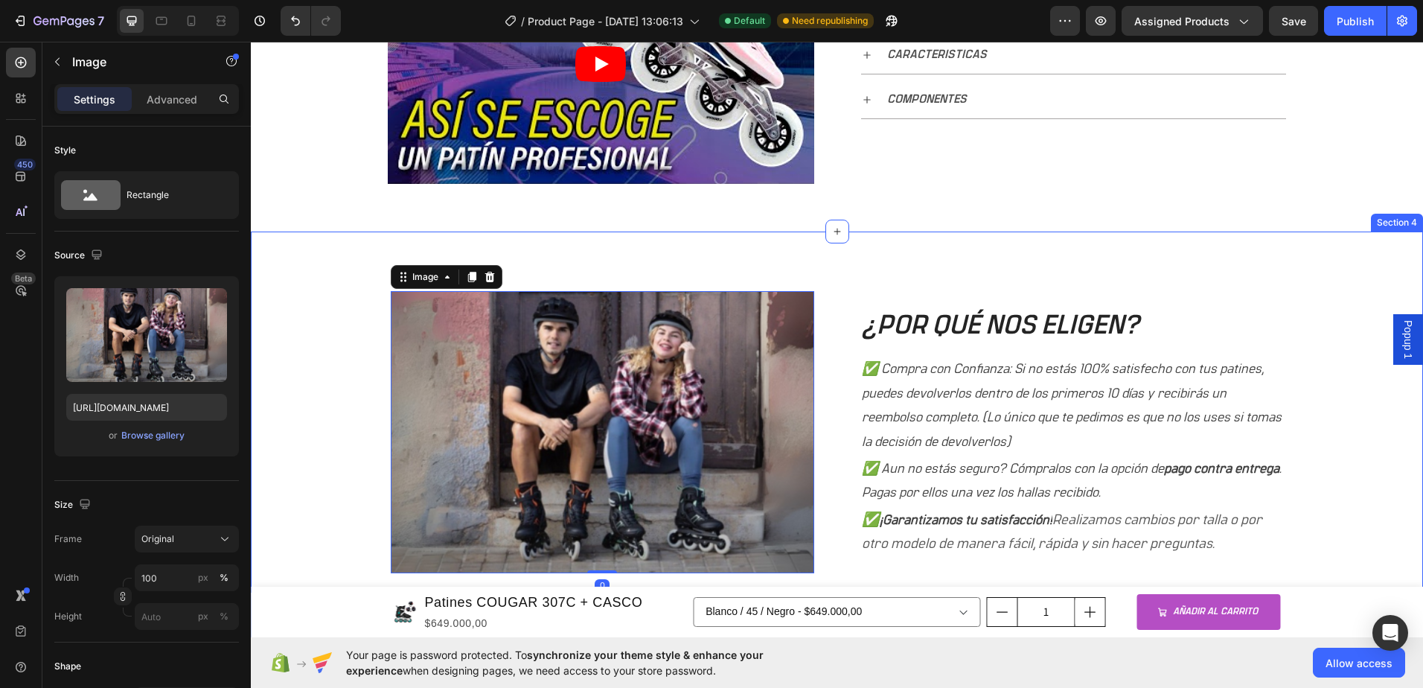
click at [494, 278] on div "Image" at bounding box center [447, 277] width 112 height 24
click at [486, 278] on icon at bounding box center [489, 277] width 10 height 10
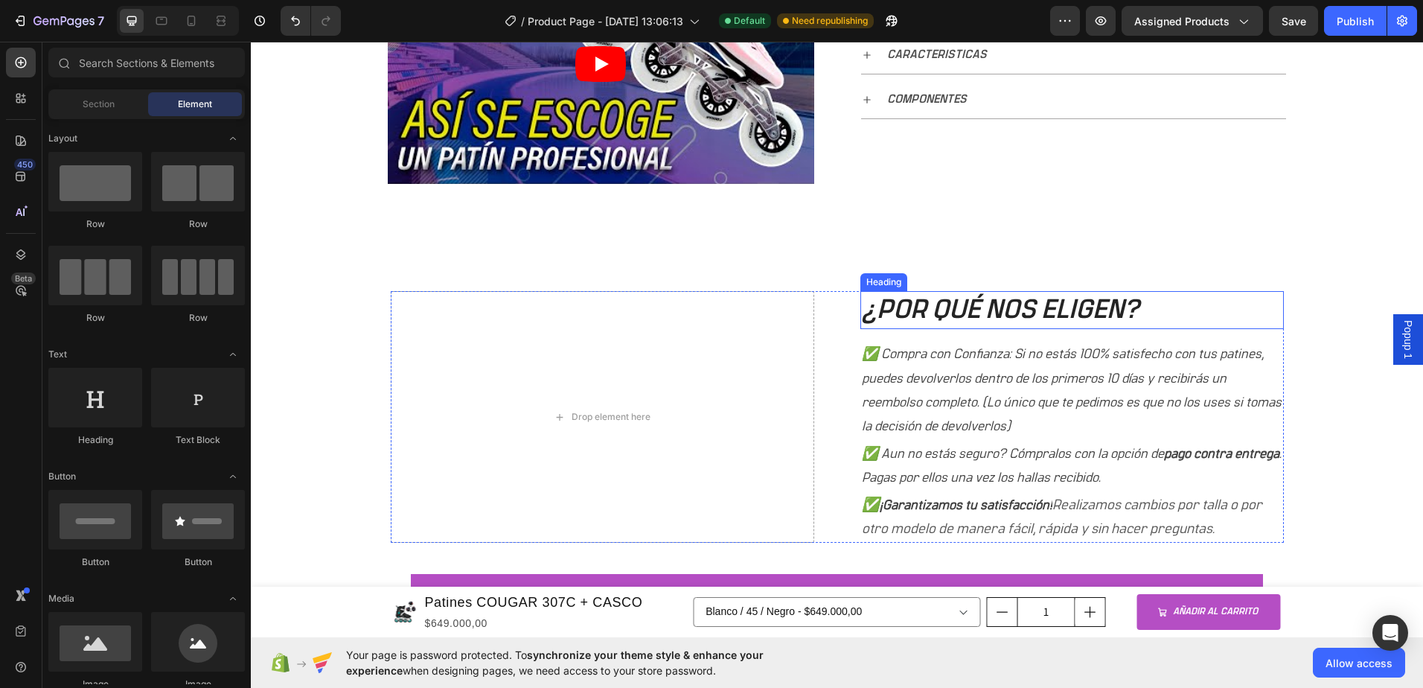
click at [1008, 316] on h2 "¿POR QUÉ NOS ELIGEN?" at bounding box center [1071, 310] width 423 height 38
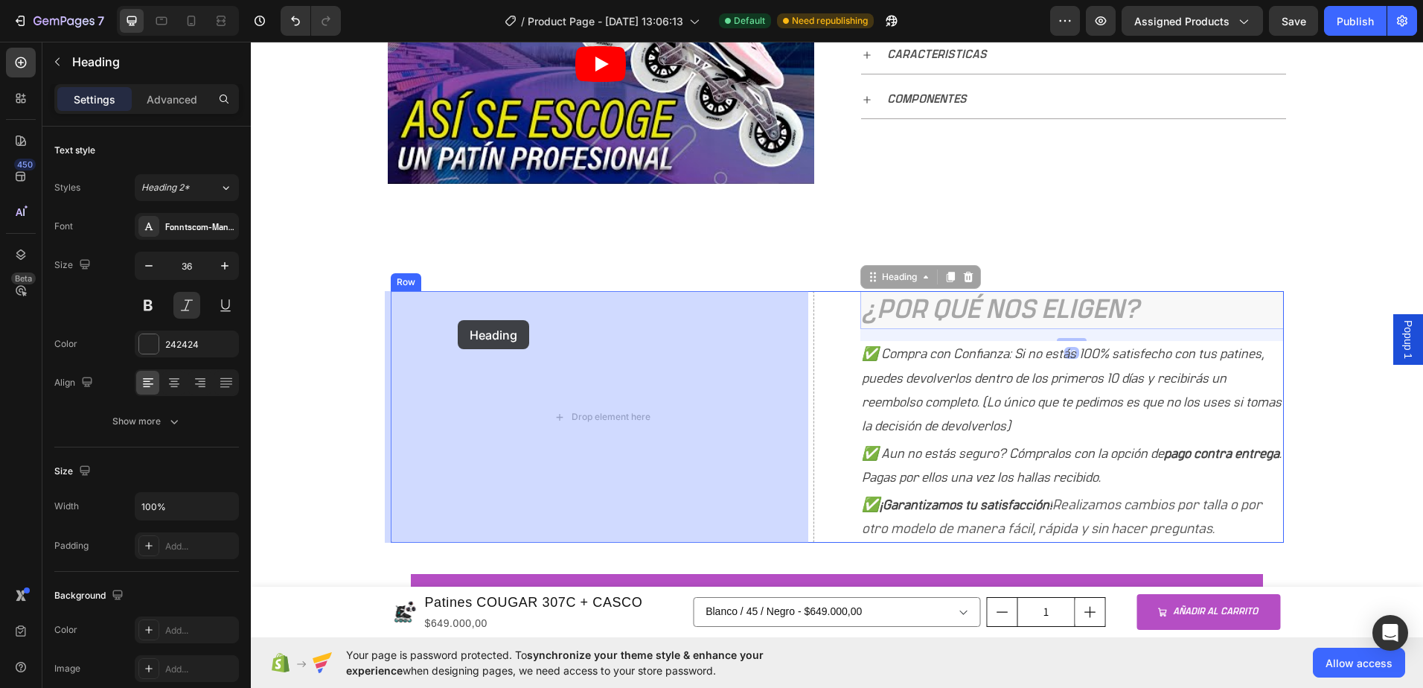
drag, startPoint x: 906, startPoint y: 281, endPoint x: 458, endPoint y: 320, distance: 450.4
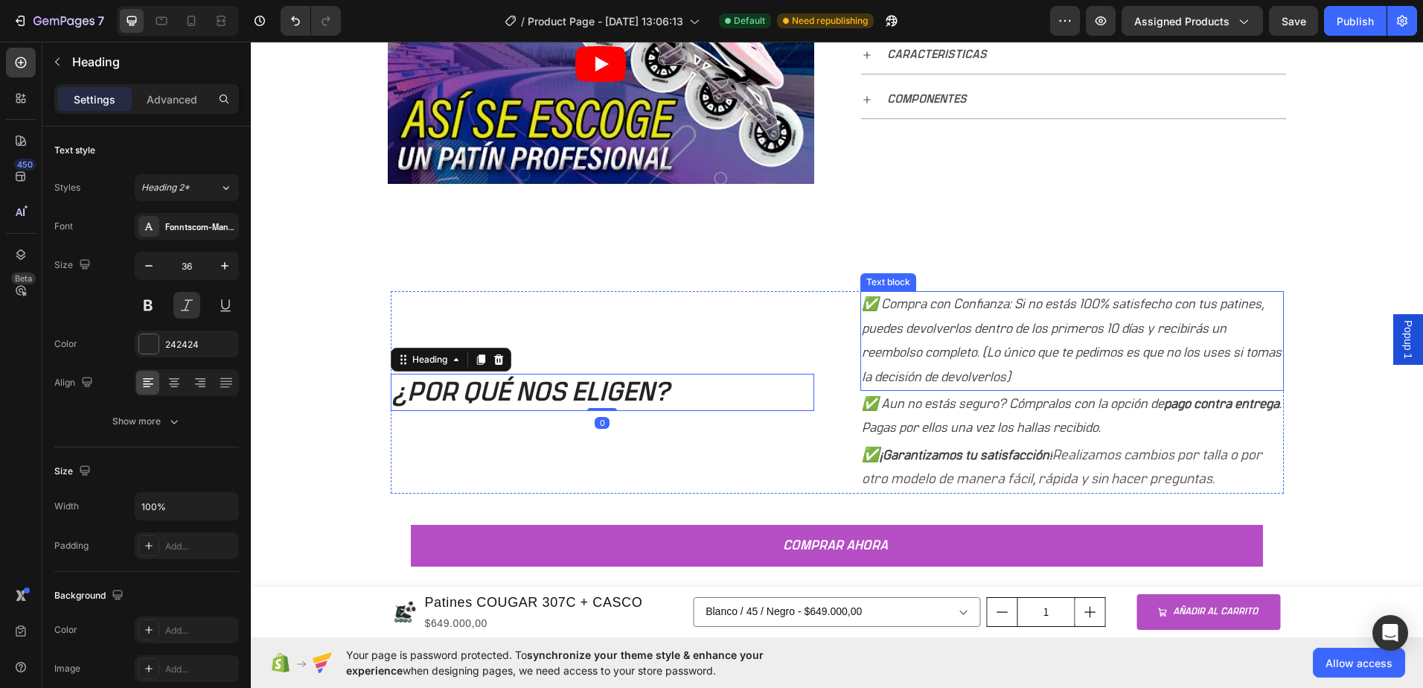
click at [944, 337] on p "✅ Compra con Confianza: Si no estás 100% satisfecho con tus patines, puedes dev…" at bounding box center [1072, 340] width 420 height 97
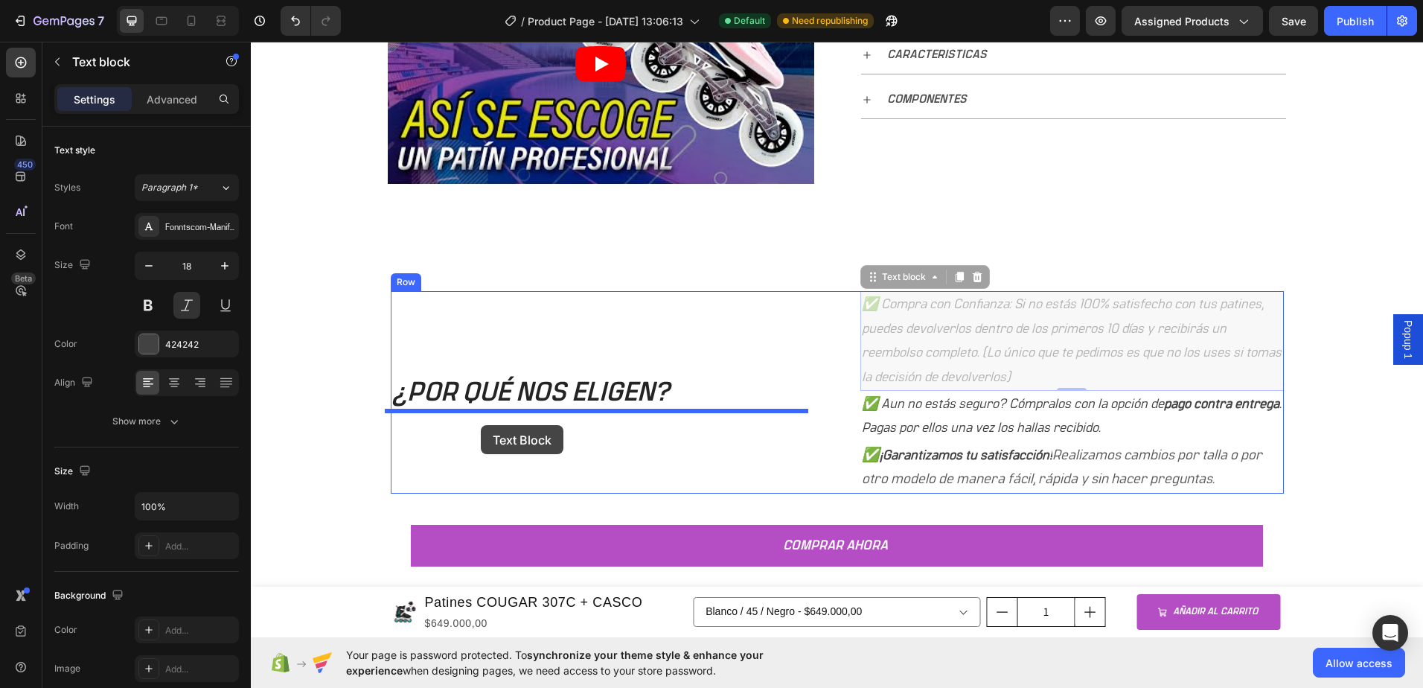
drag, startPoint x: 890, startPoint y: 281, endPoint x: 481, endPoint y: 425, distance: 434.0
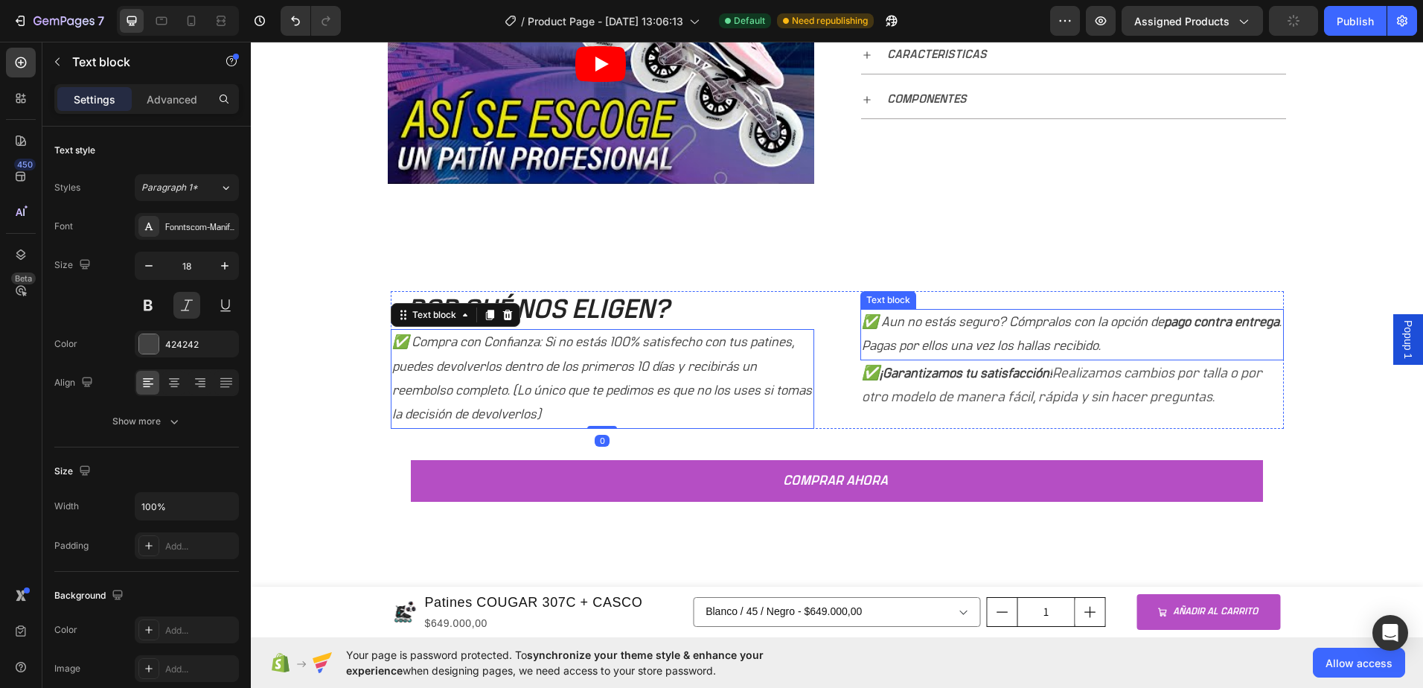
click at [905, 327] on p "✅ Aun no estás seguro? Cómpralos con la opción de pago contra entrega . Pagas p…" at bounding box center [1072, 334] width 420 height 48
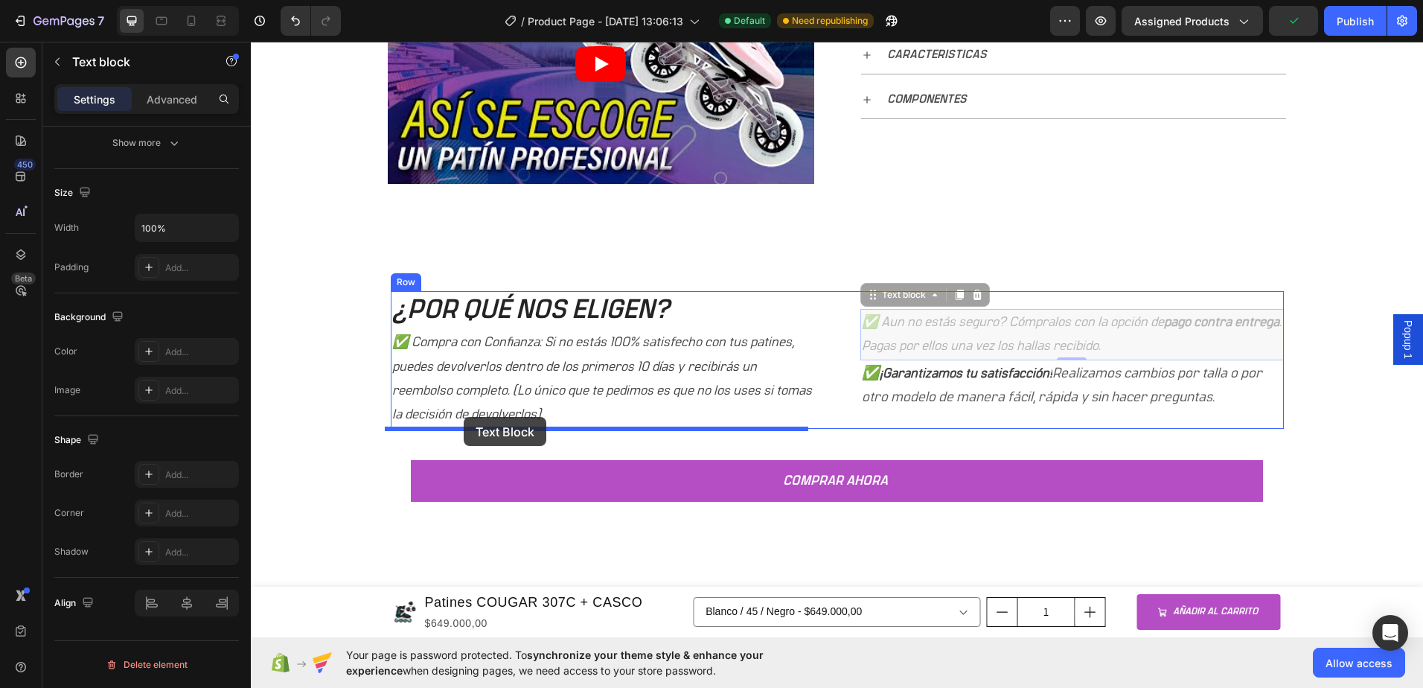
drag, startPoint x: 840, startPoint y: 326, endPoint x: 464, endPoint y: 417, distance: 387.3
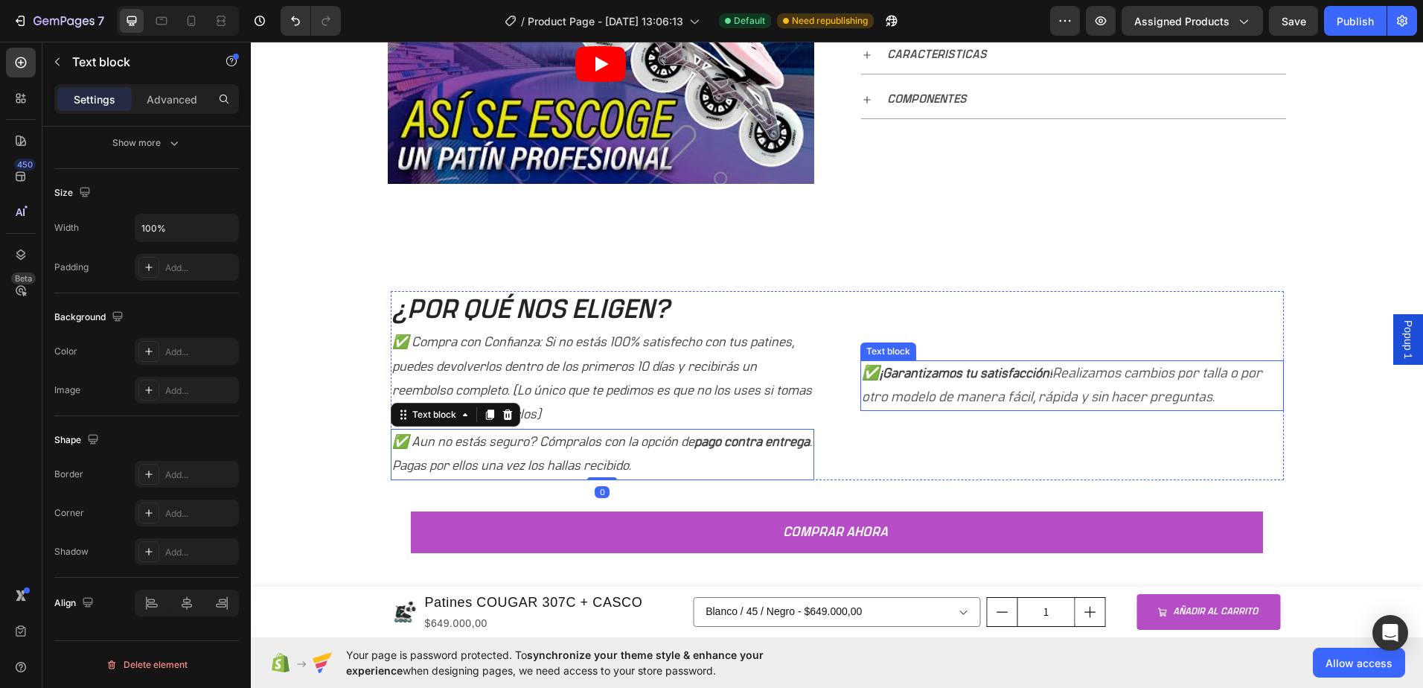
click at [918, 371] on strong "¡Garantizamos tu satisfacción!" at bounding box center [966, 373] width 173 height 13
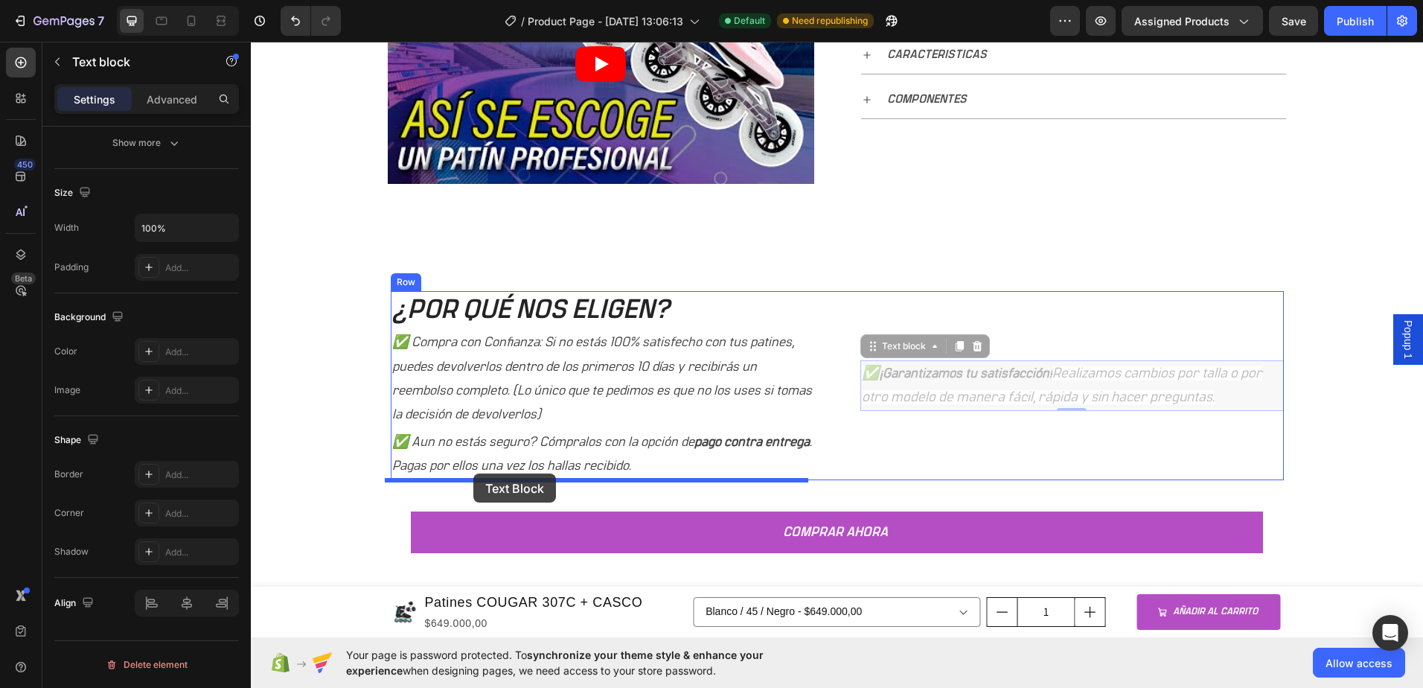
drag, startPoint x: 894, startPoint y: 352, endPoint x: 473, endPoint y: 474, distance: 437.8
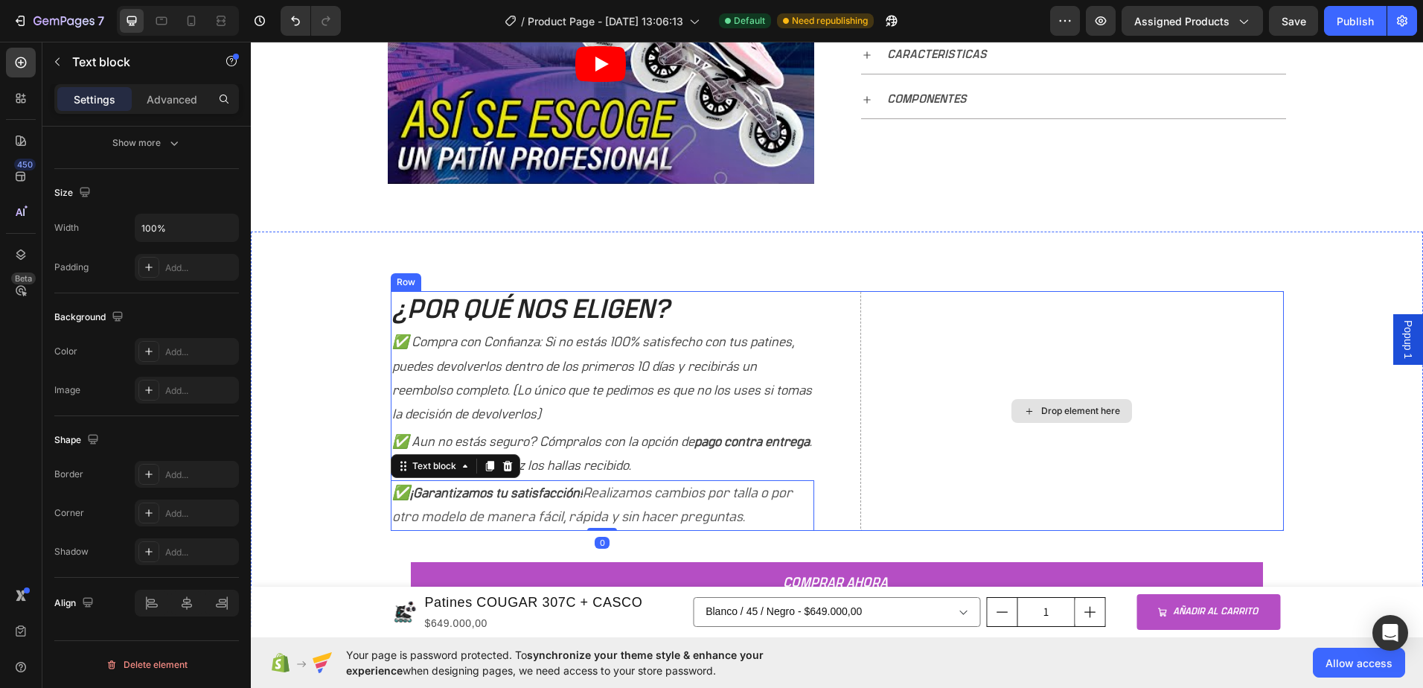
click at [956, 415] on div "Drop element here" at bounding box center [1071, 411] width 423 height 240
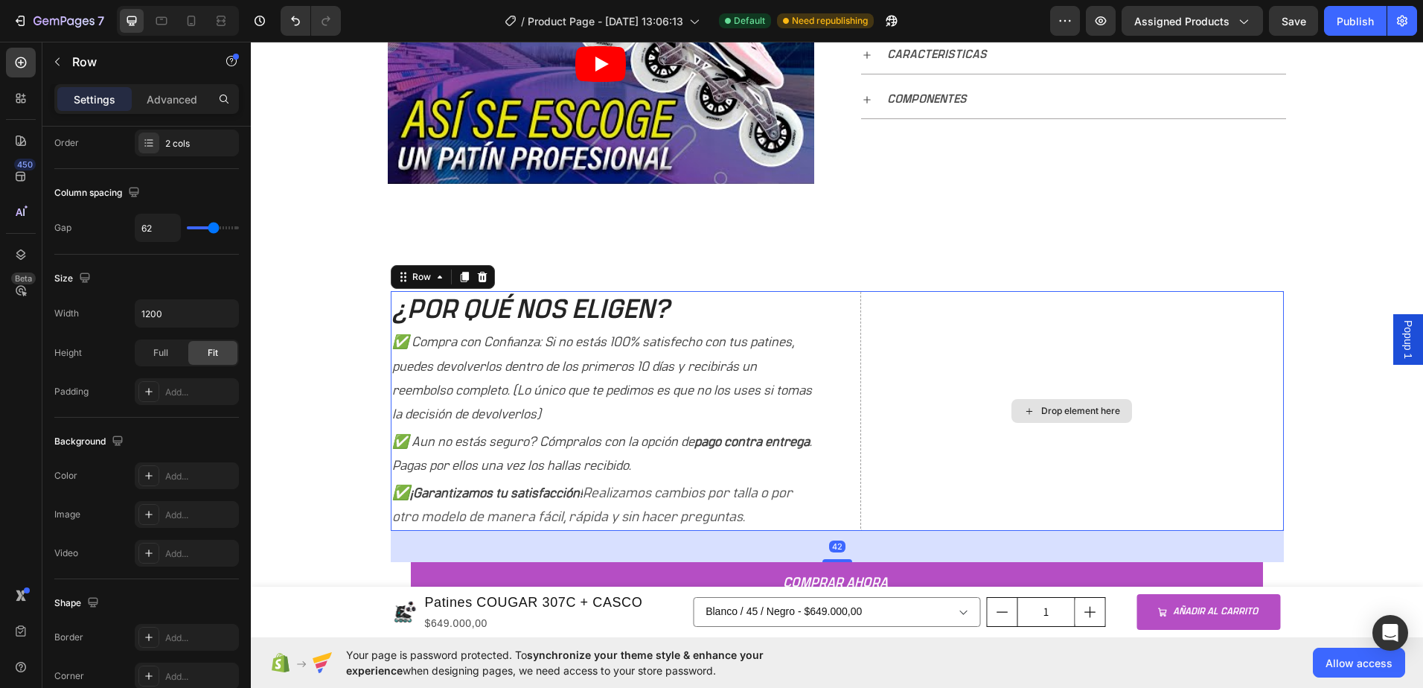
scroll to position [0, 0]
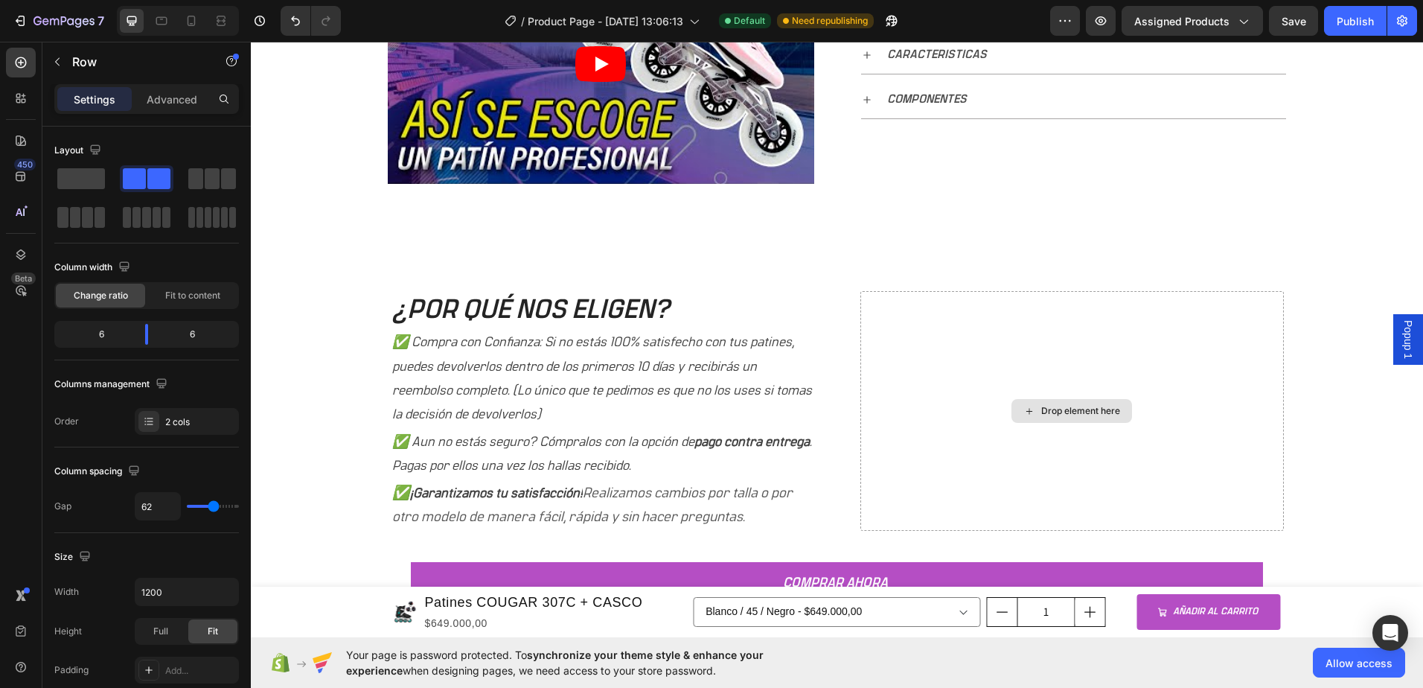
click at [1031, 406] on div "Drop element here" at bounding box center [1071, 411] width 121 height 24
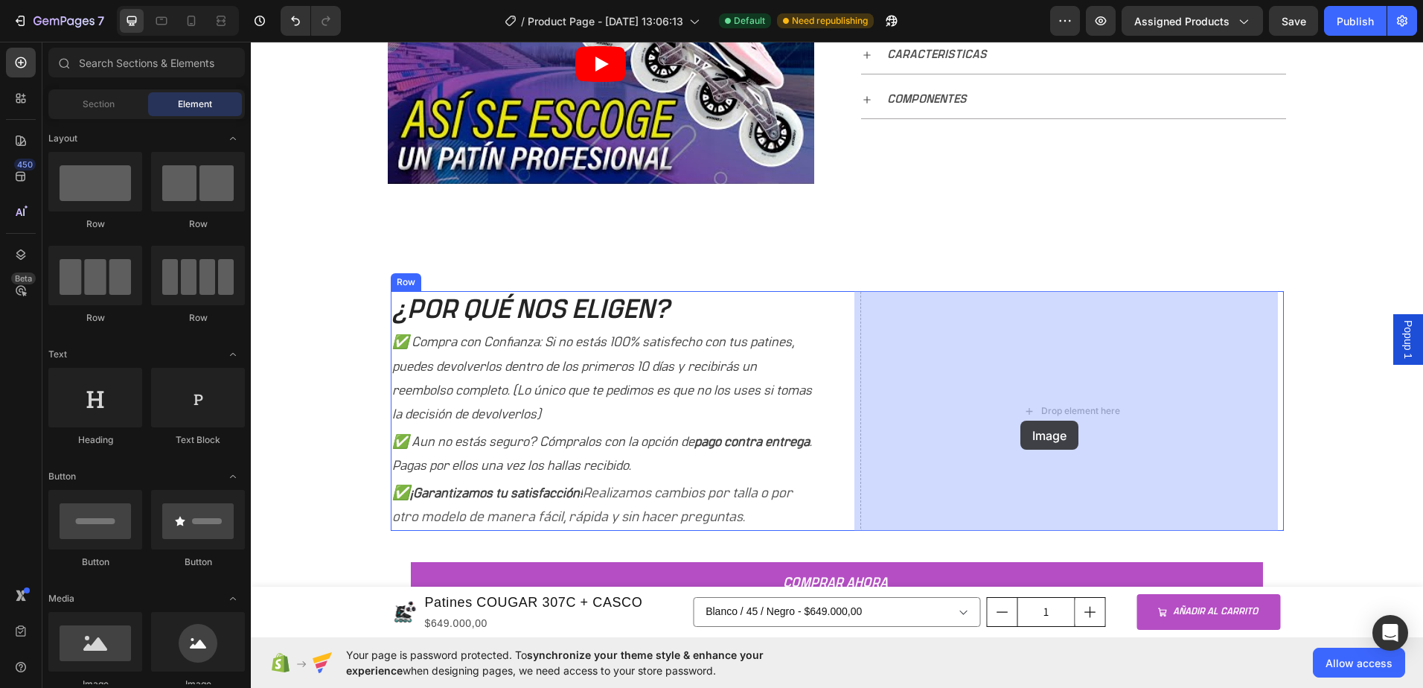
drag, startPoint x: 507, startPoint y: 469, endPoint x: 1054, endPoint y: 412, distance: 550.6
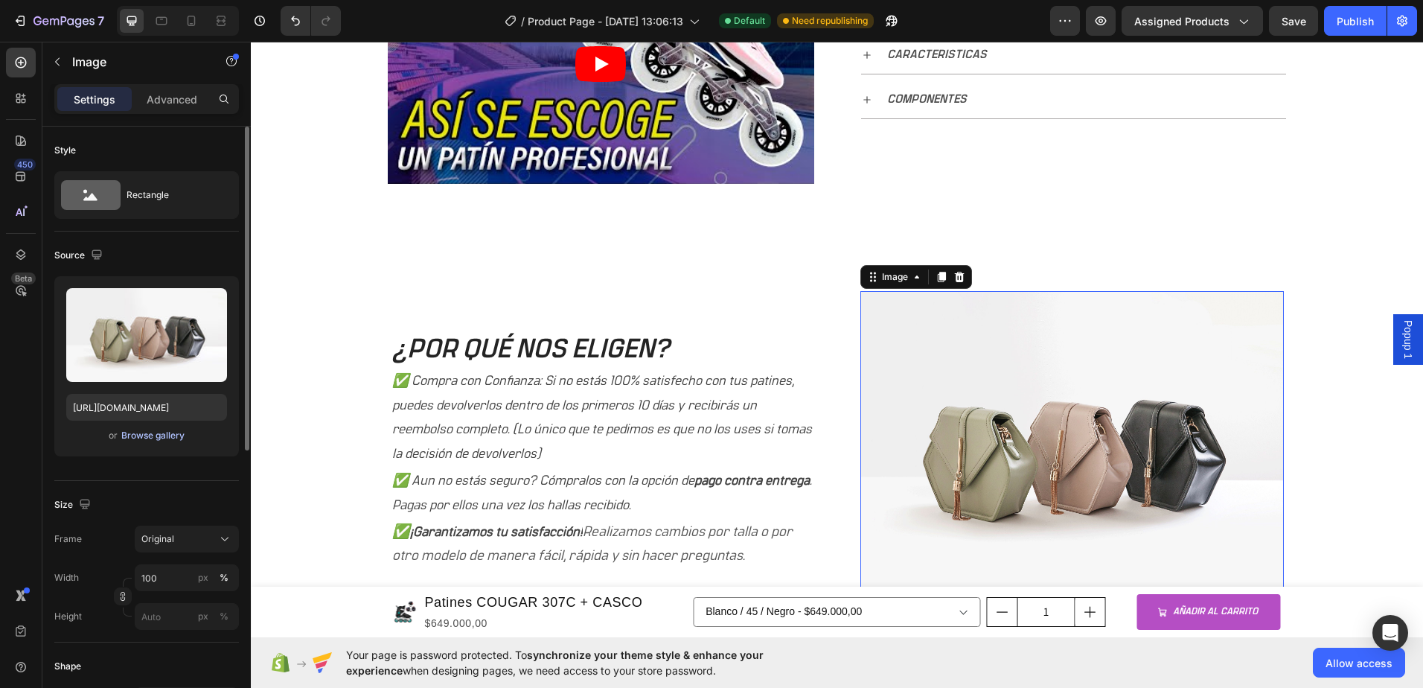
click at [150, 432] on div "Browse gallery" at bounding box center [152, 435] width 63 height 13
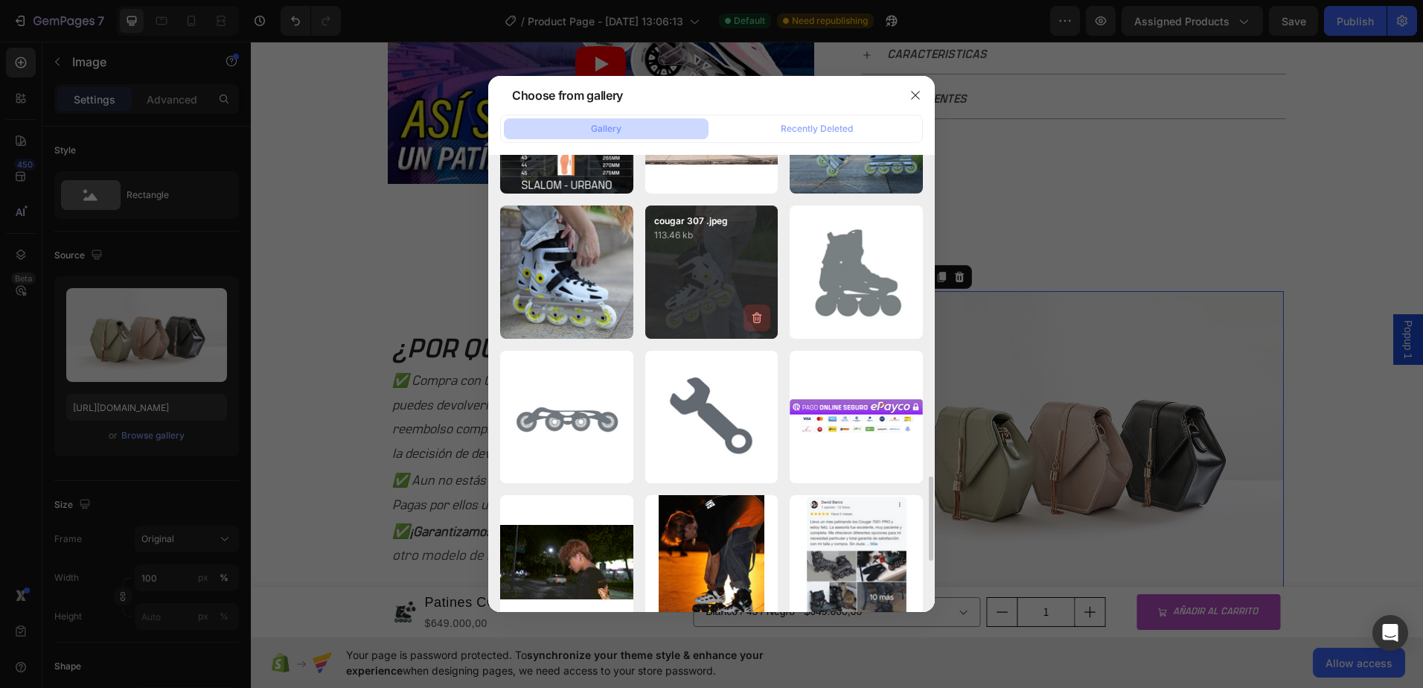
scroll to position [1340, 0]
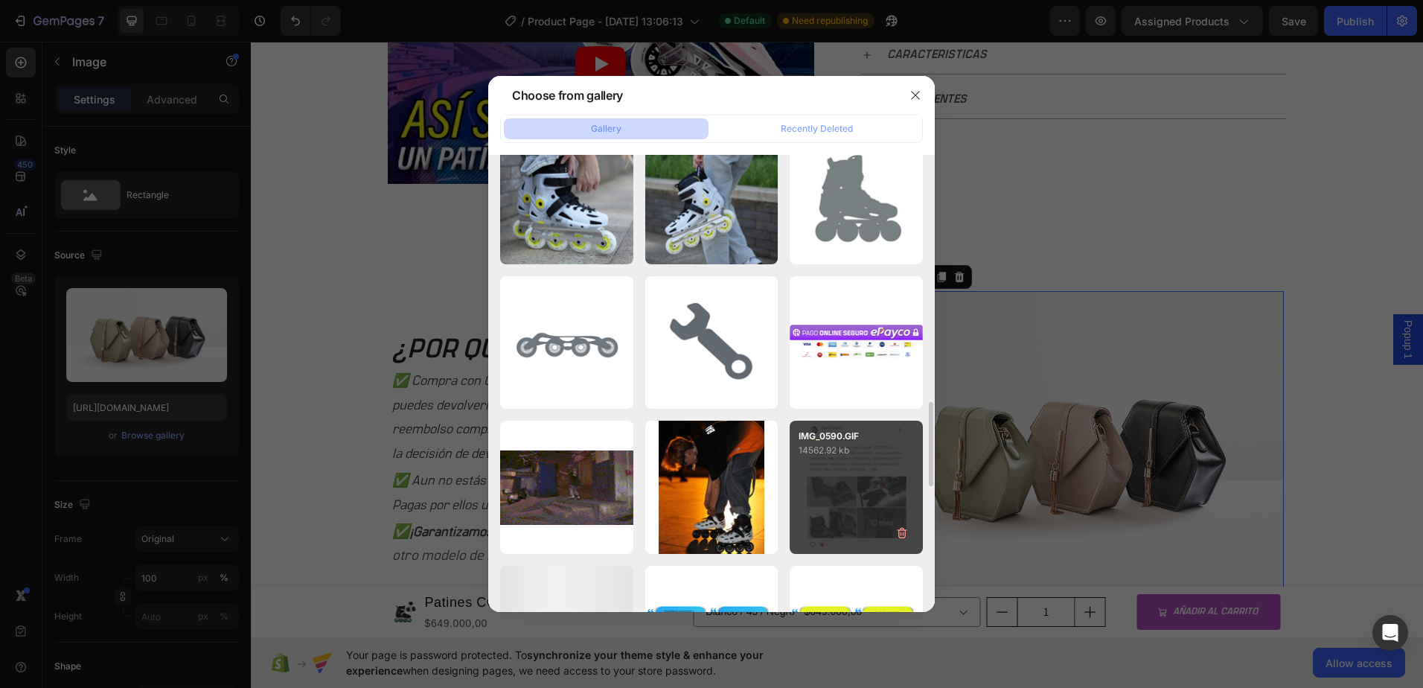
click at [845, 442] on p "IMG_0590.GIF" at bounding box center [855, 435] width 115 height 13
type input "[URL][DOMAIN_NAME]"
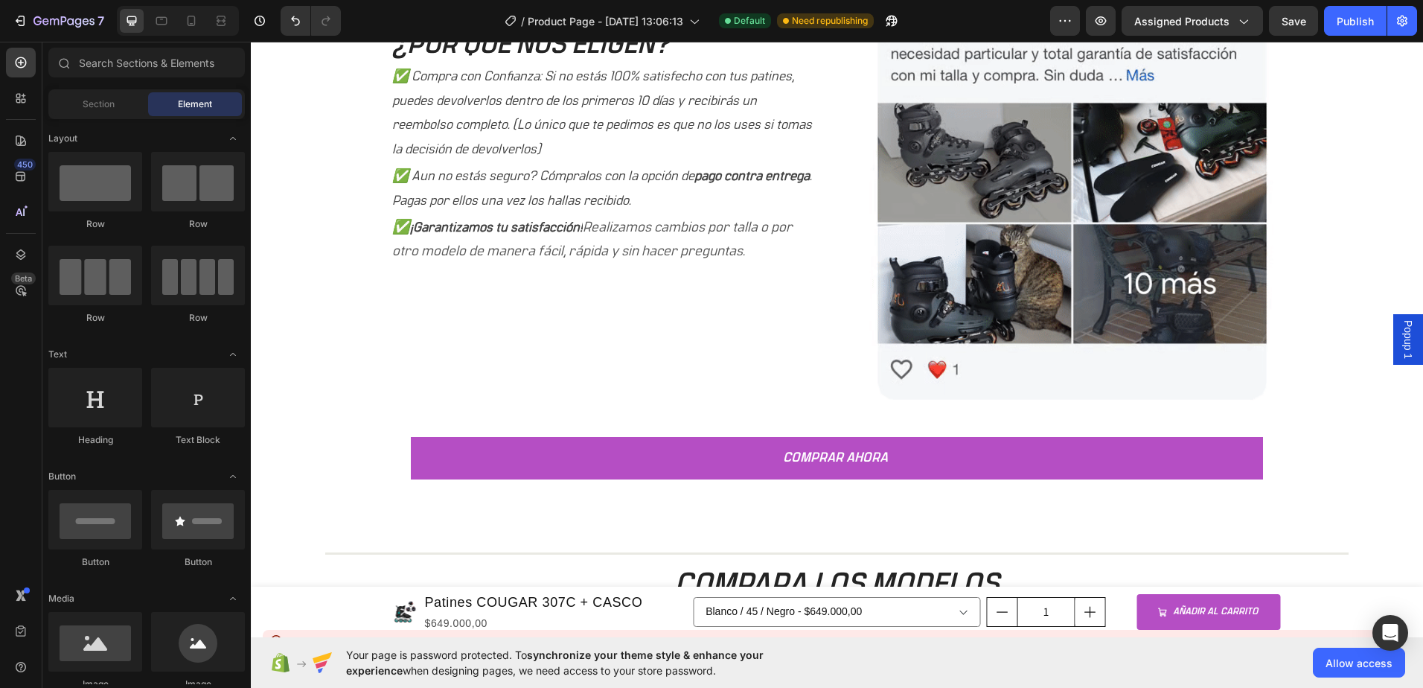
scroll to position [1018, 0]
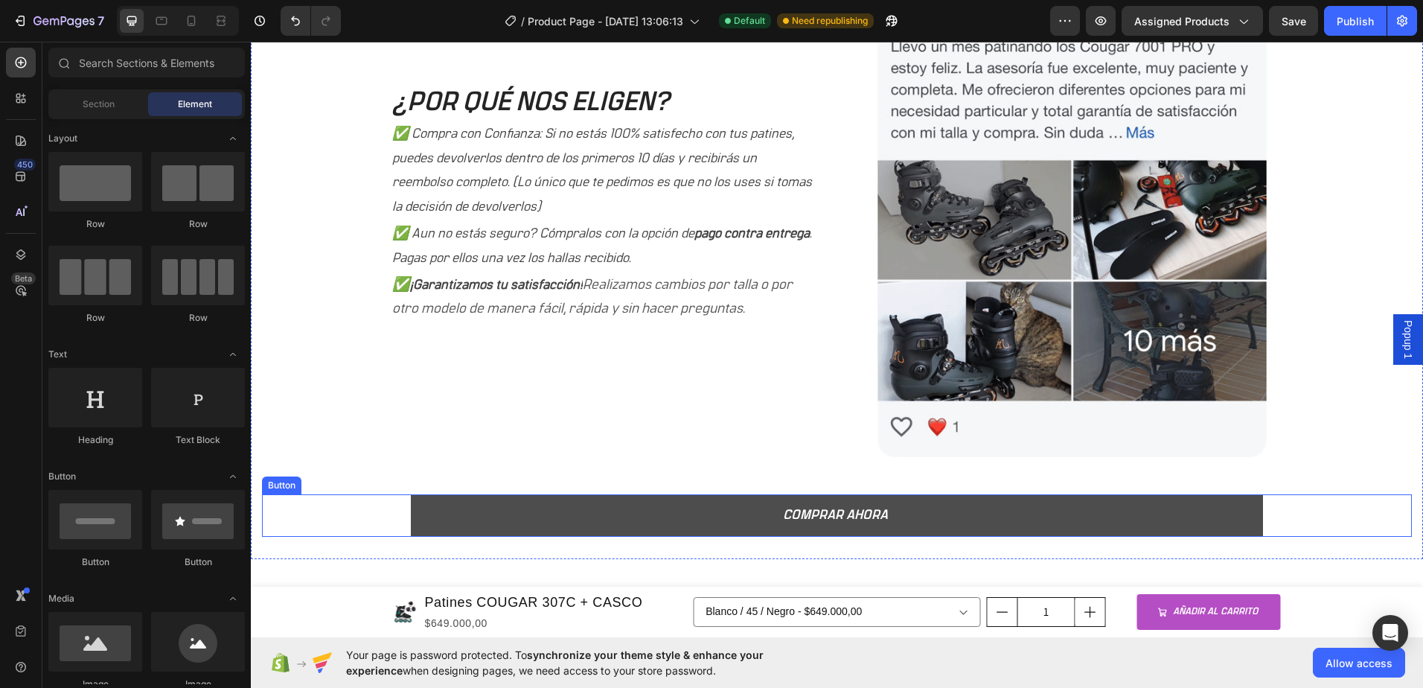
click at [1180, 502] on button "COMPRAR AHORA" at bounding box center [837, 515] width 852 height 42
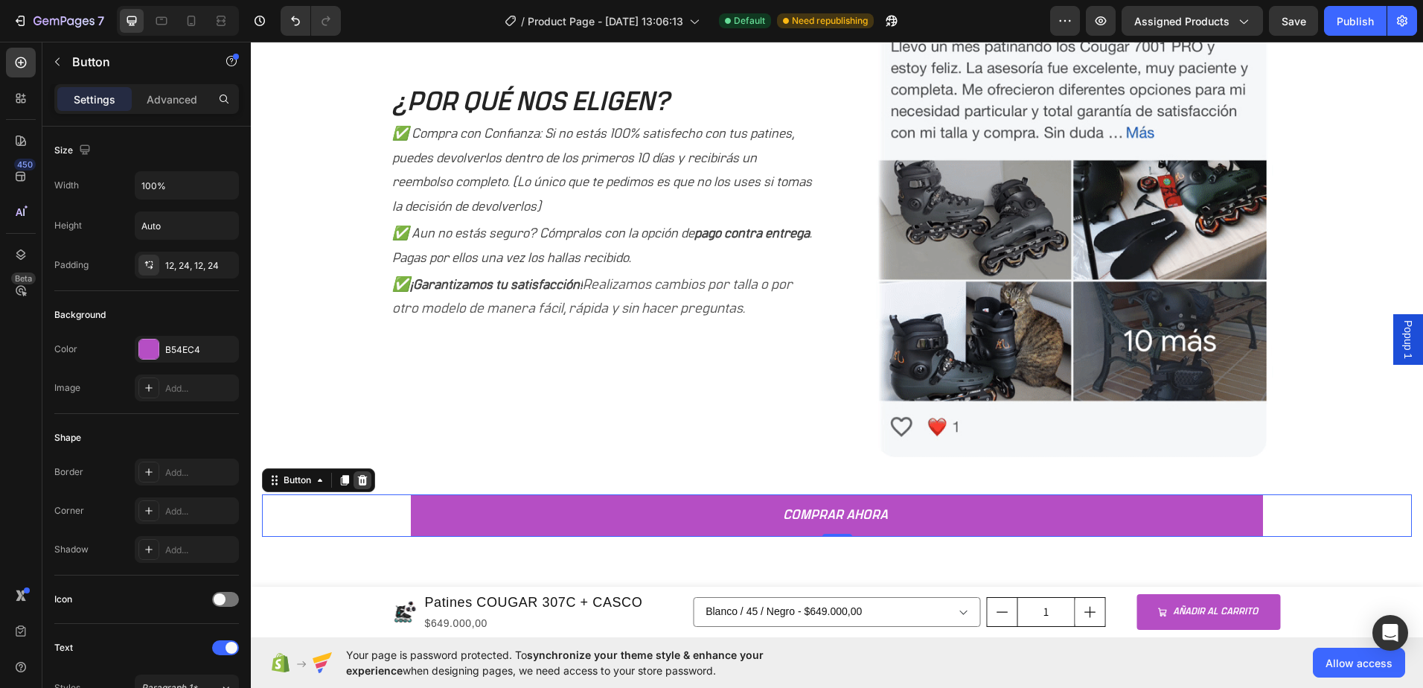
click at [362, 476] on icon at bounding box center [363, 480] width 10 height 10
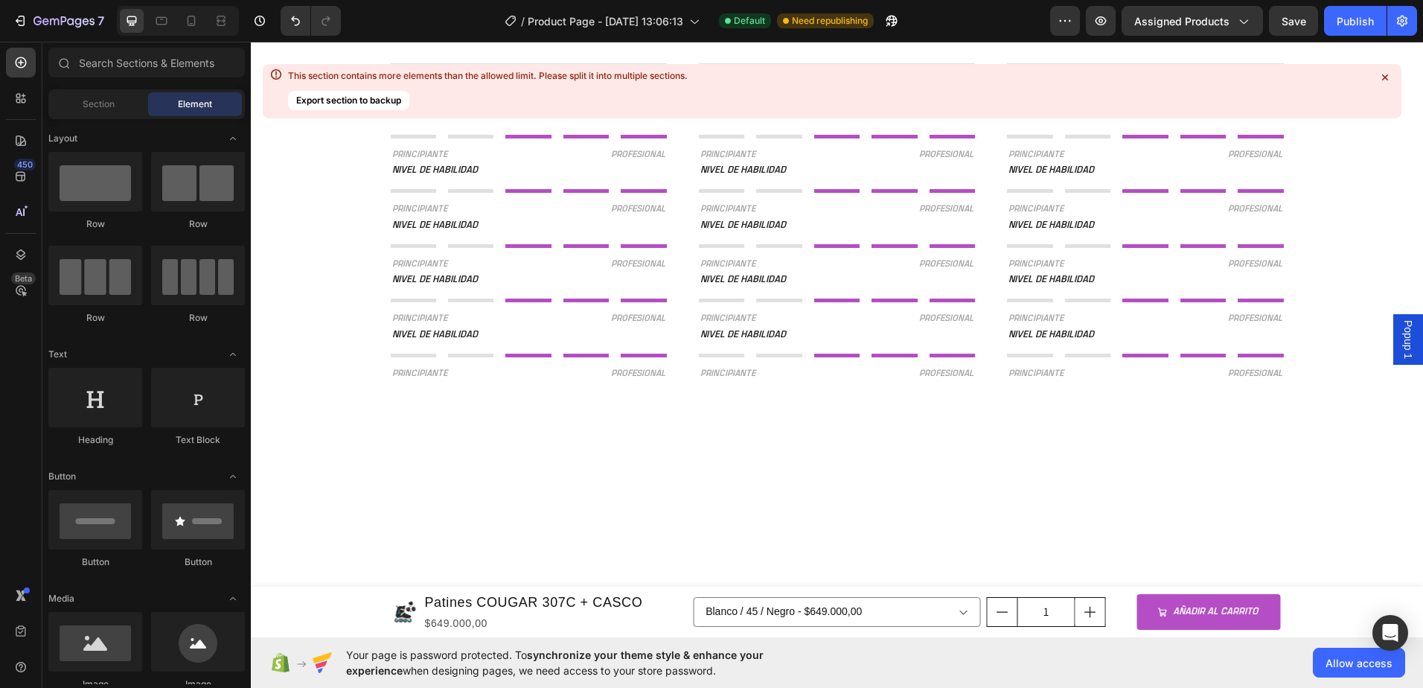
scroll to position [1465, 0]
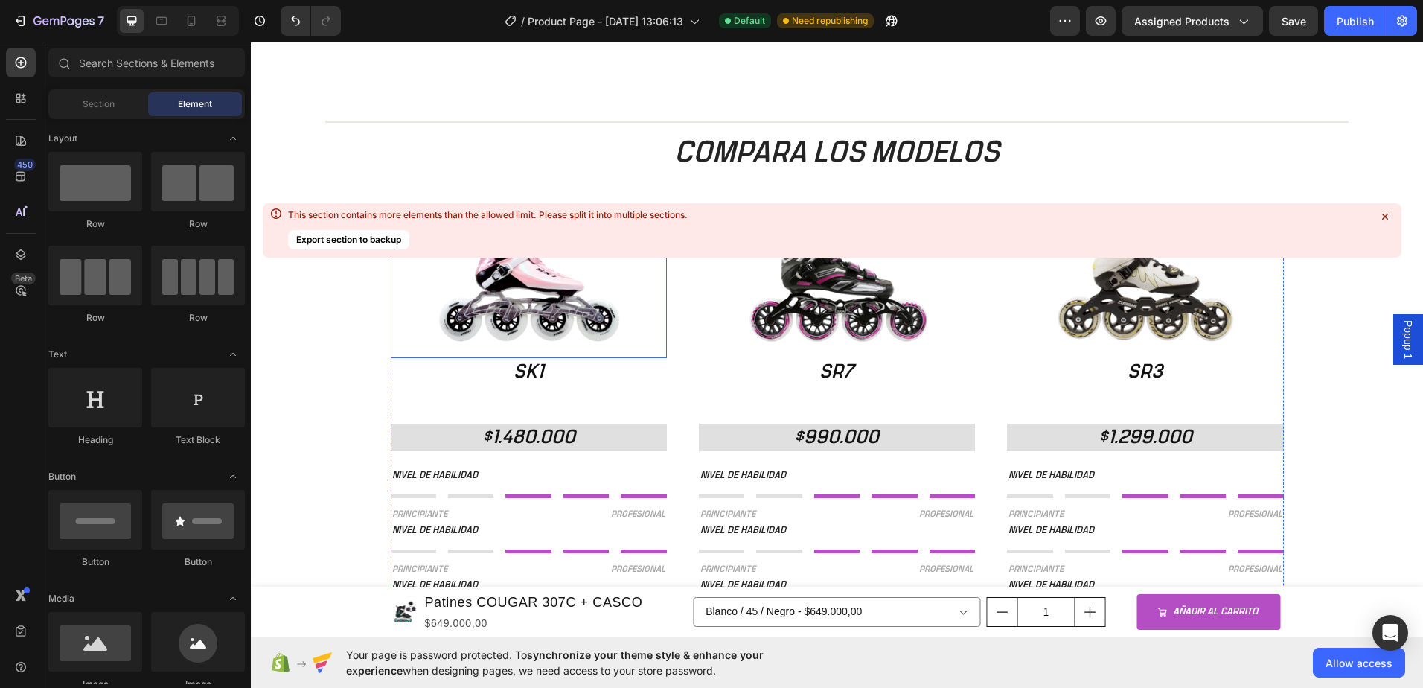
click at [546, 332] on img at bounding box center [529, 289] width 276 height 137
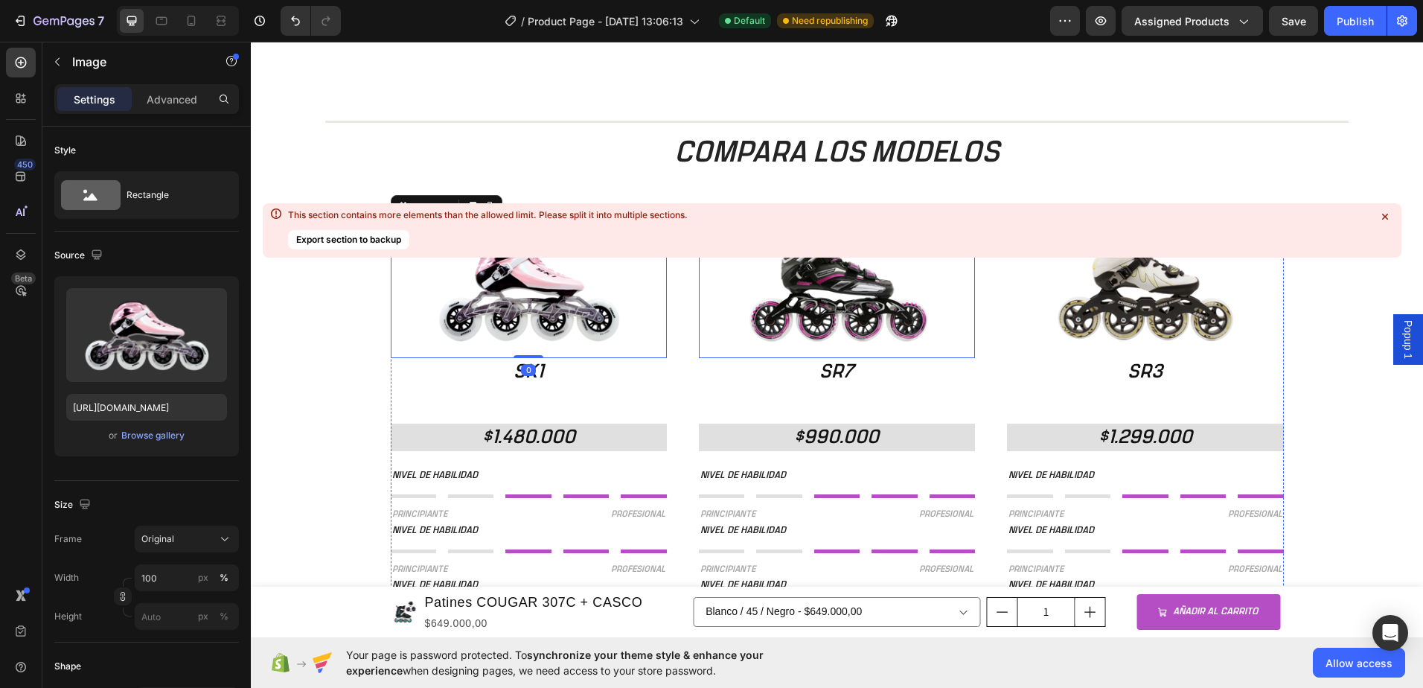
click at [800, 328] on img at bounding box center [837, 289] width 276 height 137
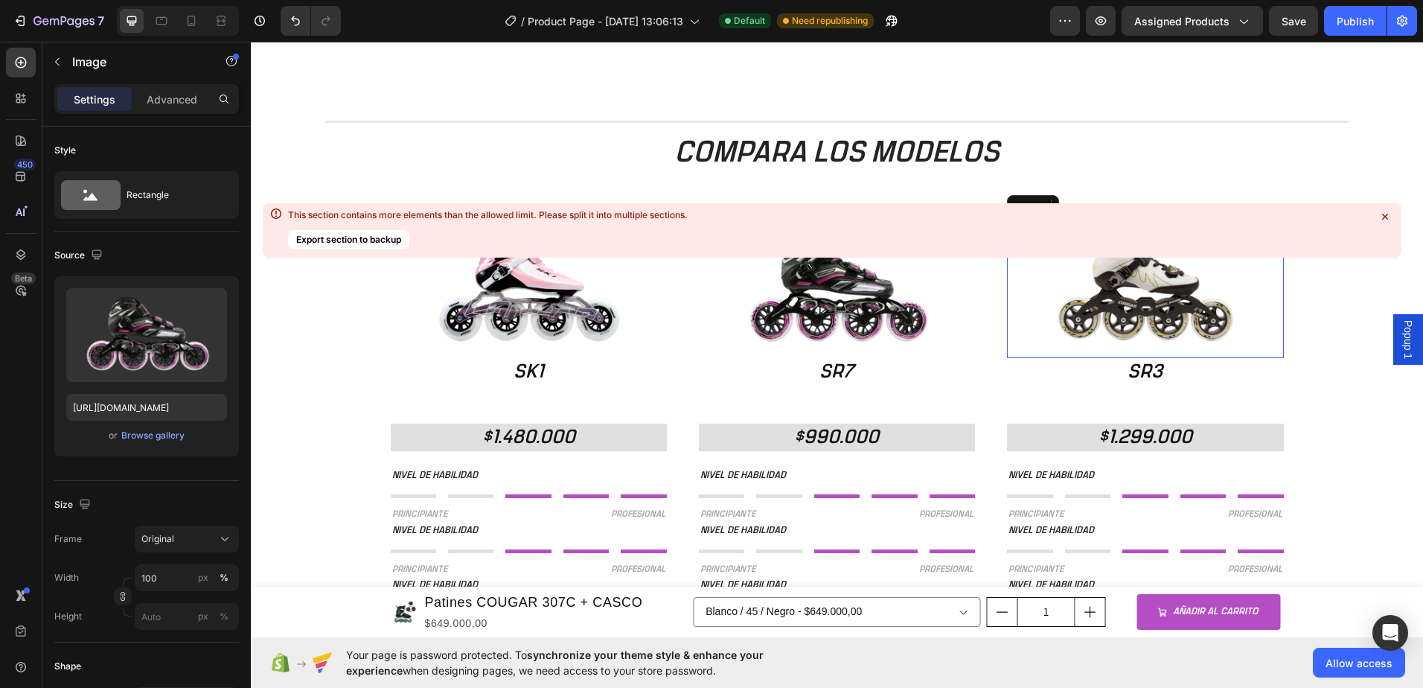
click at [1048, 327] on img at bounding box center [1145, 289] width 276 height 137
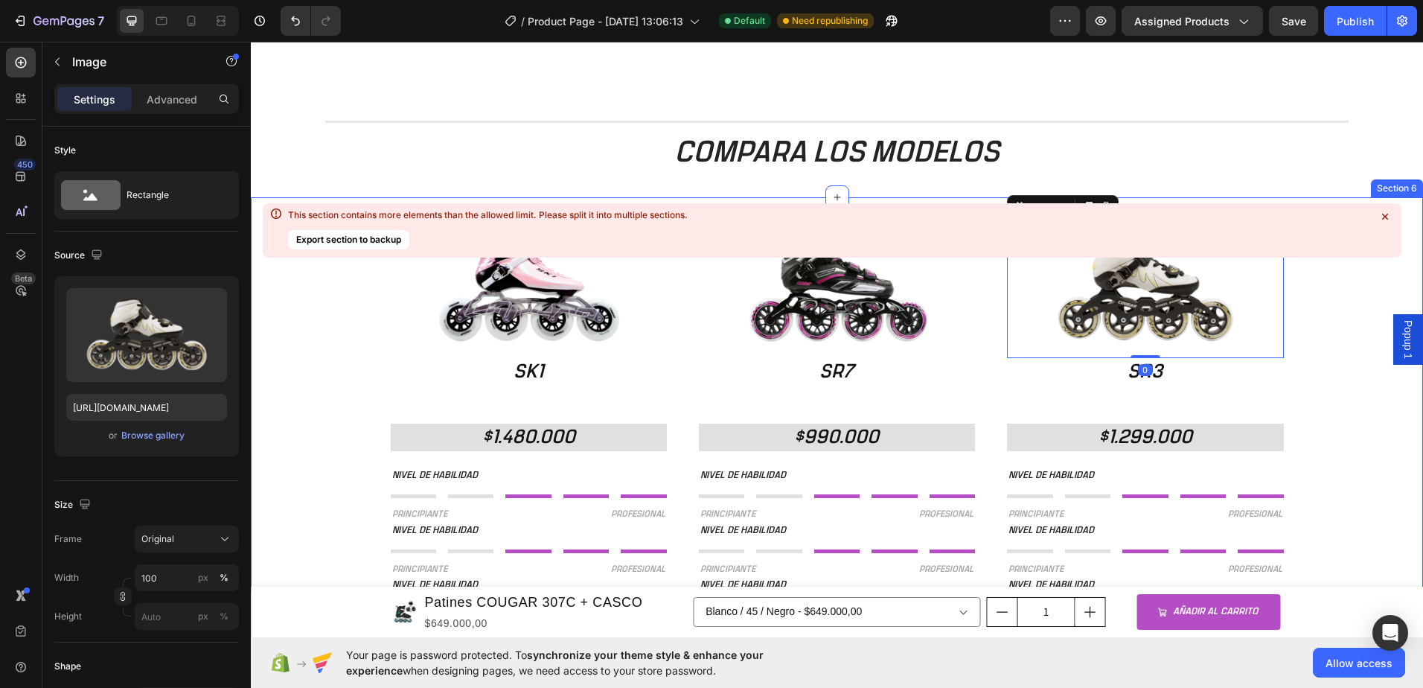
click at [1302, 441] on div "Image SK1 Heading $1.480.000 Heading NIVEL DE HABILIDAD Text Block Title Line T…" at bounding box center [837, 481] width 1172 height 521
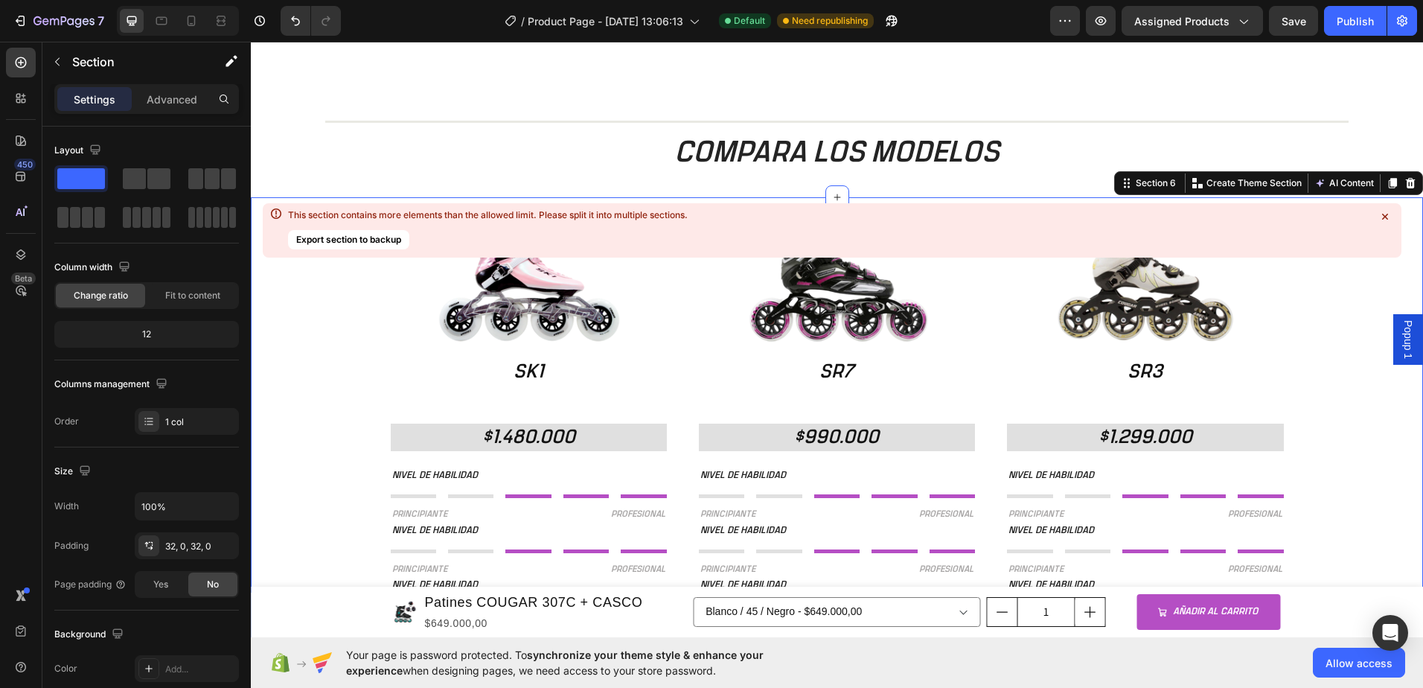
click at [1270, 399] on div "Image SR3 Heading $1.299.000 Heading NIVEL DE HABILIDAD Text Block Title Line T…" at bounding box center [1145, 481] width 276 height 521
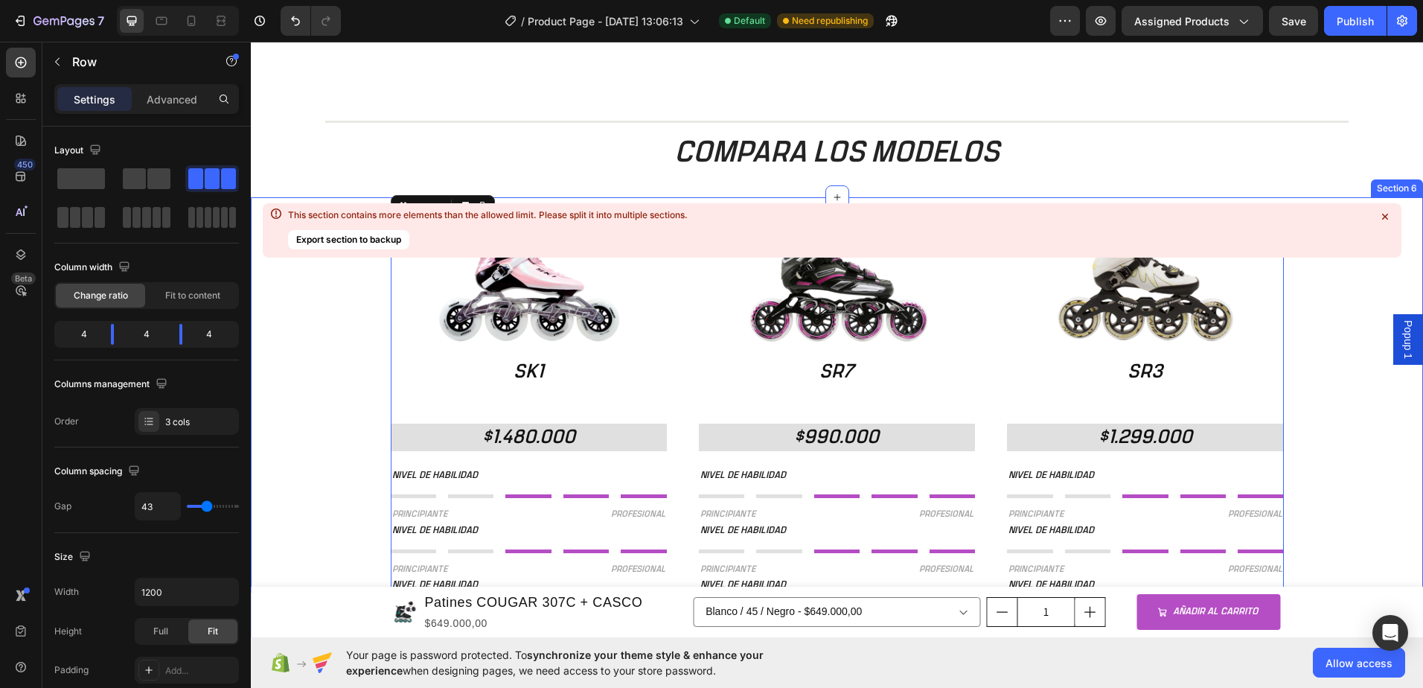
click at [1330, 394] on div "Image SK1 Heading $1.480.000 Heading NIVEL DE HABILIDAD Text Block Title Line T…" at bounding box center [837, 481] width 1172 height 521
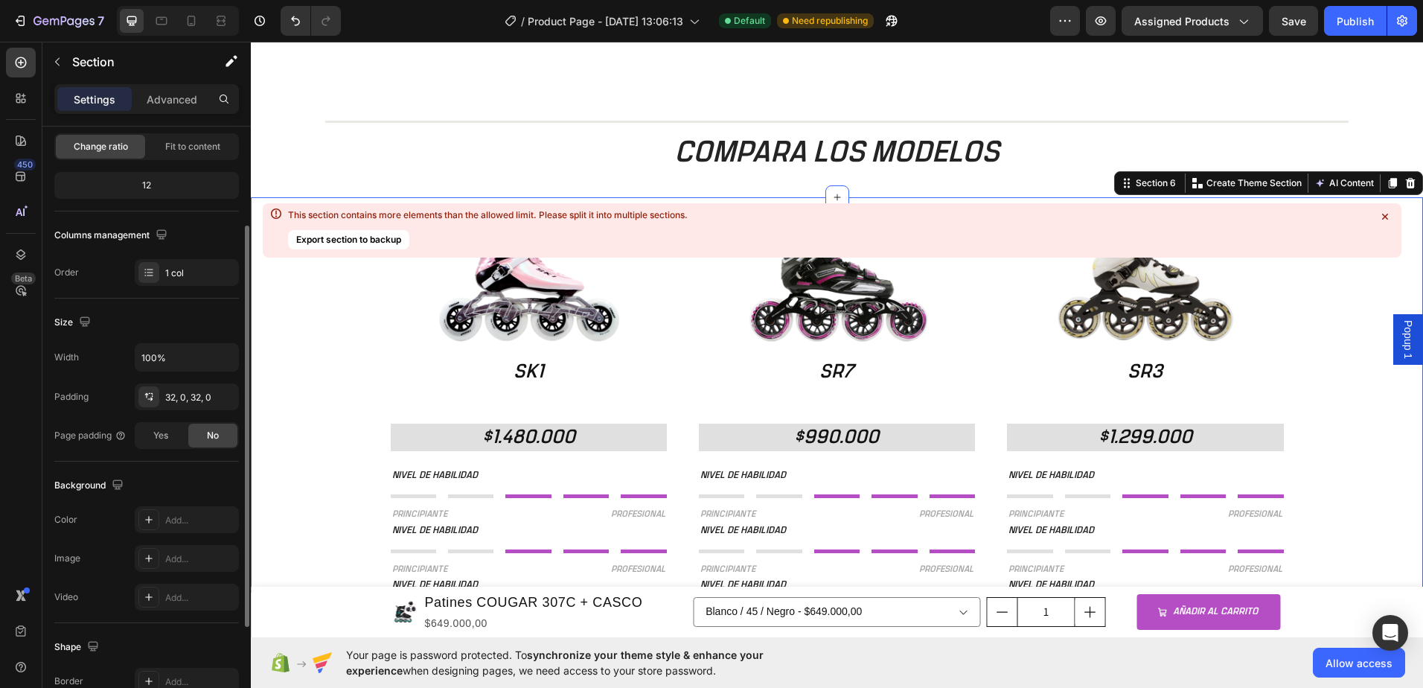
scroll to position [0, 0]
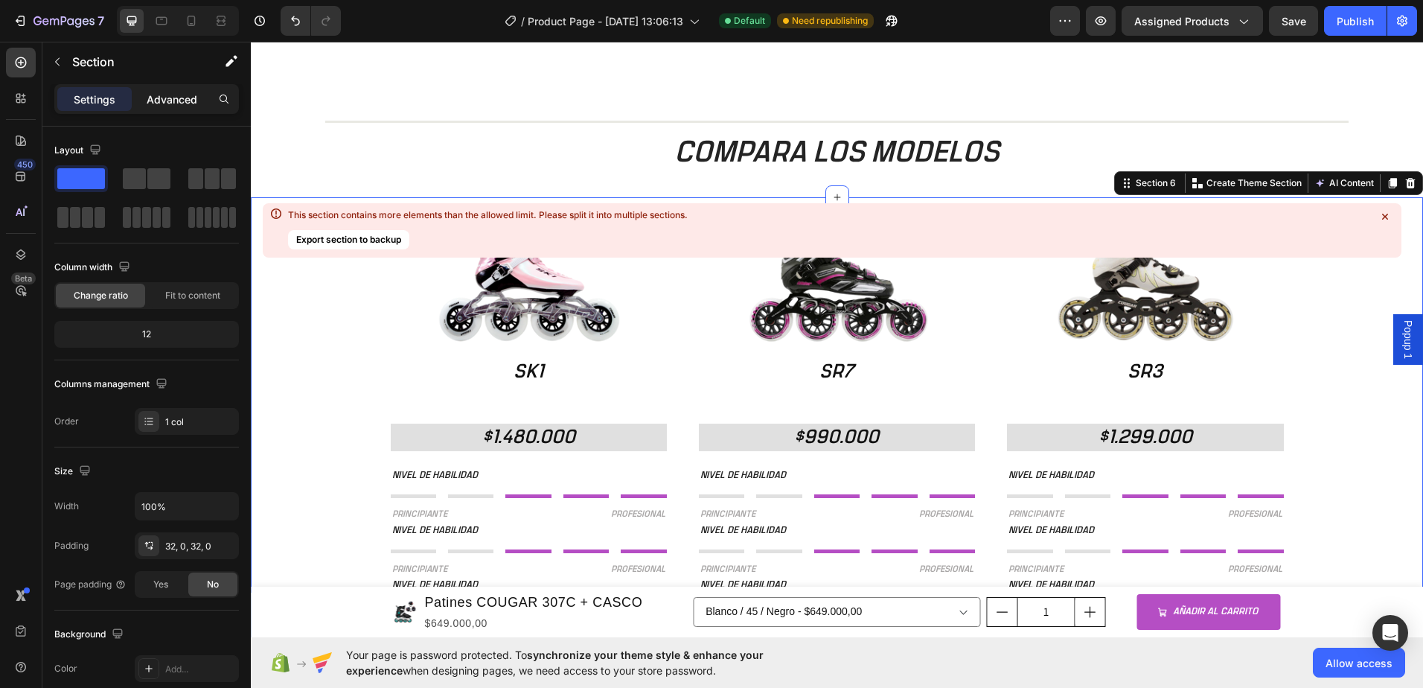
click at [161, 89] on div "Advanced" at bounding box center [172, 99] width 74 height 24
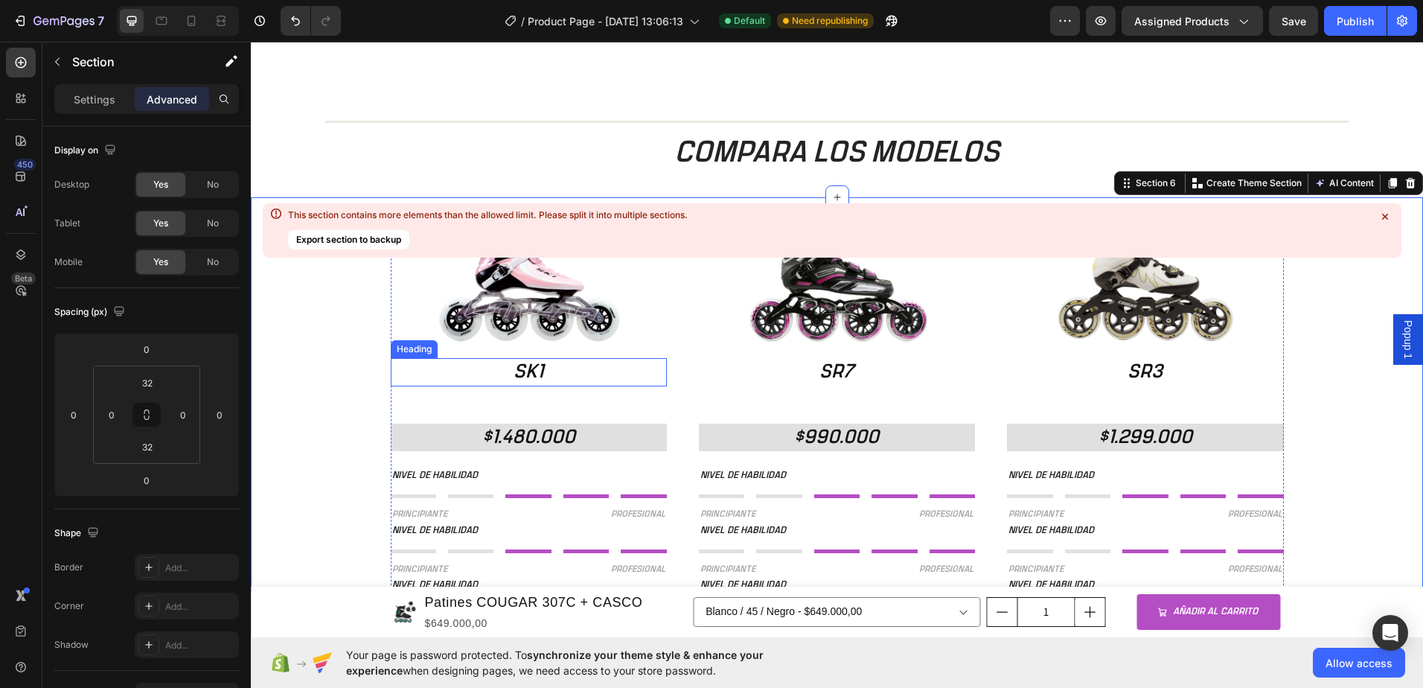
click at [409, 368] on h2 "SK1" at bounding box center [529, 372] width 276 height 28
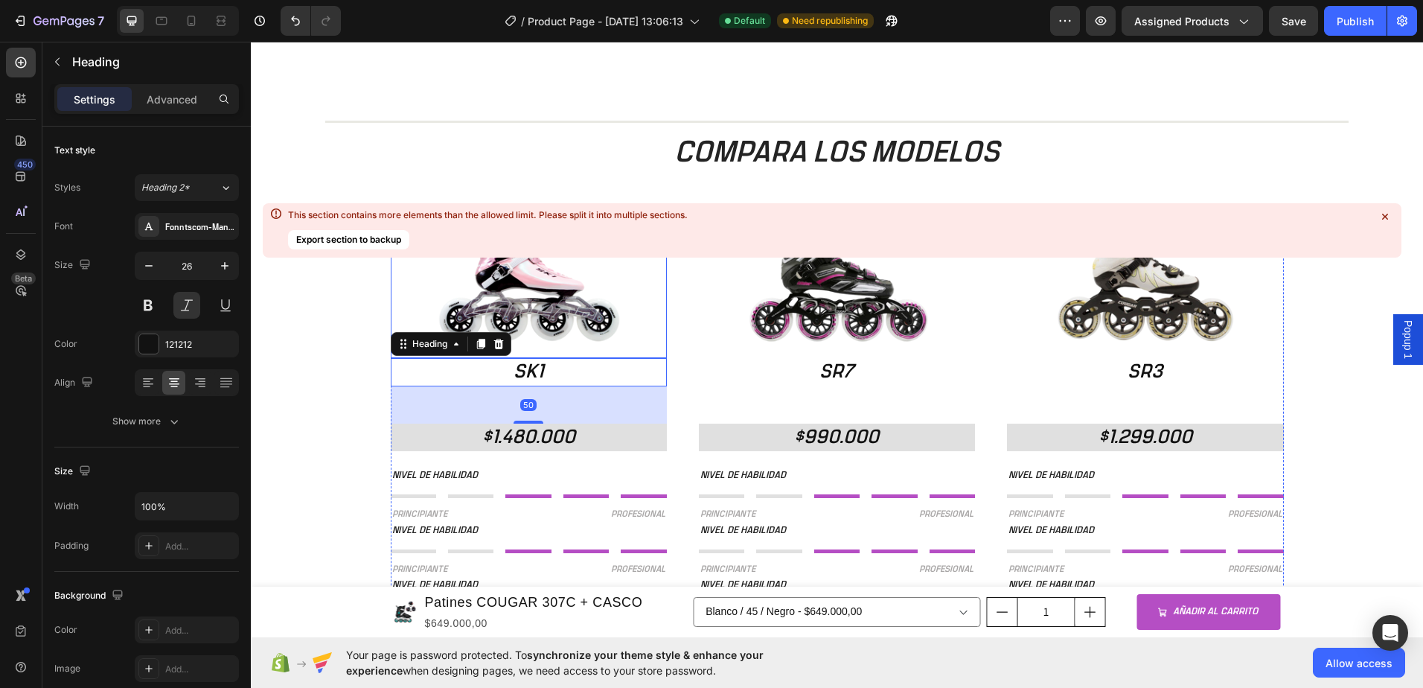
click at [420, 289] on img at bounding box center [529, 289] width 276 height 137
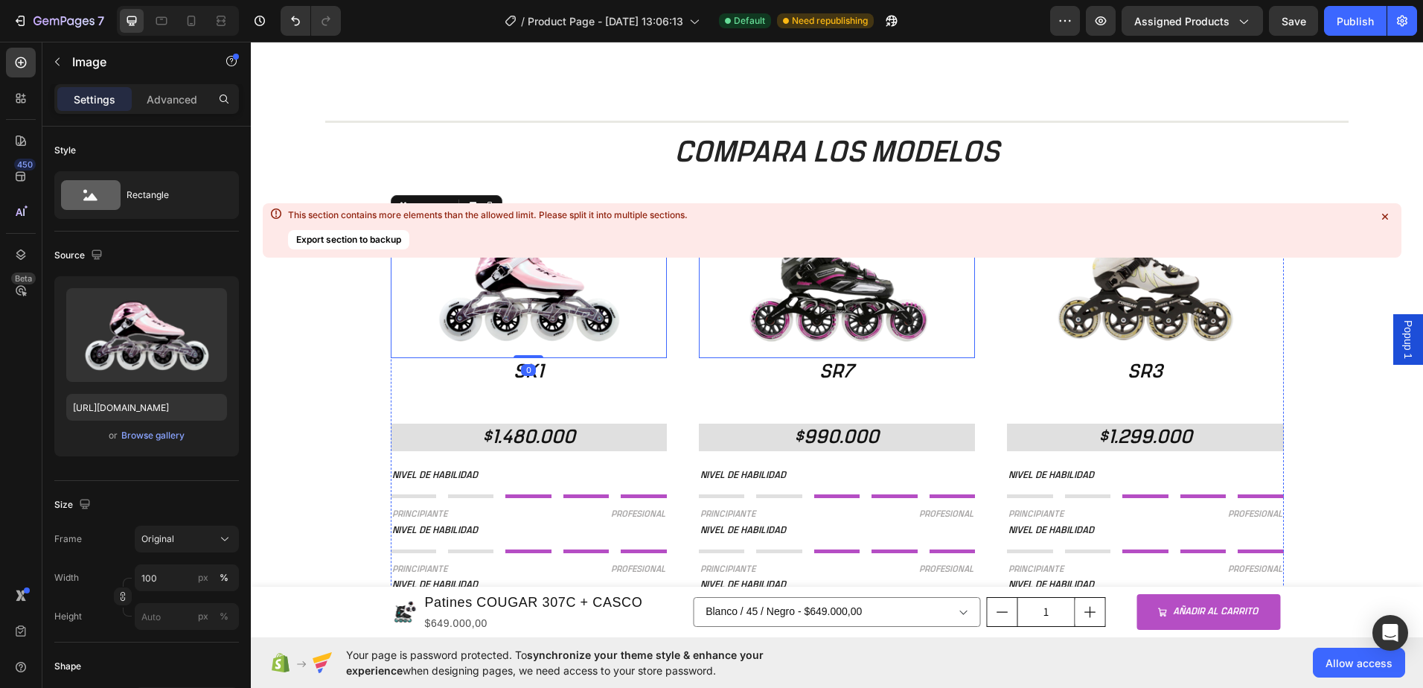
click at [752, 291] on img at bounding box center [837, 289] width 276 height 137
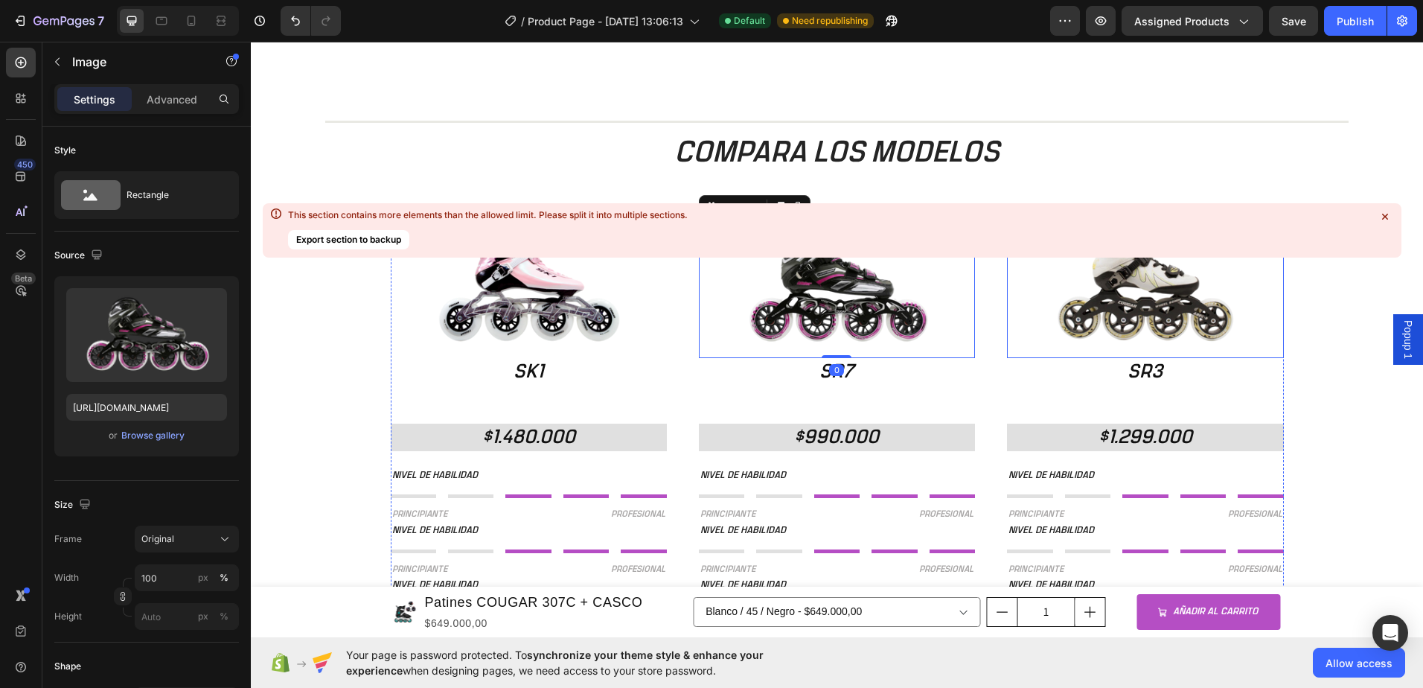
click at [1092, 298] on img at bounding box center [1145, 289] width 276 height 137
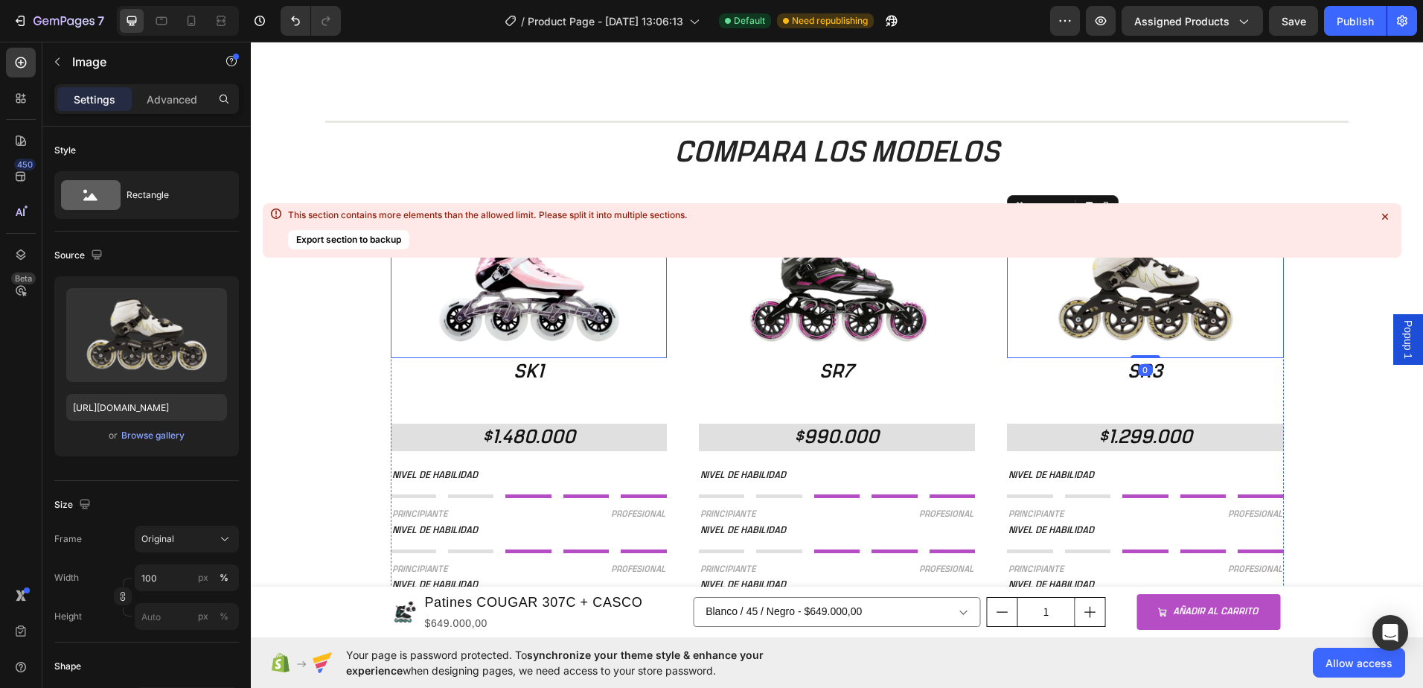
click at [1383, 217] on icon at bounding box center [1385, 217] width 6 height 6
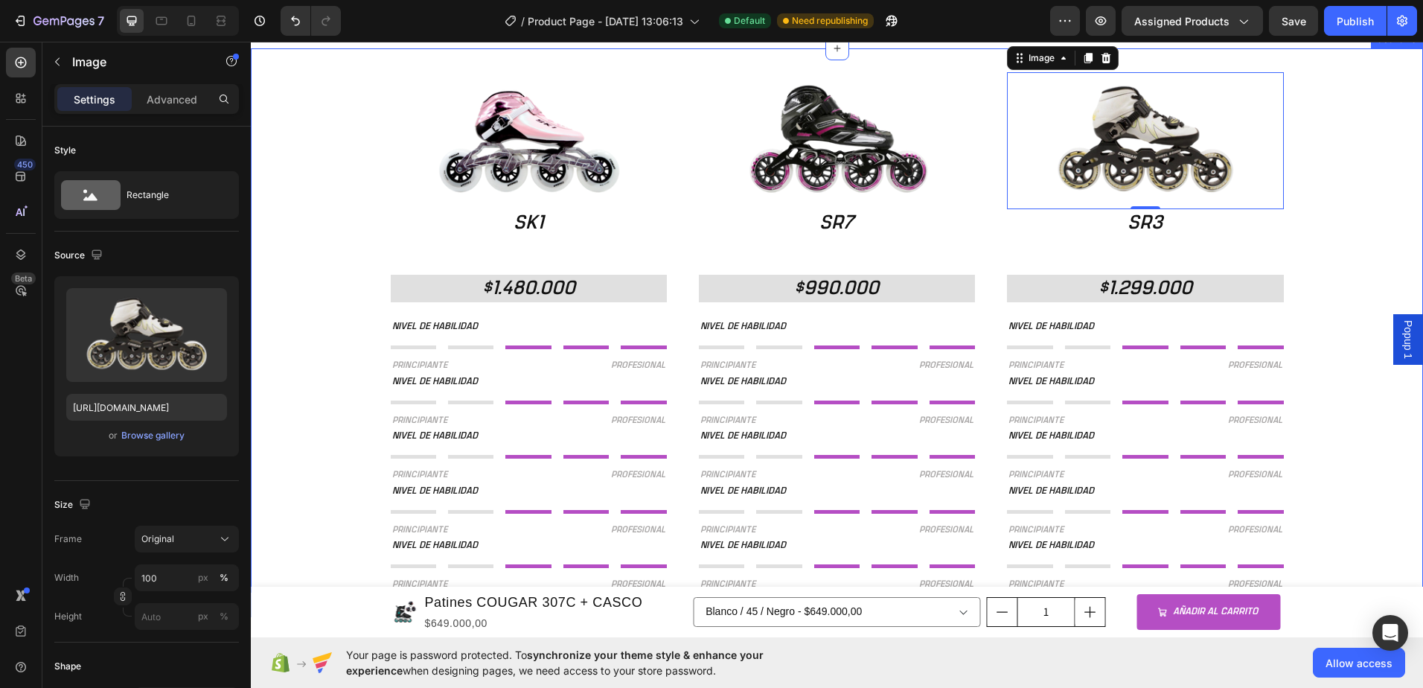
scroll to position [1539, 0]
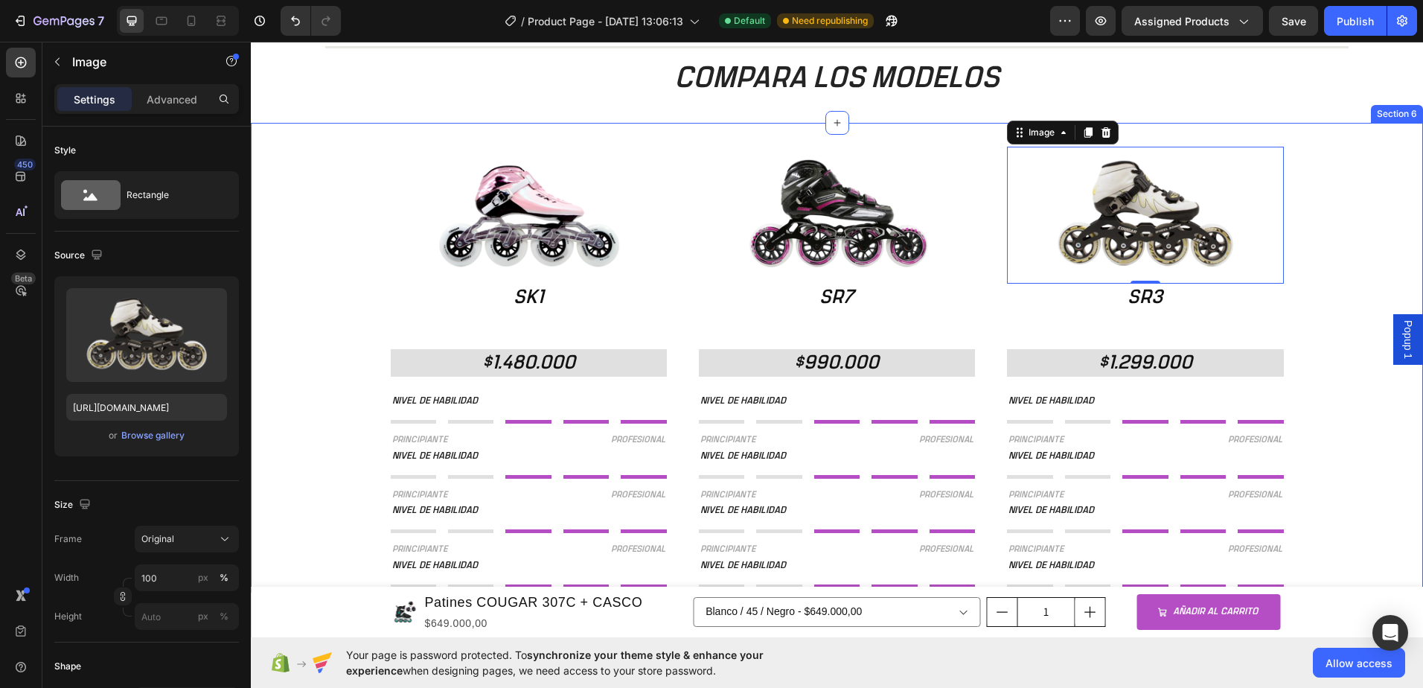
click at [1306, 216] on div "Image SK1 Heading $1.480.000 Heading NIVEL DE HABILIDAD Text Block Title Line T…" at bounding box center [837, 407] width 1172 height 521
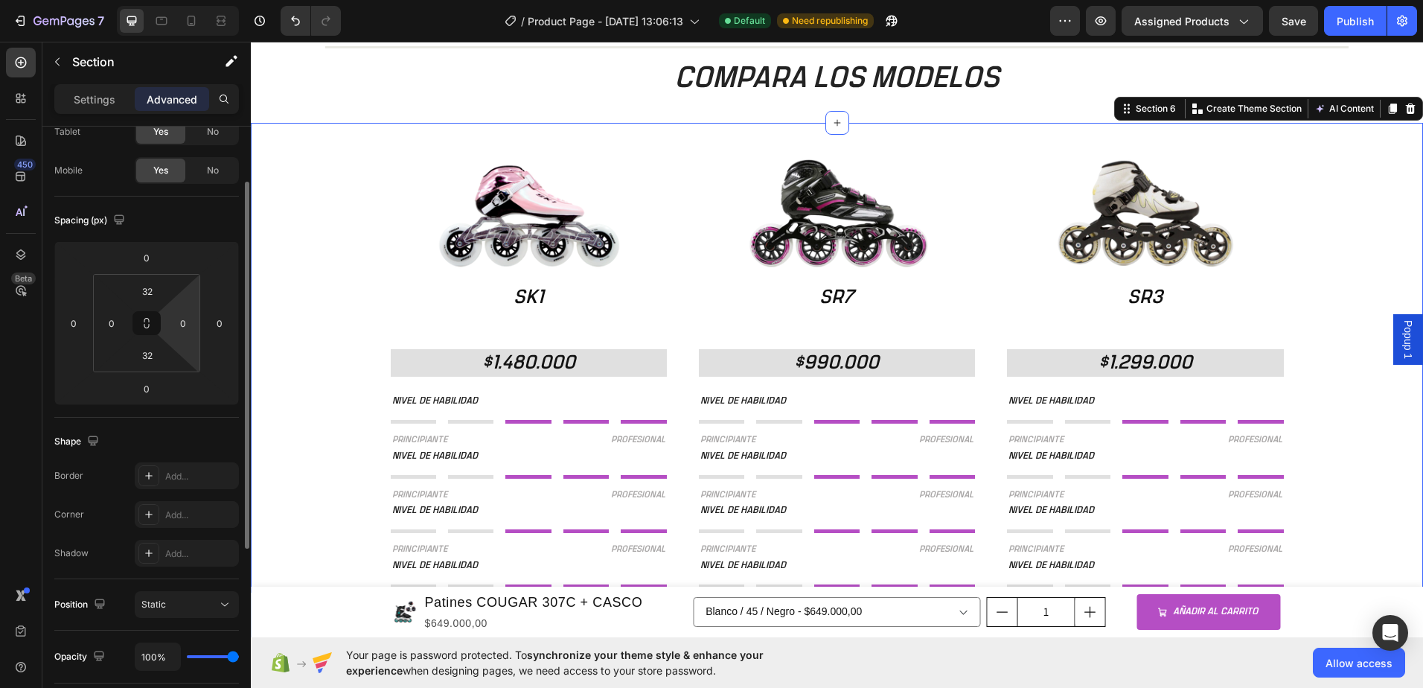
scroll to position [0, 0]
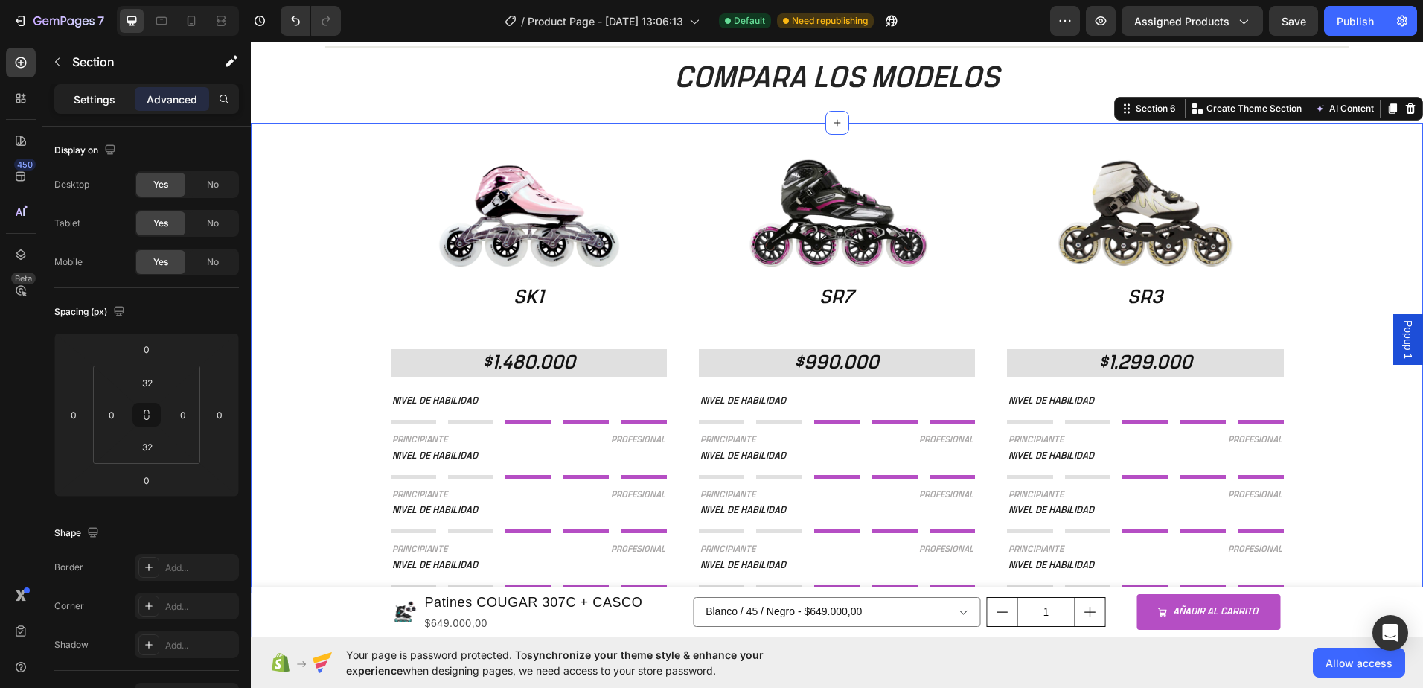
click at [92, 94] on p "Settings" at bounding box center [95, 100] width 42 height 16
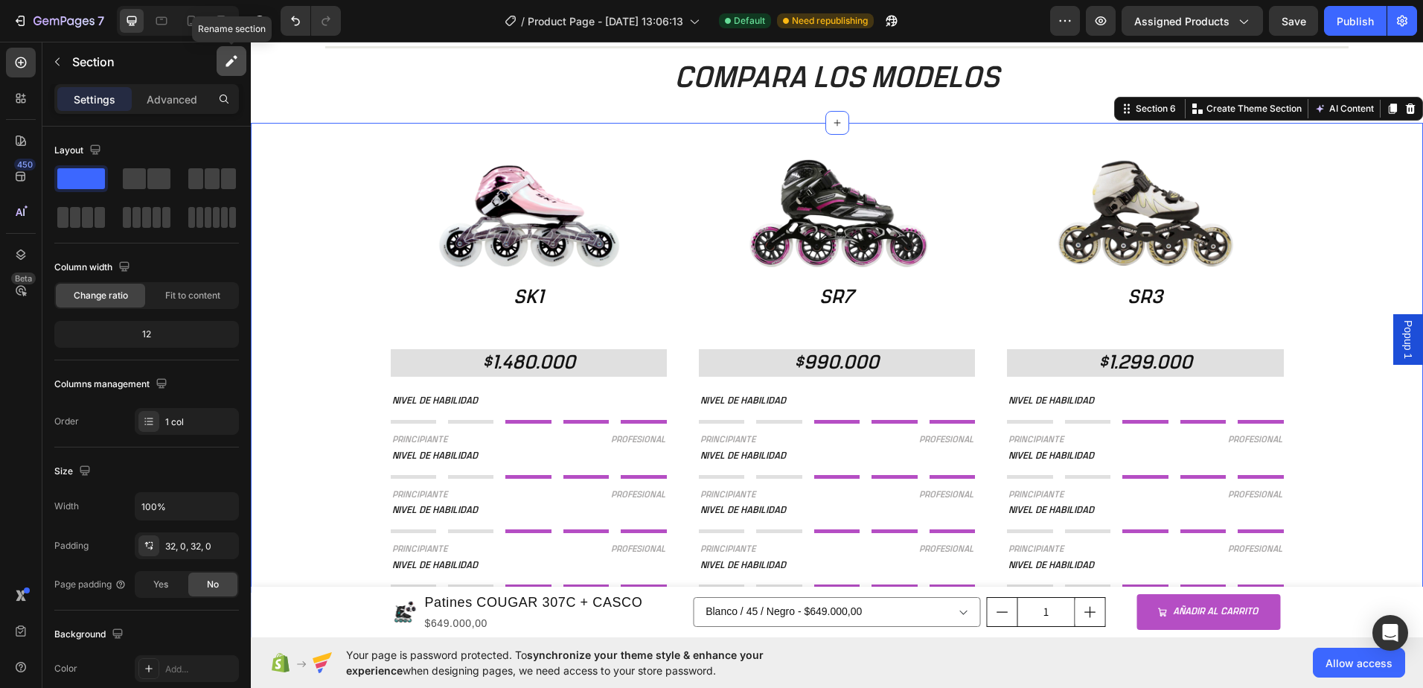
click at [229, 61] on icon "button" at bounding box center [229, 63] width 8 height 8
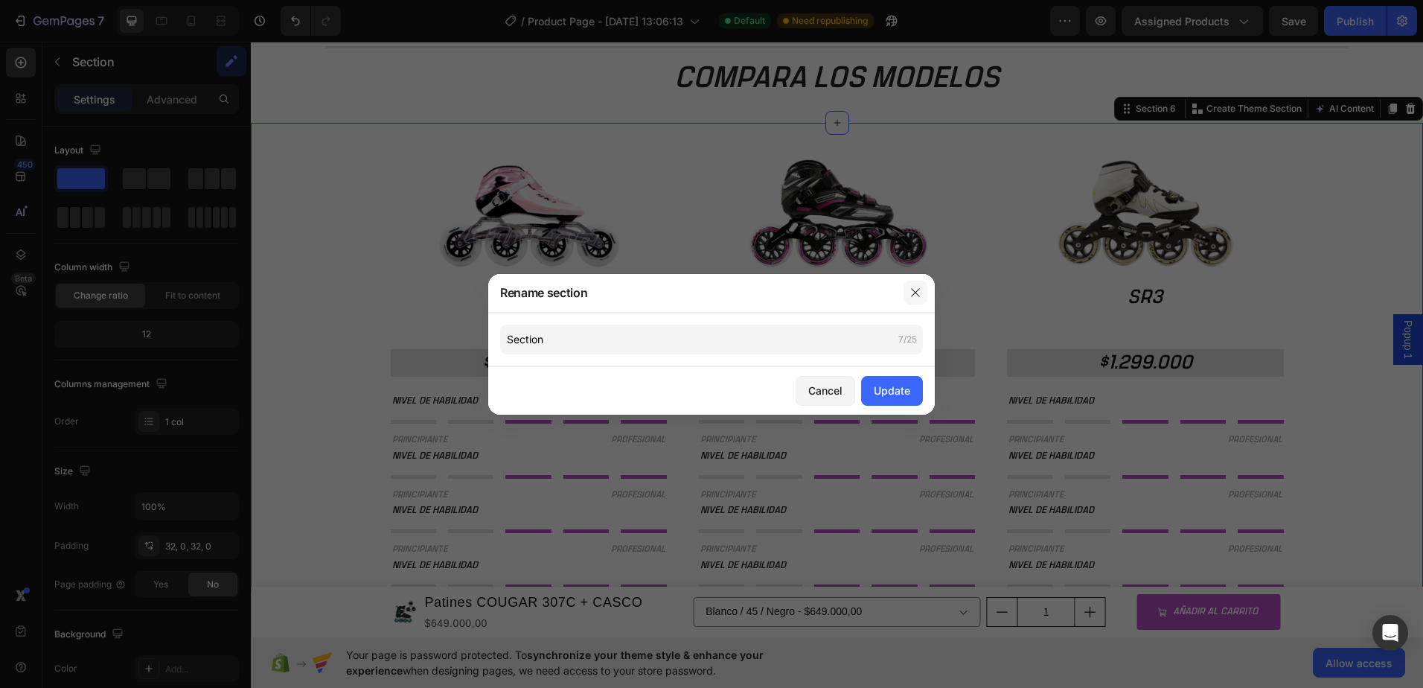
click at [915, 292] on icon "button" at bounding box center [915, 293] width 12 height 12
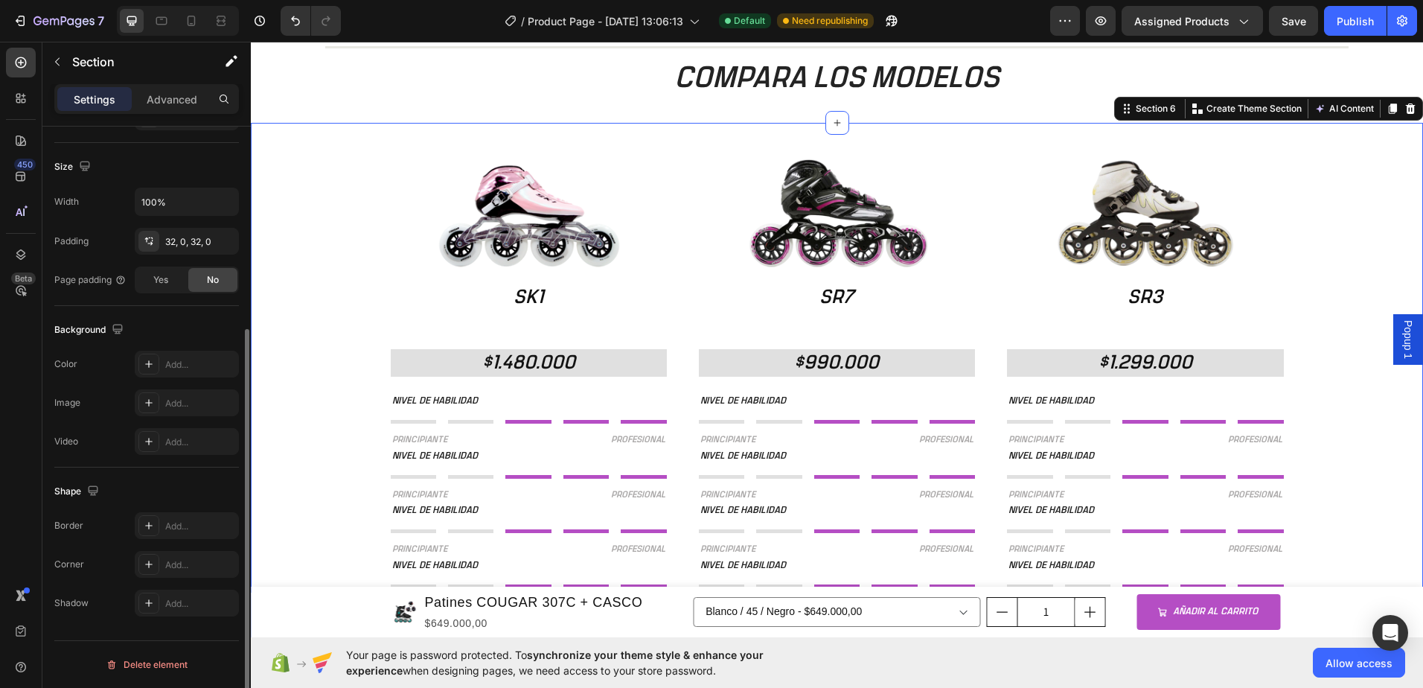
scroll to position [81, 0]
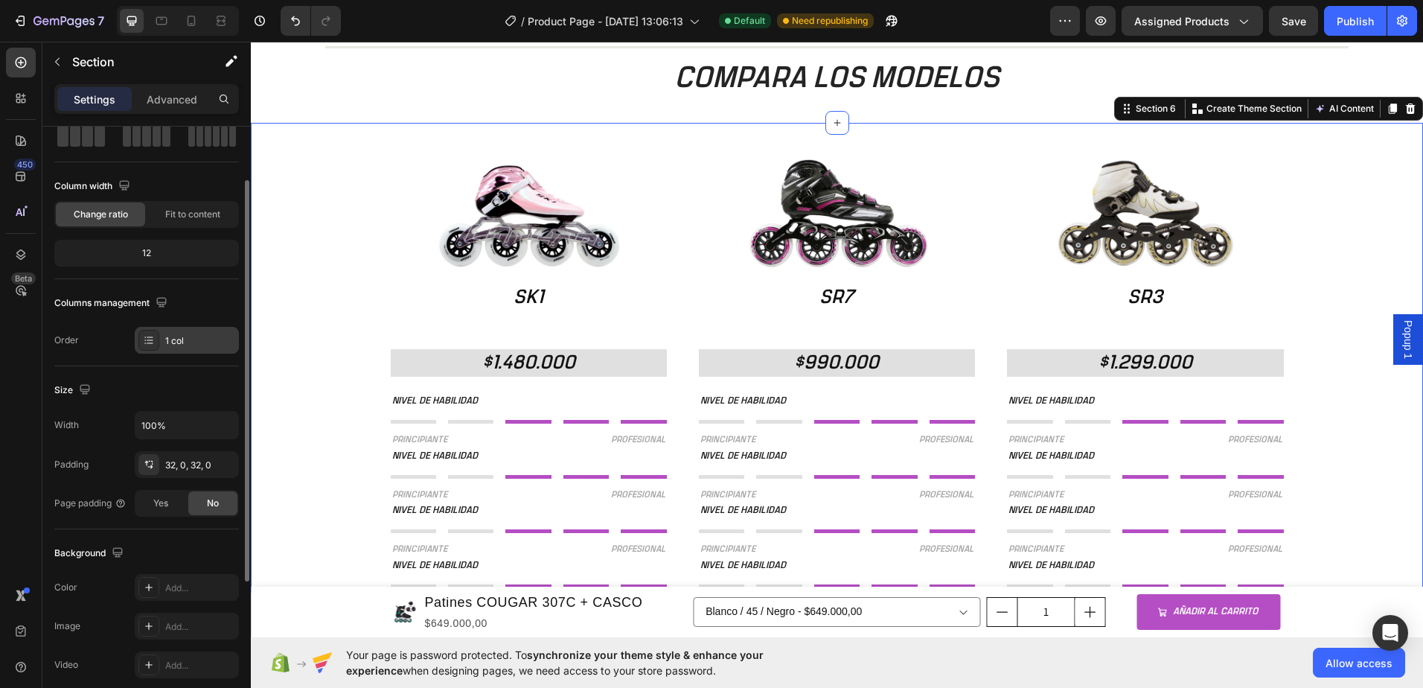
click at [203, 343] on div "1 col" at bounding box center [200, 340] width 70 height 13
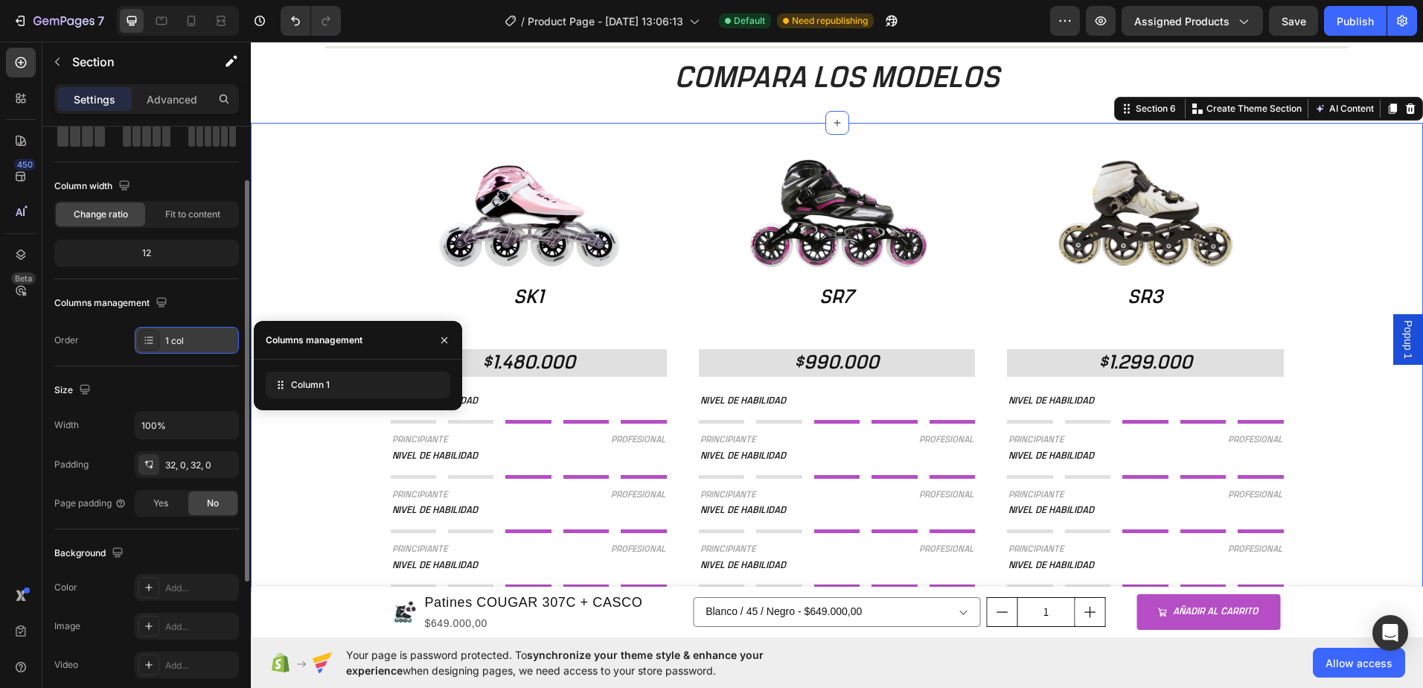
click at [203, 343] on div "1 col" at bounding box center [200, 340] width 70 height 13
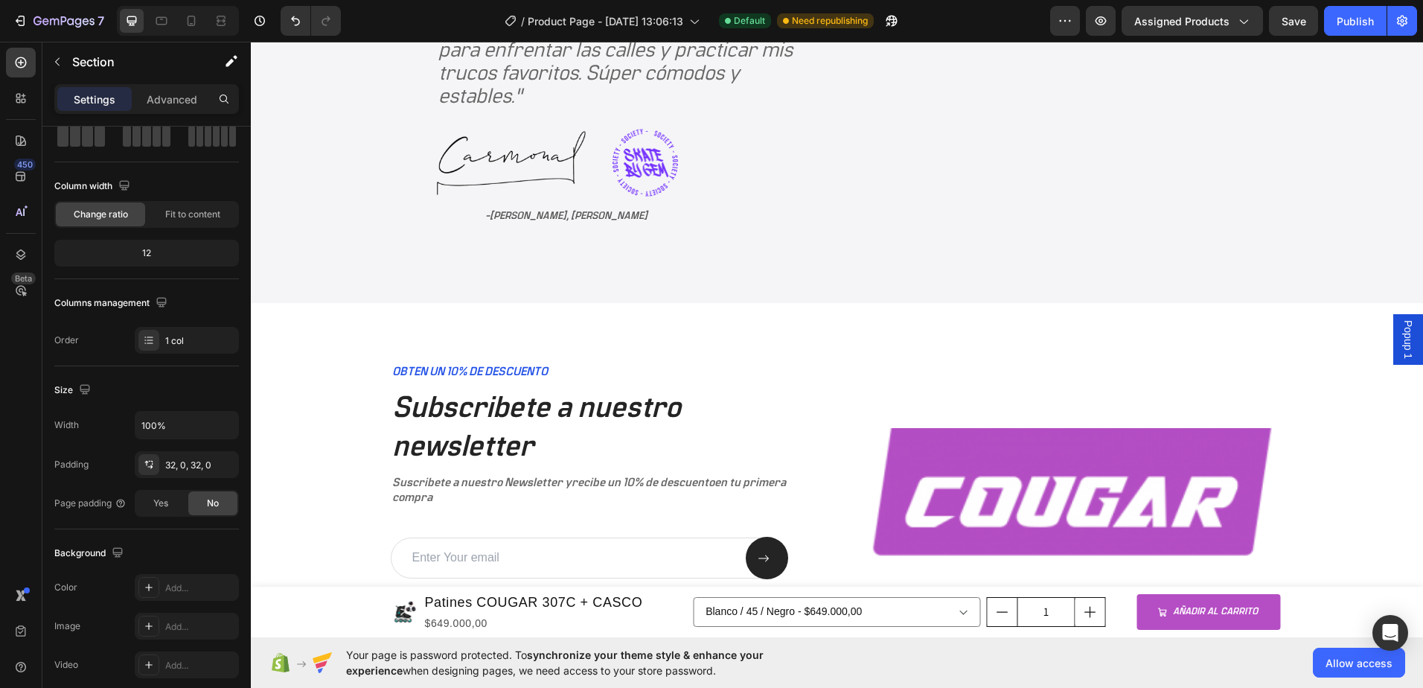
scroll to position [3102, 0]
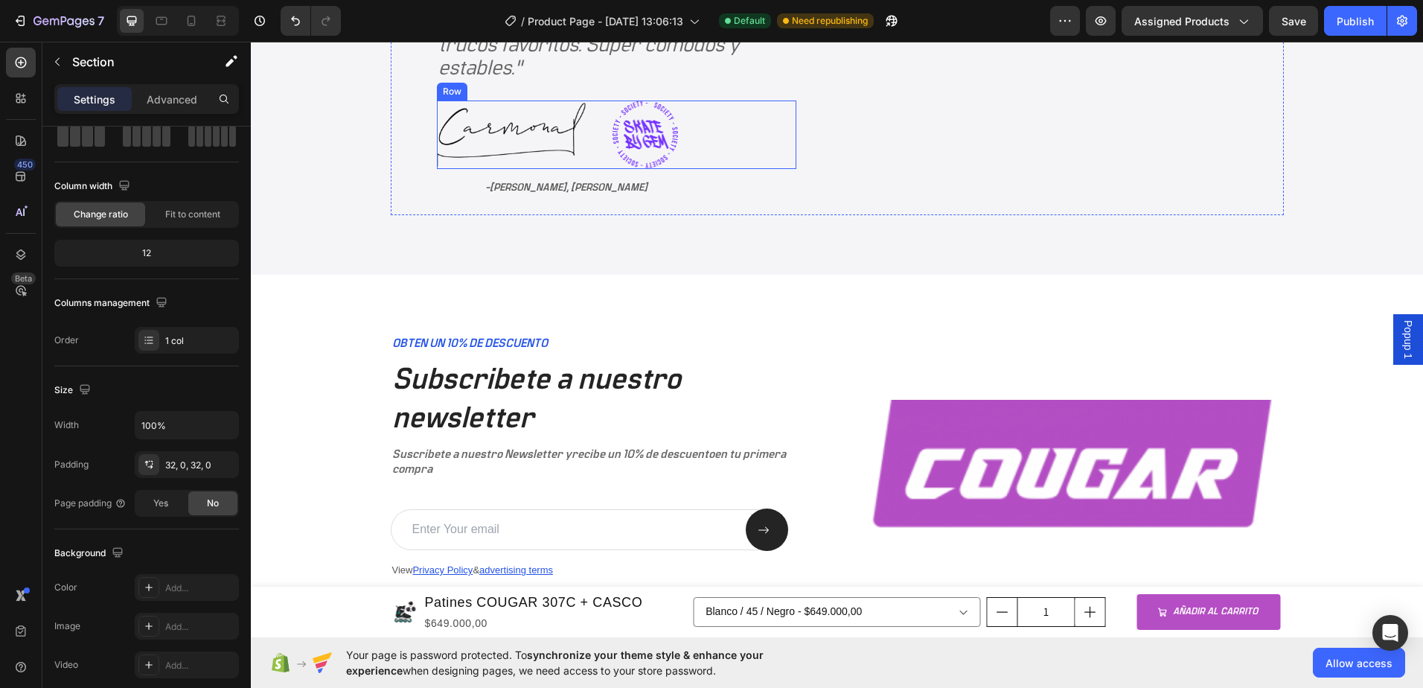
click at [678, 126] on img at bounding box center [644, 134] width 65 height 68
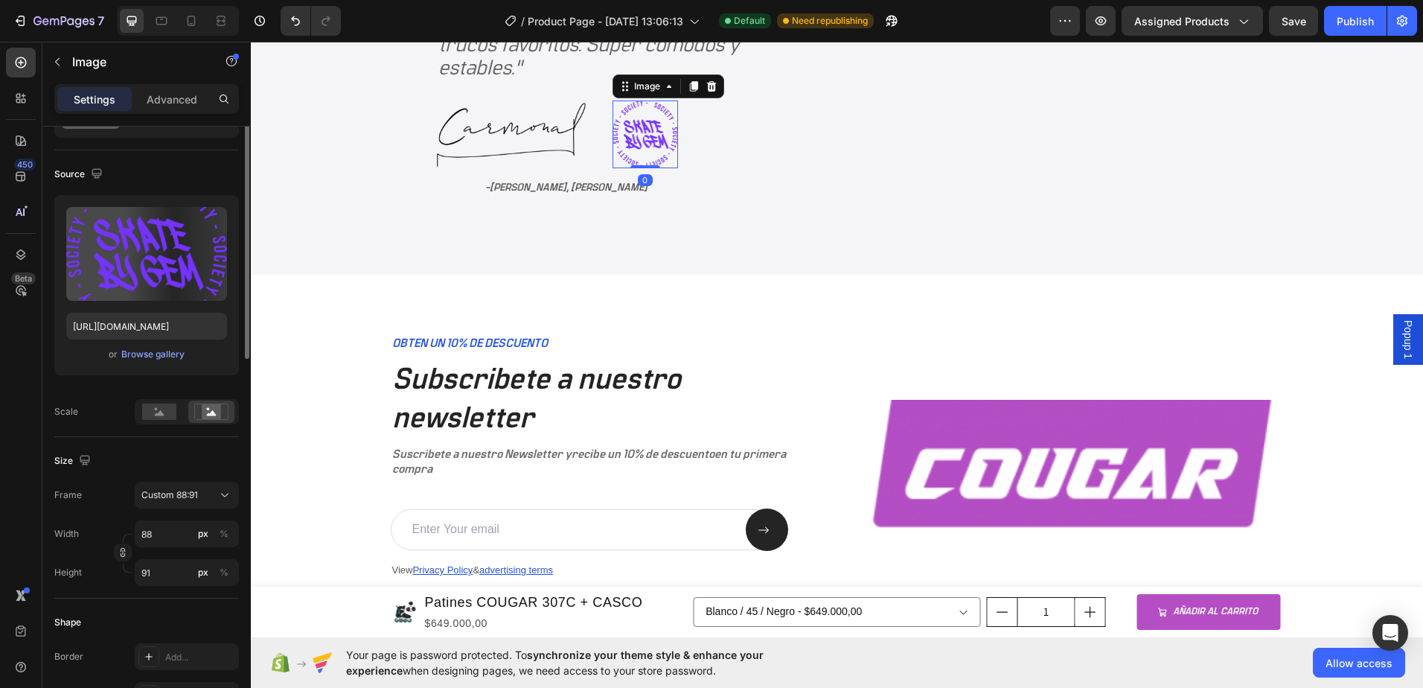
scroll to position [0, 0]
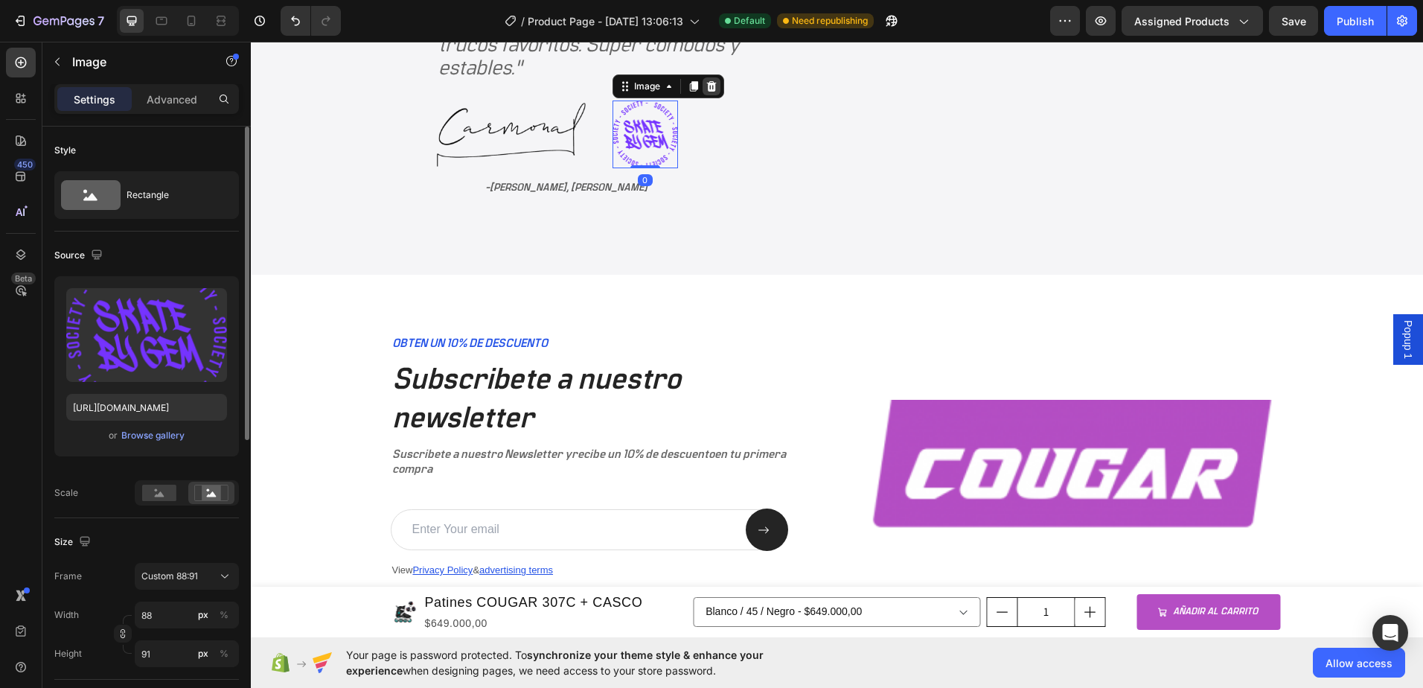
click at [716, 87] on icon at bounding box center [711, 86] width 10 height 10
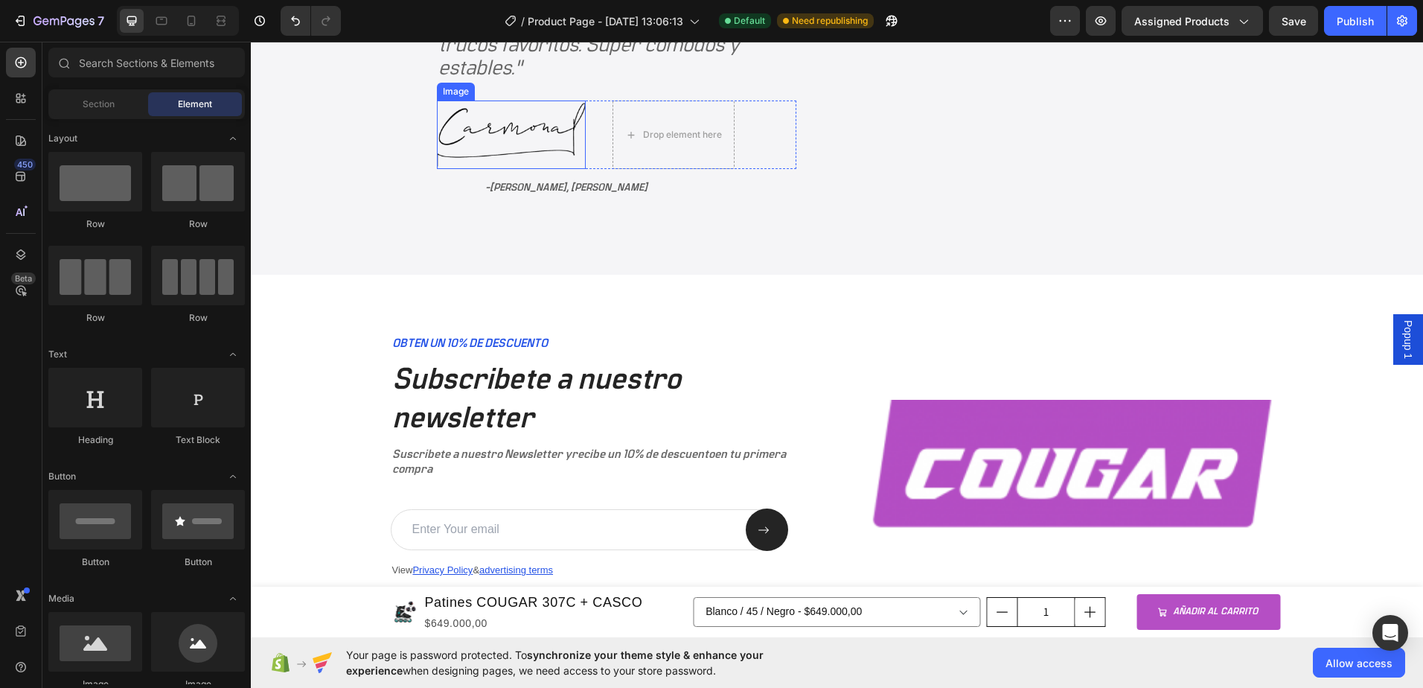
click at [586, 126] on img at bounding box center [511, 134] width 149 height 68
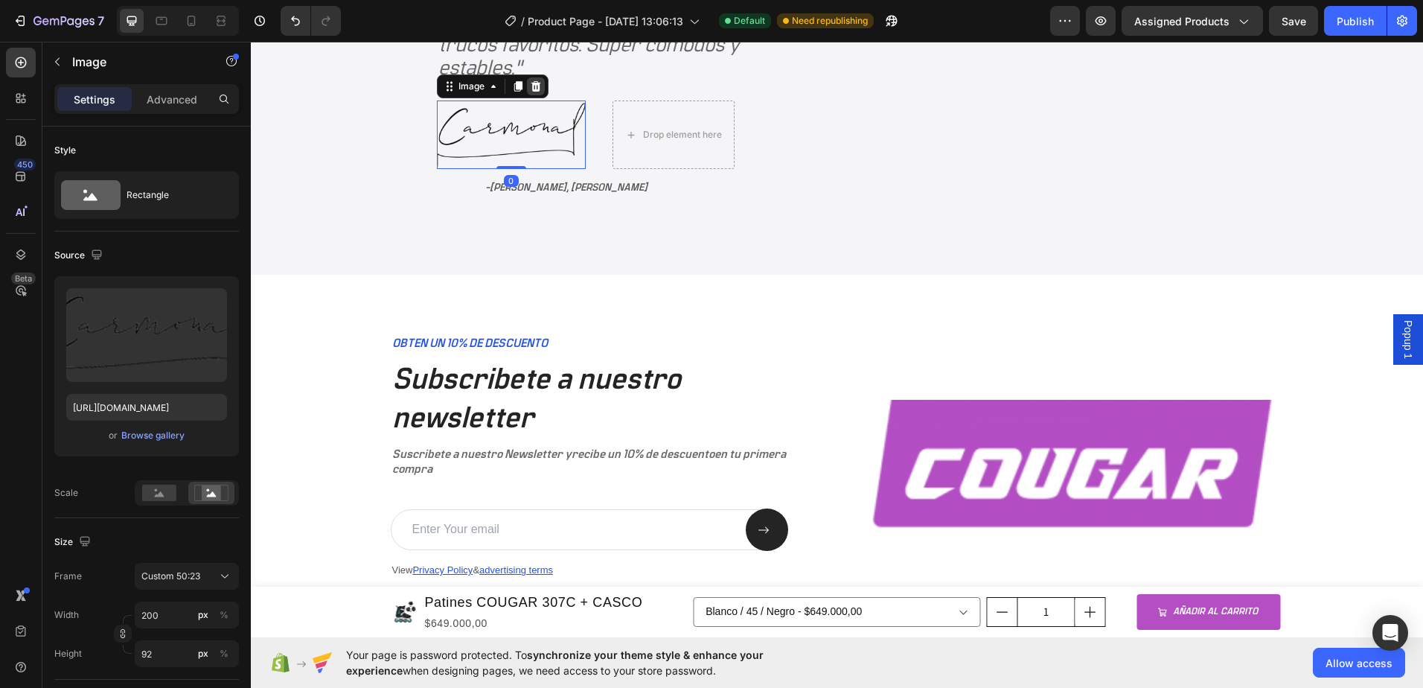
click at [542, 87] on icon at bounding box center [536, 86] width 12 height 12
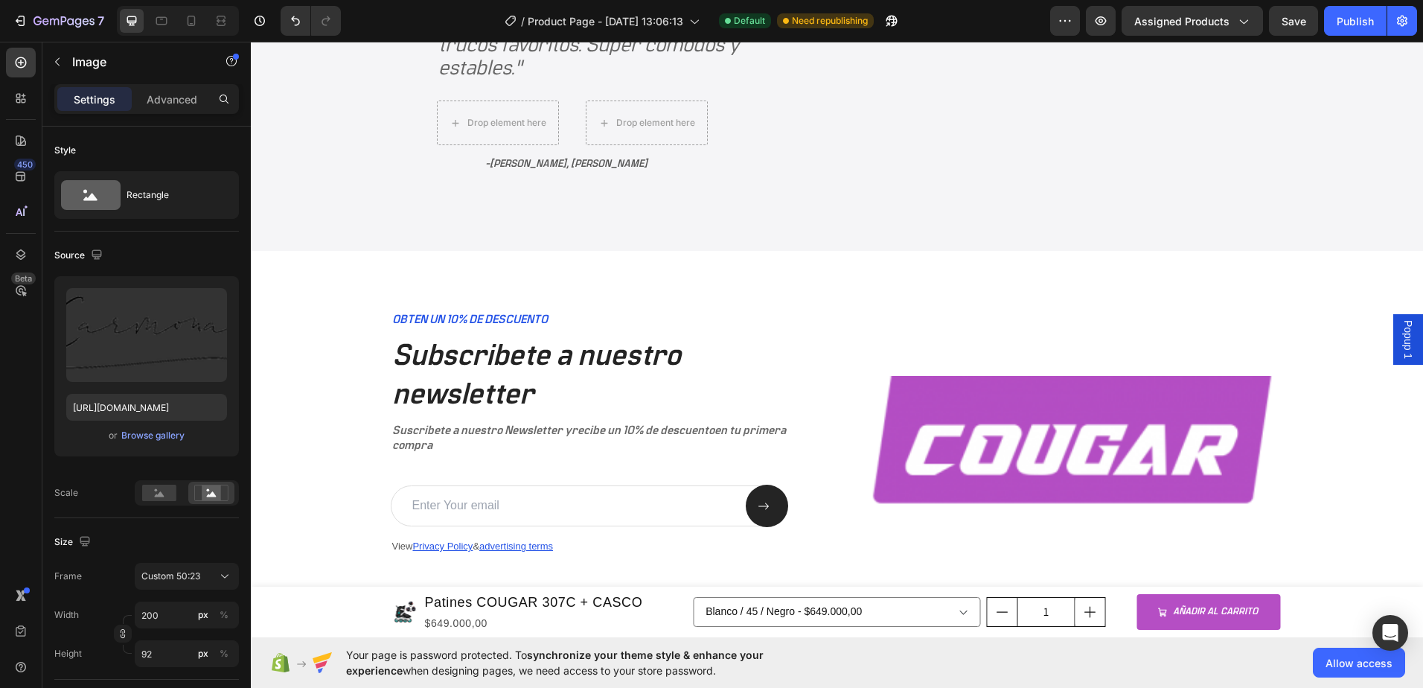
scroll to position [3090, 0]
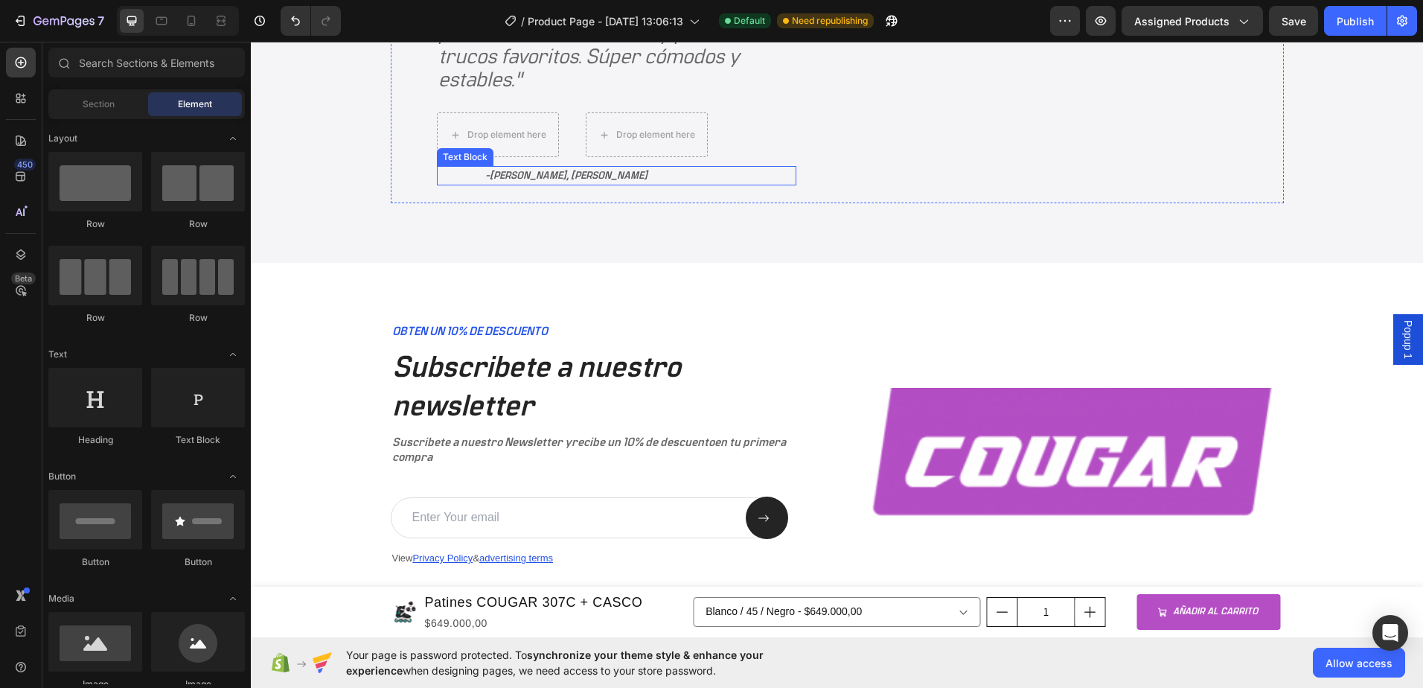
click at [647, 177] on span "[PERSON_NAME], [PERSON_NAME]" at bounding box center [569, 175] width 158 height 10
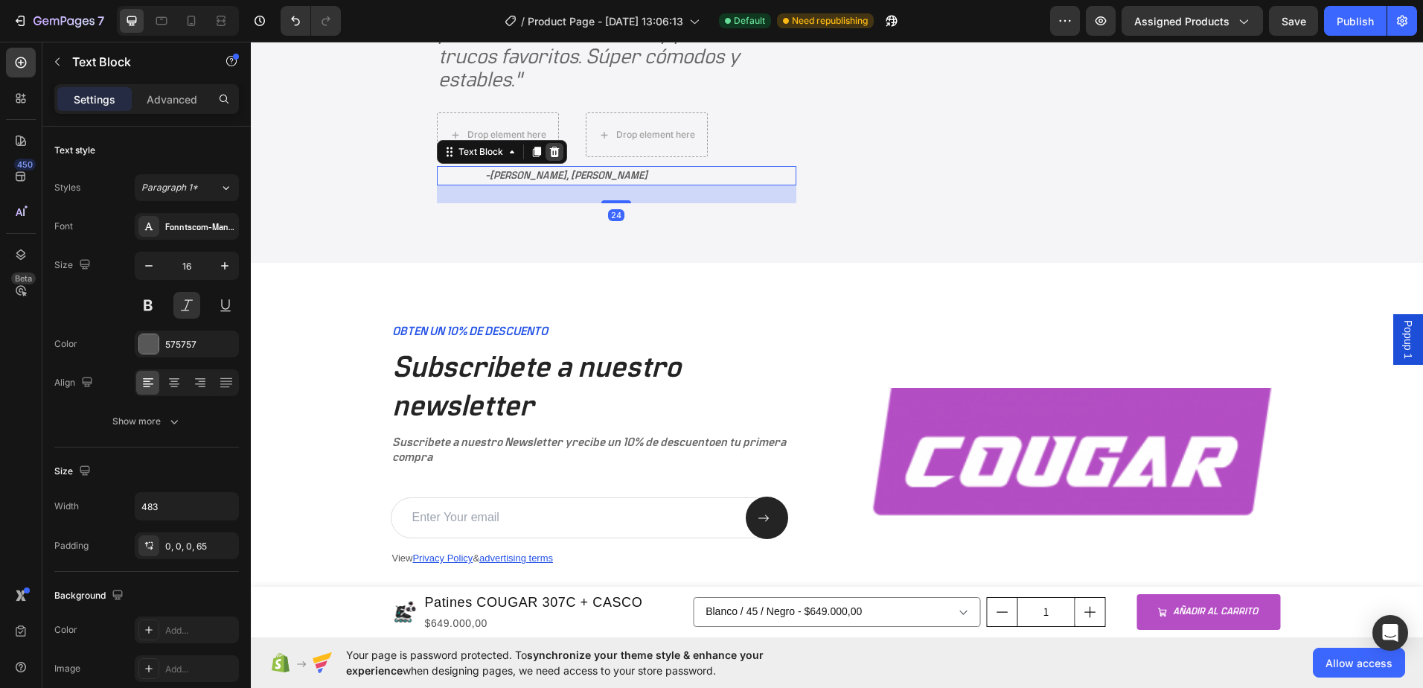
click at [560, 155] on icon at bounding box center [554, 152] width 12 height 12
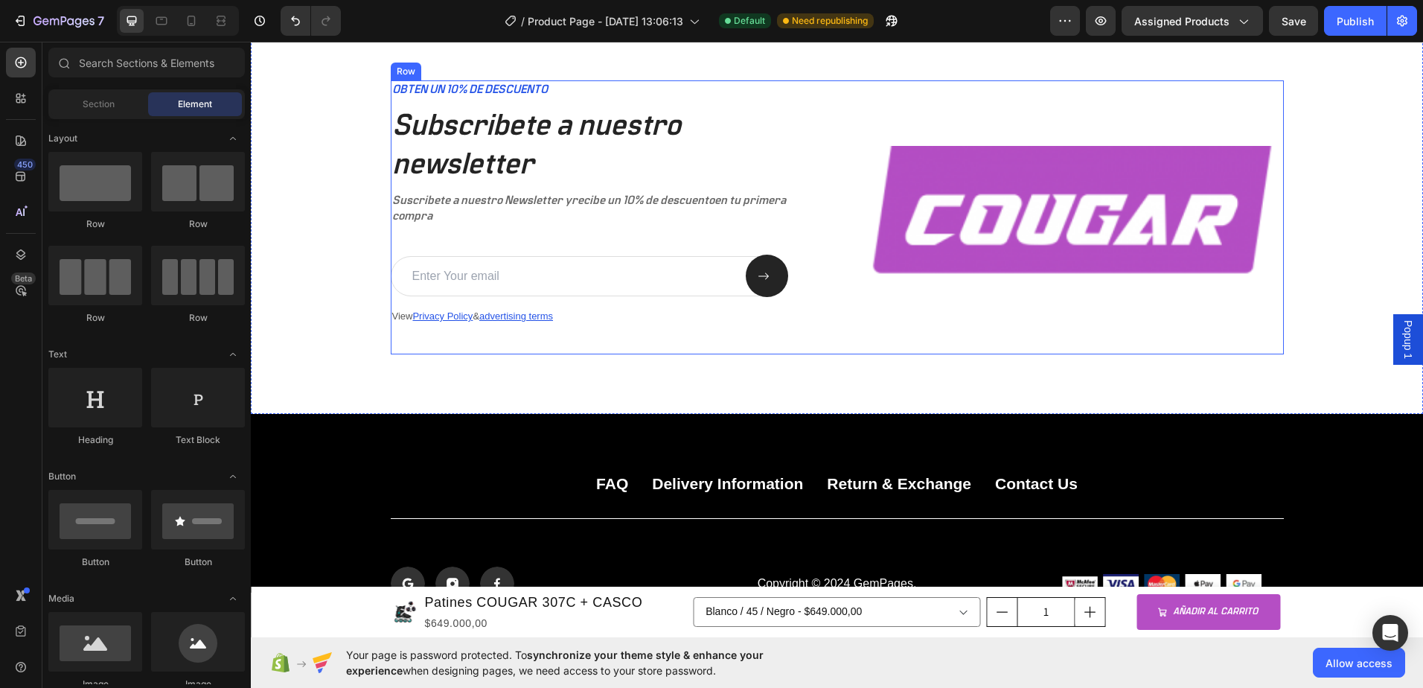
scroll to position [3146, 0]
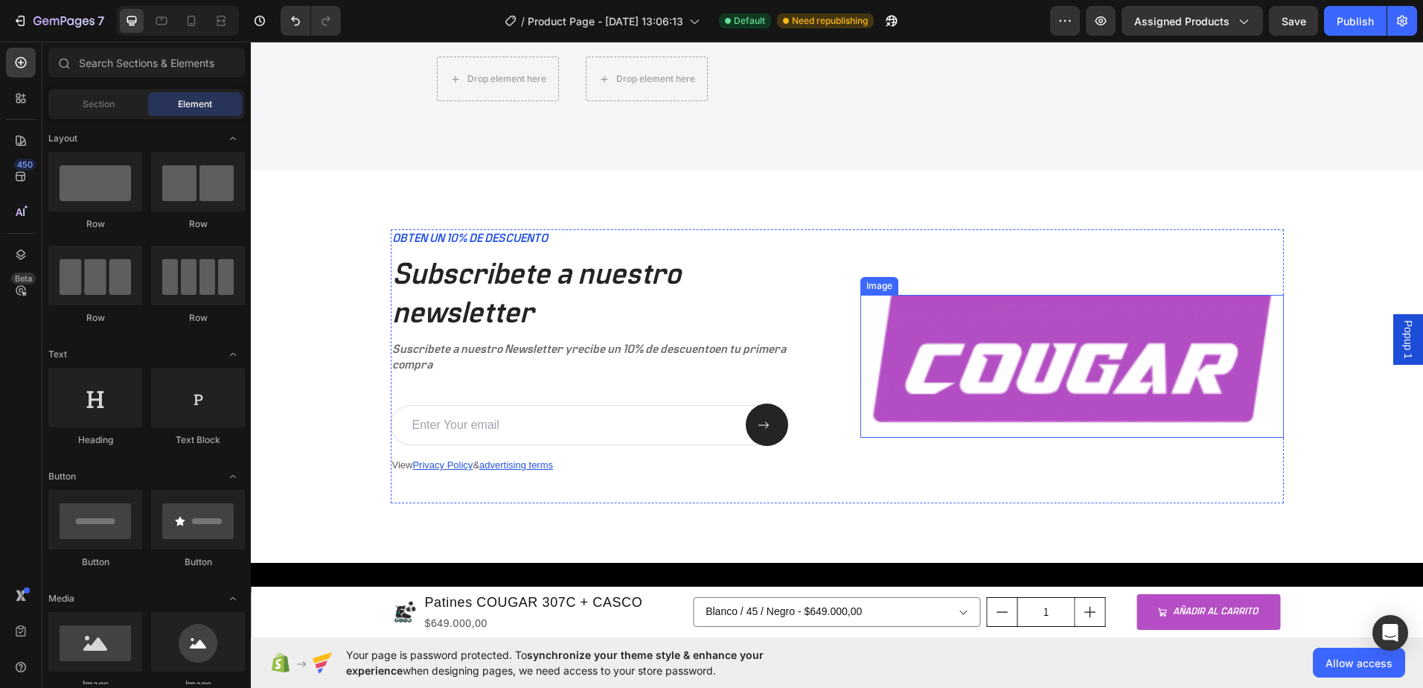
click at [1034, 350] on img at bounding box center [1071, 366] width 423 height 143
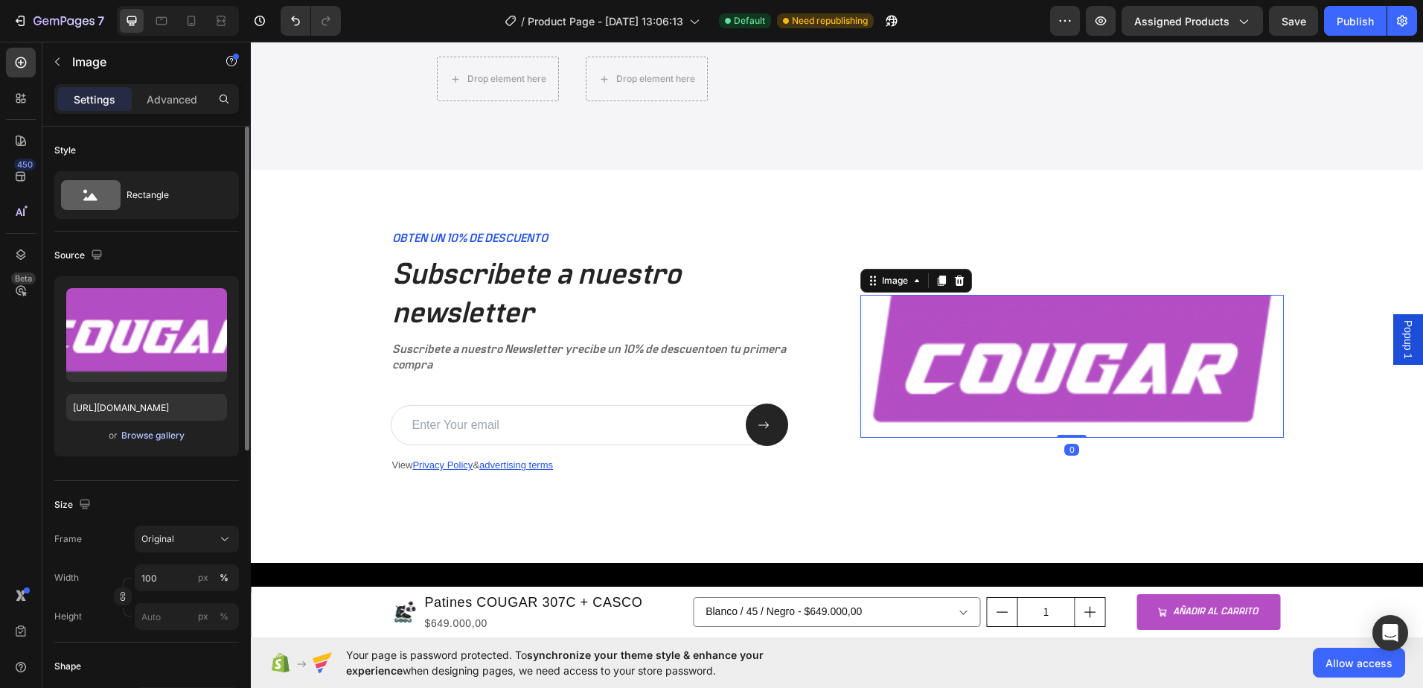
click at [138, 438] on div "Browse gallery" at bounding box center [152, 435] width 63 height 13
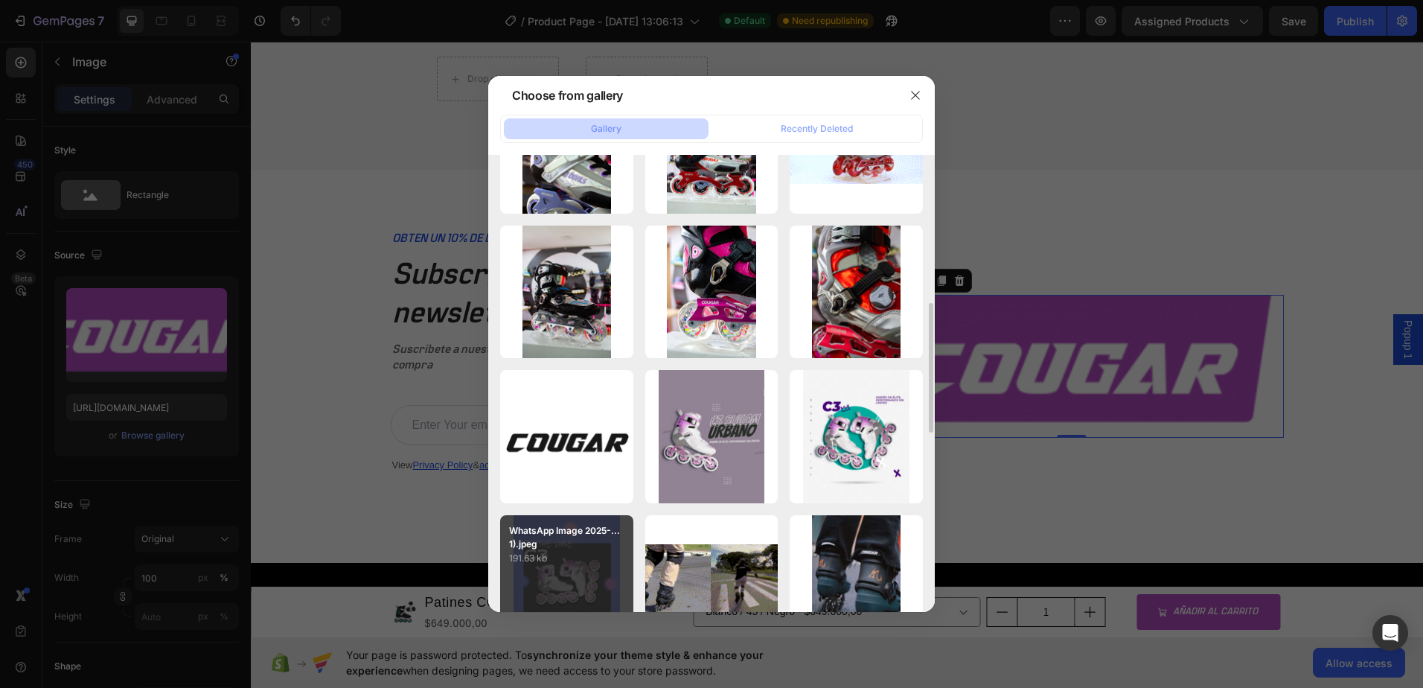
scroll to position [670, 0]
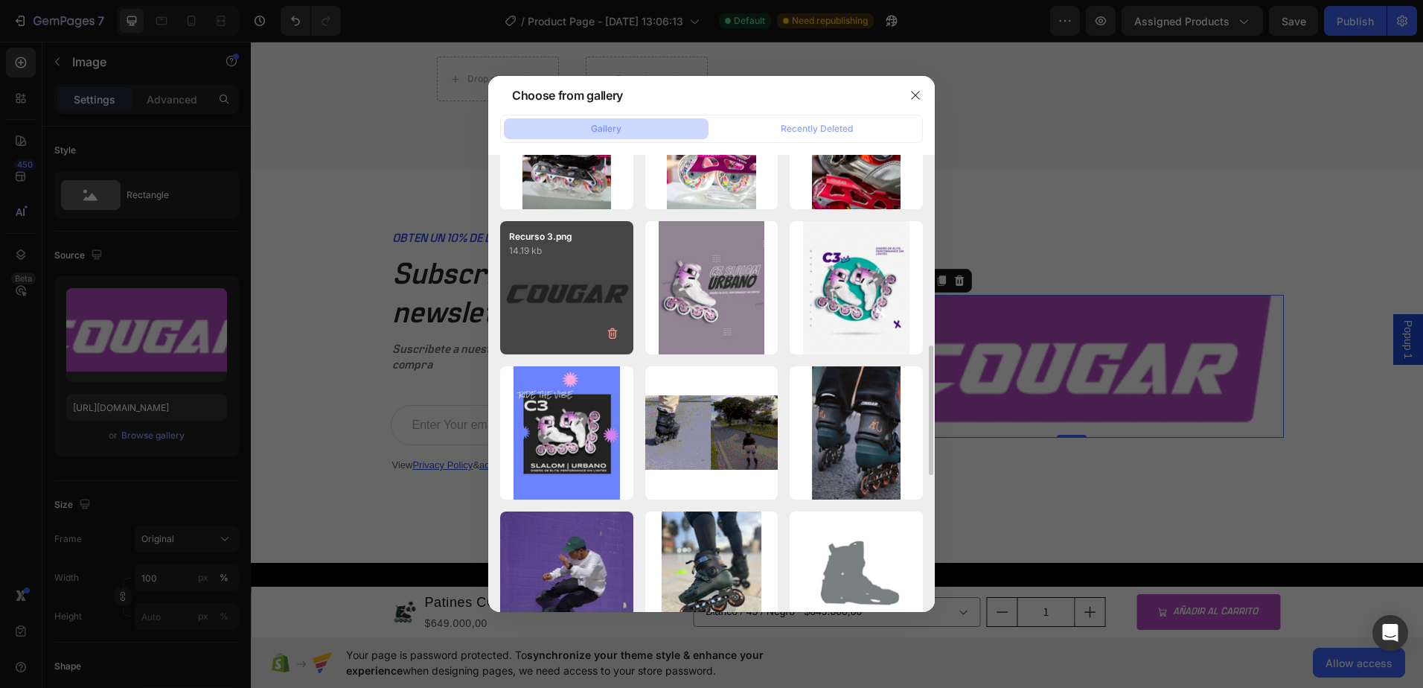
click at [578, 251] on p "14.19 kb" at bounding box center [566, 250] width 115 height 15
type input "[URL][DOMAIN_NAME]"
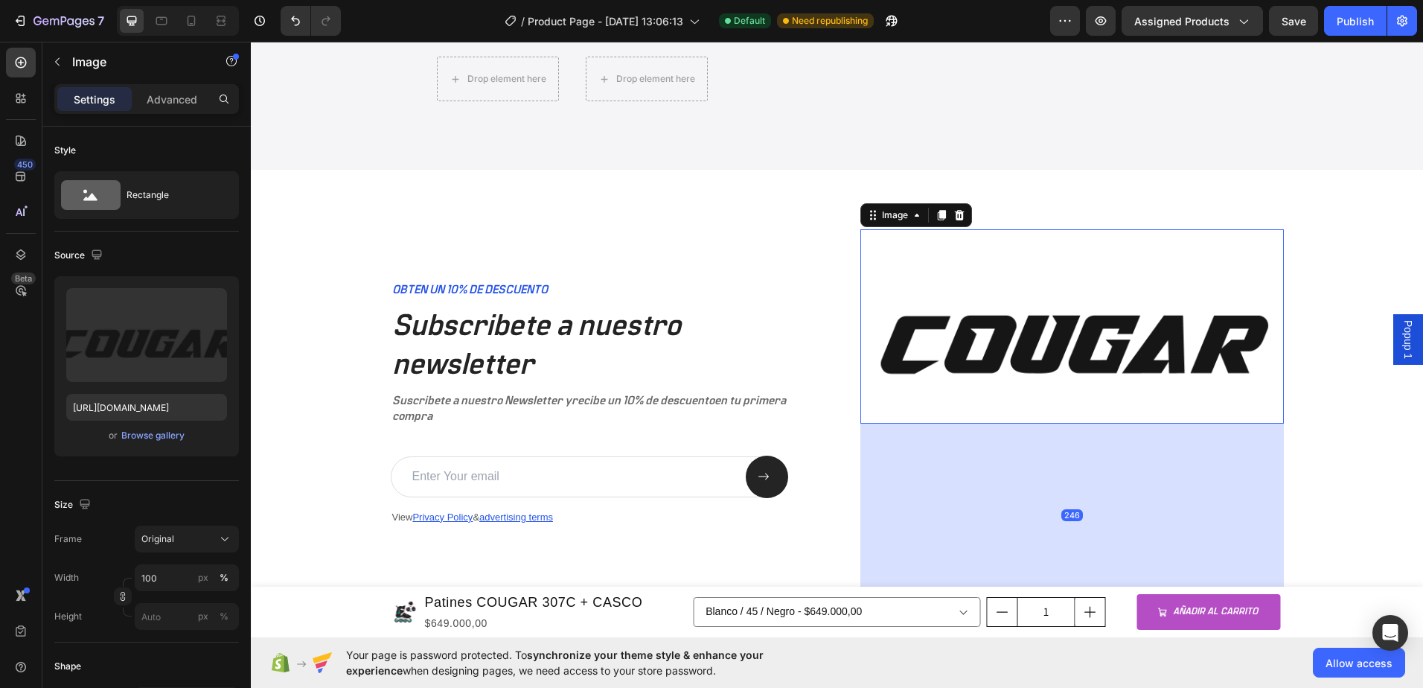
drag, startPoint x: 1073, startPoint y: 460, endPoint x: 1331, endPoint y: 685, distance: 342.3
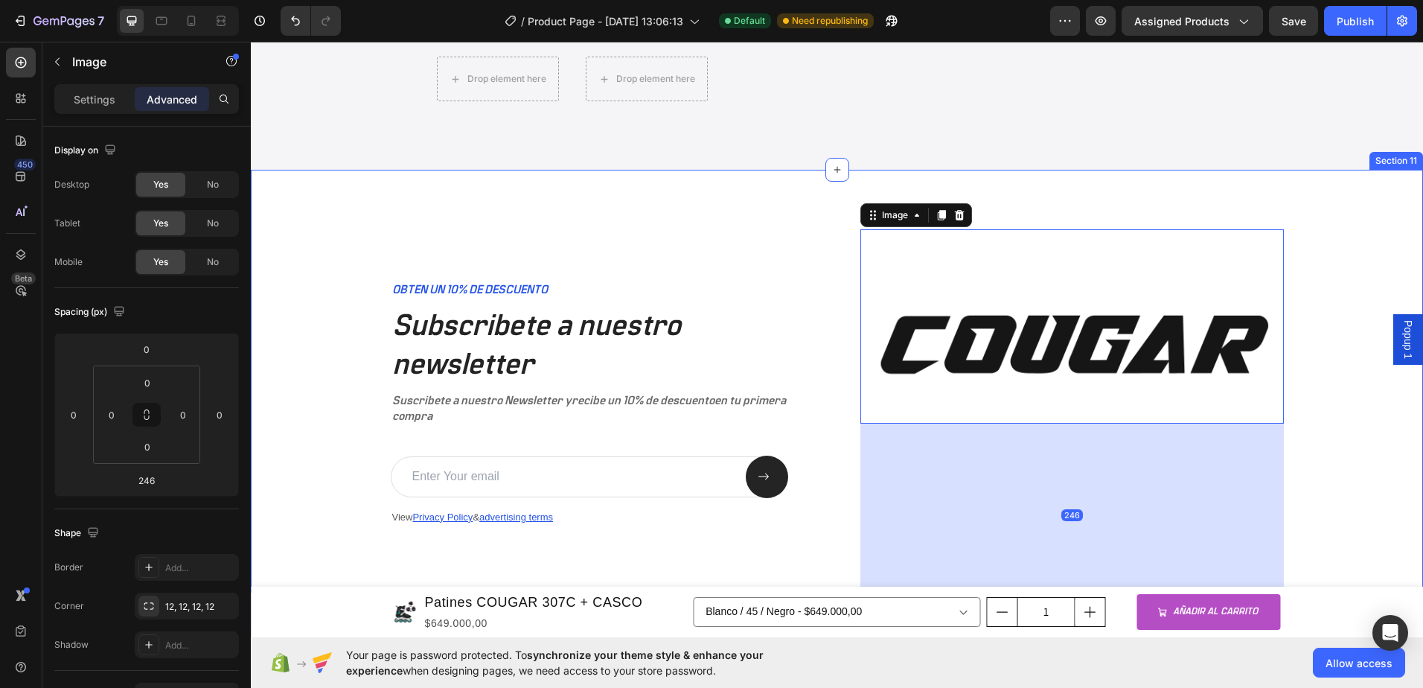
click at [1334, 330] on div "OBTEN UN 10% DE DESCUENTO Text Block Subscribete a nuestro newsletter Heading S…" at bounding box center [837, 417] width 1142 height 377
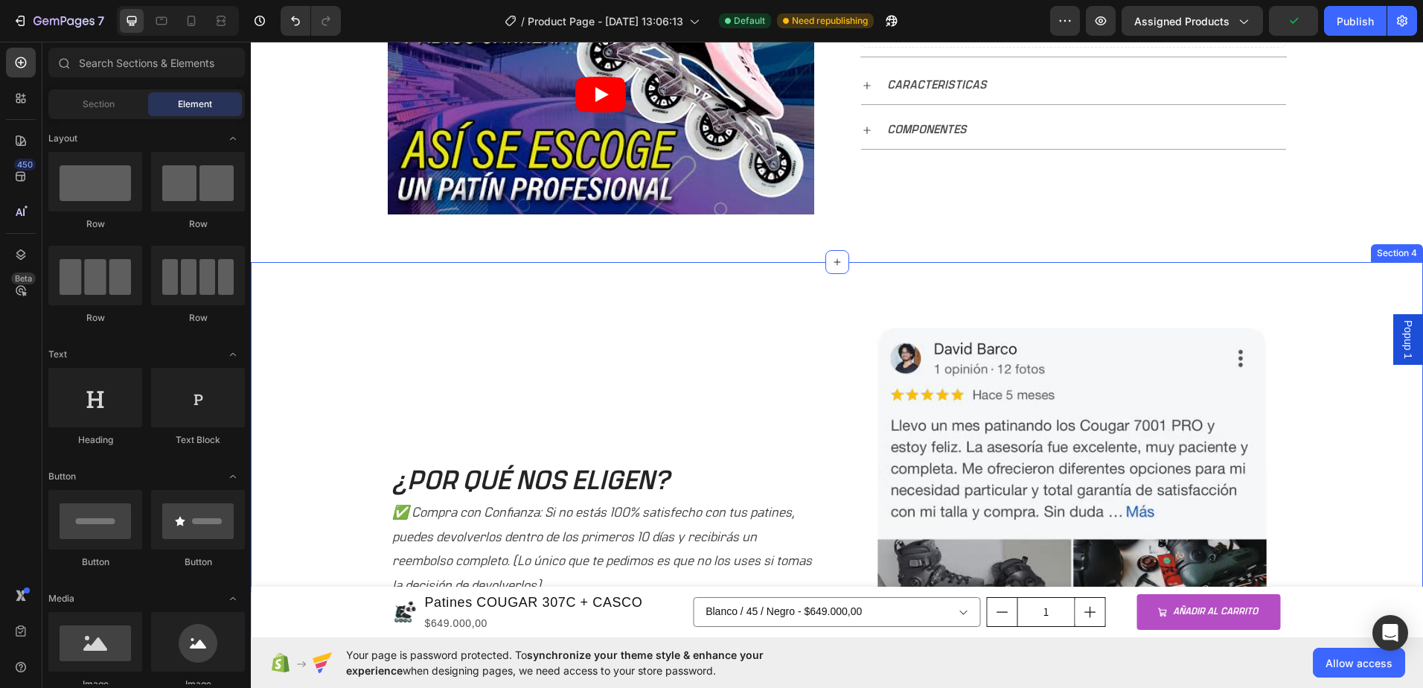
scroll to position [416, 0]
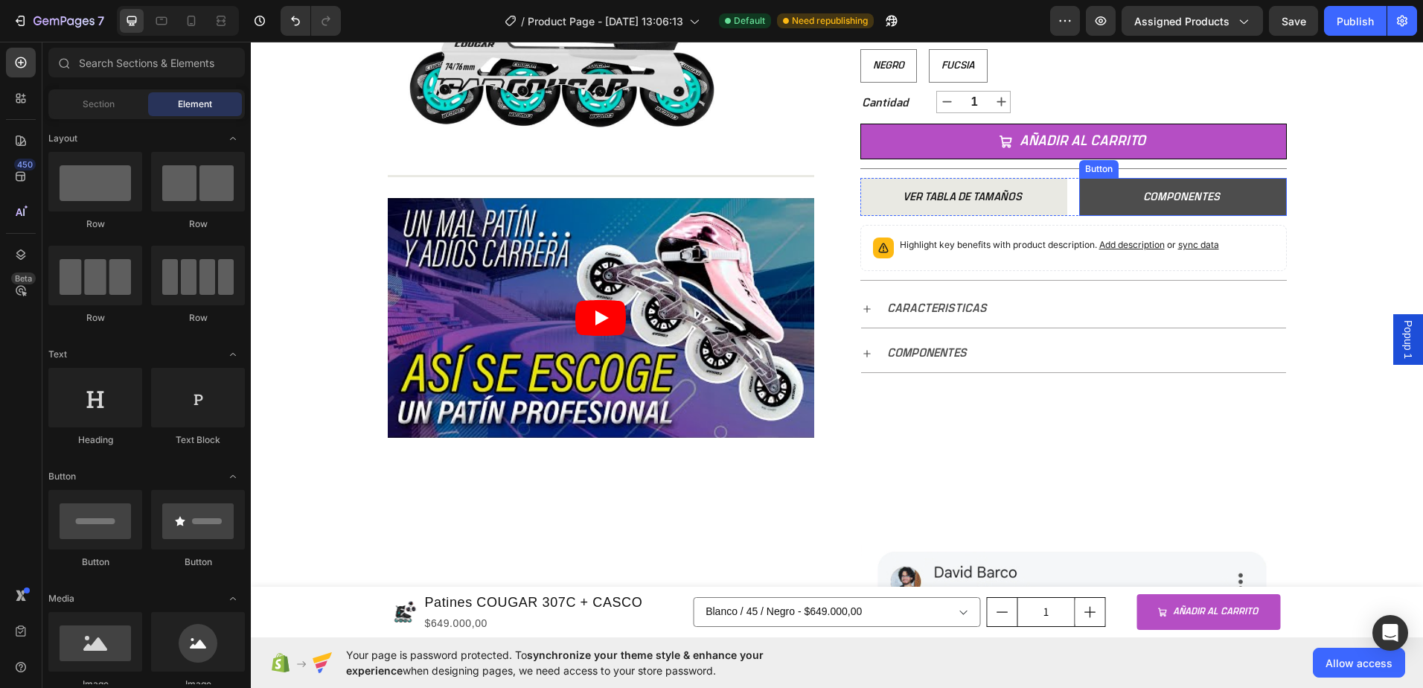
click at [1234, 200] on button "COMPONENTES" at bounding box center [1183, 197] width 208 height 38
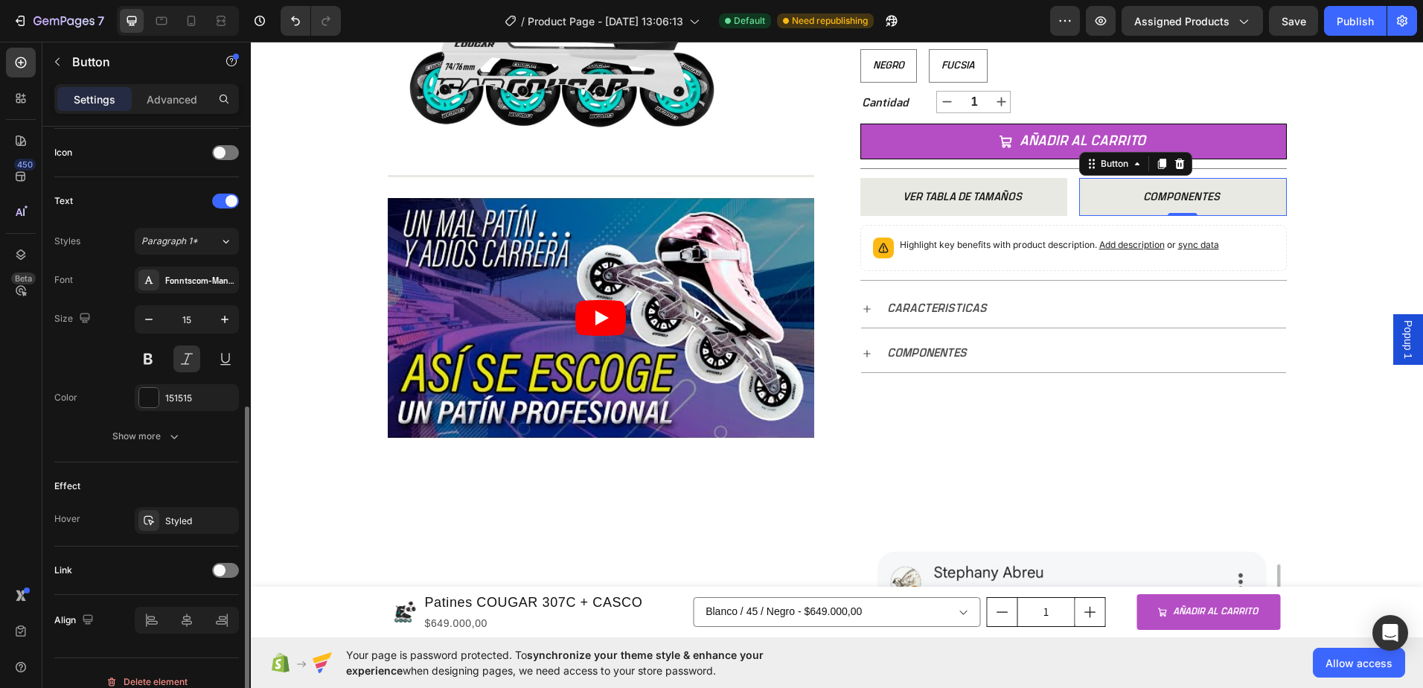
scroll to position [464, 0]
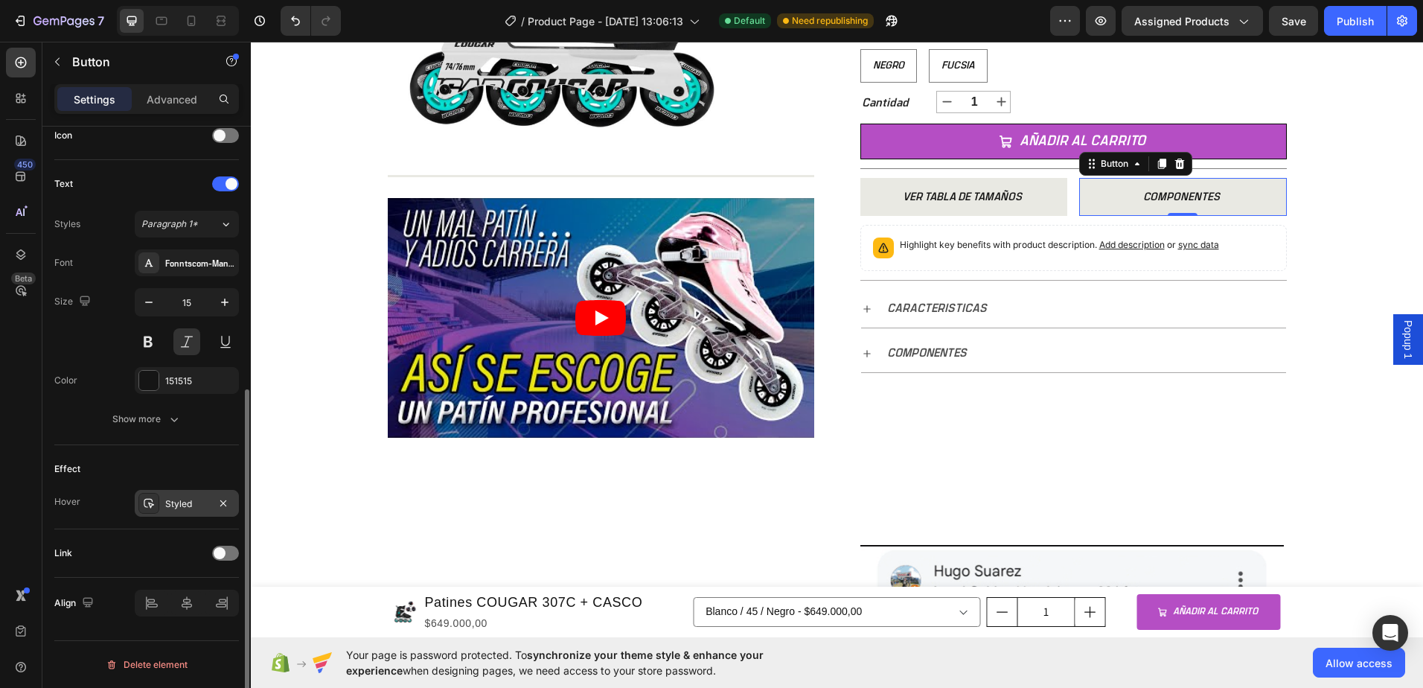
click at [201, 508] on div "Styled" at bounding box center [186, 503] width 43 height 13
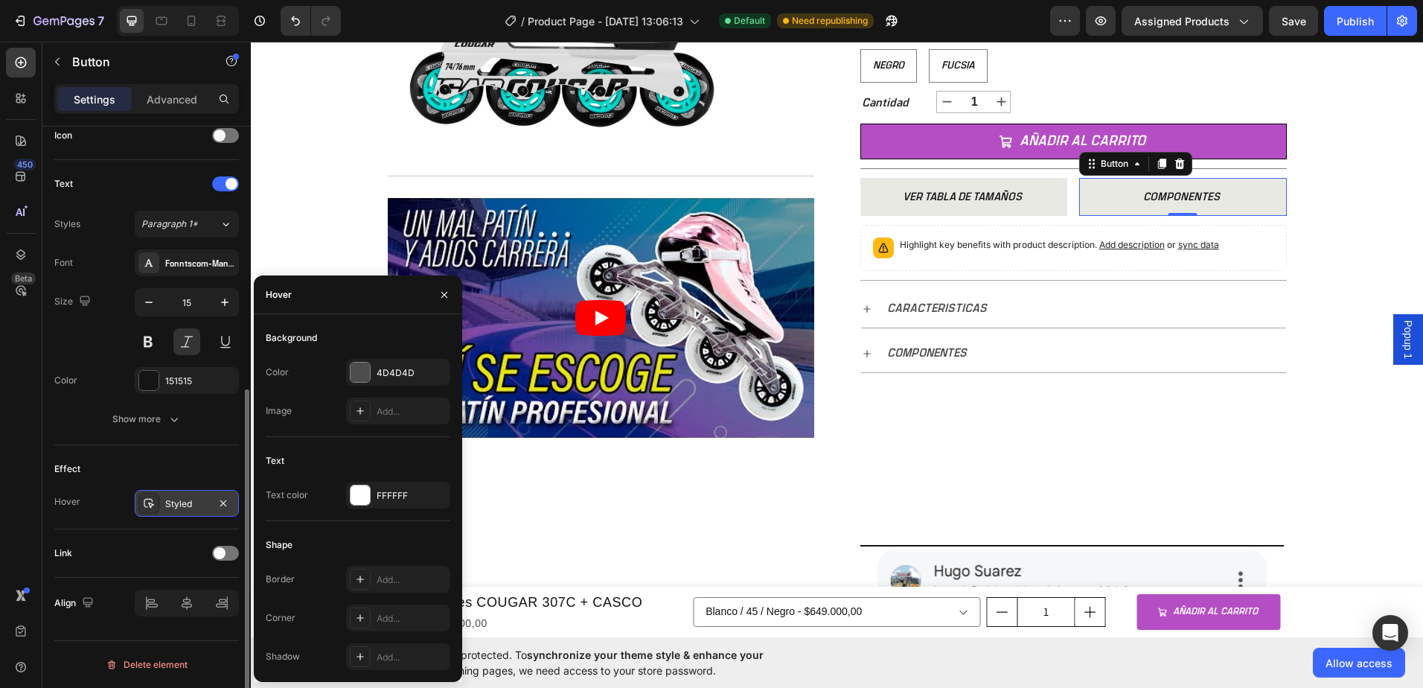
click at [200, 508] on div "Styled" at bounding box center [186, 503] width 43 height 13
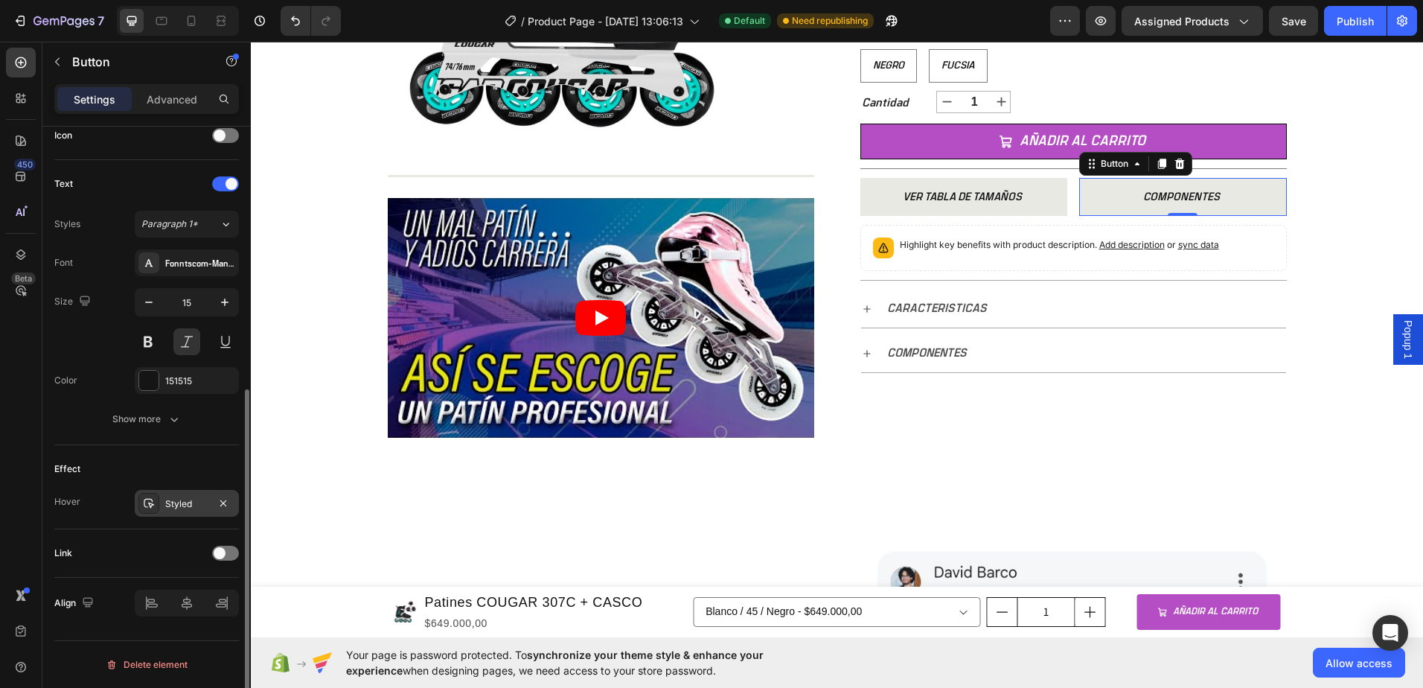
click at [200, 508] on div "Styled" at bounding box center [186, 503] width 43 height 13
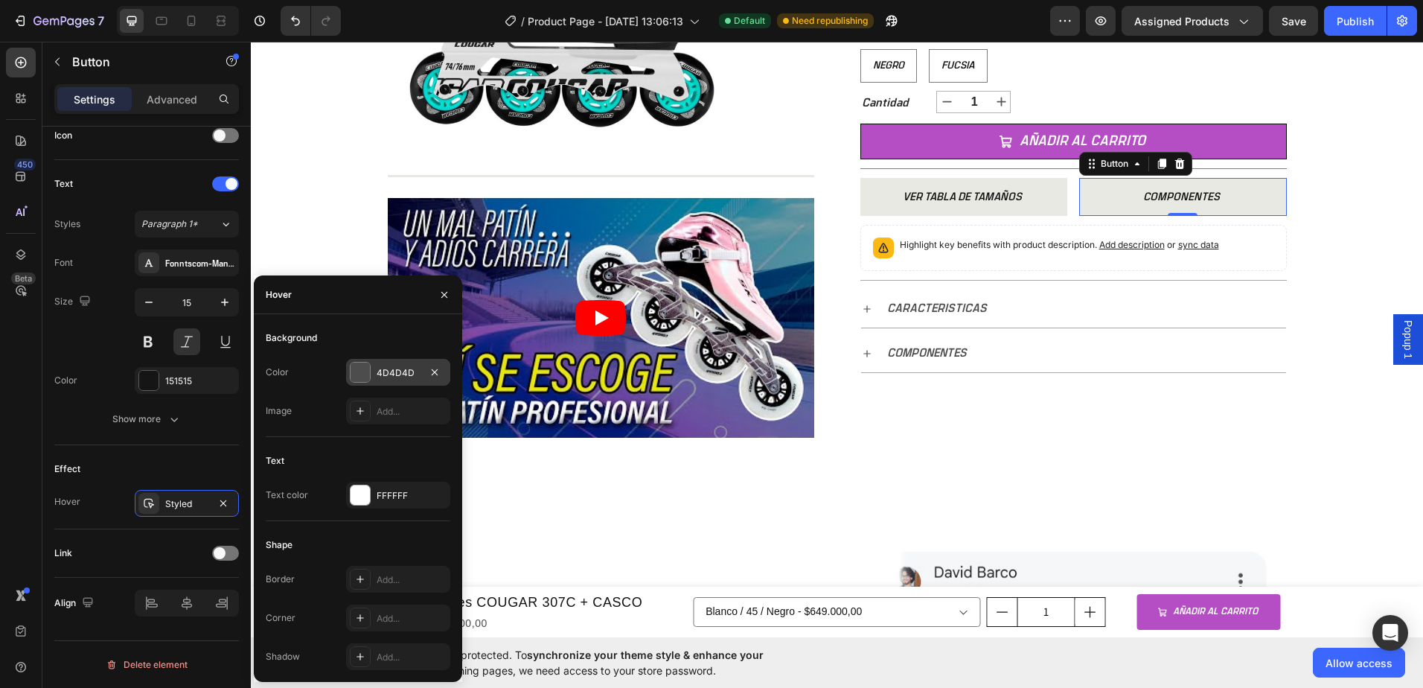
click at [415, 371] on div "4D4D4D" at bounding box center [398, 372] width 43 height 13
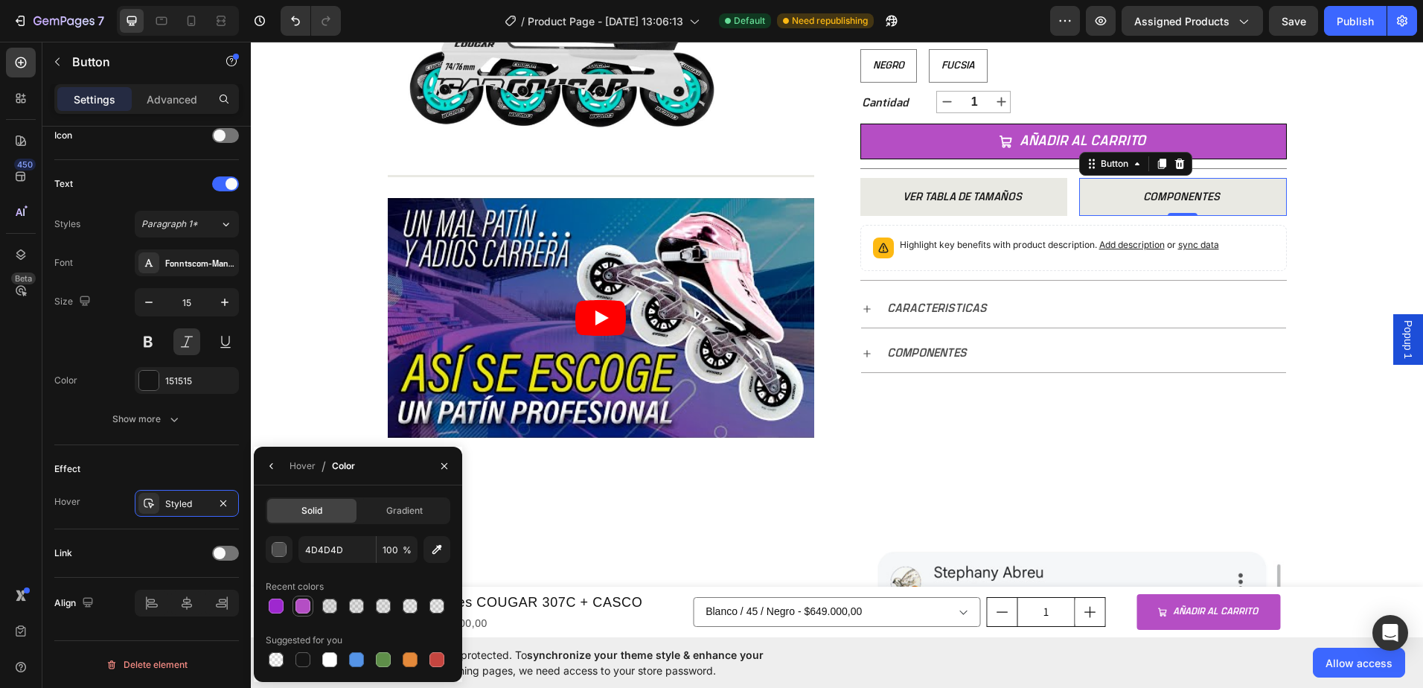
click at [305, 607] on div at bounding box center [302, 605] width 15 height 15
click at [305, 666] on div at bounding box center [302, 659] width 15 height 15
click at [277, 550] on div "button" at bounding box center [279, 550] width 15 height 15
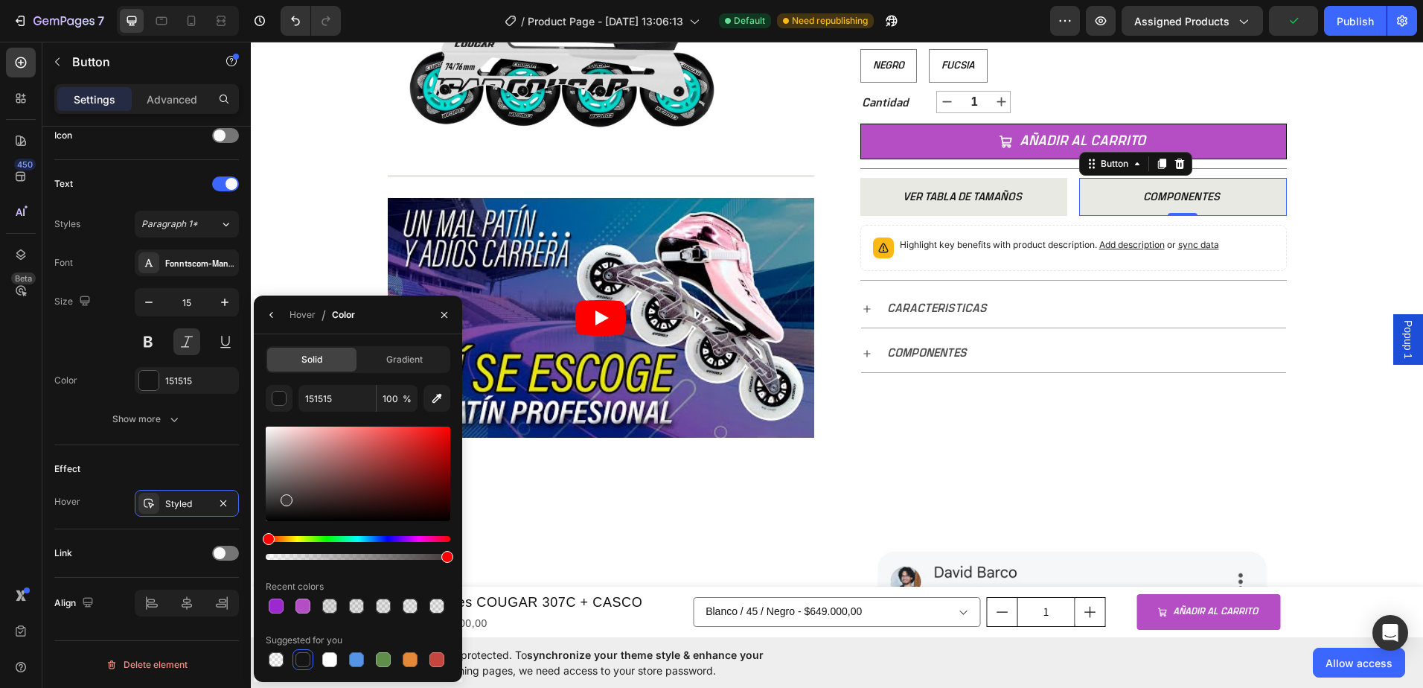
drag, startPoint x: 269, startPoint y: 513, endPoint x: 284, endPoint y: 496, distance: 22.6
click at [284, 496] on div at bounding box center [287, 500] width 12 height 12
drag, startPoint x: 287, startPoint y: 502, endPoint x: 278, endPoint y: 502, distance: 8.9
click at [278, 502] on div at bounding box center [279, 505] width 12 height 12
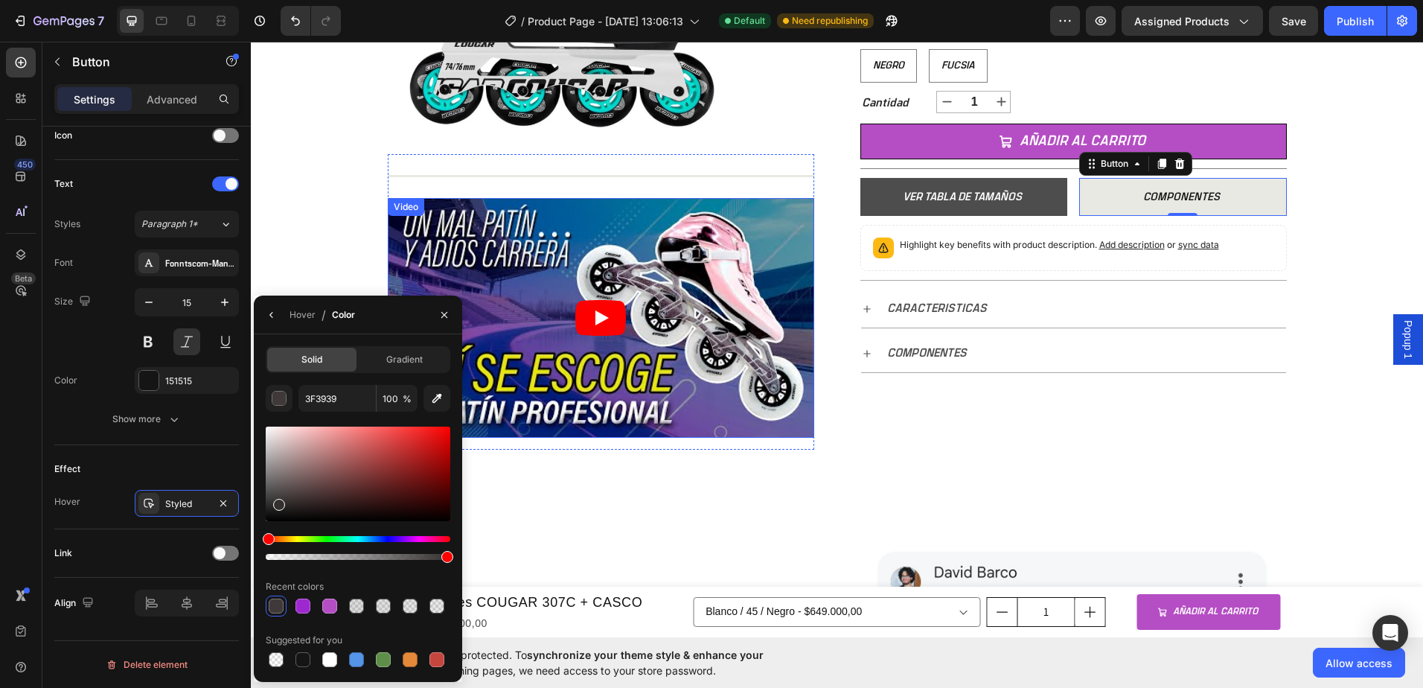
type input "332F2F"
click at [1043, 202] on button "VER TABLA DE TAMAÑOS" at bounding box center [964, 197] width 208 height 38
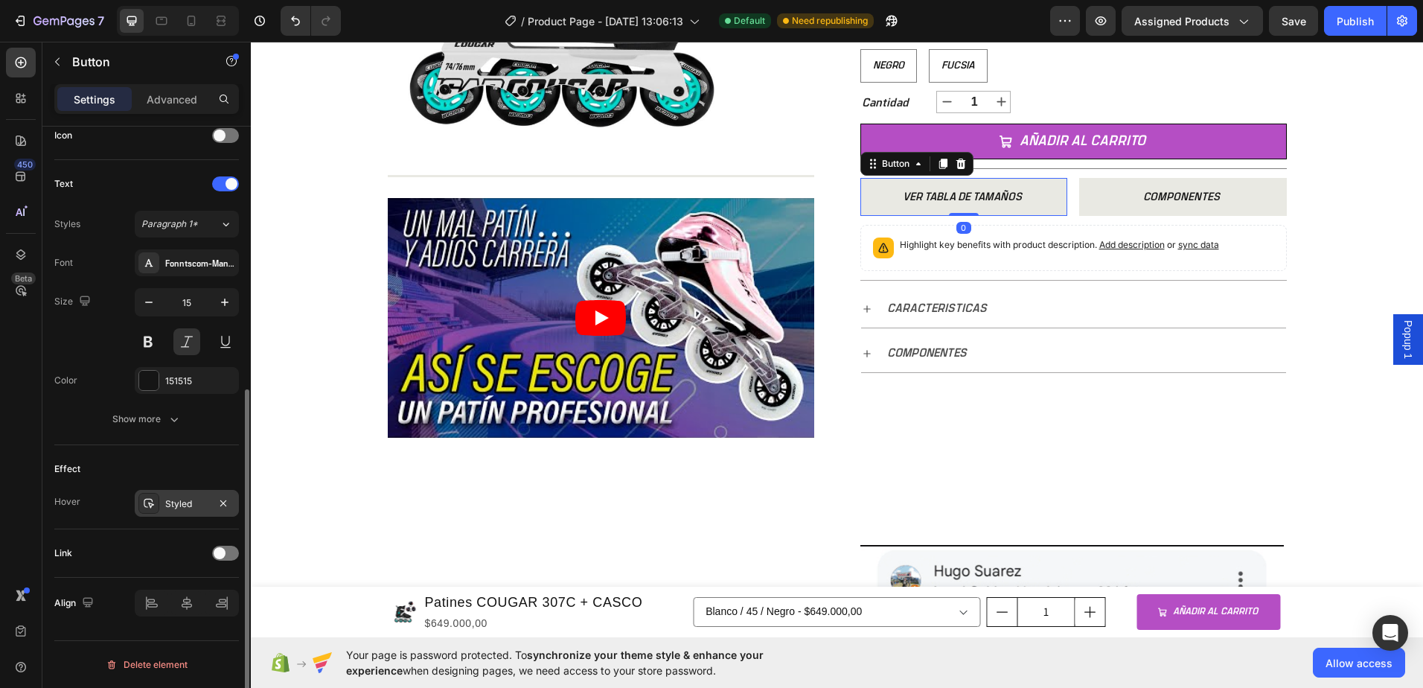
click at [202, 500] on div "Styled" at bounding box center [186, 503] width 43 height 13
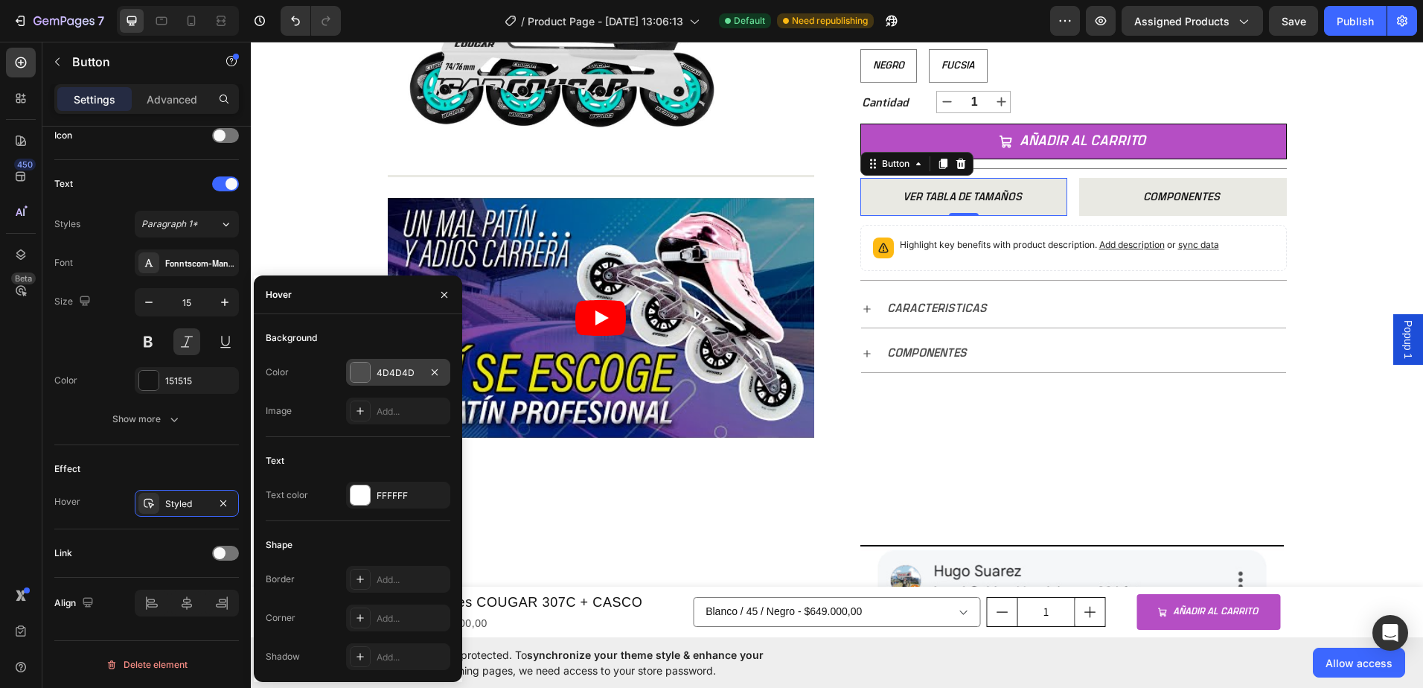
click at [417, 373] on div "4D4D4D" at bounding box center [398, 372] width 43 height 13
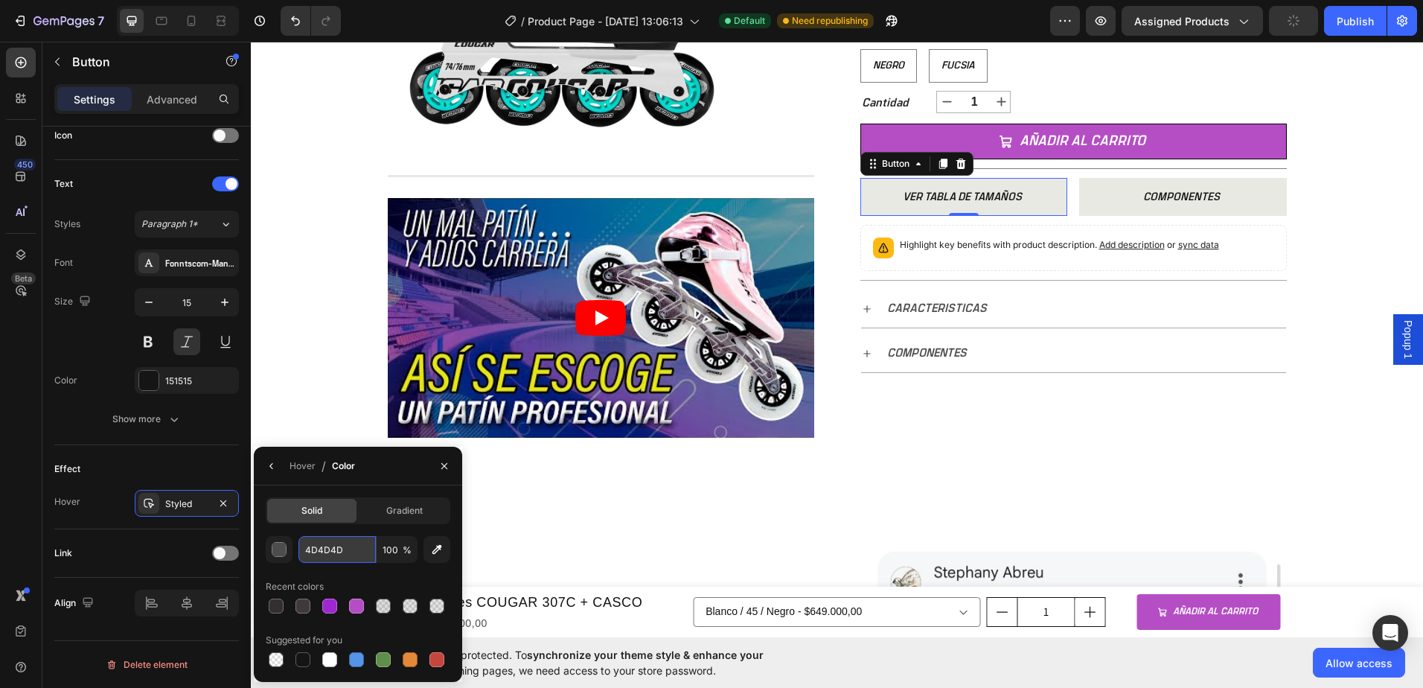
click at [345, 550] on input "4D4D4D" at bounding box center [336, 549] width 77 height 27
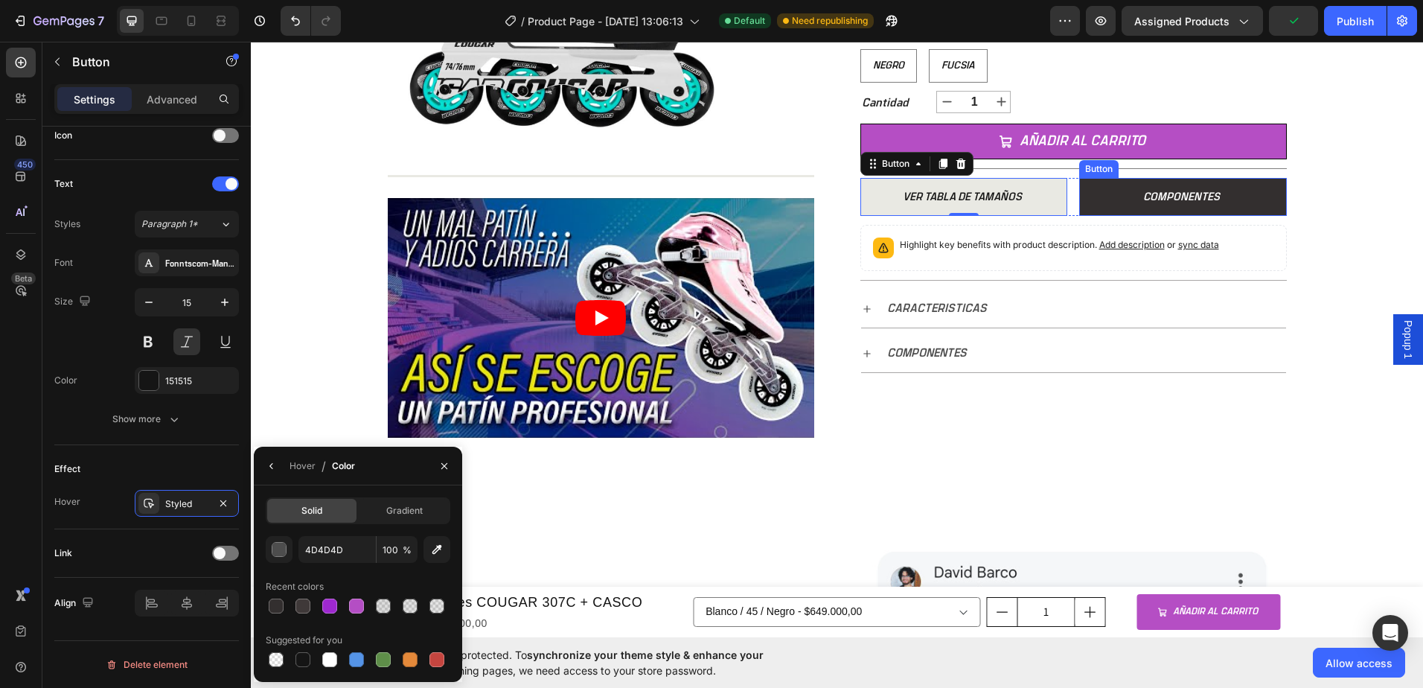
click at [1113, 196] on button "COMPONENTES" at bounding box center [1183, 197] width 208 height 38
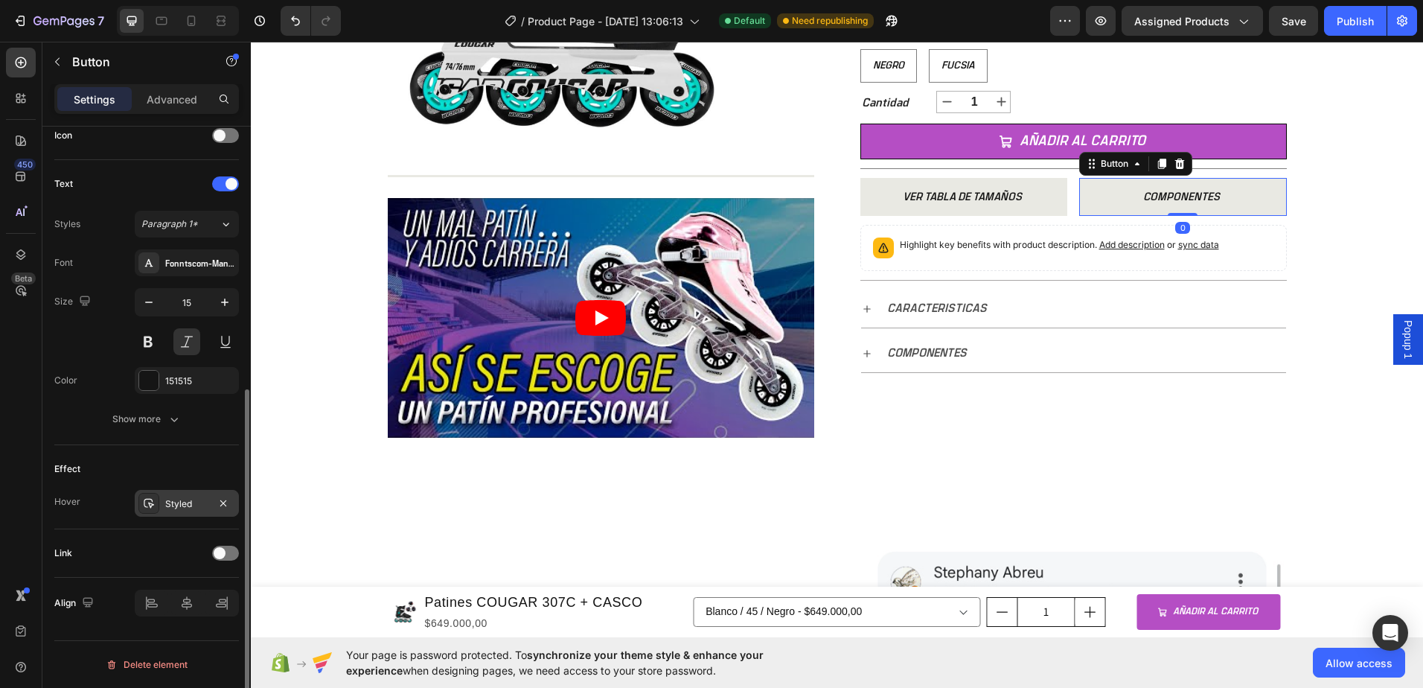
click at [198, 502] on div "Styled" at bounding box center [186, 503] width 43 height 13
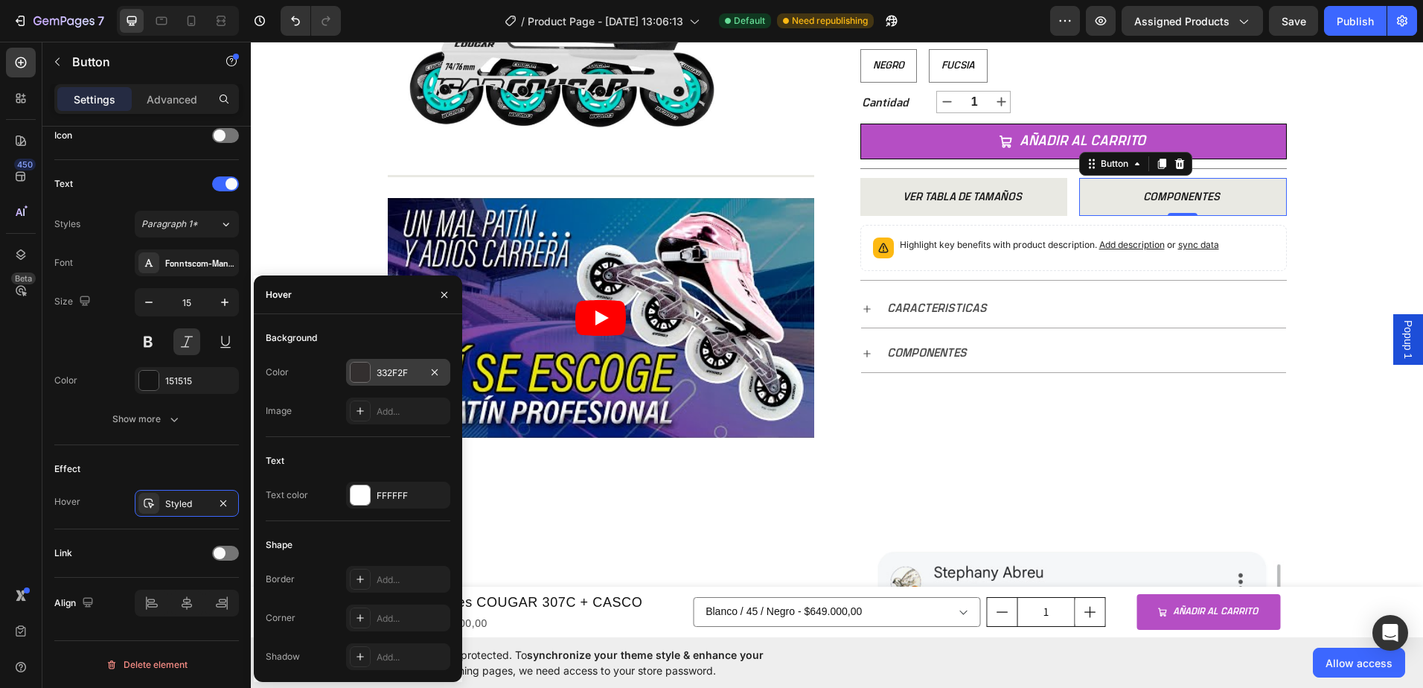
click at [414, 376] on div "332F2F" at bounding box center [398, 372] width 43 height 13
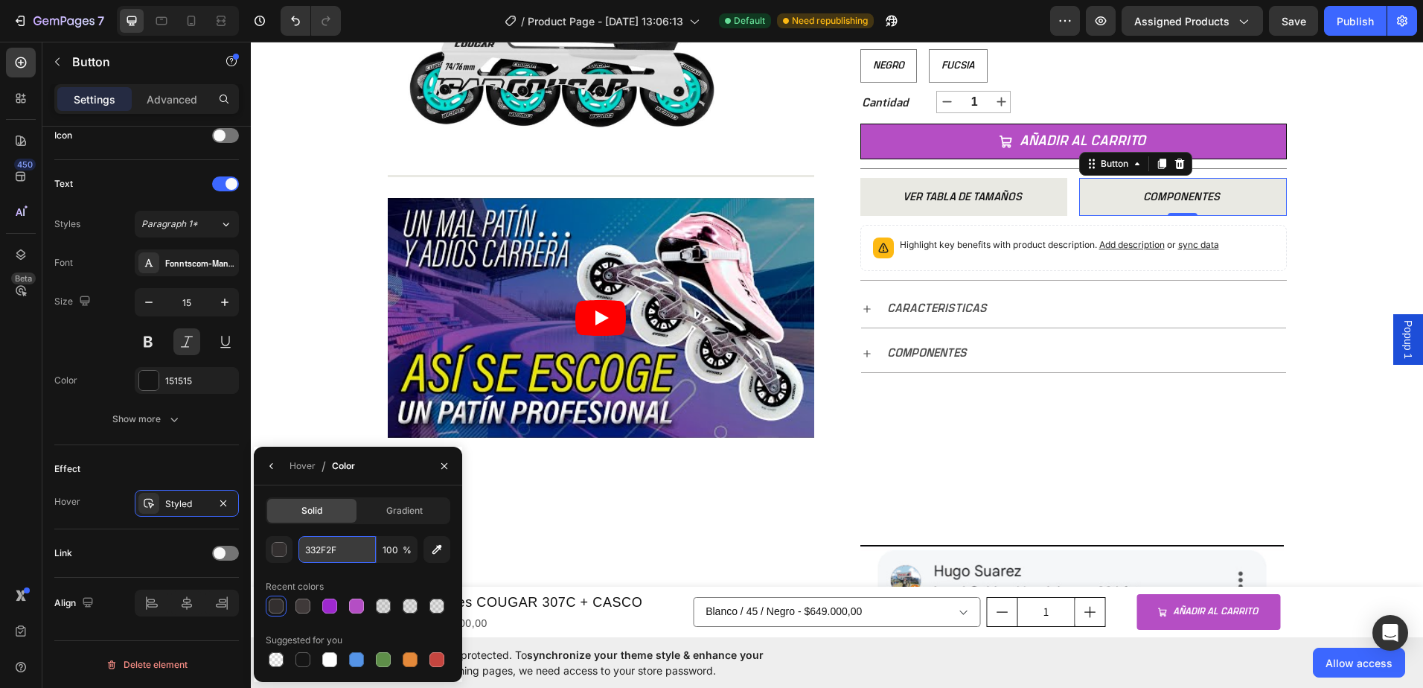
click at [345, 552] on input "332F2F" at bounding box center [336, 549] width 77 height 27
paste input "4D4D4D"
type input "4D4D4D"
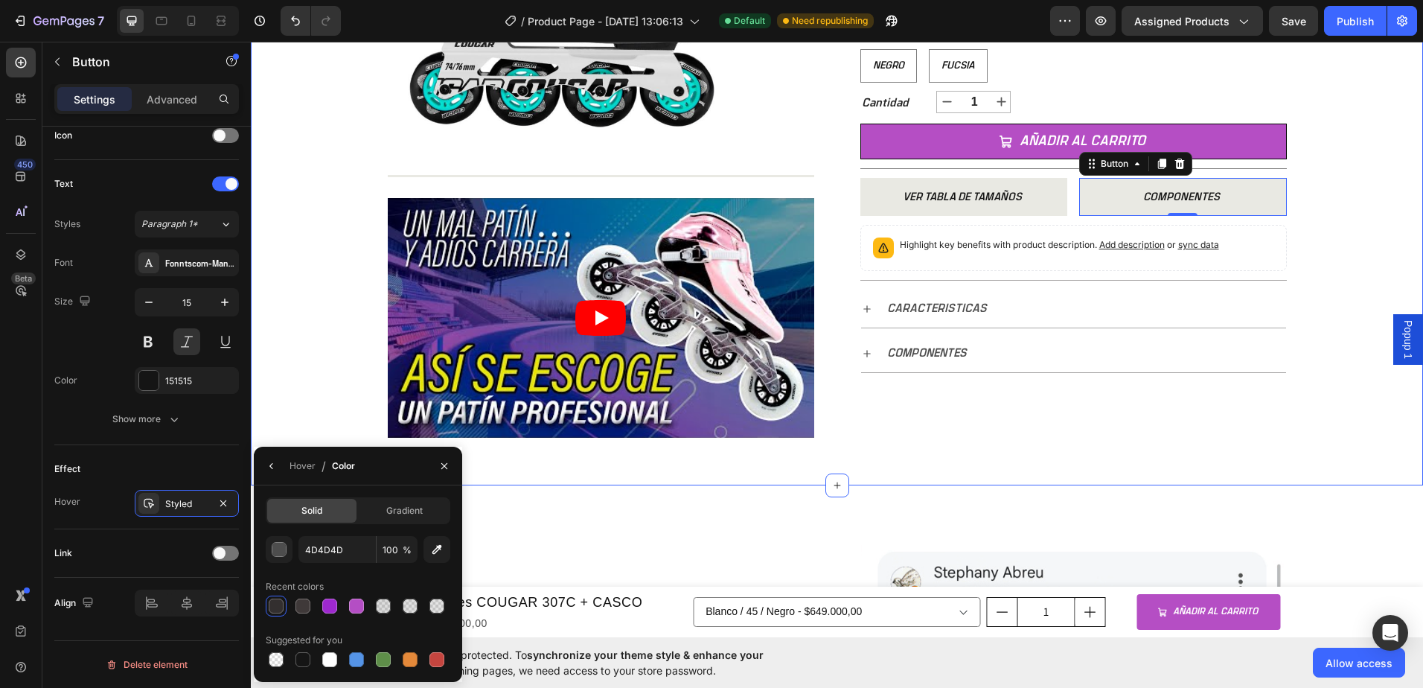
click at [316, 397] on div "+ 10.000 CLIENTES SATISFECHOS Item List 5 ESTRELLAS EN GOOGLE Item List PAGO CO…" at bounding box center [837, 70] width 1172 height 829
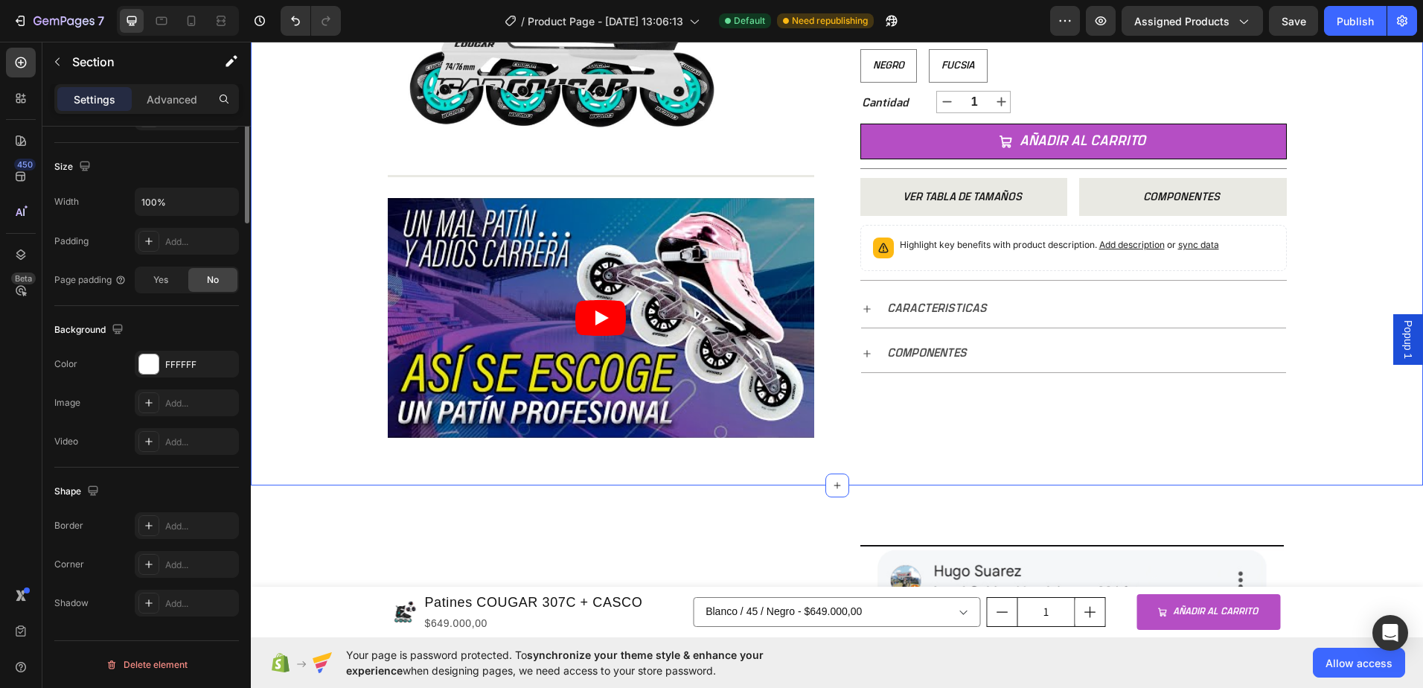
scroll to position [0, 0]
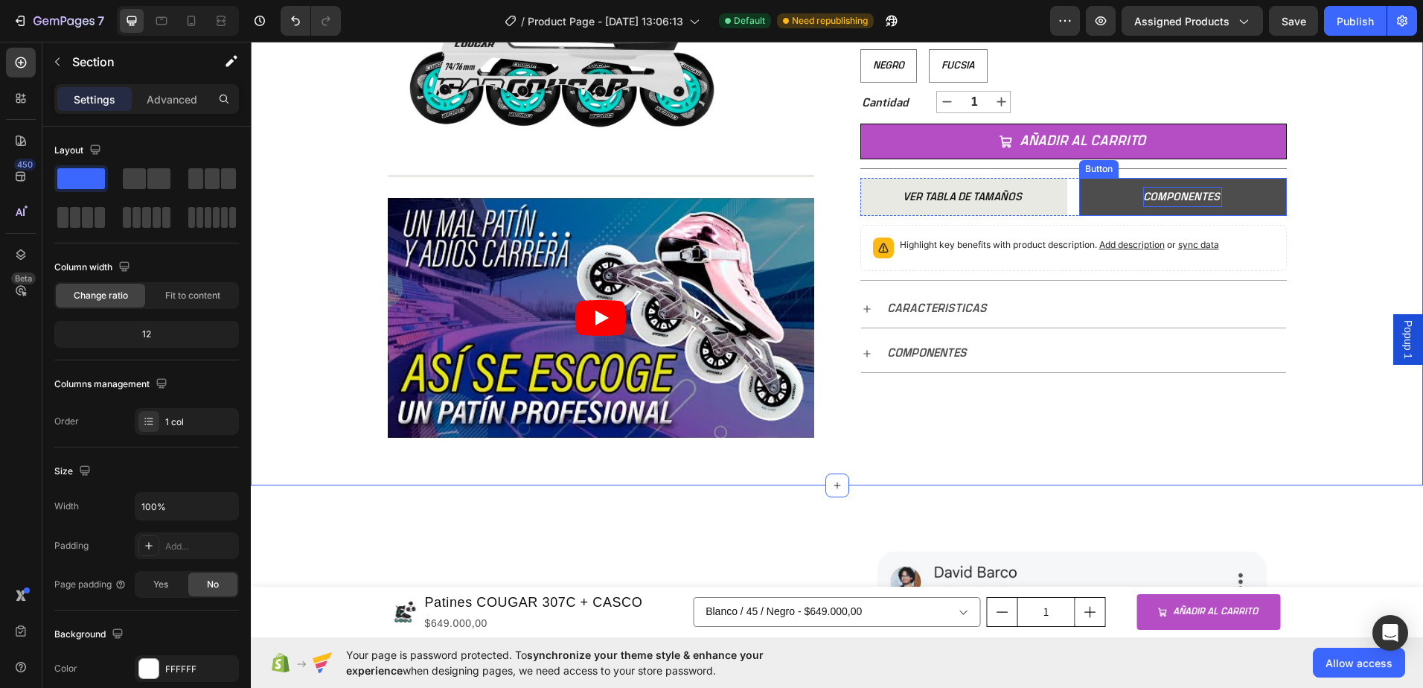
click at [1151, 190] on p "COMPONENTES" at bounding box center [1182, 197] width 79 height 20
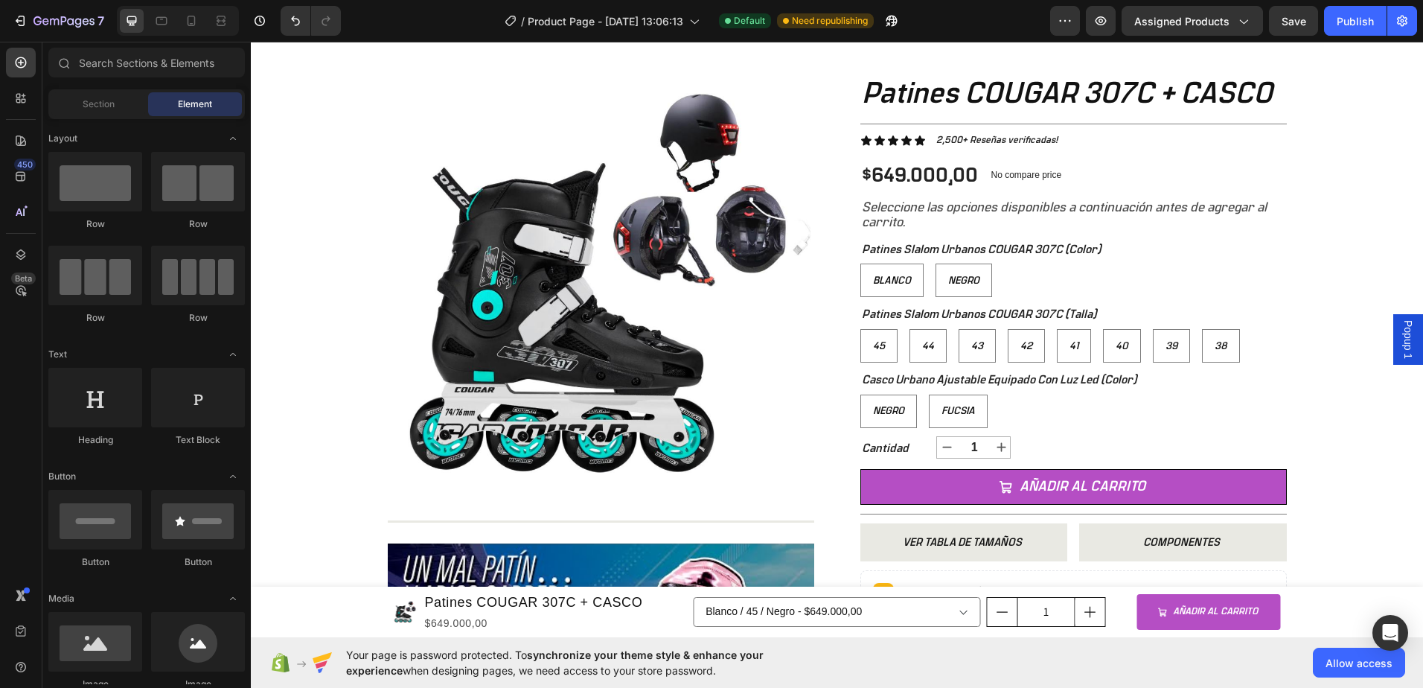
scroll to position [43, 0]
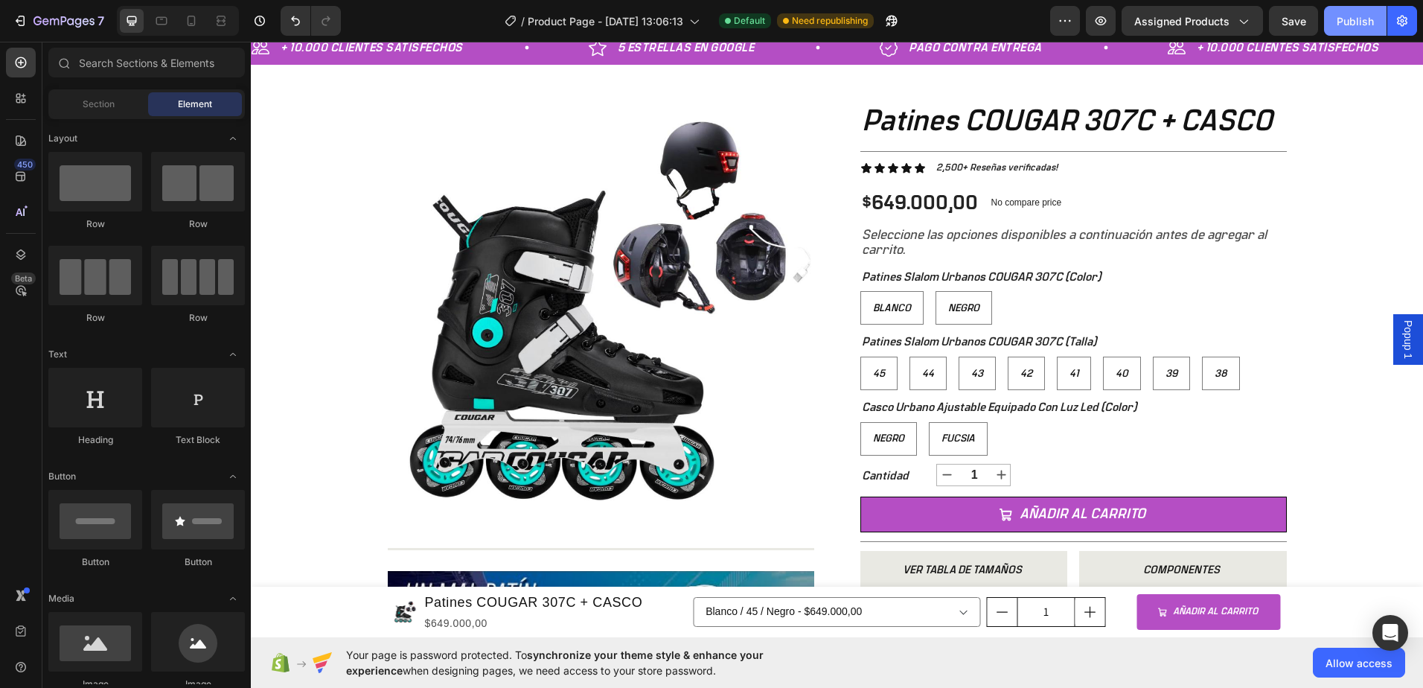
click at [1334, 22] on button "Publish" at bounding box center [1355, 21] width 63 height 30
click at [1246, 22] on icon "button" at bounding box center [1244, 22] width 8 height 4
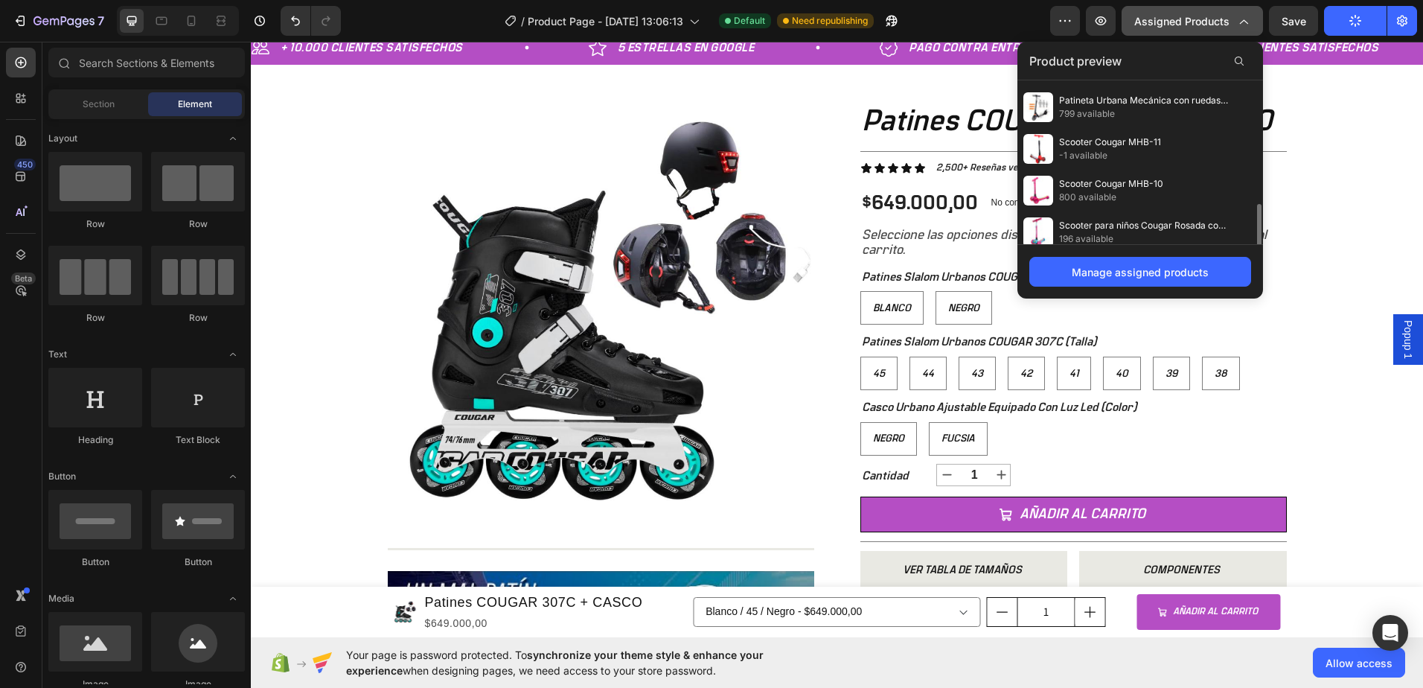
scroll to position [378, 0]
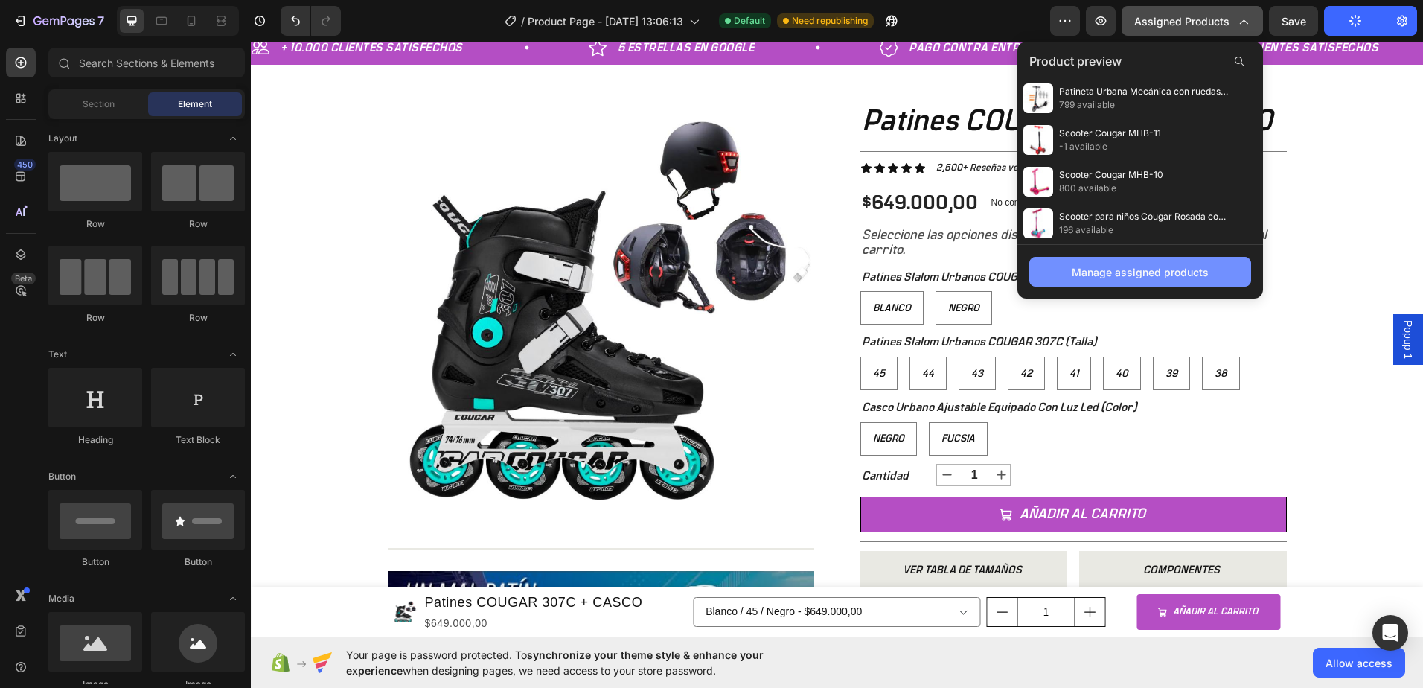
click at [1162, 275] on div "Manage assigned products" at bounding box center [1140, 272] width 137 height 16
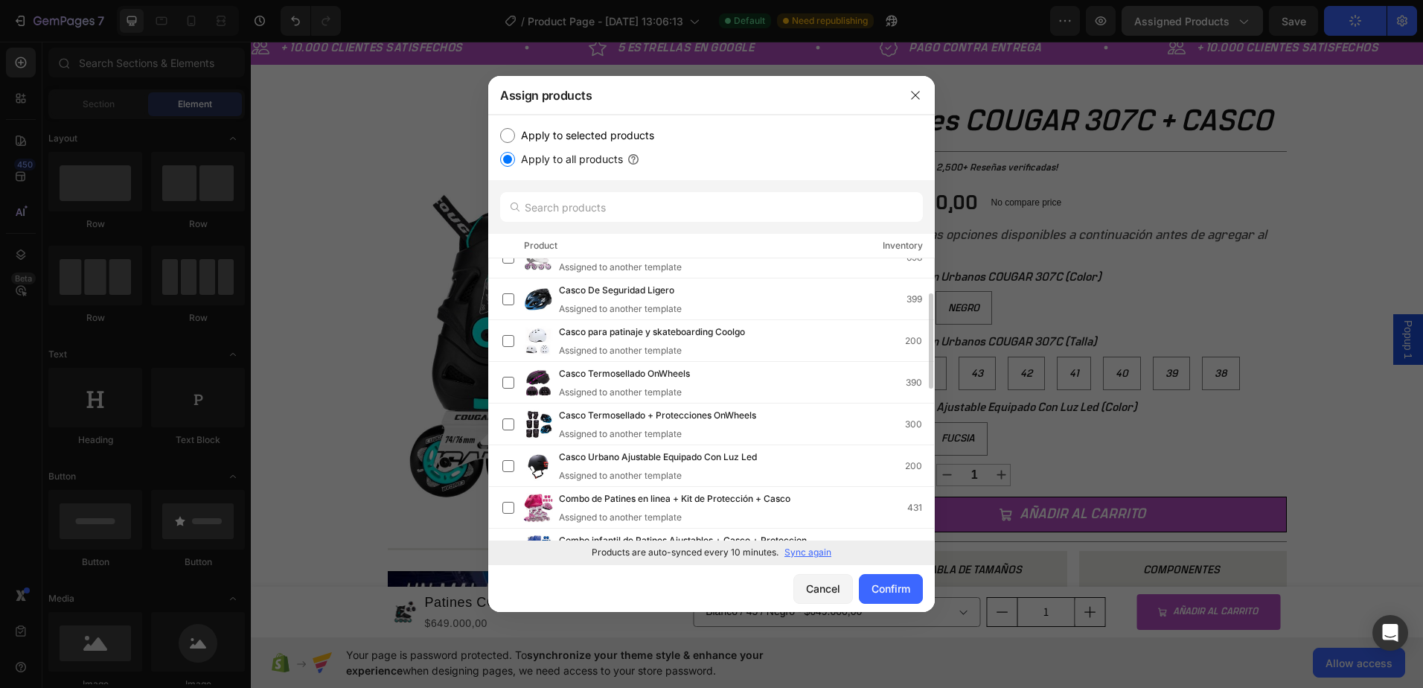
scroll to position [0, 0]
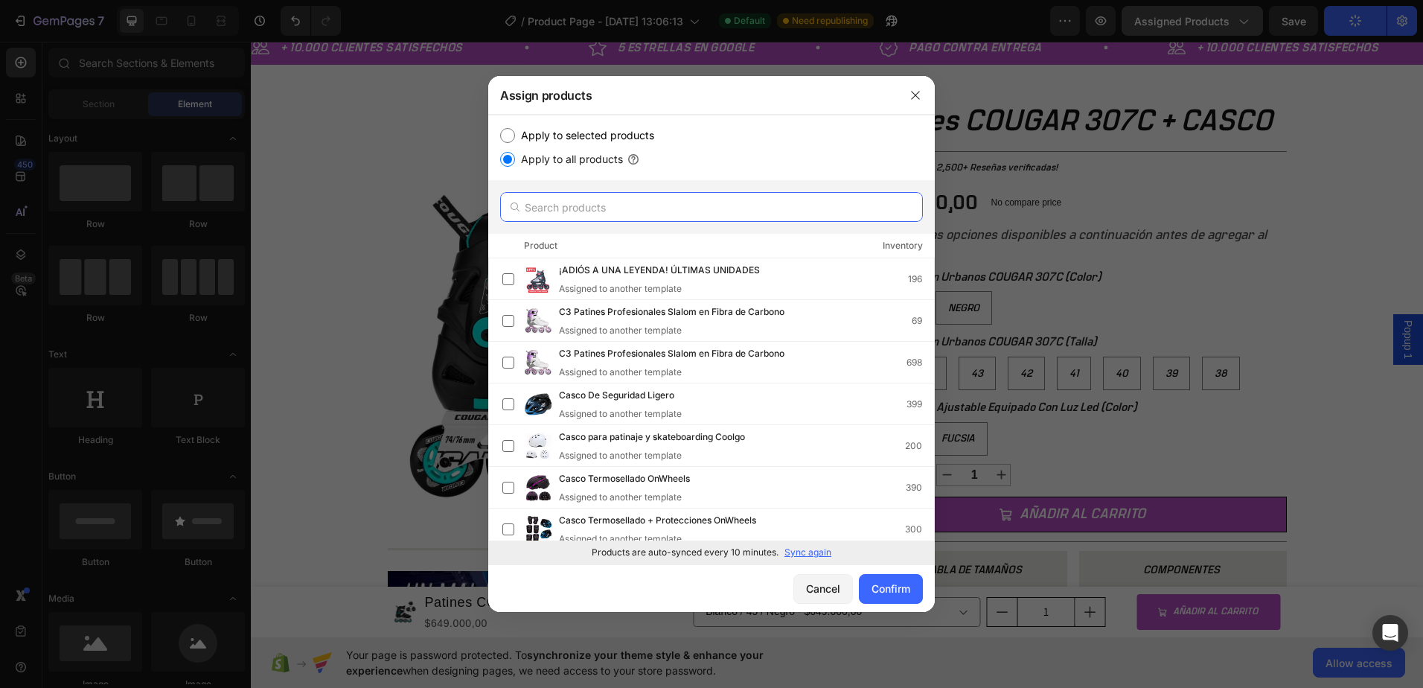
click at [630, 211] on input "text" at bounding box center [711, 207] width 423 height 30
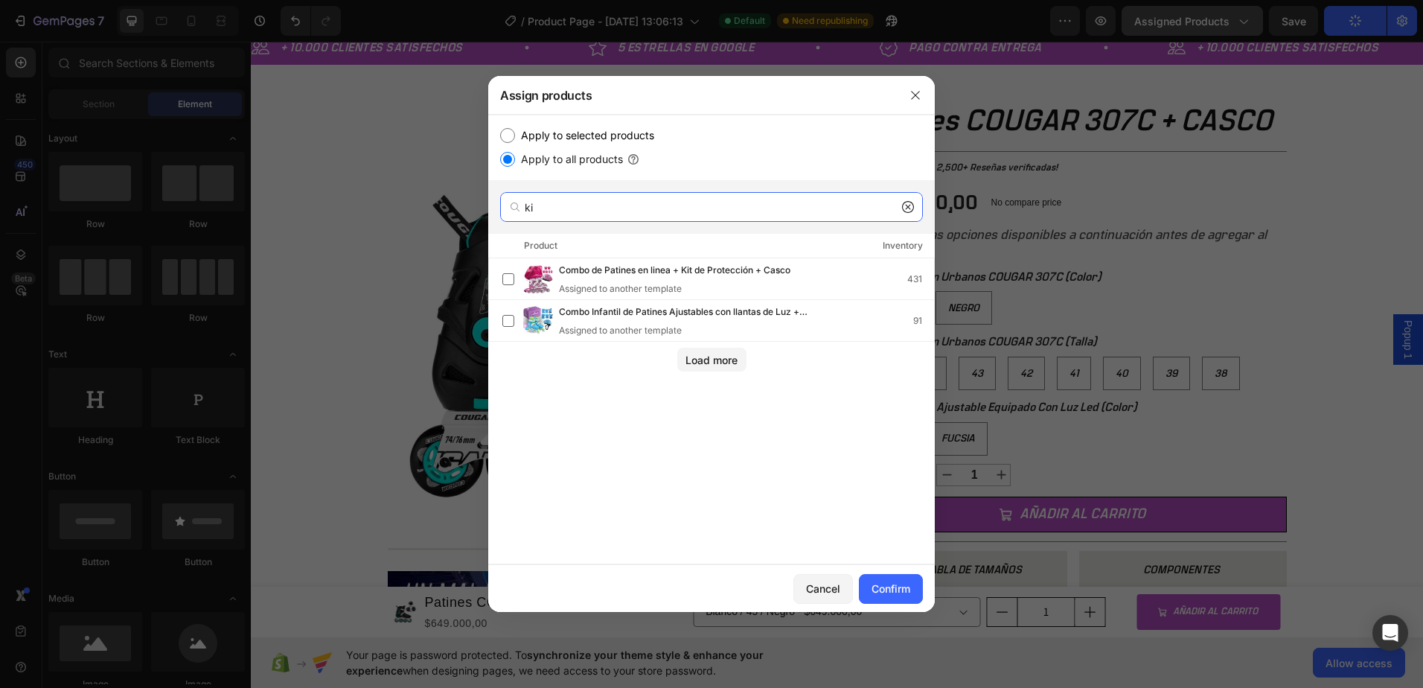
type input "k"
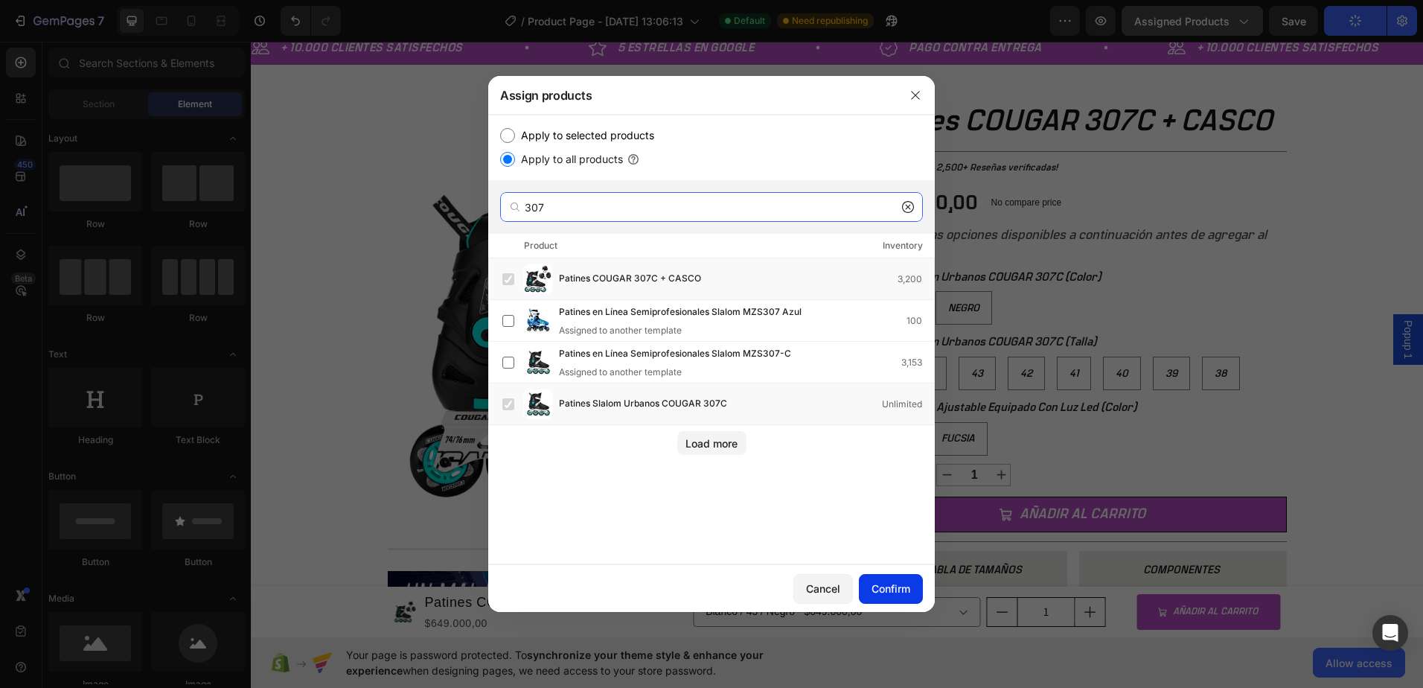
type input "307"
click at [915, 588] on button "Confirm" at bounding box center [891, 589] width 64 height 30
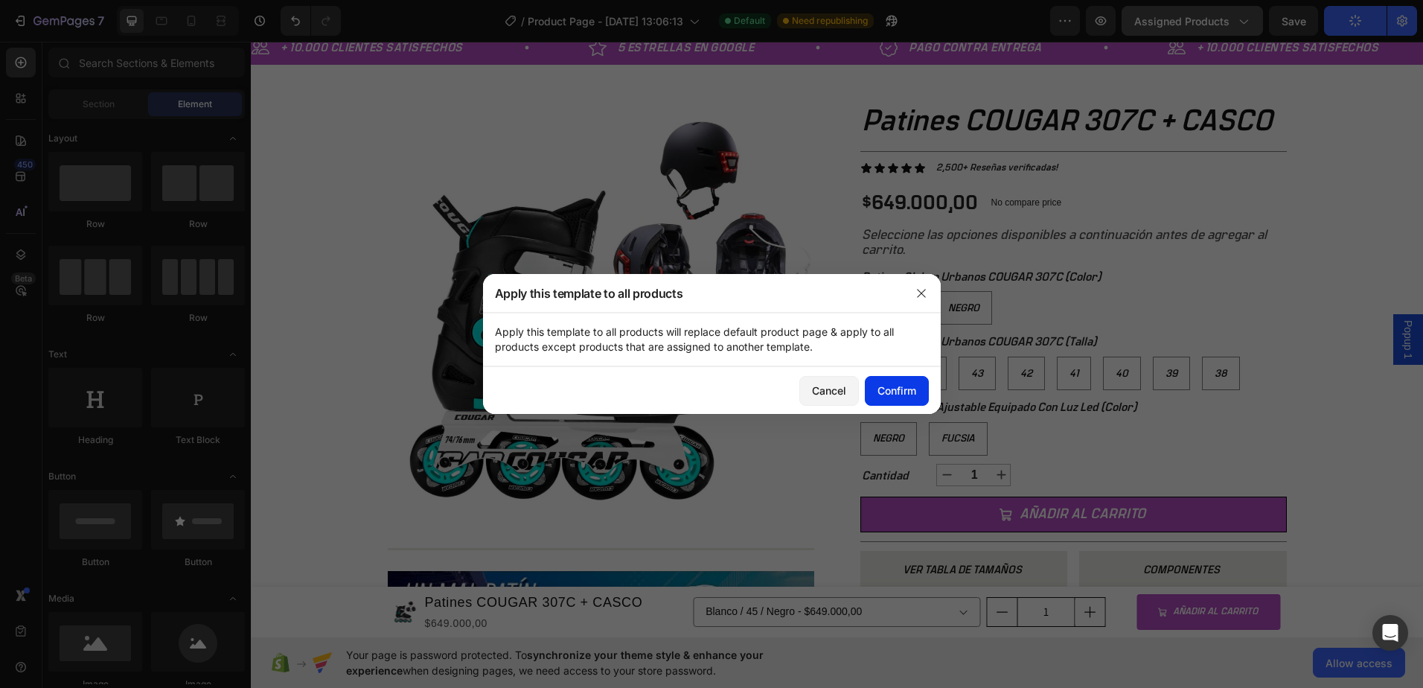
click at [877, 393] on div "Confirm" at bounding box center [896, 391] width 39 height 16
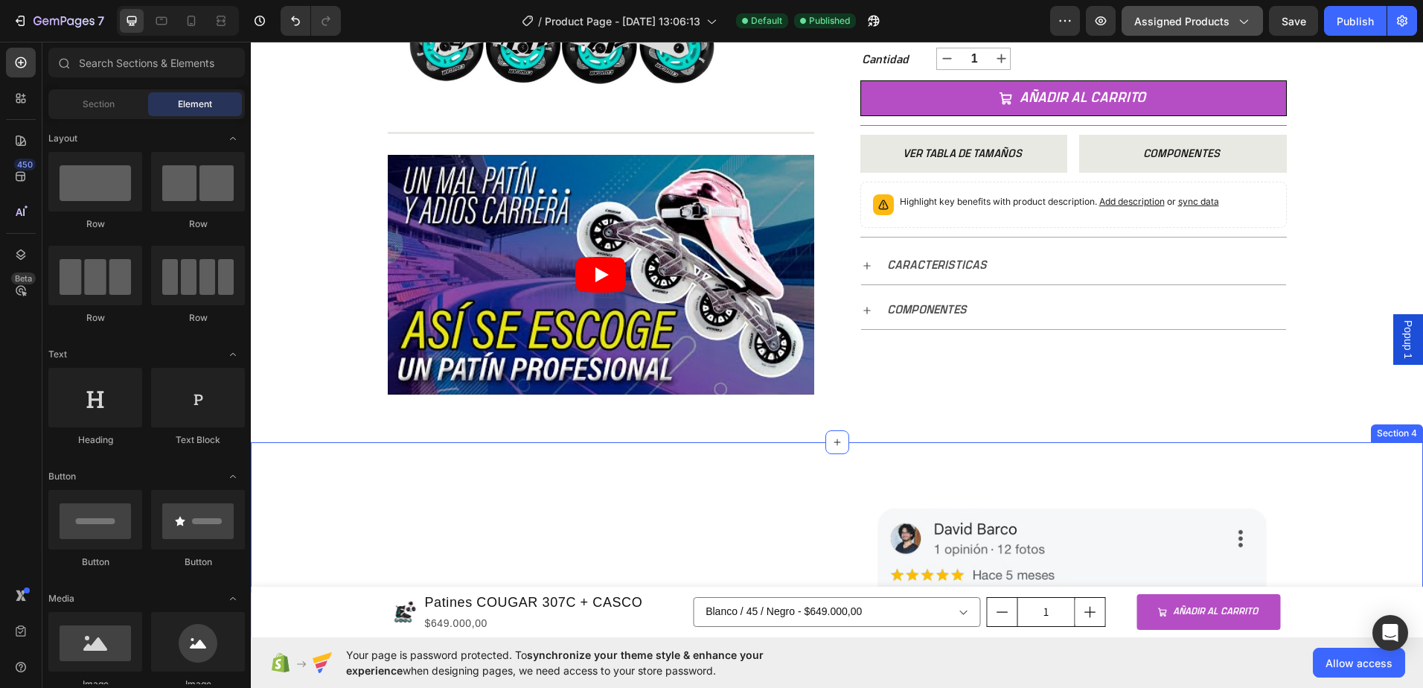
scroll to position [341, 0]
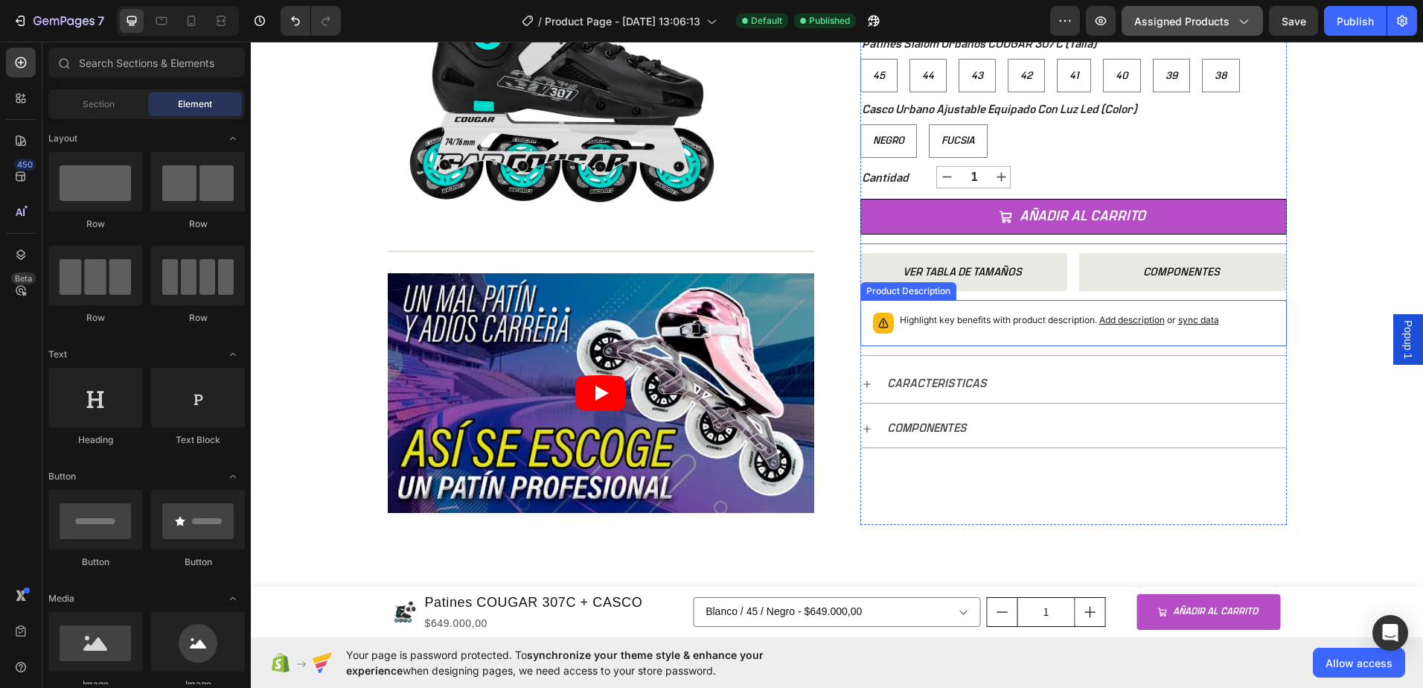
click at [996, 321] on p "Highlight key benefits with product description. Add description or sync data" at bounding box center [1059, 320] width 319 height 15
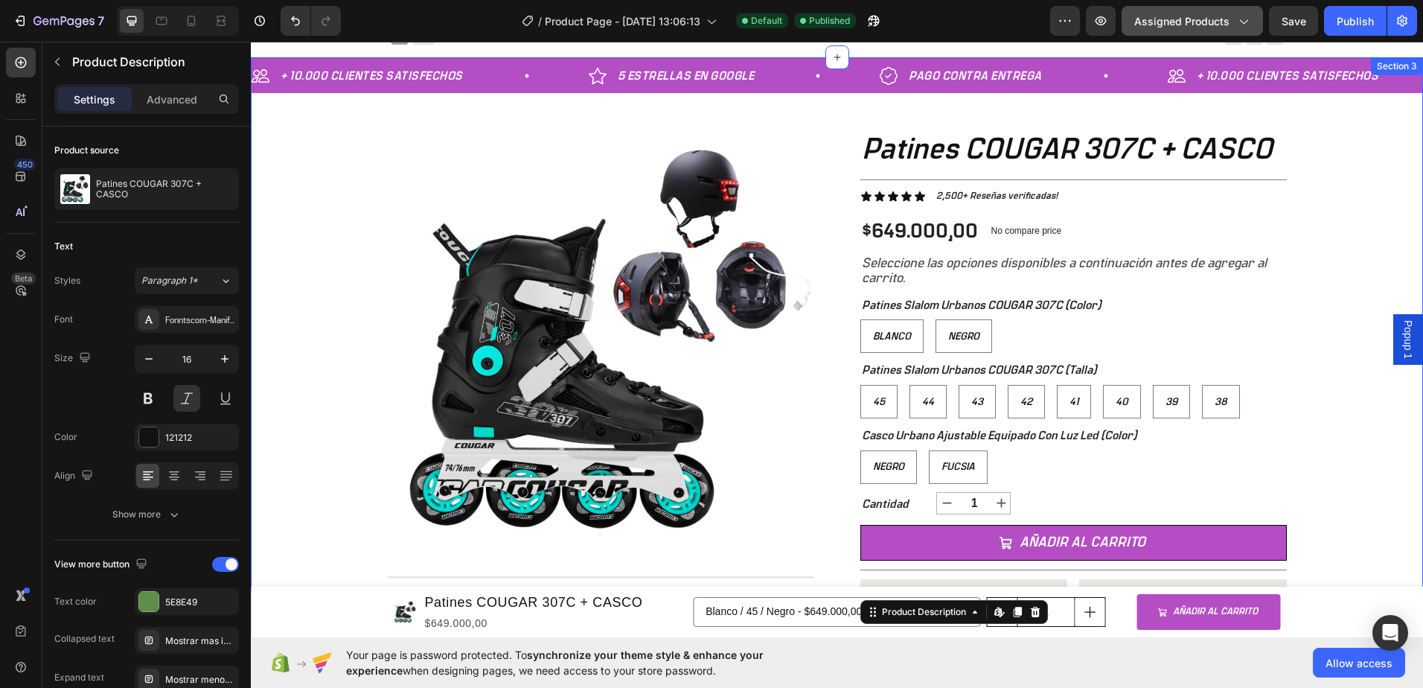
scroll to position [0, 0]
